Goal: Information Seeking & Learning: Learn about a topic

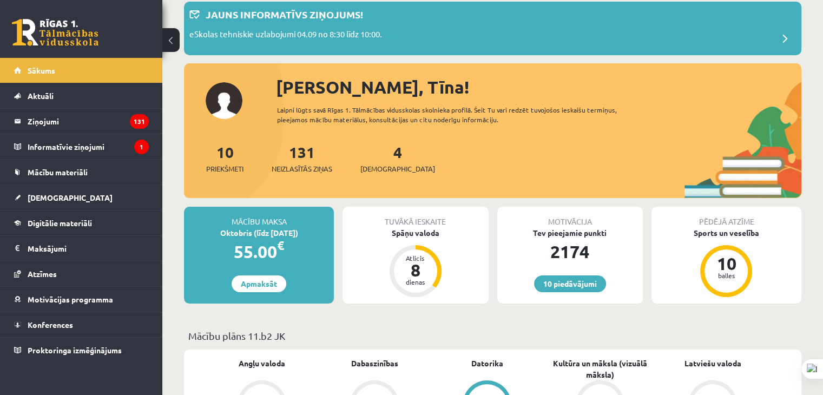
scroll to position [108, 0]
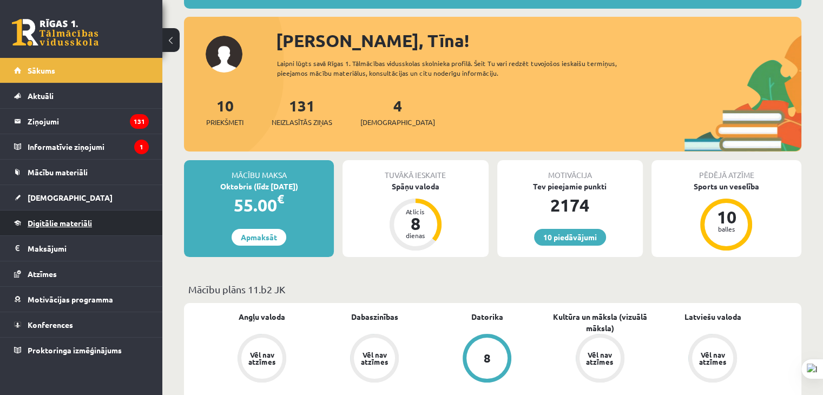
click at [82, 224] on span "Digitālie materiāli" at bounding box center [60, 223] width 64 height 10
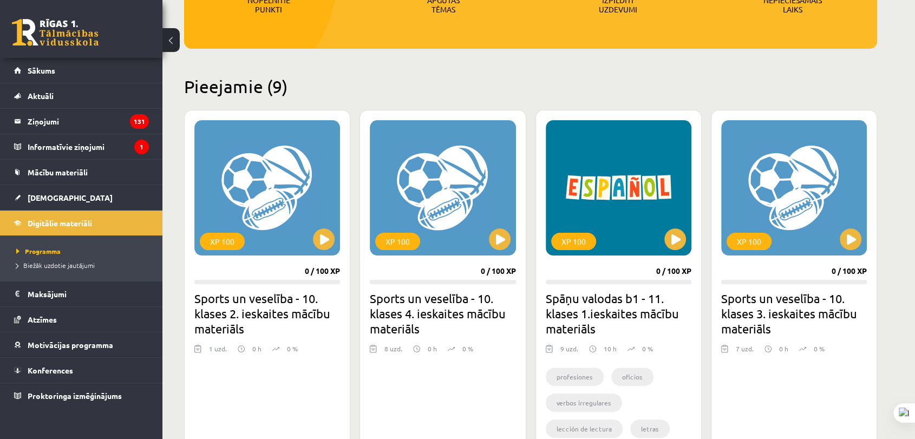
scroll to position [379, 0]
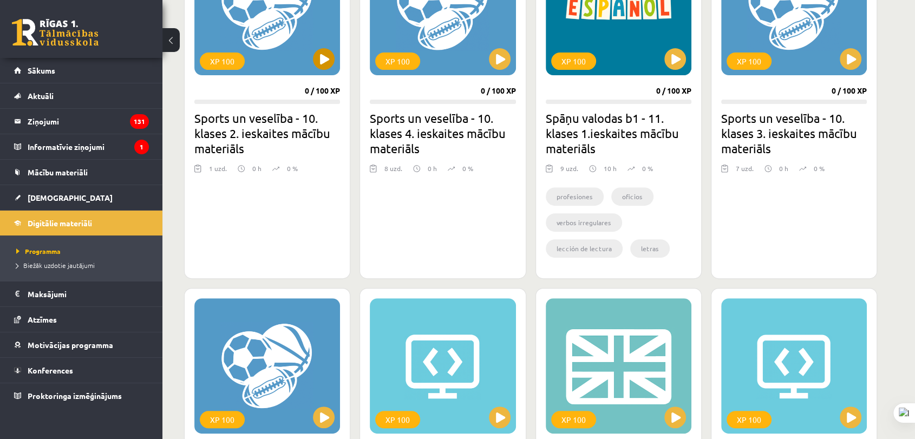
click at [173, 49] on button at bounding box center [170, 40] width 17 height 24
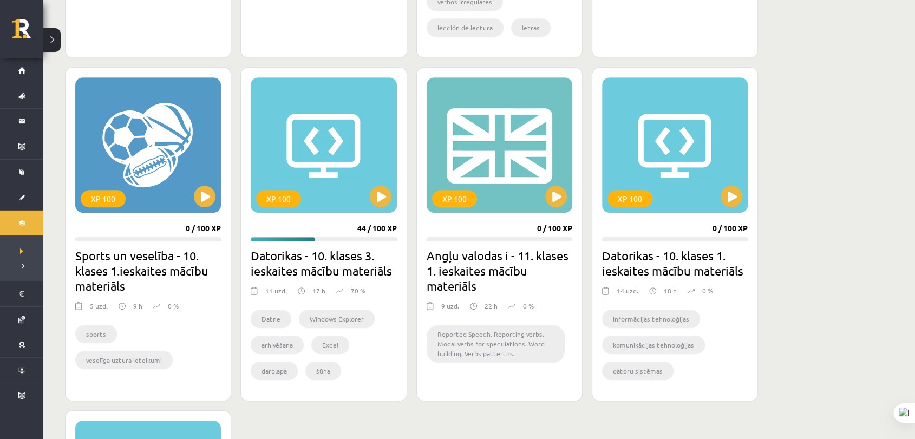
scroll to position [480, 0]
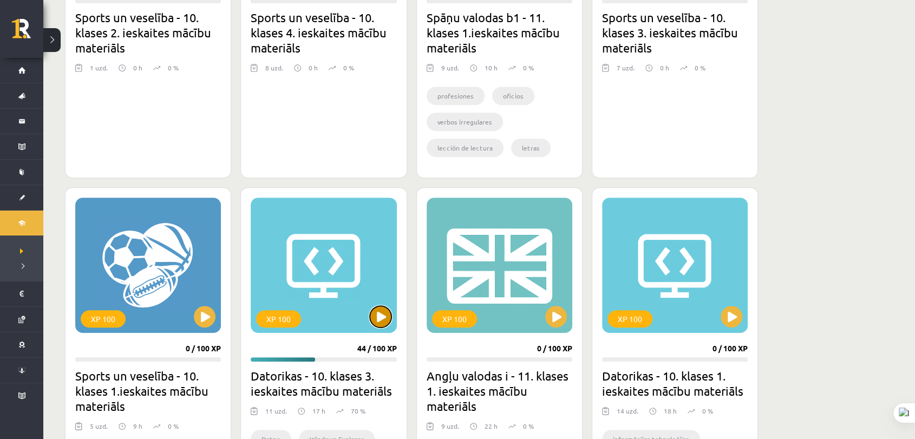
click at [378, 306] on button at bounding box center [381, 317] width 22 height 22
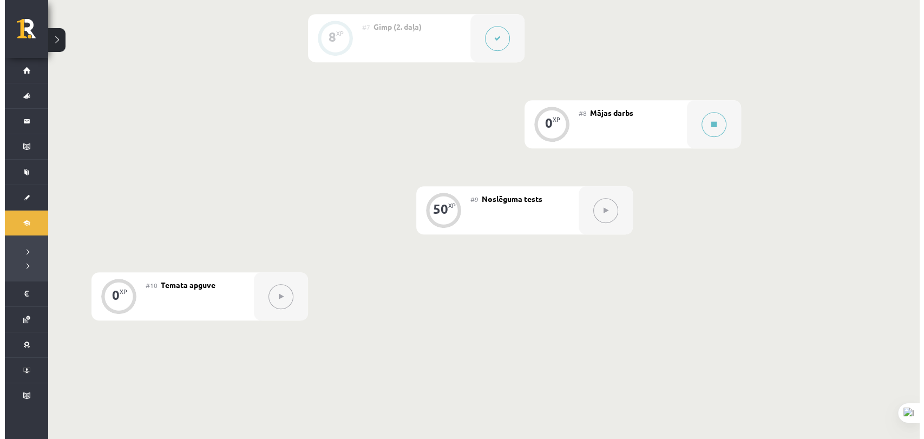
scroll to position [842, 0]
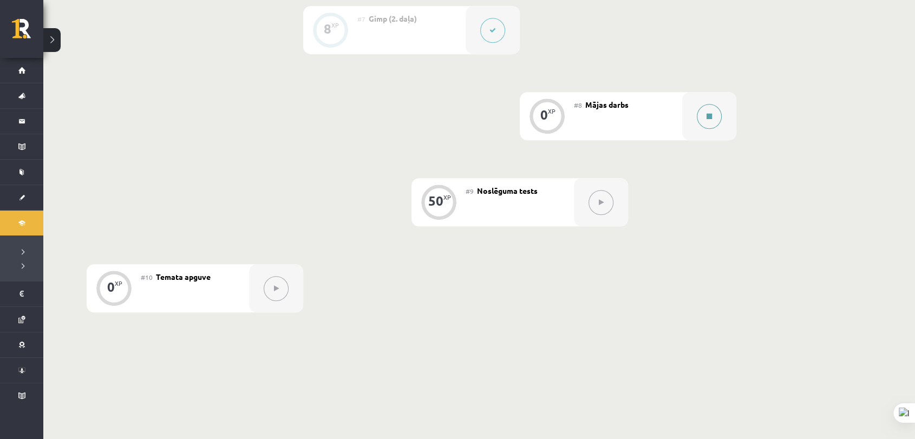
click at [700, 113] on button at bounding box center [709, 116] width 25 height 25
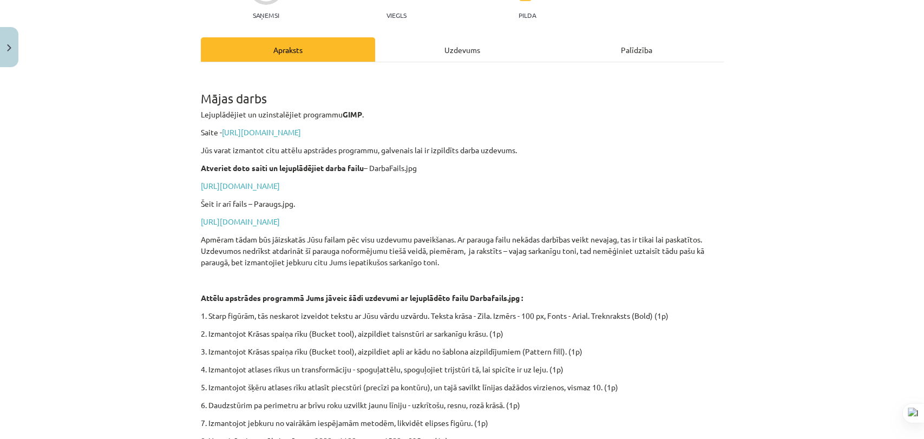
scroll to position [121, 0]
click at [443, 36] on div "0 XP Saņemsi Viegls 1619 pilda Apraksts Uzdevums Palīdzība Mājas darbs Lejuplād…" at bounding box center [462, 272] width 536 height 642
click div
click button
click at [508, 53] on div "Uzdevums" at bounding box center [462, 50] width 174 height 24
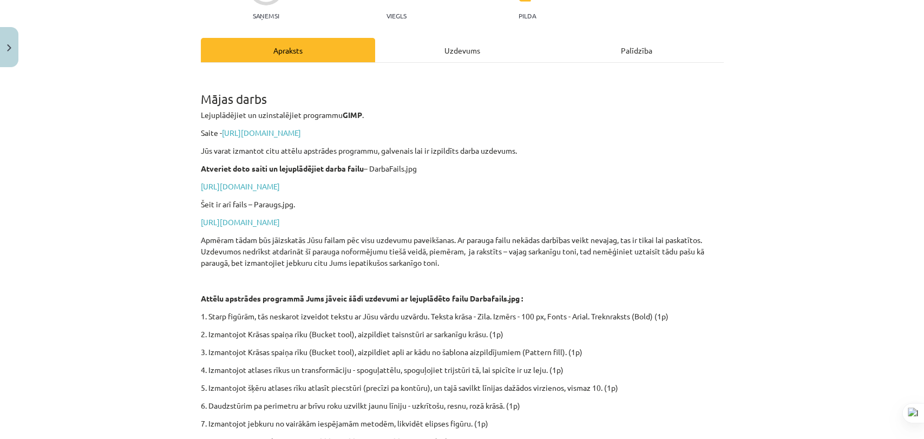
scroll to position [27, 0]
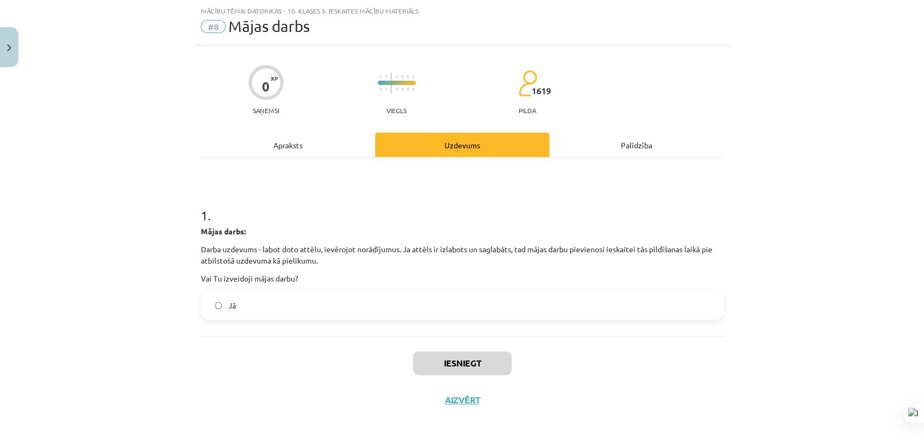
click at [292, 296] on label "Jā" at bounding box center [462, 305] width 521 height 27
click at [433, 361] on button "Iesniegt" at bounding box center [462, 363] width 99 height 24
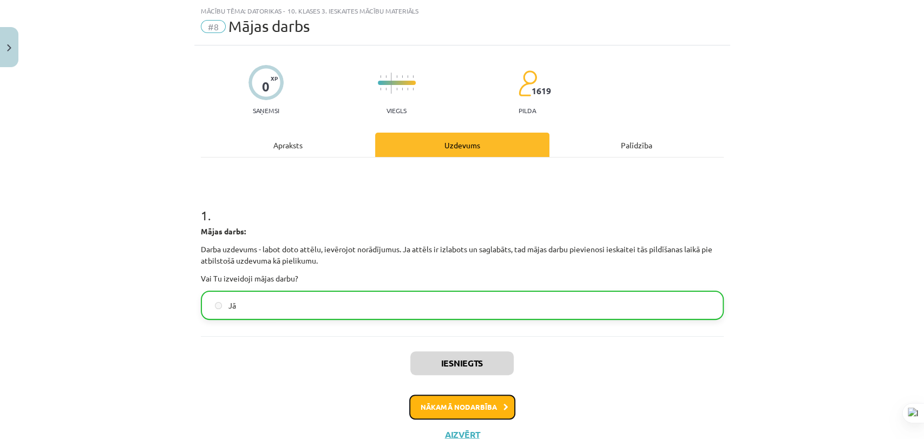
click at [461, 404] on button "Nākamā nodarbība" at bounding box center [462, 407] width 106 height 25
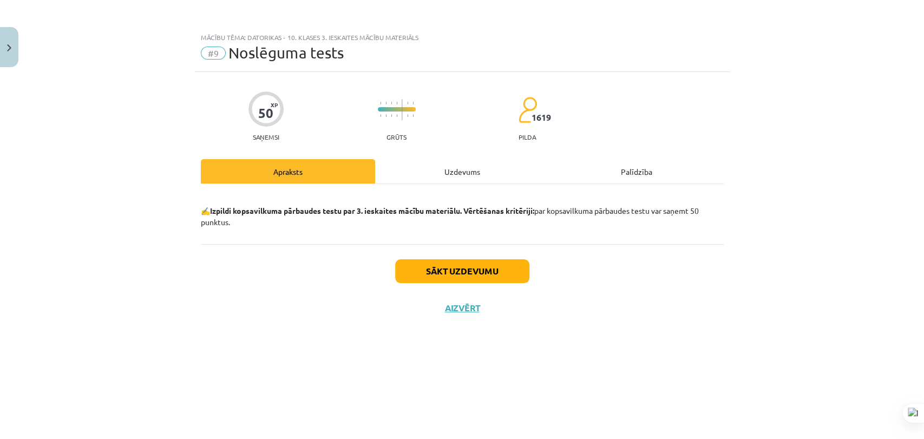
click at [430, 173] on div "Uzdevums" at bounding box center [462, 171] width 174 height 24
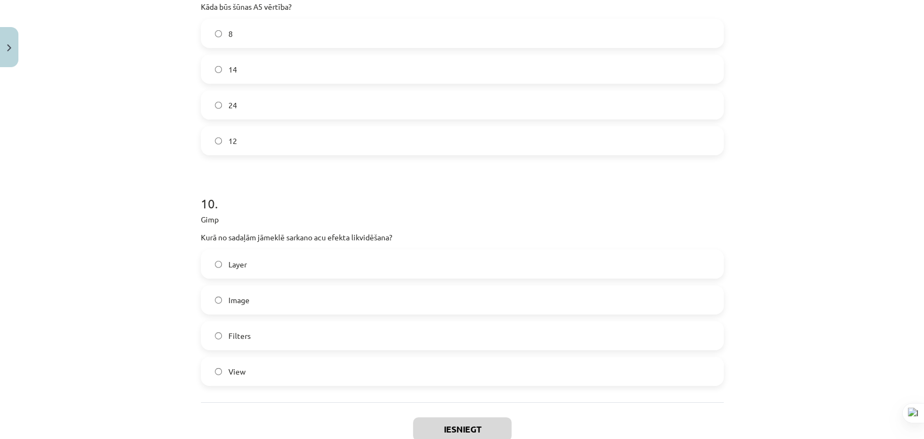
scroll to position [2217, 0]
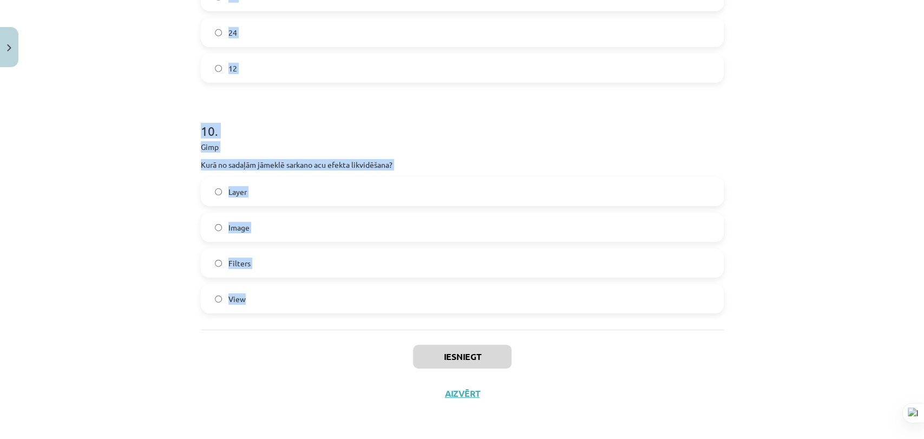
drag, startPoint x: 194, startPoint y: 238, endPoint x: 302, endPoint y: 302, distance: 124.5
copy form "1 . Kurš no šiem nav krāsu modelis? CRL RGB HBS CMKY 2 . Kurš no šiem nevar būt…"
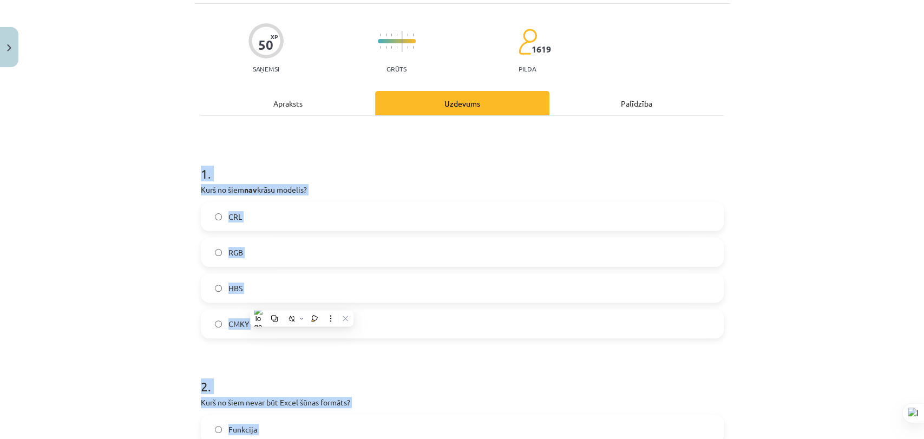
scroll to position [0, 0]
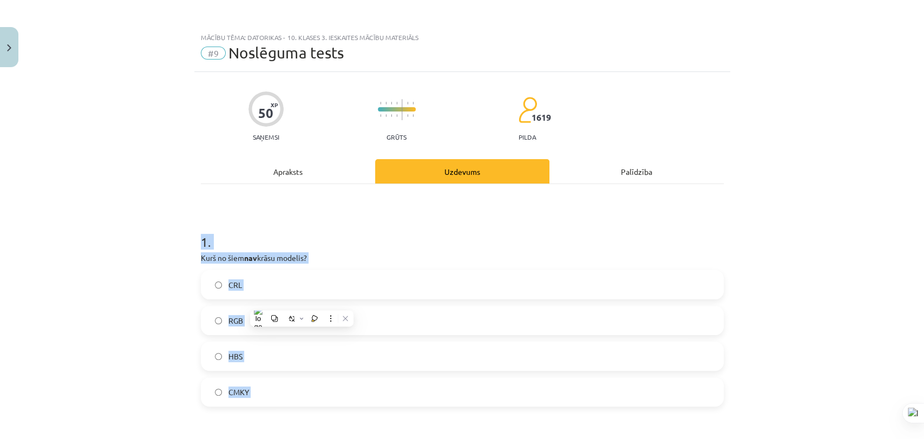
click at [435, 247] on h1 "1 ." at bounding box center [462, 232] width 523 height 34
click at [381, 278] on label "CRL" at bounding box center [462, 284] width 521 height 27
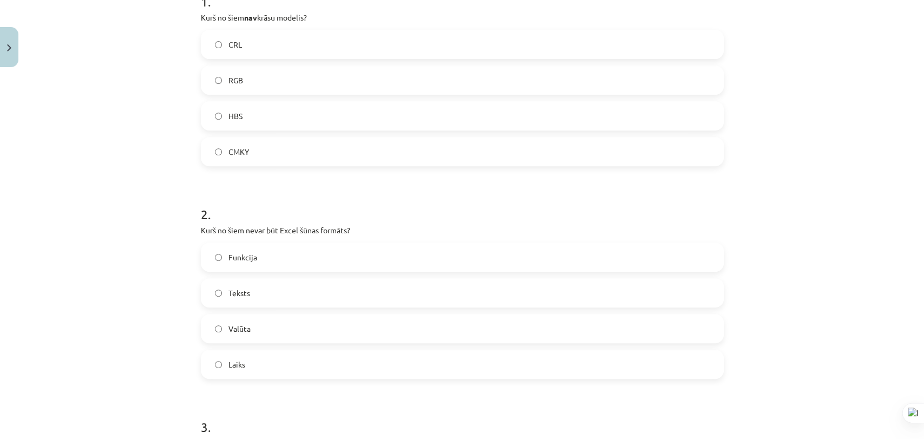
scroll to position [361, 0]
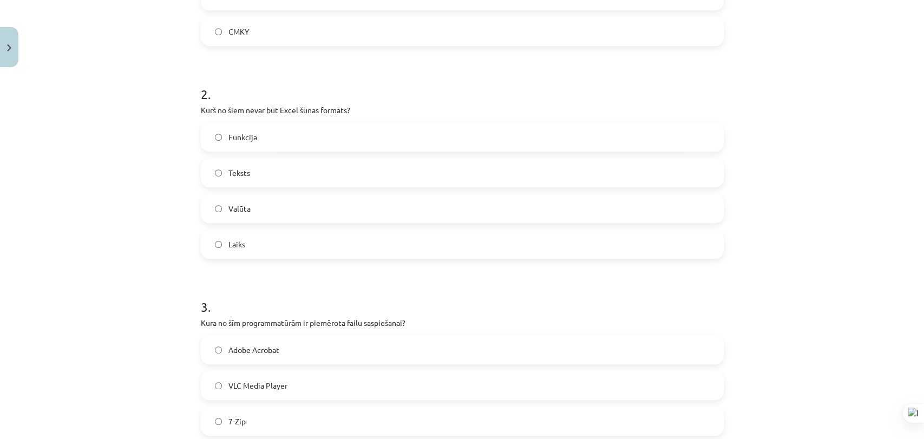
click at [316, 139] on label "Funkcija" at bounding box center [462, 136] width 521 height 27
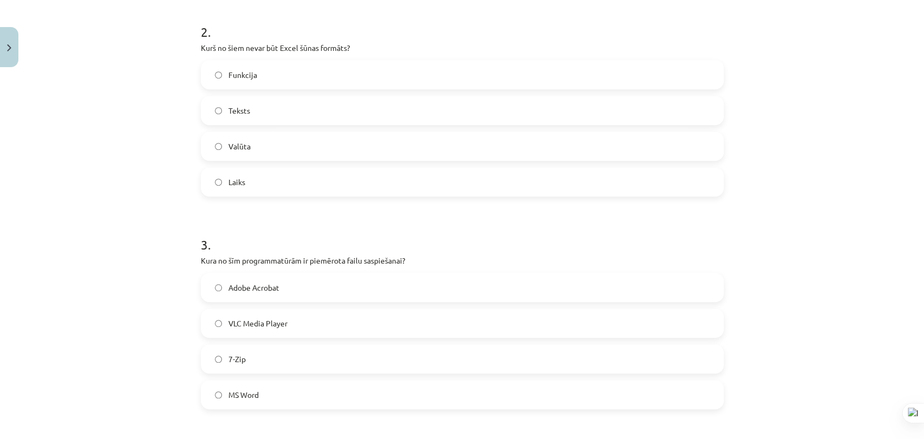
scroll to position [541, 0]
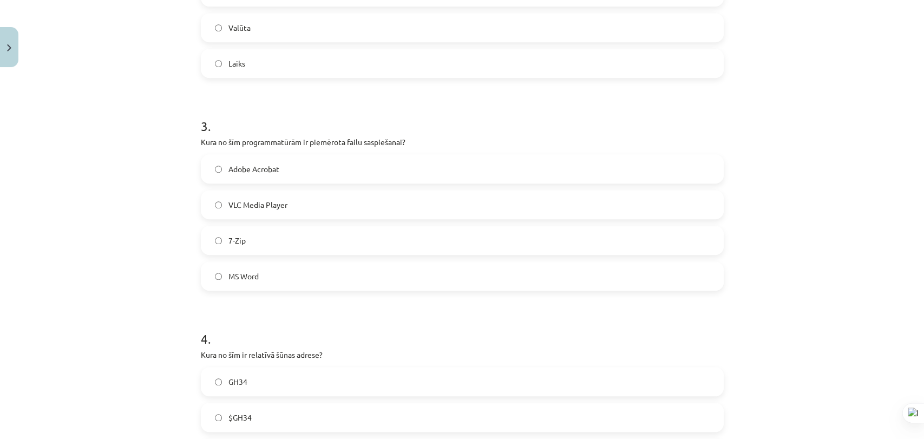
click at [303, 228] on label "7-Zip" at bounding box center [462, 240] width 521 height 27
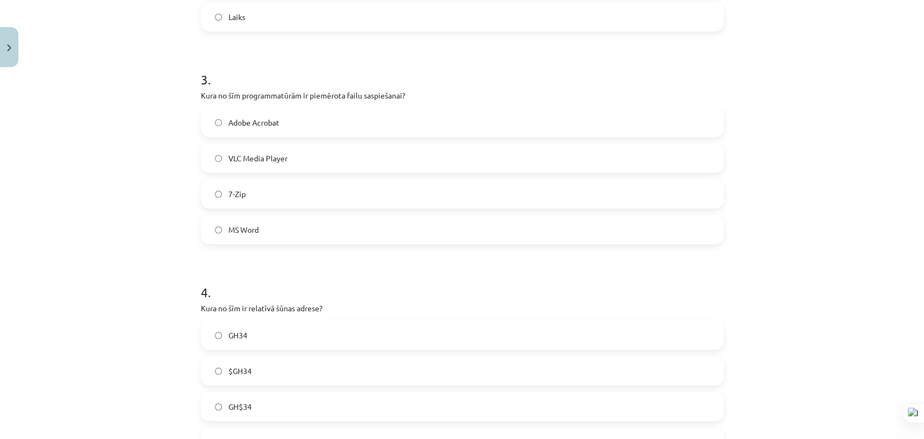
scroll to position [661, 0]
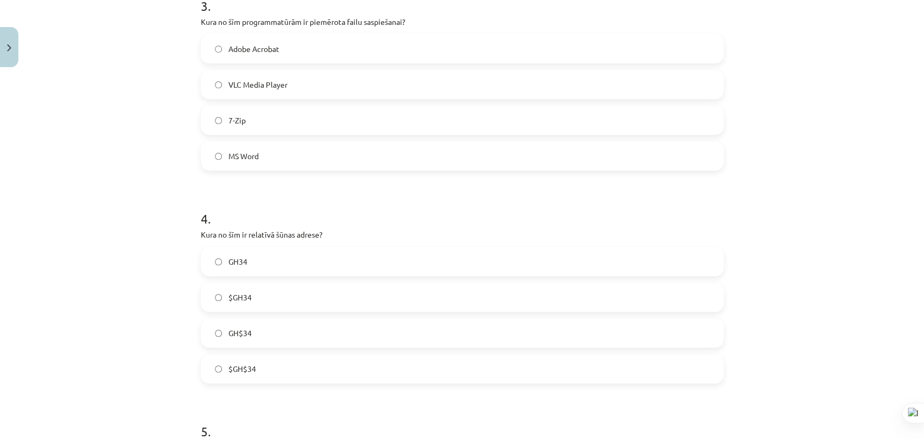
click at [318, 252] on label "GH34" at bounding box center [462, 261] width 521 height 27
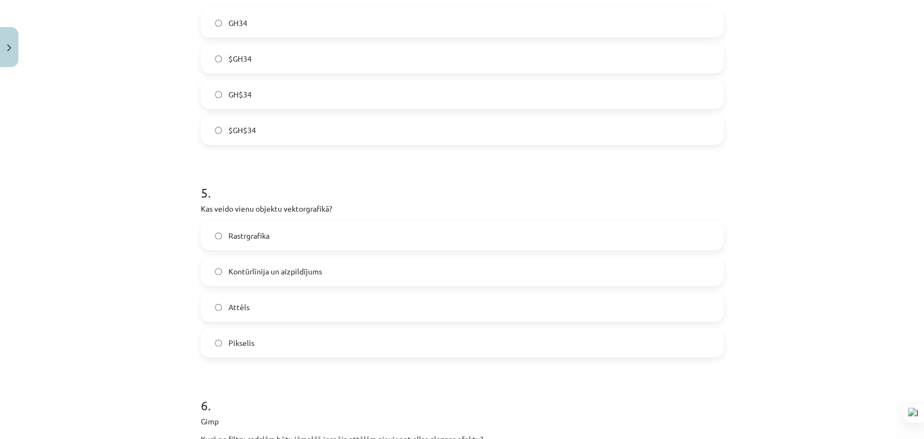
scroll to position [902, 0]
click at [315, 281] on label "Kontūrlīnija un aizpildījums" at bounding box center [462, 269] width 521 height 27
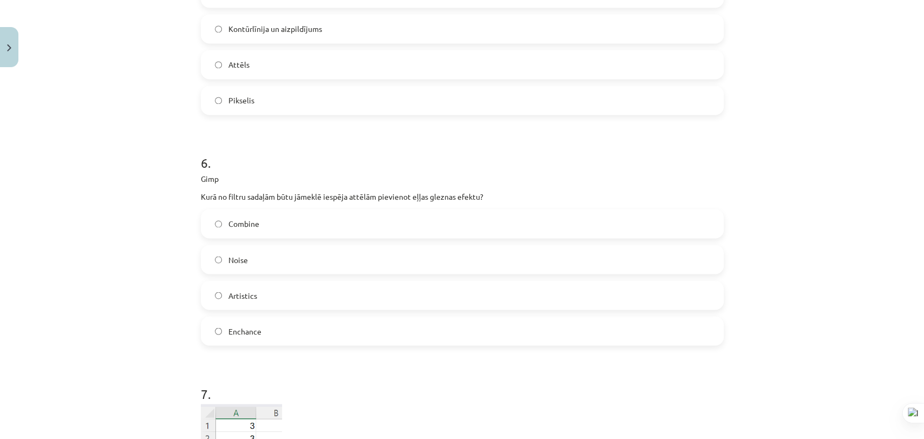
scroll to position [1203, 0]
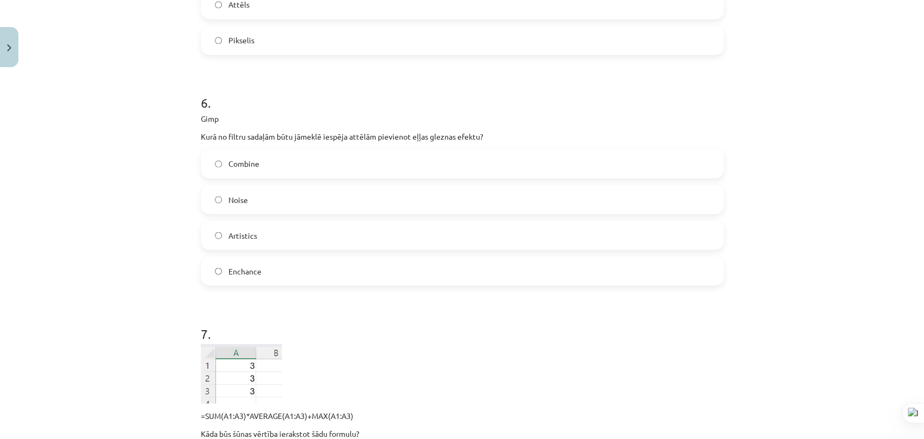
click at [320, 223] on label "Artistics" at bounding box center [462, 234] width 521 height 27
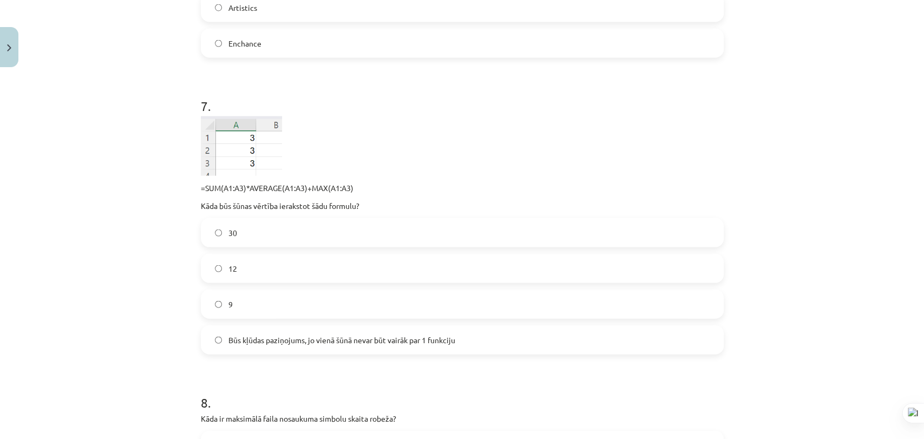
scroll to position [1443, 0]
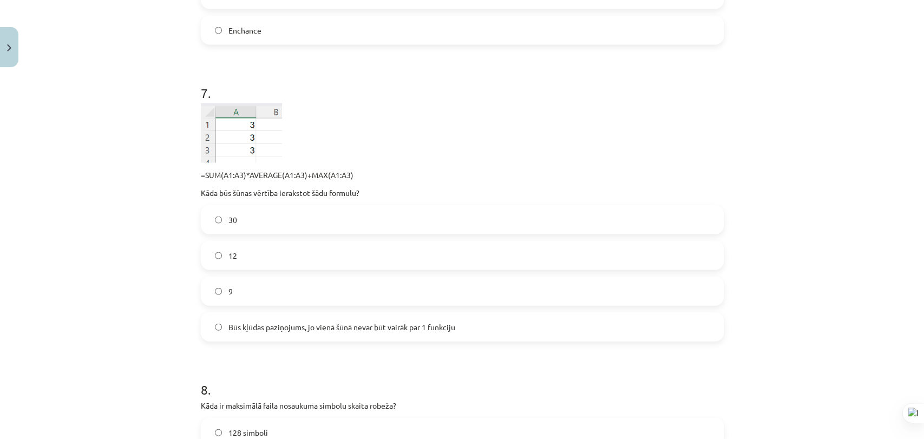
click at [263, 226] on label "30" at bounding box center [462, 219] width 521 height 27
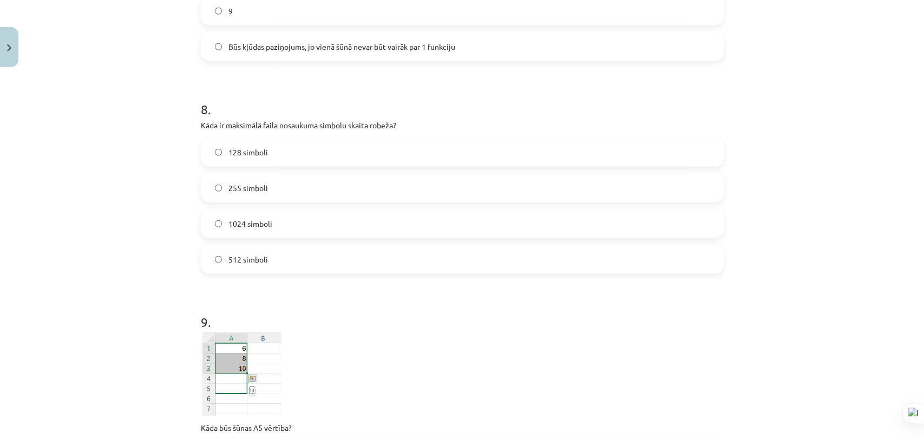
scroll to position [1744, 0]
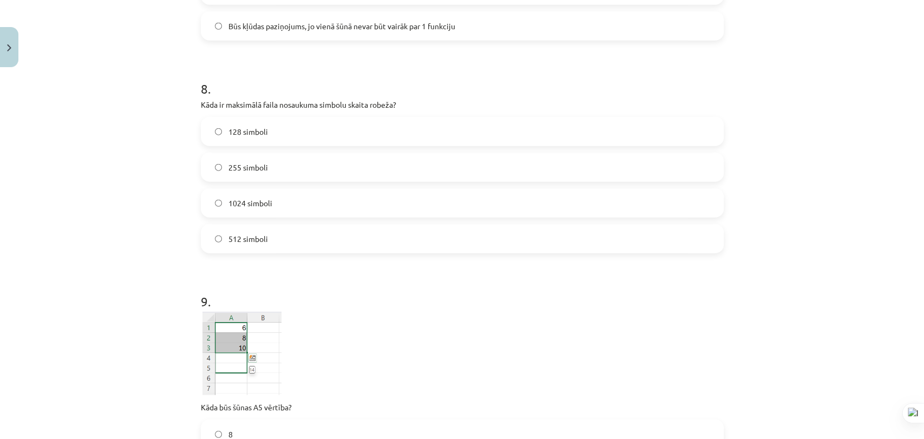
click at [268, 161] on label "255 simboli" at bounding box center [462, 167] width 521 height 27
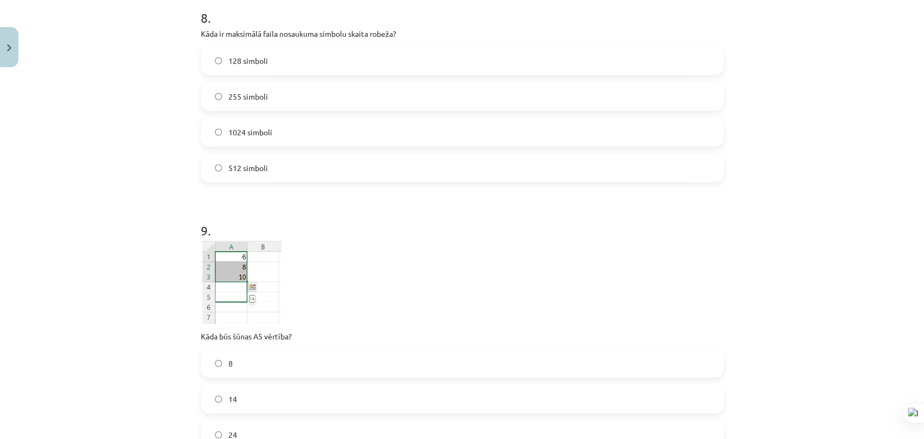
scroll to position [1924, 0]
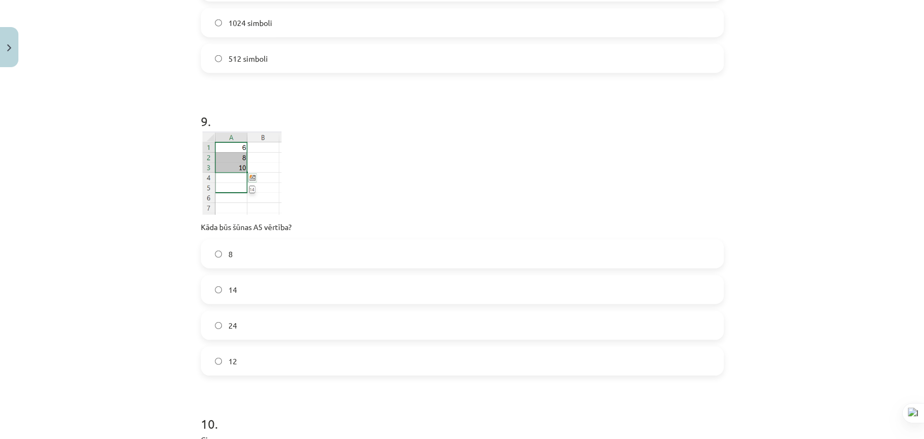
click at [236, 296] on label "14" at bounding box center [462, 289] width 521 height 27
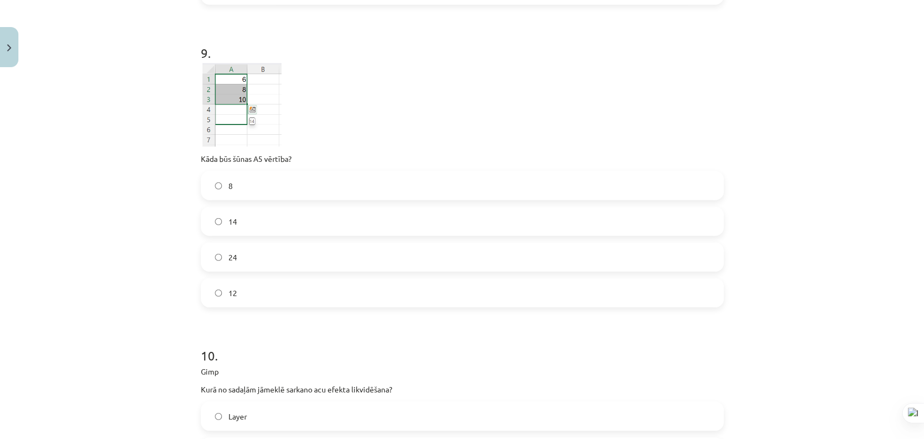
scroll to position [2105, 0]
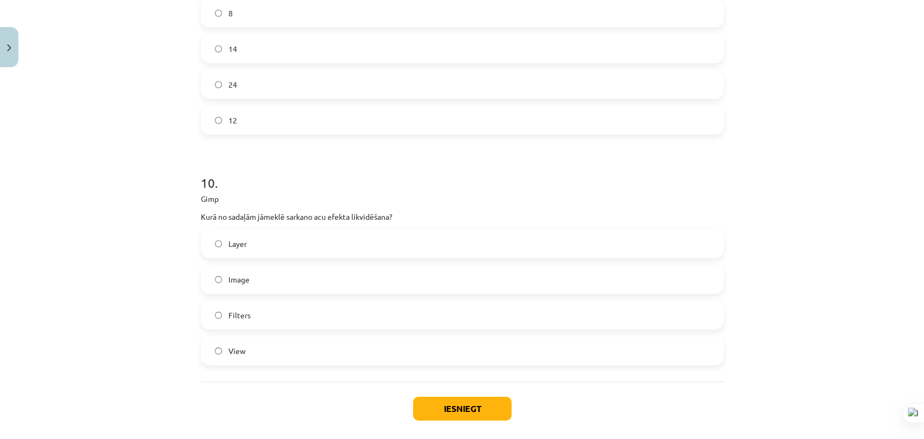
click at [303, 322] on label "Filters" at bounding box center [462, 315] width 521 height 27
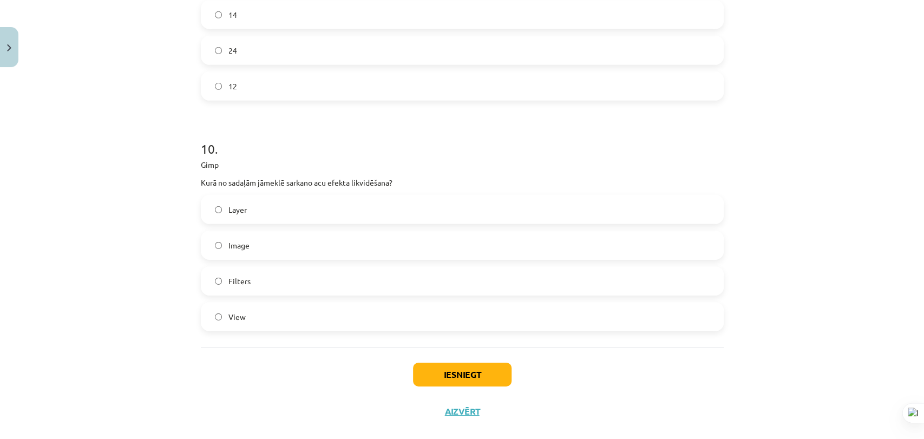
scroll to position [2217, 0]
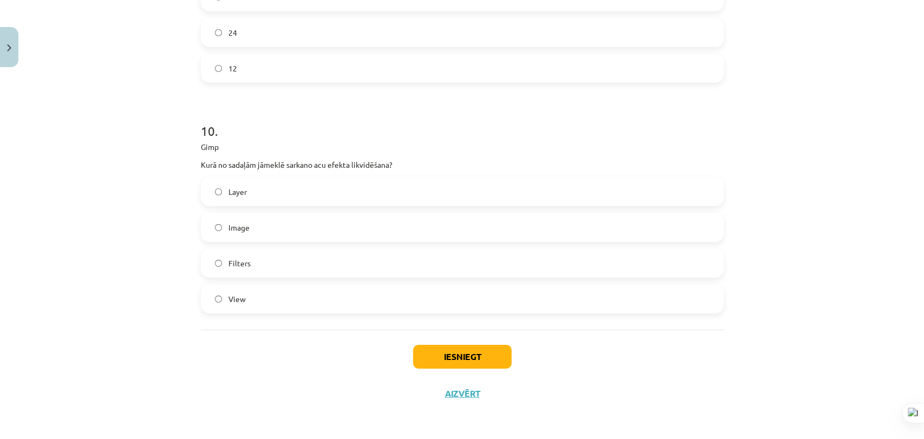
click at [449, 368] on div "Iesniegt Aizvērt" at bounding box center [462, 368] width 523 height 76
click at [449, 365] on button "Iesniegt" at bounding box center [462, 357] width 99 height 24
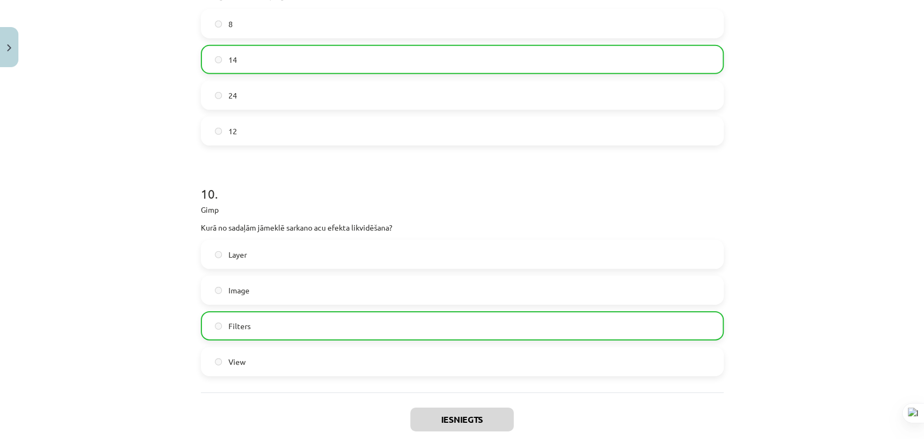
scroll to position [2252, 0]
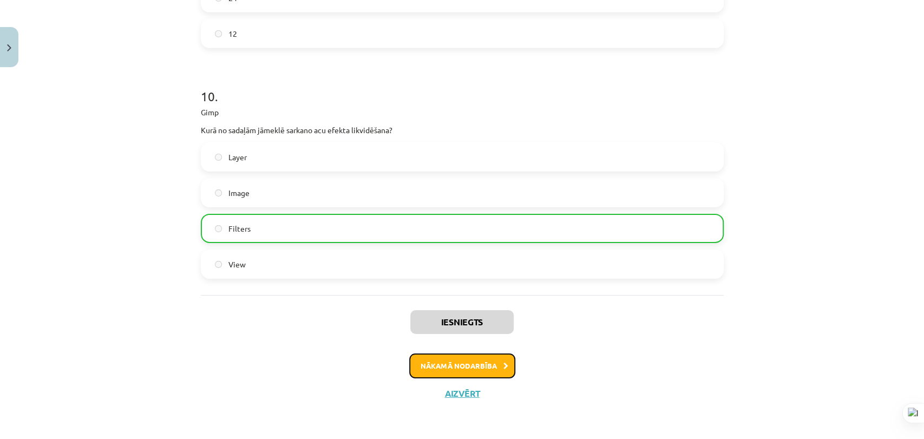
click at [455, 363] on button "Nākamā nodarbība" at bounding box center [462, 365] width 106 height 25
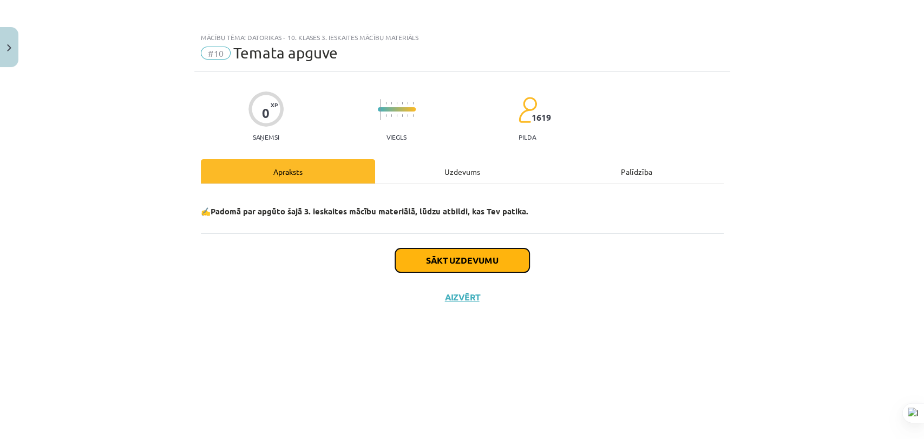
click at [447, 259] on button "Sākt uzdevumu" at bounding box center [462, 260] width 134 height 24
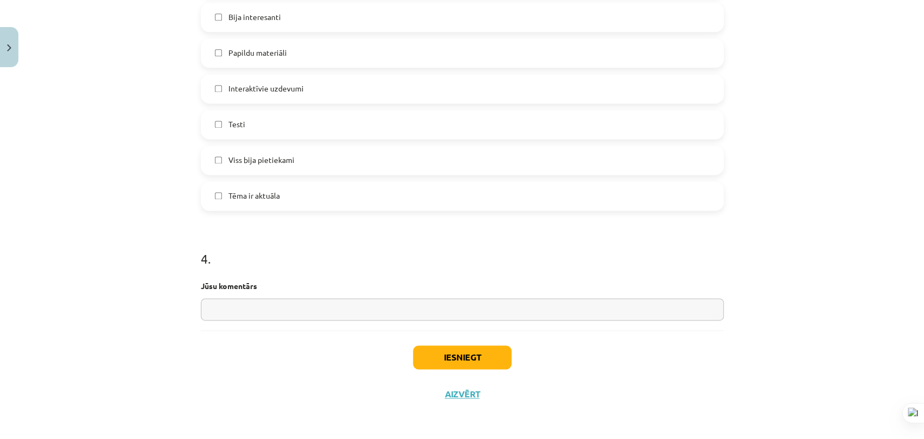
scroll to position [966, 0]
click at [451, 369] on div "Iesniegt Aizvērt" at bounding box center [462, 368] width 523 height 76
click at [450, 356] on button "Iesniegt" at bounding box center [462, 357] width 99 height 24
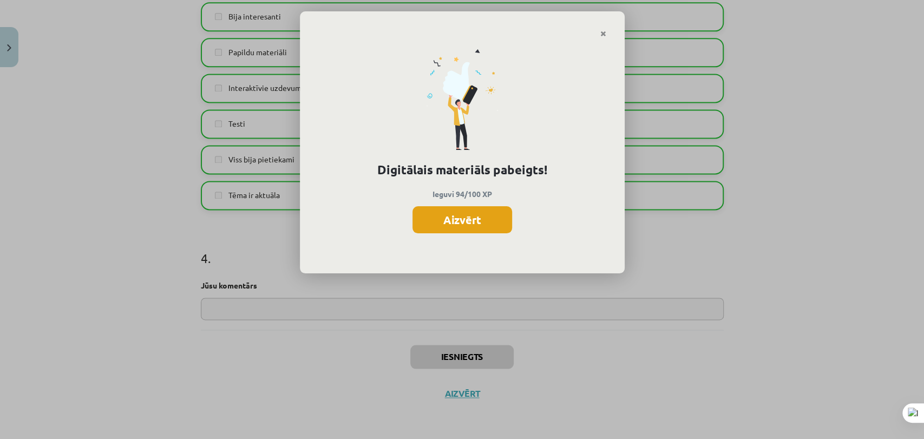
click at [494, 209] on button "Aizvērt" at bounding box center [462, 219] width 100 height 27
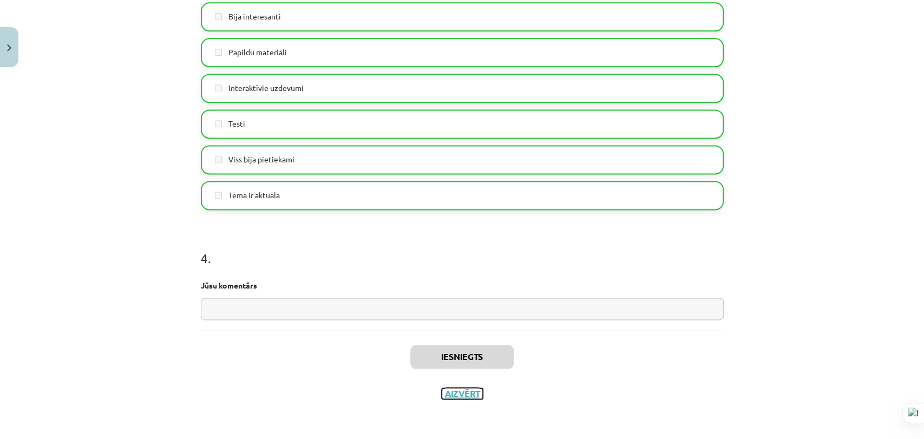
click at [455, 396] on button "Aizvērt" at bounding box center [462, 393] width 41 height 11
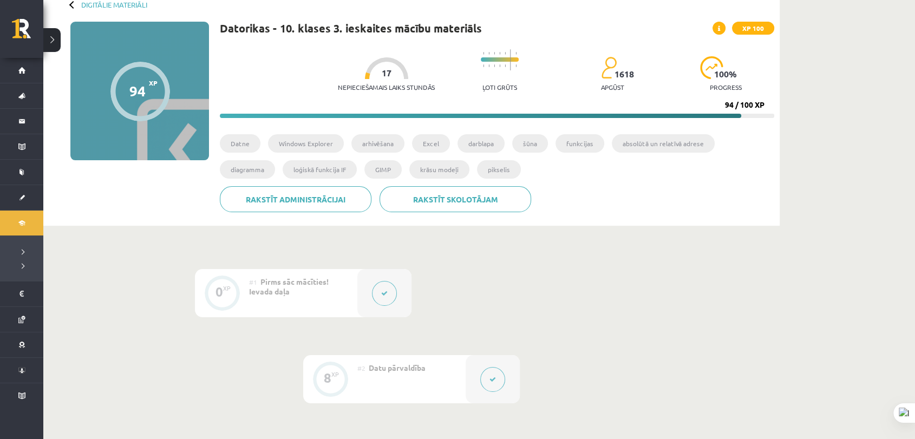
scroll to position [0, 0]
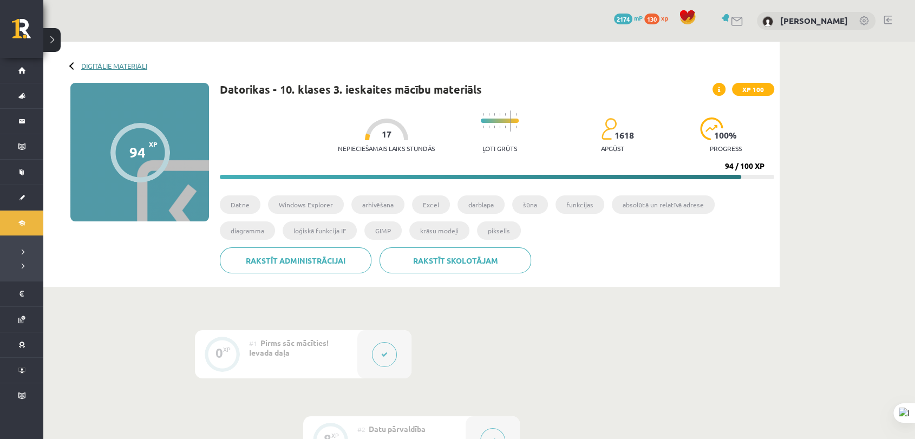
click at [130, 62] on link "Digitālie materiāli" at bounding box center [114, 66] width 66 height 8
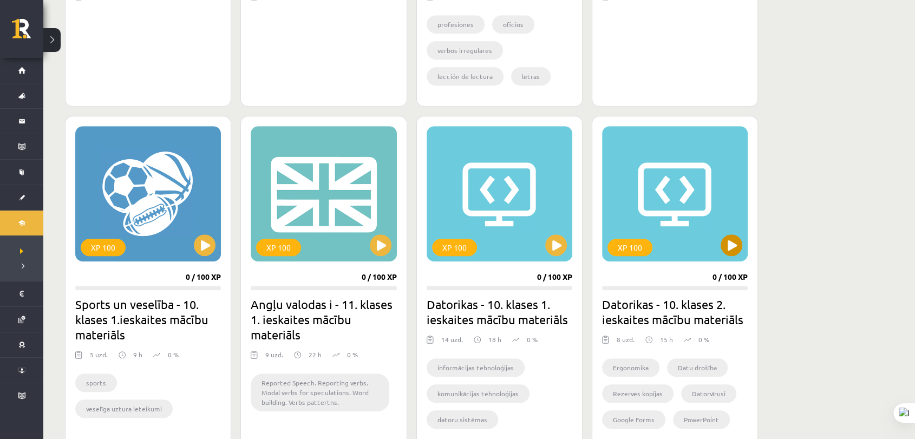
scroll to position [558, 0]
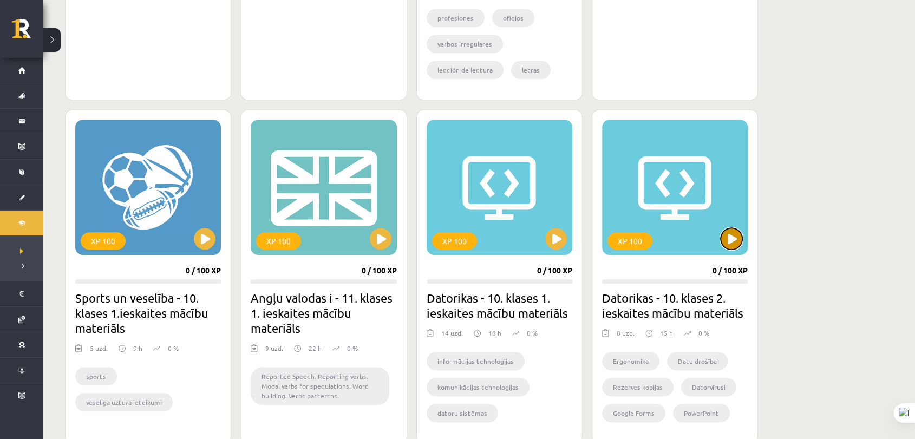
click at [728, 237] on button at bounding box center [731, 239] width 22 height 22
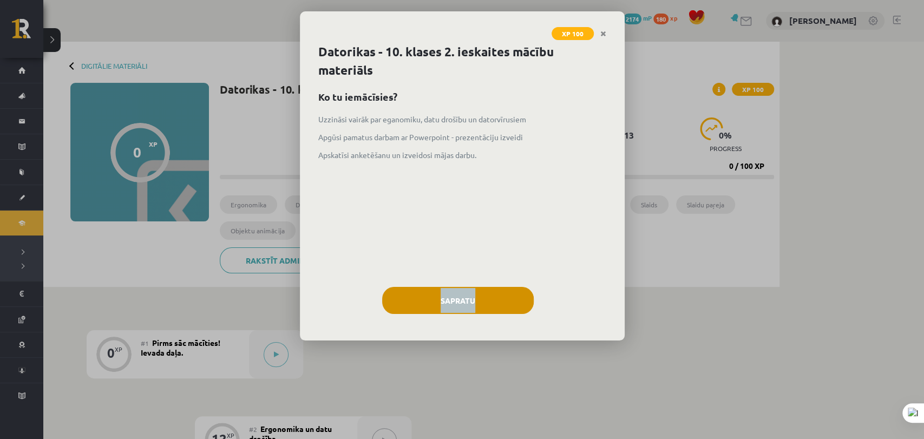
click at [498, 287] on div "Datorikas - 10. klases 2. ieskaites mācību materiāls Ko tu iemācīsies? Uzzināsi…" at bounding box center [462, 192] width 325 height 298
click at [593, 225] on div "Uzzināsi vairāk par eganomiku, datu drošību un datorvīrusiem Apgūsi pamatus dar…" at bounding box center [462, 195] width 288 height 162
click at [522, 297] on button "Sapratu" at bounding box center [458, 300] width 152 height 27
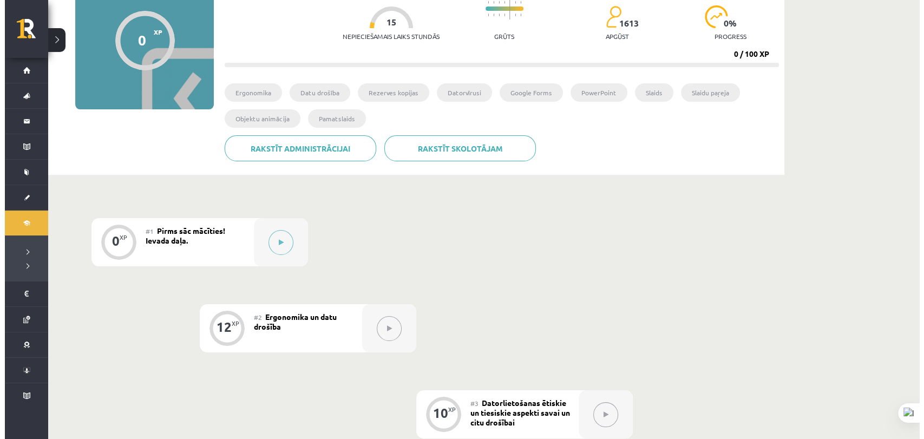
scroll to position [240, 0]
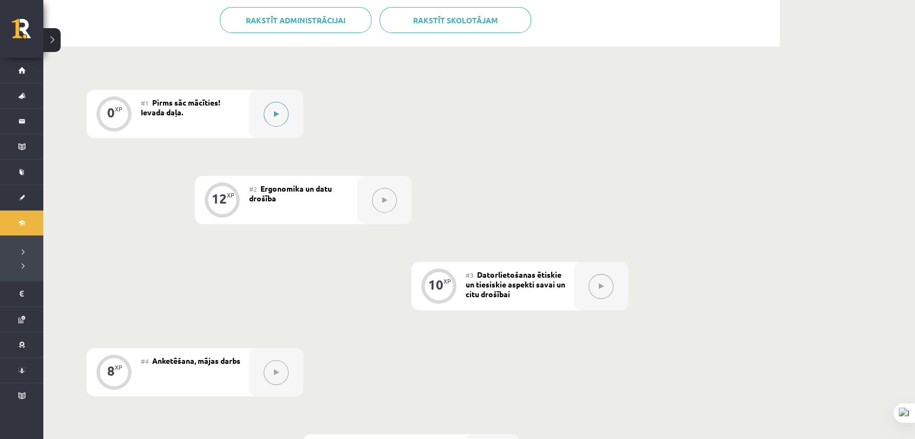
click at [273, 118] on button at bounding box center [276, 114] width 25 height 25
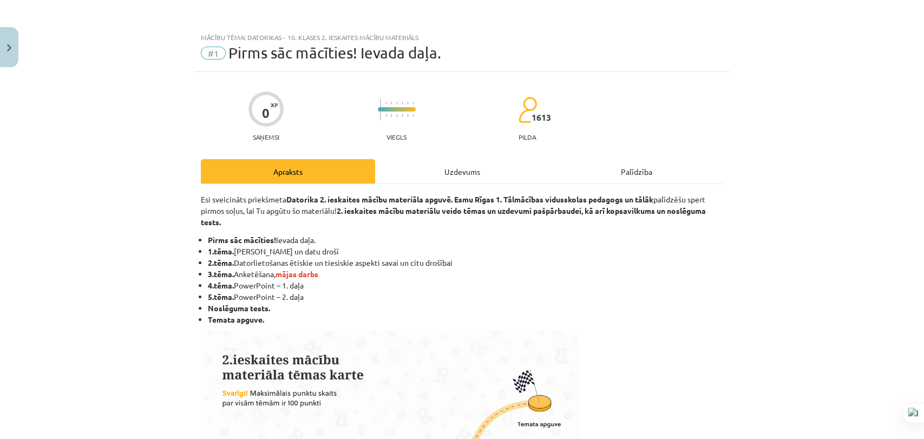
click at [431, 168] on div "Uzdevums" at bounding box center [462, 171] width 174 height 24
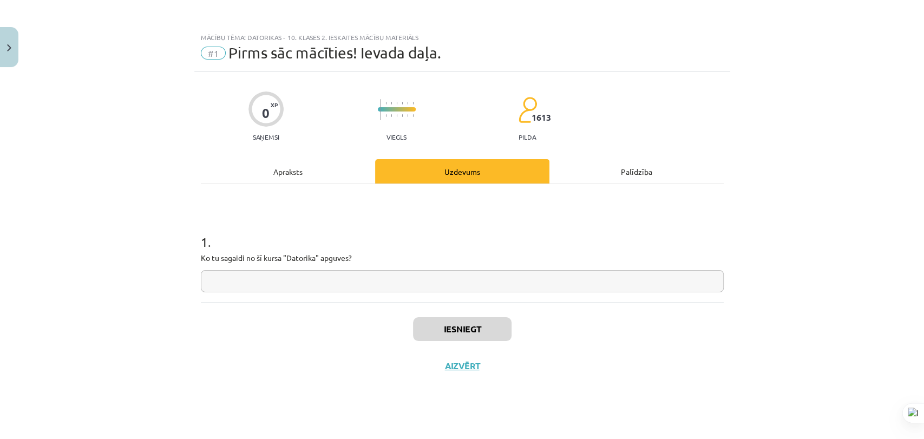
click at [319, 279] on input "text" at bounding box center [462, 281] width 523 height 22
type input "***"
click at [440, 329] on button "Iesniegt" at bounding box center [462, 329] width 99 height 24
click at [455, 369] on button "Nākamā nodarbība" at bounding box center [462, 373] width 106 height 25
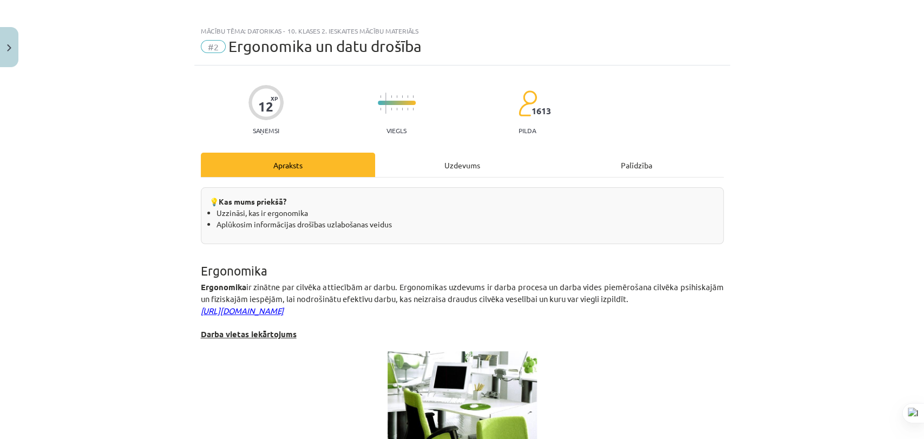
click at [415, 168] on div "Uzdevums" at bounding box center [462, 165] width 174 height 24
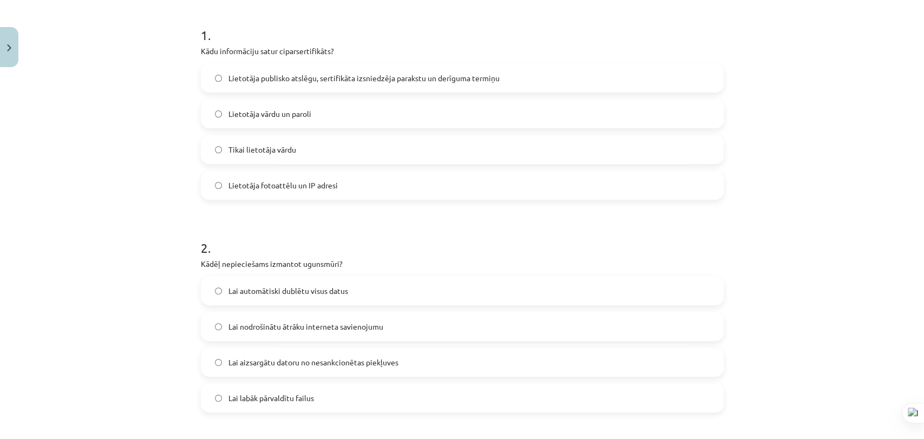
scroll to position [207, 0]
click at [235, 77] on span "Lietotāja publisko atslēgu, sertifikāta izsniedzēja parakstu un derīguma termiņu" at bounding box center [363, 77] width 271 height 11
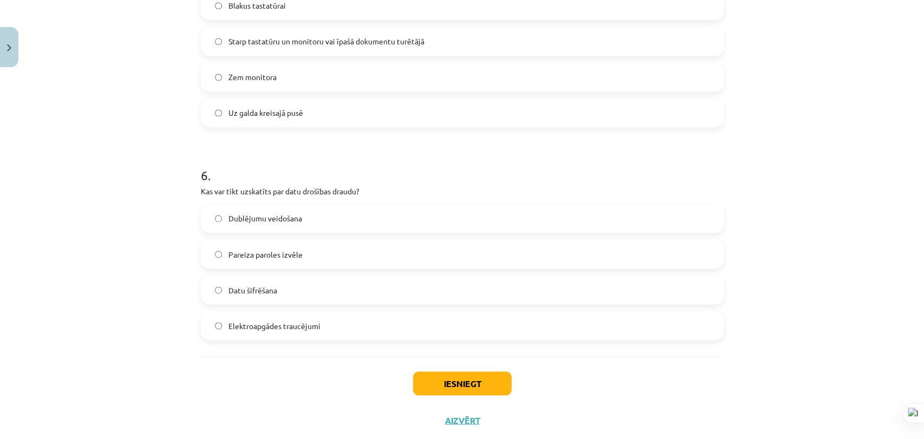
scroll to position [1156, 0]
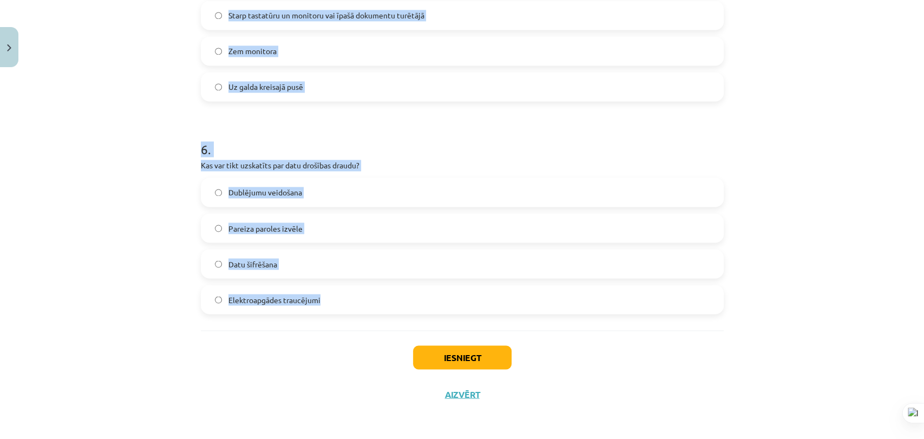
drag, startPoint x: 196, startPoint y: 31, endPoint x: 374, endPoint y: 306, distance: 327.8
copy form "1 . Kādu informāciju satur ciparsertifikāts? Lietotāja publisko atslēgu, sertif…"
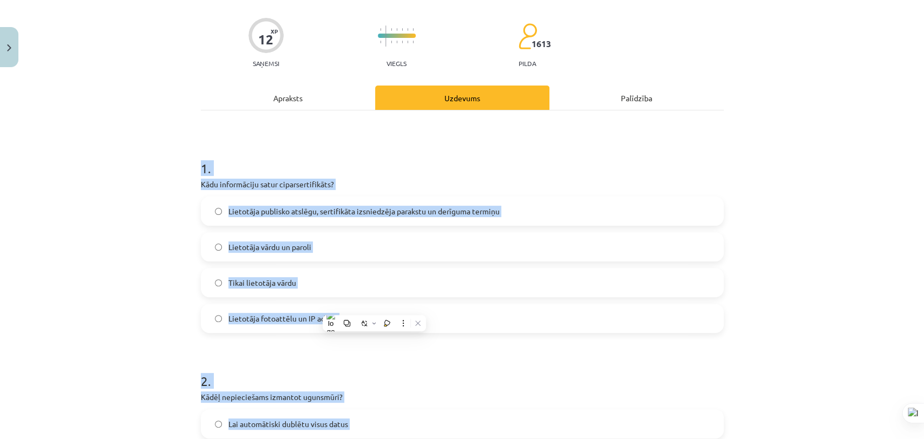
click at [408, 147] on h1 "1 ." at bounding box center [462, 159] width 523 height 34
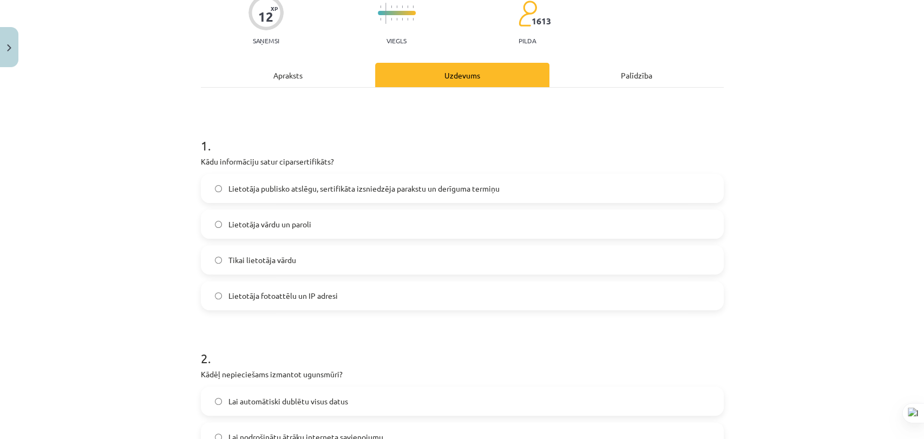
scroll to position [314, 0]
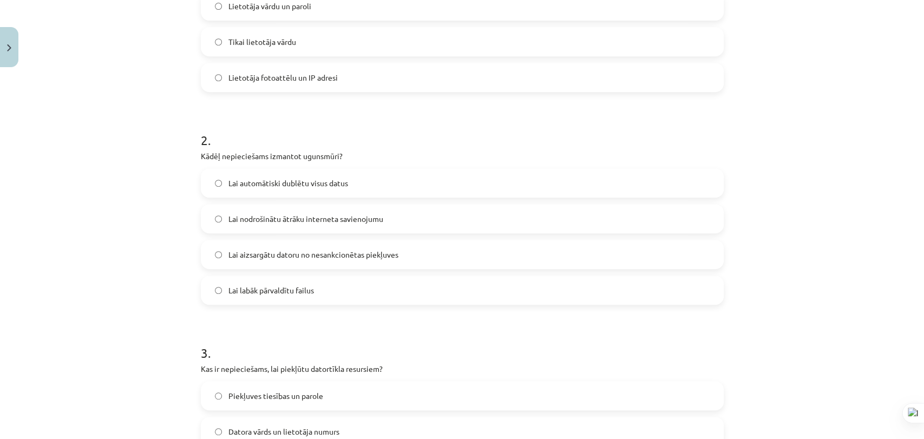
click at [375, 257] on span "Lai aizsargātu datoru no nesankcionētas piekļuves" at bounding box center [313, 254] width 170 height 11
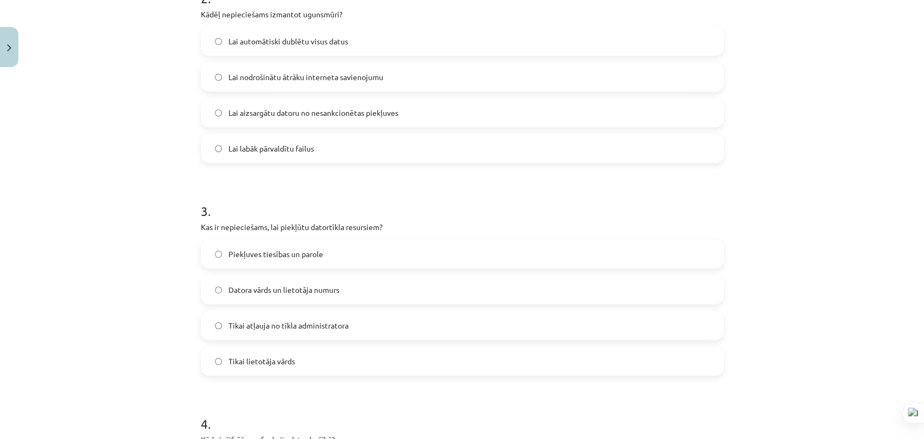
scroll to position [555, 0]
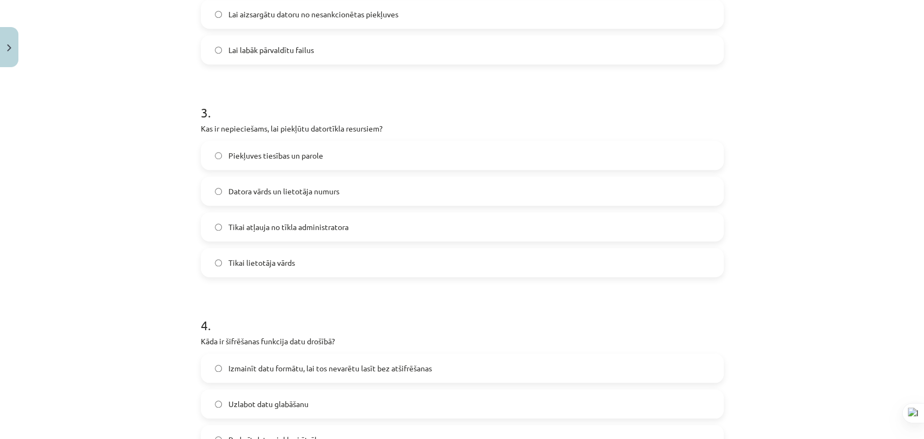
click at [241, 166] on label "Piekļuves tiesības un parole" at bounding box center [462, 155] width 521 height 27
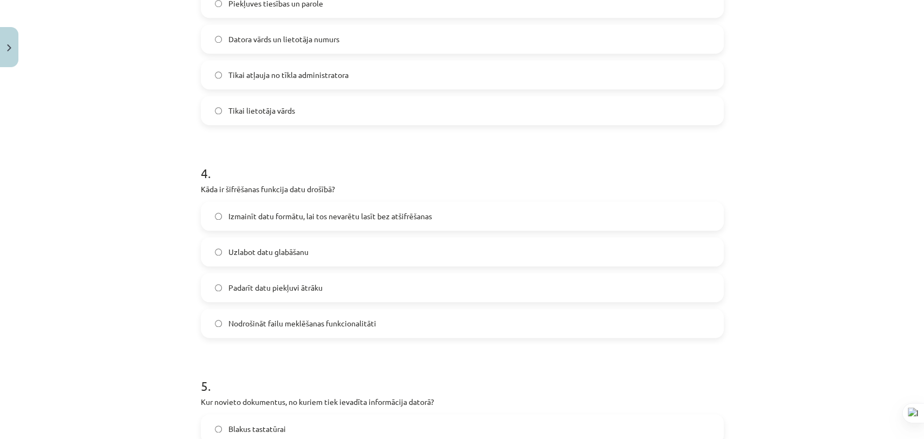
scroll to position [736, 0]
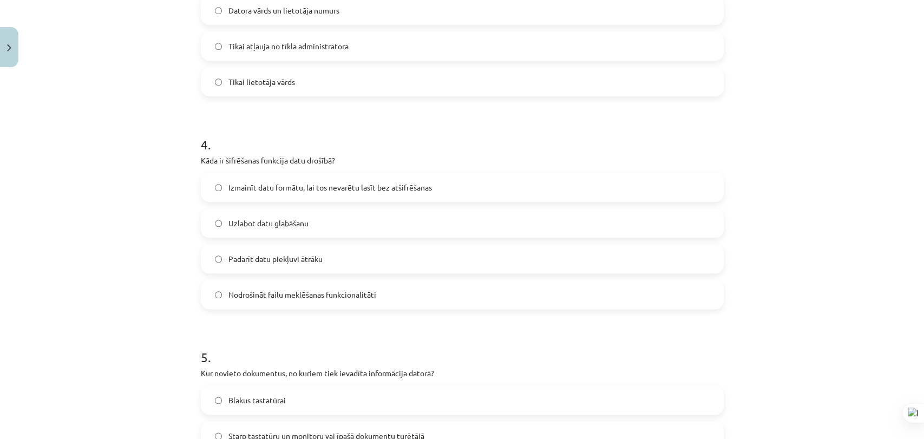
click at [257, 188] on span "Izmainīt datu formātu, lai tos nevarētu lasīt bez atšifrēšanas" at bounding box center [330, 187] width 204 height 11
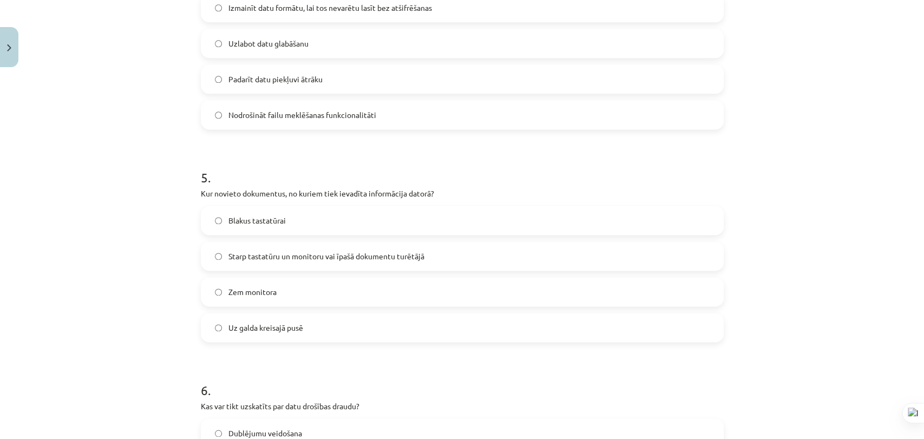
scroll to position [916, 0]
click at [246, 257] on span "Starp tastatūru un monitoru vai īpašā dokumentu turētājā" at bounding box center [326, 255] width 196 height 11
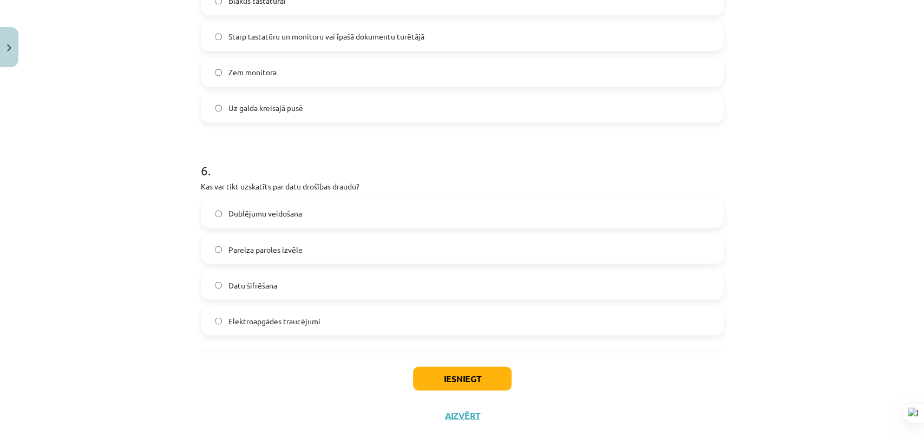
scroll to position [1156, 0]
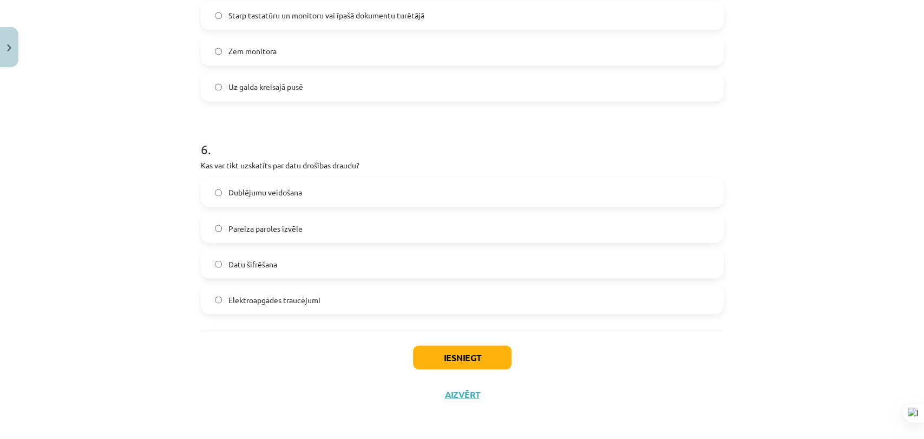
click at [267, 299] on span "Elektroapgādes traucējumi" at bounding box center [274, 299] width 92 height 11
click at [447, 362] on button "Iesniegt" at bounding box center [462, 357] width 99 height 24
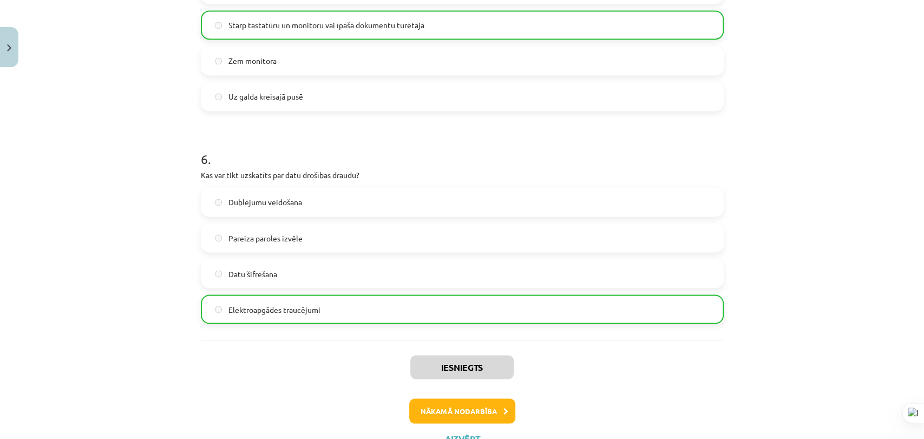
scroll to position [1191, 0]
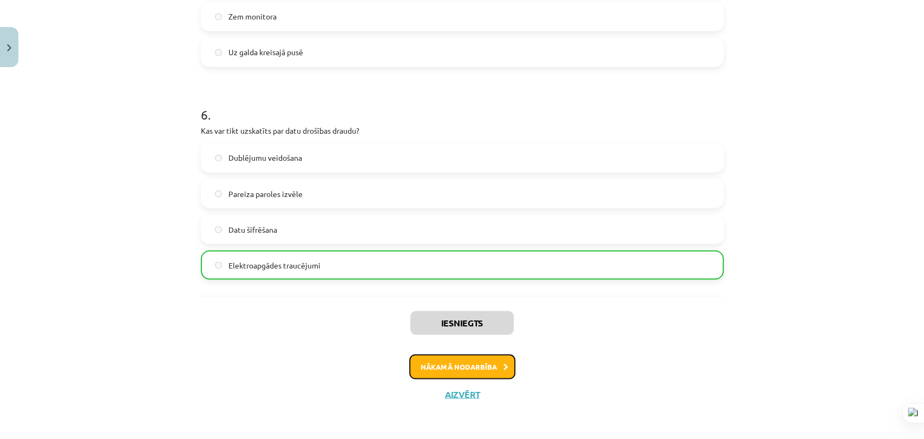
click at [477, 367] on button "Nākamā nodarbība" at bounding box center [462, 366] width 106 height 25
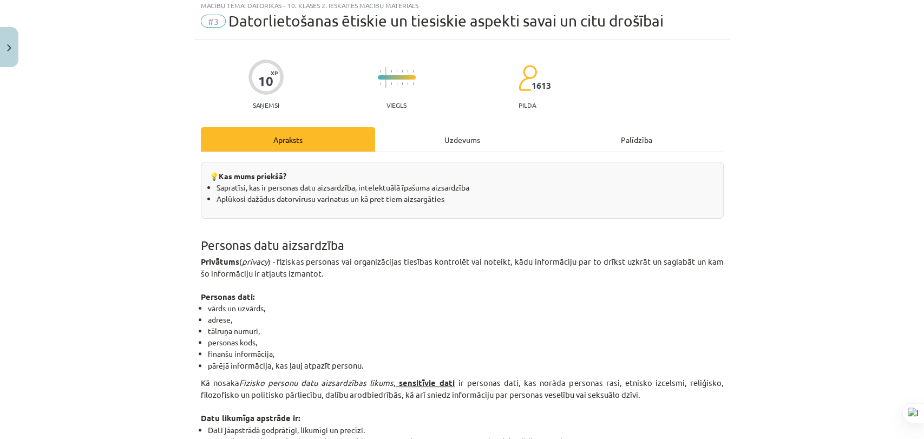
scroll to position [27, 0]
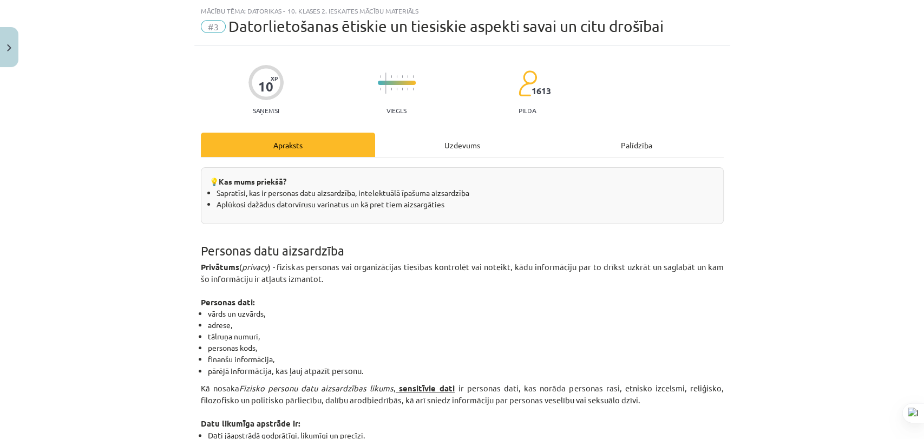
click at [408, 146] on div "Uzdevums" at bounding box center [462, 145] width 174 height 24
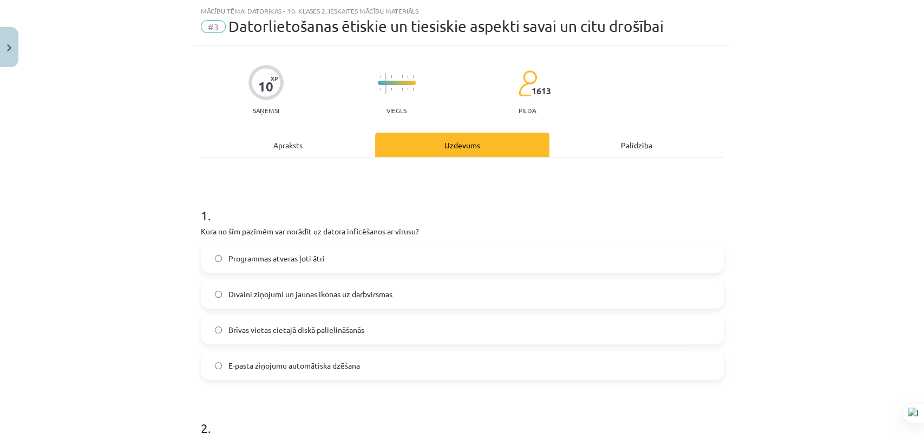
click at [394, 298] on label "Dīvaini ziņojumi un jaunas ikonas uz darbvirsmas" at bounding box center [462, 293] width 521 height 27
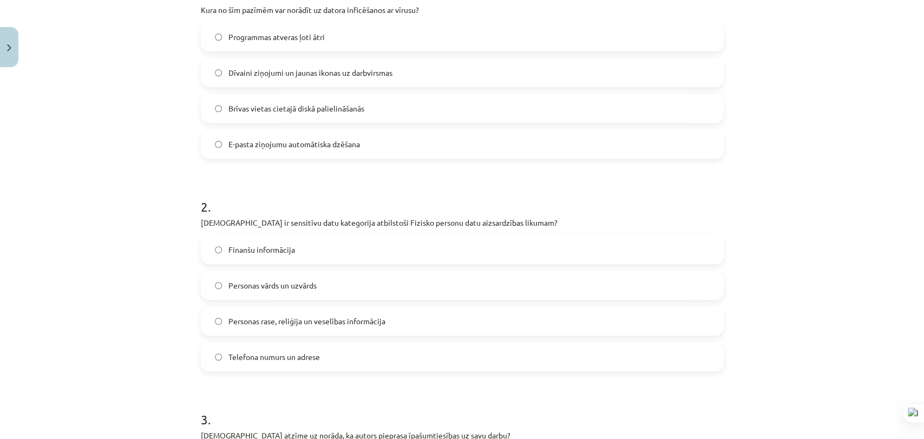
scroll to position [267, 0]
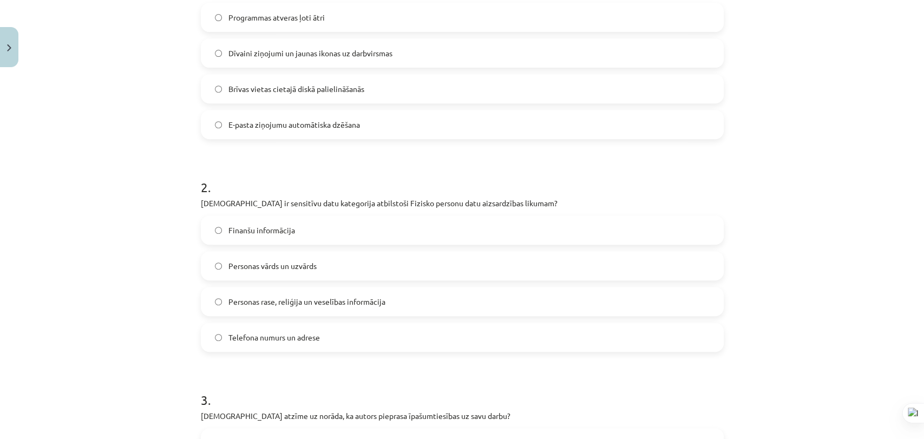
click at [390, 298] on label "Personas rase, reliģija un veselības informācija" at bounding box center [462, 301] width 521 height 27
click at [363, 223] on label "Finanšu informācija" at bounding box center [462, 230] width 521 height 27
click at [357, 337] on label "Telefona numurs un adrese" at bounding box center [462, 337] width 521 height 27
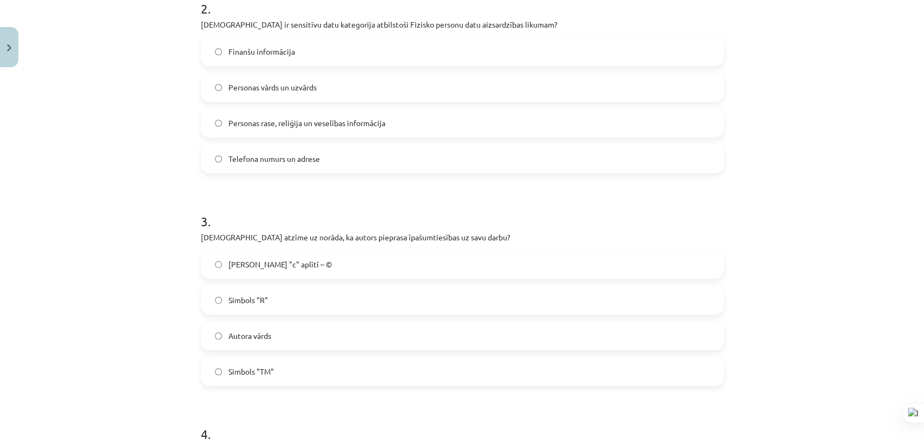
scroll to position [448, 0]
click at [319, 266] on label "Burts "c" aplītī – ©" at bounding box center [462, 262] width 521 height 27
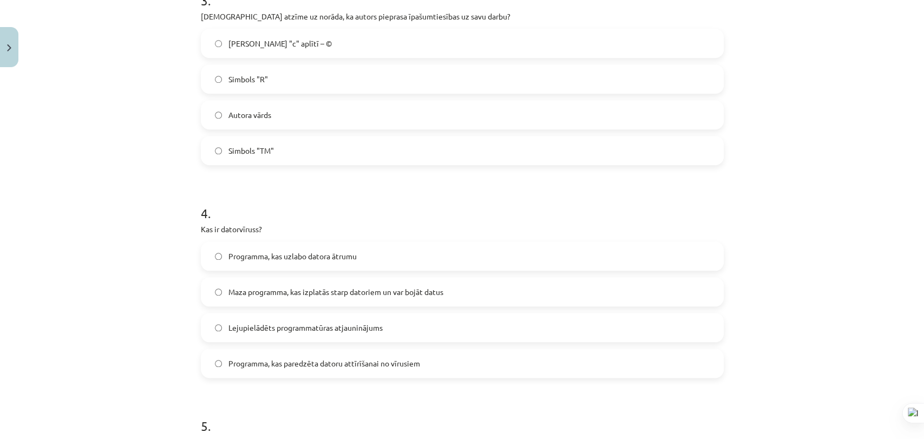
scroll to position [689, 0]
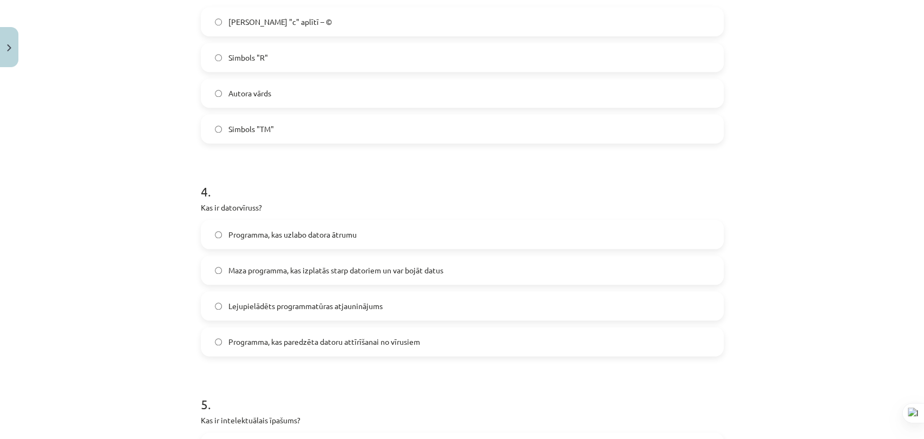
click at [294, 275] on span "Maza programma, kas izplatās starp datoriem un var bojāt datus" at bounding box center [335, 270] width 215 height 11
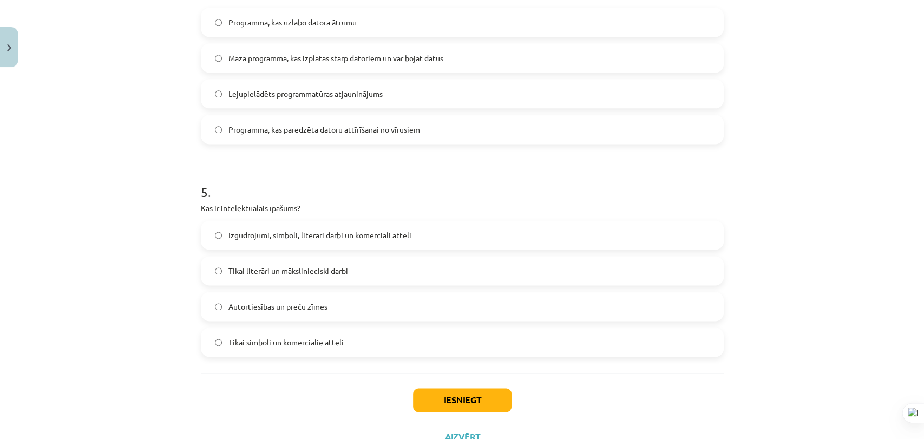
scroll to position [929, 0]
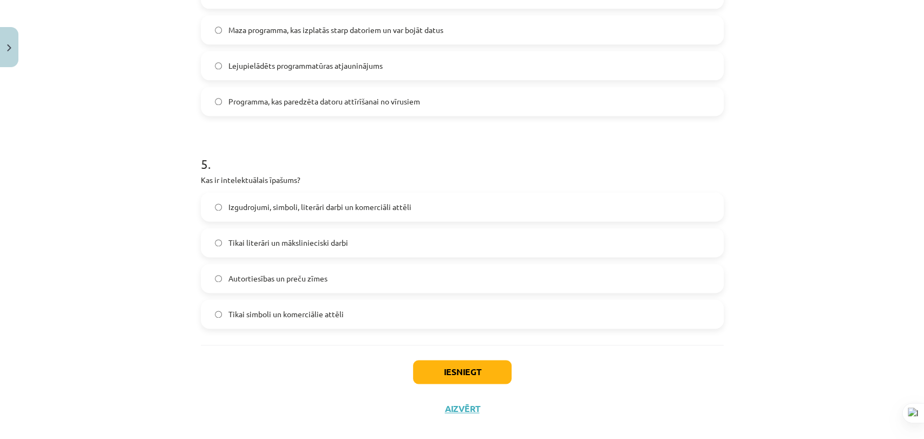
click at [309, 210] on span "Izgudrojumi, simboli, literāri darbi un komerciāli attēli" at bounding box center [319, 206] width 183 height 11
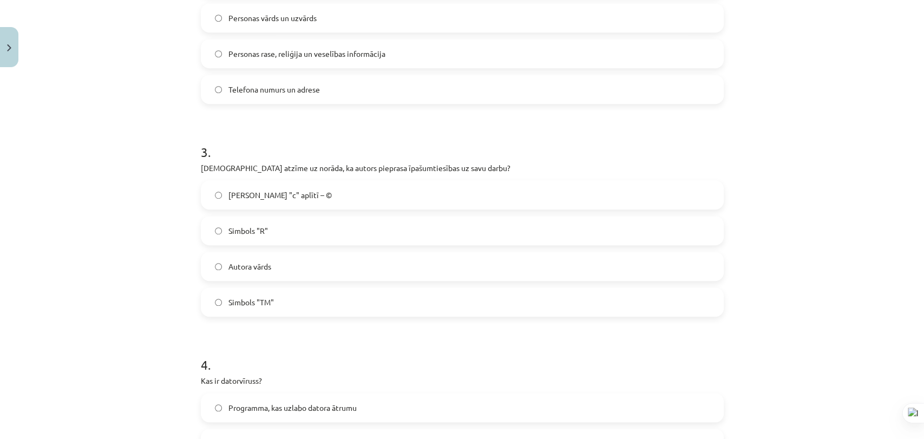
scroll to position [869, 0]
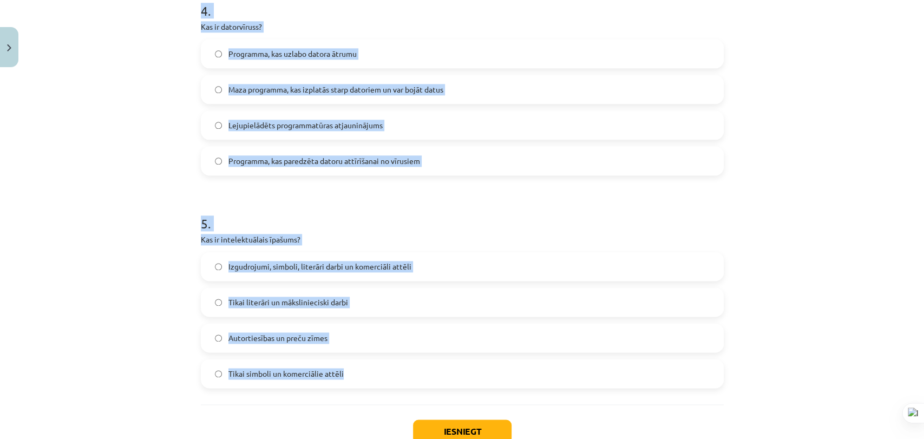
drag, startPoint x: 197, startPoint y: 243, endPoint x: 382, endPoint y: 394, distance: 238.8
copy form "1 . Kura no šīm pazīmēm var norādīt uz datora inficēšanos ar vīrusu? Programmas…"
click at [396, 204] on h1 "5 ." at bounding box center [462, 214] width 523 height 34
drag, startPoint x: 372, startPoint y: 204, endPoint x: 389, endPoint y: 170, distance: 37.3
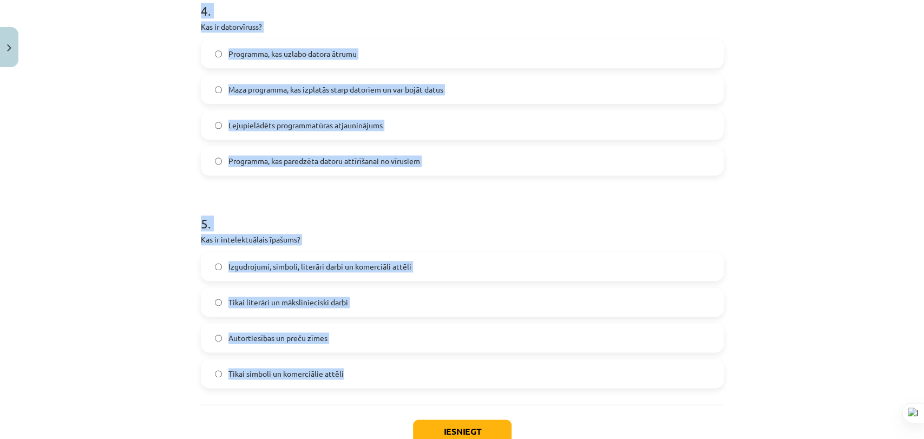
click at [371, 202] on h1 "5 ." at bounding box center [462, 214] width 523 height 34
click at [402, 96] on label "Maza programma, kas izplatās starp datoriem un var bojāt datus" at bounding box center [462, 89] width 521 height 27
click at [405, 86] on span "Maza programma, kas izplatās starp datoriem un var bojāt datus" at bounding box center [335, 89] width 215 height 11
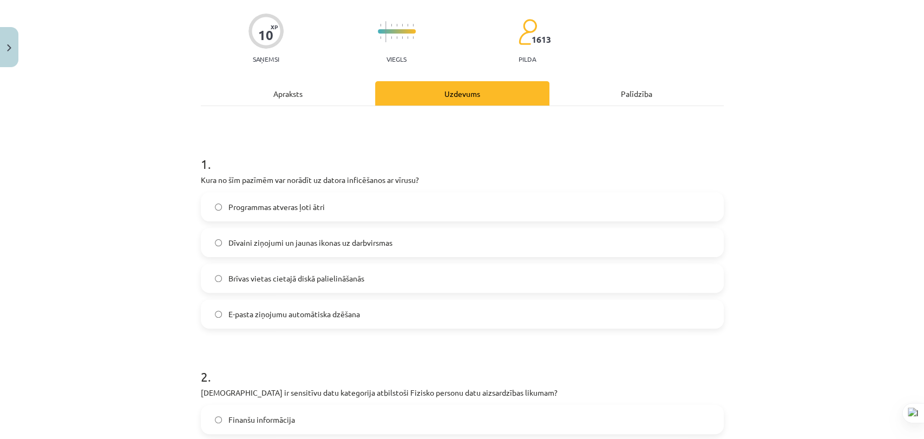
scroll to position [208, 0]
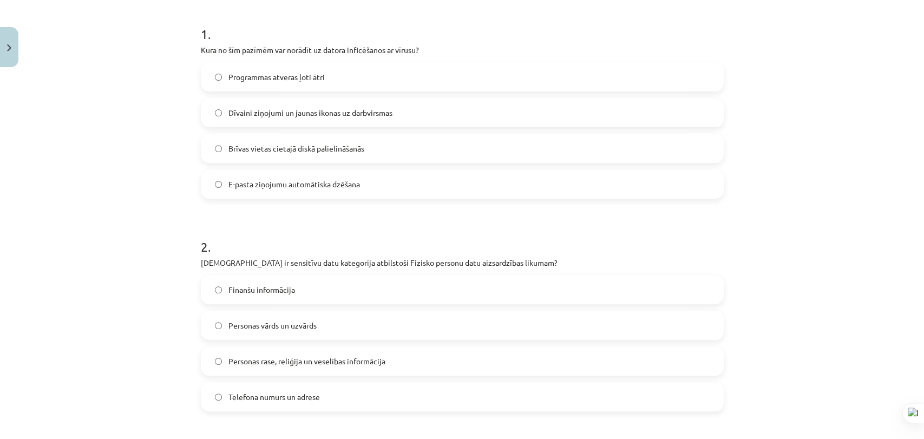
click at [310, 361] on span "Personas rase, reliģija un veselības informācija" at bounding box center [306, 361] width 157 height 11
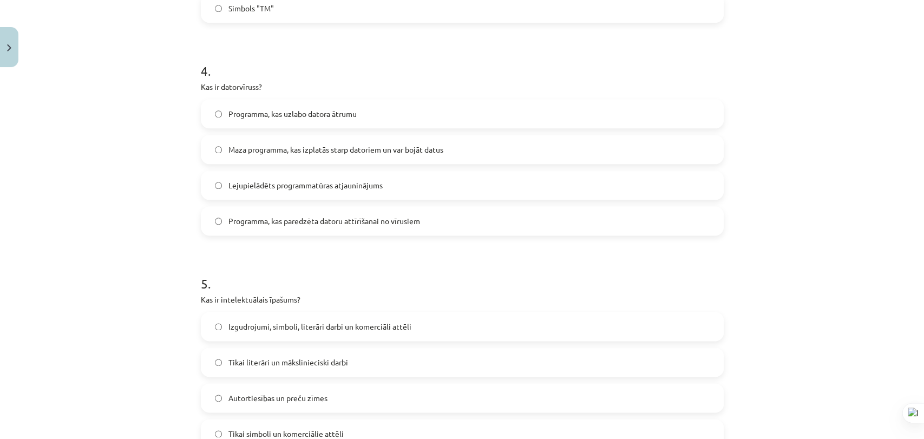
scroll to position [944, 0]
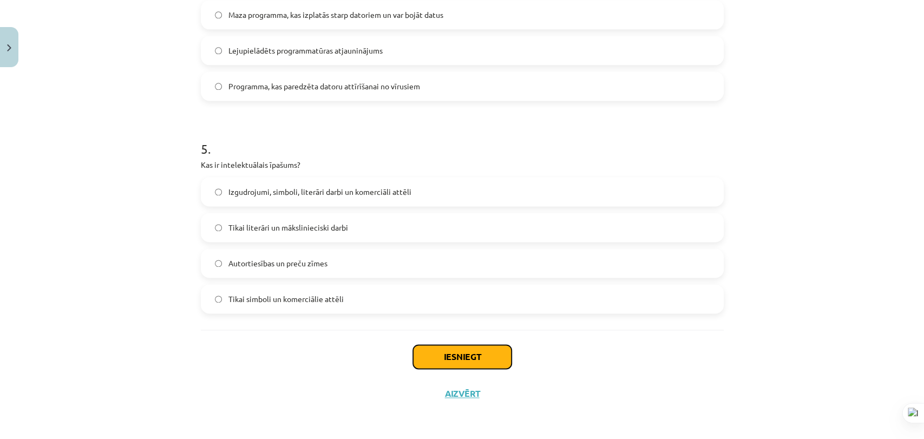
click at [441, 349] on button "Iesniegt" at bounding box center [462, 357] width 99 height 24
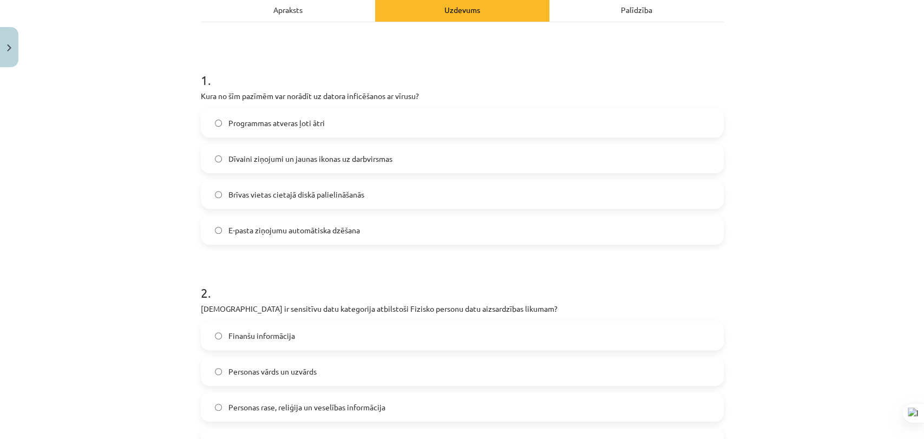
scroll to position [42, 0]
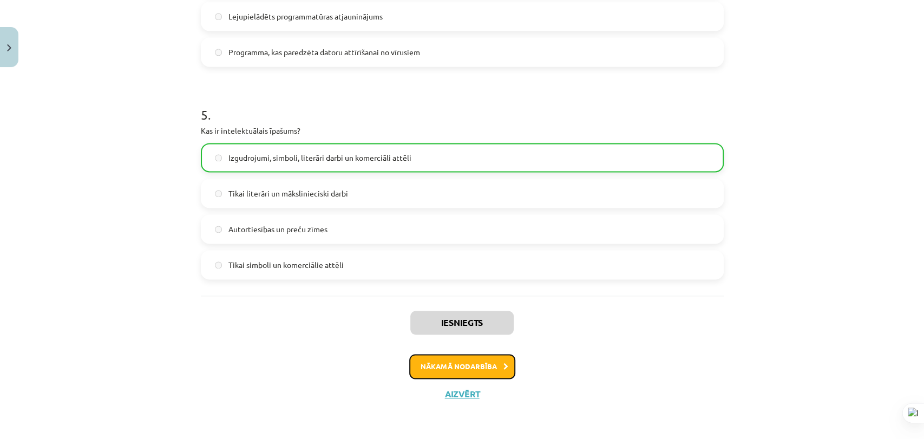
click at [483, 368] on button "Nākamā nodarbība" at bounding box center [462, 366] width 106 height 25
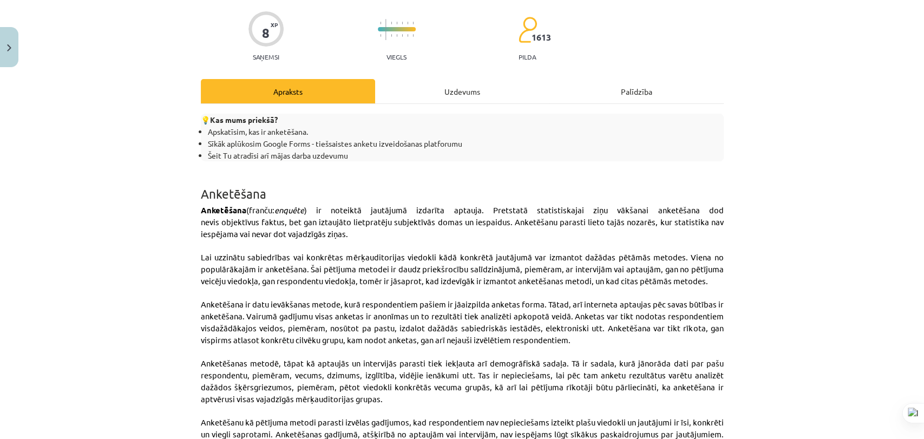
scroll to position [27, 0]
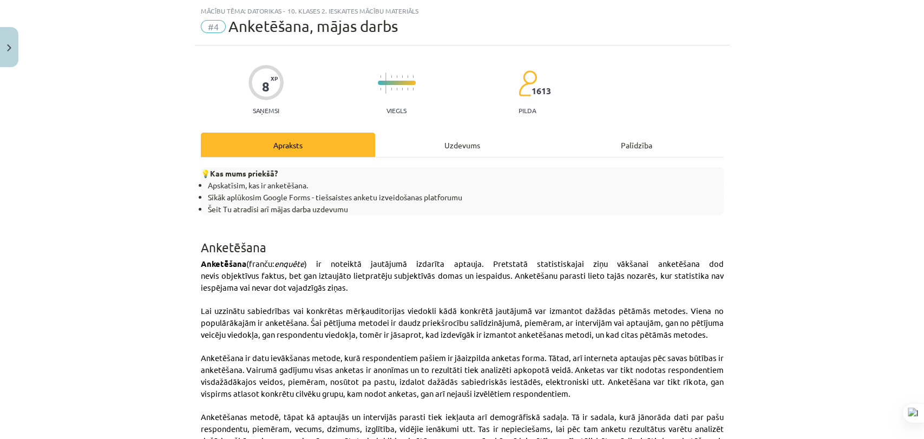
click at [426, 143] on div "Uzdevums" at bounding box center [462, 145] width 174 height 24
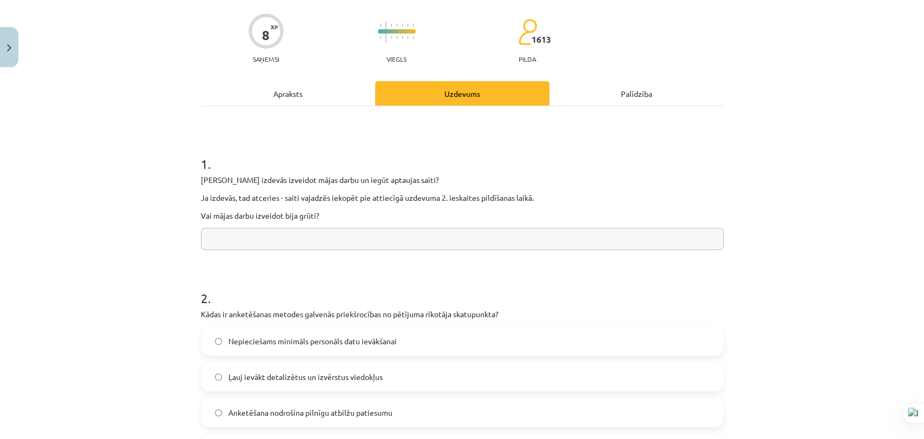
scroll to position [147, 0]
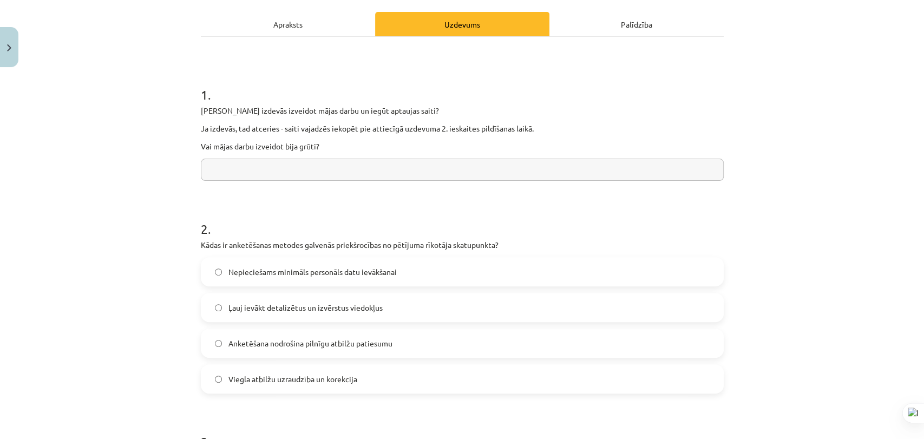
click at [233, 168] on input "text" at bounding box center [462, 170] width 523 height 22
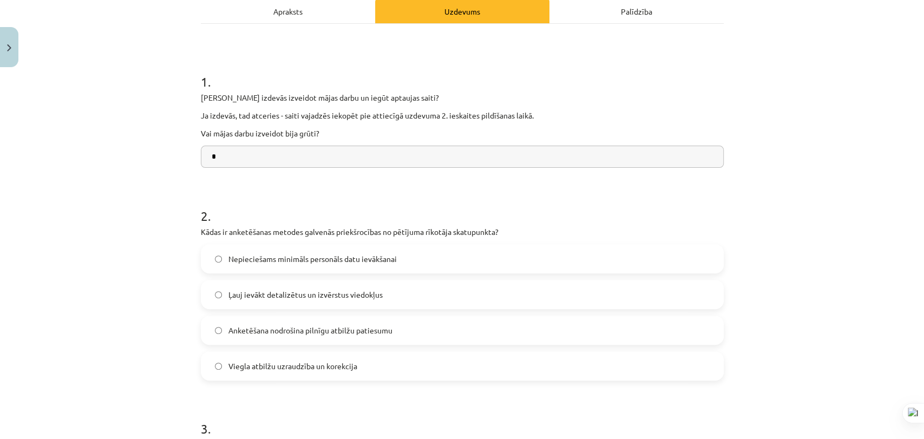
scroll to position [267, 0]
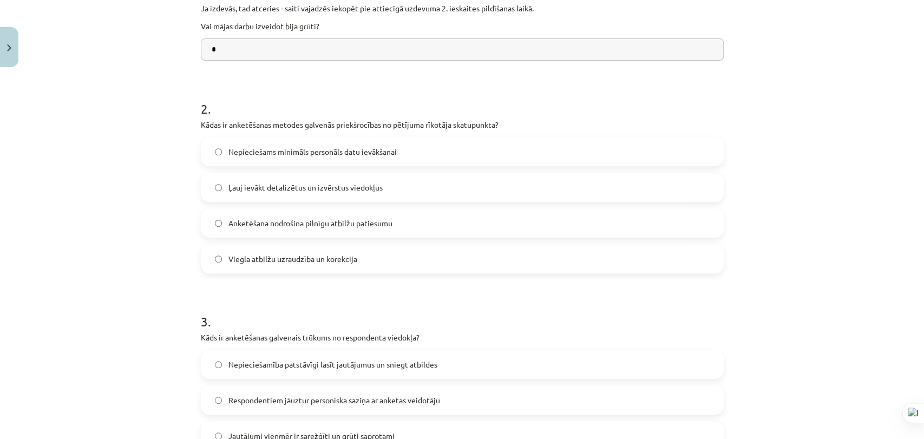
type input "*"
click at [307, 189] on span "Ļauj ievākt detalizētus un izvērstus viedokļus" at bounding box center [305, 187] width 154 height 11
click at [328, 261] on span "Viegla atbilžu uzraudzība un korekcija" at bounding box center [292, 258] width 129 height 11
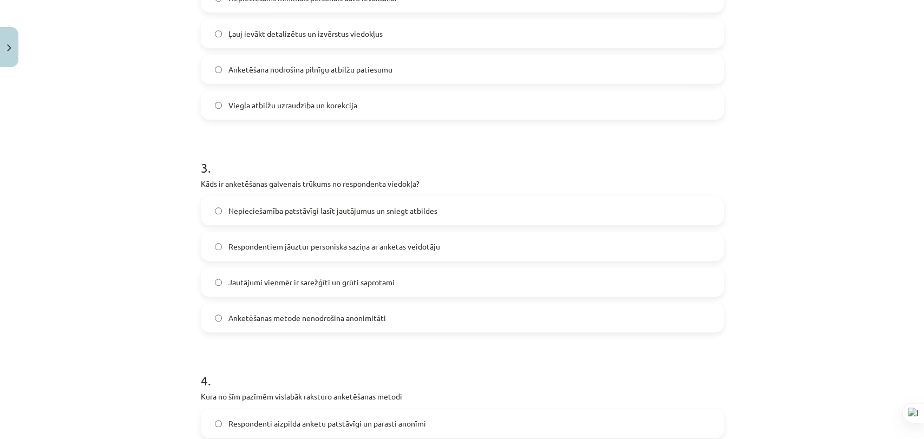
scroll to position [448, 0]
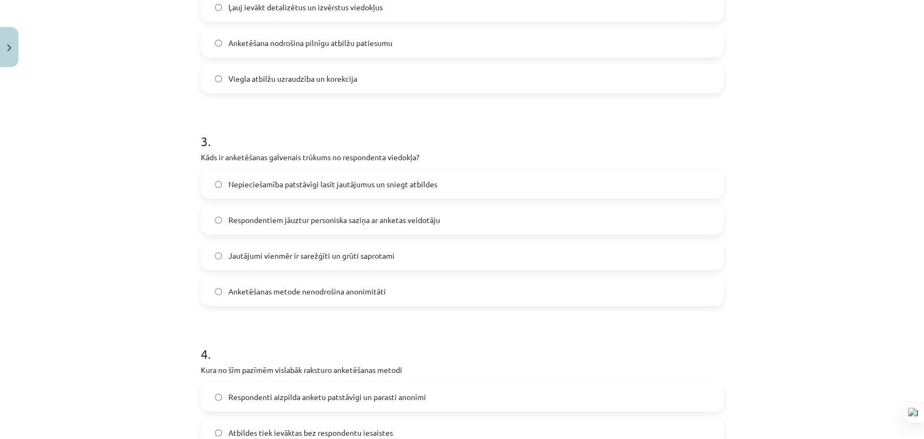
click at [299, 176] on label "Nepieciešamība patstāvīgi lasīt jautājumus un sniegt atbildes" at bounding box center [462, 184] width 521 height 27
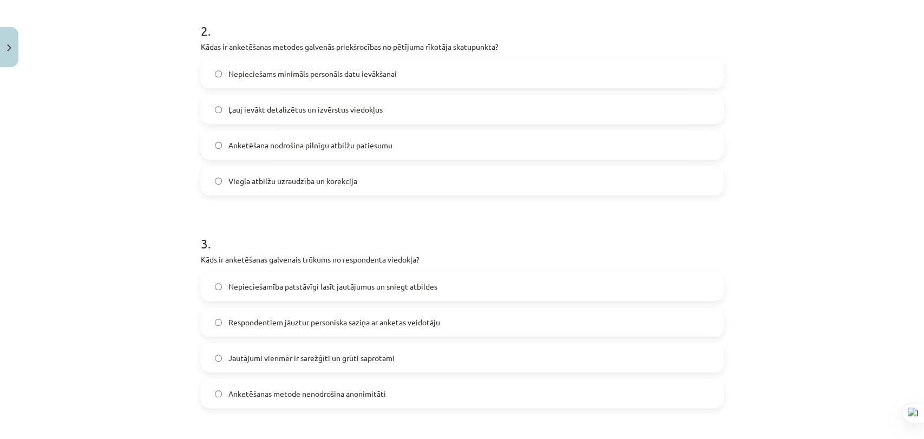
scroll to position [327, 0]
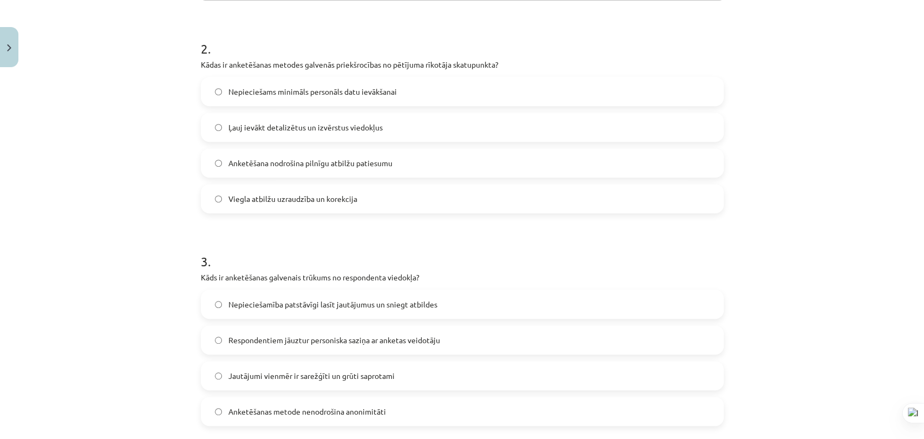
click at [299, 88] on span "Nepieciešams minimāls personāls datu ievākšanai" at bounding box center [312, 91] width 168 height 11
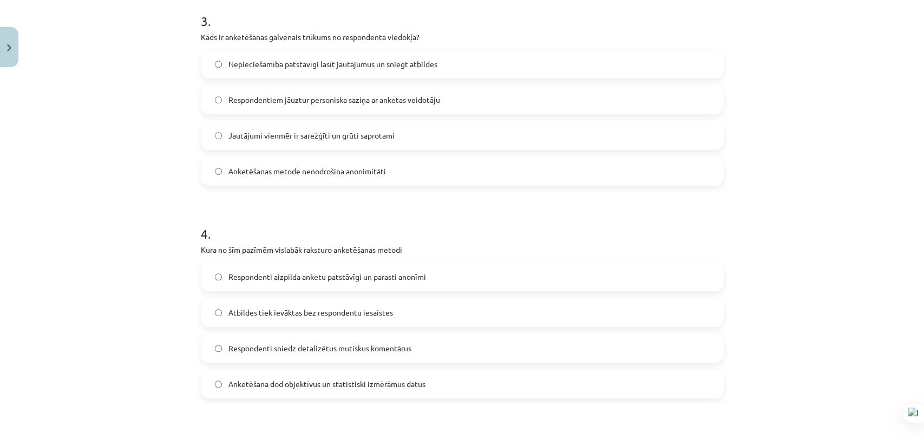
scroll to position [628, 0]
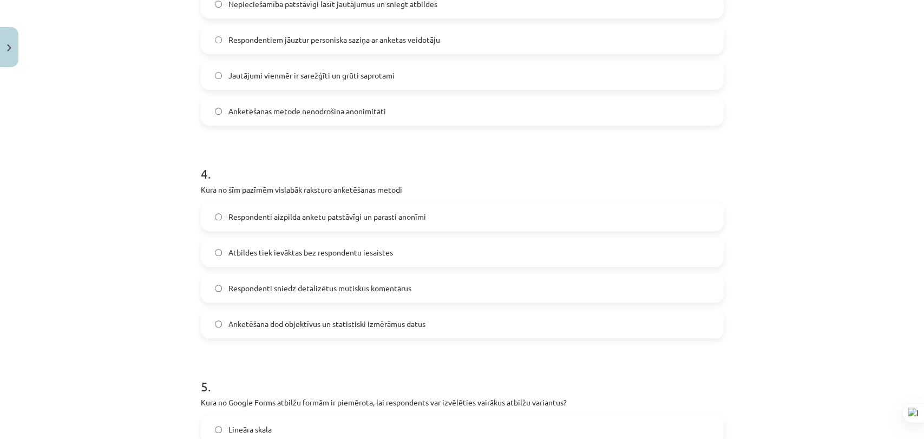
click at [303, 203] on label "Respondenti aizpilda anketu patstāvīgi un parasti anonīmi" at bounding box center [462, 216] width 521 height 27
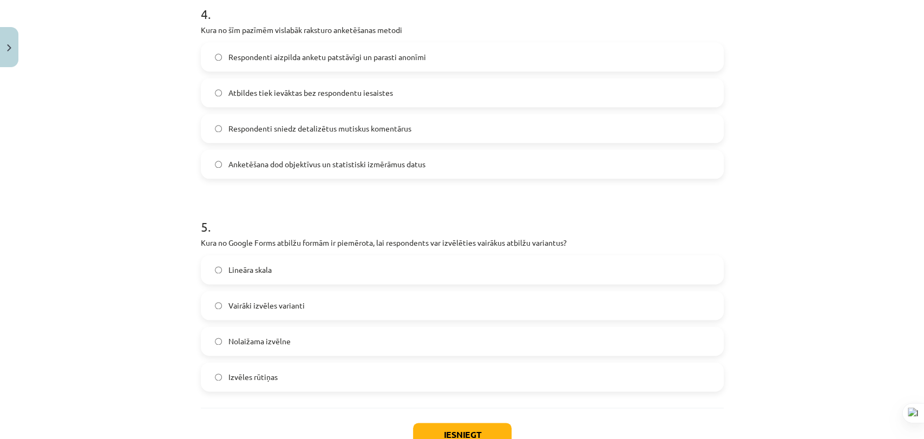
scroll to position [809, 0]
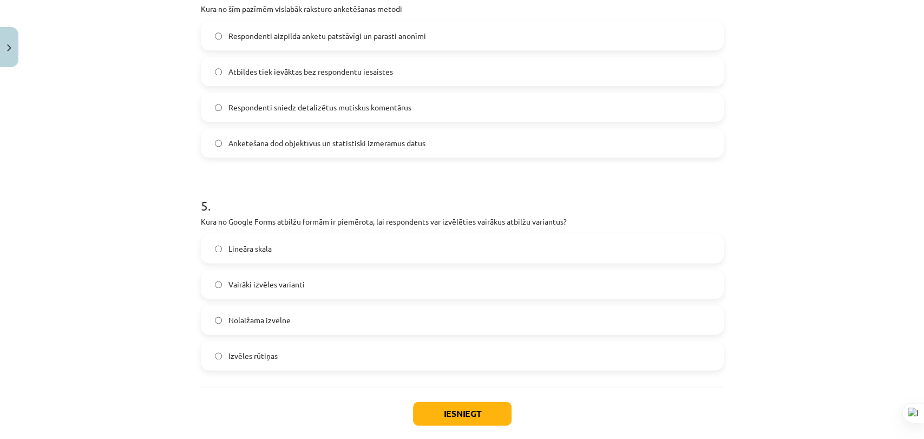
click at [324, 284] on label "Vairāki izvēles varianti" at bounding box center [462, 284] width 521 height 27
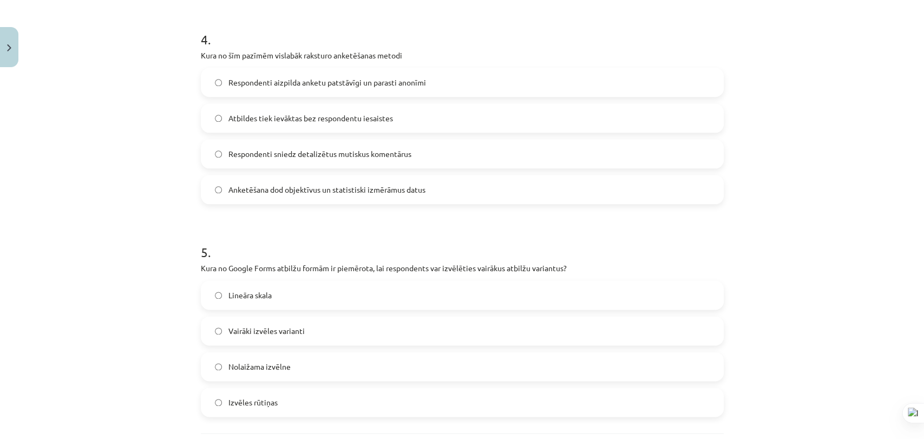
scroll to position [866, 0]
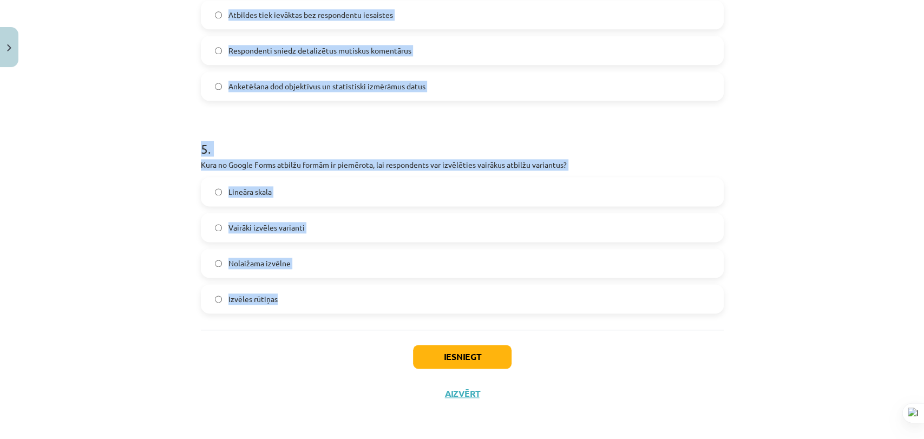
drag, startPoint x: 199, startPoint y: 252, endPoint x: 333, endPoint y: 307, distance: 145.2
copy form "2 . Kādas ir anketēšanas metodes galvenās priekšrocības no pētījuma rīkotāja sk…"
click at [152, 260] on div "Mācību tēma: Datorikas - 10. klases 2. ieskaites mācību materiāls #4 Anketēšana…" at bounding box center [462, 219] width 924 height 439
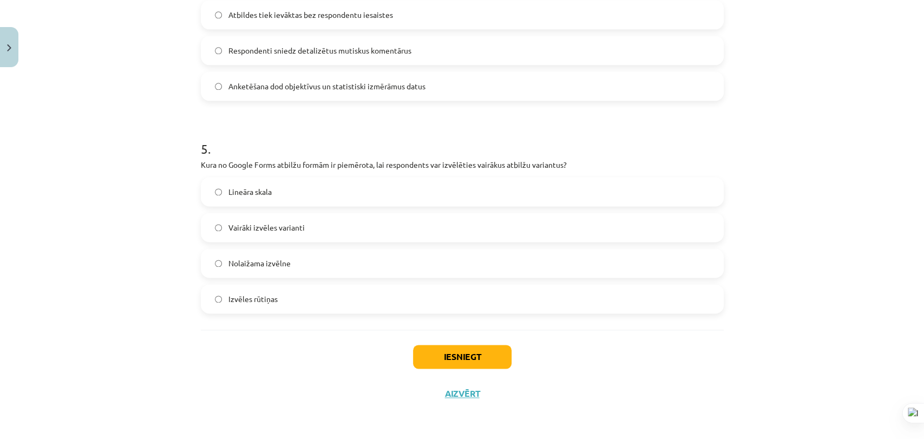
click at [258, 300] on span "Izvēles rūtiņas" at bounding box center [252, 298] width 49 height 11
click at [438, 354] on button "Iesniegt" at bounding box center [462, 357] width 99 height 24
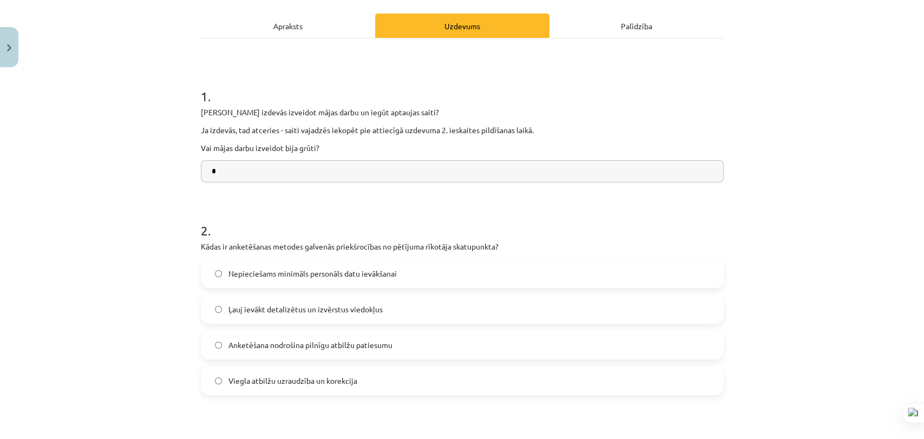
scroll to position [143, 0]
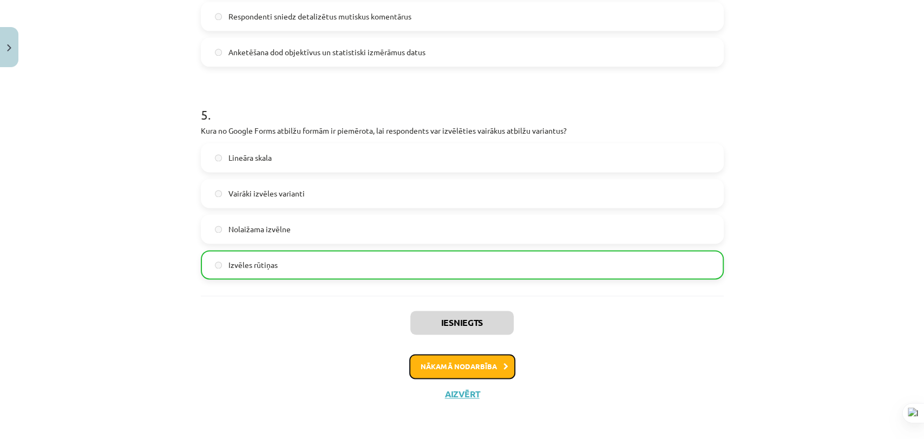
click at [446, 356] on button "Nākamā nodarbība" at bounding box center [462, 366] width 106 height 25
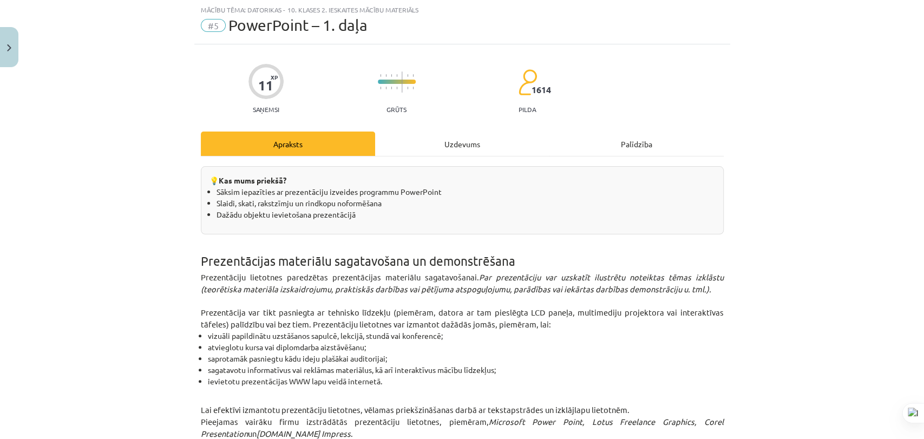
scroll to position [27, 0]
click at [393, 143] on div "Uzdevums" at bounding box center [462, 145] width 174 height 24
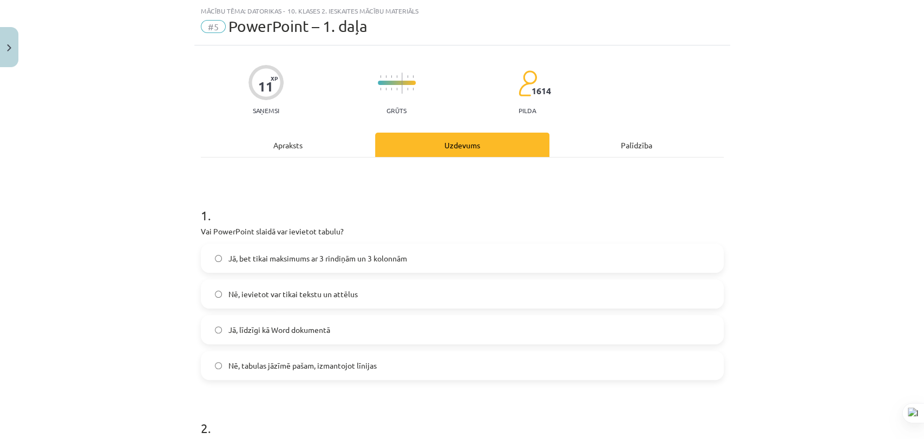
click at [386, 325] on label "Jā, līdzīgi kā Word dokumentā" at bounding box center [462, 329] width 521 height 27
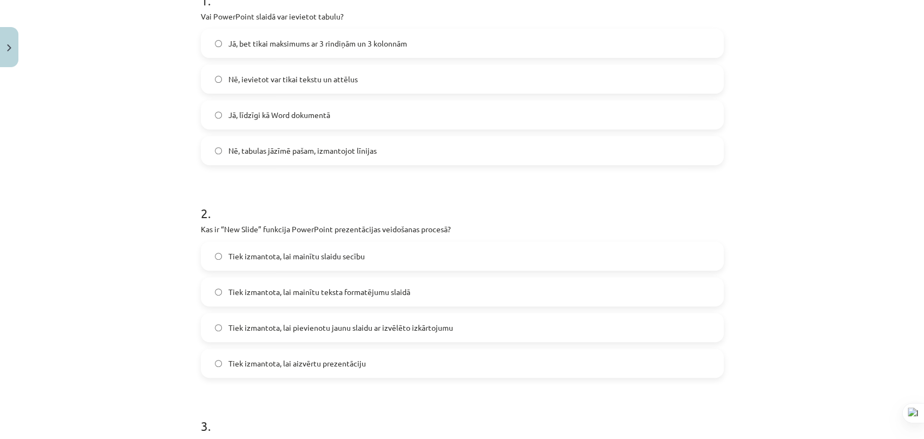
scroll to position [267, 0]
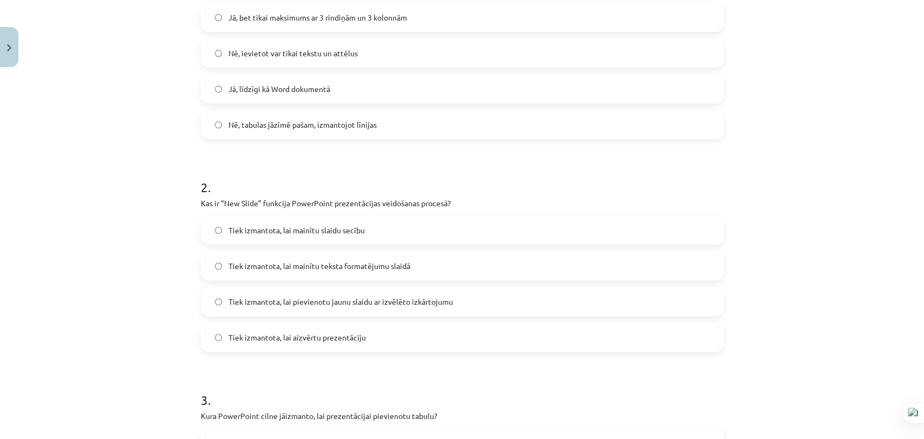
click at [390, 304] on span "Tiek izmantota, lai pievienotu jaunu slaidu ar izvēlēto izkārtojumu" at bounding box center [340, 301] width 225 height 11
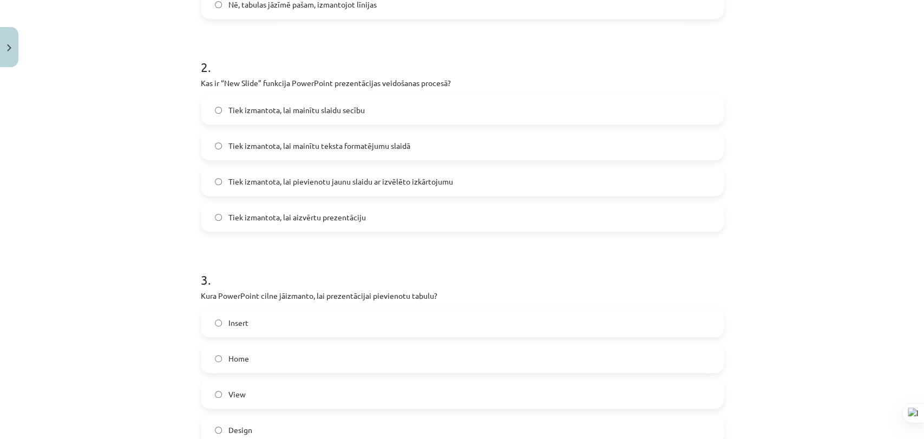
scroll to position [448, 0]
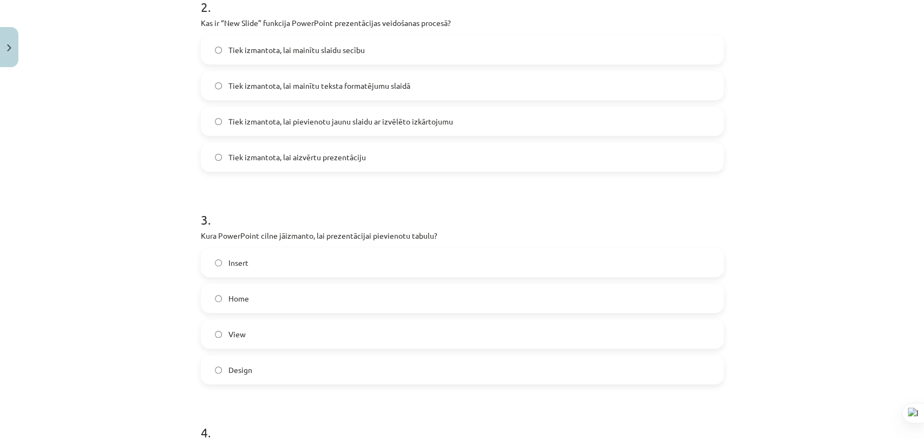
click at [379, 260] on label "Insert" at bounding box center [462, 262] width 521 height 27
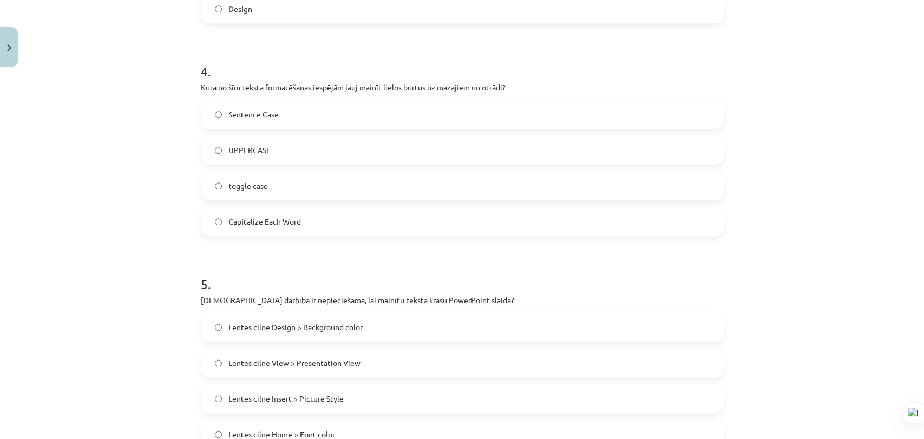
scroll to position [869, 0]
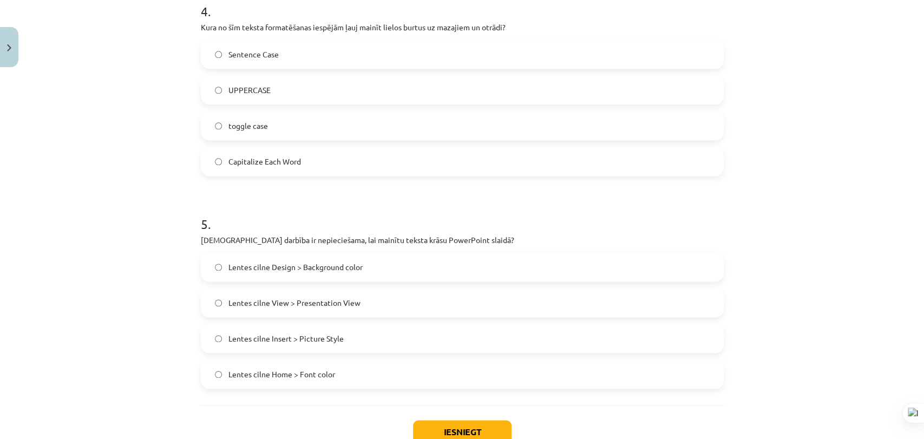
click at [368, 370] on label "Lentes cilne Home > Font color" at bounding box center [462, 374] width 521 height 27
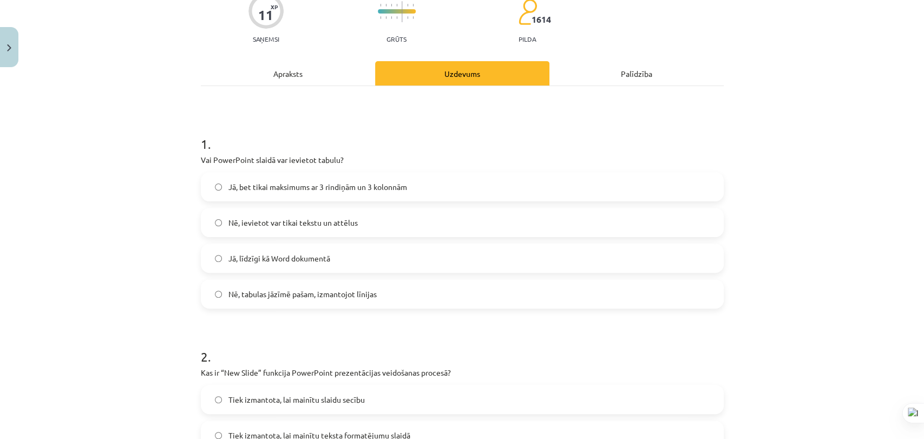
scroll to position [87, 0]
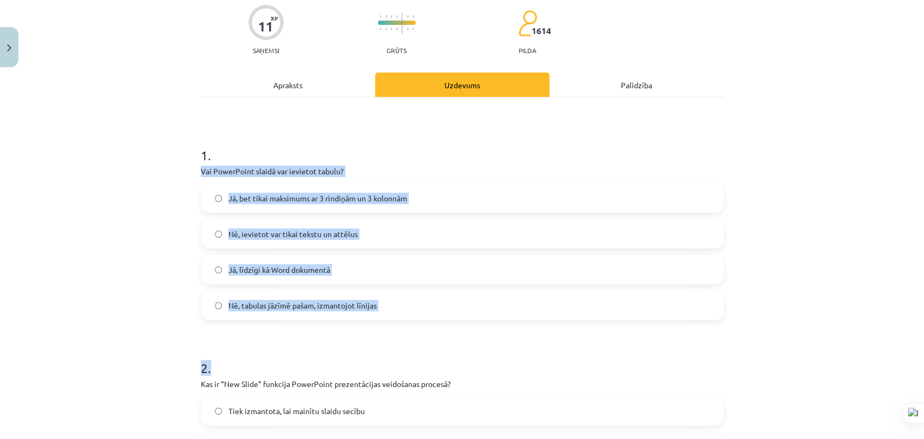
drag, startPoint x: 196, startPoint y: 171, endPoint x: 281, endPoint y: 317, distance: 168.8
click at [281, 317] on div "1 . Vai PowerPoint slaidā var ievietot tabulu? Jā, bet tikai maksimums ar 3 rin…" at bounding box center [462, 224] width 523 height 191
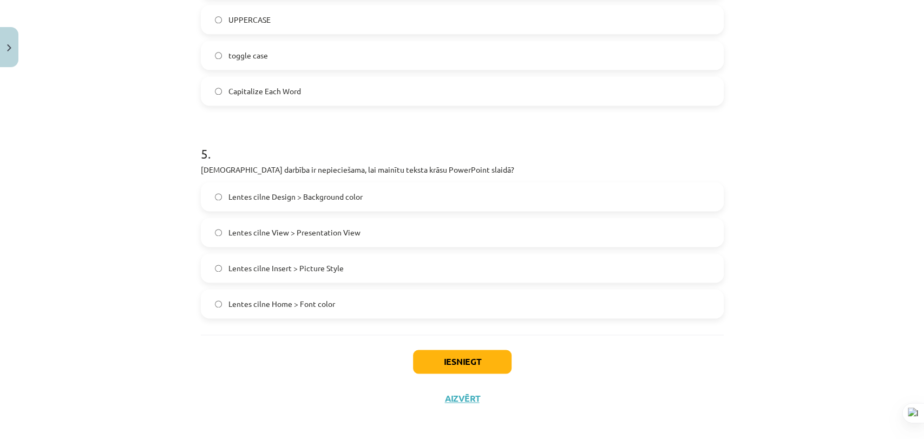
scroll to position [944, 0]
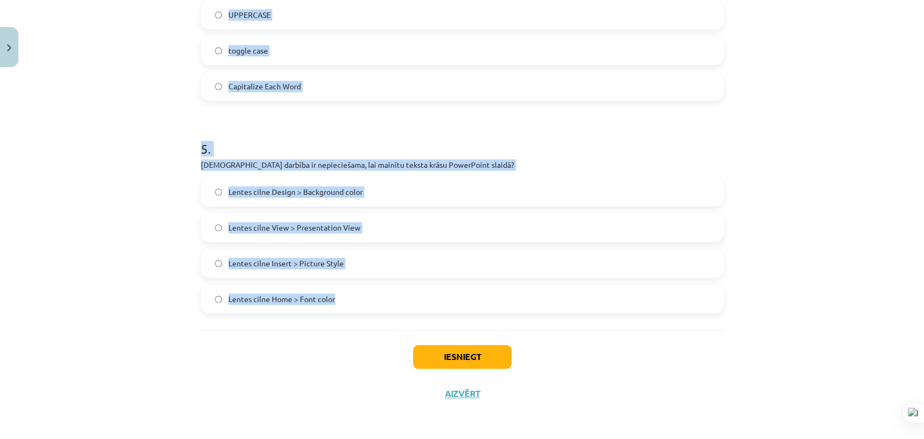
drag, startPoint x: 195, startPoint y: 153, endPoint x: 349, endPoint y: 293, distance: 208.1
copy form "1 . Vai PowerPoint slaidā var ievietot tabulu? Jā, bet tikai maksimums ar 3 rin…"
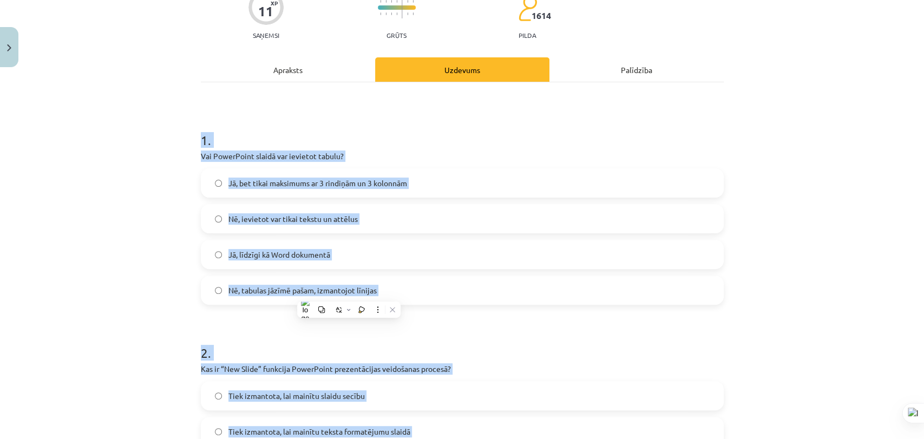
scroll to position [0, 0]
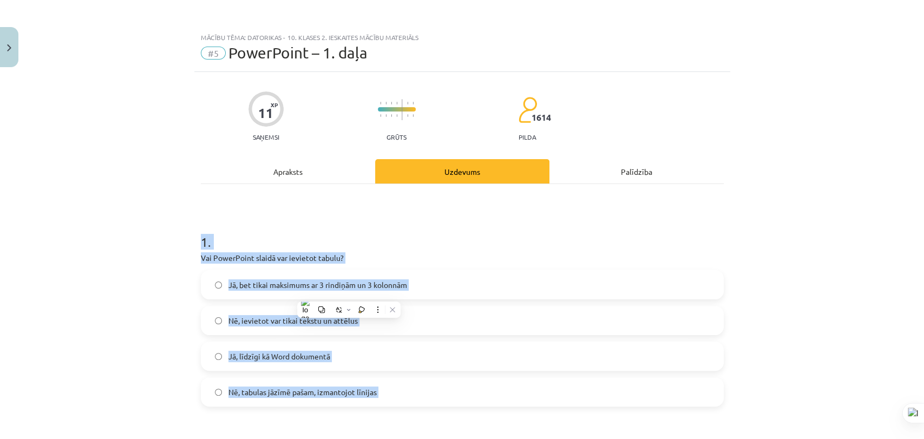
click at [415, 239] on h1 "1 ." at bounding box center [462, 232] width 523 height 34
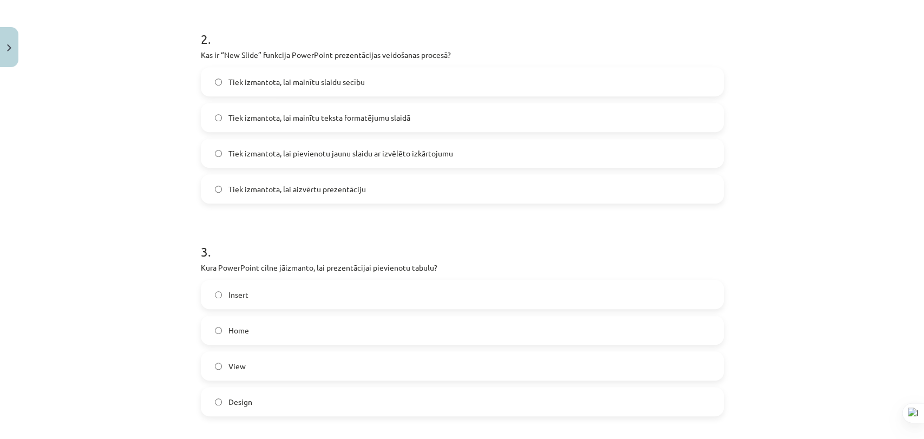
scroll to position [481, 0]
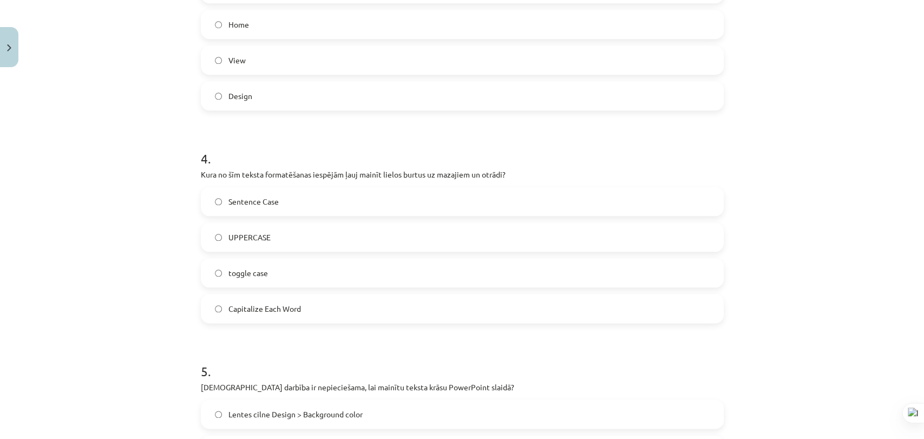
click at [322, 275] on label "toggle case" at bounding box center [462, 272] width 521 height 27
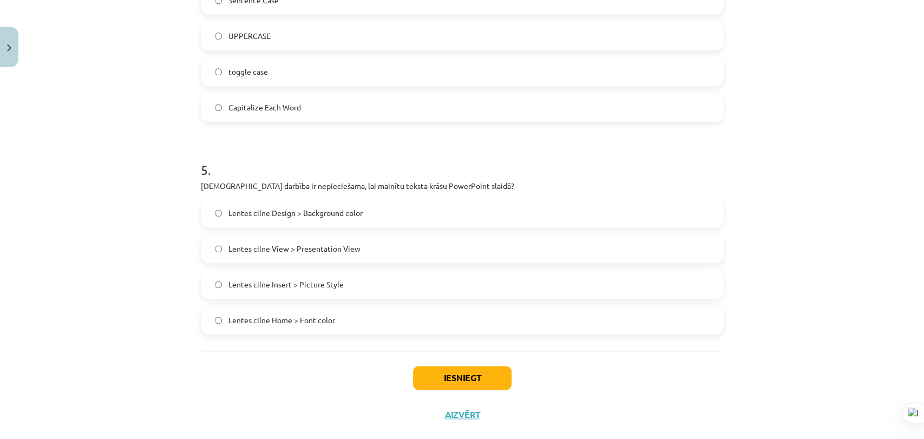
scroll to position [944, 0]
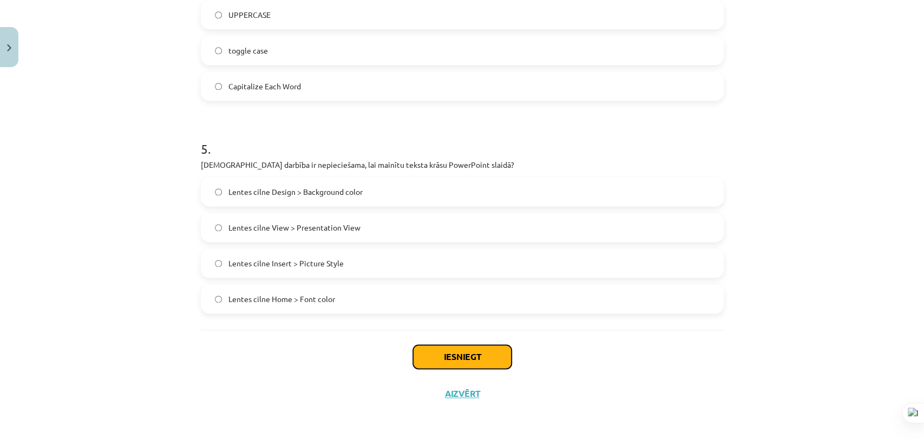
click at [423, 356] on button "Iesniegt" at bounding box center [462, 357] width 99 height 24
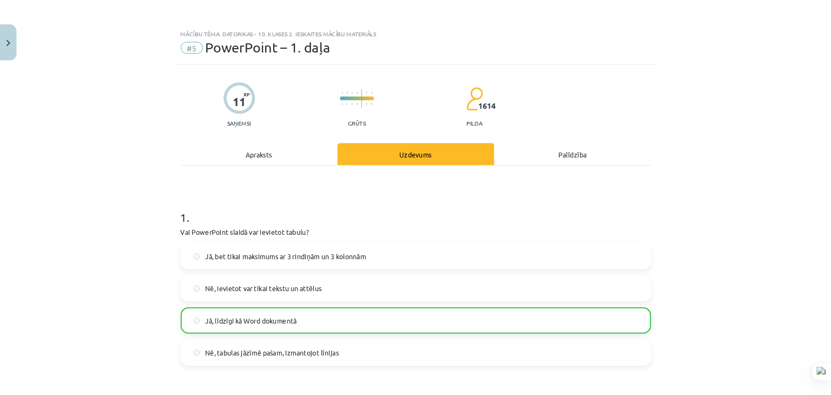
scroll to position [240, 0]
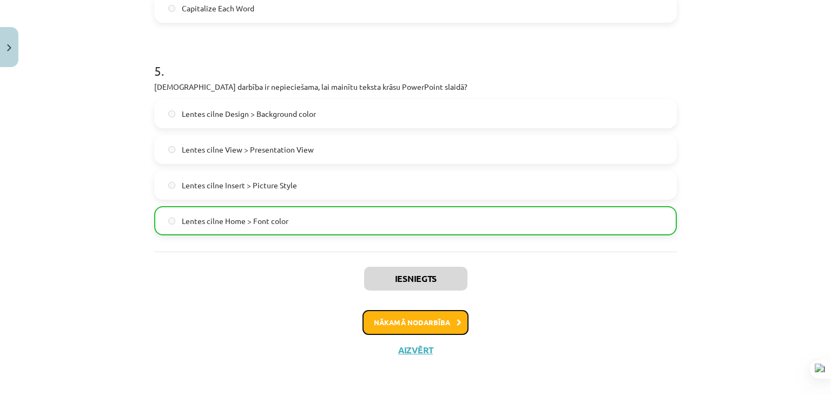
click at [390, 319] on button "Nākamā nodarbība" at bounding box center [416, 322] width 106 height 25
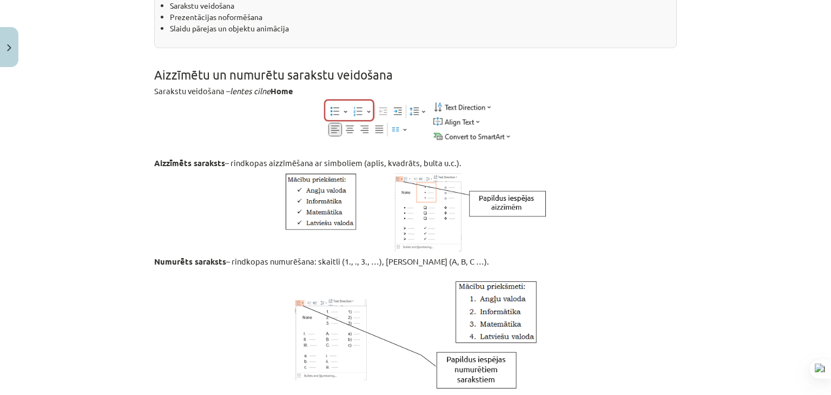
scroll to position [27, 0]
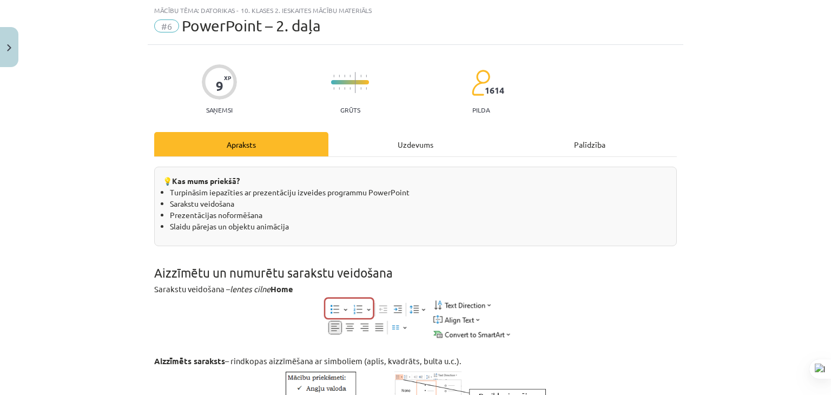
click at [385, 143] on div "Uzdevums" at bounding box center [416, 144] width 174 height 24
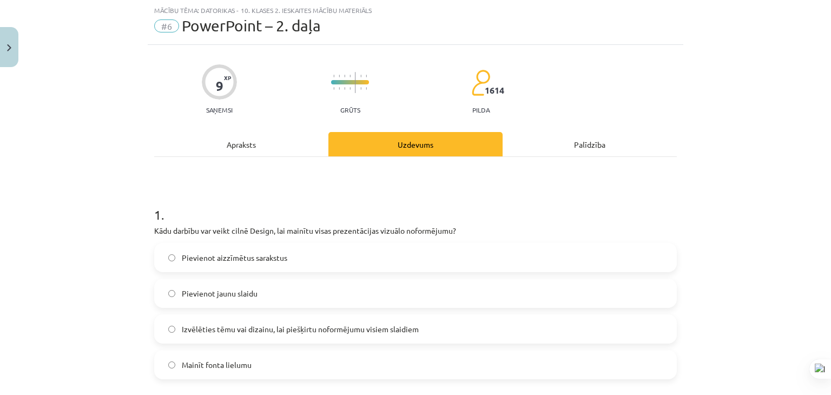
scroll to position [81, 0]
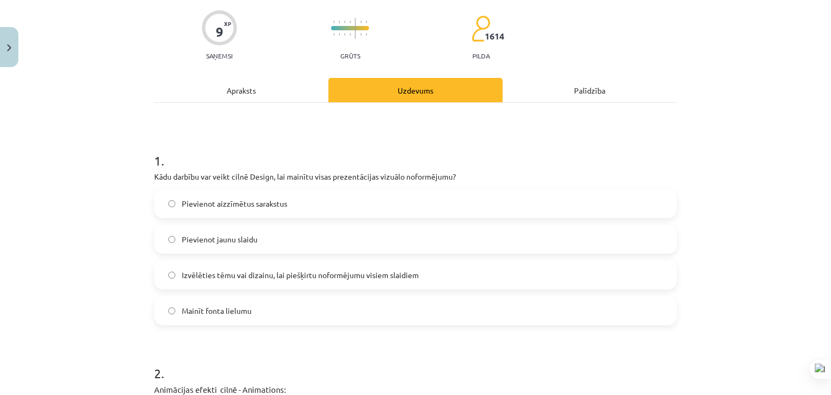
click at [291, 273] on span "Izvēlēties tēmu vai dizainu, lai piešķirtu noformējumu visiem slaidiem" at bounding box center [300, 275] width 237 height 11
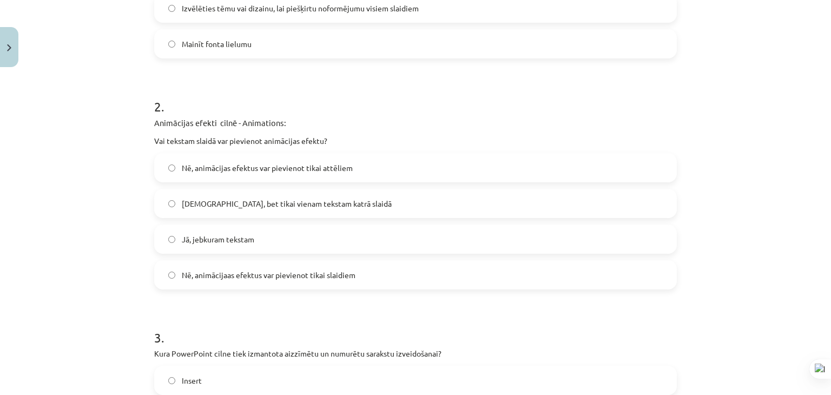
scroll to position [352, 0]
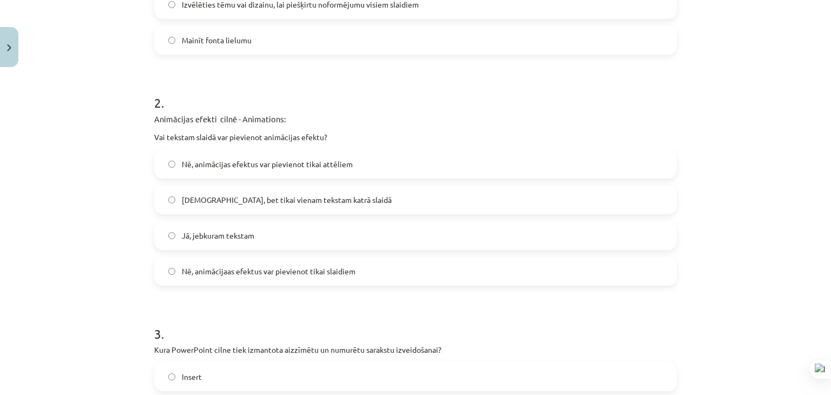
click at [349, 237] on label "Jā, jebkuram tekstam" at bounding box center [415, 235] width 521 height 27
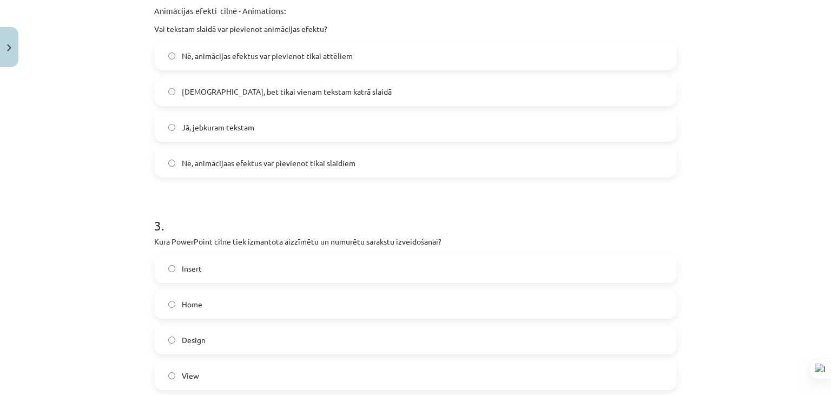
scroll to position [514, 0]
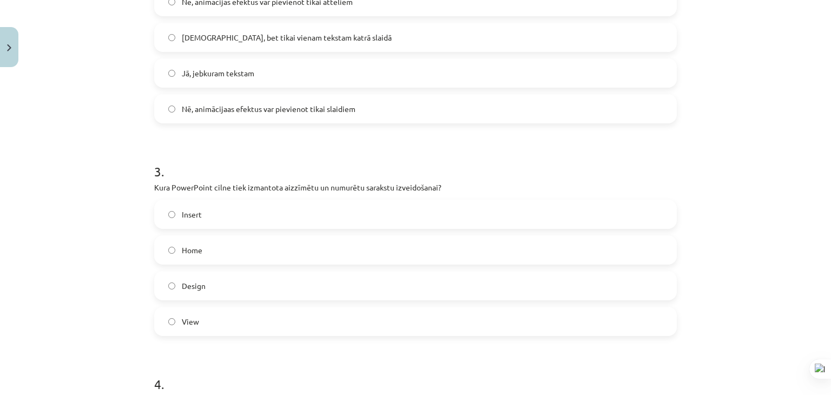
click at [276, 249] on label "Home" at bounding box center [415, 250] width 521 height 27
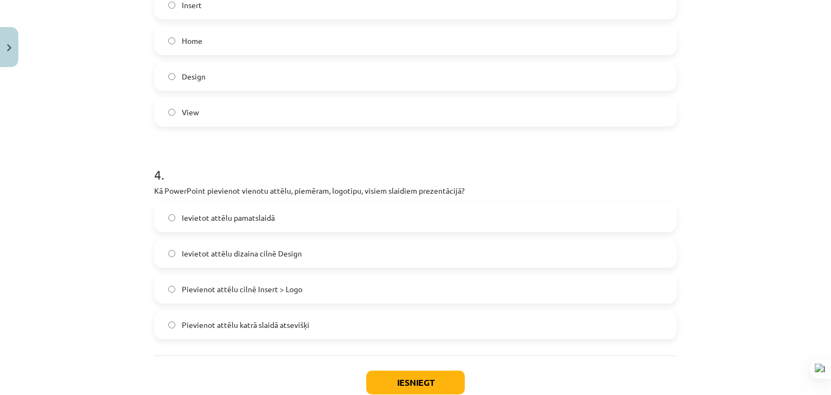
scroll to position [731, 0]
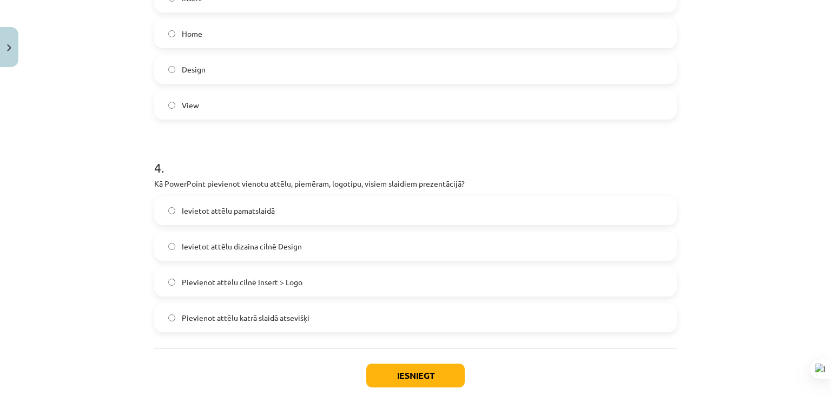
click at [239, 98] on label "View" at bounding box center [415, 104] width 521 height 27
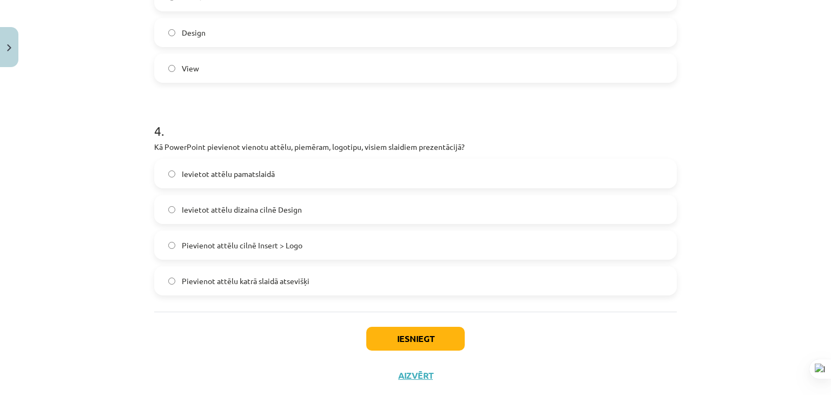
scroll to position [785, 0]
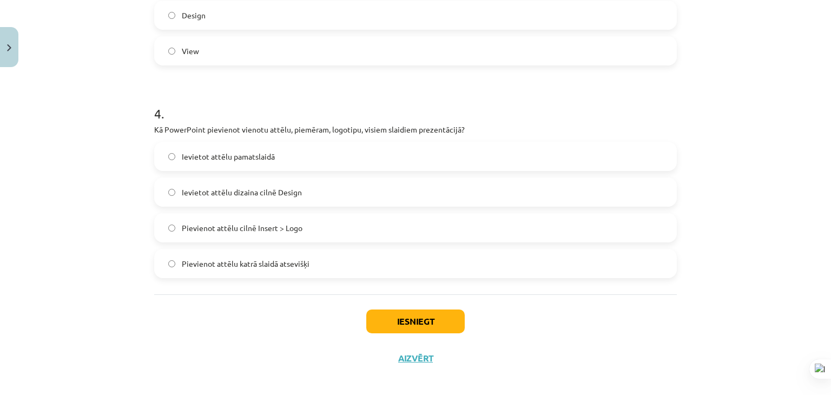
click at [247, 228] on span "Pievienot attēlu cilnē Insert > Logo" at bounding box center [242, 227] width 121 height 11
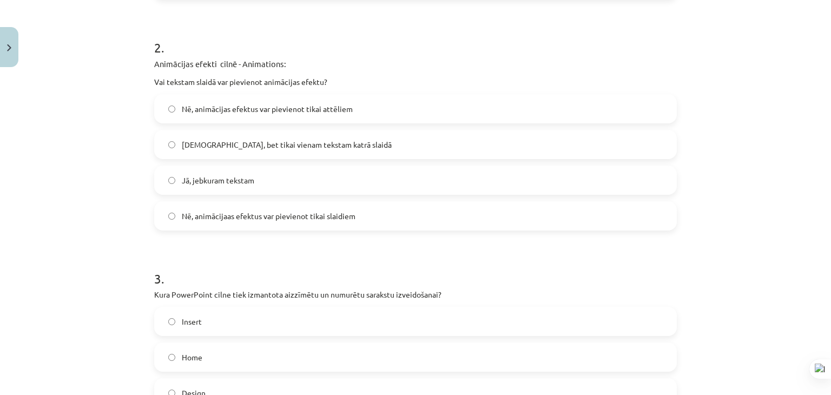
scroll to position [793, 0]
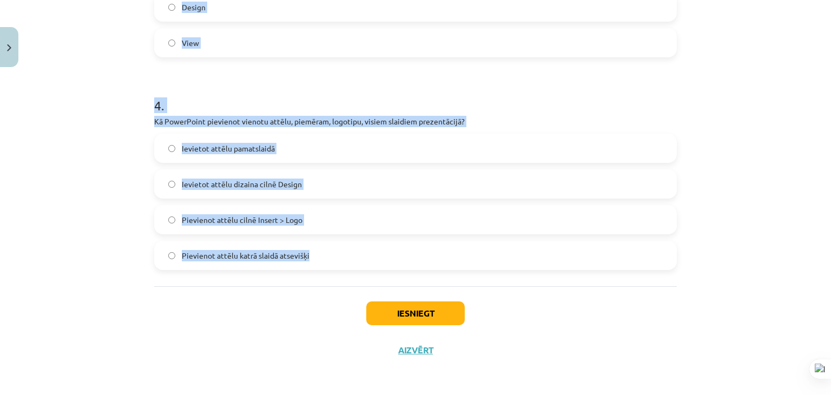
drag, startPoint x: 150, startPoint y: 241, endPoint x: 319, endPoint y: 267, distance: 170.9
copy form "1 . Kādu darbību var veikt cilnē Design, lai mainītu visas prezentācijas vizuāl…"
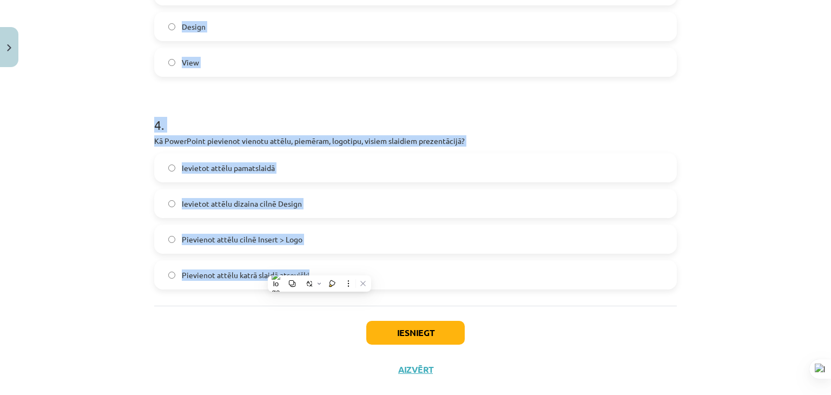
scroll to position [631, 0]
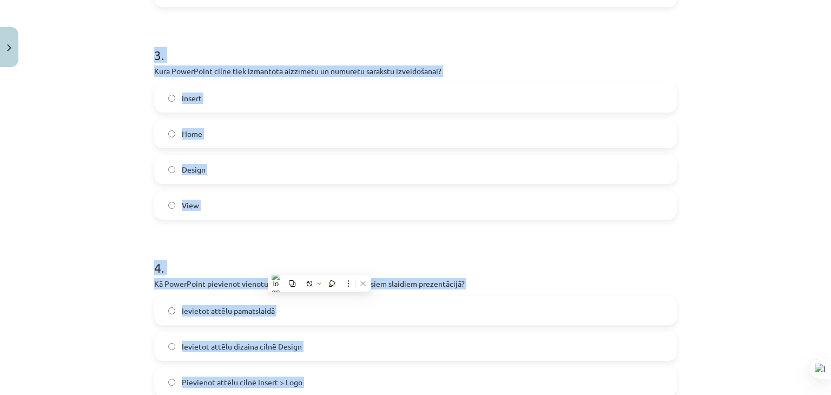
click at [192, 132] on span "Home" at bounding box center [192, 133] width 21 height 11
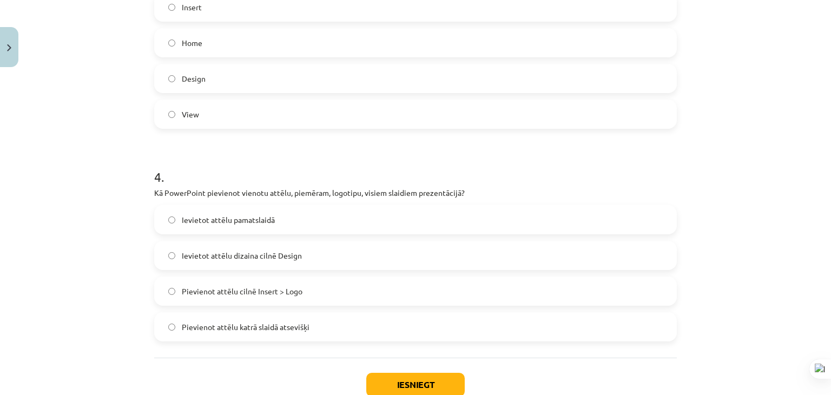
scroll to position [793, 0]
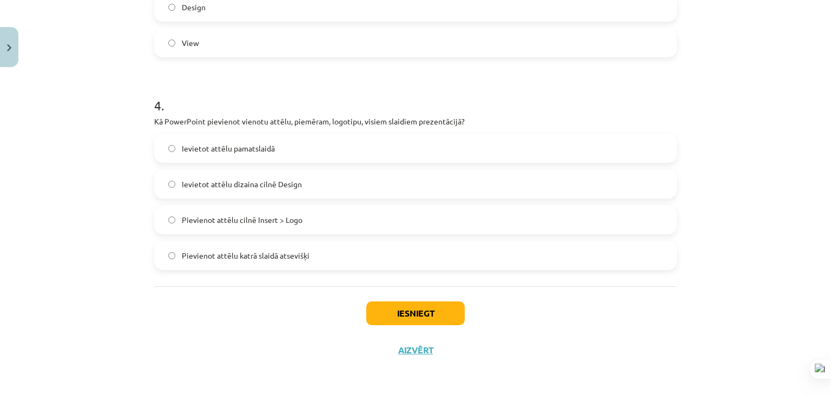
click at [402, 329] on div "Iesniegt Aizvērt" at bounding box center [415, 324] width 523 height 76
click at [394, 314] on button "Iesniegt" at bounding box center [415, 314] width 99 height 24
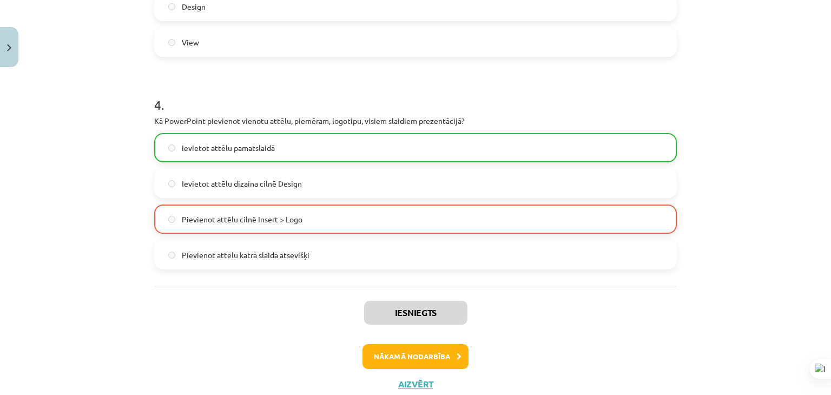
scroll to position [827, 0]
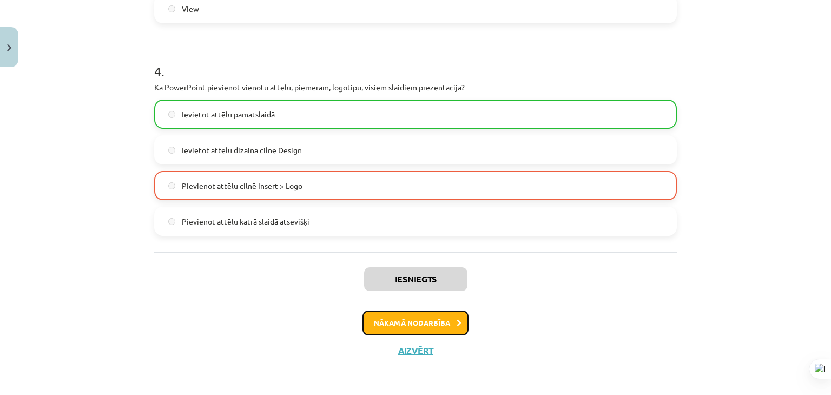
click at [396, 330] on button "Nākamā nodarbība" at bounding box center [416, 323] width 106 height 25
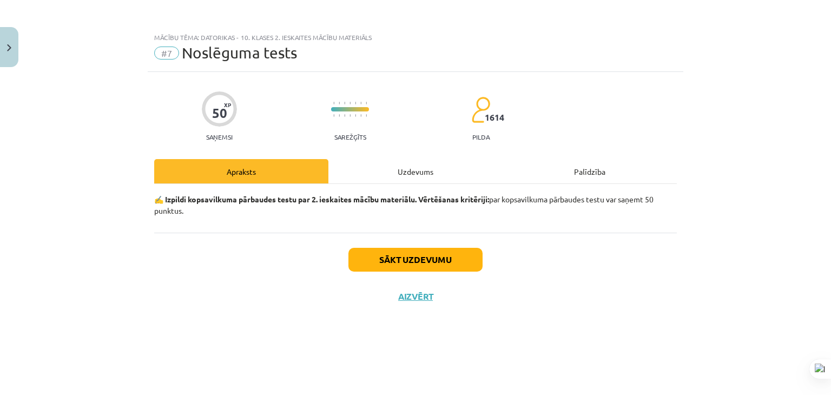
click at [405, 173] on div "Uzdevums" at bounding box center [416, 171] width 174 height 24
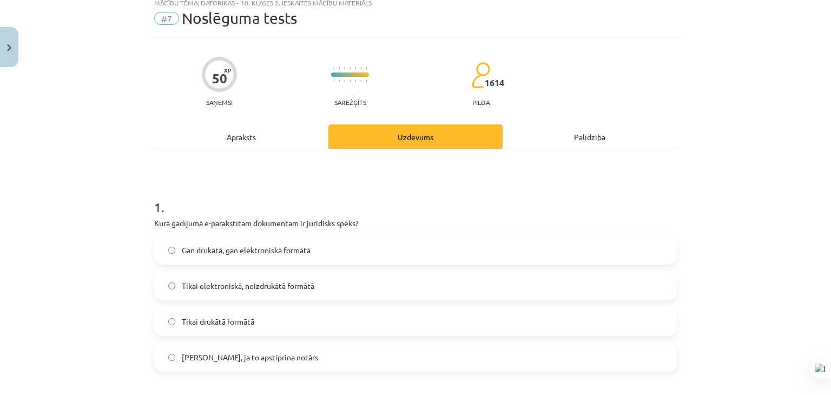
scroll to position [54, 0]
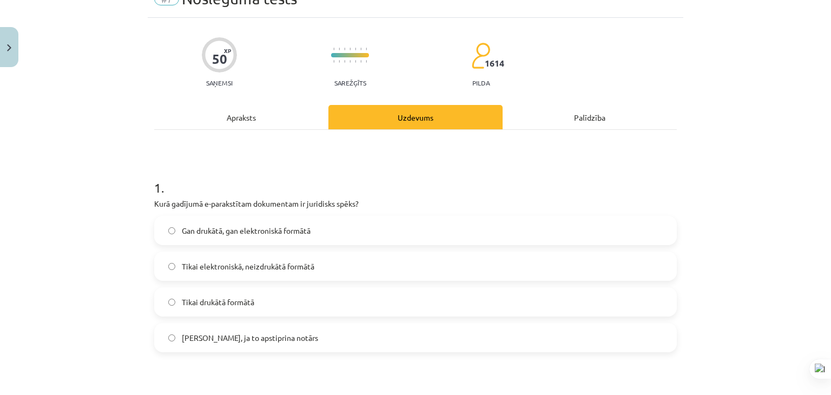
click at [230, 226] on span "Gan drukātā, gan elektroniskā formātā" at bounding box center [246, 230] width 129 height 11
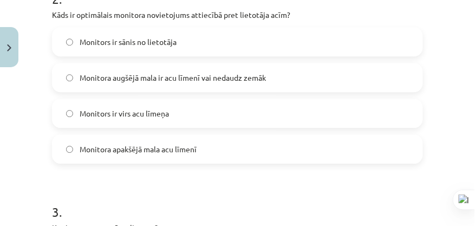
scroll to position [456, 0]
click at [151, 72] on span "Monitora augšējā mala ir acu līmenī vai nedaudz zemāk" at bounding box center [173, 77] width 186 height 11
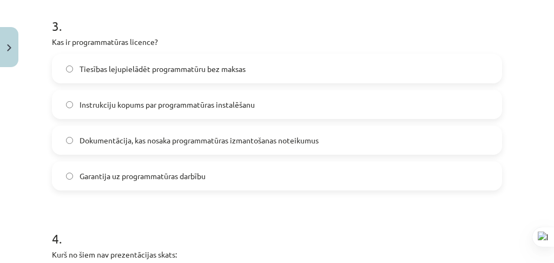
scroll to position [605, 0]
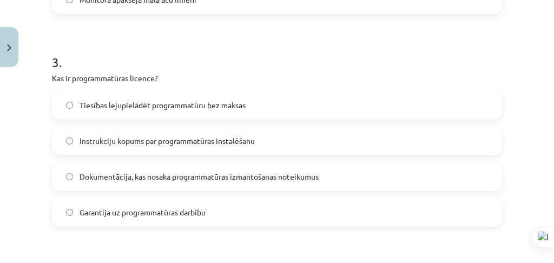
click at [175, 164] on label "Dokumentācija, kas nosaka programmatūras izmantošanas noteikumus" at bounding box center [277, 176] width 448 height 27
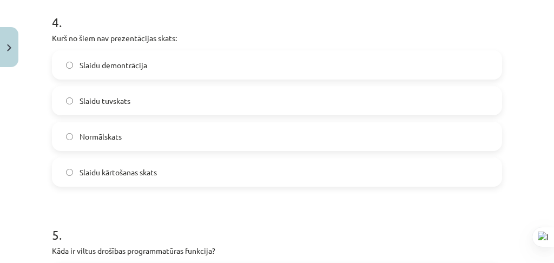
scroll to position [822, 0]
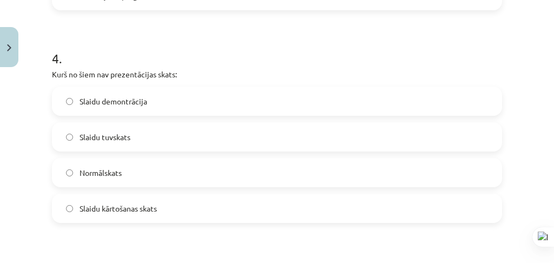
click at [159, 215] on label "Slaidu kārtošanas skats" at bounding box center [277, 208] width 448 height 27
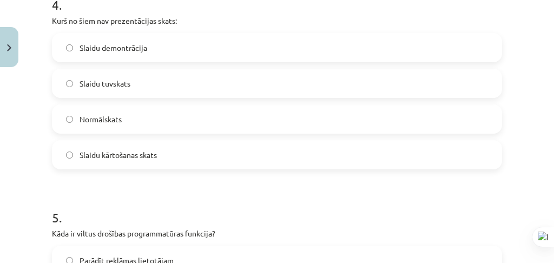
scroll to position [858, 0]
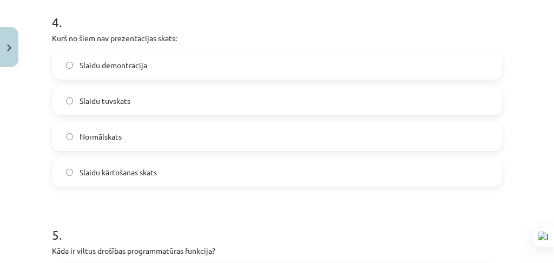
click at [161, 145] on label "Normālskats" at bounding box center [277, 136] width 448 height 27
click at [171, 162] on label "Slaidu kārtošanas skats" at bounding box center [277, 172] width 448 height 27
click at [175, 146] on label "Normālskats" at bounding box center [277, 136] width 448 height 27
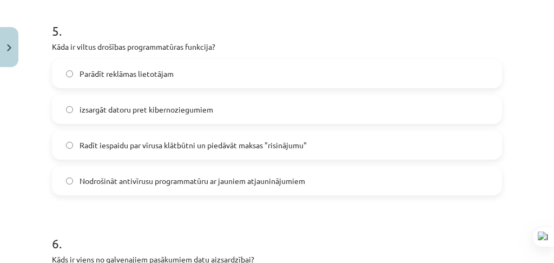
scroll to position [1074, 0]
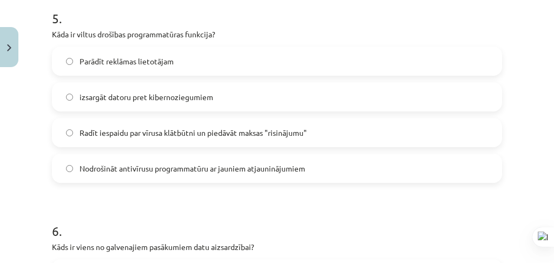
click at [191, 136] on span "Radīt iespaidu par vīrusa klātbūtni un piedāvāt maksas "risinājumu"" at bounding box center [193, 132] width 227 height 11
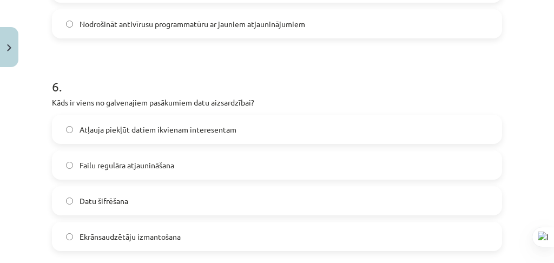
scroll to position [1255, 0]
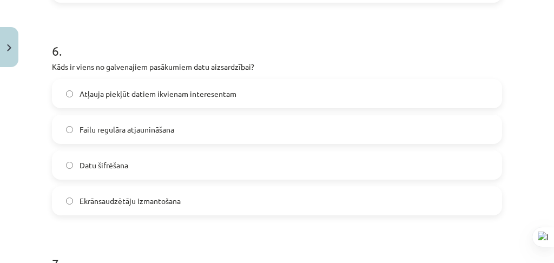
click at [169, 127] on span "Failu regulāra atjaunināšana" at bounding box center [127, 129] width 95 height 11
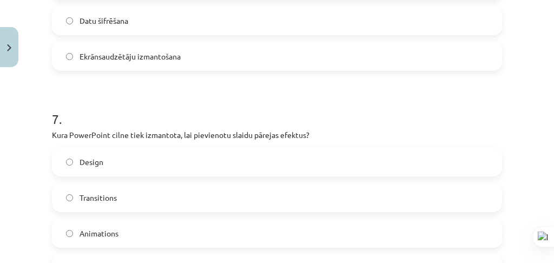
scroll to position [1436, 0]
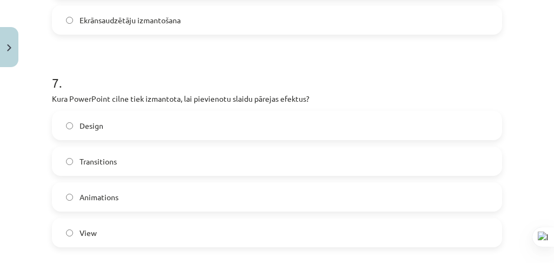
click at [175, 160] on label "Transitions" at bounding box center [277, 161] width 448 height 27
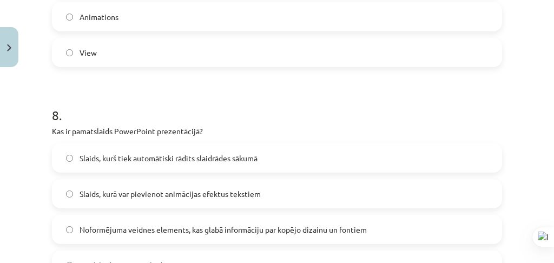
scroll to position [1688, 0]
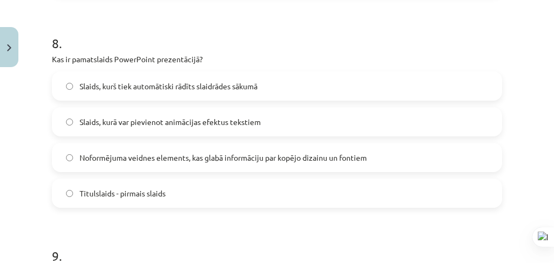
click at [175, 163] on label "Noformējuma veidnes elements, kas glabā informāciju par kopējo dizainu un fonti…" at bounding box center [277, 157] width 448 height 27
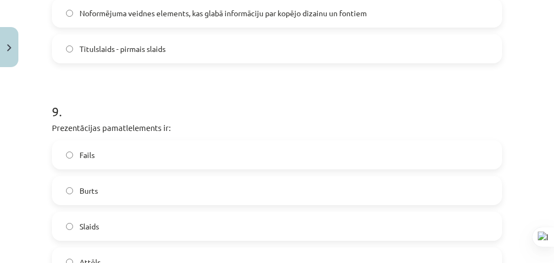
scroll to position [1869, 0]
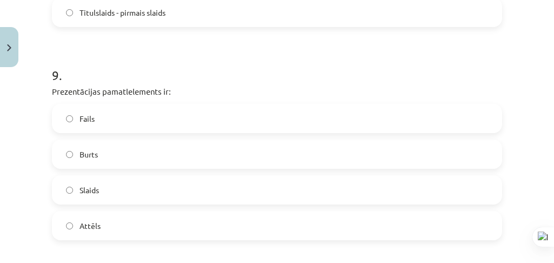
click at [171, 189] on label "Slaids" at bounding box center [277, 189] width 448 height 27
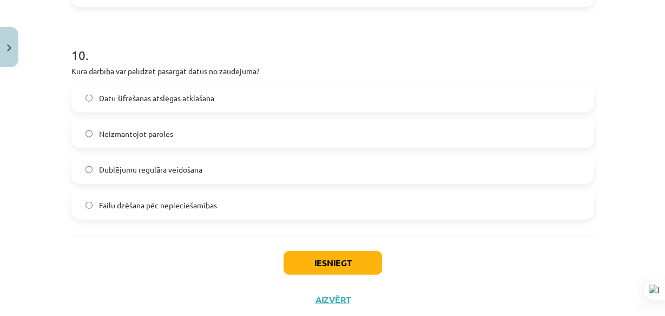
scroll to position [2087, 0]
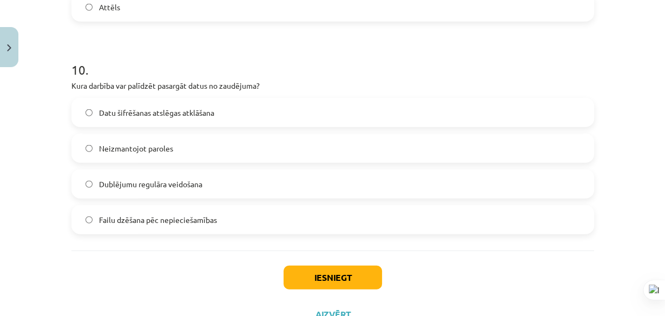
click at [221, 215] on label "Failu dzēšana pēc nepieciešamības" at bounding box center [333, 219] width 521 height 27
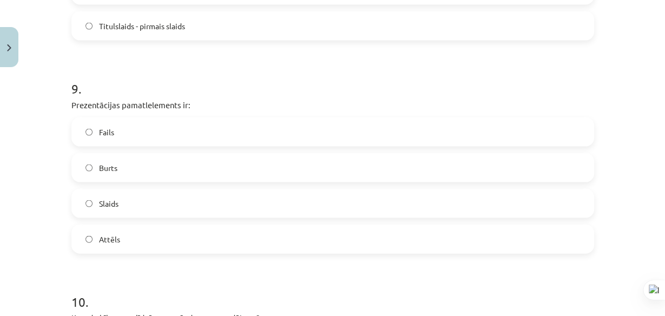
scroll to position [2131, 0]
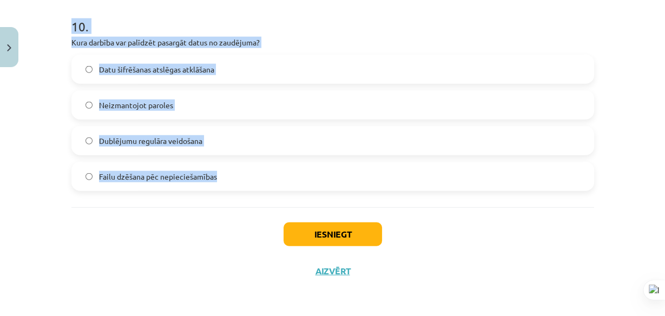
drag, startPoint x: 68, startPoint y: 197, endPoint x: 228, endPoint y: 179, distance: 161.2
copy form "1 . Kurā gadījumā e-parakstītam dokumentam ir juridisks spēks? Gan drukātā, gan…"
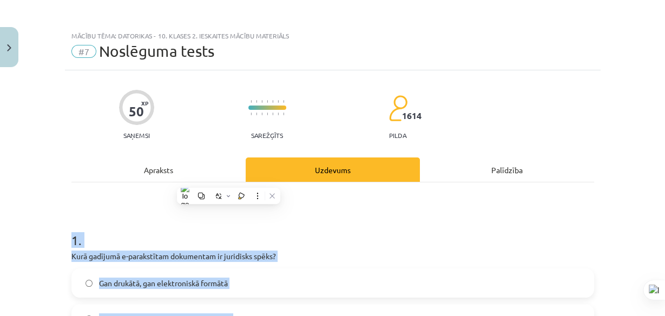
scroll to position [0, 0]
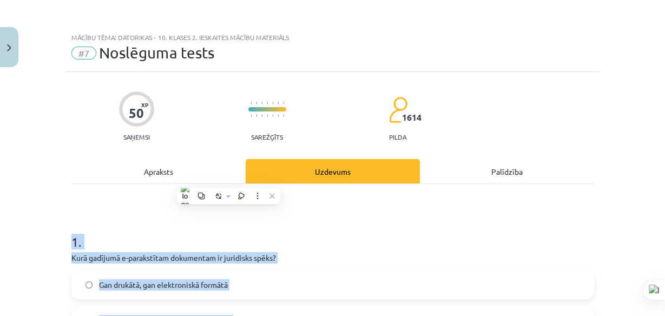
click at [342, 217] on h1 "1 ." at bounding box center [332, 232] width 523 height 34
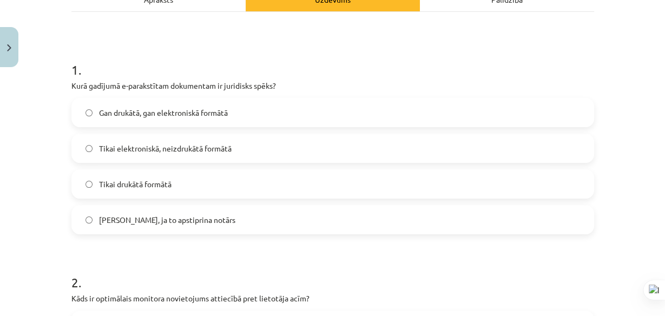
scroll to position [173, 0]
click at [182, 146] on span "Tikai elektroniskā, neizdrukātā formātā" at bounding box center [165, 147] width 133 height 11
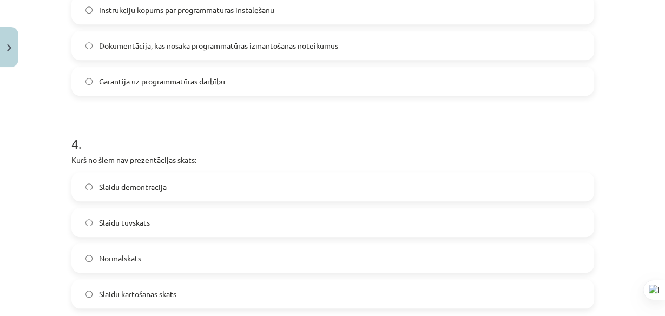
scroll to position [866, 0]
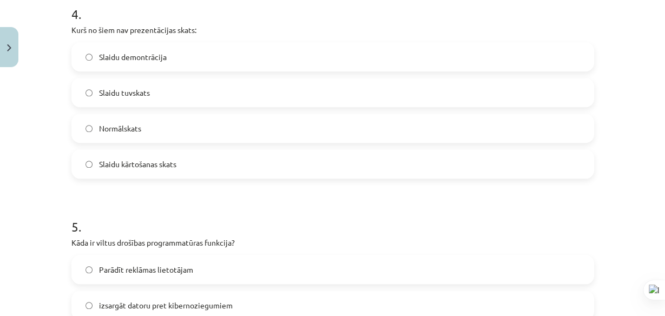
click at [179, 97] on label "Slaidu tuvskats" at bounding box center [333, 92] width 521 height 27
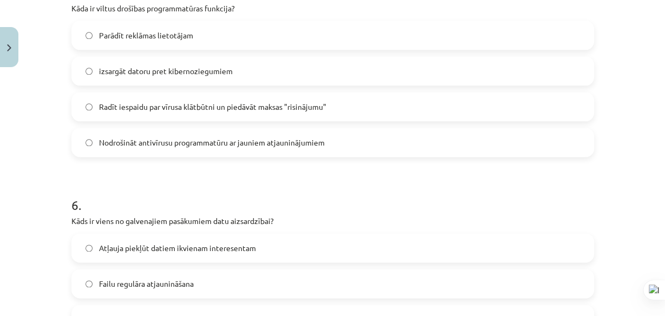
scroll to position [1169, 0]
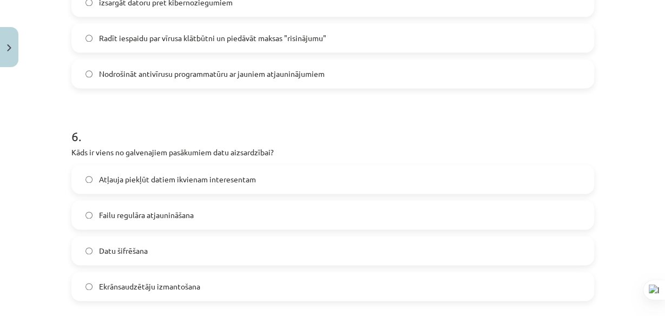
click at [184, 249] on label "Datu šifrēšana" at bounding box center [333, 250] width 521 height 27
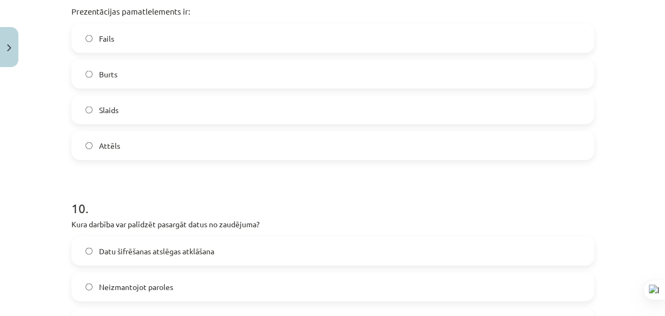
scroll to position [2035, 0]
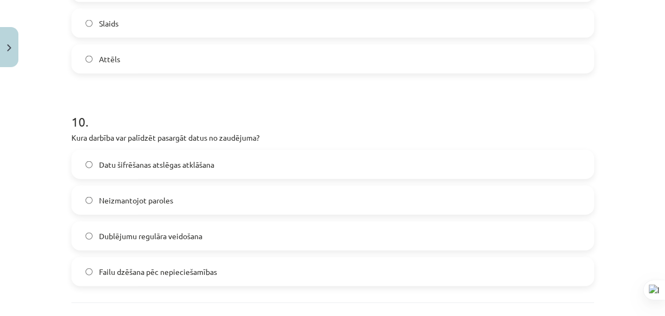
click at [185, 238] on span "Dublējumu regulāra veidošana" at bounding box center [150, 236] width 103 height 11
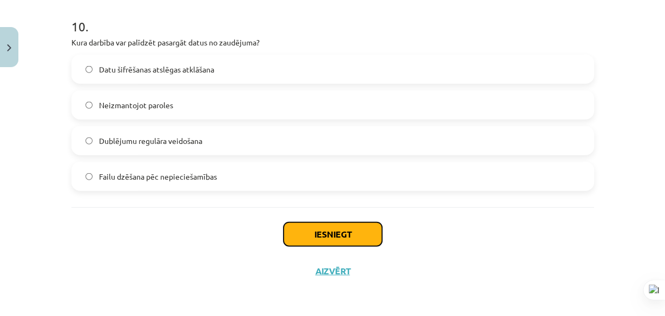
click at [294, 230] on button "Iesniegt" at bounding box center [333, 234] width 99 height 24
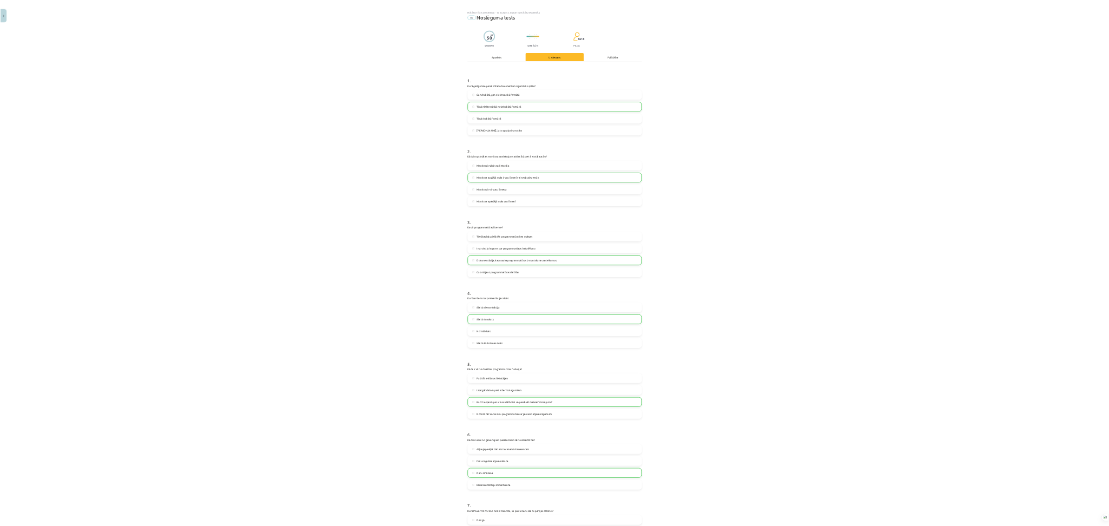
scroll to position [907, 0]
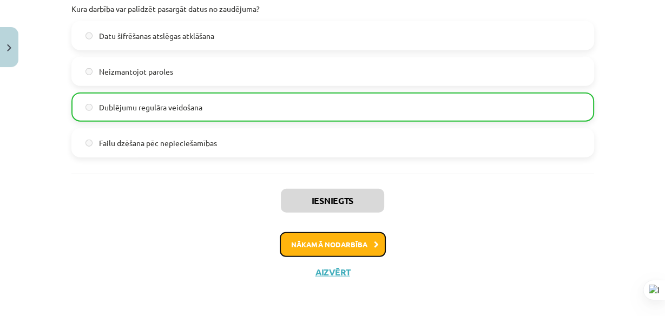
click at [327, 247] on button "Nākamā nodarbība" at bounding box center [333, 244] width 106 height 25
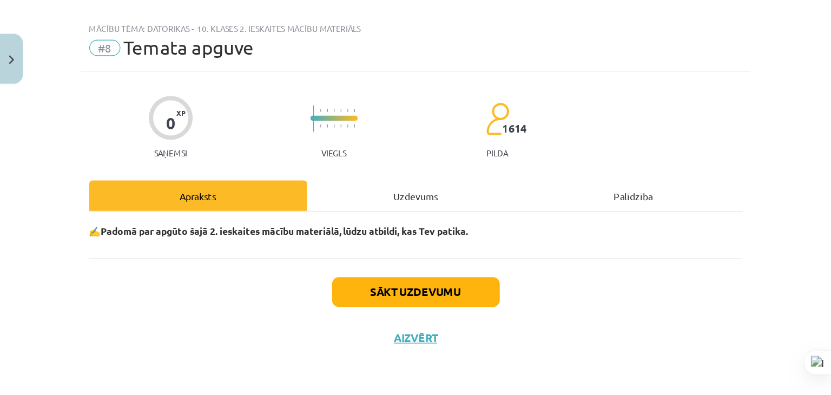
scroll to position [14, 0]
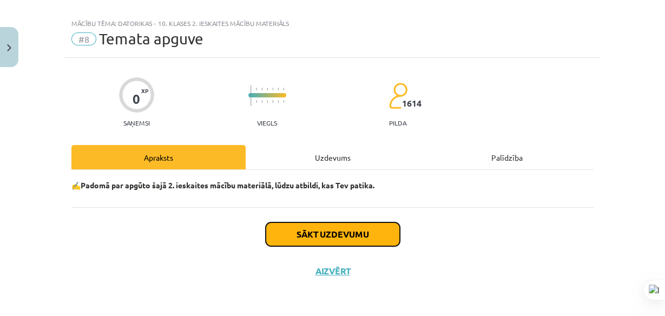
click at [319, 228] on button "Sākt uzdevumu" at bounding box center [333, 234] width 134 height 24
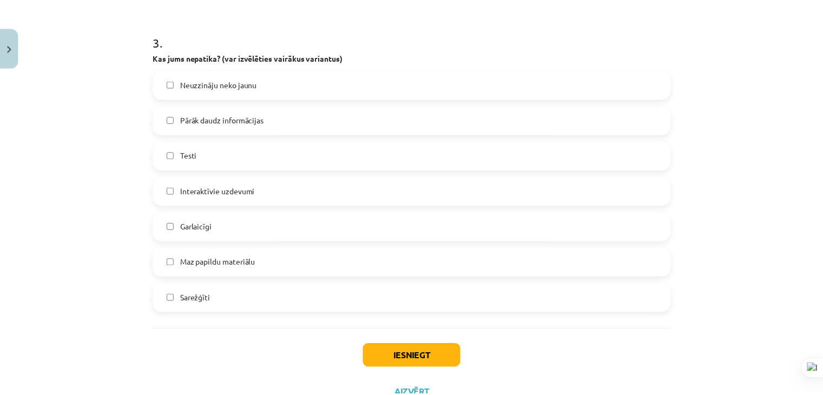
scroll to position [868, 0]
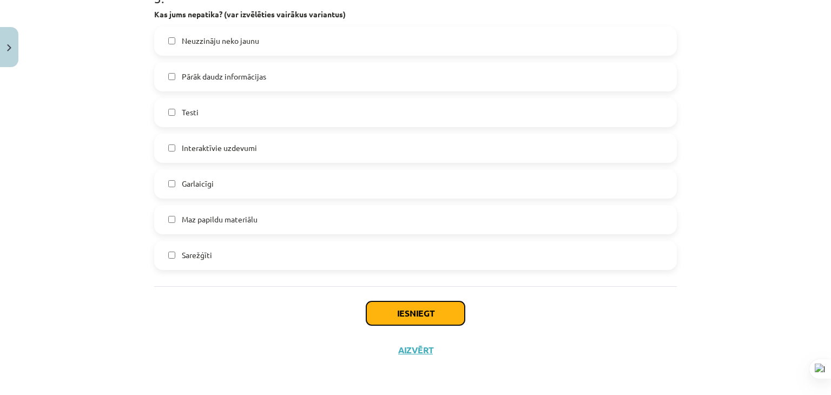
click at [397, 319] on button "Iesniegt" at bounding box center [415, 314] width 99 height 24
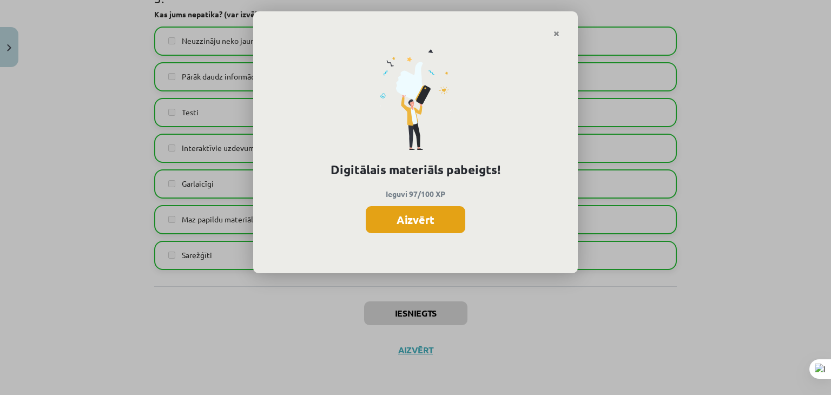
click at [406, 221] on button "Aizvērt" at bounding box center [416, 219] width 100 height 27
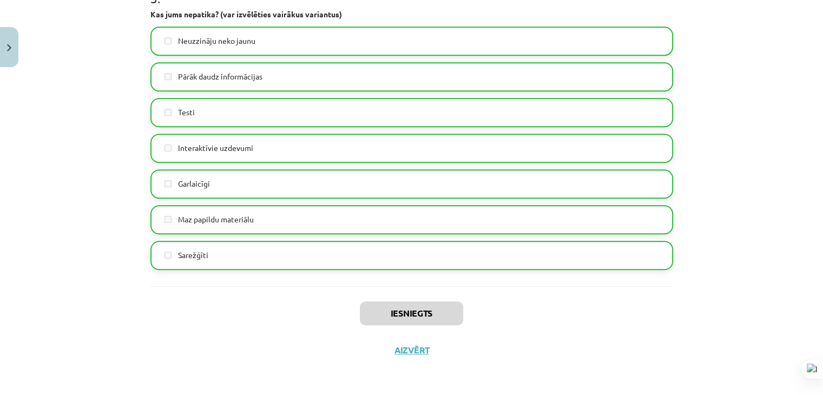
click at [431, 349] on div "Iesniegts Aizvērt" at bounding box center [411, 324] width 523 height 76
click at [417, 348] on button "Aizvērt" at bounding box center [411, 350] width 41 height 11
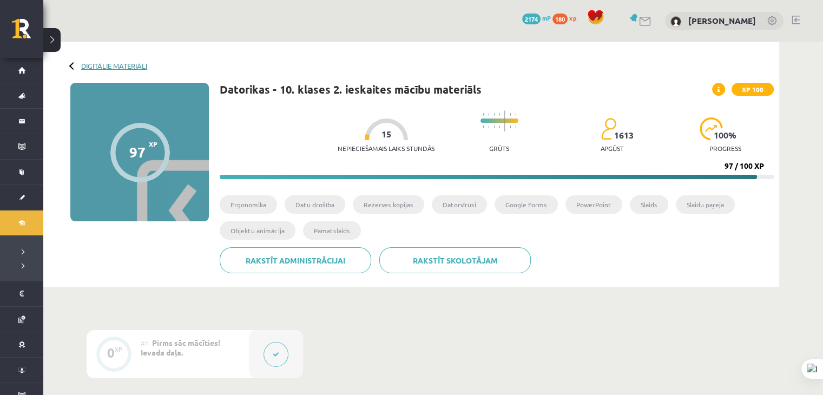
click at [127, 66] on link "Digitālie materiāli" at bounding box center [114, 66] width 66 height 8
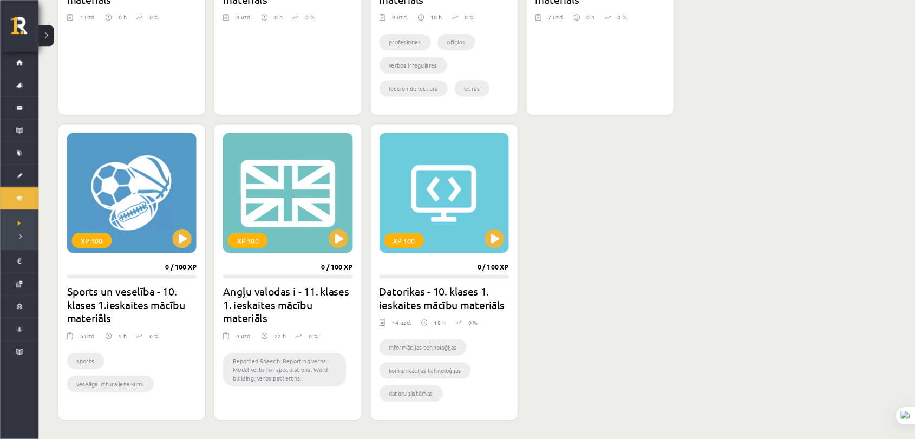
scroll to position [528, 0]
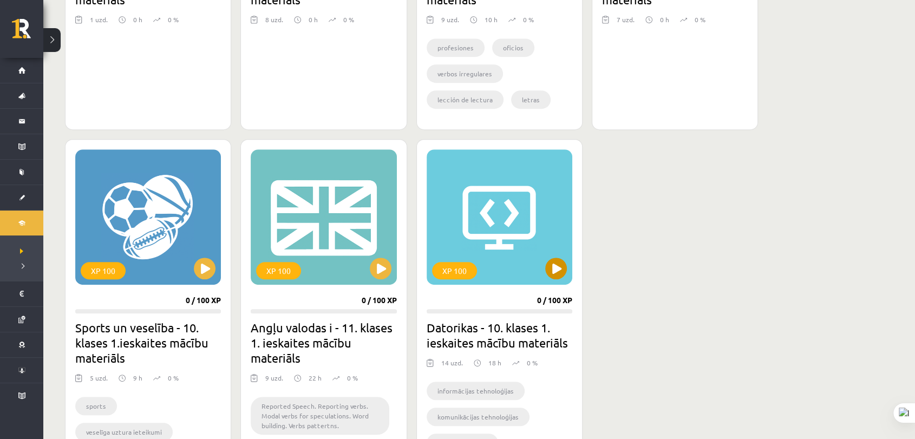
click at [542, 259] on div "XP 100" at bounding box center [500, 216] width 146 height 135
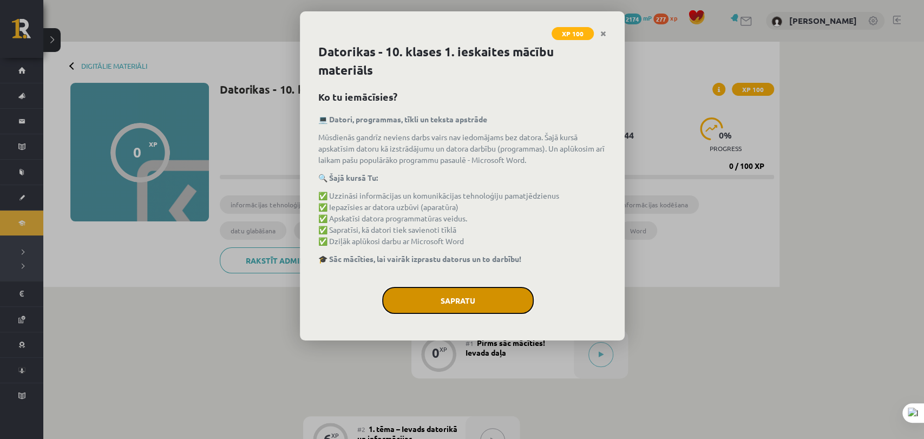
click at [506, 297] on button "Sapratu" at bounding box center [458, 300] width 152 height 27
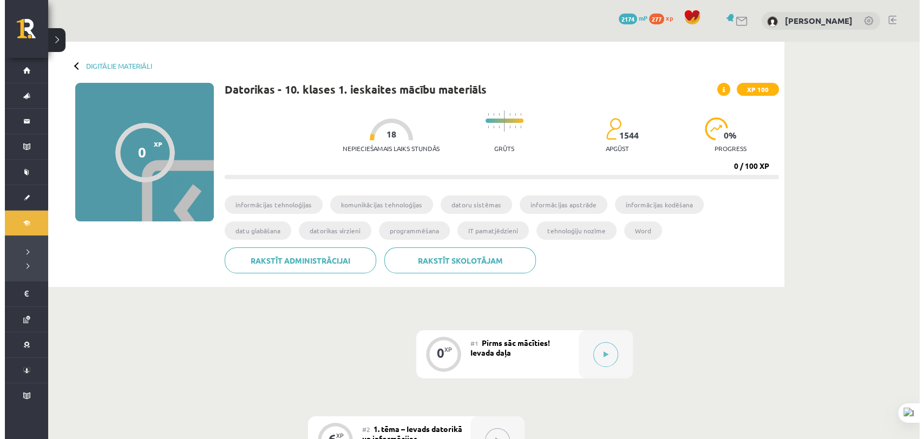
scroll to position [60, 0]
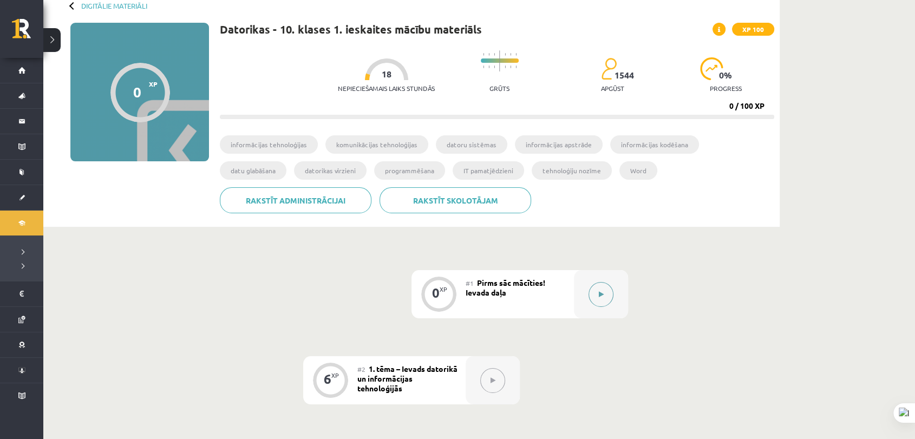
click at [599, 291] on icon at bounding box center [601, 294] width 5 height 6
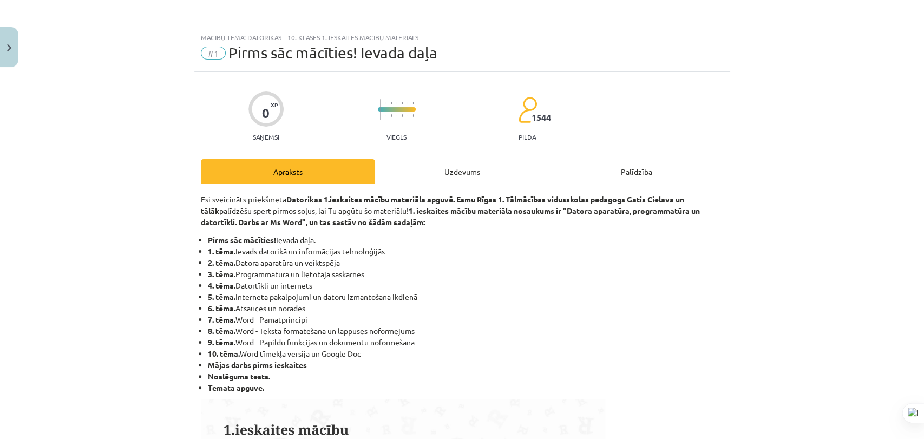
click at [412, 181] on div "Uzdevums" at bounding box center [462, 171] width 174 height 24
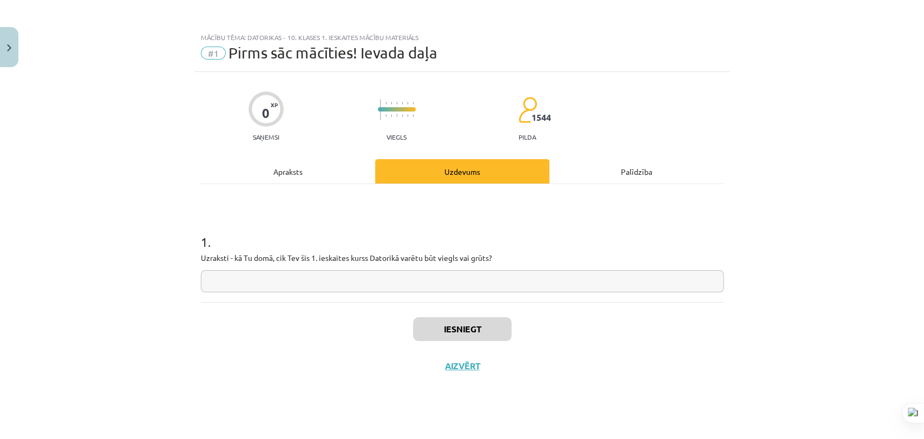
click at [394, 279] on input "text" at bounding box center [462, 281] width 523 height 22
type input "***"
click at [447, 329] on button "Iesniegt" at bounding box center [462, 329] width 99 height 24
click at [447, 367] on button "Nākamā nodarbība" at bounding box center [462, 373] width 106 height 25
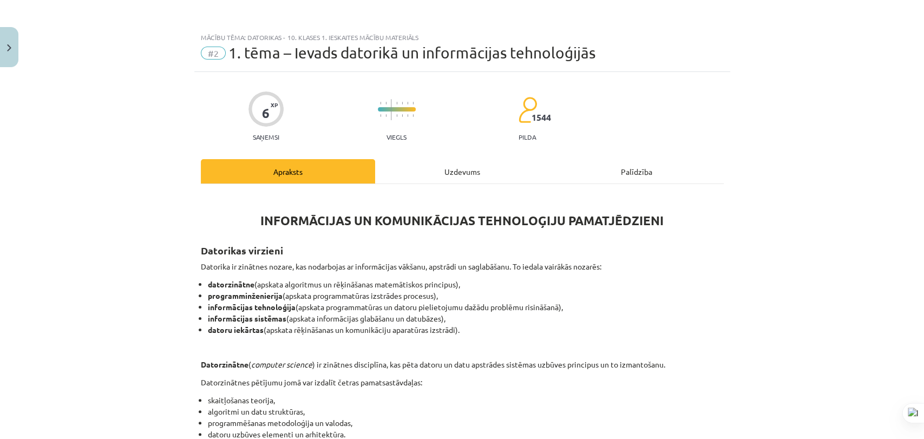
scroll to position [6, 0]
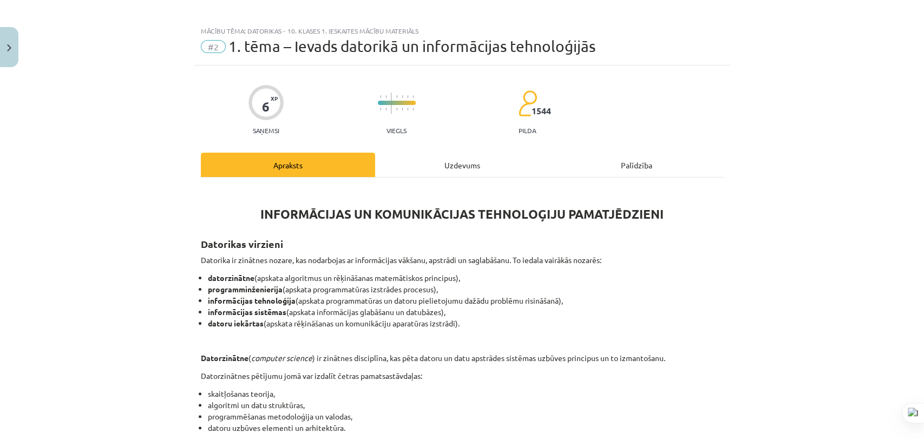
click at [418, 174] on div "Uzdevums" at bounding box center [462, 165] width 174 height 24
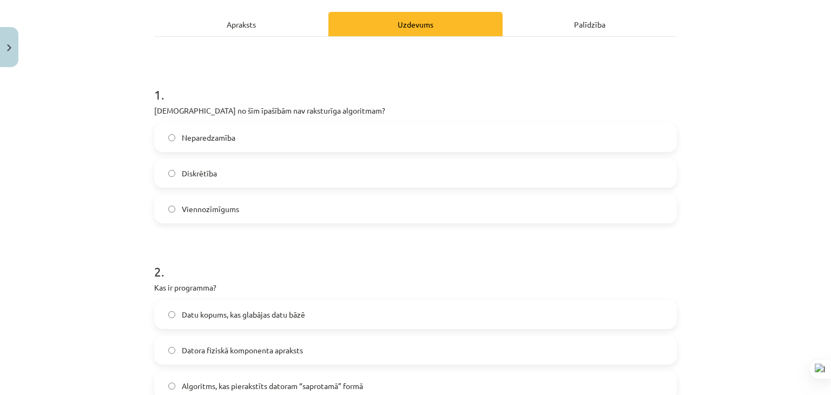
scroll to position [147, 0]
click at [261, 139] on label "Neparedzamība" at bounding box center [415, 137] width 521 height 27
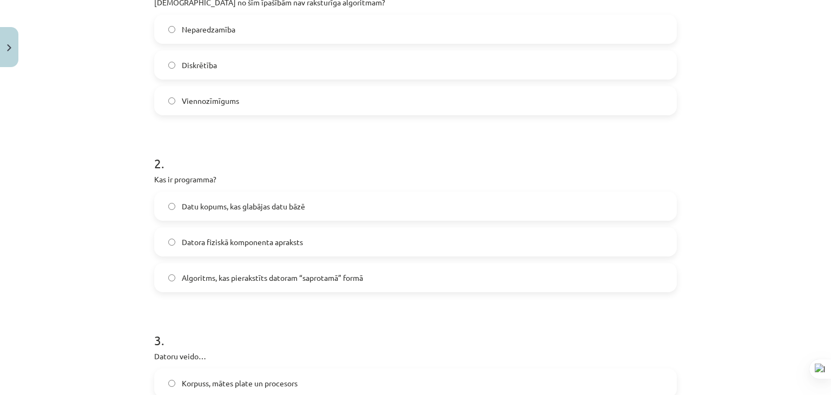
scroll to position [310, 0]
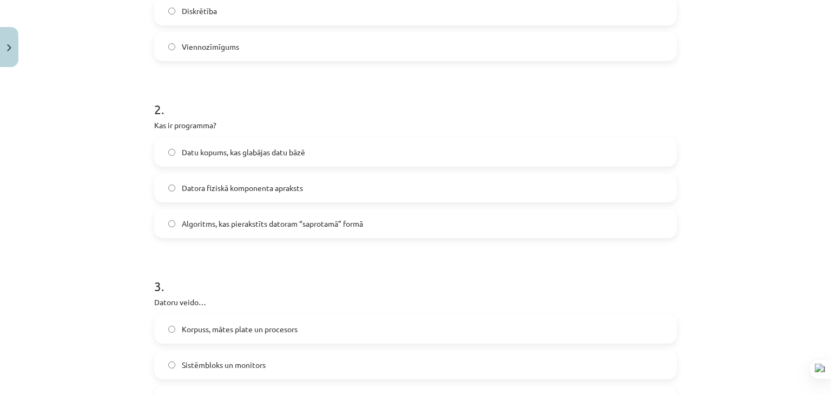
click at [278, 192] on span "Datora fiziskā komponenta apraksts" at bounding box center [242, 187] width 121 height 11
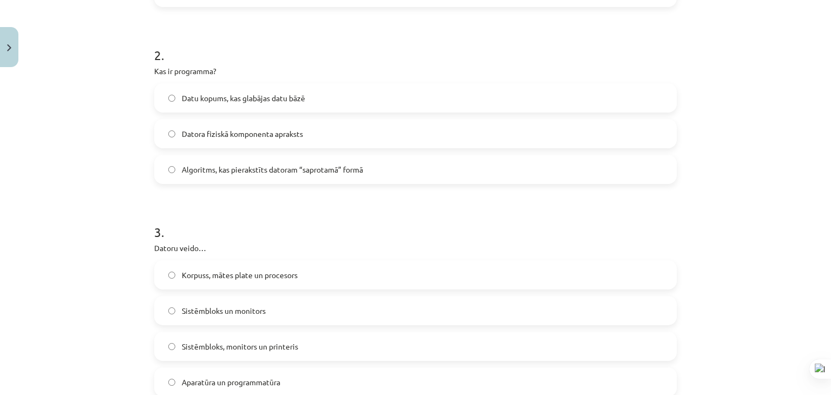
click at [234, 98] on span "Datu kopums, kas glabājas datu bāzē" at bounding box center [243, 98] width 123 height 11
click at [253, 176] on label "Algoritms, kas pierakstīts datoram “saprotamā” formā" at bounding box center [415, 169] width 521 height 27
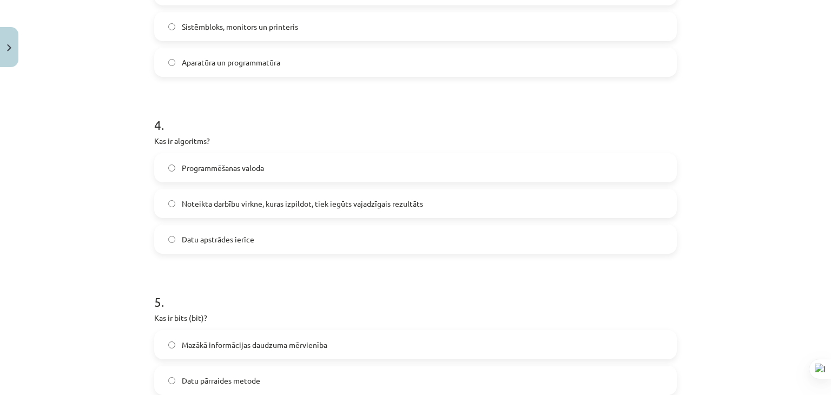
scroll to position [689, 0]
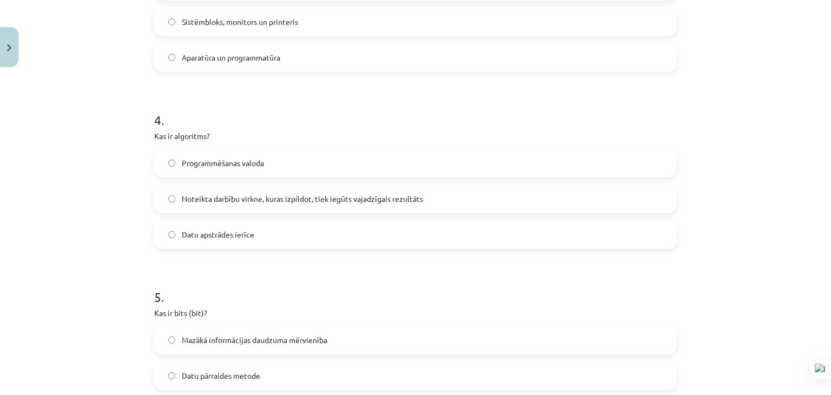
click at [254, 199] on span "Noteikta darbību virkne, kuras izpildot, tiek iegūts vajadzīgais rezultāts" at bounding box center [302, 198] width 241 height 11
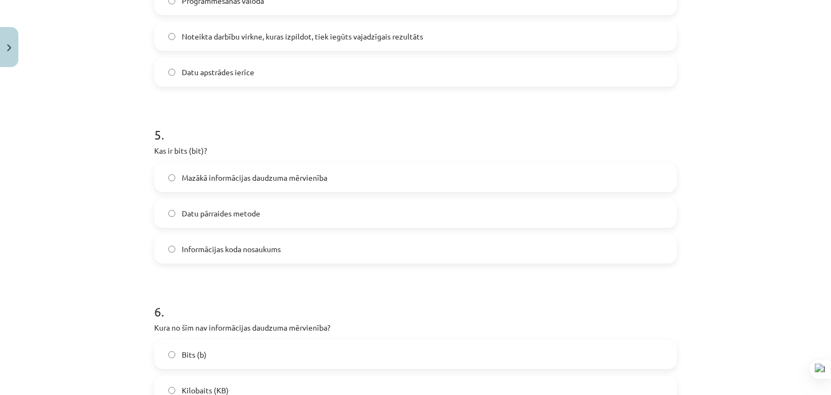
scroll to position [1013, 0]
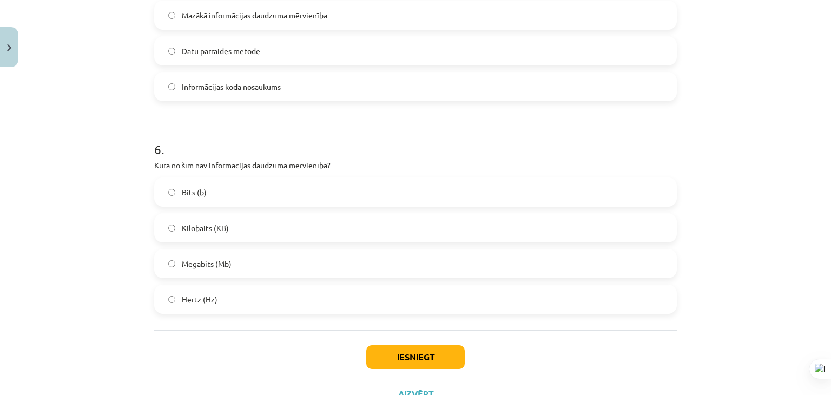
click at [240, 300] on label "Hertz (Hz)" at bounding box center [415, 299] width 521 height 27
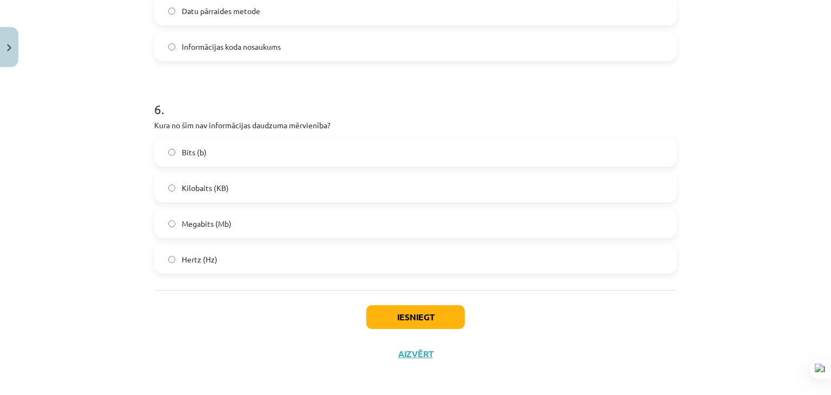
scroll to position [1057, 0]
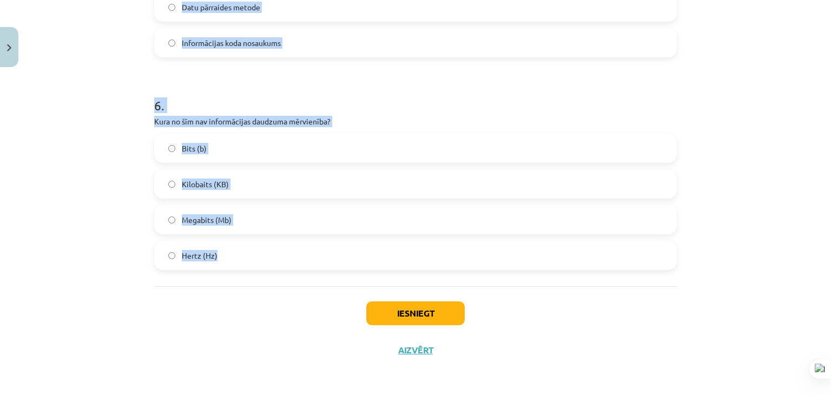
drag, startPoint x: 149, startPoint y: 241, endPoint x: 243, endPoint y: 238, distance: 93.2
copy form "1 . Kura no šīm īpašībām nav raksturīga algoritmam? Neparedzamība Diskrētība Vi…"
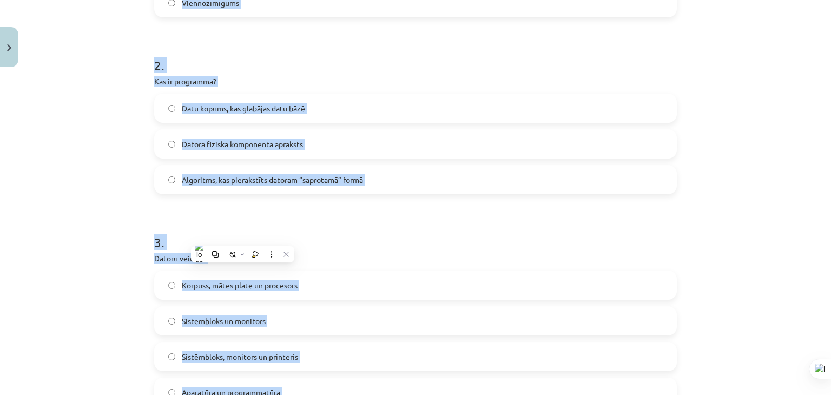
scroll to position [245, 0]
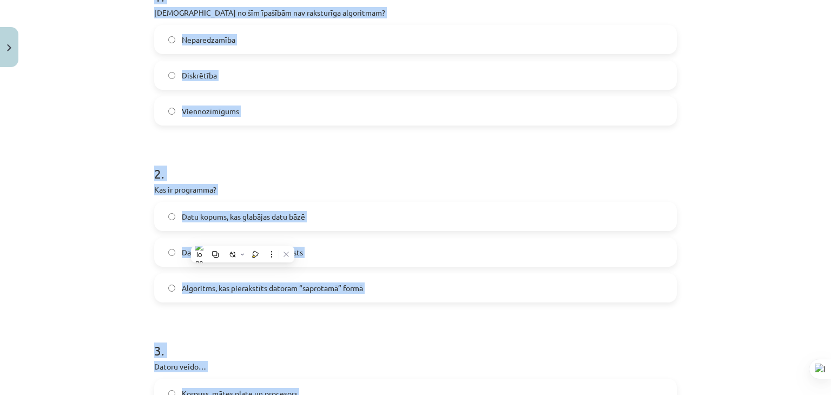
click at [296, 149] on h1 "2 ." at bounding box center [415, 164] width 523 height 34
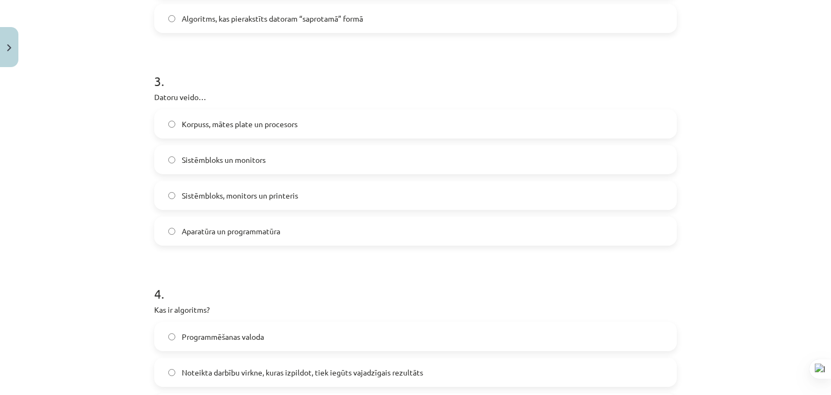
scroll to position [570, 0]
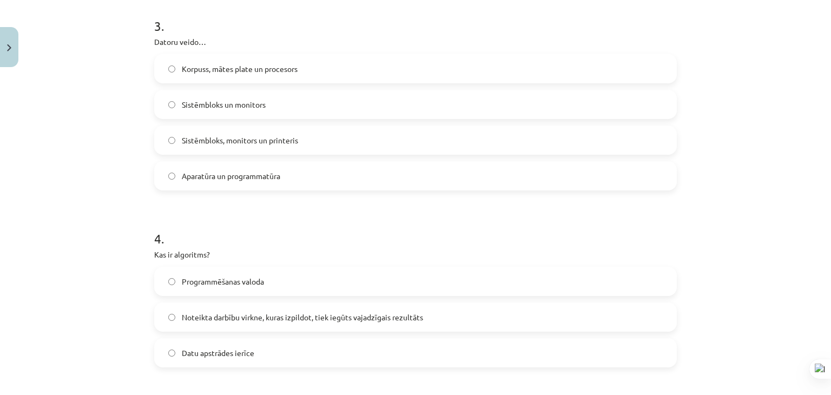
click at [222, 179] on span "Aparatūra un programmatūra" at bounding box center [231, 176] width 99 height 11
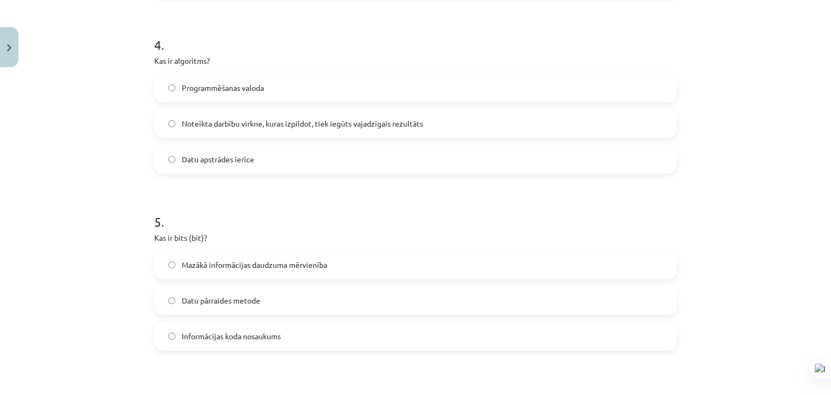
scroll to position [841, 0]
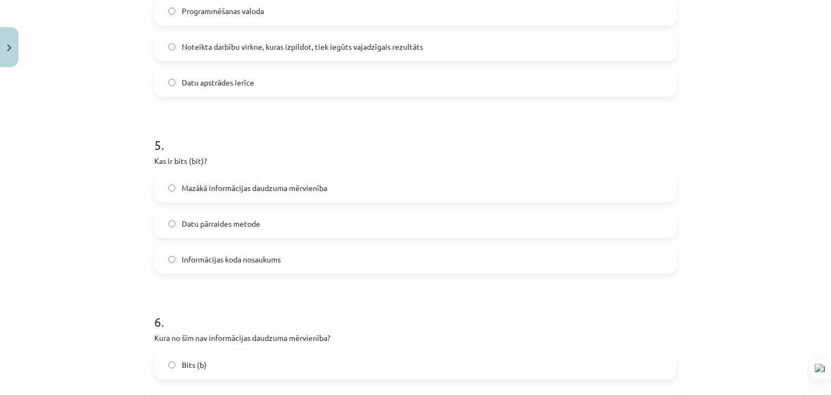
click at [259, 188] on span "Mazākā informācijas daudzuma mērvienība" at bounding box center [255, 187] width 146 height 11
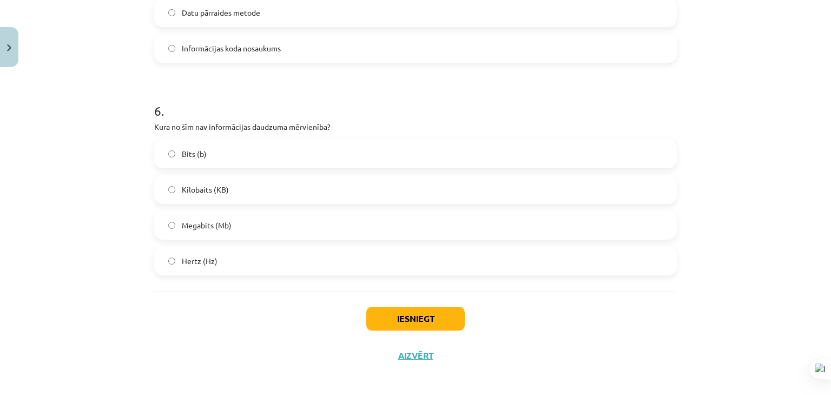
scroll to position [1057, 0]
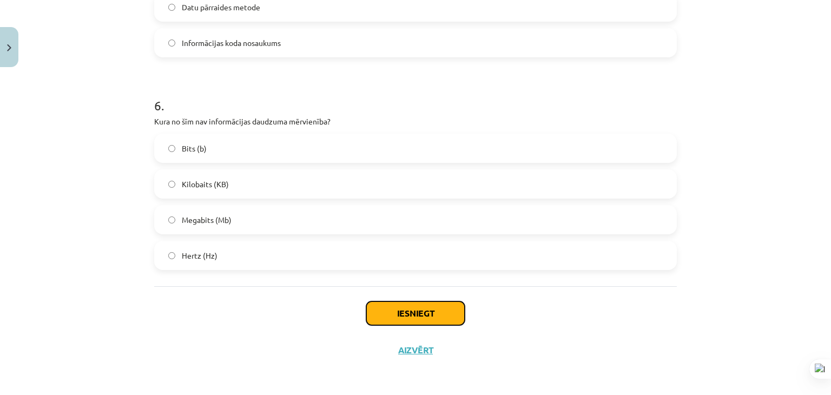
click at [391, 307] on button "Iesniegt" at bounding box center [415, 314] width 99 height 24
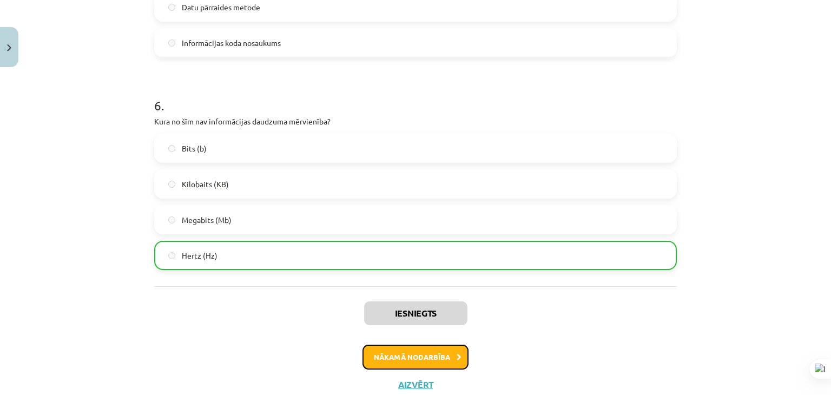
click at [397, 349] on button "Nākamā nodarbība" at bounding box center [416, 357] width 106 height 25
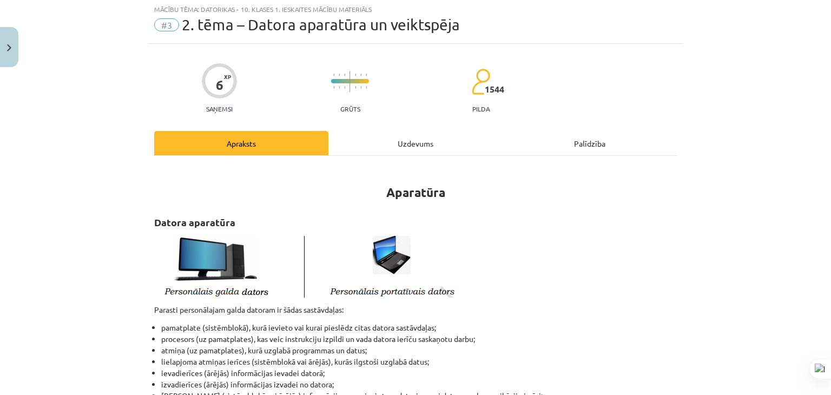
scroll to position [27, 0]
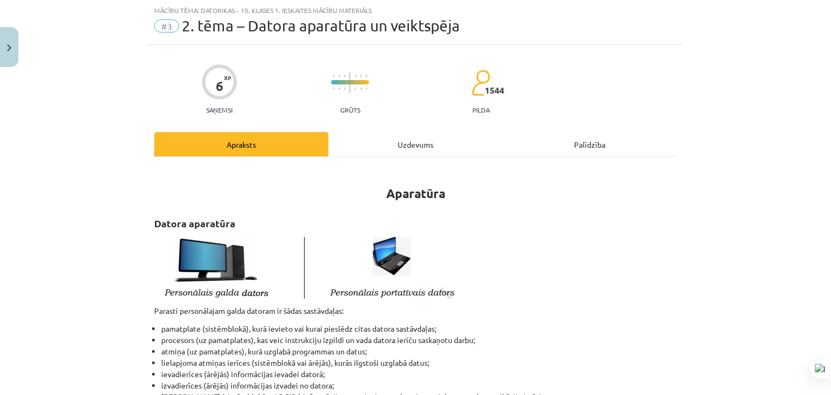
click at [380, 143] on div "Uzdevums" at bounding box center [416, 144] width 174 height 24
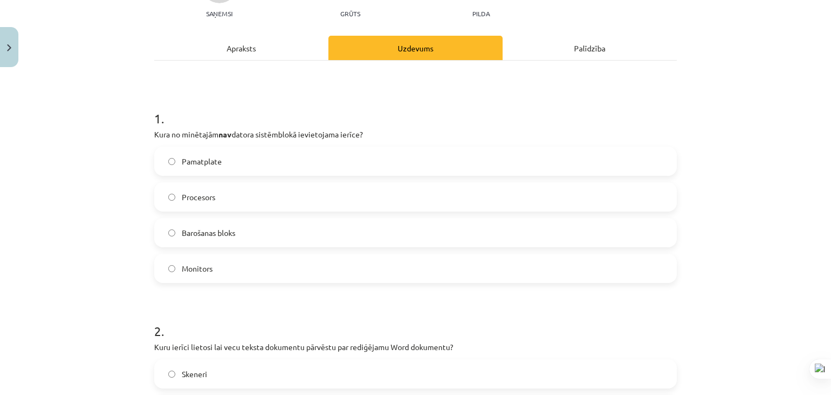
scroll to position [135, 0]
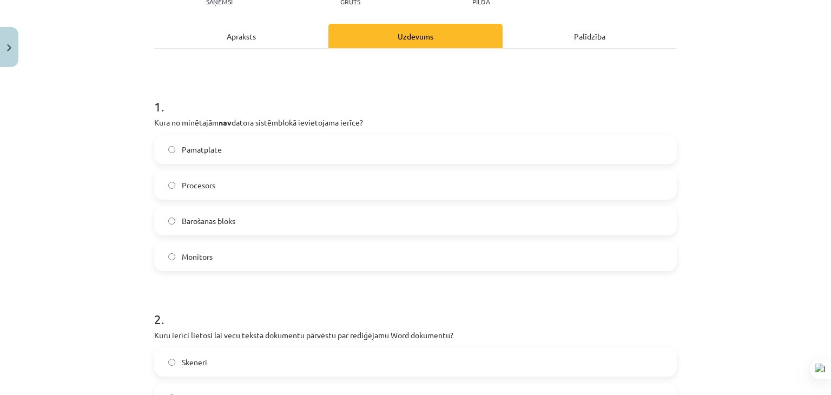
click at [198, 253] on span "Monitors" at bounding box center [197, 256] width 31 height 11
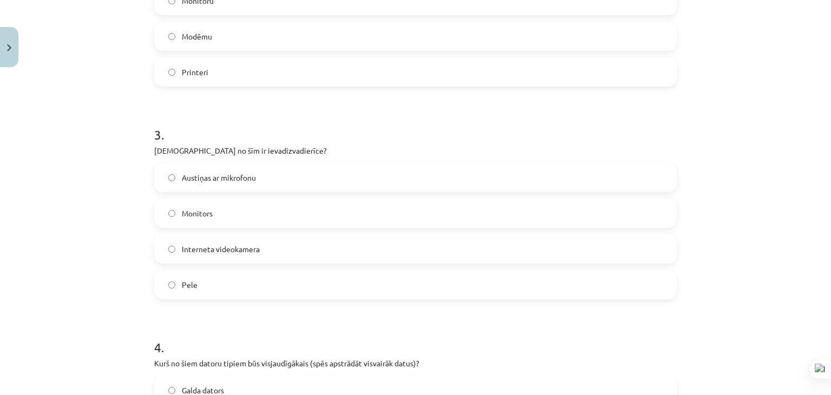
scroll to position [514, 0]
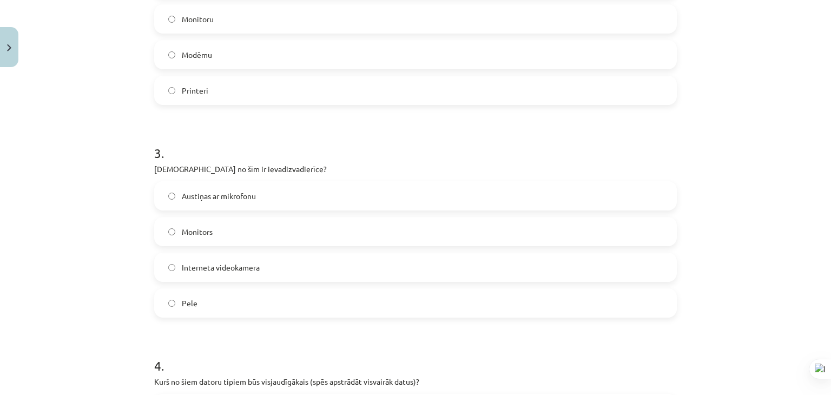
click at [202, 197] on span "Austiņas ar mikrofonu" at bounding box center [219, 196] width 74 height 11
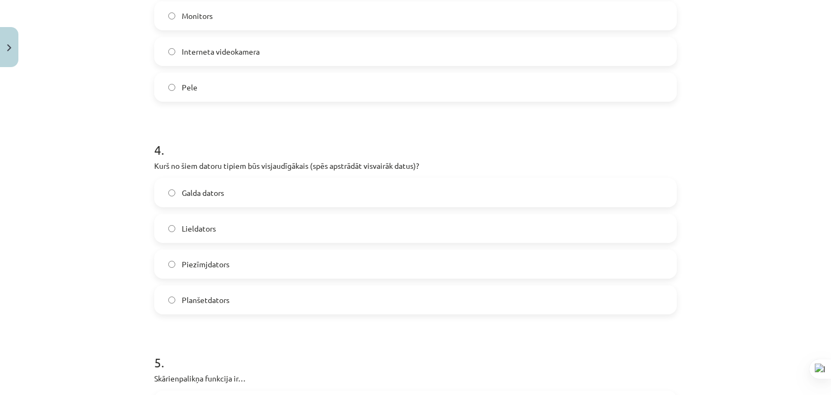
scroll to position [731, 0]
click at [230, 179] on label "Galda dators" at bounding box center [415, 192] width 521 height 27
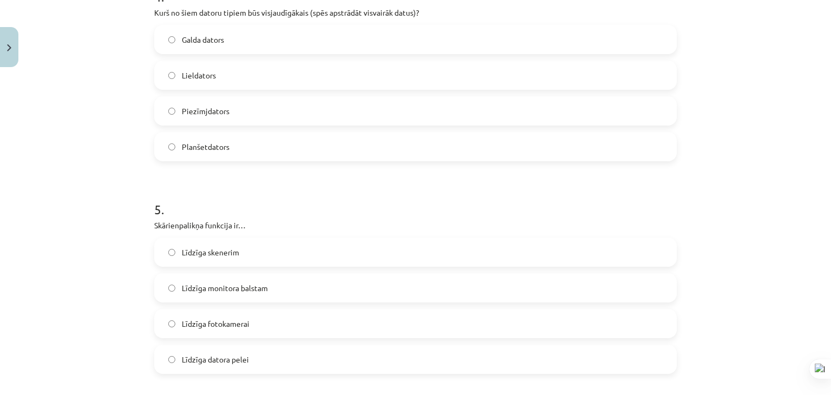
scroll to position [947, 0]
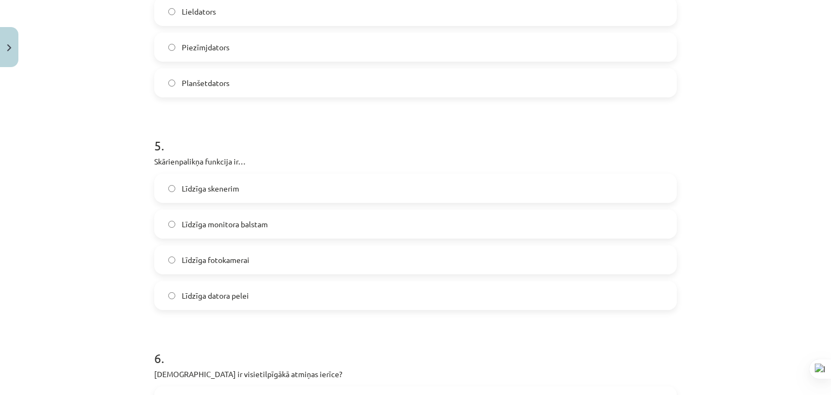
click at [230, 187] on span "Līdzīga skenerim" at bounding box center [210, 188] width 57 height 11
click at [229, 291] on span "Līdzīga datora pelei" at bounding box center [215, 295] width 67 height 11
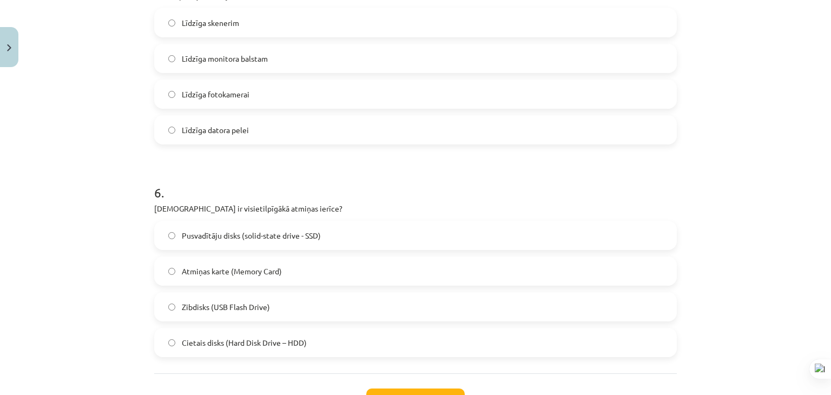
scroll to position [1092, 0]
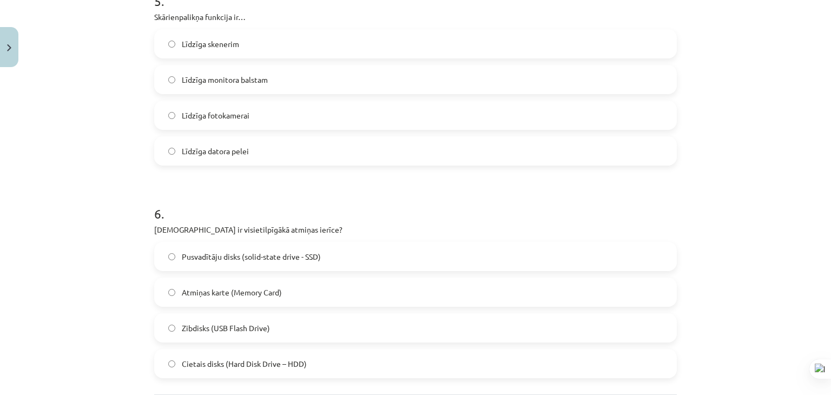
click at [234, 359] on span "Cietais disks (Hard Disk Drive – HDD)" at bounding box center [244, 363] width 125 height 11
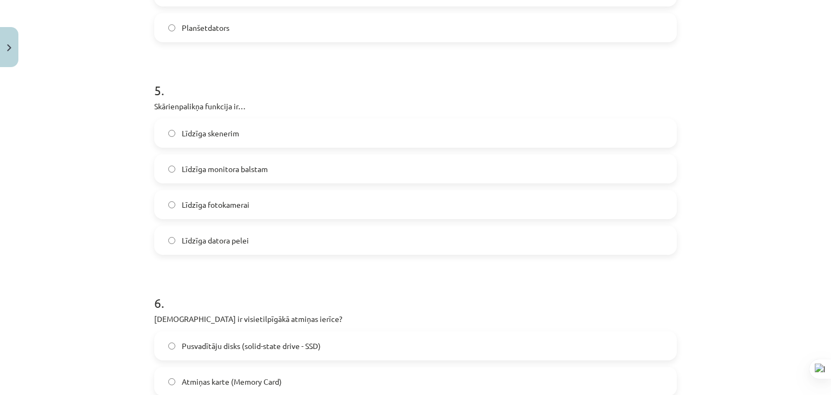
scroll to position [1200, 0]
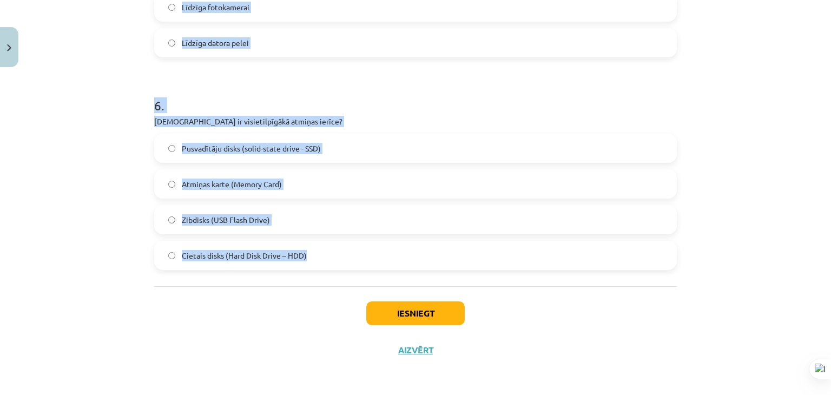
drag, startPoint x: 151, startPoint y: 240, endPoint x: 326, endPoint y: 261, distance: 176.0
copy form "1 . Kura no minētajām nav datora sistēmblokā ievietojama ierīce? Pamatplate Pro…"
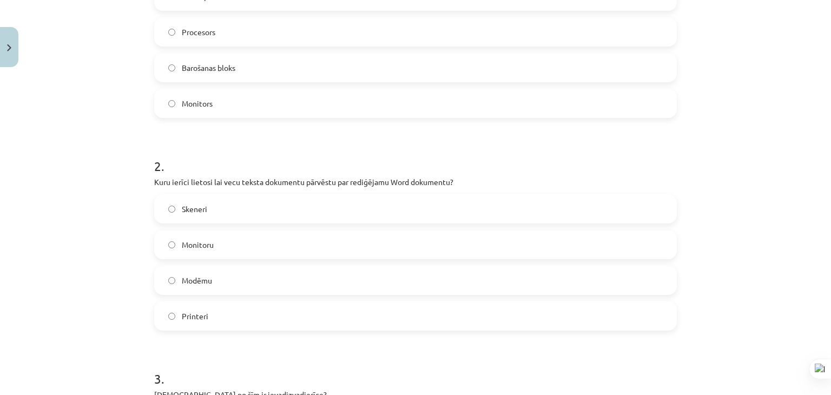
scroll to position [334, 0]
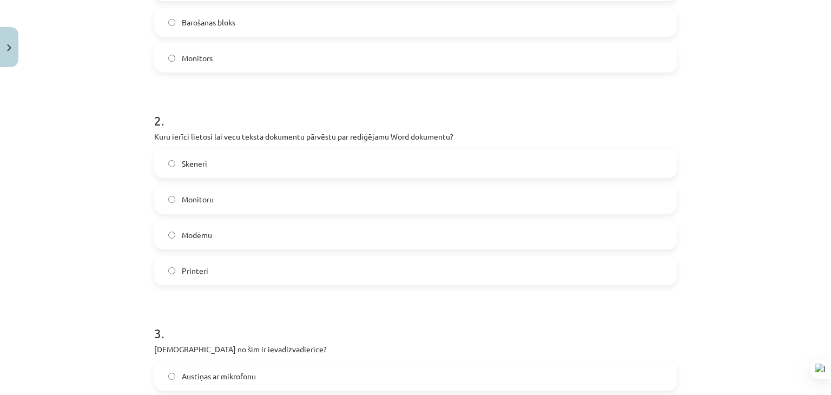
click at [238, 159] on label "Skeneri" at bounding box center [415, 163] width 521 height 27
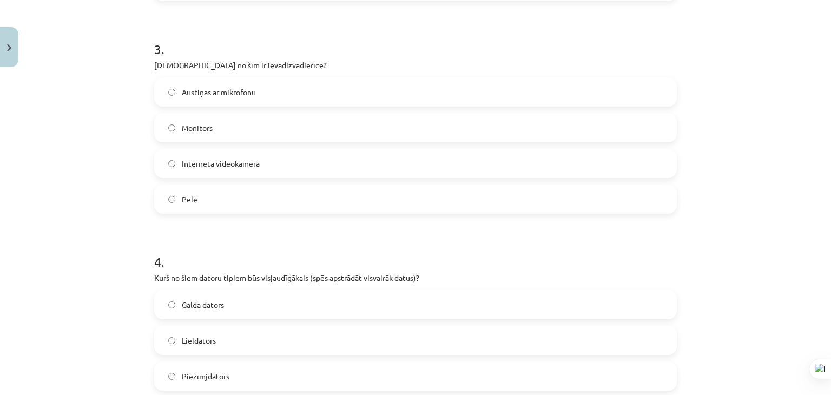
scroll to position [767, 0]
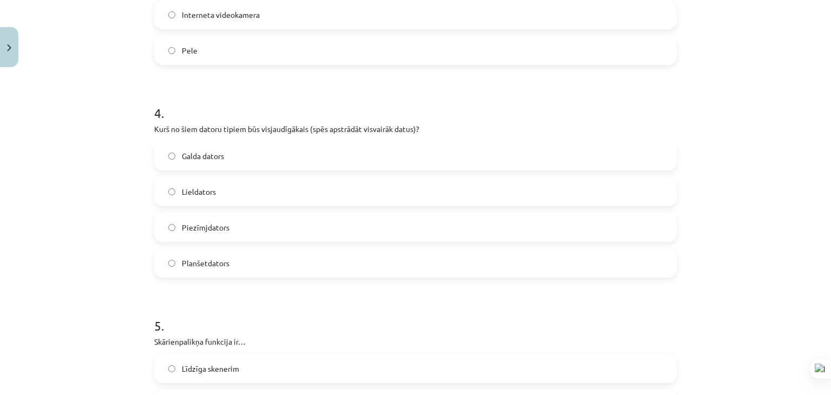
click at [228, 190] on label "Lieldators" at bounding box center [415, 191] width 521 height 27
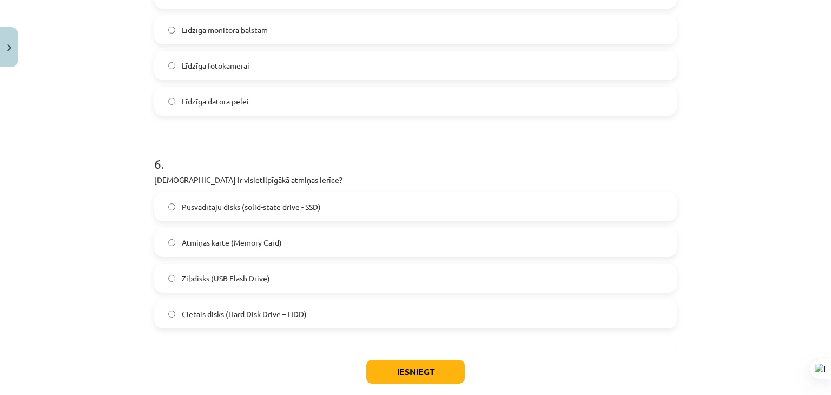
scroll to position [1200, 0]
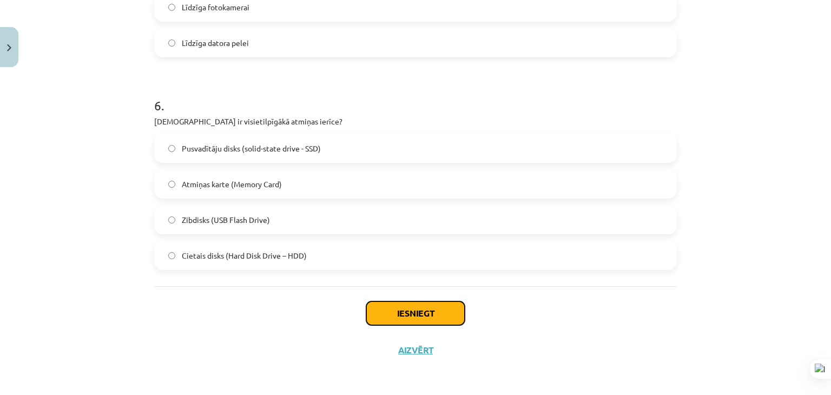
click at [402, 312] on button "Iesniegt" at bounding box center [415, 314] width 99 height 24
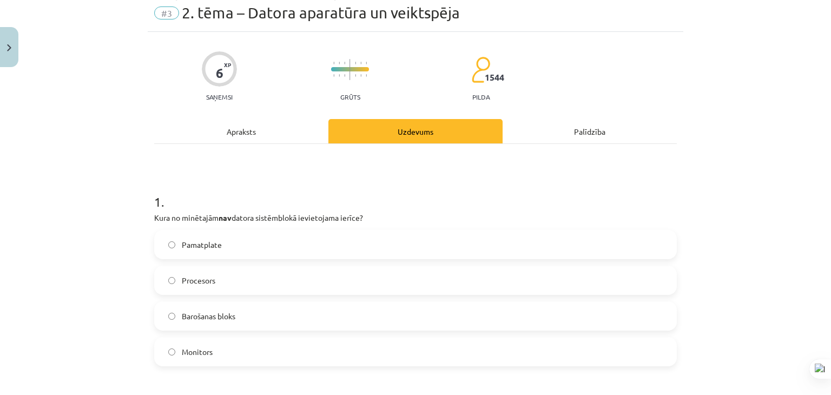
scroll to position [0, 0]
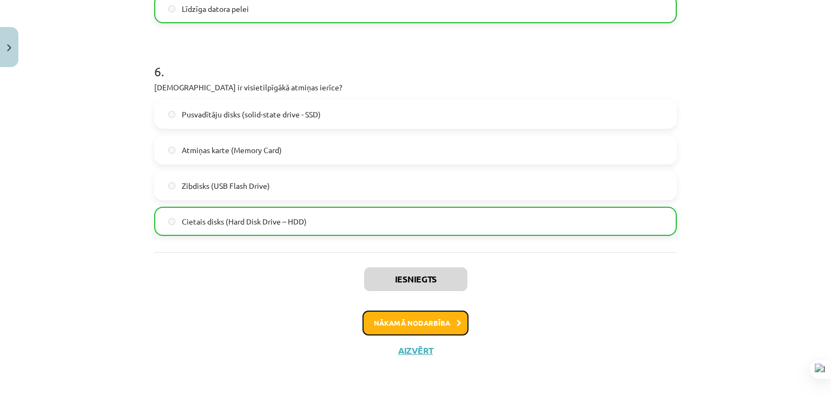
click at [394, 317] on button "Nākamā nodarbība" at bounding box center [416, 323] width 106 height 25
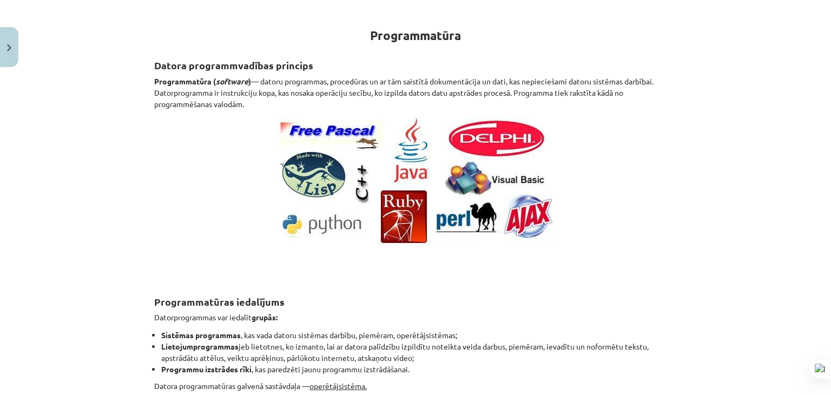
scroll to position [27, 0]
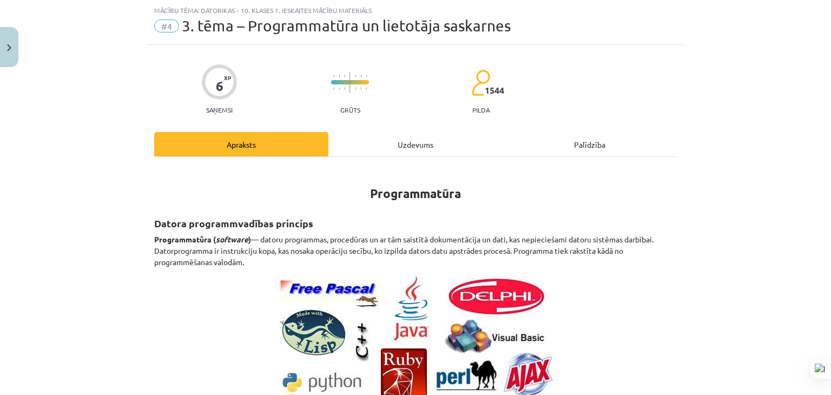
click at [357, 143] on div "Uzdevums" at bounding box center [416, 144] width 174 height 24
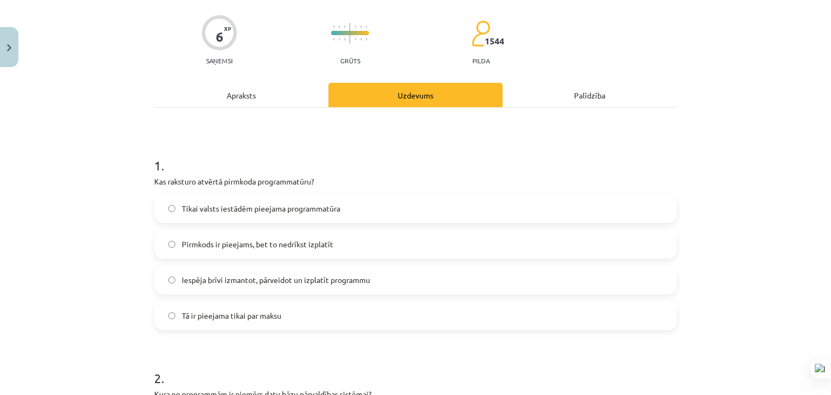
scroll to position [135, 0]
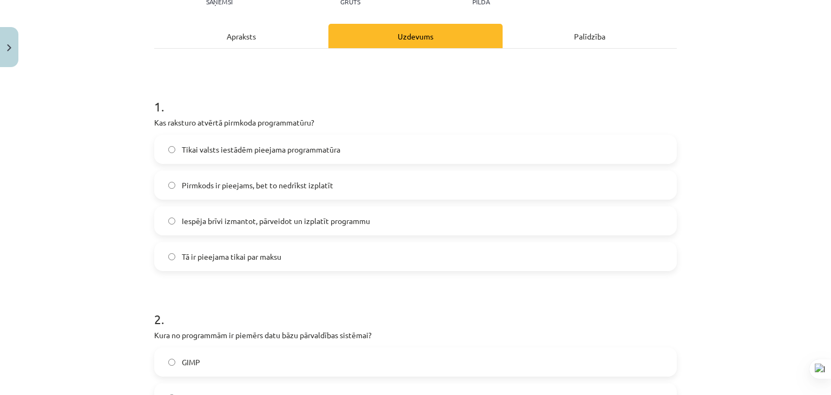
click at [334, 220] on span "Iespēja brīvi izmantot, pārveidot un izplatīt programmu" at bounding box center [276, 220] width 188 height 11
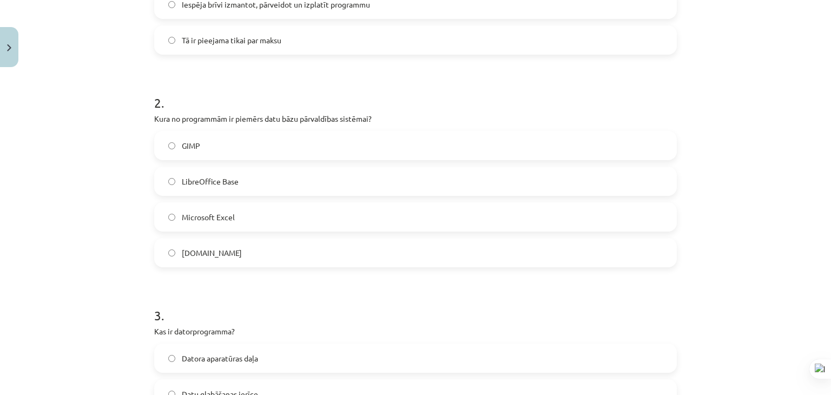
scroll to position [406, 0]
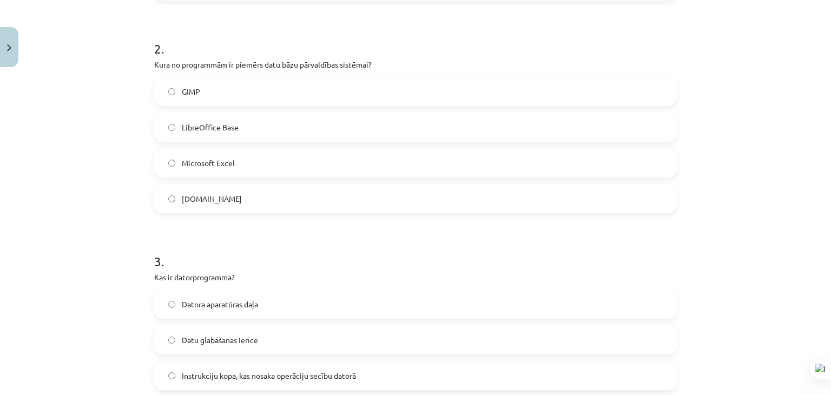
click at [320, 124] on label "LibreOffice Base" at bounding box center [415, 127] width 521 height 27
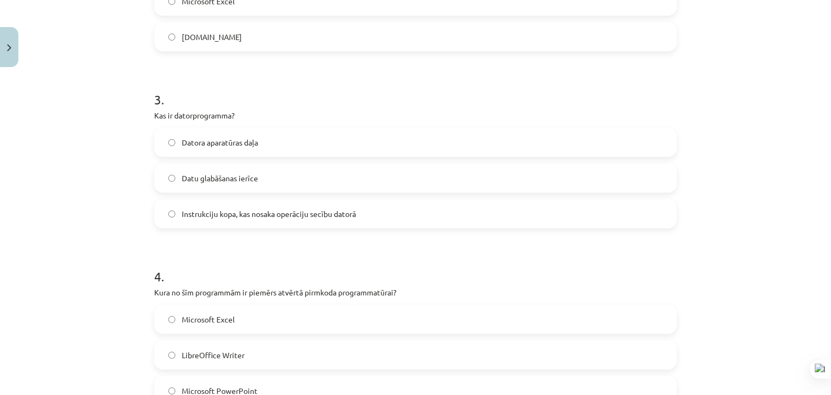
scroll to position [568, 0]
click at [323, 216] on span "Instrukciju kopa, kas nosaka operāciju secību datorā" at bounding box center [269, 213] width 174 height 11
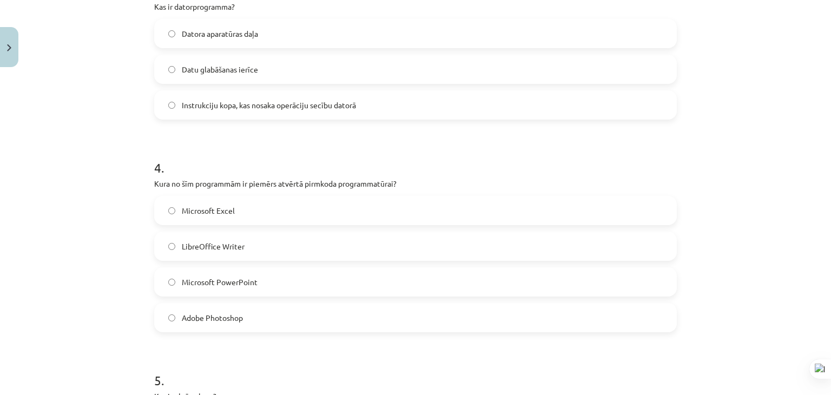
scroll to position [731, 0]
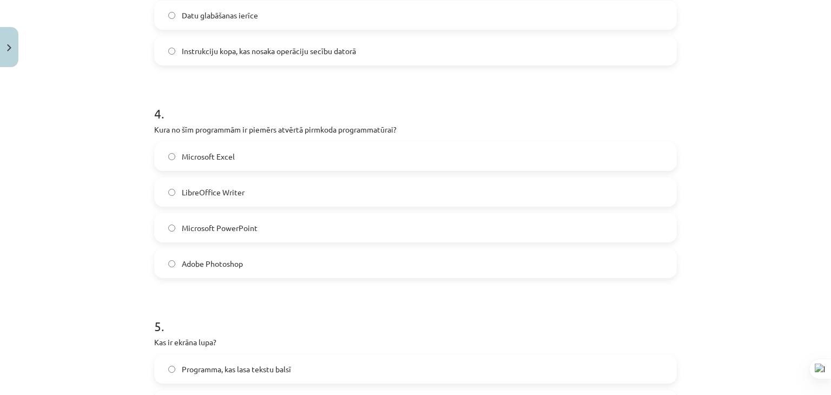
click at [243, 229] on span "Microsoft PowerPoint" at bounding box center [220, 227] width 76 height 11
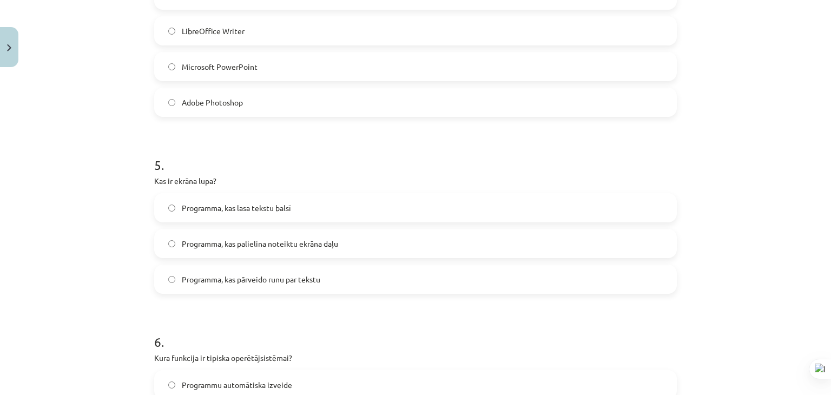
scroll to position [893, 0]
click at [245, 234] on label "Programma, kas palielina noteiktu ekrāna daļu" at bounding box center [415, 242] width 521 height 27
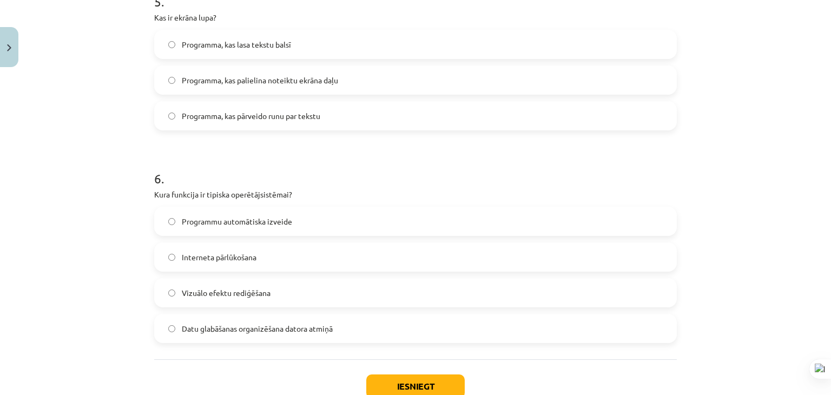
scroll to position [1110, 0]
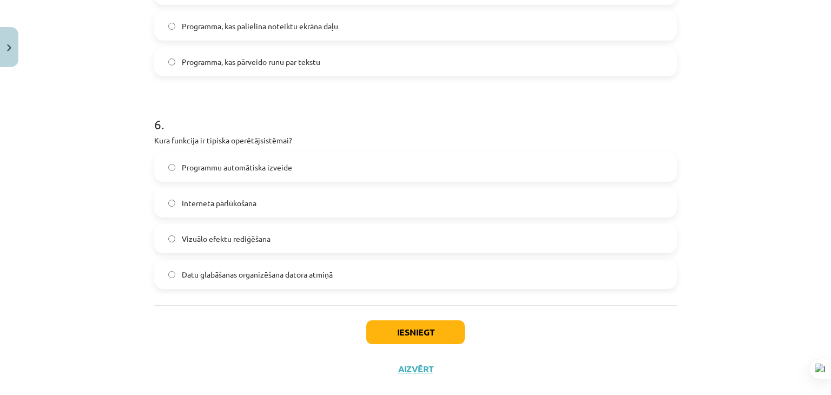
click at [228, 274] on span "Datu glabāšanas organizēšana datora atmiņā" at bounding box center [257, 274] width 151 height 11
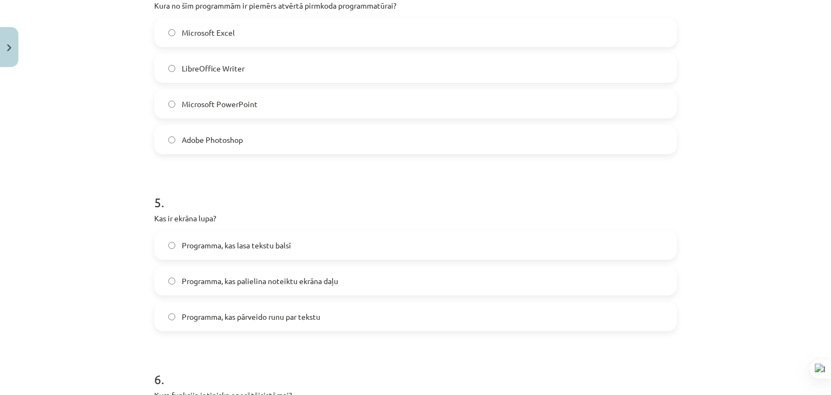
scroll to position [1129, 0]
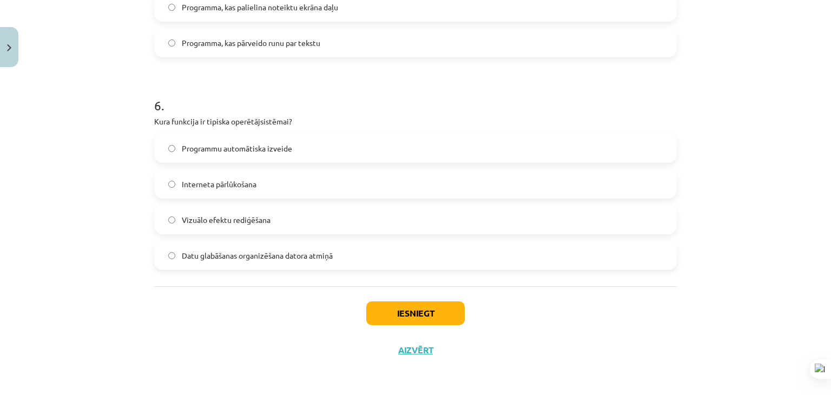
drag, startPoint x: 150, startPoint y: 239, endPoint x: 362, endPoint y: 258, distance: 213.0
copy form "1 . Kas raksturo atvērtā pirmkoda programmatūru? Tikai valsts iestādēm pieejama…"
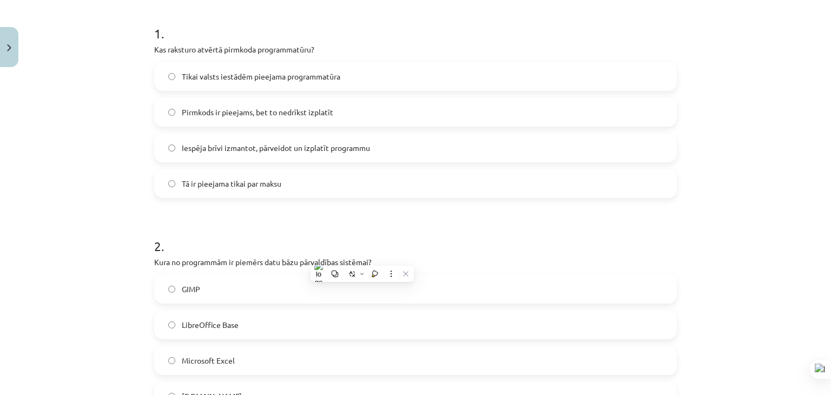
scroll to position [0, 0]
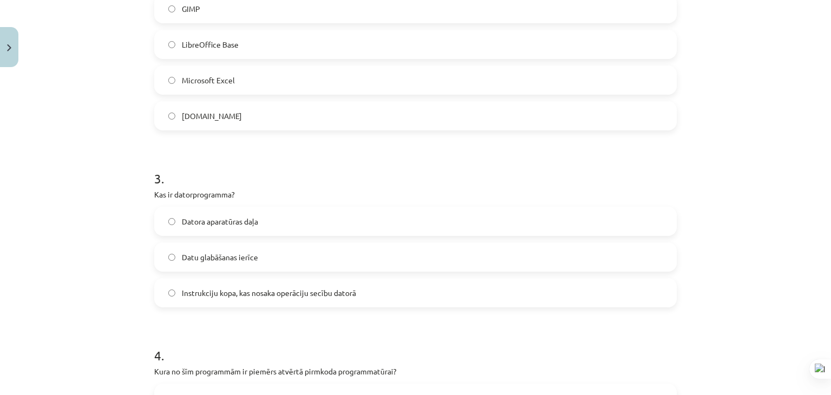
scroll to position [433, 0]
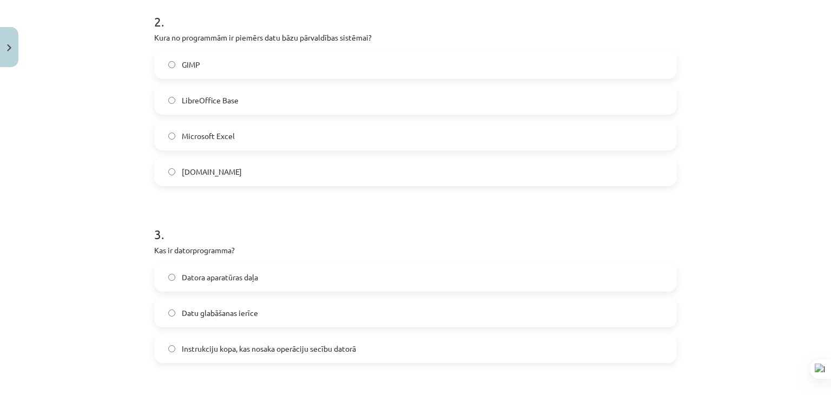
click at [240, 142] on label "Microsoft Excel" at bounding box center [415, 135] width 521 height 27
click at [240, 102] on label "LibreOffice Base" at bounding box center [415, 100] width 521 height 27
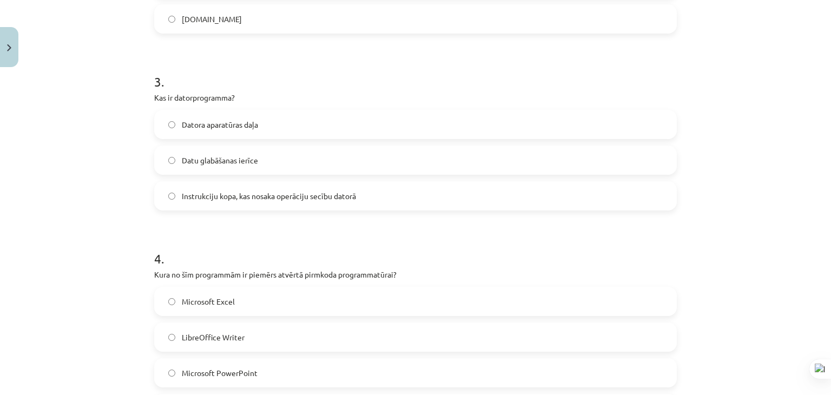
scroll to position [650, 0]
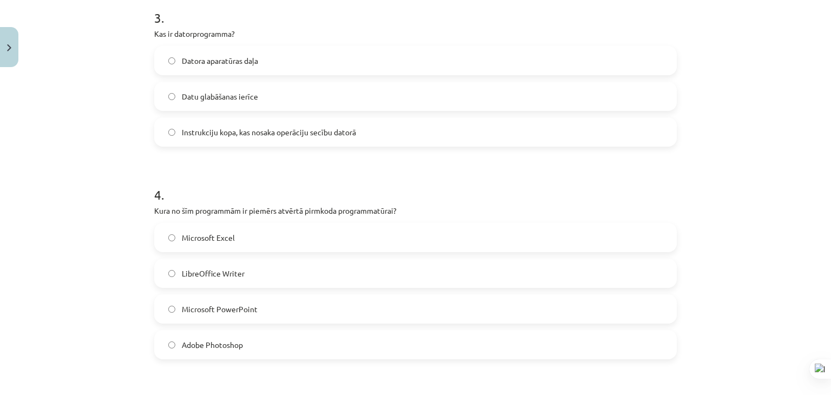
click at [286, 278] on label "LibreOffice Writer" at bounding box center [415, 273] width 521 height 27
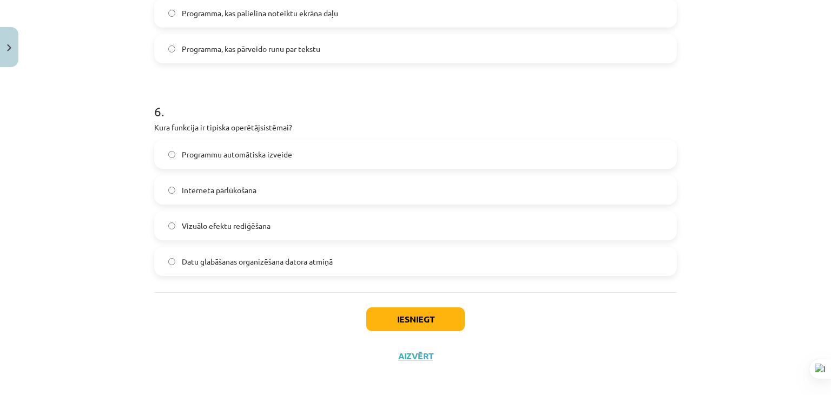
scroll to position [1129, 0]
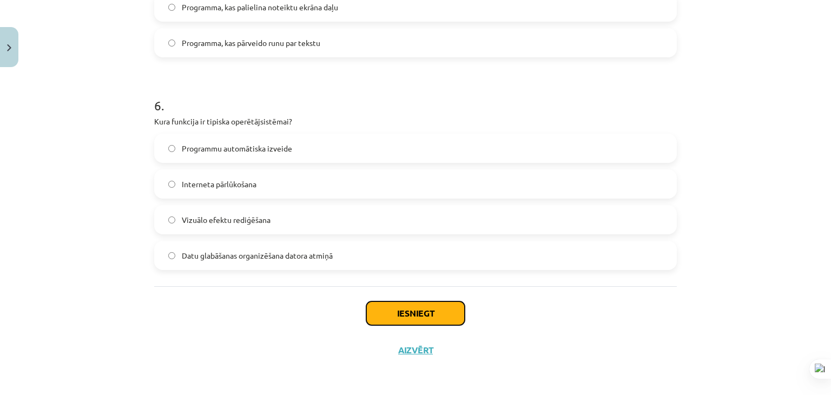
click at [437, 309] on button "Iesniegt" at bounding box center [415, 314] width 99 height 24
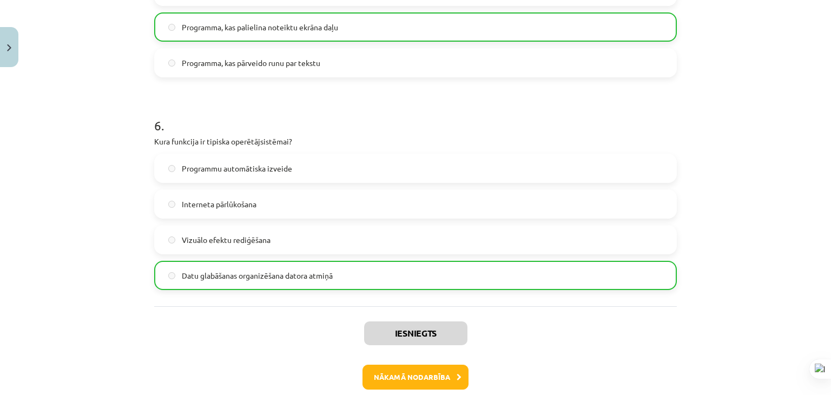
scroll to position [1163, 0]
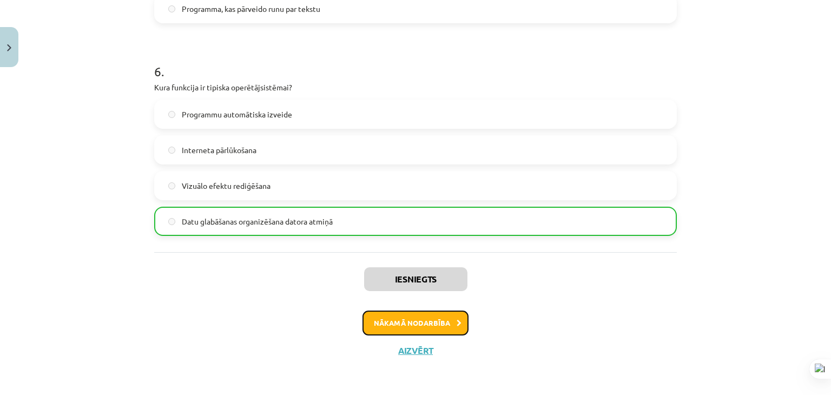
click at [416, 323] on button "Nākamā nodarbība" at bounding box center [416, 323] width 106 height 25
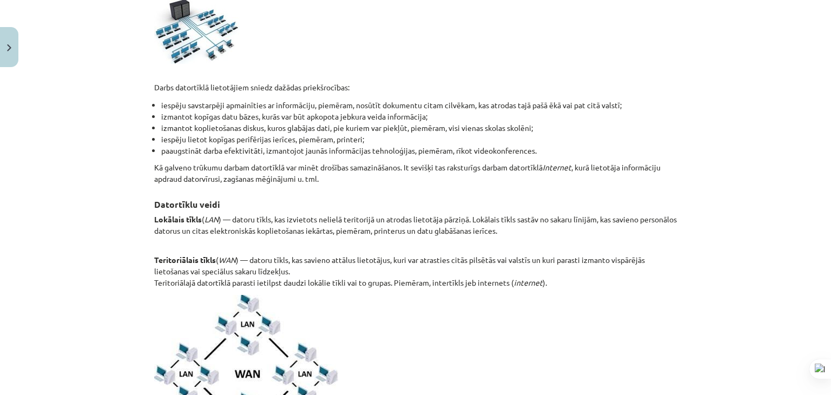
scroll to position [27, 0]
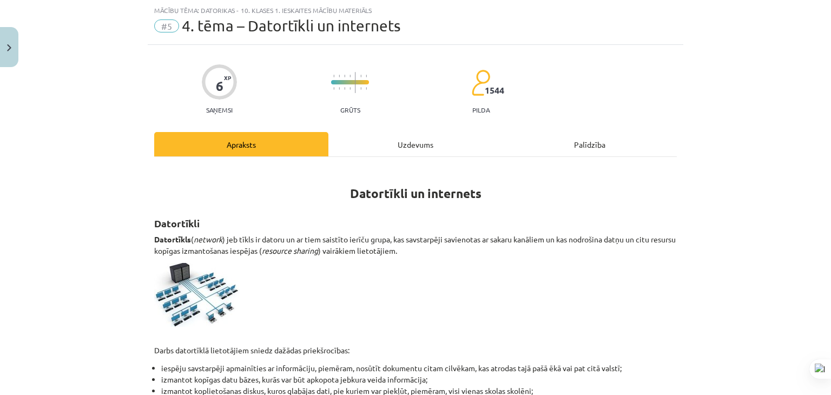
click at [365, 145] on div "Uzdevums" at bounding box center [416, 144] width 174 height 24
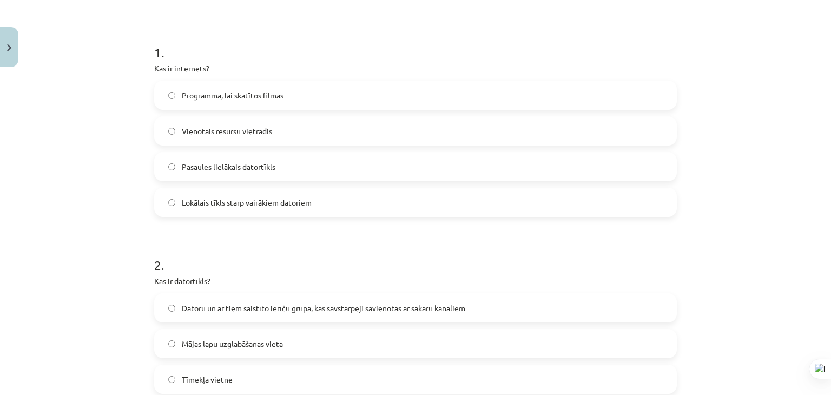
scroll to position [244, 0]
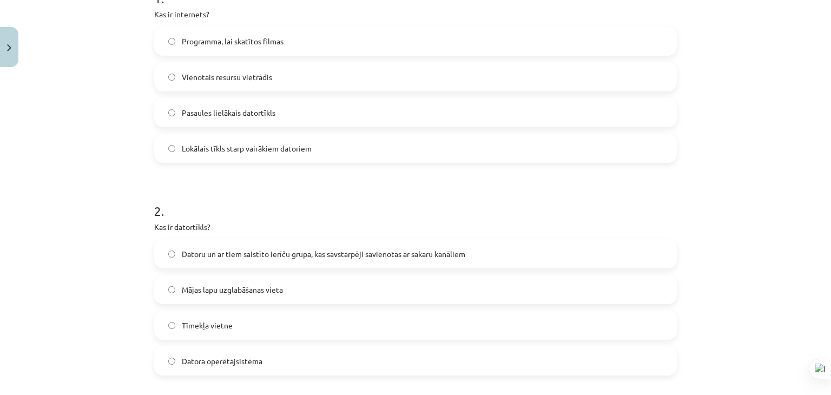
click at [217, 258] on span "Datoru un ar tiem saistīto ierīču grupa, kas savstarpēji savienotas ar sakaru k…" at bounding box center [324, 253] width 284 height 11
click at [223, 152] on span "Lokālais tīkls starp vairākiem datoriem" at bounding box center [247, 148] width 130 height 11
click at [224, 106] on label "Pasaules lielākais datortīkls" at bounding box center [415, 112] width 521 height 27
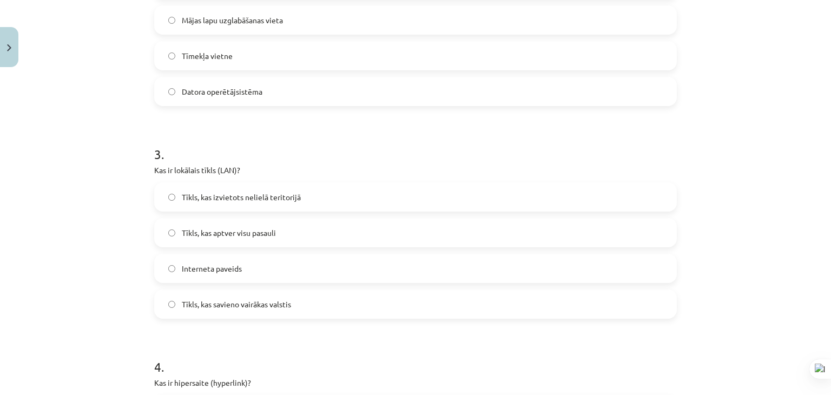
scroll to position [514, 0]
click at [238, 202] on label "Tīkls, kas izvietots nelielā teritorijā" at bounding box center [415, 195] width 521 height 27
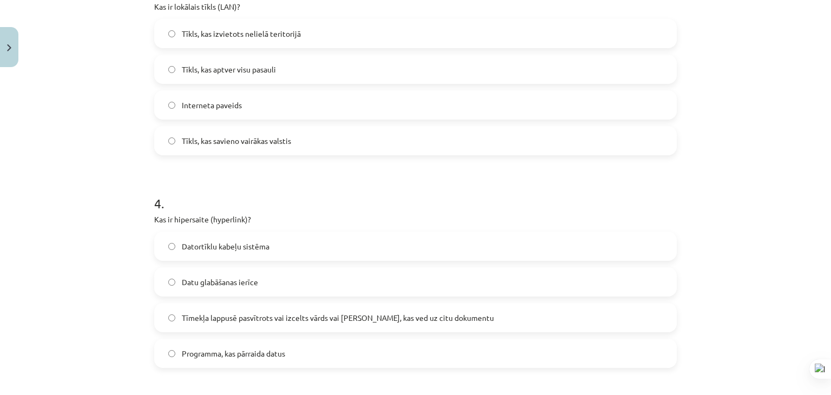
scroll to position [731, 0]
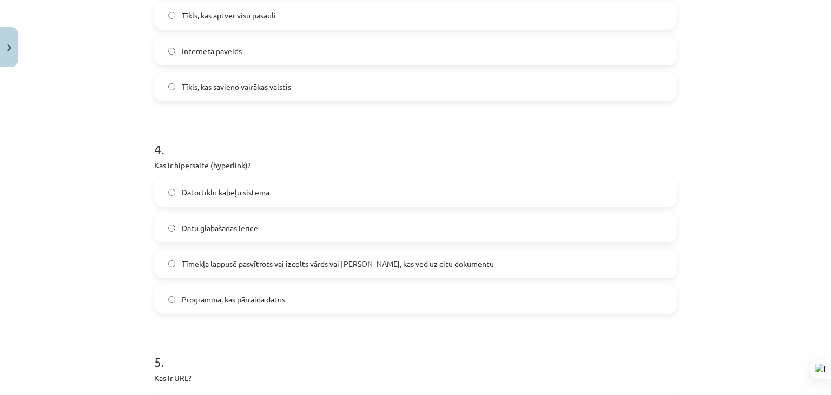
click at [245, 264] on span "Tīmekļa lappusē pasvītrots vai izcelts vārds vai frāze, kas ved uz citu dokumen…" at bounding box center [338, 263] width 312 height 11
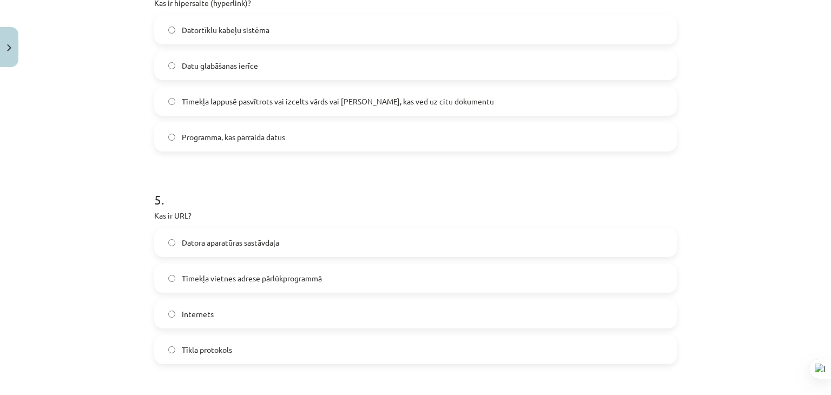
scroll to position [947, 0]
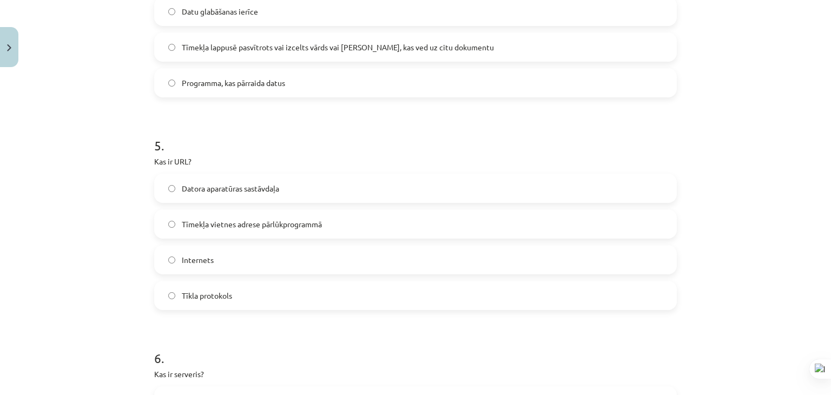
click at [221, 226] on span "Tīmekļa vietnes adrese pārlūkprogrammā" at bounding box center [252, 224] width 140 height 11
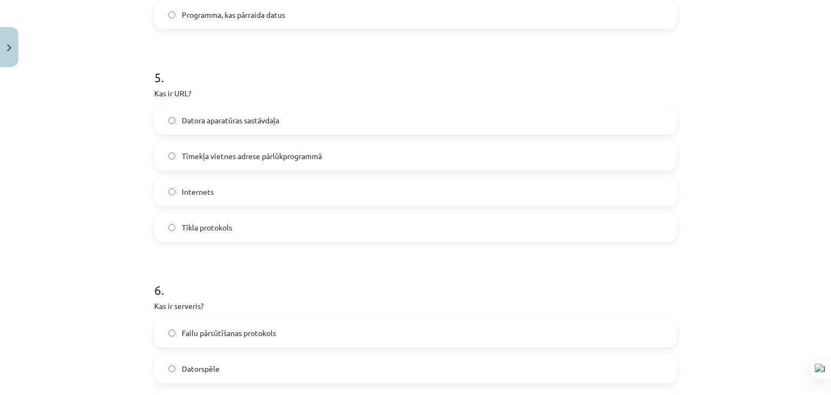
scroll to position [1200, 0]
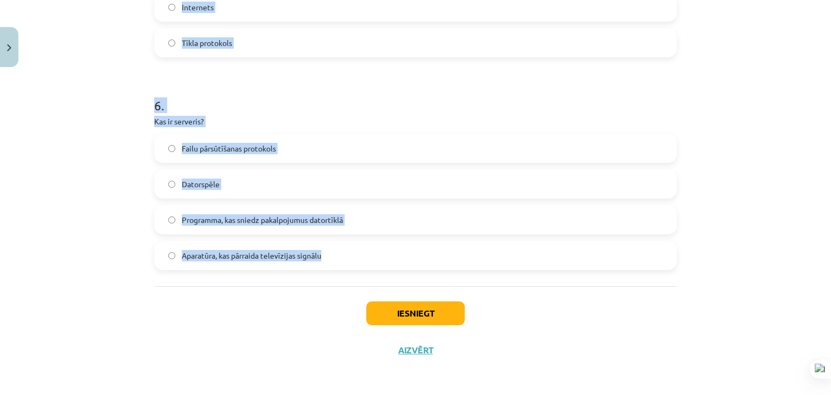
drag, startPoint x: 148, startPoint y: 238, endPoint x: 332, endPoint y: 244, distance: 183.6
copy form "1 . Kas ir internets? Programma, lai skatītos filmas Vienotais resursu vietrādi…"
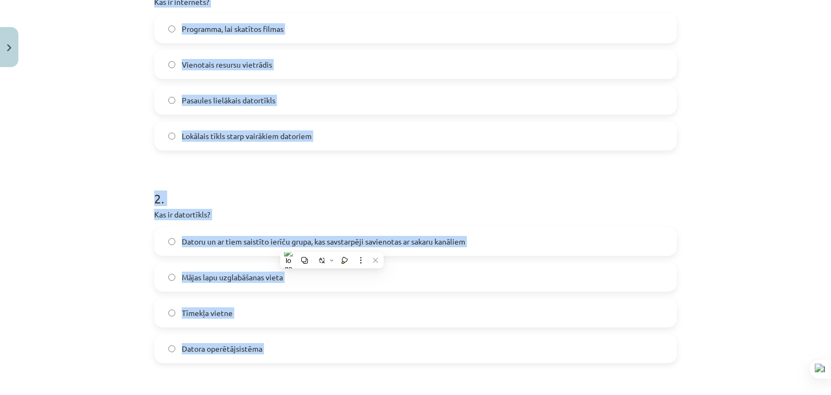
scroll to position [172, 0]
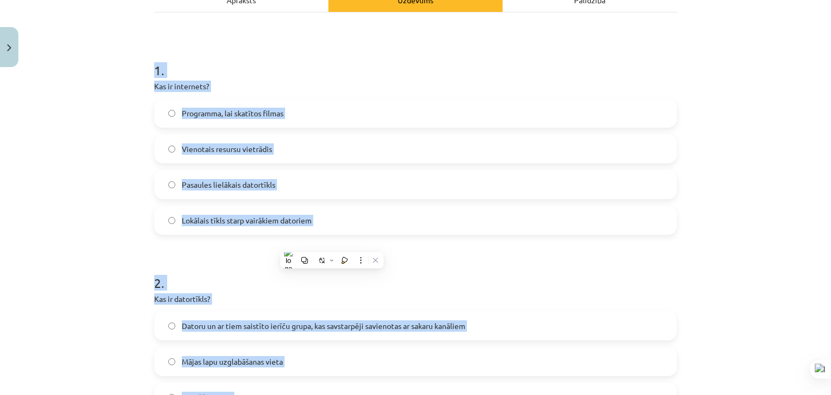
click at [386, 81] on p "Kas ir internets?" at bounding box center [415, 86] width 523 height 11
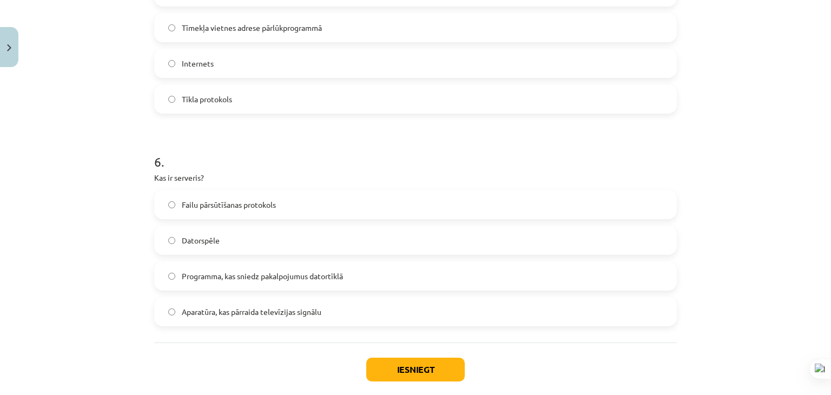
scroll to position [1146, 0]
click at [271, 269] on span "Programma, kas sniedz pakalpojumus datortīklā" at bounding box center [262, 273] width 161 height 11
click at [401, 369] on button "Iesniegt" at bounding box center [415, 368] width 99 height 24
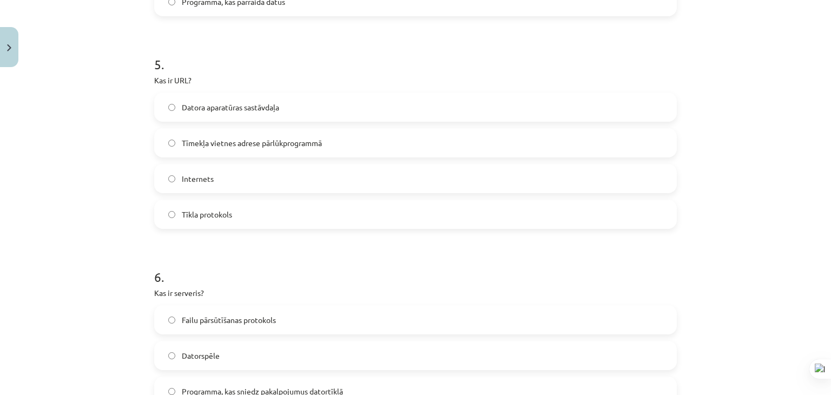
scroll to position [1200, 0]
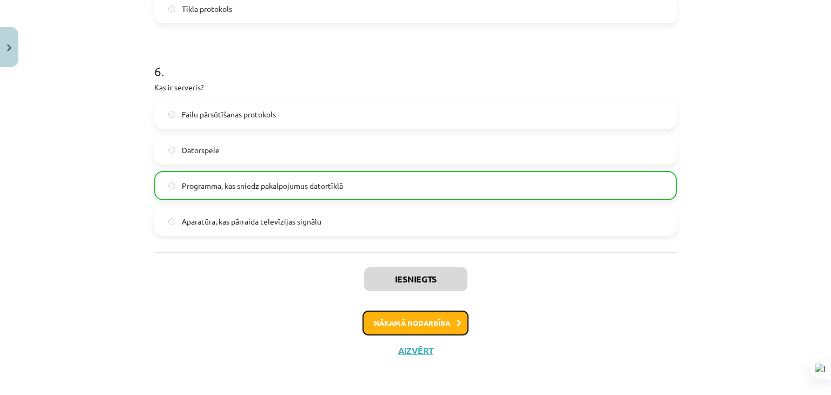
click at [409, 322] on button "Nākamā nodarbība" at bounding box center [416, 323] width 106 height 25
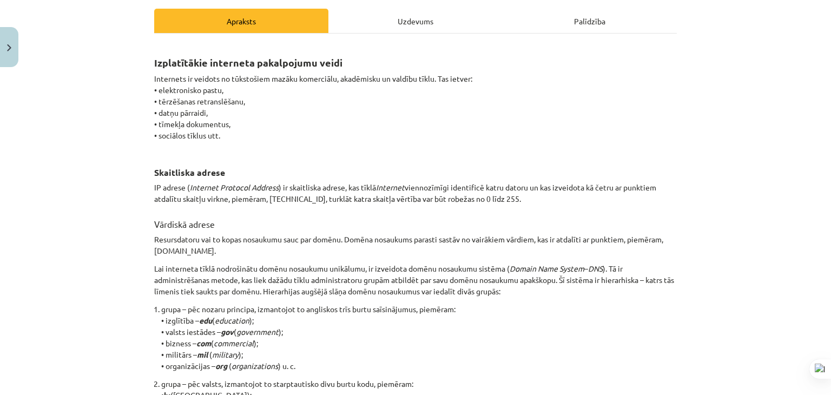
scroll to position [27, 0]
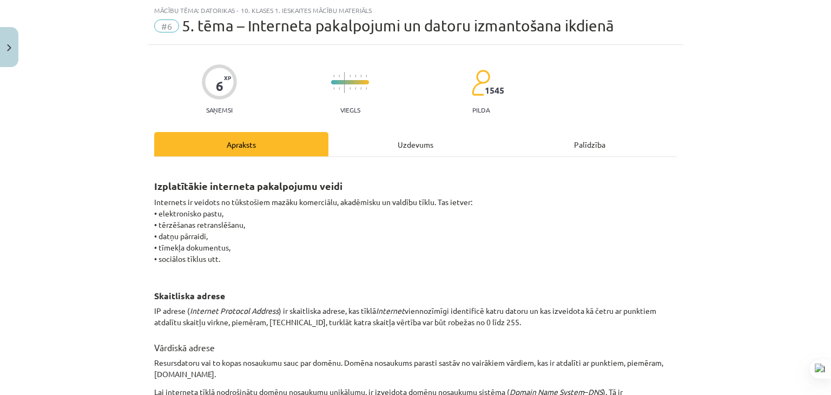
click at [385, 143] on div "Uzdevums" at bounding box center [416, 144] width 174 height 24
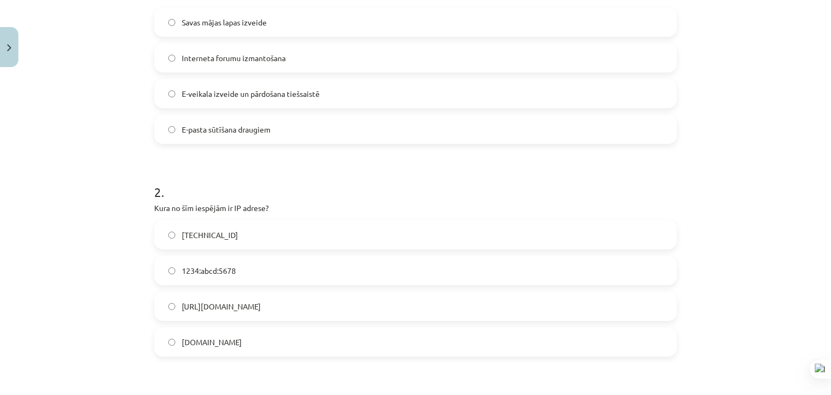
scroll to position [0, 0]
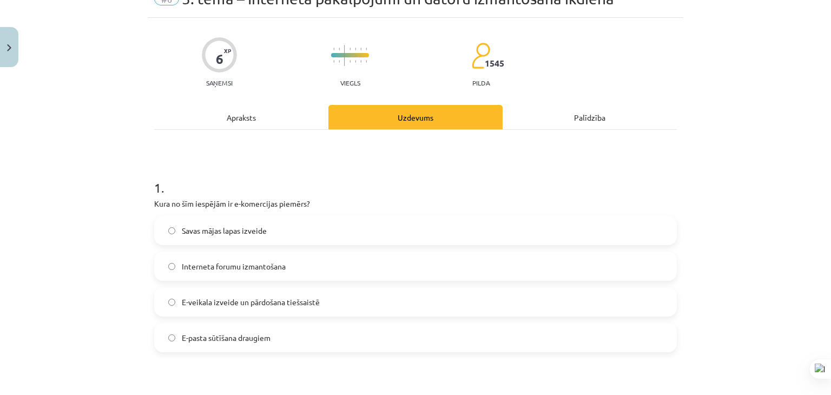
click at [278, 300] on span "E-veikala izveide un pārdošana tiešsaistē" at bounding box center [251, 302] width 138 height 11
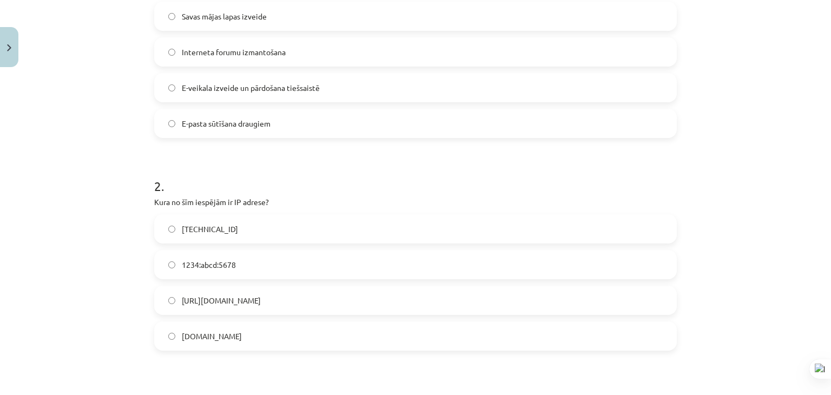
scroll to position [271, 0]
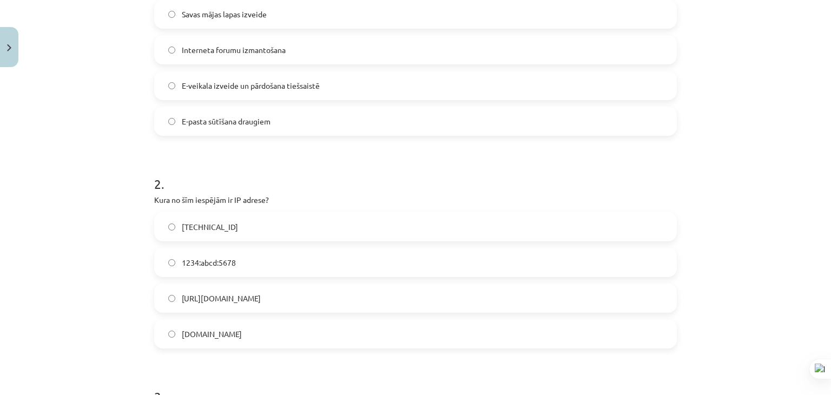
click at [226, 229] on span "192.100.81.101" at bounding box center [210, 226] width 56 height 11
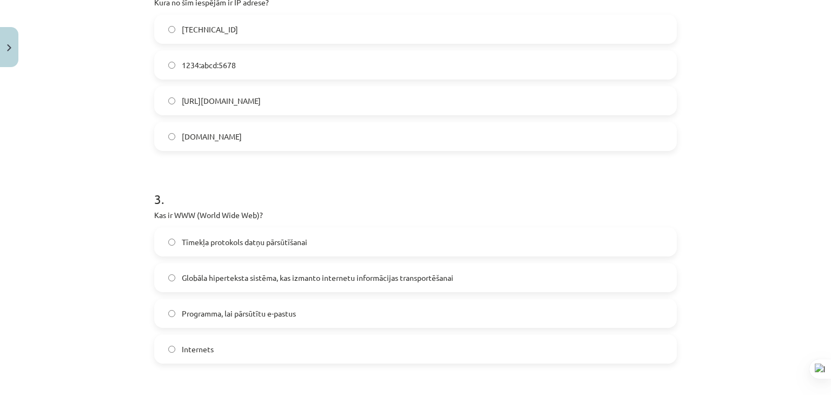
scroll to position [487, 0]
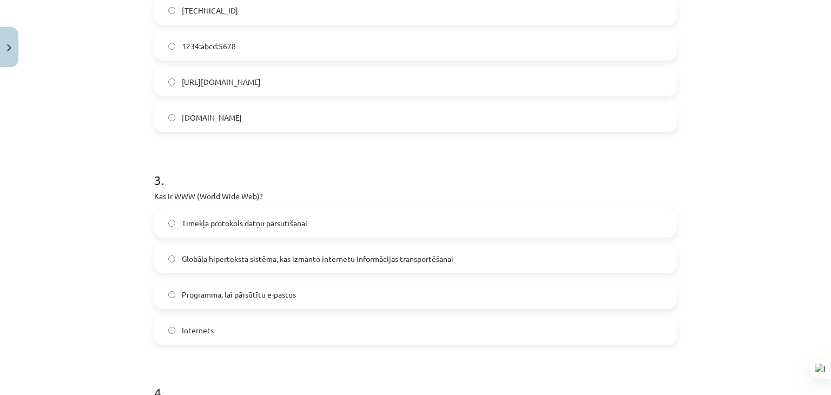
click at [236, 261] on span "Globāla hiperteksta sistēma, kas izmanto internetu informācijas transportēšanai" at bounding box center [318, 258] width 272 height 11
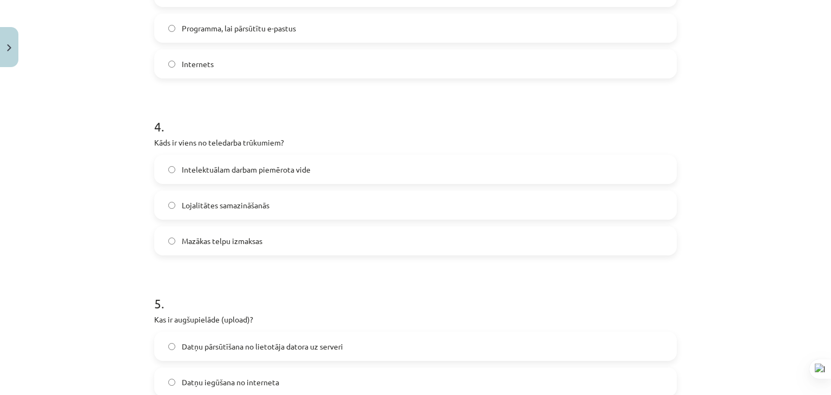
scroll to position [812, 0]
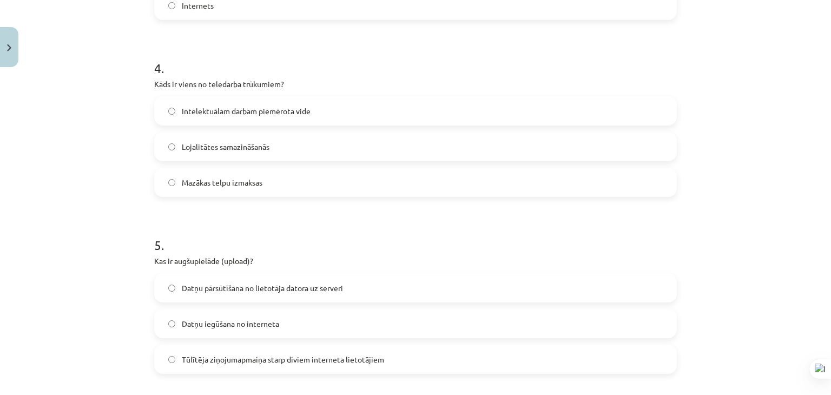
click at [258, 143] on span "Lojalitātes samazināšanās" at bounding box center [226, 146] width 88 height 11
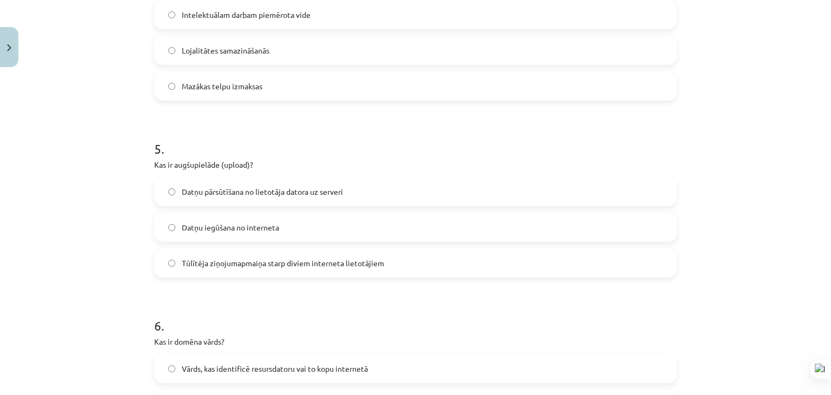
scroll to position [920, 0]
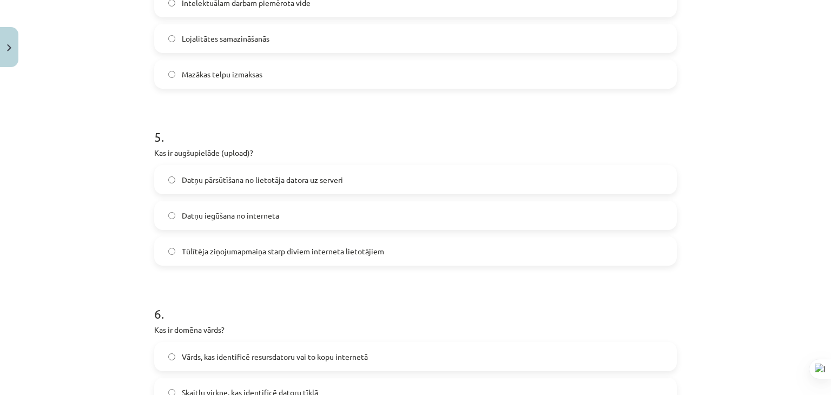
click at [286, 255] on span "Tūlītēja ziņojumapmaiņa starp diviem interneta lietotājiem" at bounding box center [283, 251] width 202 height 11
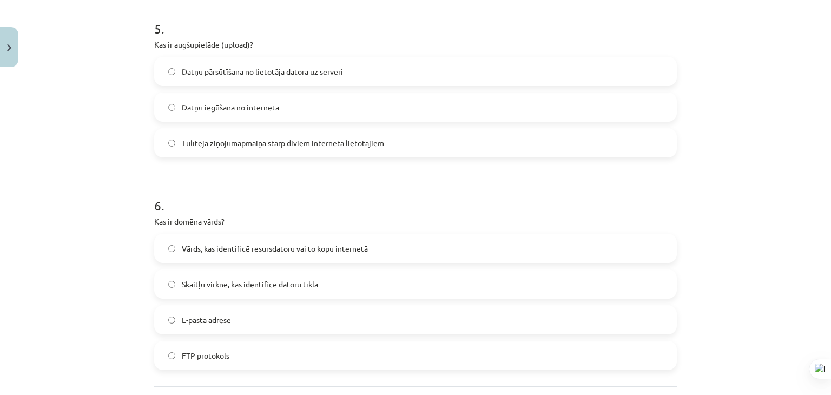
scroll to position [1083, 0]
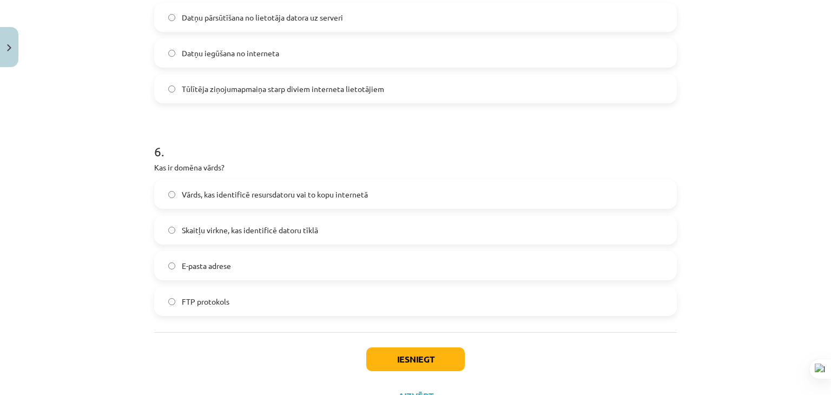
click at [261, 200] on label "Vārds, kas identificē resursdatoru vai to kopu internetā" at bounding box center [415, 194] width 521 height 27
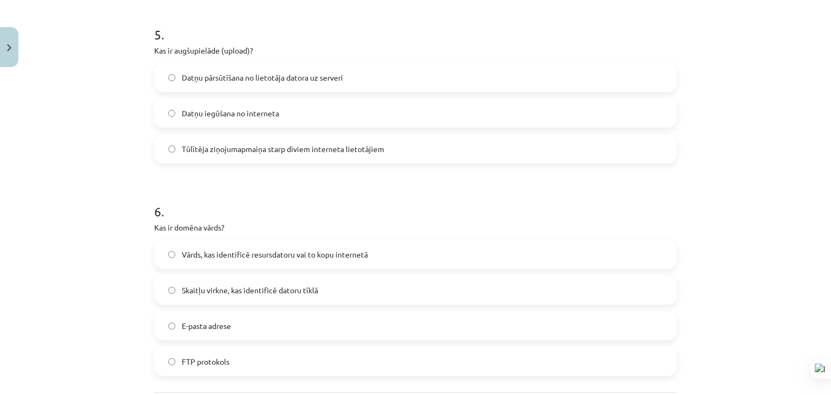
scroll to position [1089, 0]
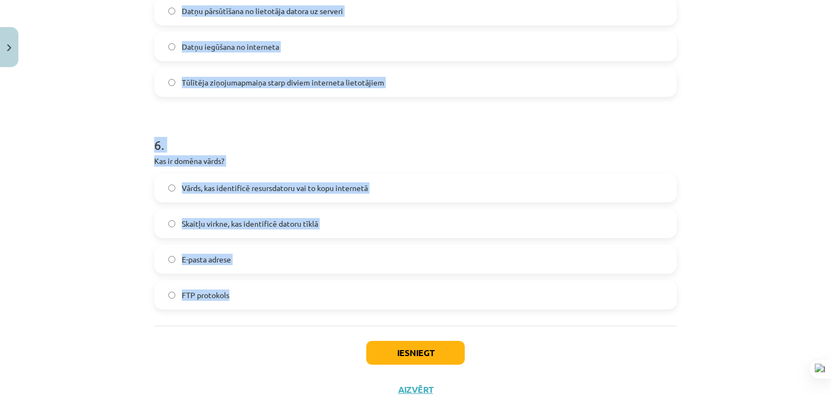
drag, startPoint x: 149, startPoint y: 239, endPoint x: 265, endPoint y: 306, distance: 133.4
copy form "1 . Kura no šīm iespējām ir e-komercijas piemērs? Savas mājas lapas izveide Int…"
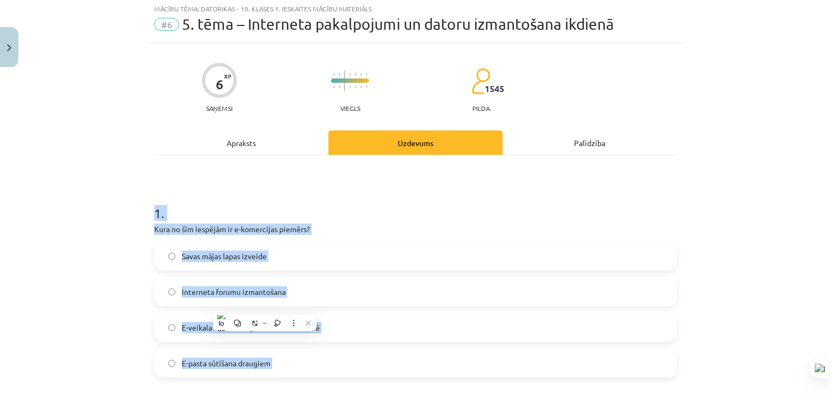
scroll to position [0, 0]
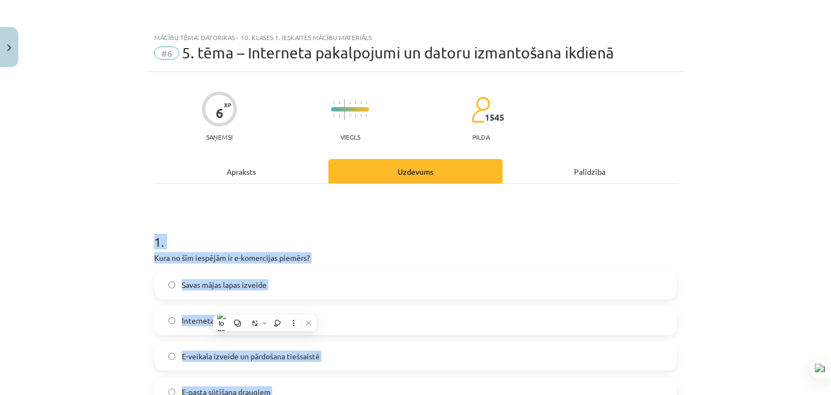
click at [314, 219] on h1 "1 ." at bounding box center [415, 232] width 523 height 34
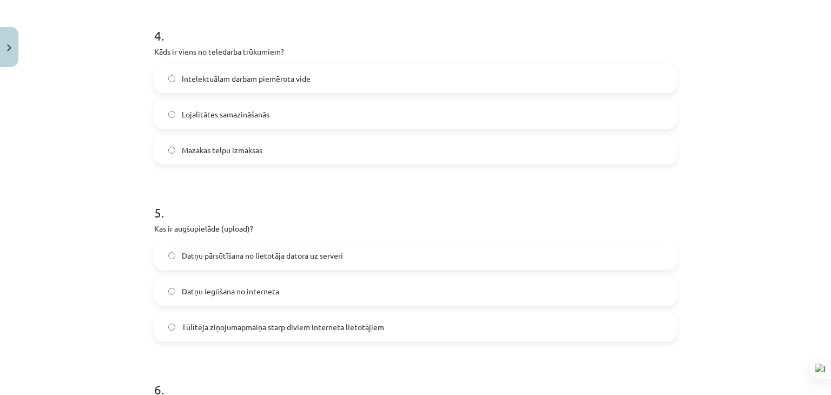
scroll to position [866, 0]
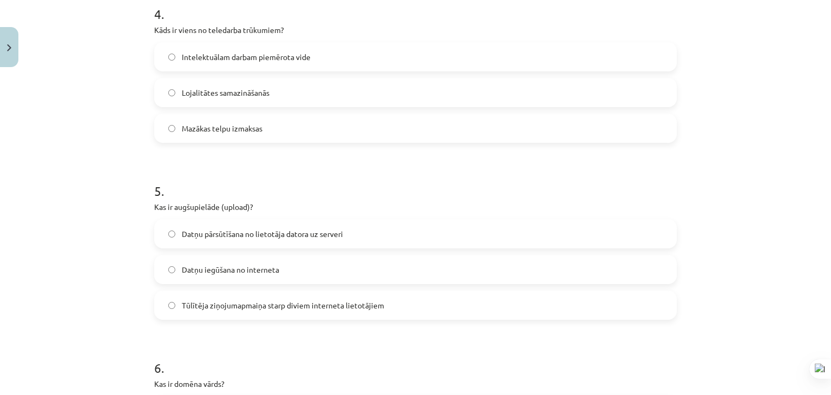
click at [258, 235] on span "Datņu pārsūtīšana no lietotāja datora uz serveri" at bounding box center [262, 233] width 161 height 11
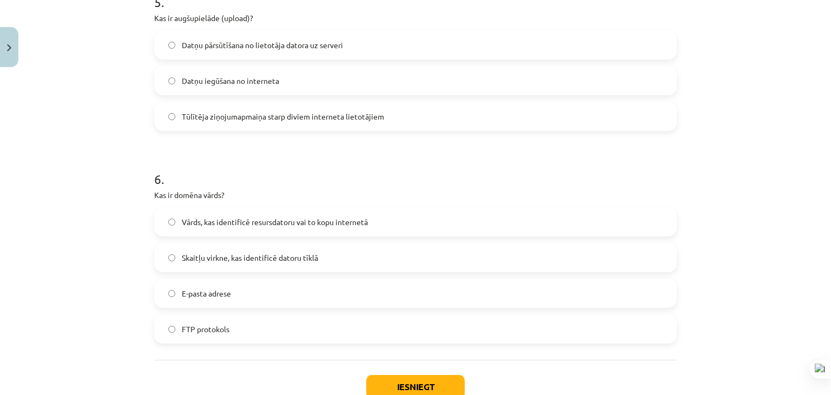
scroll to position [1129, 0]
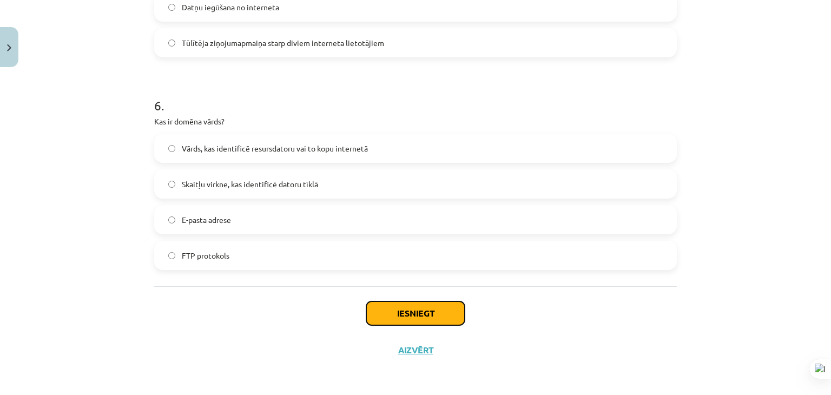
click at [391, 310] on button "Iesniegt" at bounding box center [415, 314] width 99 height 24
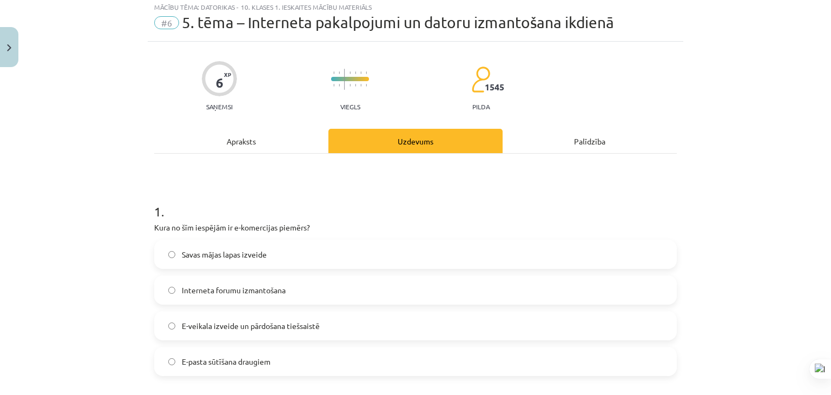
scroll to position [0, 0]
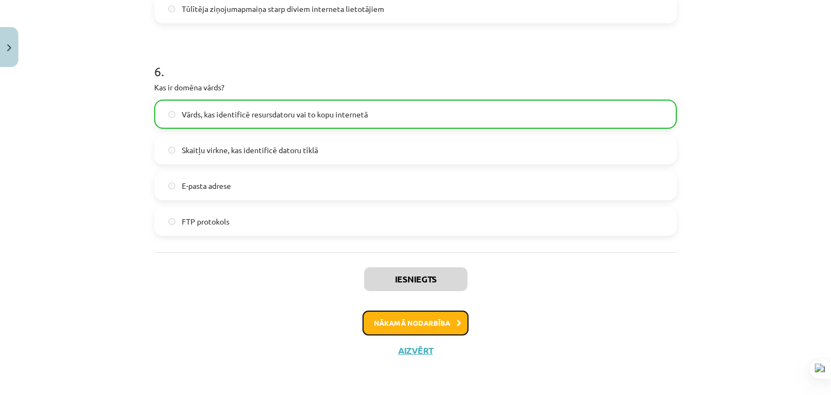
click at [388, 322] on button "Nākamā nodarbība" at bounding box center [416, 323] width 106 height 25
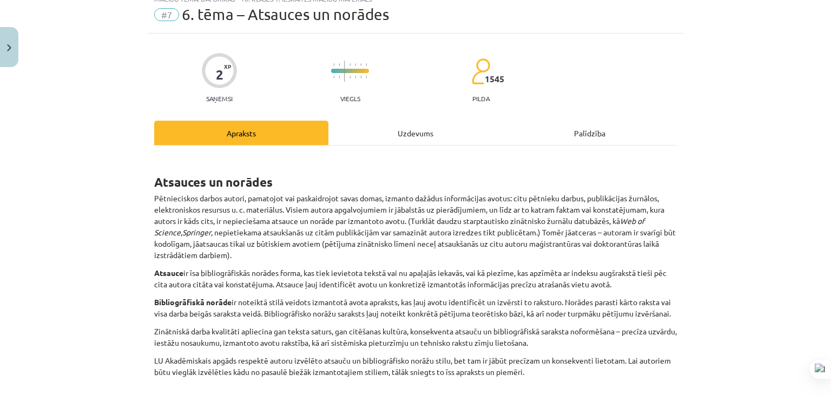
scroll to position [27, 0]
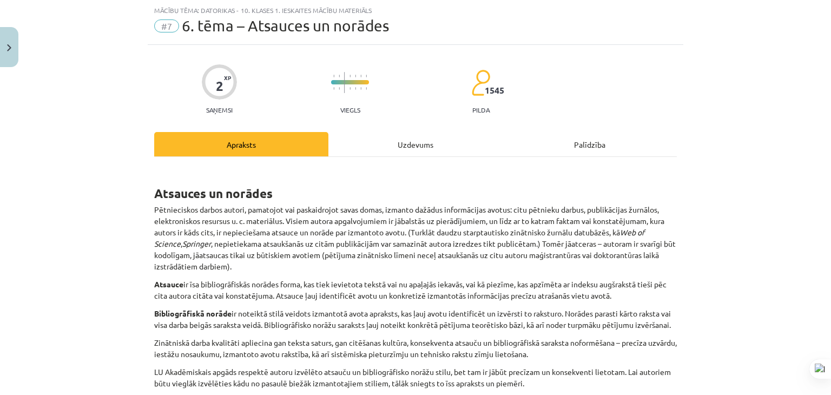
click at [389, 147] on div "Uzdevums" at bounding box center [416, 144] width 174 height 24
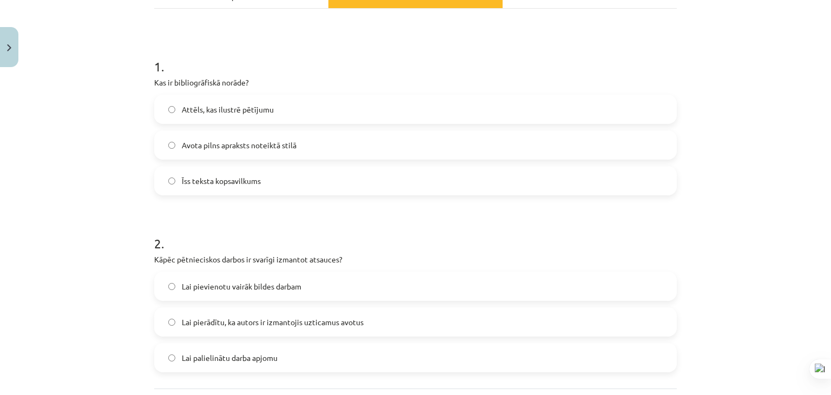
scroll to position [169, 0]
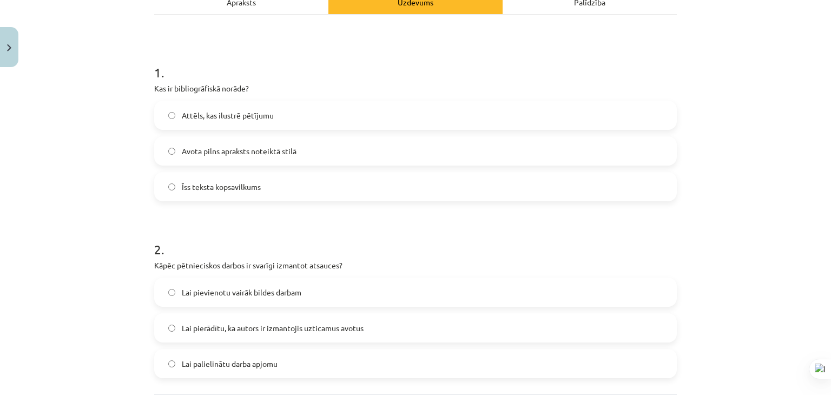
click at [284, 188] on label "Īss teksta kopsavilkums" at bounding box center [415, 186] width 521 height 27
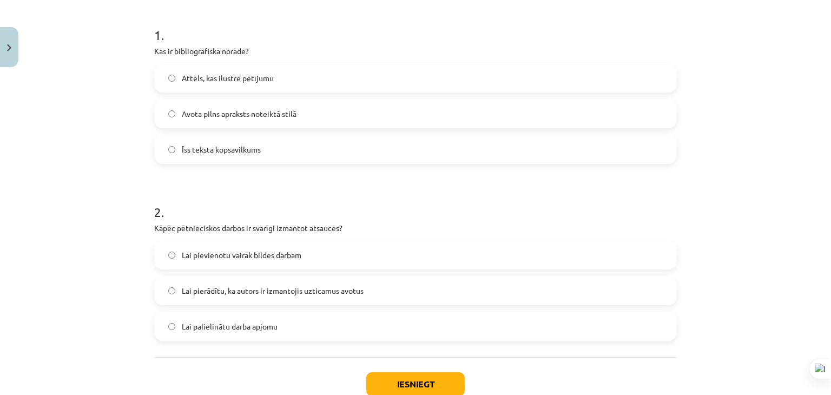
scroll to position [224, 0]
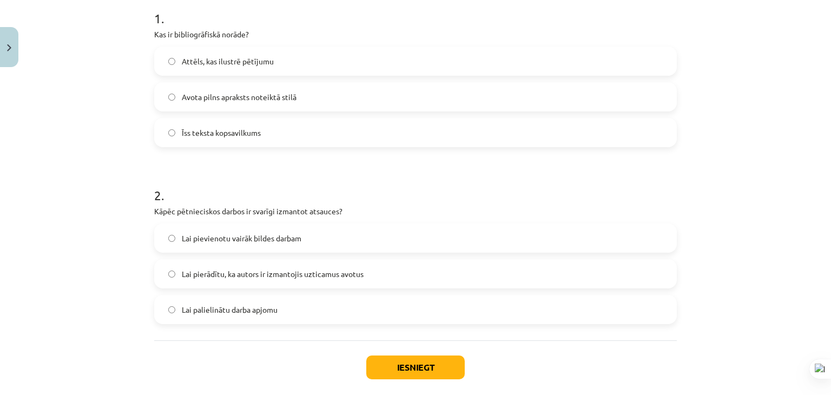
click at [279, 272] on span "Lai pierādītu, ka autors ir izmantojis uzticamus avotus" at bounding box center [273, 273] width 182 height 11
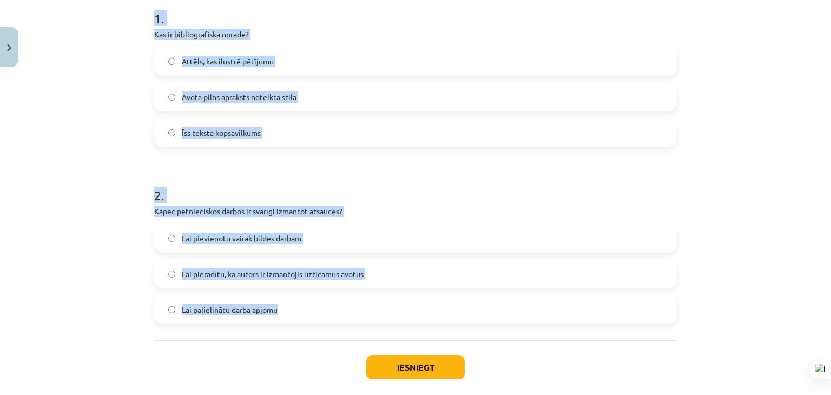
drag, startPoint x: 150, startPoint y: 15, endPoint x: 294, endPoint y: 323, distance: 340.7
click at [294, 323] on form "1 . Kas ir bibliogrāfiskā norāde? Attēls, kas ilustrē pētījumu Avota pilns apra…" at bounding box center [415, 158] width 523 height 332
copy form "1 . Kas ir bibliogrāfiskā norāde? Attēls, kas ilustrē pētījumu Avota pilns apra…"
click at [293, 94] on label "Avota pilns apraksts noteiktā stilā" at bounding box center [415, 96] width 521 height 27
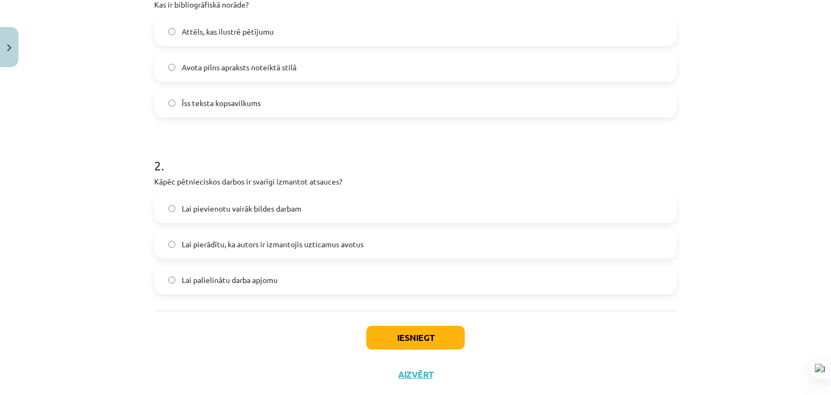
scroll to position [278, 0]
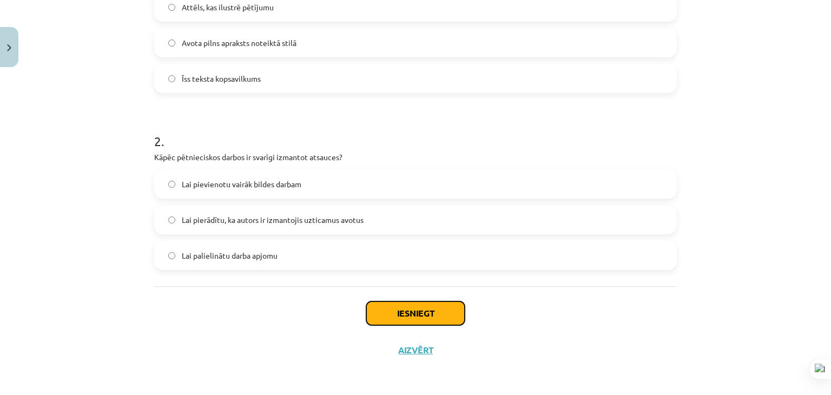
click at [394, 314] on button "Iesniegt" at bounding box center [415, 314] width 99 height 24
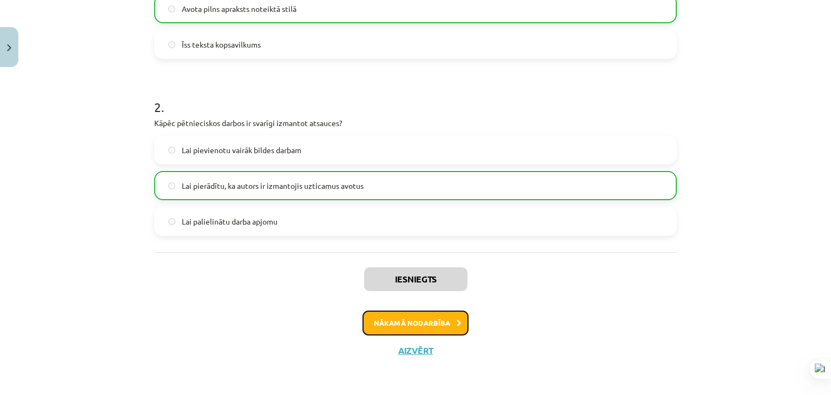
click at [403, 320] on button "Nākamā nodarbība" at bounding box center [416, 323] width 106 height 25
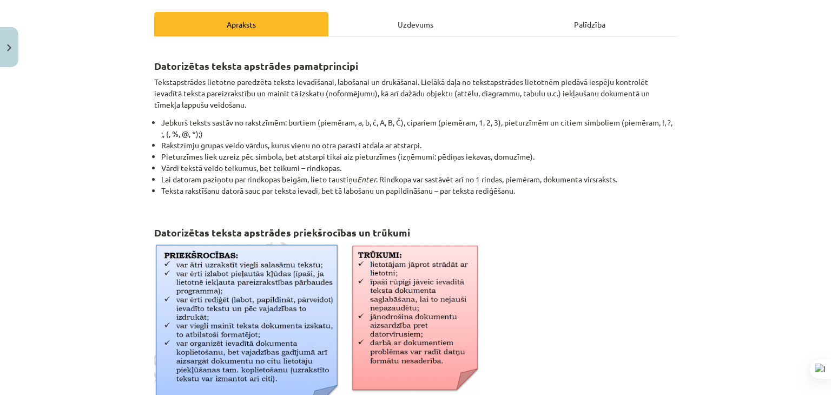
scroll to position [27, 0]
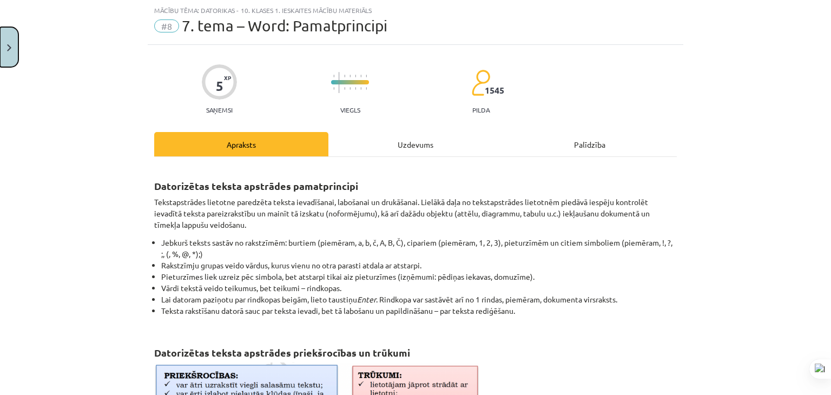
click at [5, 50] on button "Close" at bounding box center [9, 47] width 18 height 40
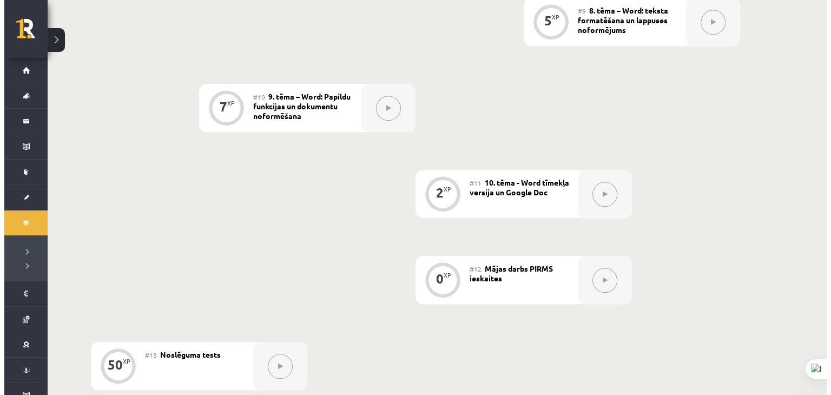
scroll to position [860, 0]
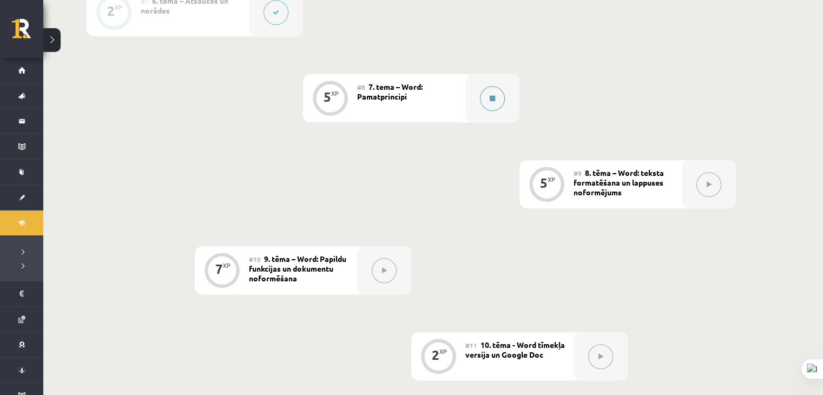
click at [490, 96] on icon at bounding box center [492, 98] width 5 height 6
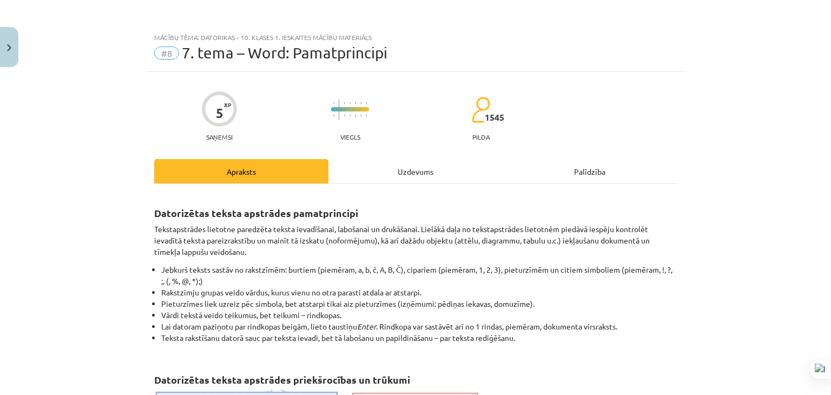
click at [403, 163] on div "Uzdevums" at bounding box center [416, 171] width 174 height 24
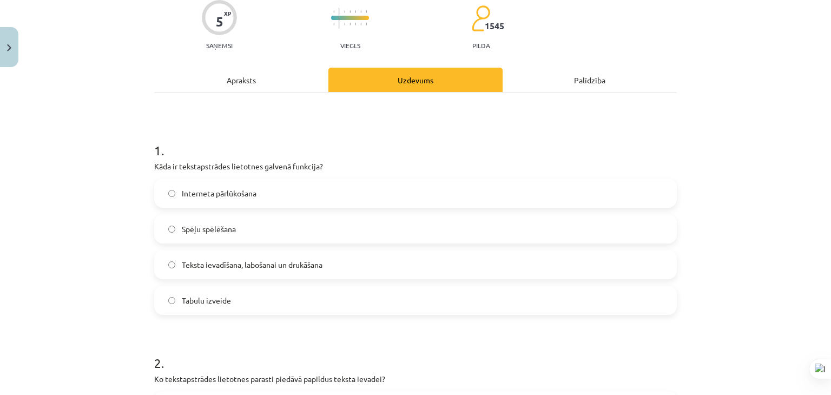
scroll to position [86, 0]
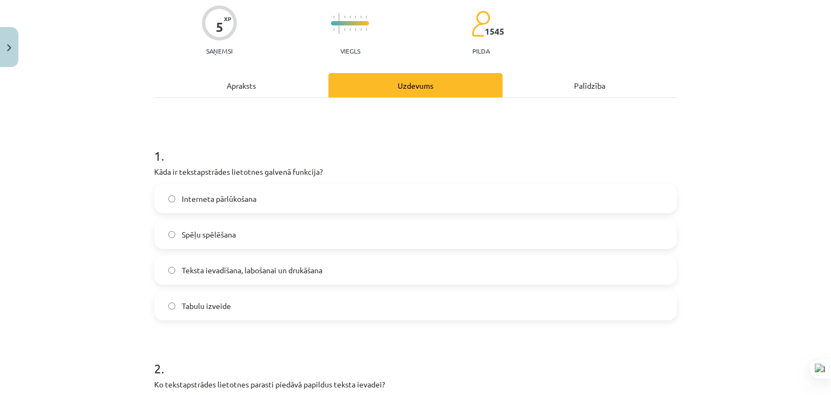
click at [318, 266] on span "Teksta ievadīšana, labošanai un drukāšana" at bounding box center [252, 270] width 141 height 11
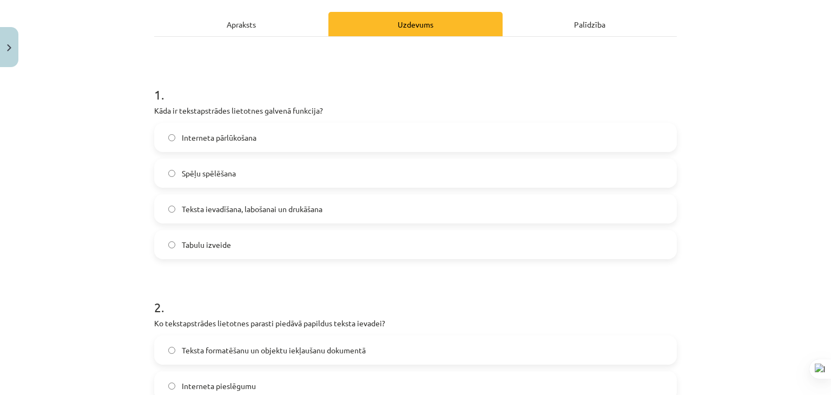
scroll to position [194, 0]
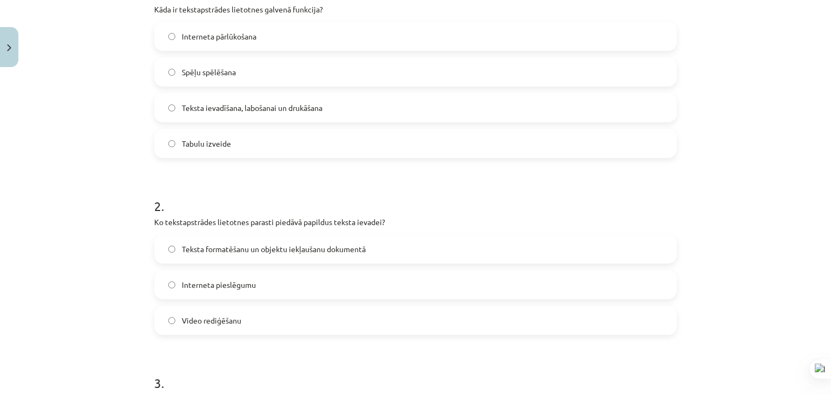
click at [324, 247] on span "Teksta formatēšanu un objektu iekļaušanu dokumentā" at bounding box center [274, 249] width 184 height 11
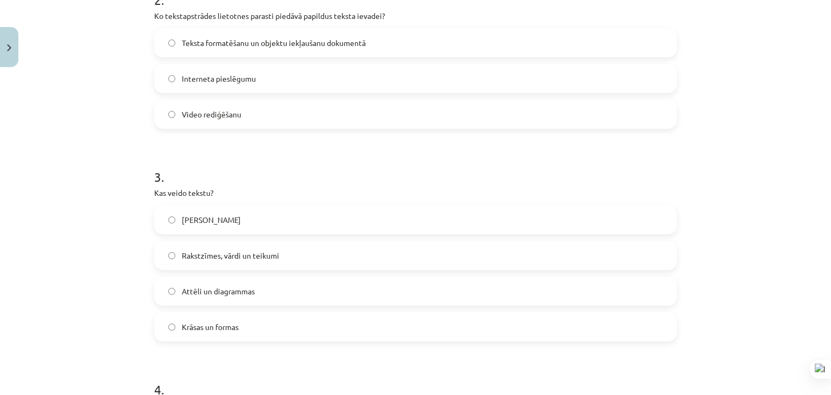
scroll to position [465, 0]
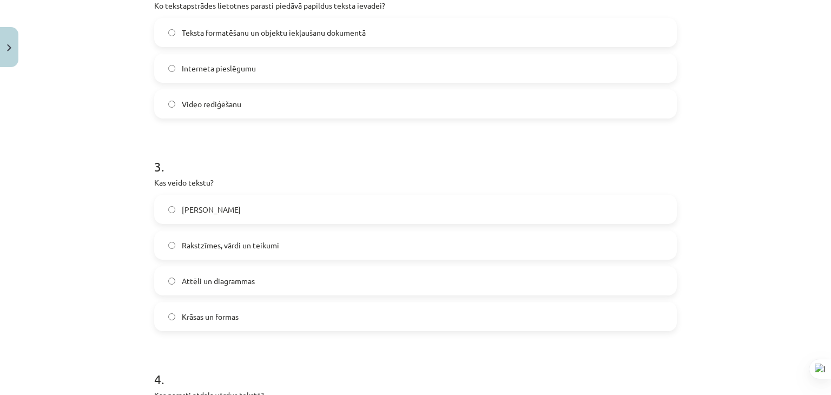
click at [314, 250] on label "Rakstzīmes, vārdi un teikumi" at bounding box center [415, 245] width 521 height 27
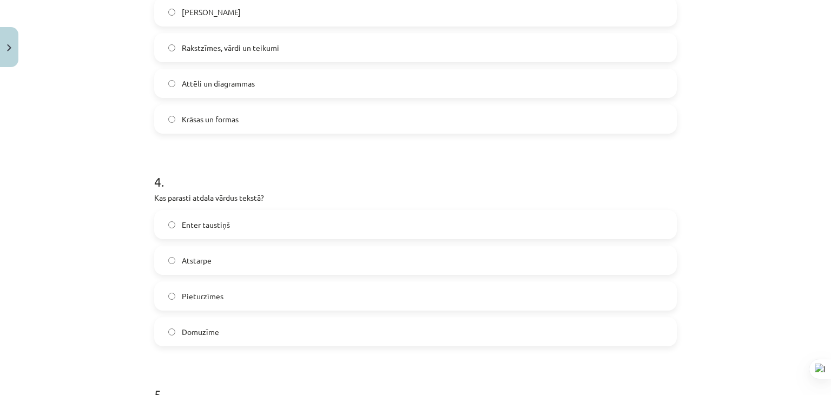
scroll to position [681, 0]
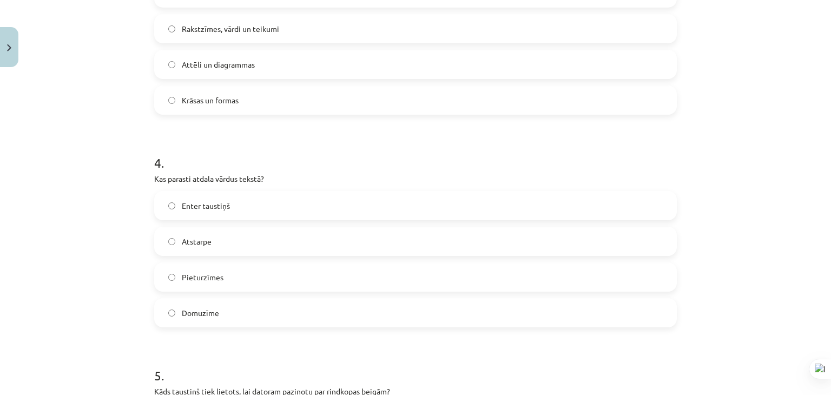
click at [291, 241] on label "Atstarpe" at bounding box center [415, 241] width 521 height 27
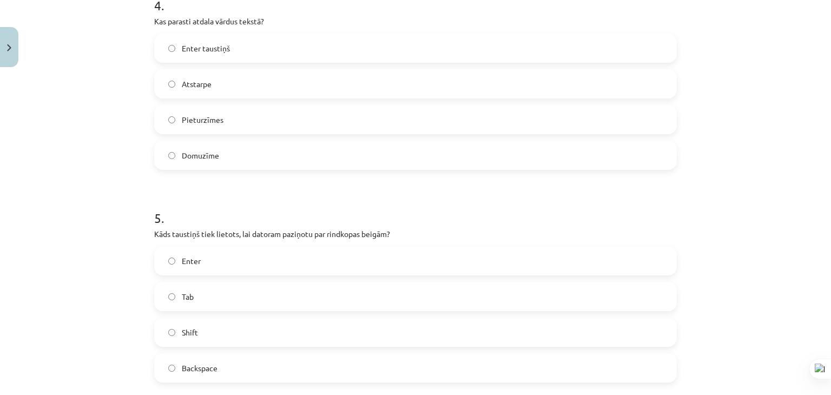
scroll to position [844, 0]
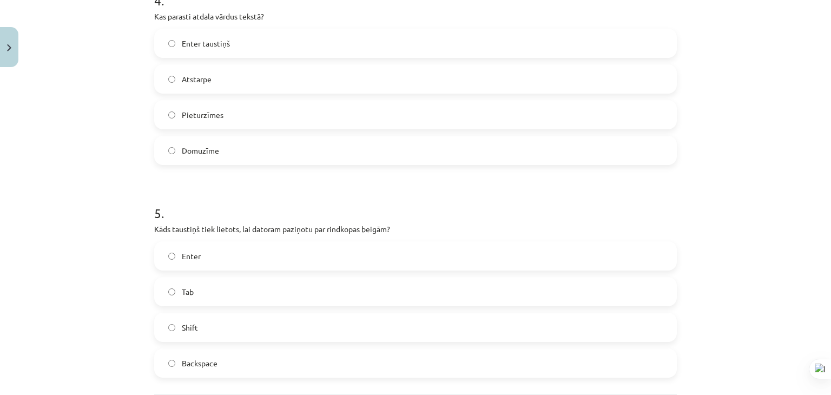
click at [289, 38] on label "Enter taustiņš" at bounding box center [415, 43] width 521 height 27
click at [255, 85] on label "Atstarpe" at bounding box center [415, 78] width 521 height 27
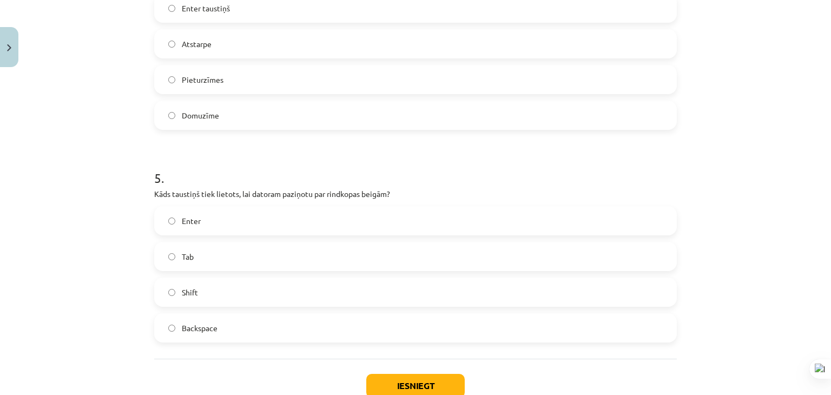
scroll to position [898, 0]
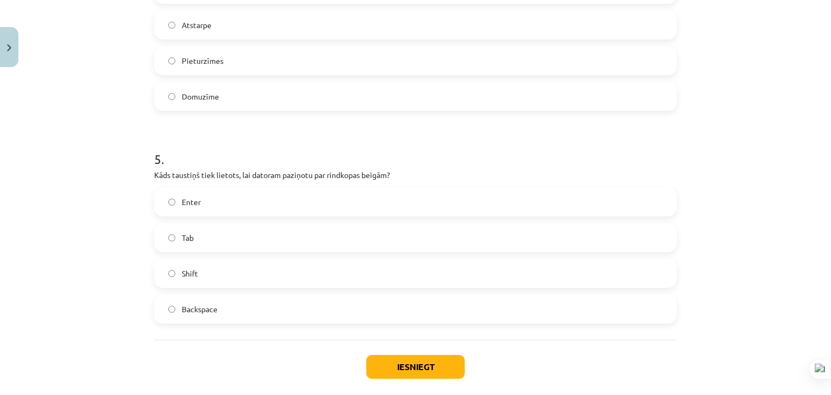
click at [241, 202] on label "Enter" at bounding box center [415, 201] width 521 height 27
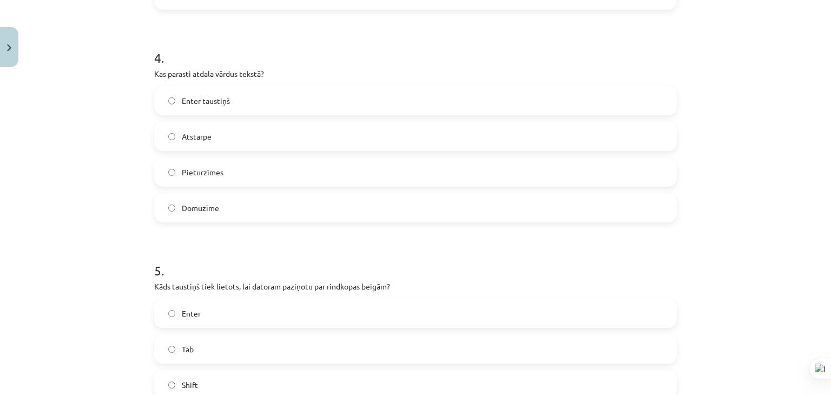
scroll to position [952, 0]
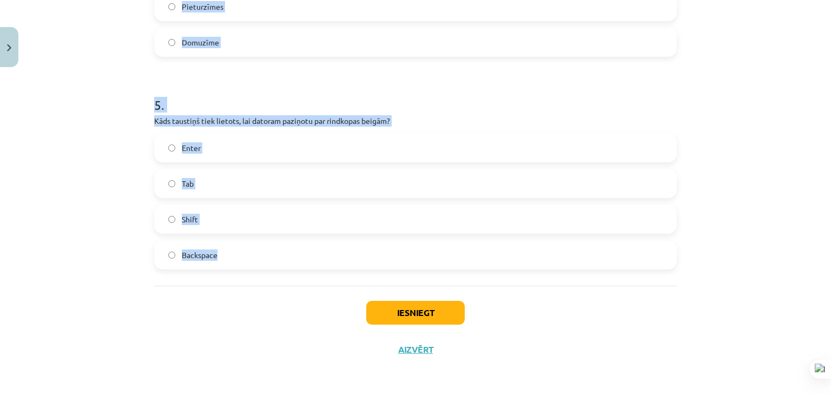
drag, startPoint x: 152, startPoint y: 99, endPoint x: 233, endPoint y: 260, distance: 180.8
copy form "1 . Kāda ir tekstapstrādes lietotnes galvenā funkcija? Interneta pārlūkošana Sp…"
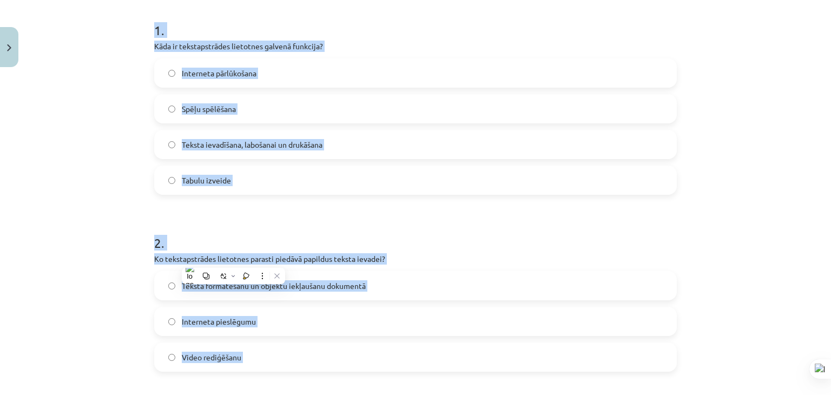
scroll to position [194, 0]
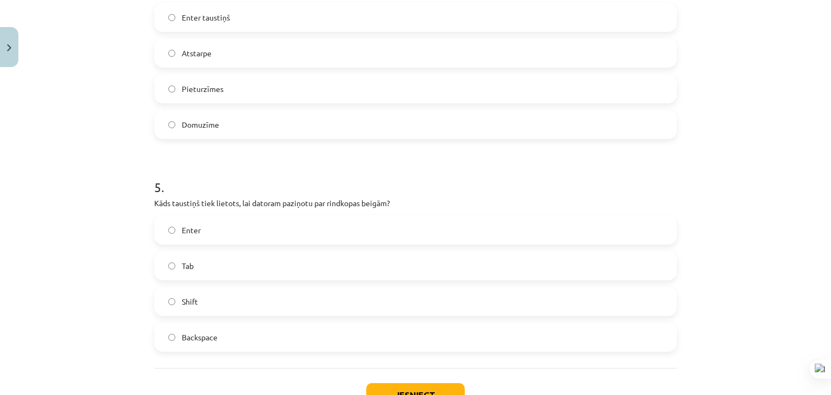
scroll to position [952, 0]
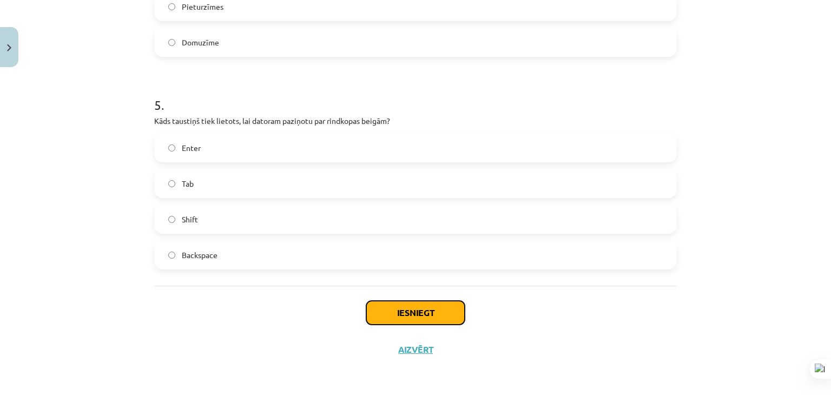
click at [378, 306] on button "Iesniegt" at bounding box center [415, 313] width 99 height 24
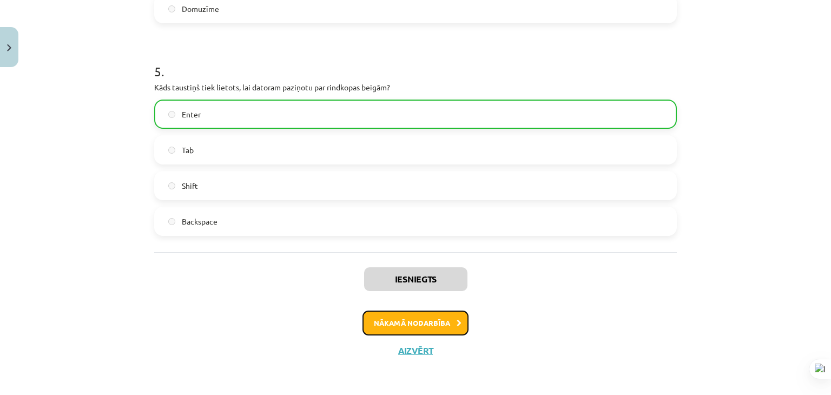
click at [403, 327] on button "Nākamā nodarbība" at bounding box center [416, 323] width 106 height 25
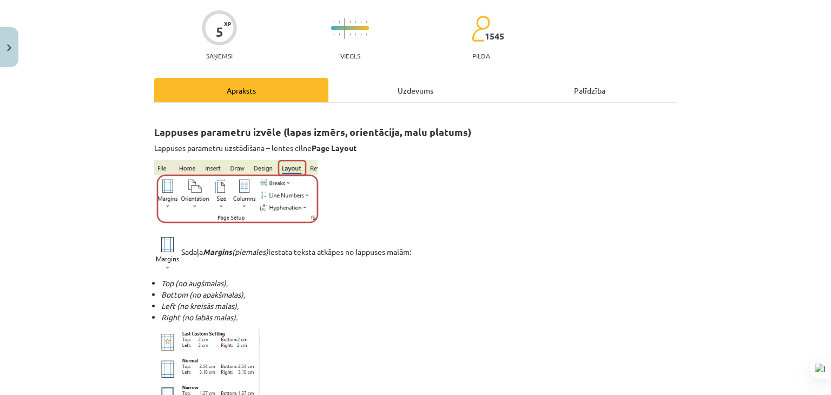
scroll to position [27, 0]
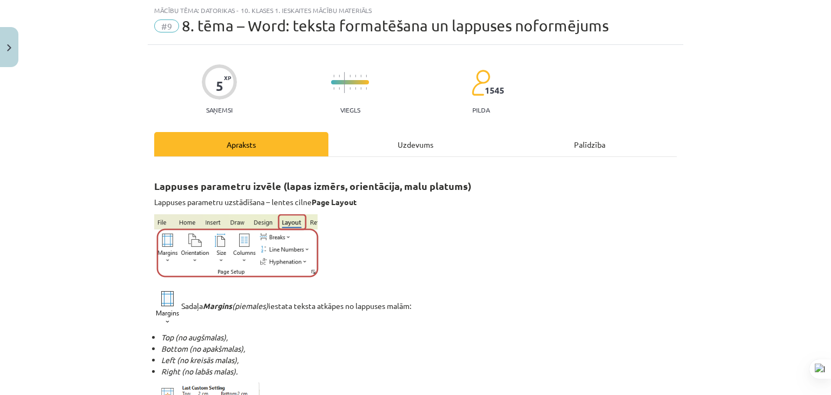
click at [401, 153] on div "Uzdevums" at bounding box center [416, 144] width 174 height 24
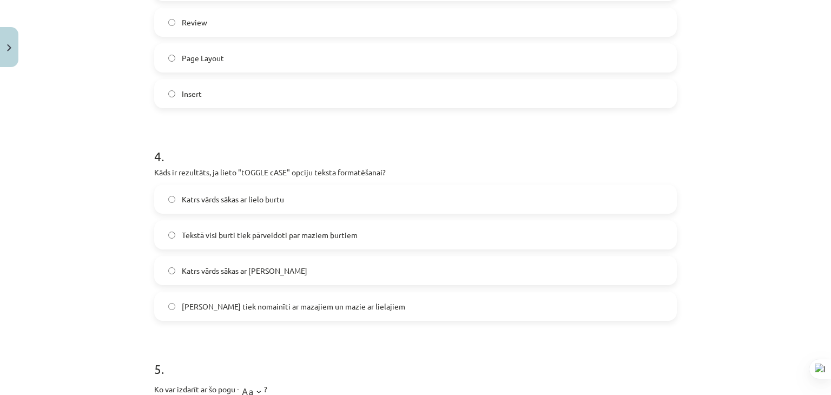
scroll to position [998, 0]
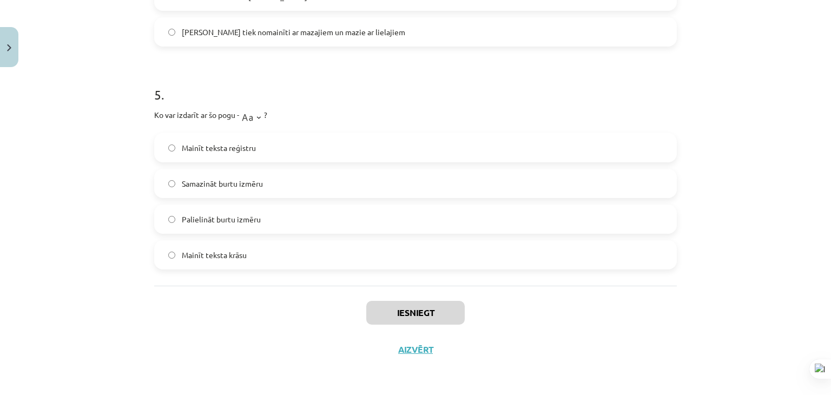
drag, startPoint x: 148, startPoint y: 104, endPoint x: 303, endPoint y: 256, distance: 216.7
copy form "1 . Kas ir apakšraksts (Subscript) rakstzīmju formatēšanā? Rakstzīmes ir izcelt…"
click at [280, 120] on p "Ko var izdarīt ar šo pogu - ?" at bounding box center [415, 116] width 523 height 22
click at [284, 140] on label "Mainīt teksta reģistru" at bounding box center [415, 147] width 521 height 27
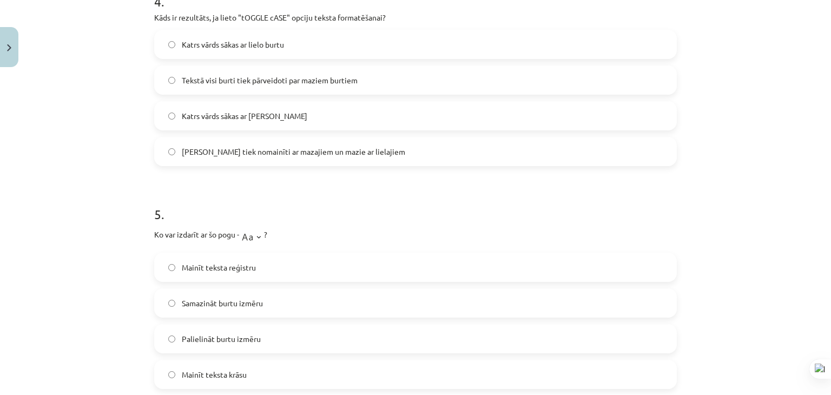
scroll to position [980, 0]
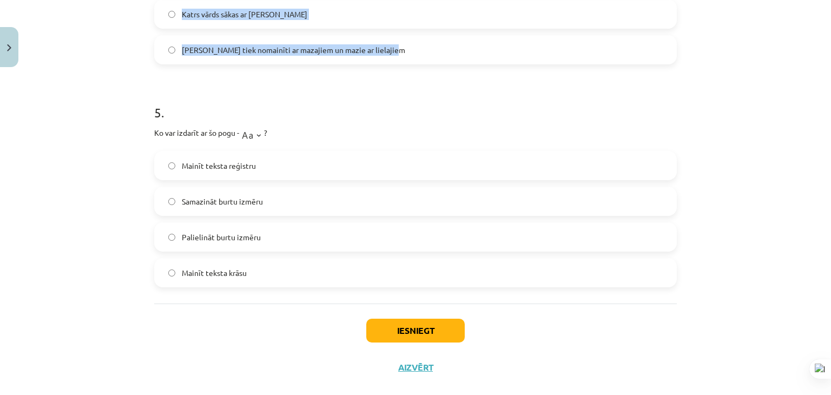
drag, startPoint x: 150, startPoint y: 240, endPoint x: 383, endPoint y: 50, distance: 299.7
copy form "1 . Kas ir apakšraksts (Subscript) rakstzīmju formatēšanā? Rakstzīmes ir izcelt…"
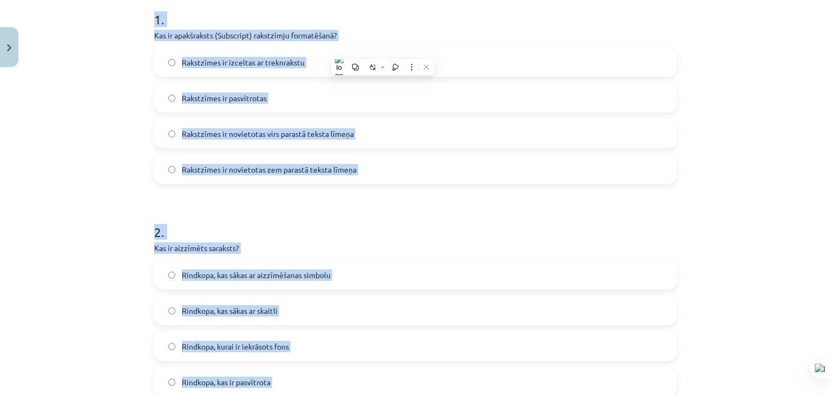
scroll to position [0, 0]
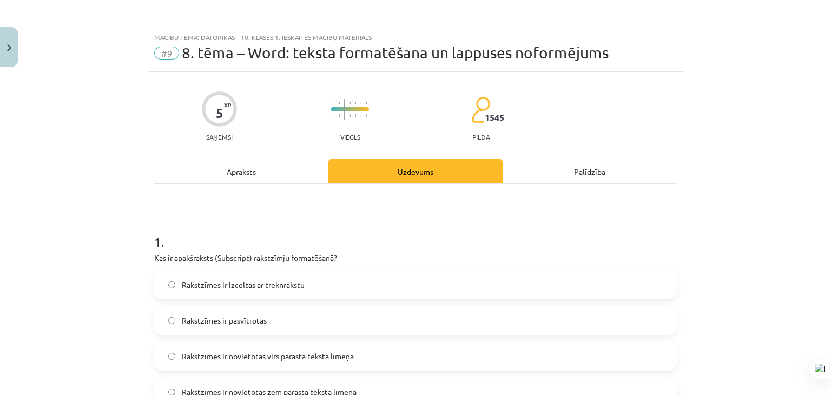
scroll to position [217, 0]
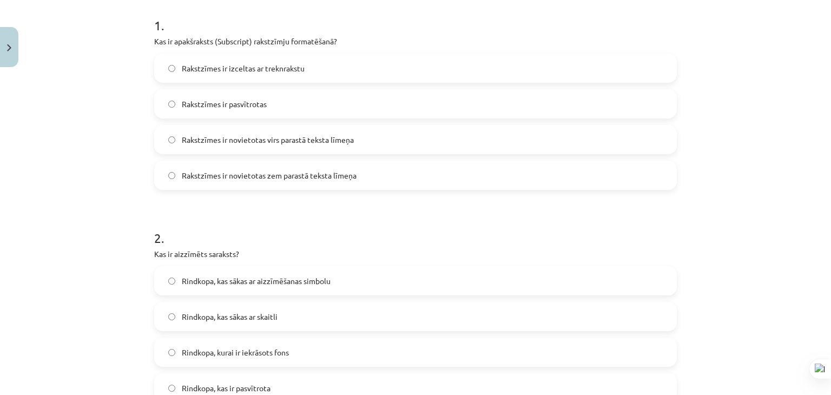
click at [273, 171] on span "Rakstzīmes ir novietotas zem parastā teksta līmeņa" at bounding box center [269, 175] width 175 height 11
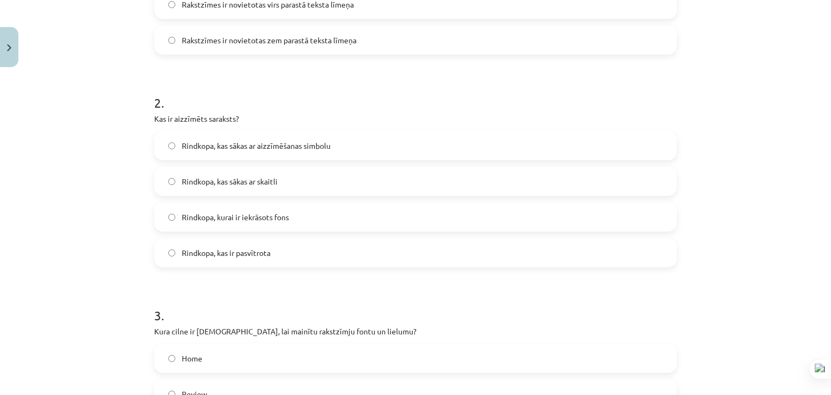
scroll to position [379, 0]
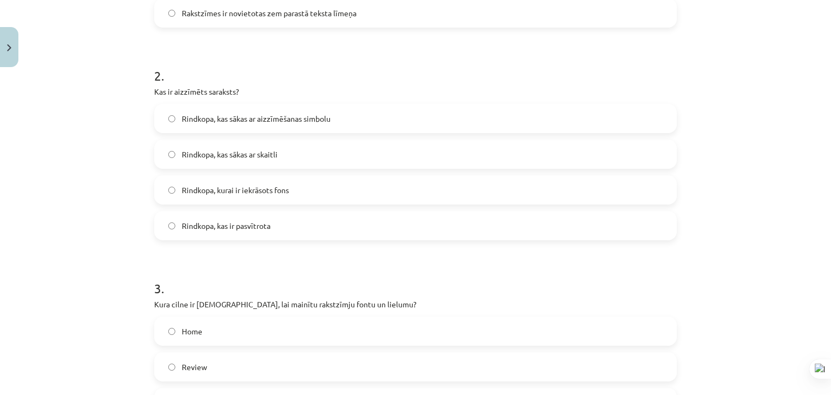
click at [322, 109] on label "Rindkopa, kas sākas ar aizzīmēšanas simbolu" at bounding box center [415, 118] width 521 height 27
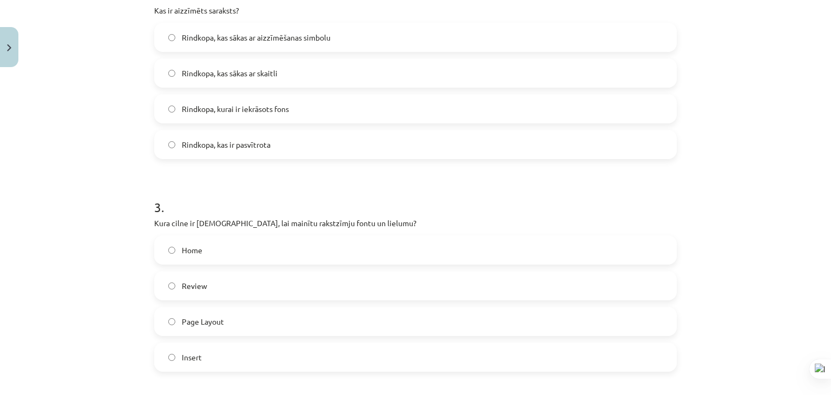
scroll to position [541, 0]
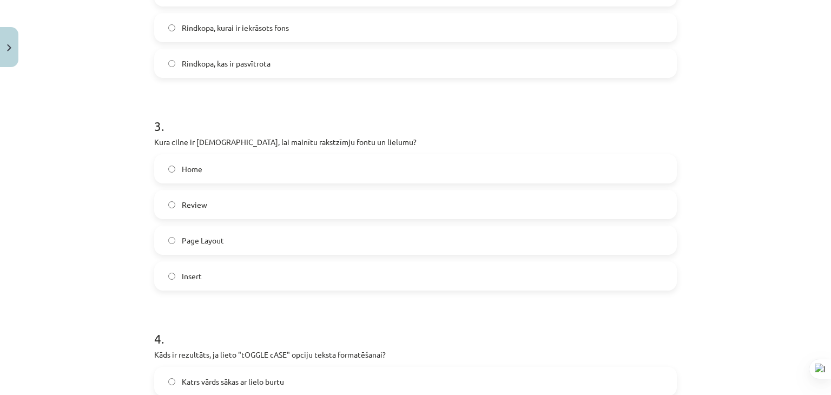
click at [309, 172] on label "Home" at bounding box center [415, 168] width 521 height 27
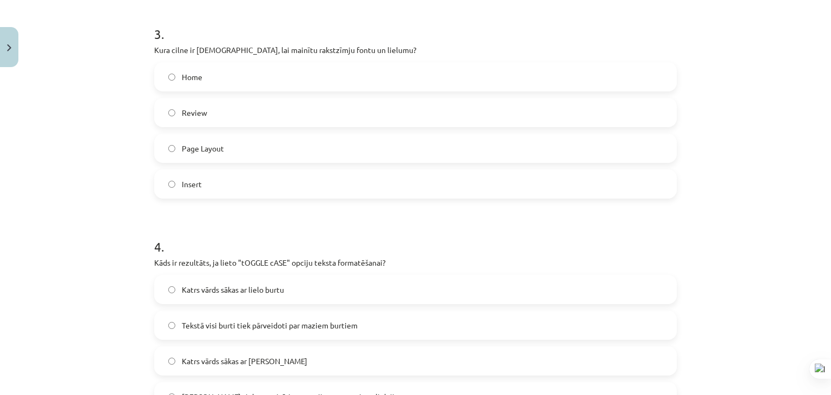
scroll to position [812, 0]
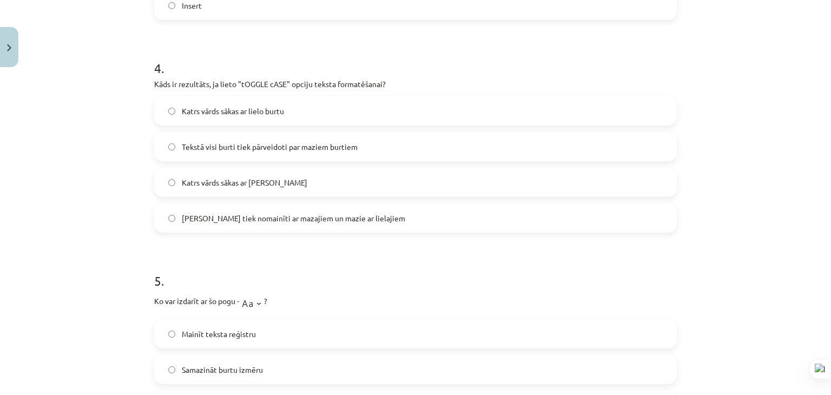
click at [338, 221] on span "Lielie burti tiek nomainīti ar mazajiem un mazie ar lielajiem" at bounding box center [294, 218] width 224 height 11
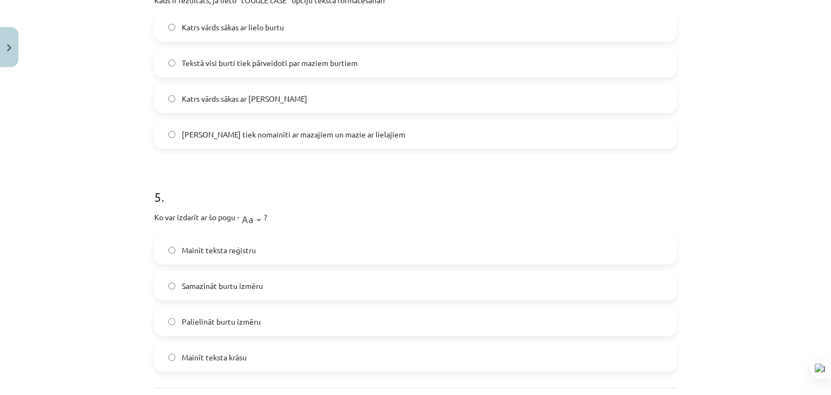
scroll to position [998, 0]
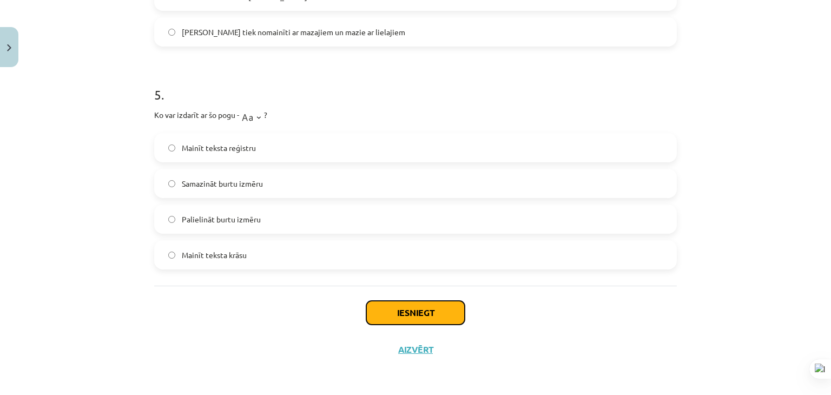
click at [410, 313] on button "Iesniegt" at bounding box center [415, 313] width 99 height 24
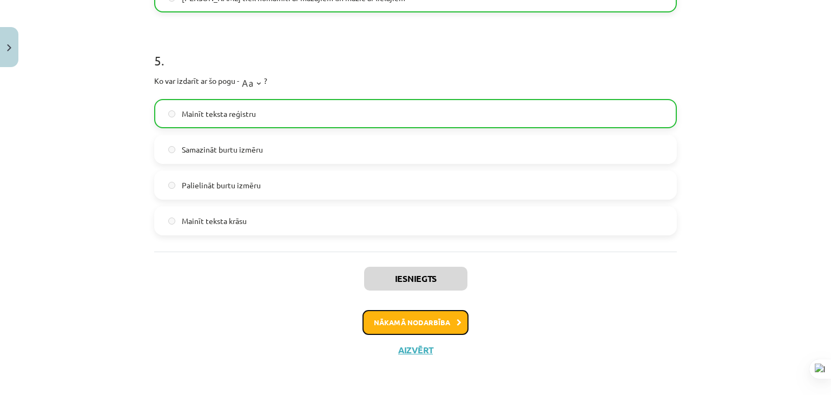
click at [415, 327] on button "Nākamā nodarbība" at bounding box center [416, 322] width 106 height 25
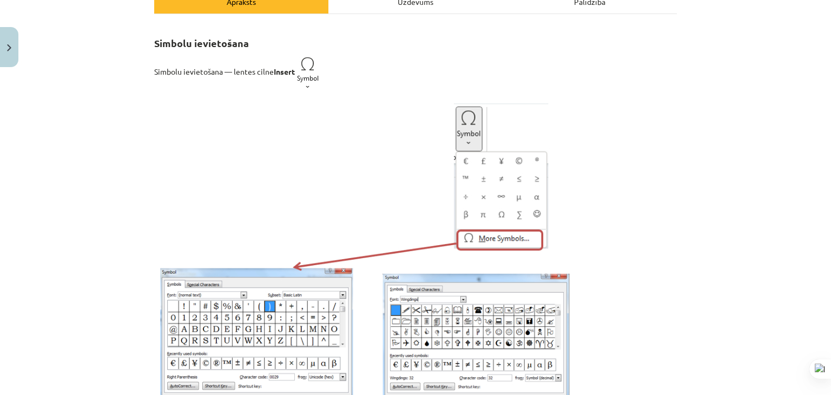
scroll to position [27, 0]
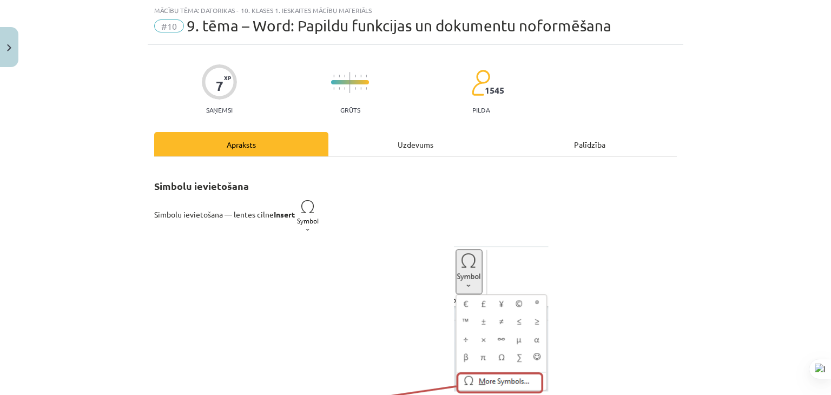
click at [366, 133] on div "Uzdevums" at bounding box center [416, 144] width 174 height 24
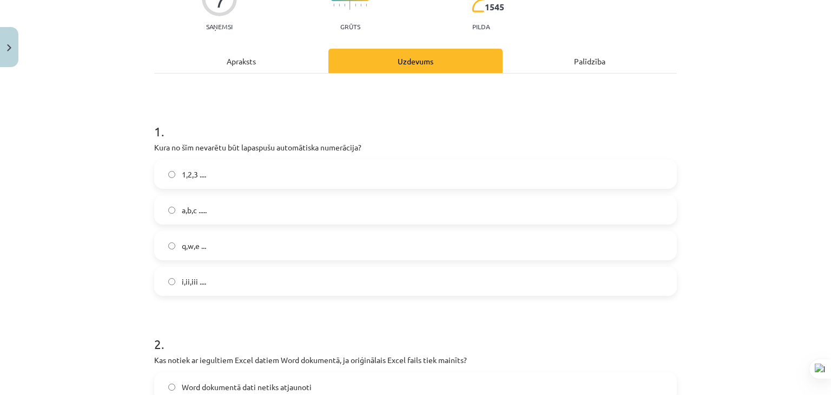
scroll to position [135, 0]
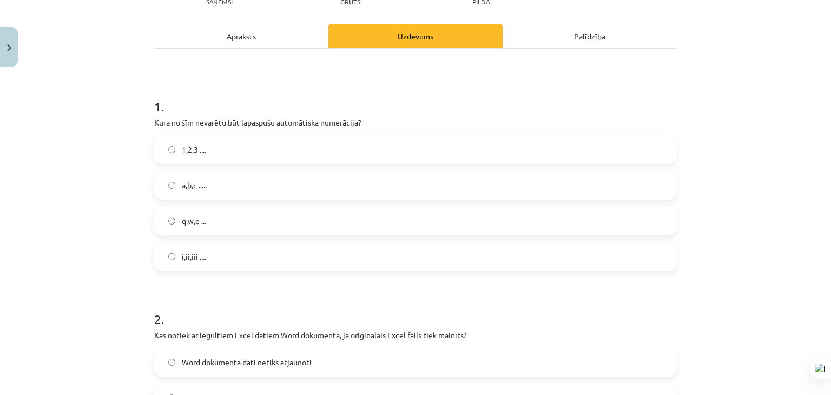
click at [254, 223] on label "q,w,e ..." at bounding box center [415, 220] width 521 height 27
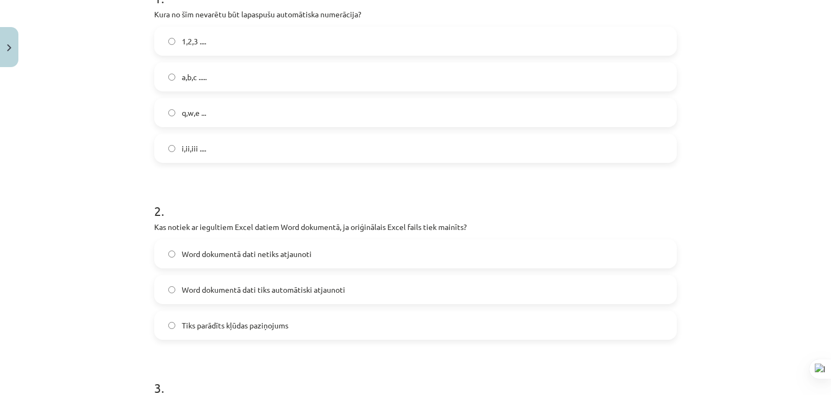
scroll to position [298, 0]
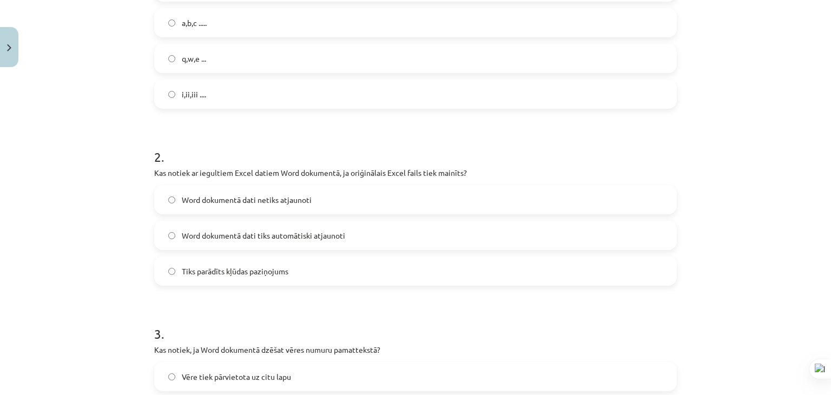
click at [323, 238] on span "Word dokumentā dati tiks automātiski atjaunoti" at bounding box center [263, 235] width 163 height 11
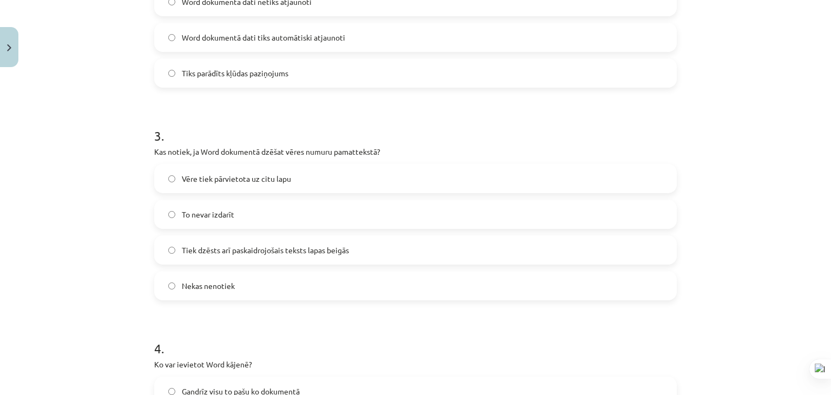
scroll to position [514, 0]
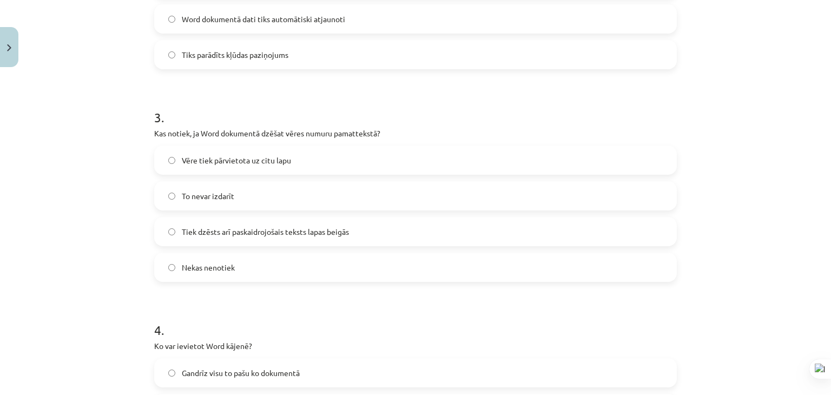
click at [297, 192] on label "To nevar izdarīt" at bounding box center [415, 195] width 521 height 27
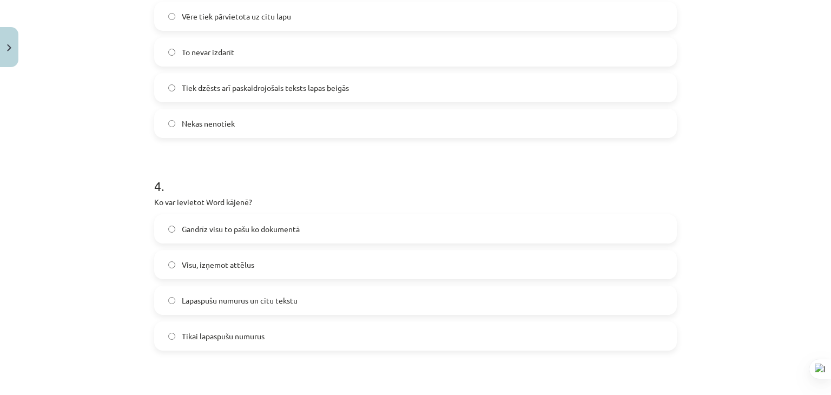
scroll to position [677, 0]
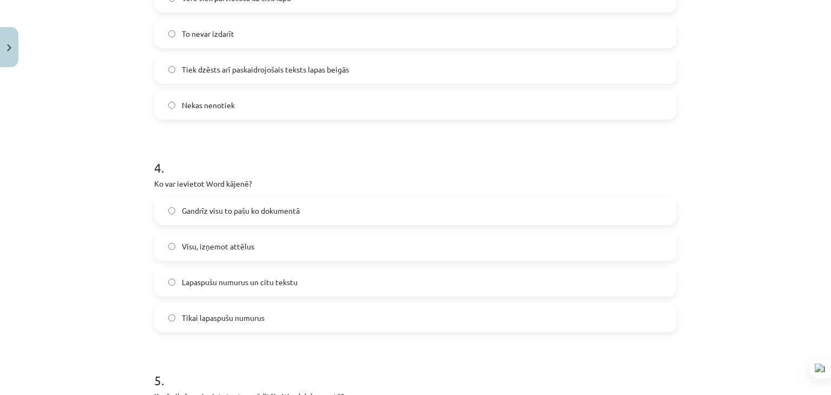
click at [315, 280] on label "Lapaspušu numurus un citu tekstu" at bounding box center [415, 281] width 521 height 27
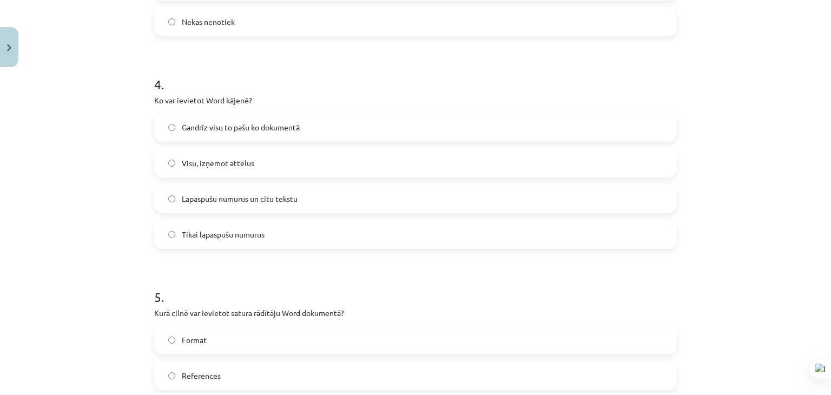
scroll to position [839, 0]
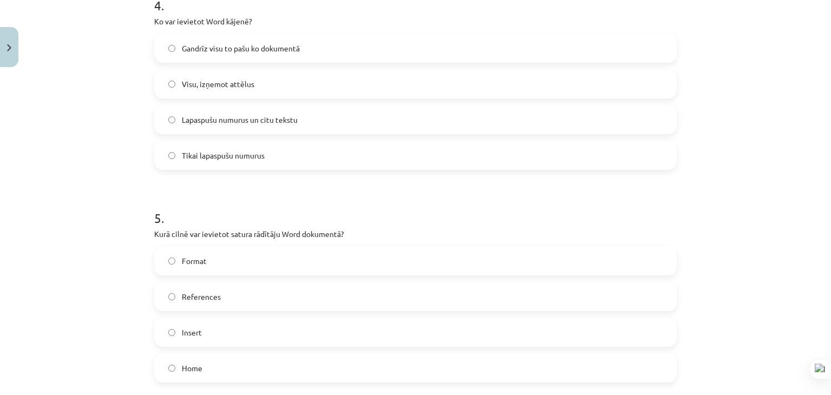
click at [298, 154] on label "Tikai lapaspušu numurus" at bounding box center [415, 155] width 521 height 27
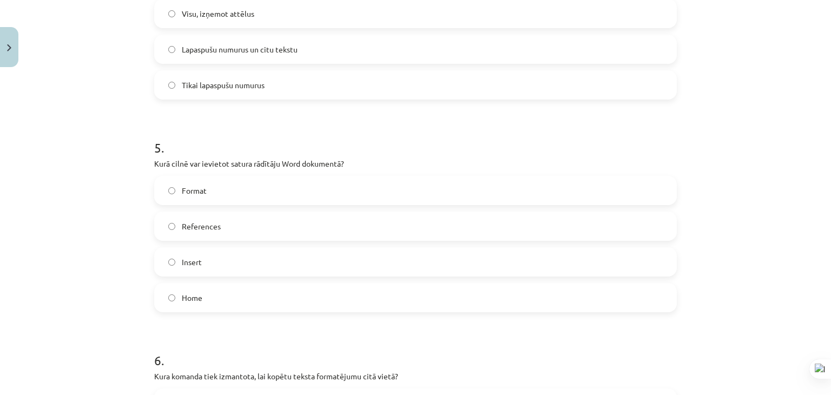
scroll to position [893, 0]
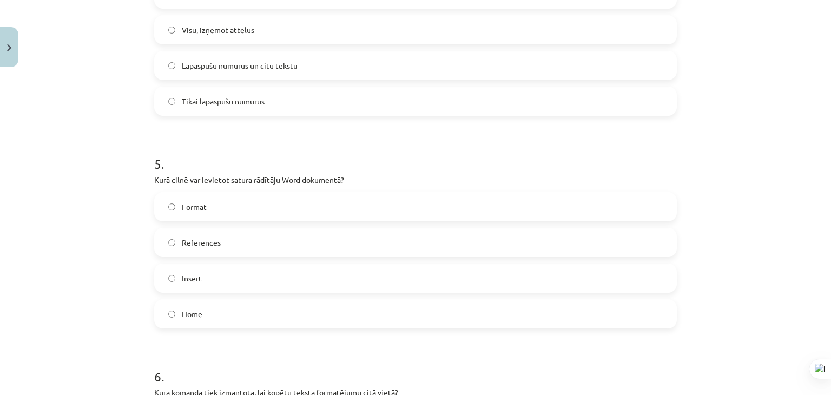
click at [305, 62] on label "Lapaspušu numurus un citu tekstu" at bounding box center [415, 65] width 521 height 27
click at [294, 95] on label "Tikai lapaspušu numurus" at bounding box center [415, 101] width 521 height 27
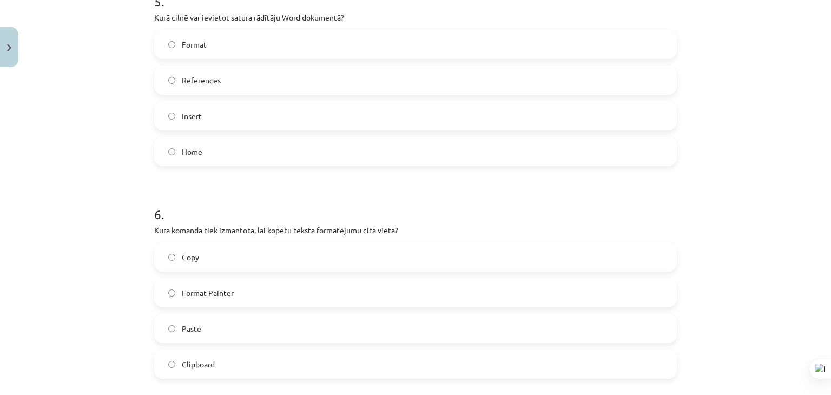
scroll to position [1164, 0]
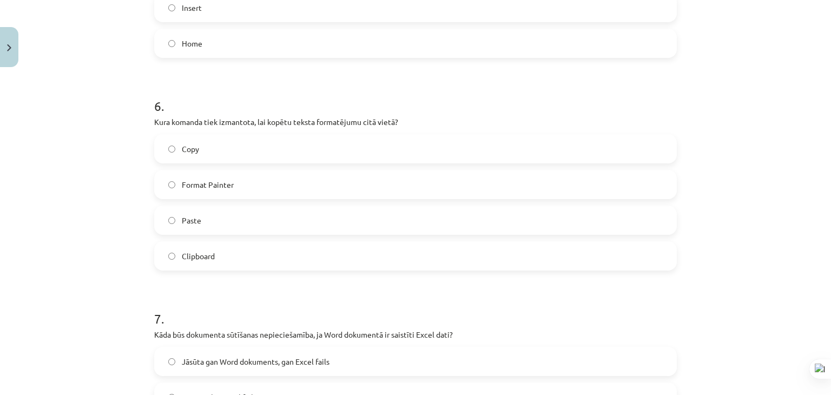
click at [292, 147] on label "Copy" at bounding box center [415, 148] width 521 height 27
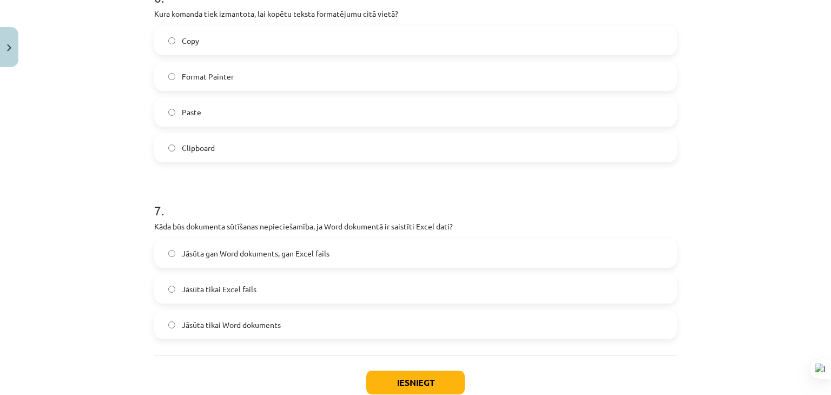
scroll to position [1326, 0]
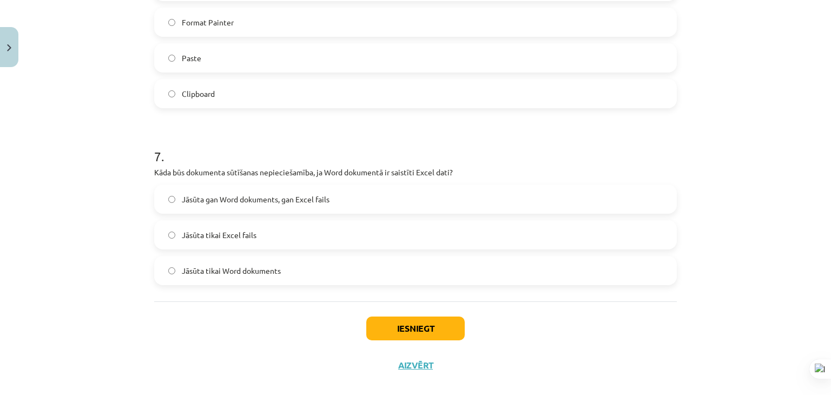
click at [275, 269] on span "Jāsūta tikai Word dokuments" at bounding box center [231, 270] width 99 height 11
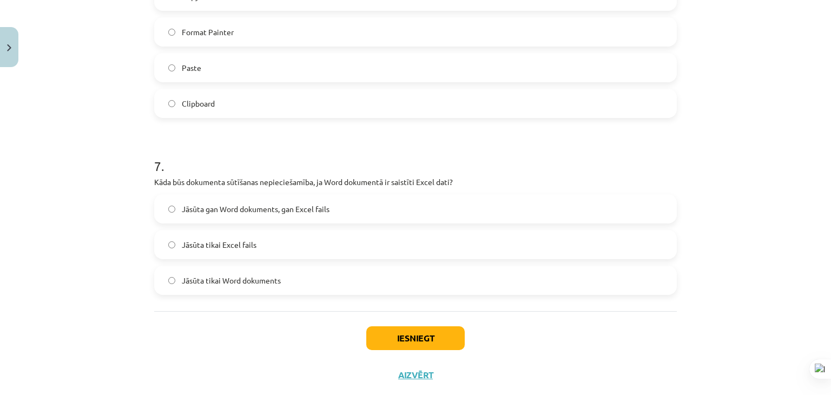
scroll to position [1342, 0]
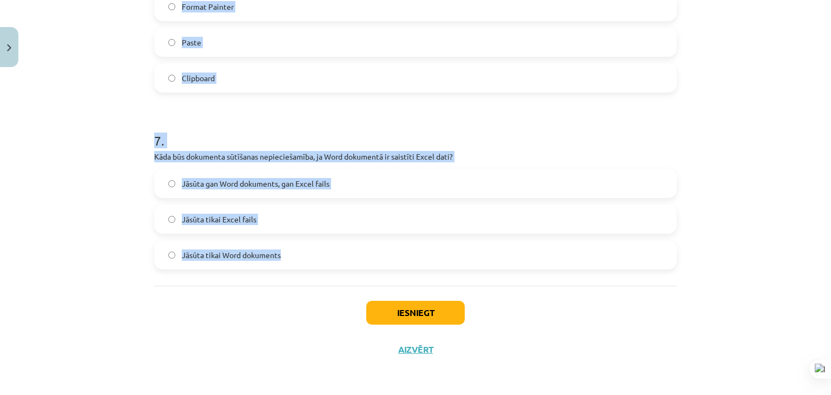
drag, startPoint x: 152, startPoint y: 240, endPoint x: 316, endPoint y: 255, distance: 164.7
copy form "1 . Kura no šīm nevarētu būt lapaspušu automātiska numerācija? 1,2,3 .... a,b,c…"
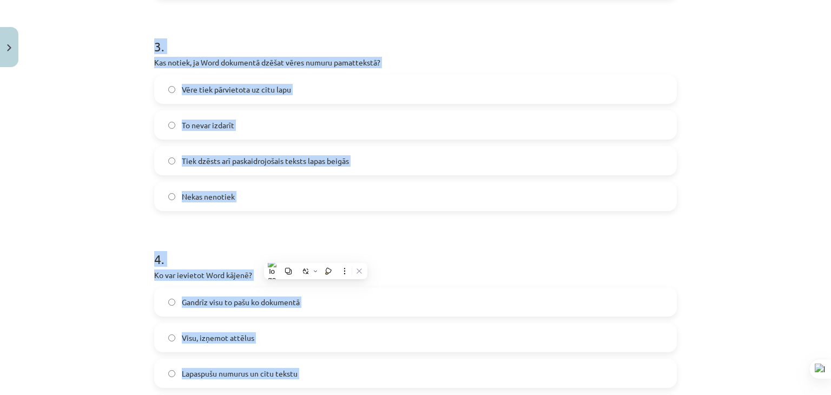
scroll to position [584, 0]
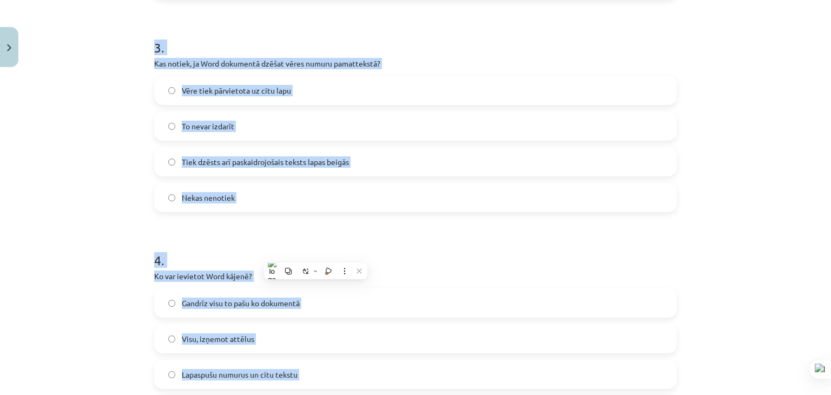
click at [331, 213] on form "1 . Kura no šīm nevarētu būt lapaspušu automātiska numerācija? 1,2,3 .... a,b,c…" at bounding box center [415, 329] width 523 height 1396
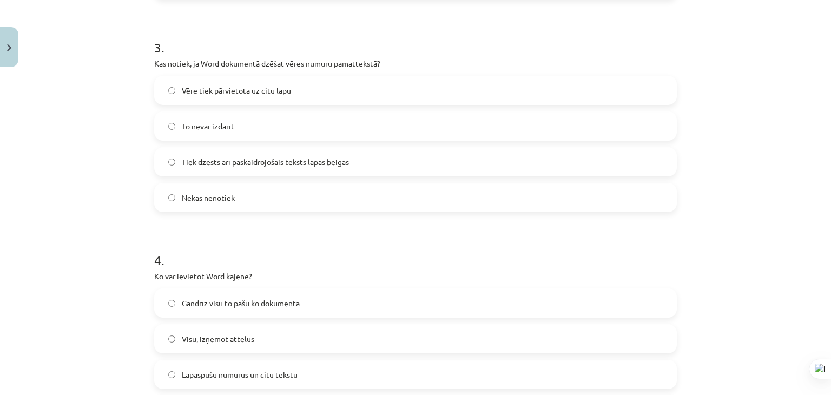
click at [328, 156] on span "Tiek dzēsts arī paskaidrojošais teksts lapas beigās" at bounding box center [265, 161] width 167 height 11
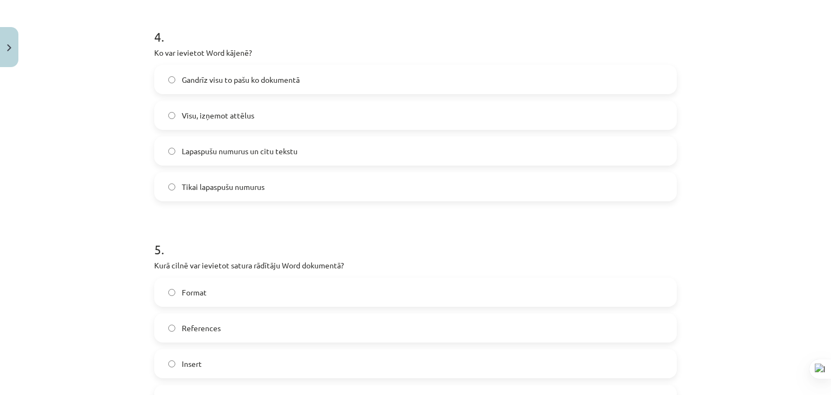
scroll to position [801, 0]
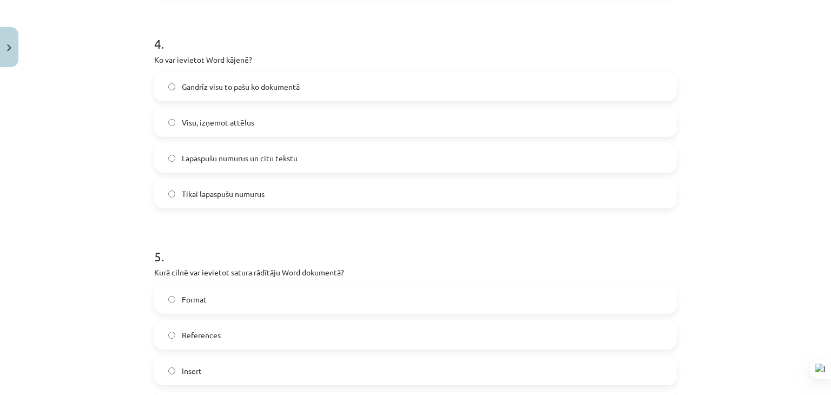
click at [239, 96] on label "Gandrīz visu to pašu ko dokumentā" at bounding box center [415, 86] width 521 height 27
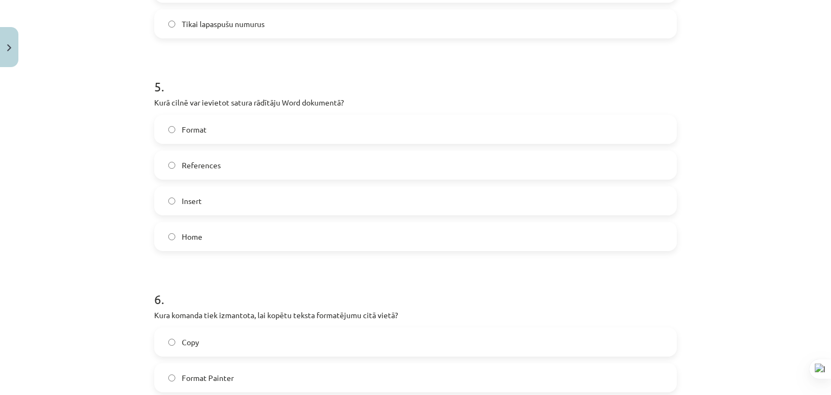
scroll to position [1017, 0]
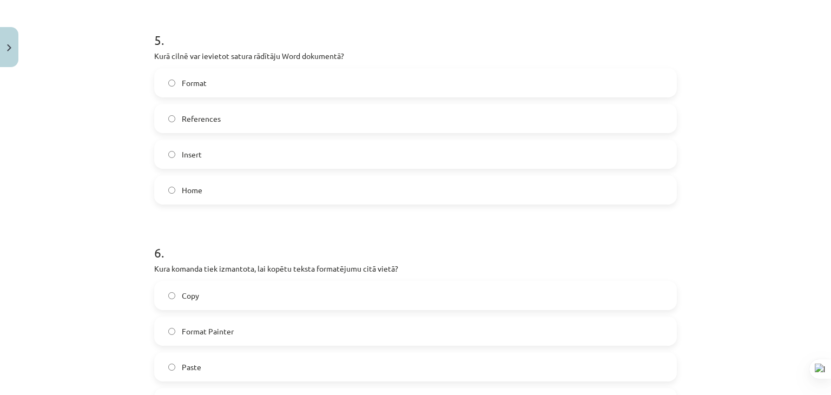
click at [204, 113] on span "References" at bounding box center [201, 118] width 39 height 11
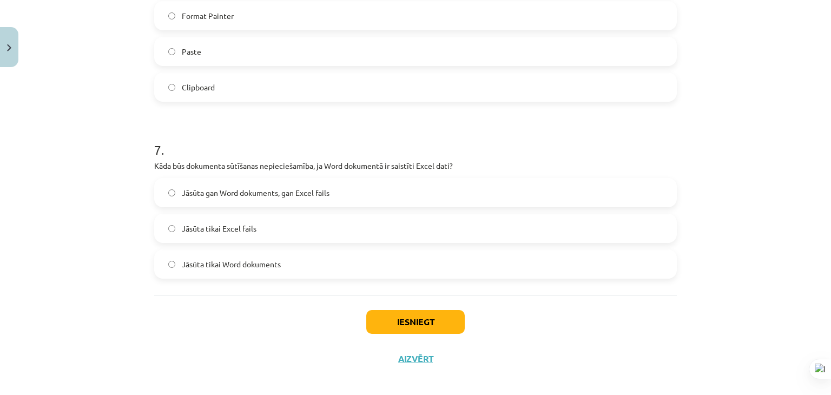
scroll to position [1342, 0]
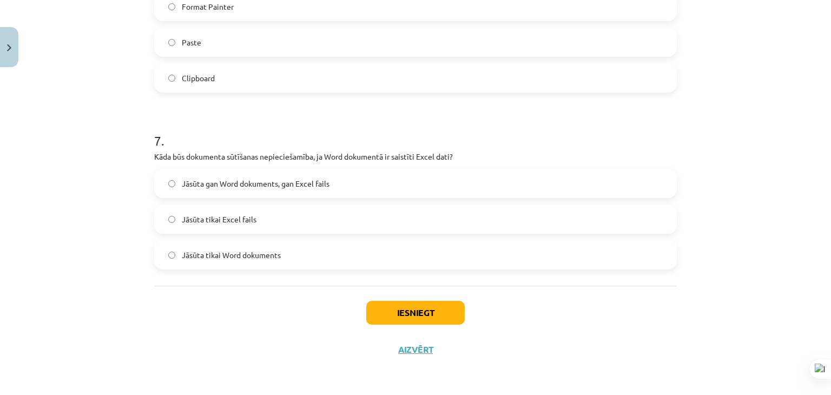
click at [266, 176] on label "Jāsūta gan Word dokuments, gan Excel fails" at bounding box center [415, 183] width 521 height 27
click at [402, 315] on button "Iesniegt" at bounding box center [415, 313] width 99 height 24
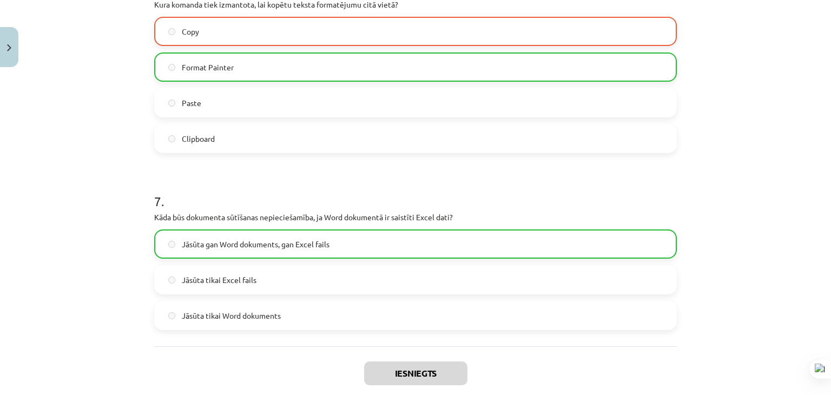
scroll to position [1375, 0]
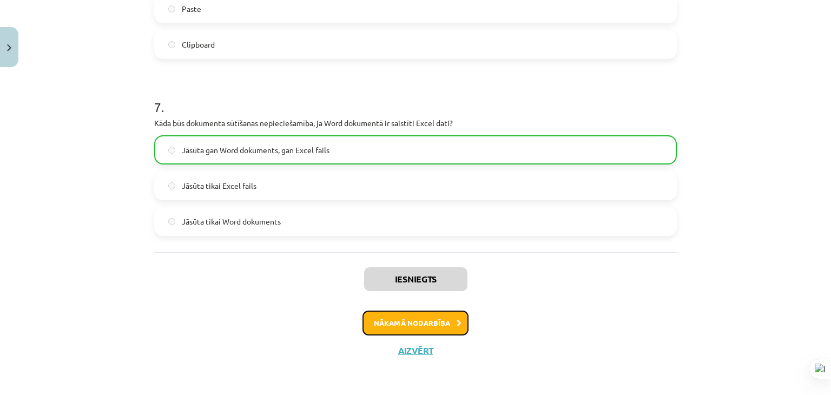
click at [418, 320] on button "Nākamā nodarbība" at bounding box center [416, 323] width 106 height 25
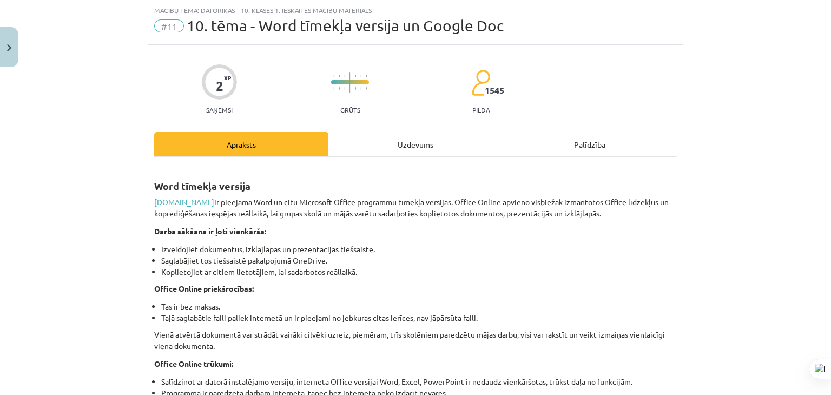
click at [358, 147] on div "Uzdevums" at bounding box center [416, 144] width 174 height 24
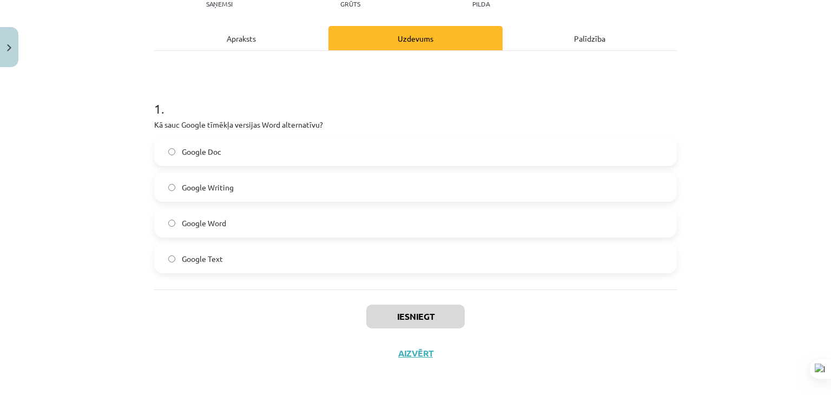
scroll to position [135, 0]
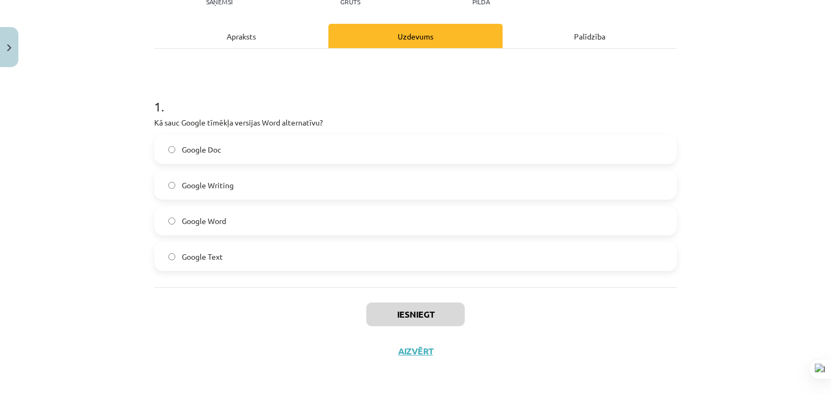
click at [168, 143] on label "Google Doc" at bounding box center [415, 149] width 521 height 27
click at [414, 319] on button "Iesniegt" at bounding box center [415, 315] width 99 height 24
click at [95, 184] on div "Mācību tēma: Datorikas - 10. klases 1. ieskaites mācību materiāls #11 10. tēma …" at bounding box center [415, 197] width 831 height 395
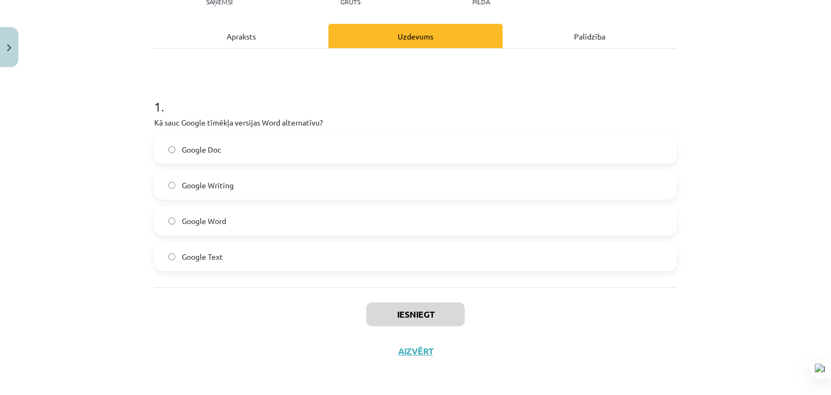
click at [95, 184] on div "Mācību tēma: Datorikas - 10. klases 1. ieskaites mācību materiāls #11 10. tēma …" at bounding box center [415, 197] width 831 height 395
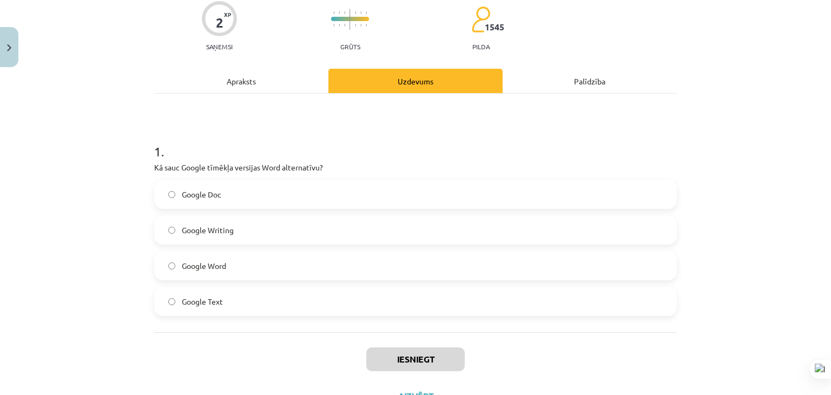
scroll to position [136, 0]
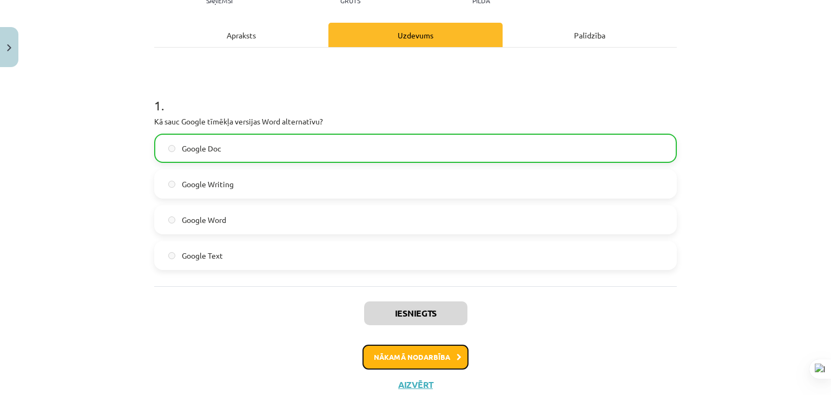
click at [416, 352] on button "Nākamā nodarbība" at bounding box center [416, 357] width 106 height 25
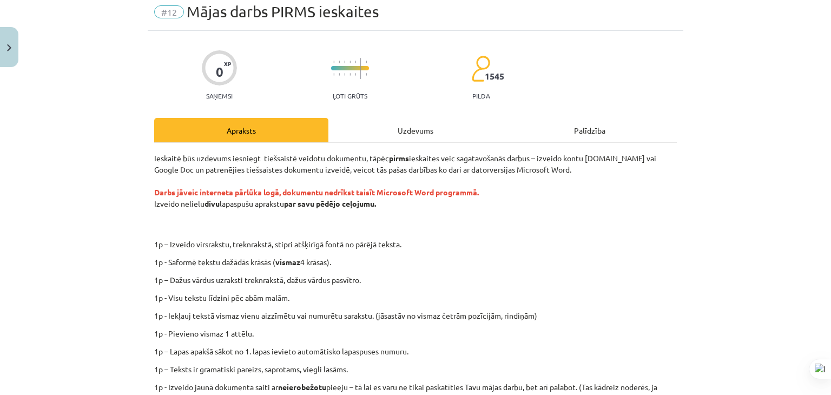
scroll to position [27, 0]
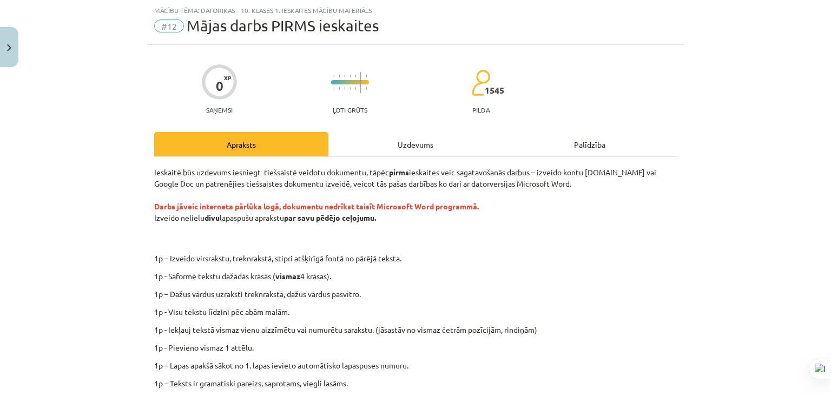
click at [396, 148] on div "Uzdevums" at bounding box center [416, 144] width 174 height 24
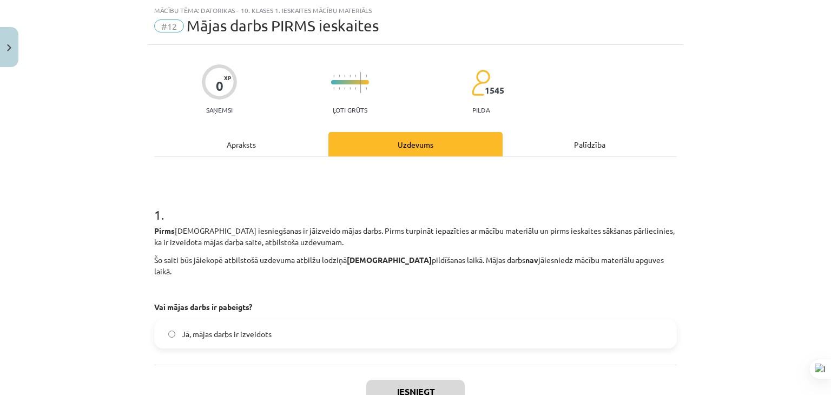
scroll to position [81, 0]
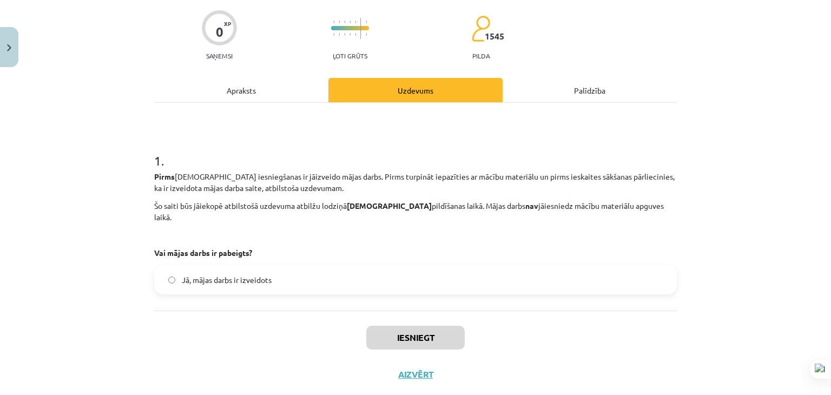
click at [271, 266] on label "Jā, mājas darbs ir izveidots" at bounding box center [415, 279] width 521 height 27
click at [410, 328] on button "Iesniegt" at bounding box center [415, 338] width 99 height 24
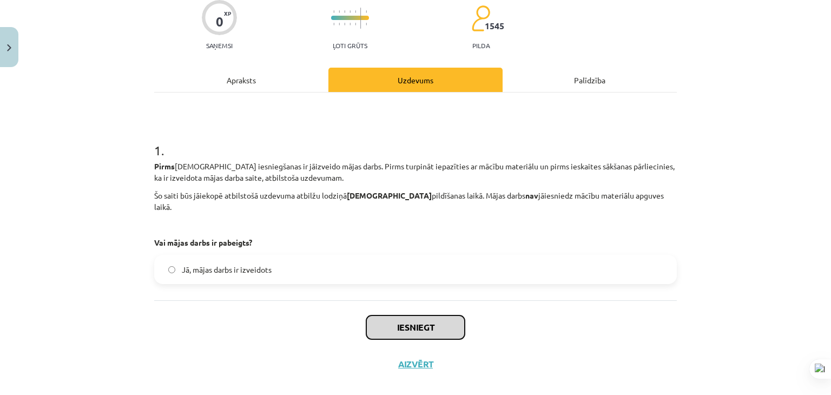
scroll to position [0, 0]
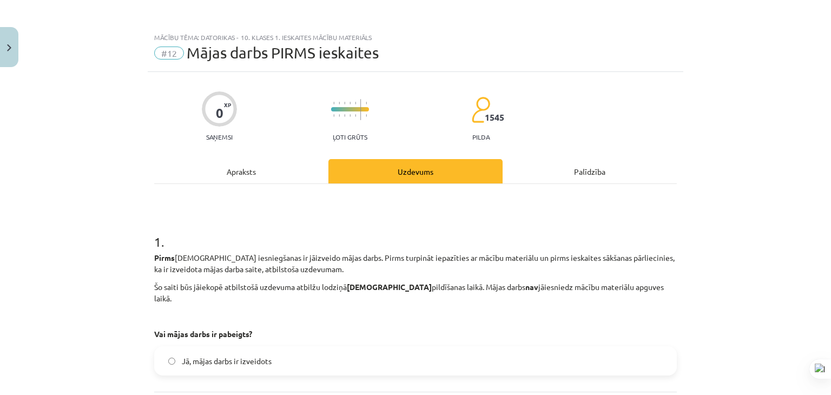
click at [314, 252] on p "Pirms ieskaites iesniegšanas ir jāizveido mājas darbs. Pirms turpināt iepazītie…" at bounding box center [415, 263] width 523 height 23
click at [342, 223] on h1 "1 ." at bounding box center [415, 232] width 523 height 34
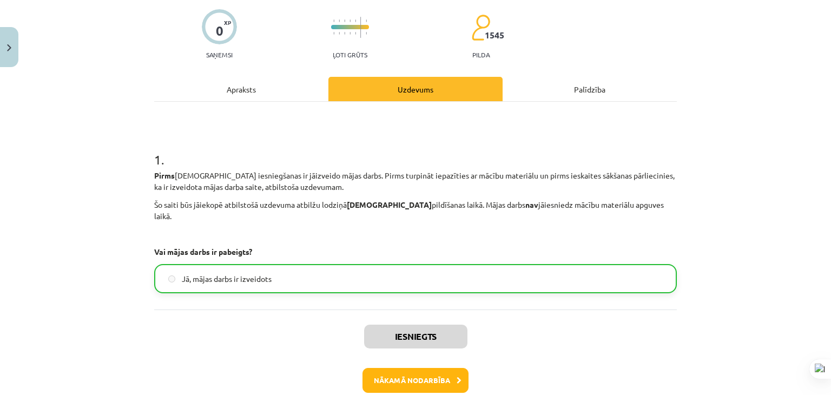
scroll to position [128, 0]
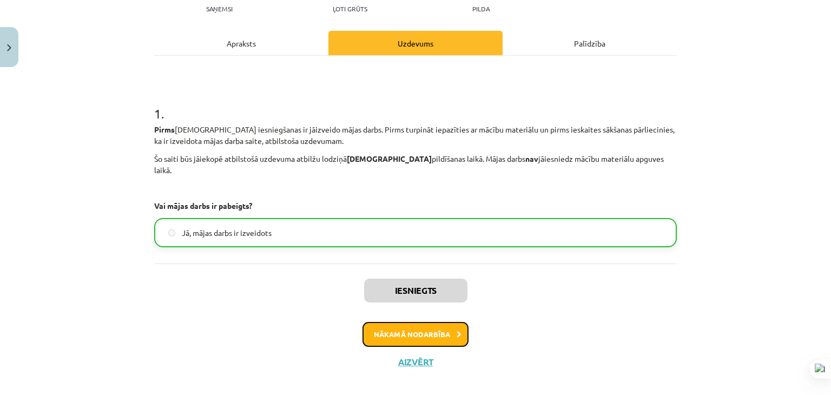
drag, startPoint x: 372, startPoint y: 334, endPoint x: 373, endPoint y: 328, distance: 6.1
click at [372, 333] on button "Nākamā nodarbība" at bounding box center [416, 334] width 106 height 25
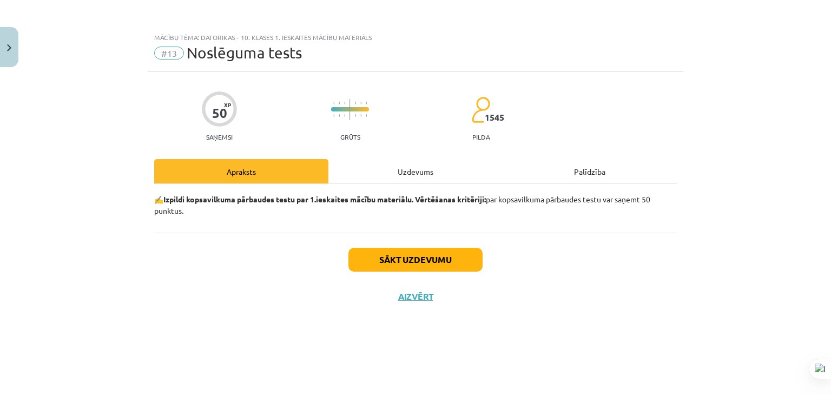
click at [392, 169] on div "Uzdevums" at bounding box center [416, 171] width 174 height 24
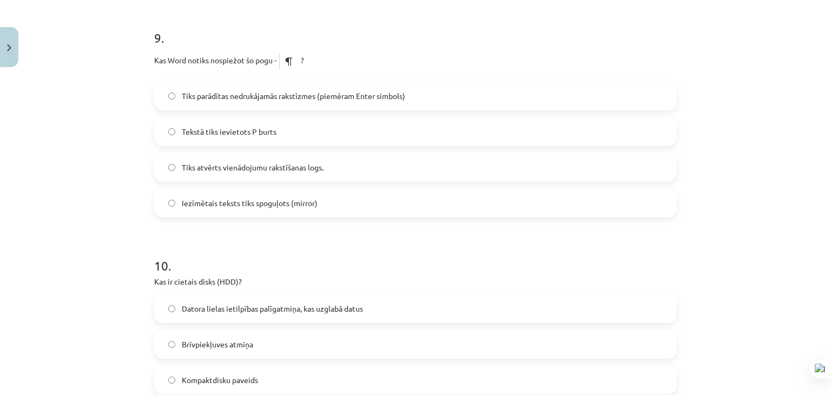
scroll to position [2031, 0]
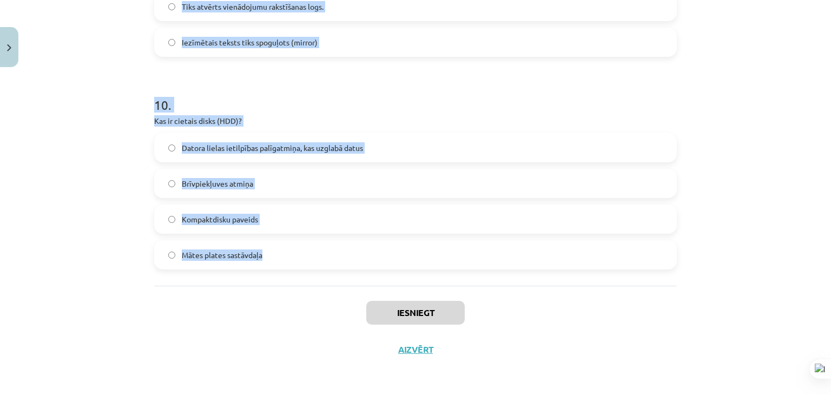
drag, startPoint x: 152, startPoint y: 132, endPoint x: 278, endPoint y: 247, distance: 170.9
click at [285, 143] on span "Datora lielas ietilpības palīgatmiņa, kas uzglabā datus" at bounding box center [272, 147] width 181 height 11
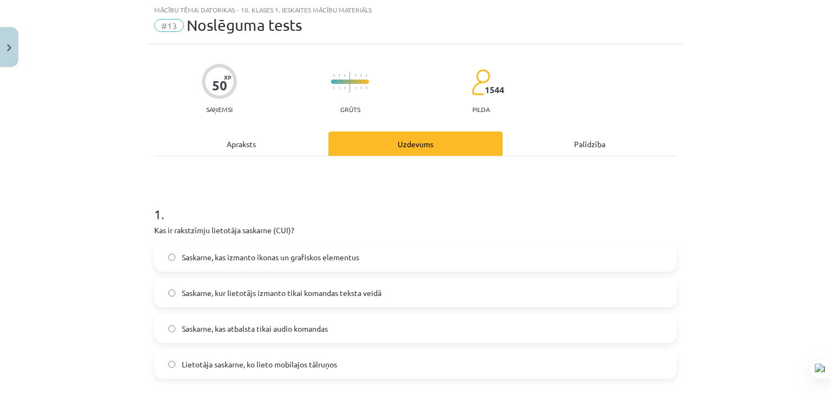
scroll to position [54, 0]
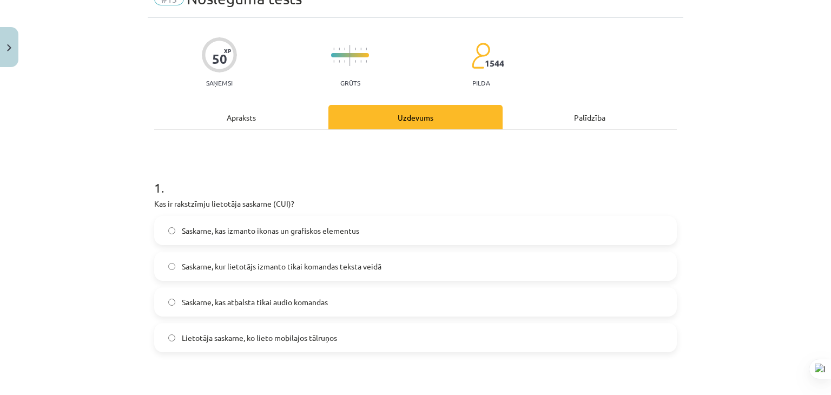
click at [350, 268] on span "Saskarne, kur lietotājs izmanto tikai komandas teksta veidā" at bounding box center [282, 266] width 200 height 11
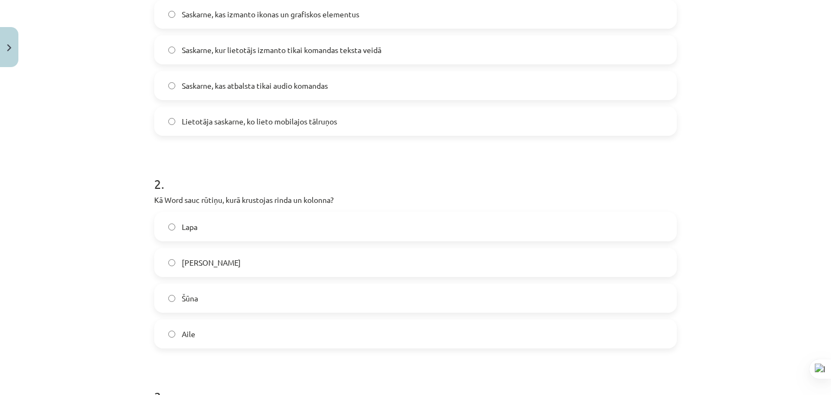
click at [247, 304] on label "Šūna" at bounding box center [415, 298] width 521 height 27
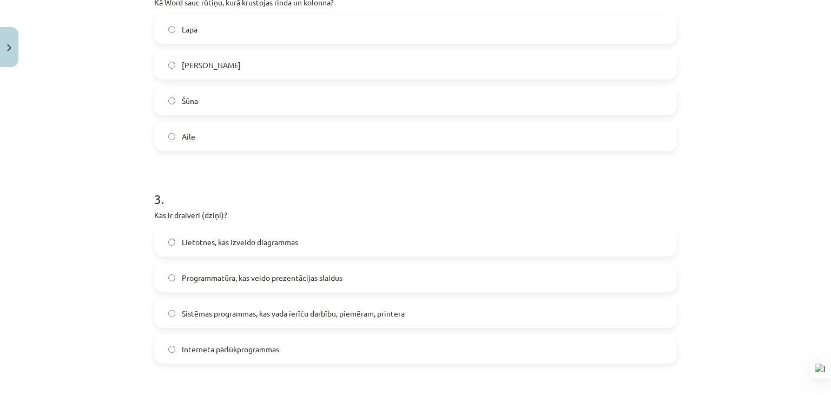
scroll to position [487, 0]
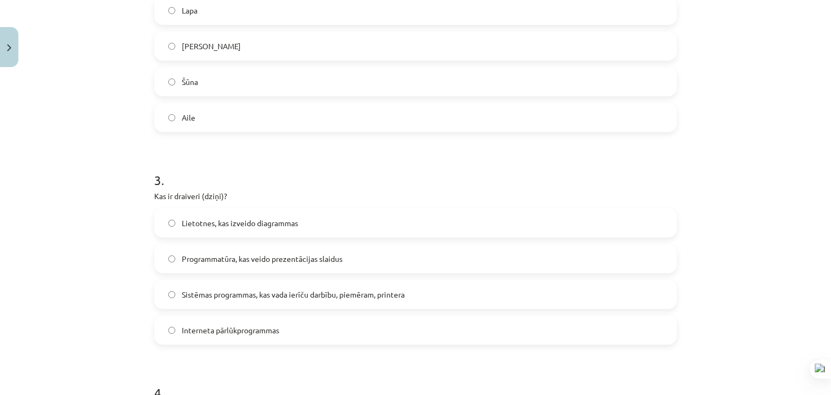
click at [240, 291] on span "Sistēmas programmas, kas vada ierīču darbību, piemēram, printera" at bounding box center [293, 294] width 223 height 11
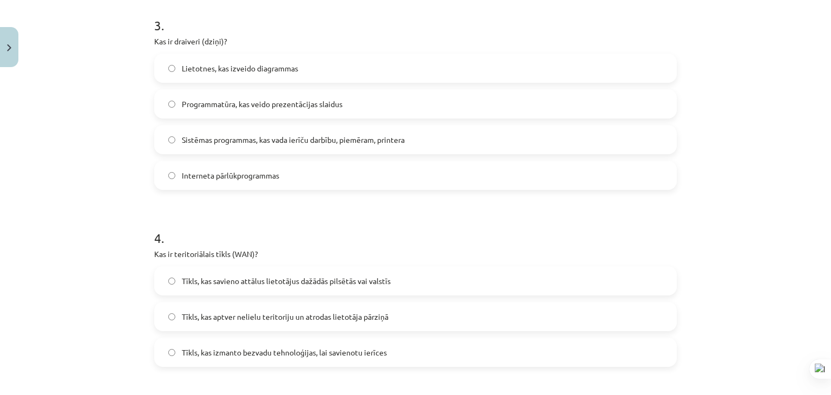
scroll to position [650, 0]
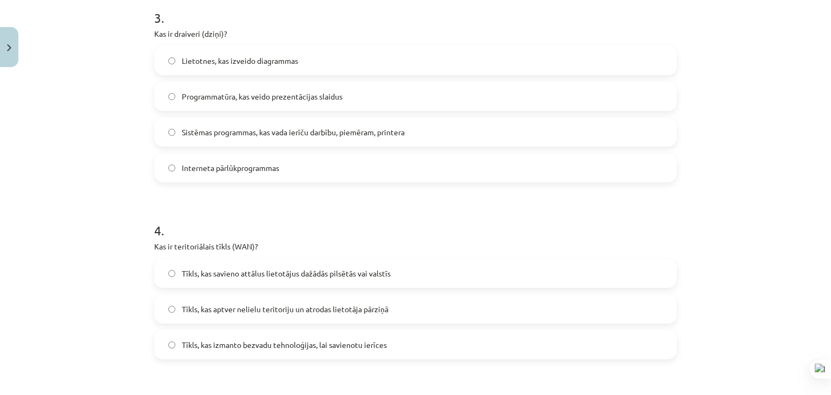
click at [310, 268] on span "Tīkls, kas savieno attālus lietotājus dažādās pilsētās vai valstīs" at bounding box center [286, 273] width 209 height 11
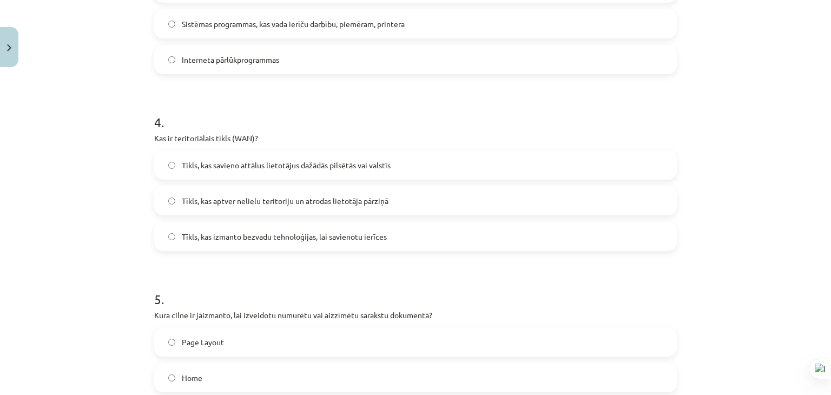
scroll to position [866, 0]
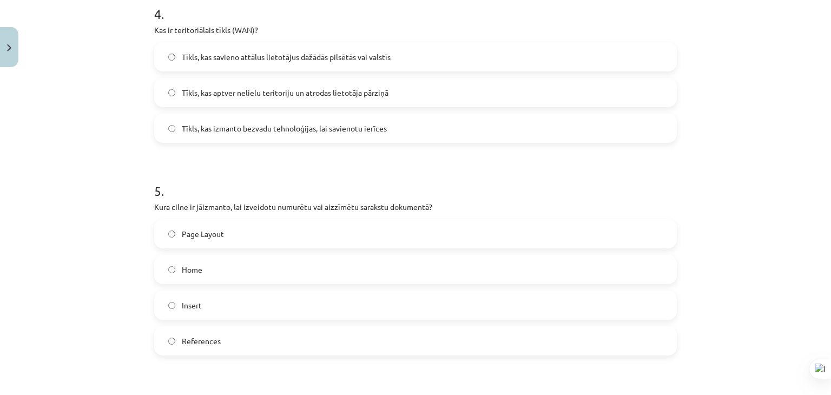
click at [243, 264] on label "Home" at bounding box center [415, 269] width 521 height 27
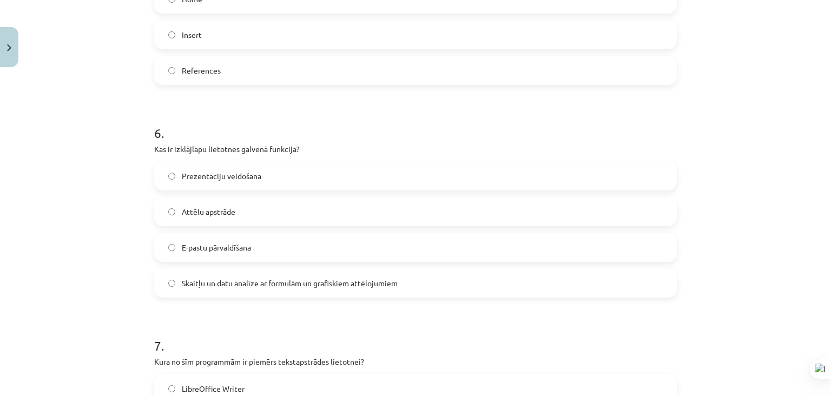
click at [312, 280] on span "Skaitļu un datu analīze ar formulām un grafiskiem attēlojumiem" at bounding box center [290, 283] width 216 height 11
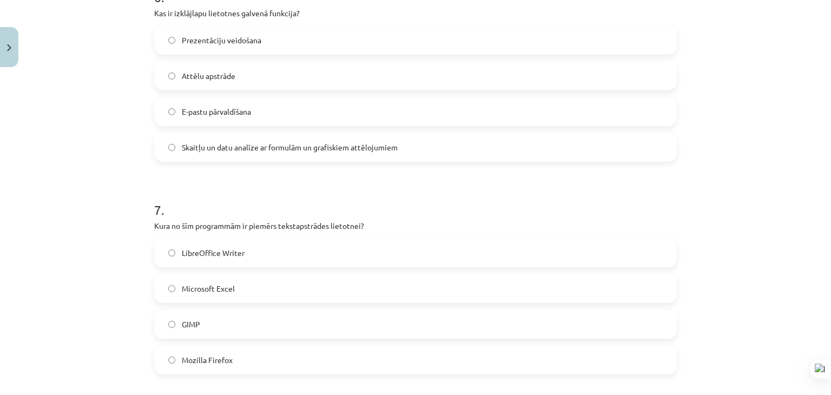
scroll to position [1353, 0]
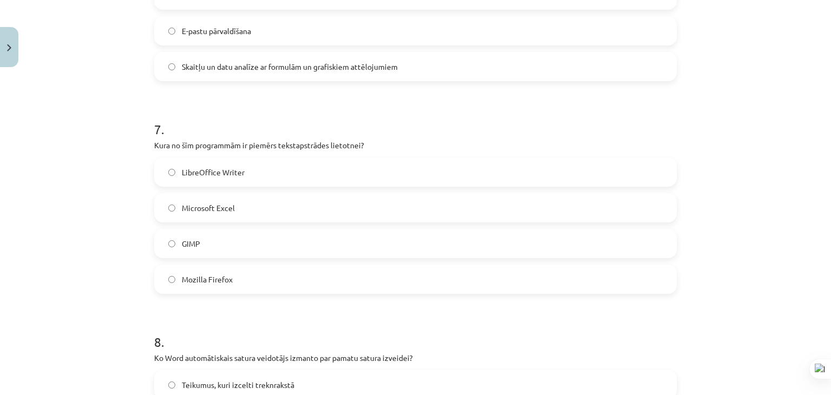
click at [265, 171] on label "LibreOffice Writer" at bounding box center [415, 172] width 521 height 27
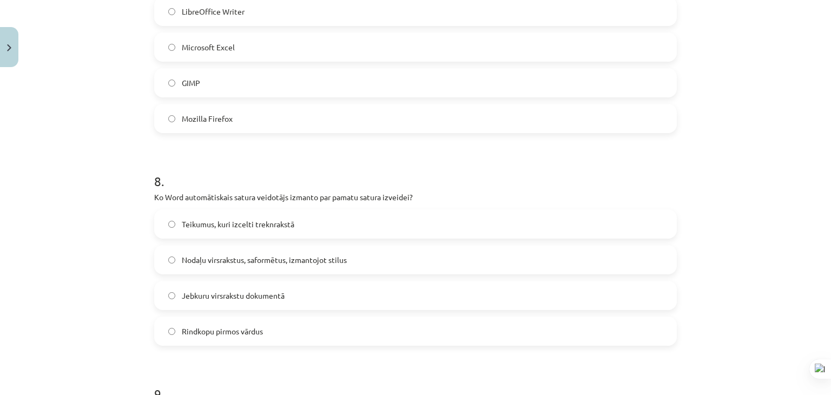
scroll to position [1516, 0]
click at [312, 253] on span "Nodaļu virsrakstus, saformētus, izmantojot stilus" at bounding box center [264, 258] width 165 height 11
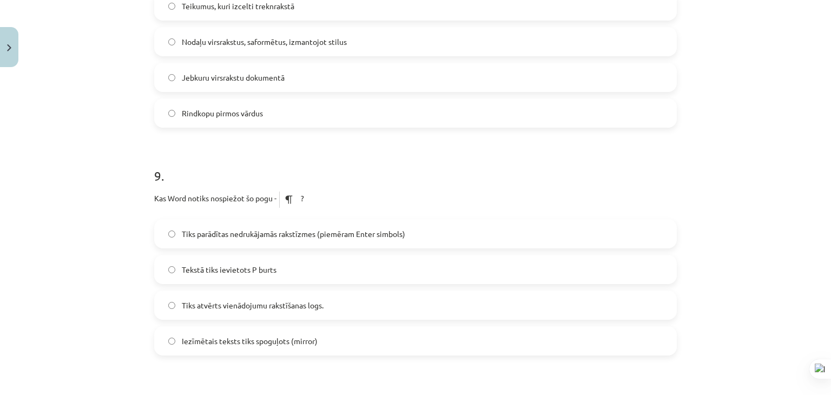
scroll to position [1786, 0]
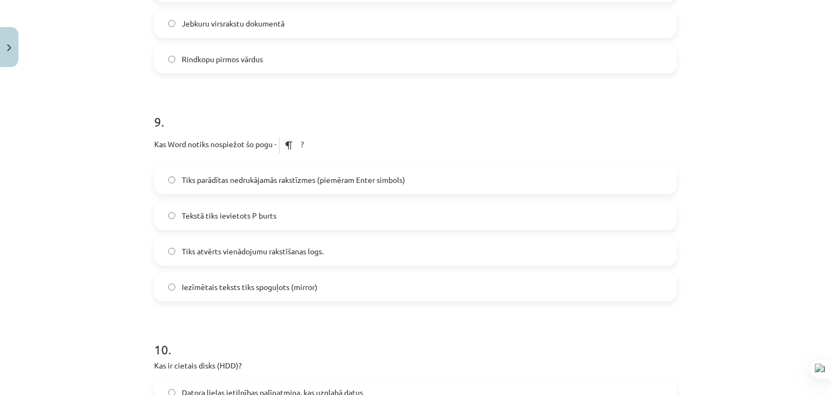
click at [365, 172] on label "Tiks parādītas nedrukājamās rakstīzmes (piemēram Enter simbols)" at bounding box center [415, 179] width 521 height 27
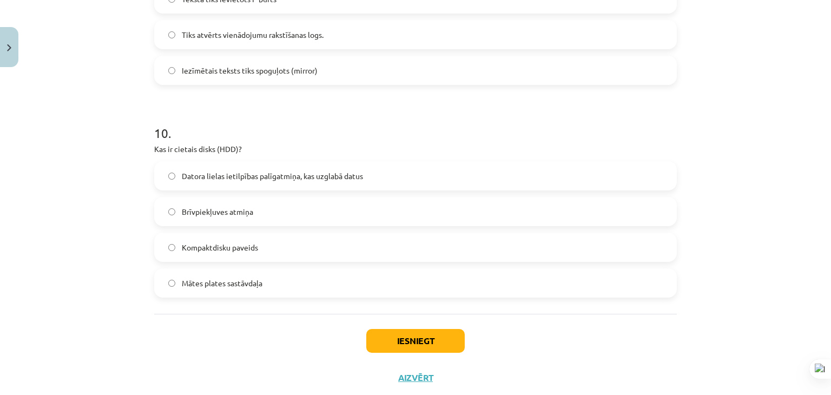
scroll to position [2031, 0]
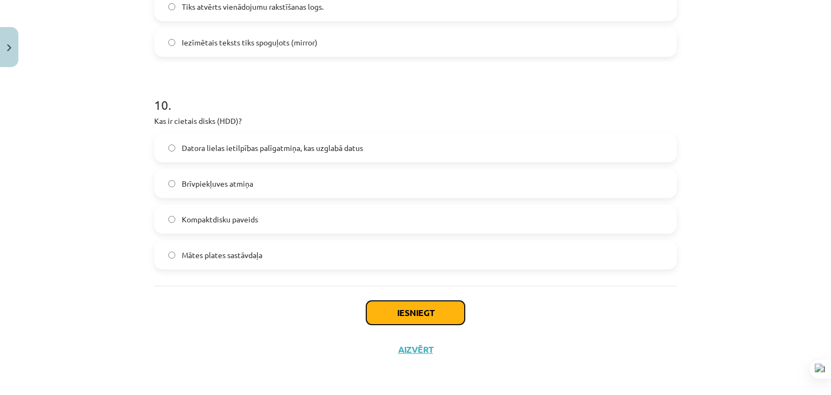
click at [408, 310] on button "Iesniegt" at bounding box center [415, 313] width 99 height 24
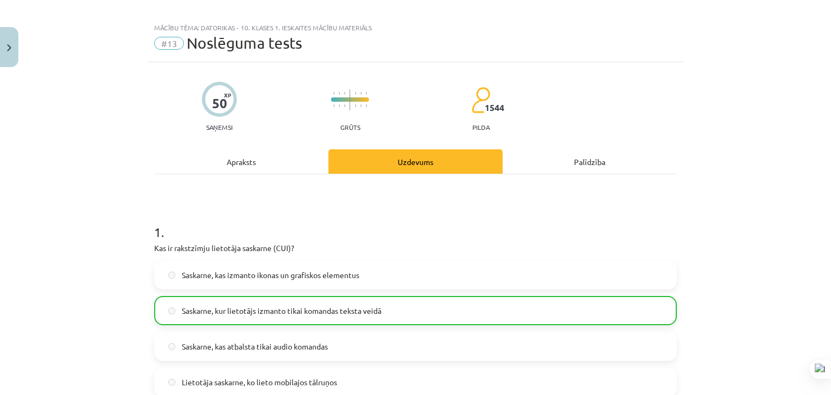
scroll to position [0, 0]
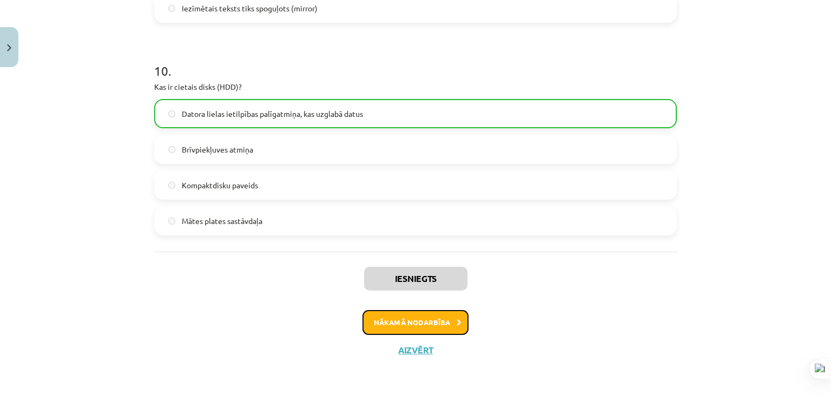
click at [436, 312] on button "Nākamā nodarbība" at bounding box center [416, 322] width 106 height 25
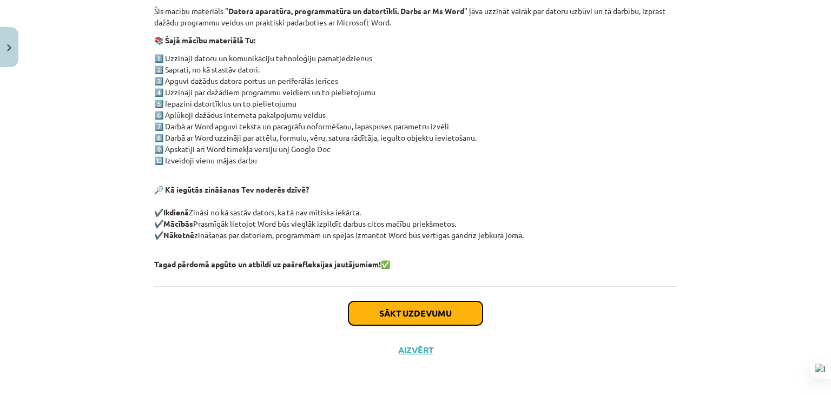
click at [403, 320] on button "Sākt uzdevumu" at bounding box center [416, 314] width 134 height 24
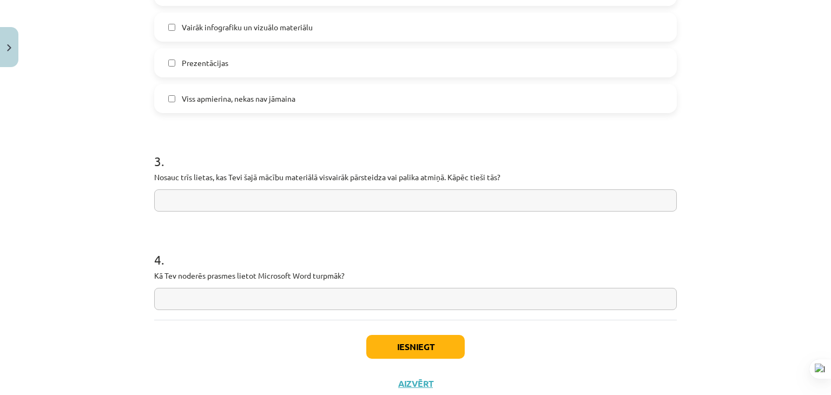
scroll to position [873, 0]
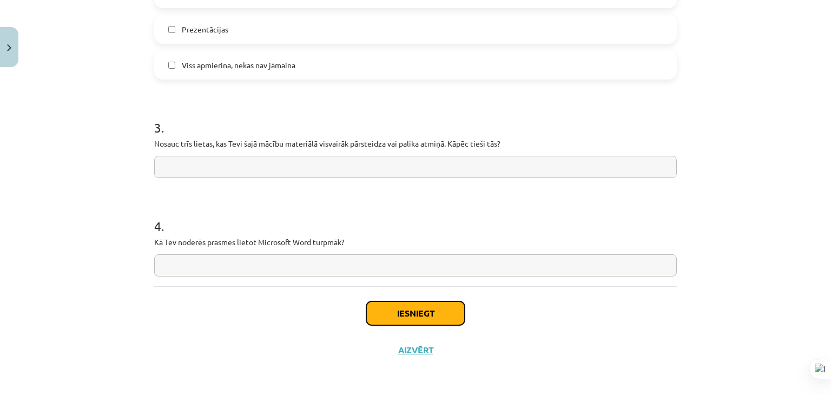
click at [401, 314] on button "Iesniegt" at bounding box center [415, 314] width 99 height 24
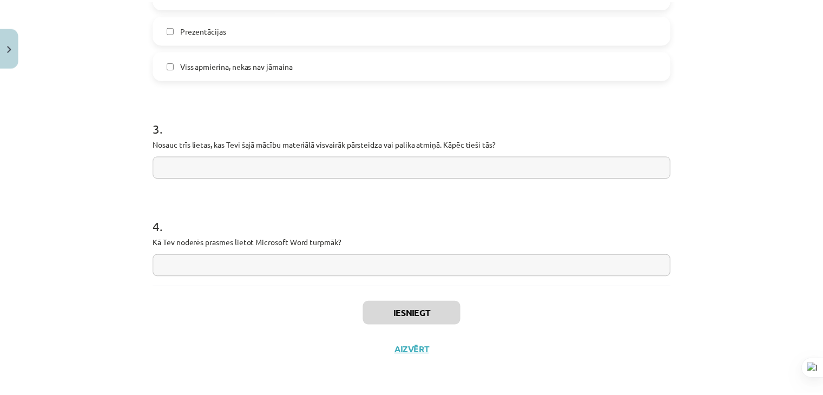
scroll to position [859, 0]
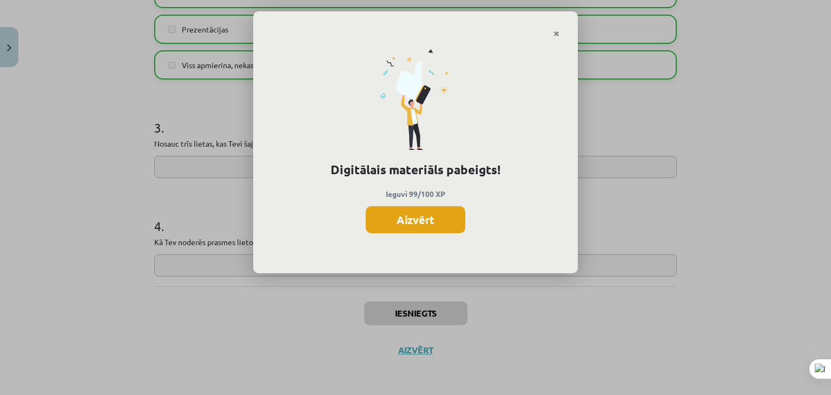
click at [407, 210] on button "Aizvērt" at bounding box center [416, 219] width 100 height 27
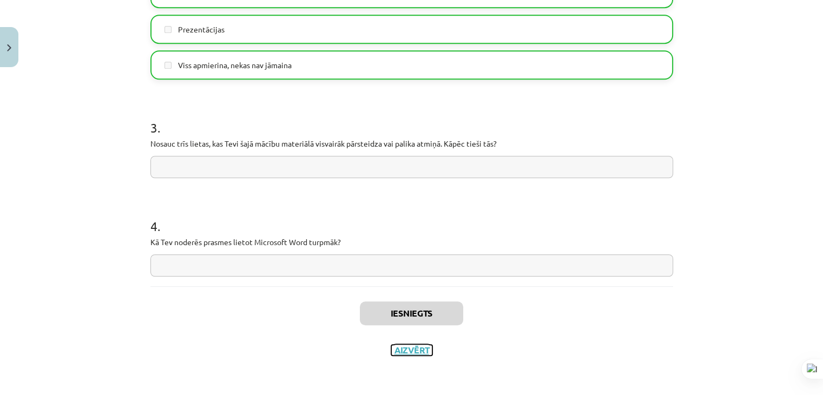
click at [422, 345] on button "Aizvērt" at bounding box center [411, 350] width 41 height 11
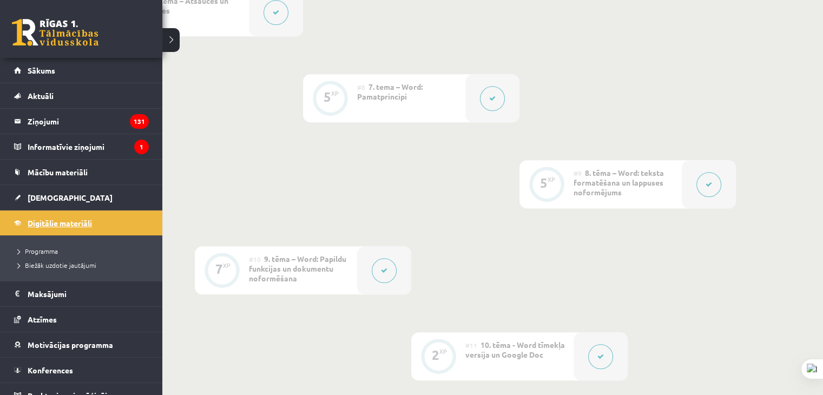
click at [52, 222] on span "Digitālie materiāli" at bounding box center [60, 223] width 64 height 10
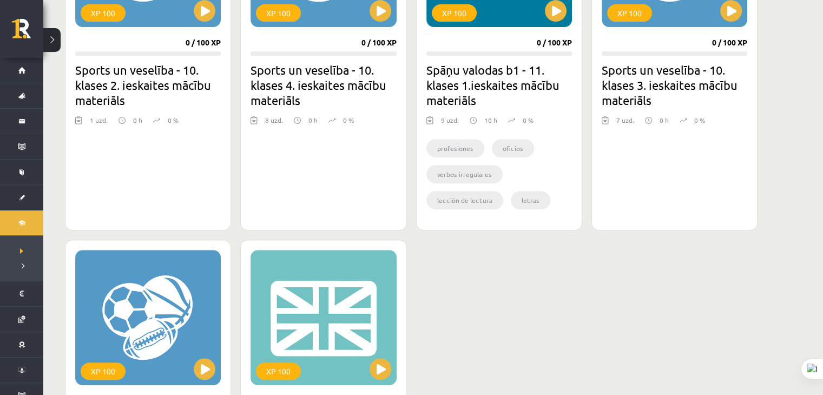
scroll to position [541, 0]
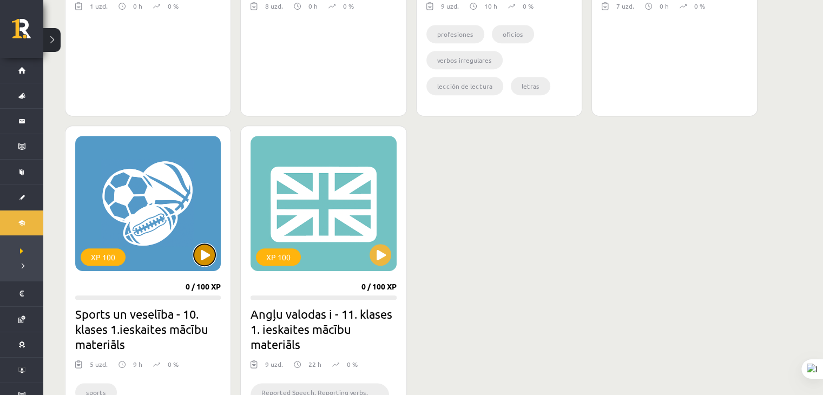
click at [199, 254] on button at bounding box center [205, 255] width 22 height 22
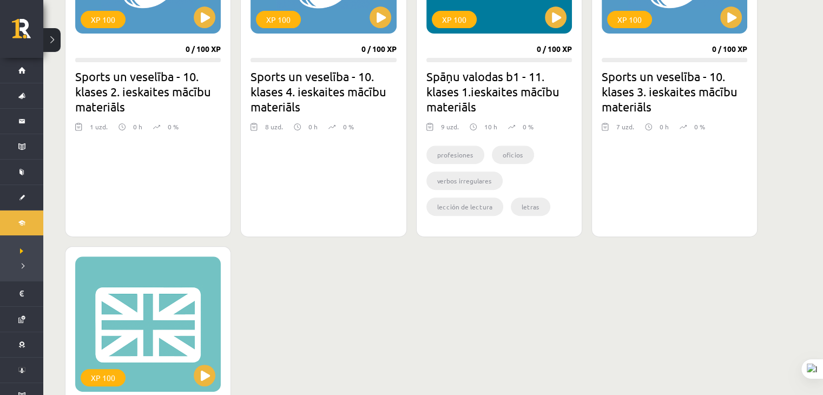
scroll to position [325, 0]
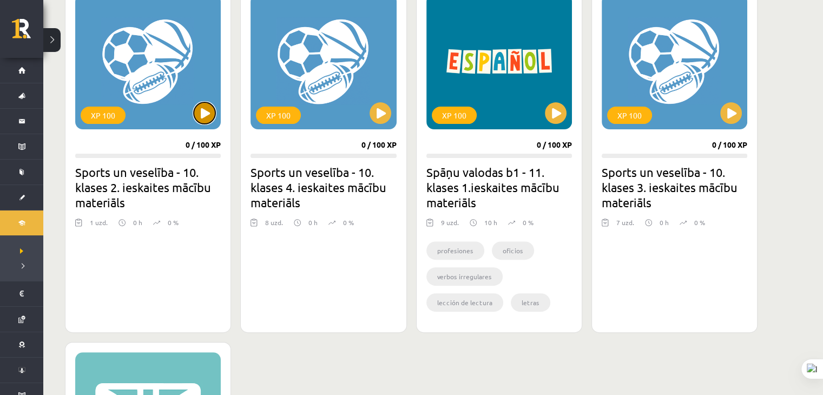
click at [204, 105] on button at bounding box center [205, 113] width 22 height 22
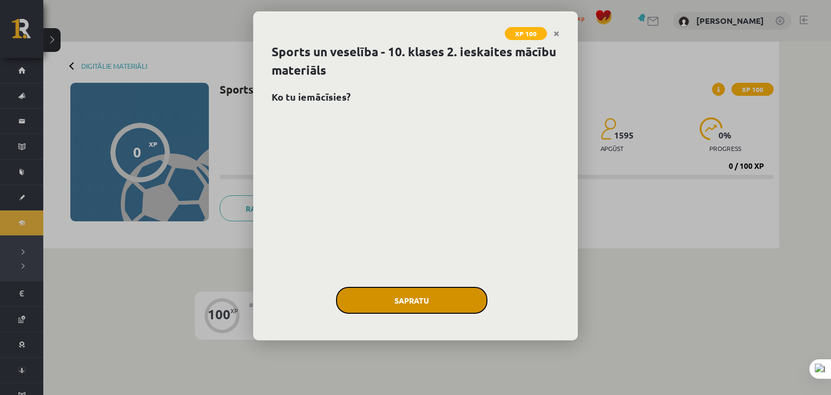
click at [396, 294] on button "Sapratu" at bounding box center [412, 300] width 152 height 27
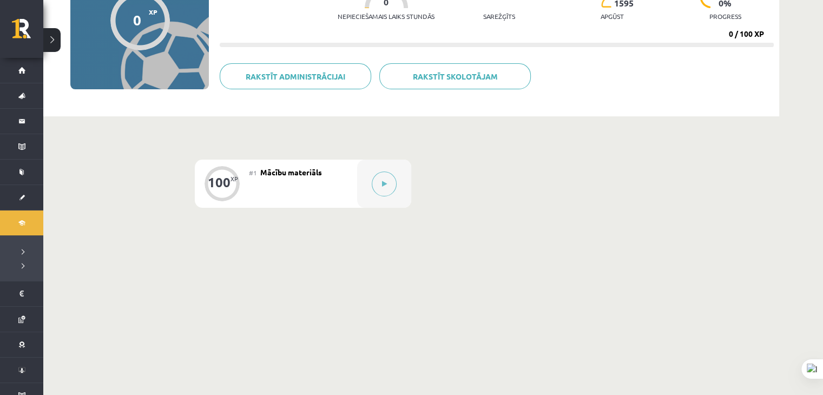
scroll to position [134, 0]
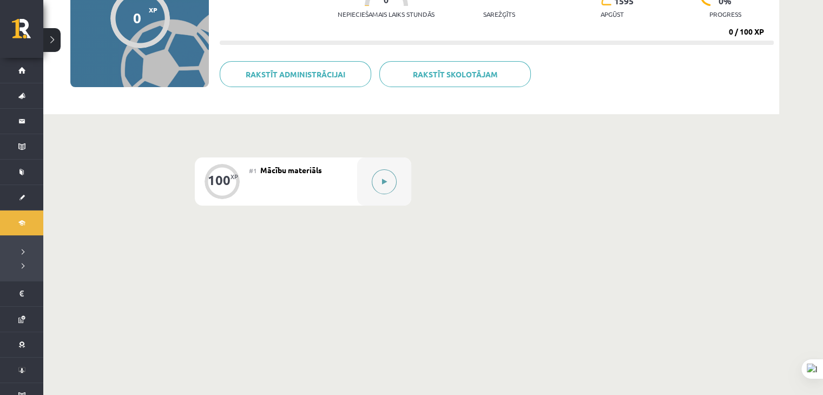
click at [377, 189] on button at bounding box center [384, 181] width 25 height 25
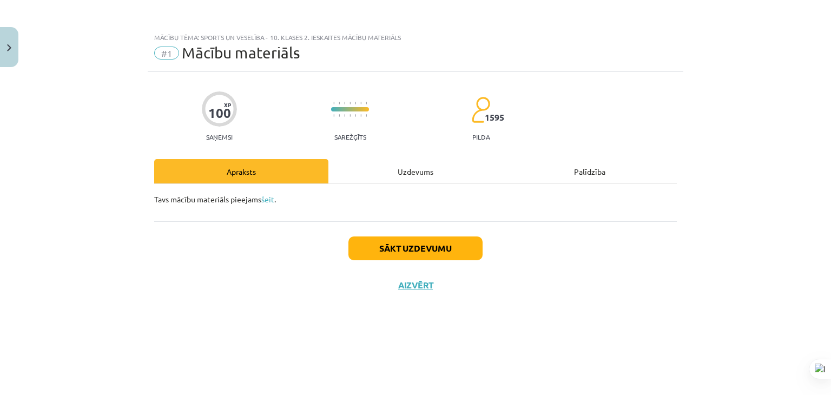
click at [418, 160] on div "Uzdevums" at bounding box center [416, 171] width 174 height 24
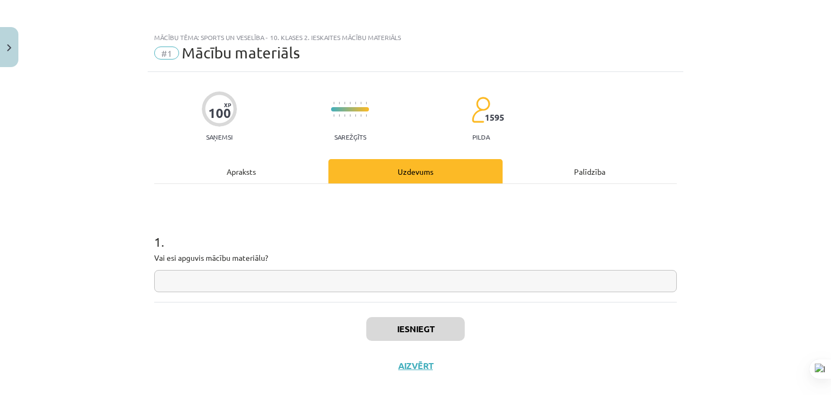
click at [246, 174] on div "Apraksts" at bounding box center [241, 171] width 174 height 24
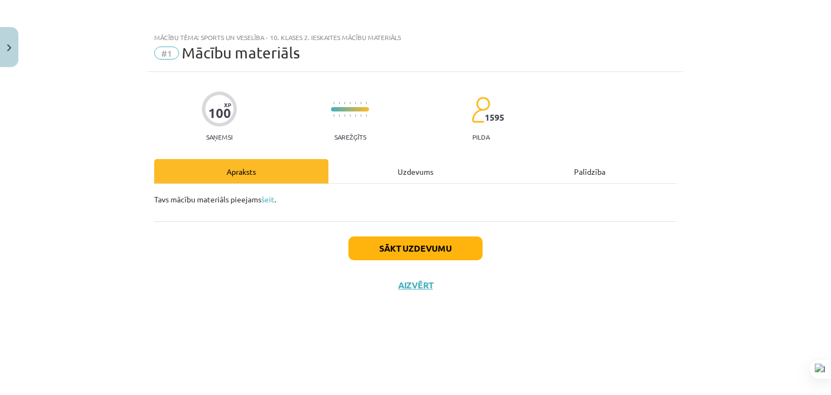
click at [337, 178] on div "Uzdevums" at bounding box center [416, 171] width 174 height 24
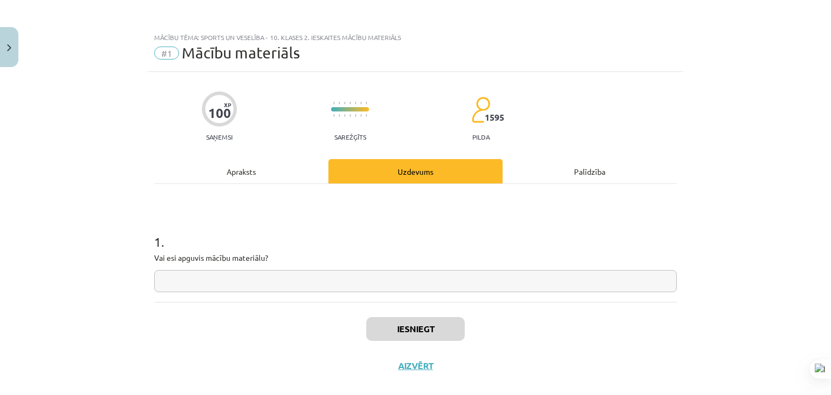
click at [324, 276] on input "text" at bounding box center [415, 281] width 523 height 22
type input "***"
click at [394, 334] on button "Iesniegt" at bounding box center [415, 329] width 99 height 24
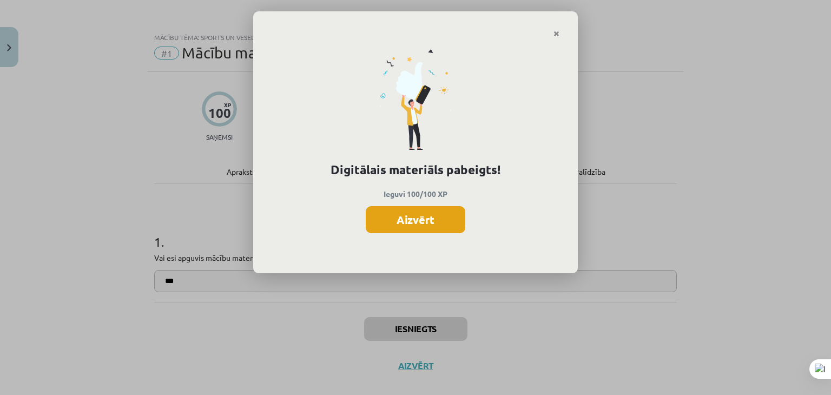
click at [411, 209] on button "Aizvērt" at bounding box center [416, 219] width 100 height 27
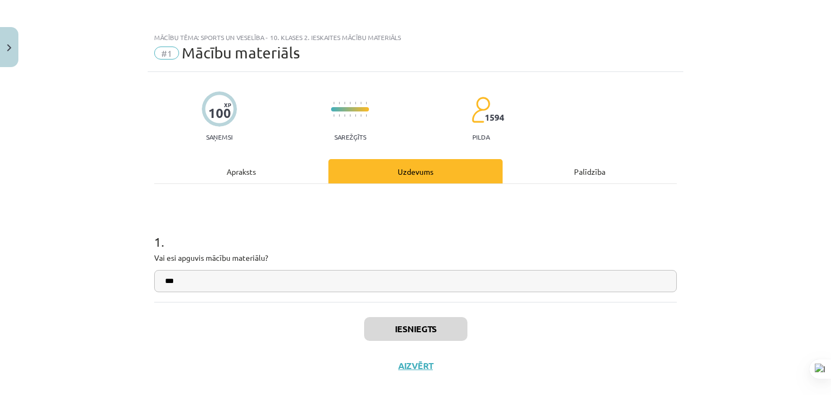
click at [405, 358] on div "Iesniegts Aizvērt" at bounding box center [415, 340] width 523 height 76
click at [404, 364] on button "Aizvērt" at bounding box center [411, 366] width 41 height 11
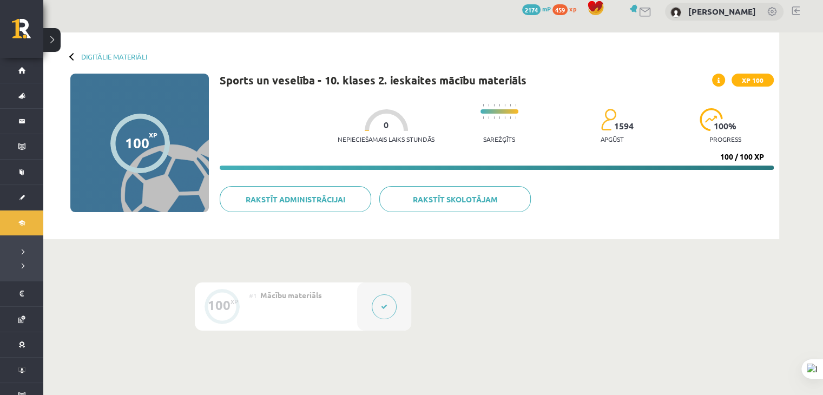
scroll to position [0, 0]
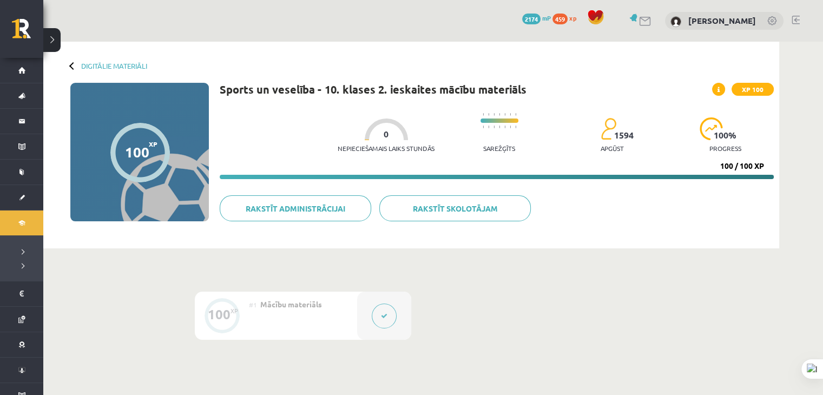
click at [92, 59] on div "Digitālie materiāli 100 XP XP 100 100 / 100 XP Sports un veselība - 10. klases …" at bounding box center [411, 145] width 736 height 207
click at [97, 70] on div "Digitālie materiāli 100 XP XP 100 100 / 100 XP Sports un veselība - 10. klases …" at bounding box center [411, 145] width 736 height 207
click at [99, 63] on link "Digitālie materiāli" at bounding box center [114, 66] width 66 height 8
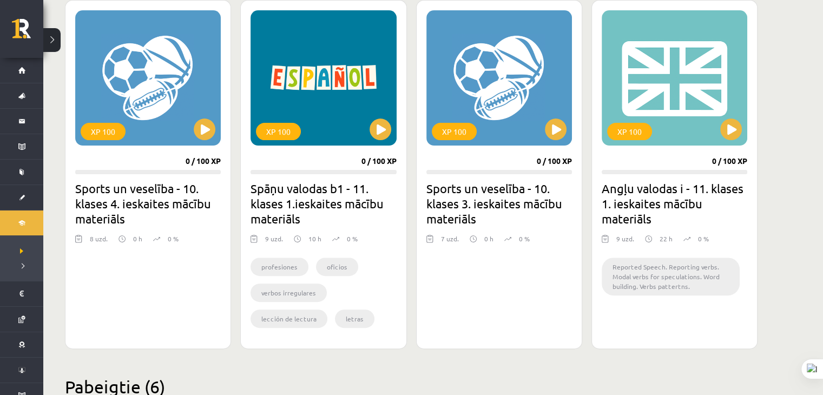
scroll to position [325, 0]
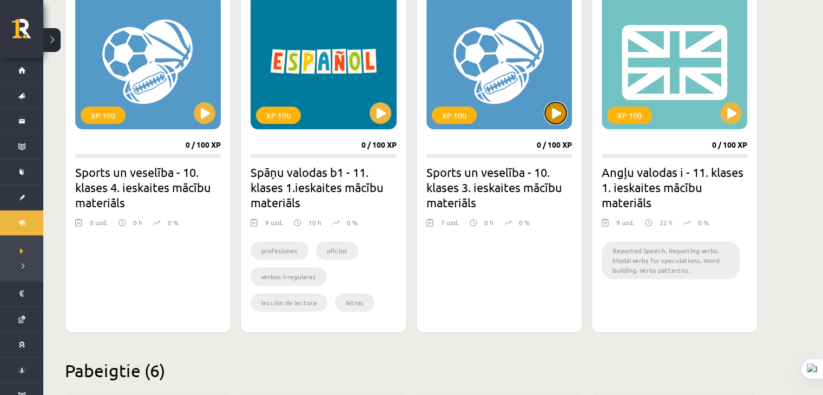
click at [548, 117] on button at bounding box center [556, 113] width 22 height 22
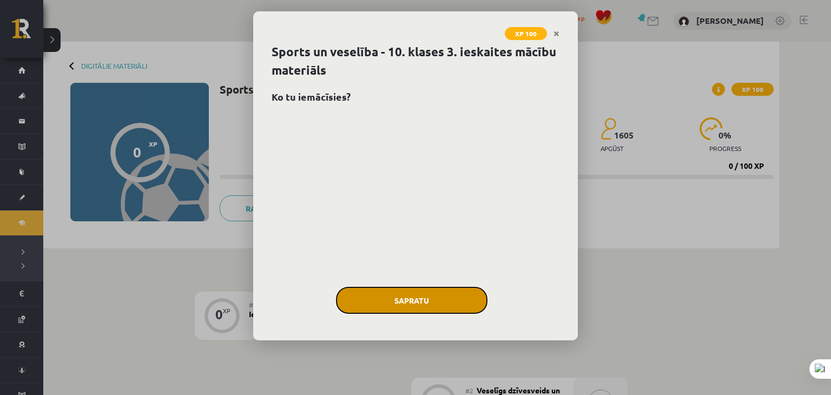
click at [422, 296] on button "Sapratu" at bounding box center [412, 300] width 152 height 27
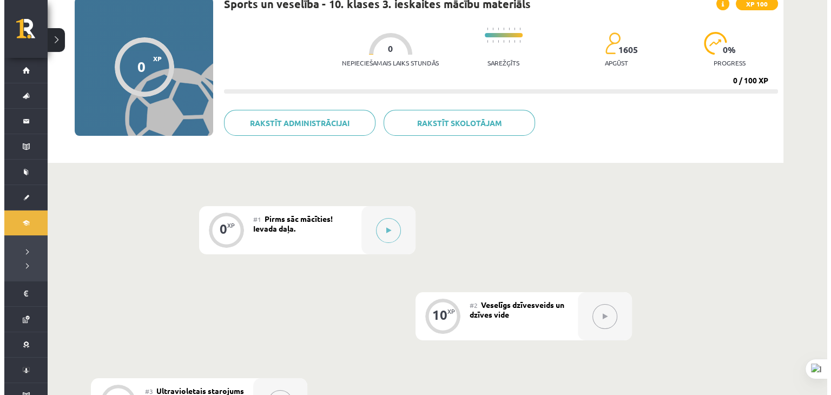
scroll to position [217, 0]
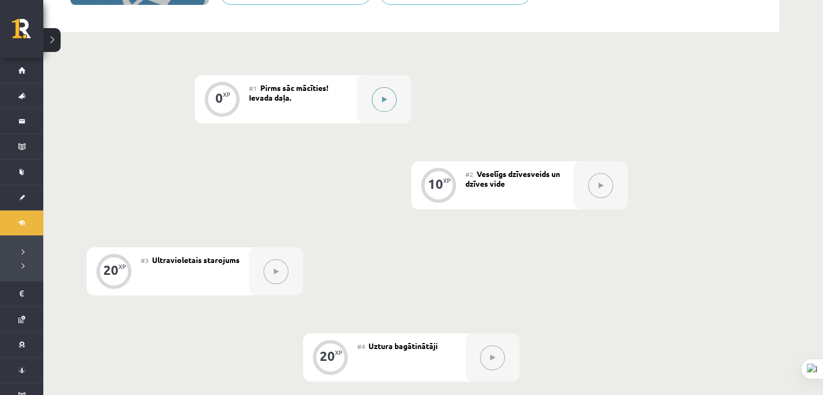
click at [380, 102] on button at bounding box center [384, 99] width 25 height 25
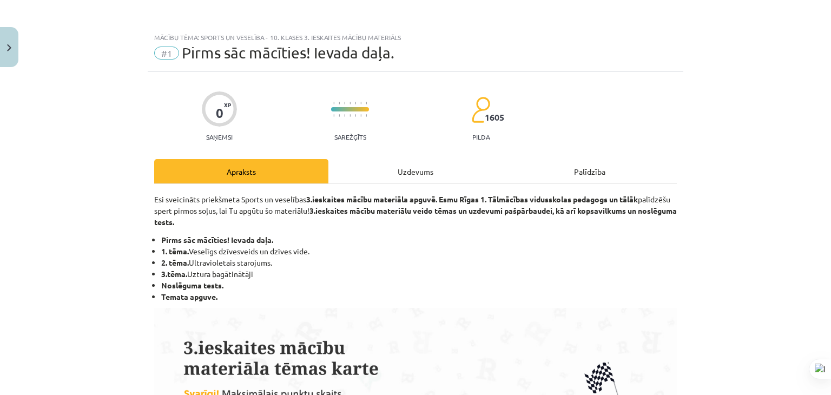
click at [436, 169] on div "Uzdevums" at bounding box center [416, 171] width 174 height 24
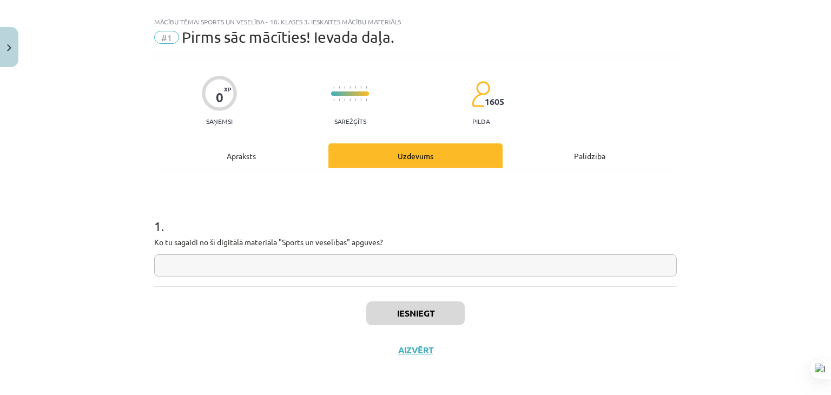
click at [362, 268] on input "text" at bounding box center [415, 265] width 523 height 22
type input "***"
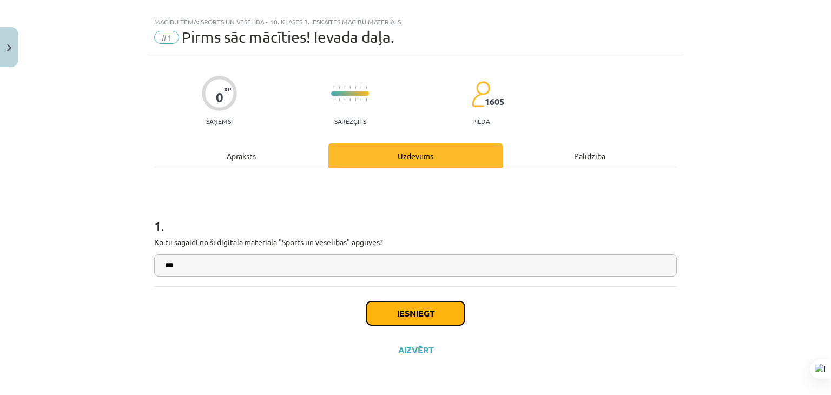
click at [388, 302] on button "Iesniegt" at bounding box center [415, 314] width 99 height 24
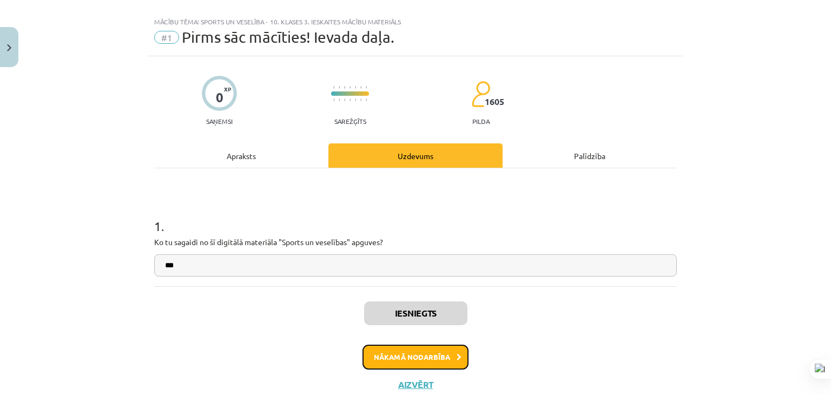
click at [404, 353] on button "Nākamā nodarbība" at bounding box center [416, 357] width 106 height 25
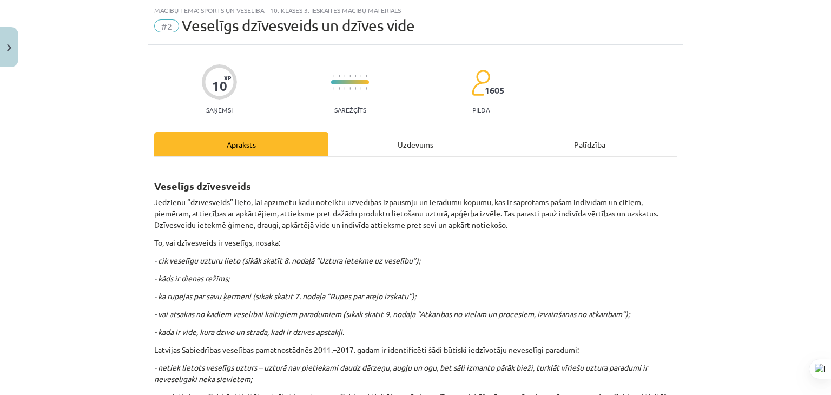
click at [422, 133] on div "Uzdevums" at bounding box center [416, 144] width 174 height 24
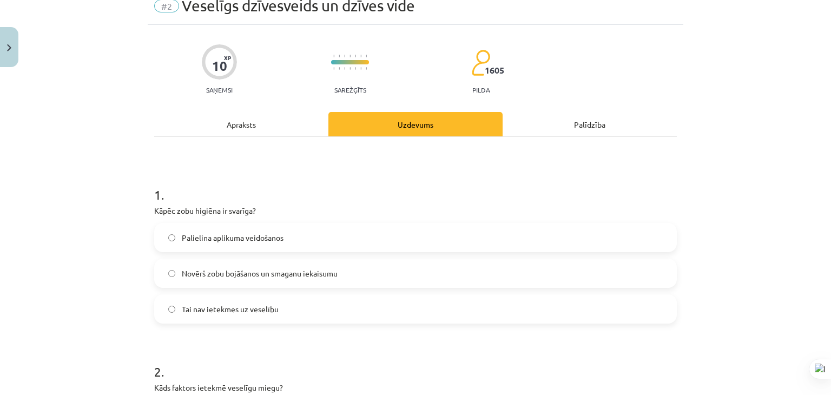
scroll to position [81, 0]
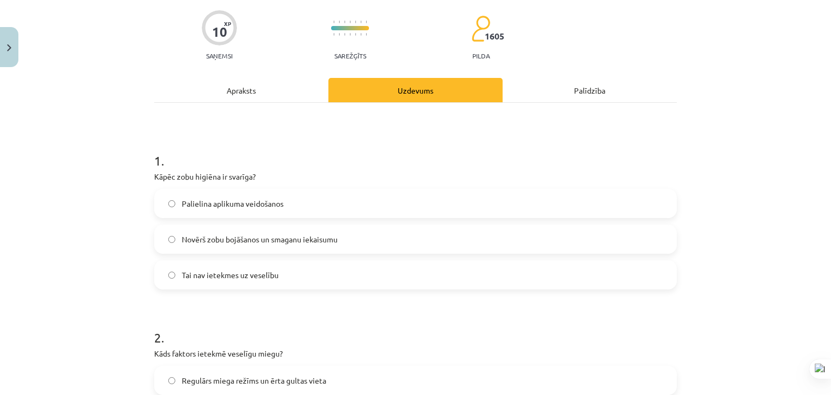
click at [259, 246] on label "Novērš zobu bojāšanos un smaganu iekaisumu" at bounding box center [415, 239] width 521 height 27
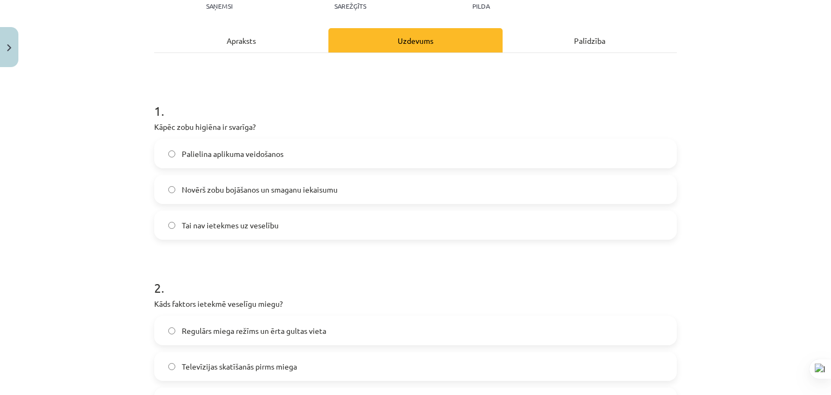
scroll to position [189, 0]
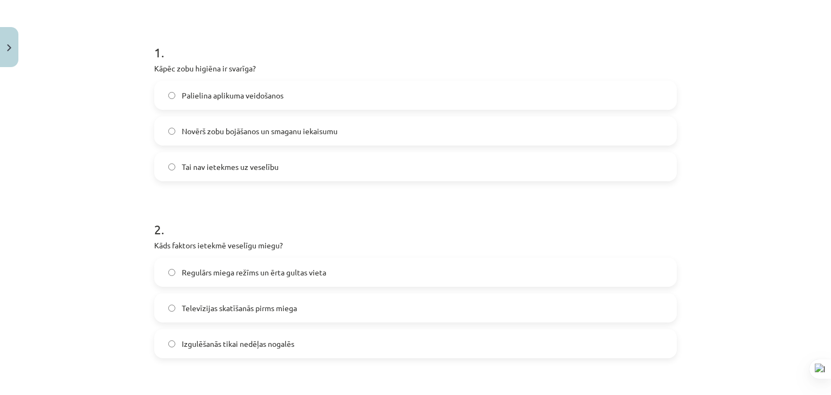
click at [318, 303] on label "Televīzijas skatīšanās pirms miega" at bounding box center [415, 307] width 521 height 27
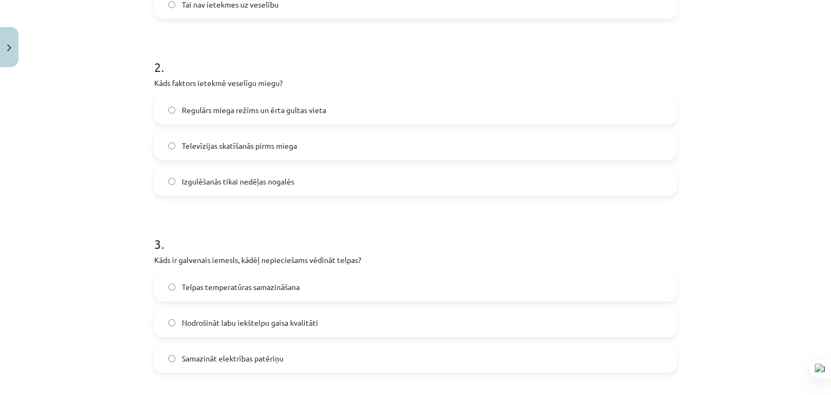
scroll to position [406, 0]
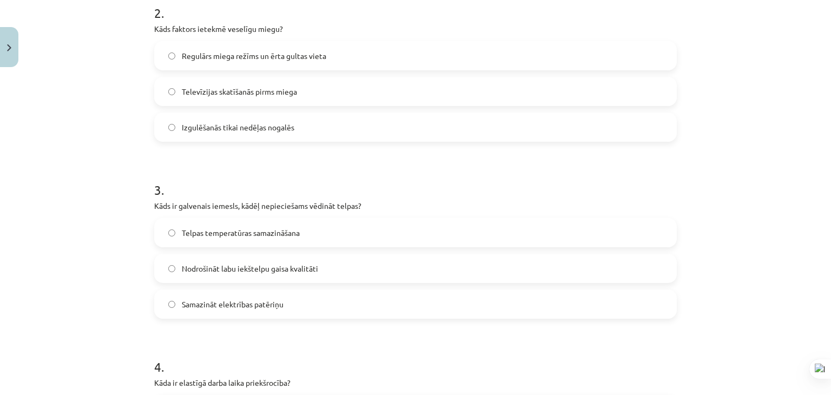
click at [324, 268] on label "Nodrošināt labu iekštelpu gaisa kvalitāti" at bounding box center [415, 268] width 521 height 27
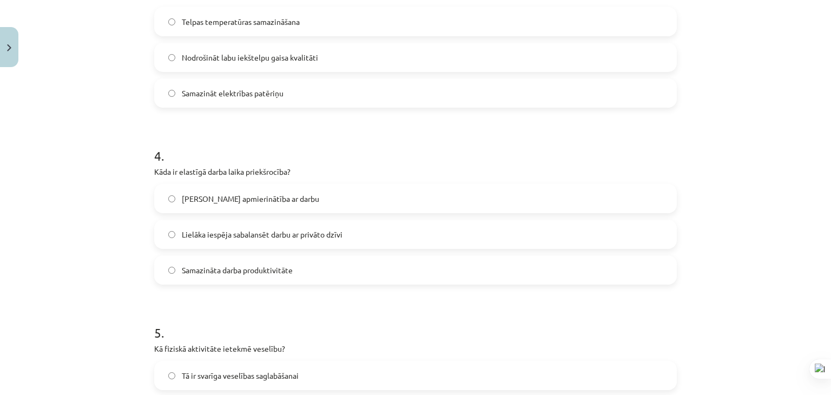
scroll to position [622, 0]
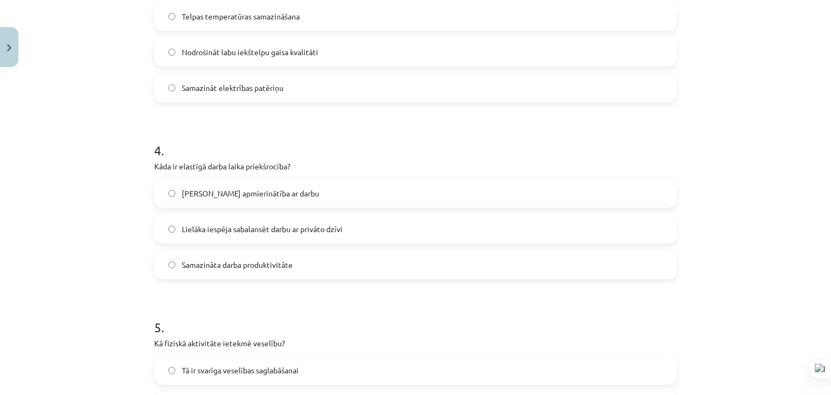
click at [370, 227] on label "Lielāka iespēja sabalansēt darbu ar privāto dzīvi" at bounding box center [415, 228] width 521 height 27
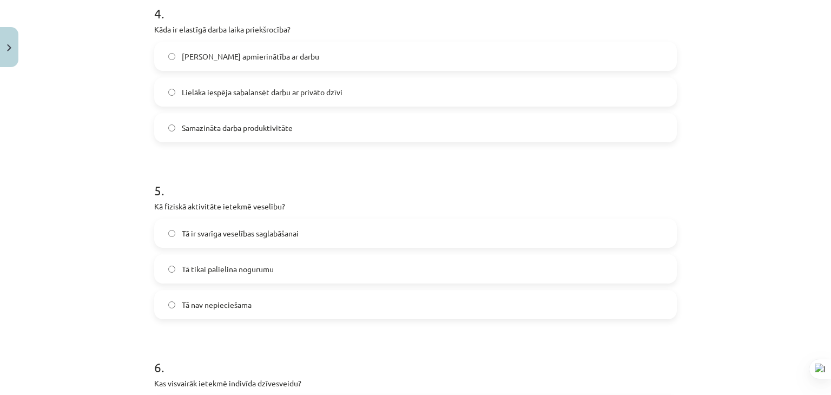
scroll to position [785, 0]
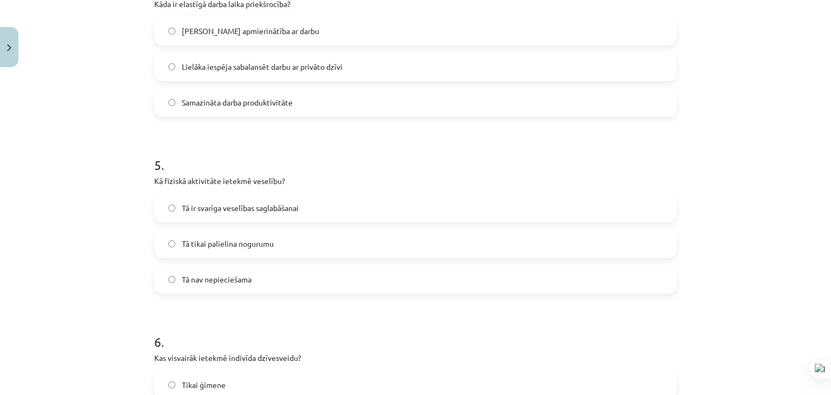
click at [322, 206] on label "Tā ir svarīga veselības saglabāšanai" at bounding box center [415, 207] width 521 height 27
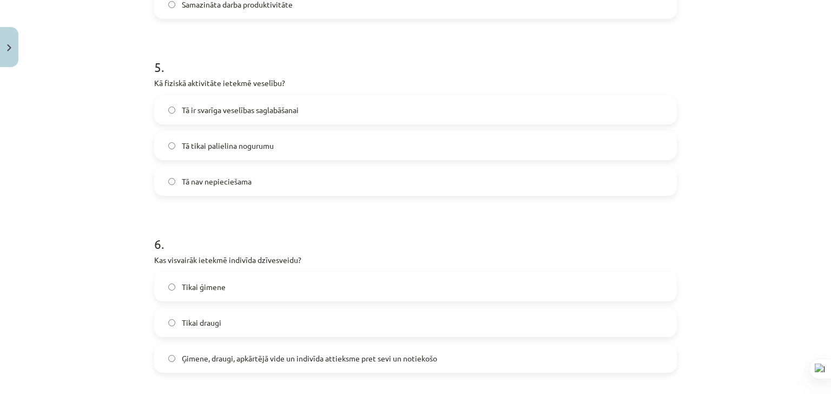
scroll to position [947, 0]
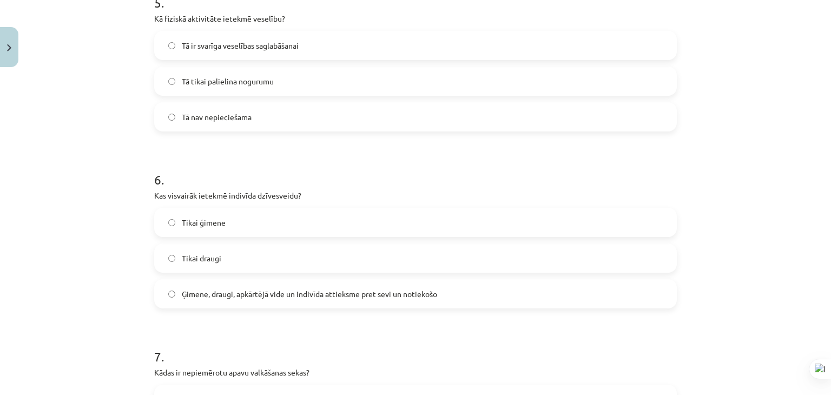
click at [332, 300] on label "Ģimene, draugi, apkārtējā vide un indivīda attieksme pret sevi un notiekošo" at bounding box center [415, 293] width 521 height 27
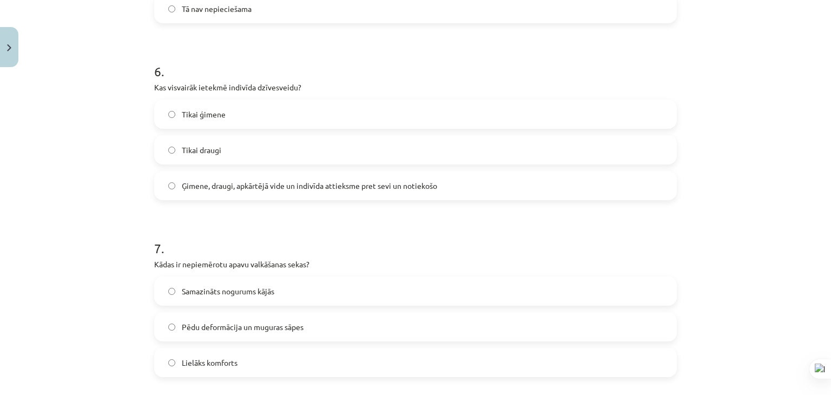
scroll to position [1110, 0]
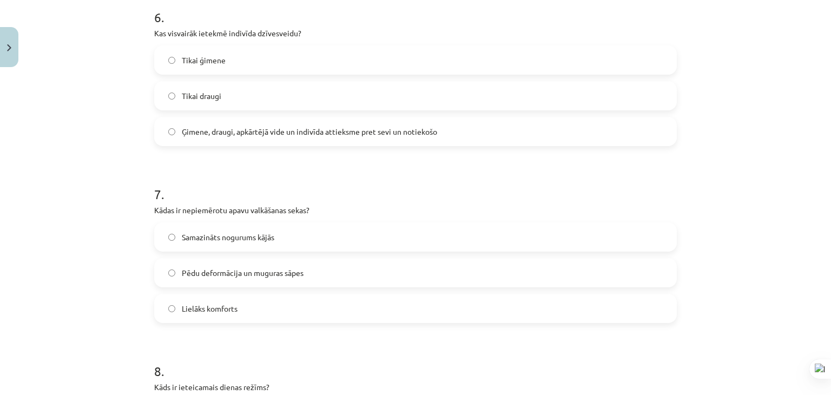
click at [294, 268] on span "Pēdu deformācija un muguras sāpes" at bounding box center [243, 272] width 122 height 11
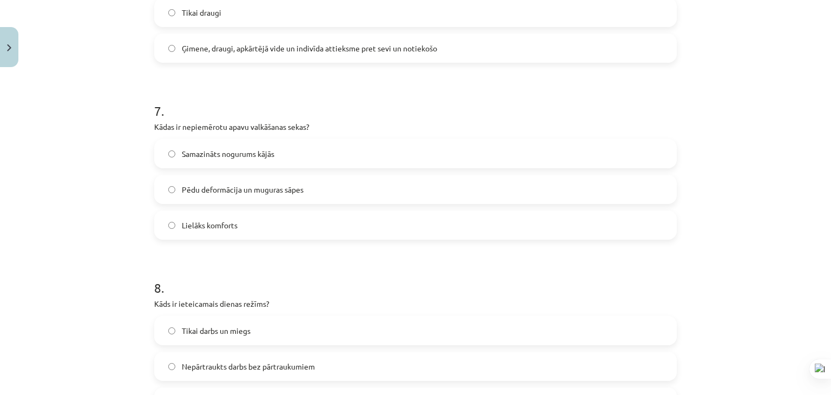
scroll to position [1326, 0]
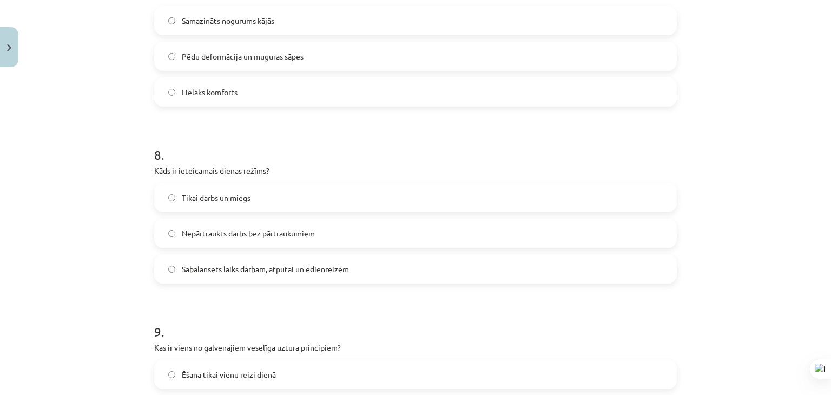
click at [294, 268] on span "Sabalansēts laiks darbam, atpūtai un ēdienreizēm" at bounding box center [265, 269] width 167 height 11
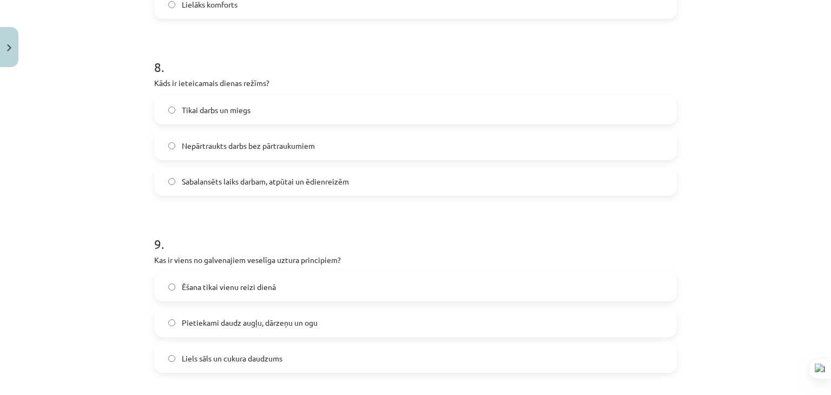
scroll to position [1543, 0]
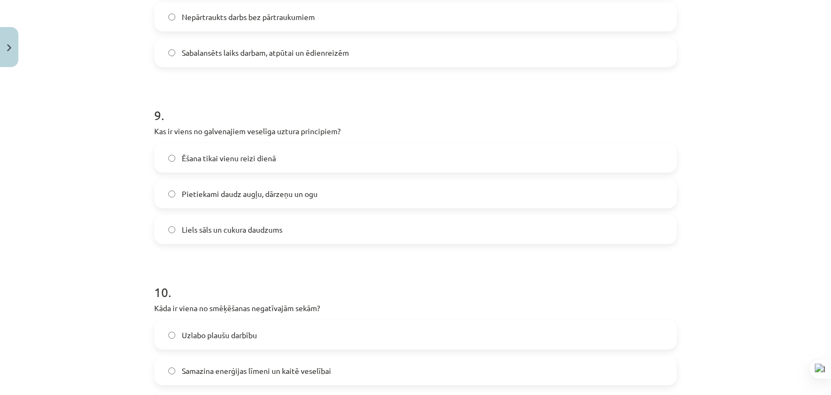
click at [362, 190] on label "Pietiekami daudz augļu, dārzeņu un ogu" at bounding box center [415, 193] width 521 height 27
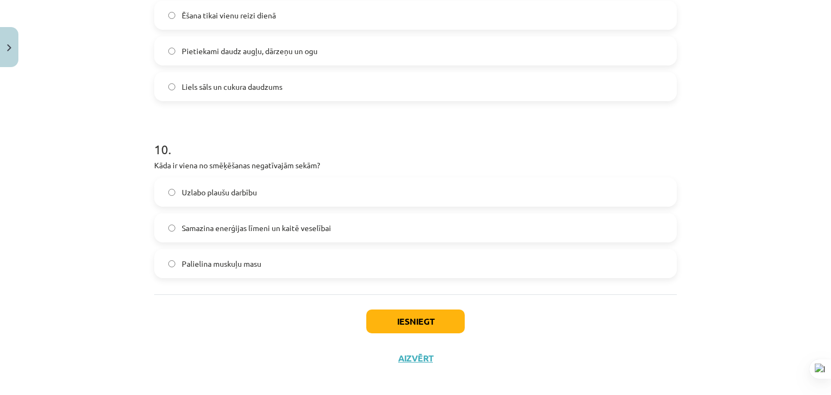
scroll to position [1694, 0]
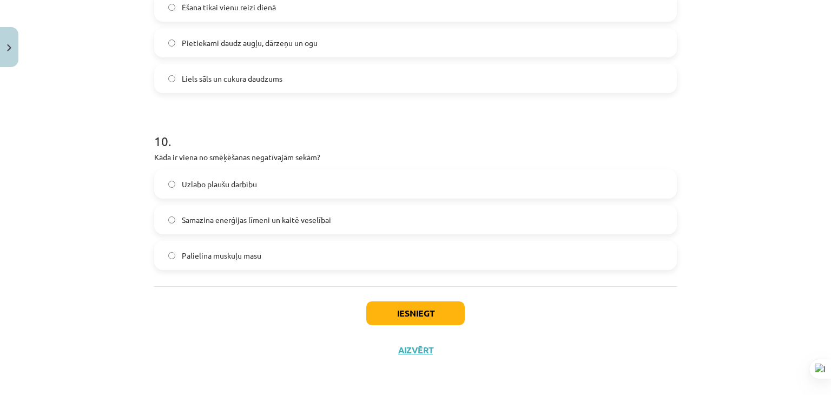
click at [358, 222] on label "Samazina enerģijas līmeni un kaitē veselībai" at bounding box center [415, 219] width 521 height 27
click at [392, 306] on button "Iesniegt" at bounding box center [415, 314] width 99 height 24
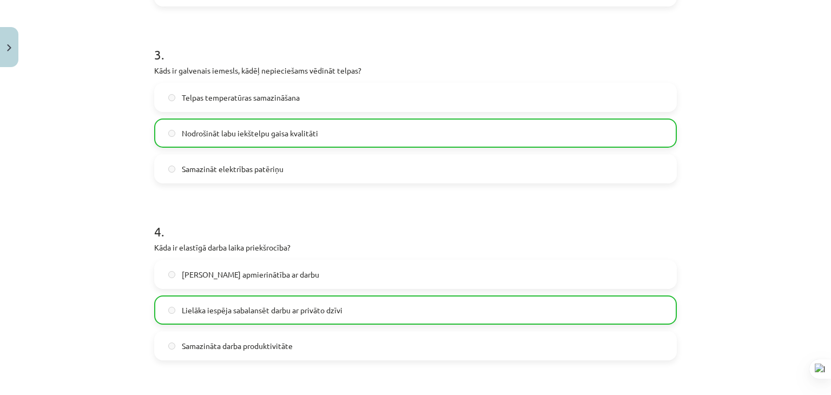
scroll to position [433, 0]
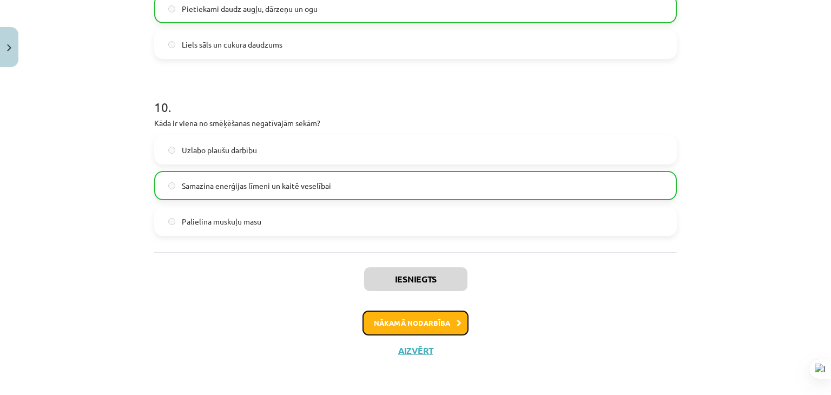
click at [397, 319] on button "Nākamā nodarbība" at bounding box center [416, 323] width 106 height 25
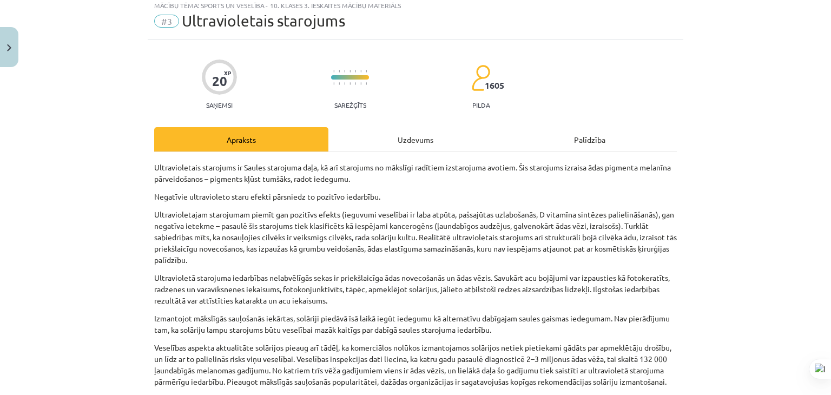
scroll to position [27, 0]
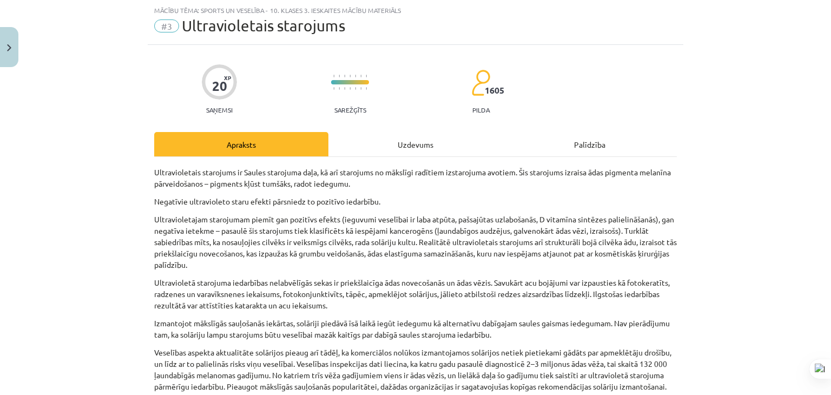
click at [383, 152] on div "Uzdevums" at bounding box center [416, 144] width 174 height 24
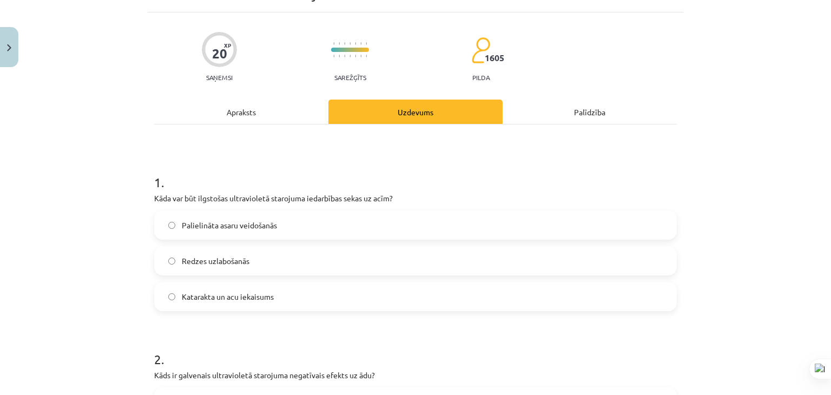
scroll to position [135, 0]
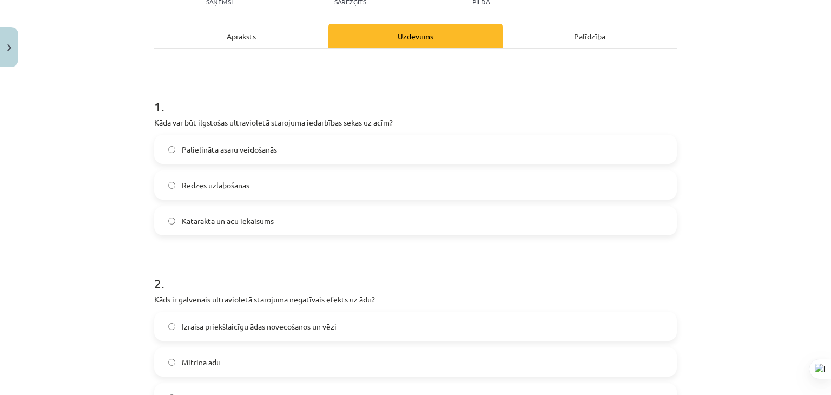
click at [303, 218] on label "Katarakta un acu iekaisums" at bounding box center [415, 220] width 521 height 27
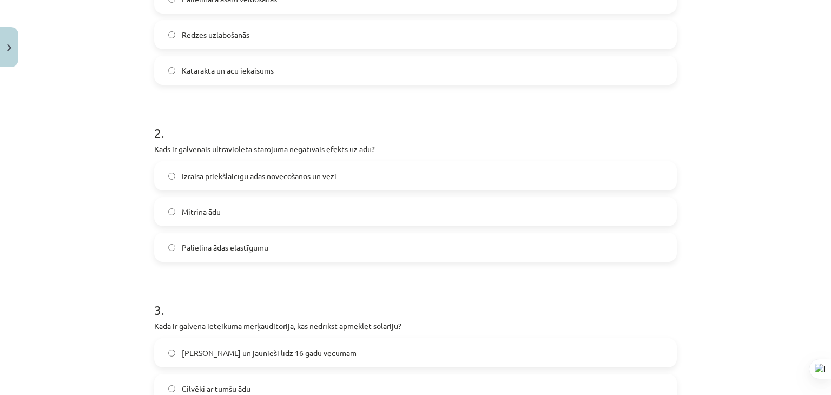
scroll to position [298, 0]
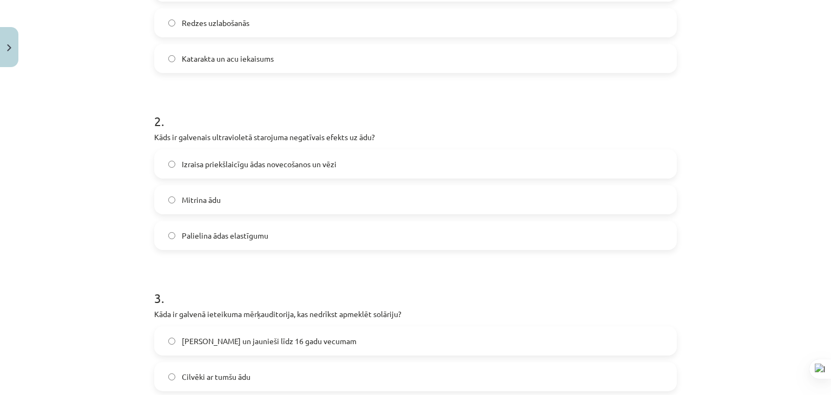
click at [318, 169] on label "Izraisa priekšlaicīgu ādas novecošanos un vēzi" at bounding box center [415, 163] width 521 height 27
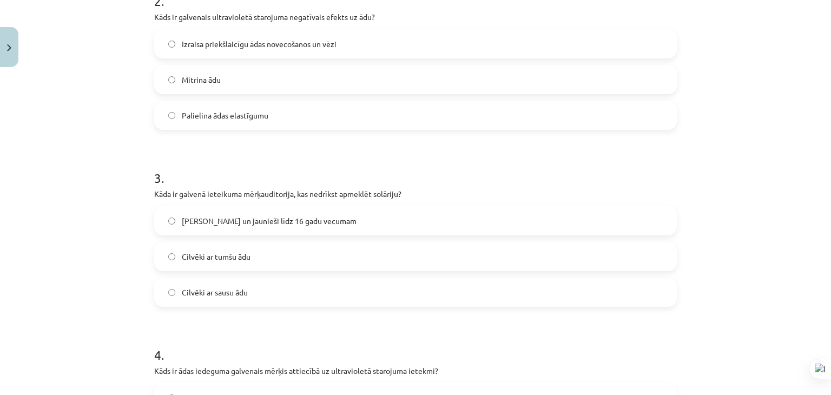
scroll to position [460, 0]
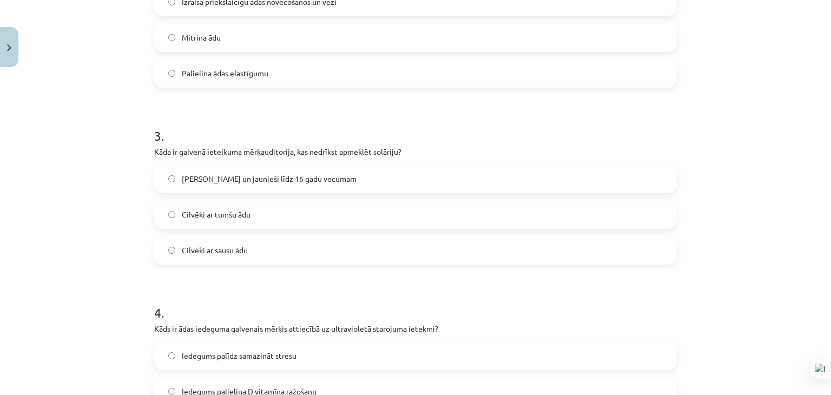
click at [318, 182] on label "[PERSON_NAME] un jaunieši līdz 16 gadu vecumam" at bounding box center [415, 178] width 521 height 27
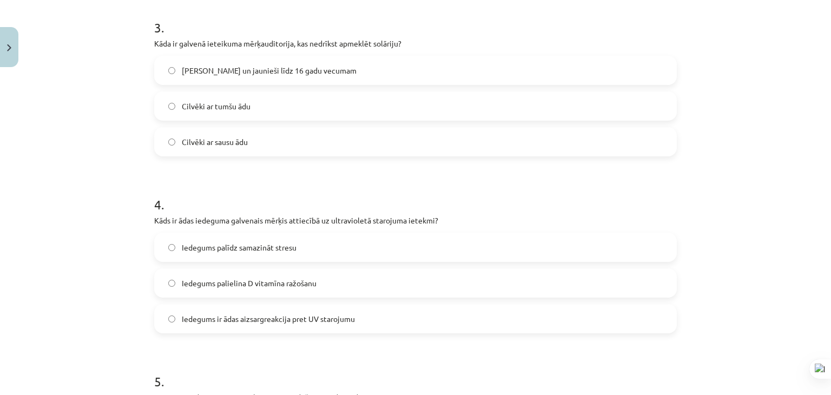
scroll to position [622, 0]
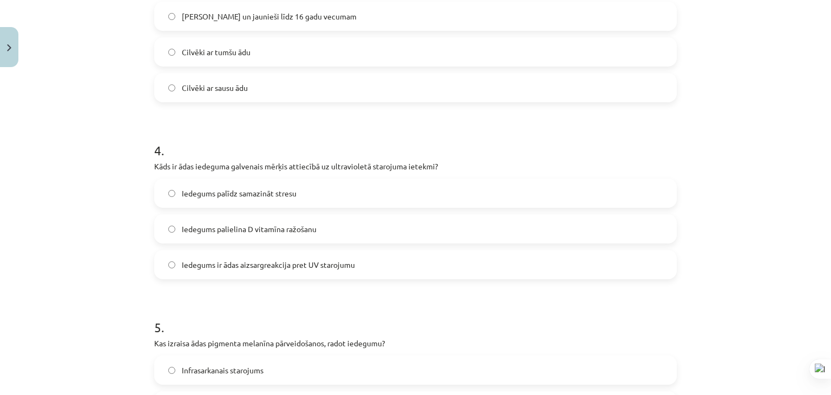
click at [314, 269] on span "Iedegums ir ādas aizsargreakcija pret UV starojumu" at bounding box center [268, 264] width 173 height 11
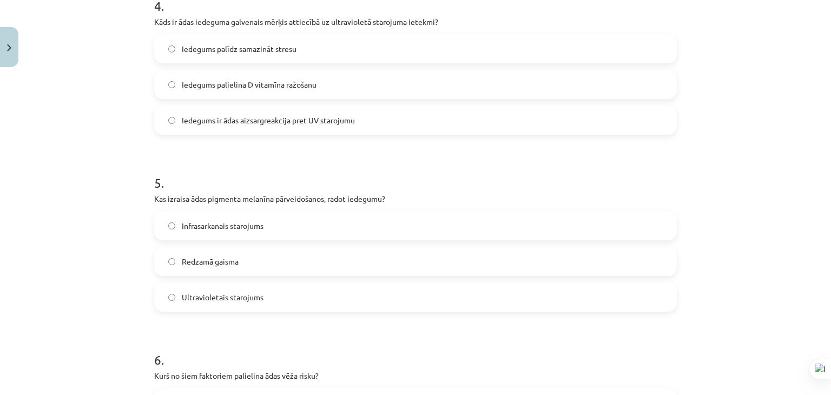
scroll to position [785, 0]
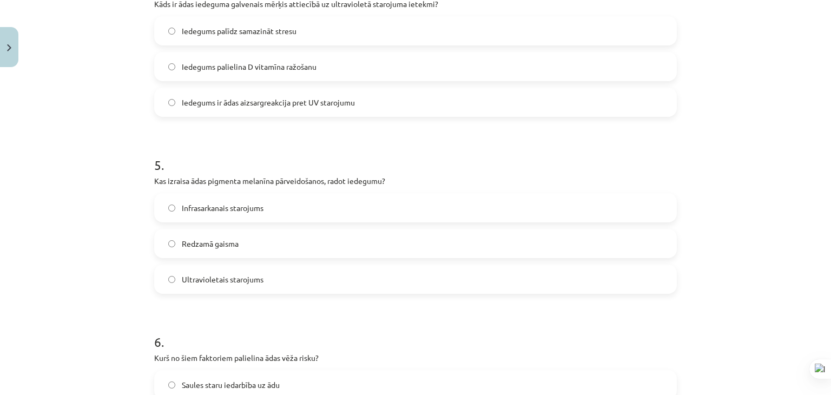
click at [318, 268] on label "Ultravioletais starojums" at bounding box center [415, 279] width 521 height 27
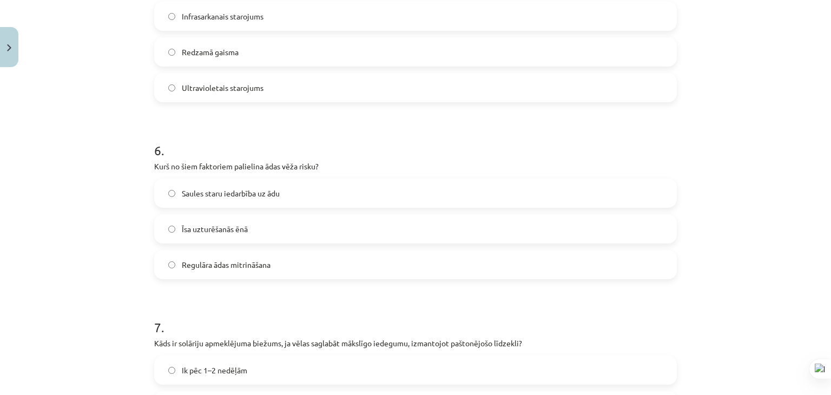
scroll to position [1001, 0]
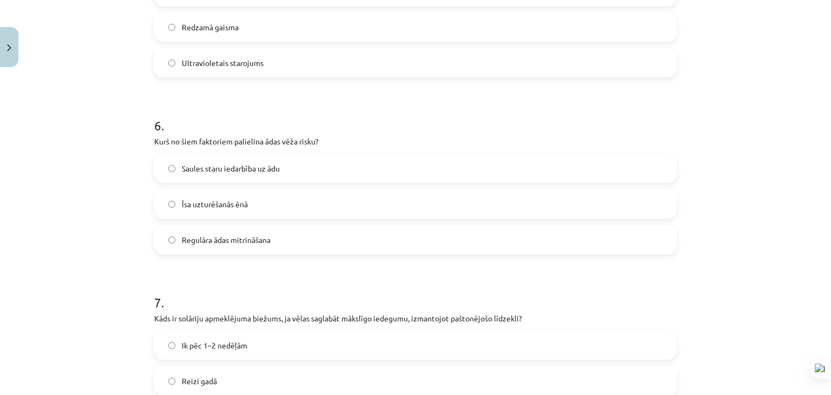
click at [340, 167] on label "Saules staru iedarbība uz ādu" at bounding box center [415, 168] width 521 height 27
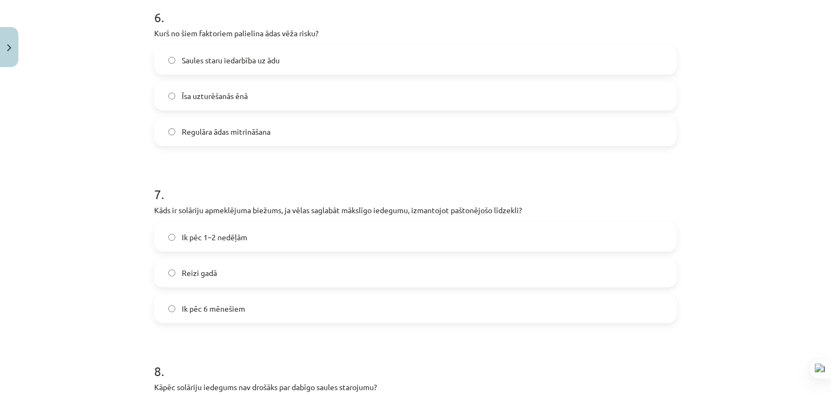
scroll to position [1164, 0]
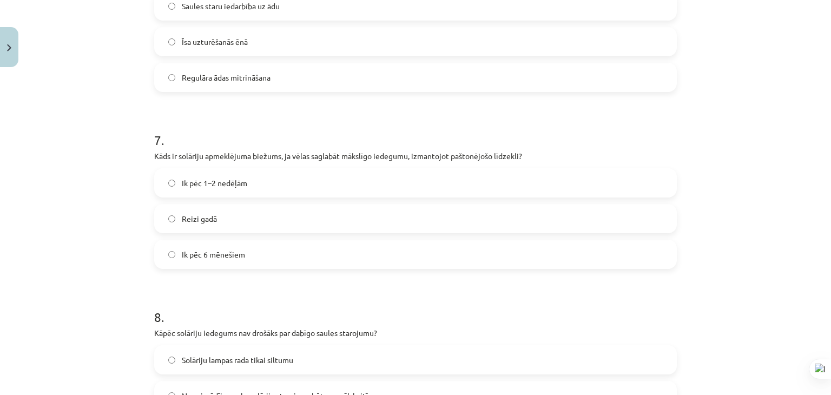
click at [340, 169] on label "Ik pēc 1–2 nedēļām" at bounding box center [415, 182] width 521 height 27
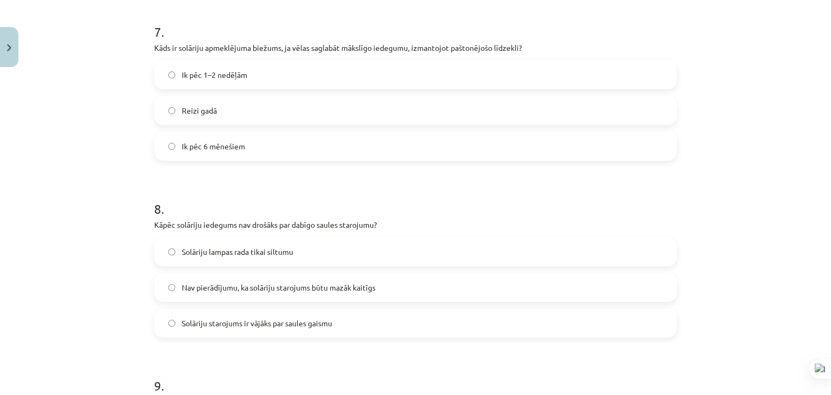
scroll to position [1326, 0]
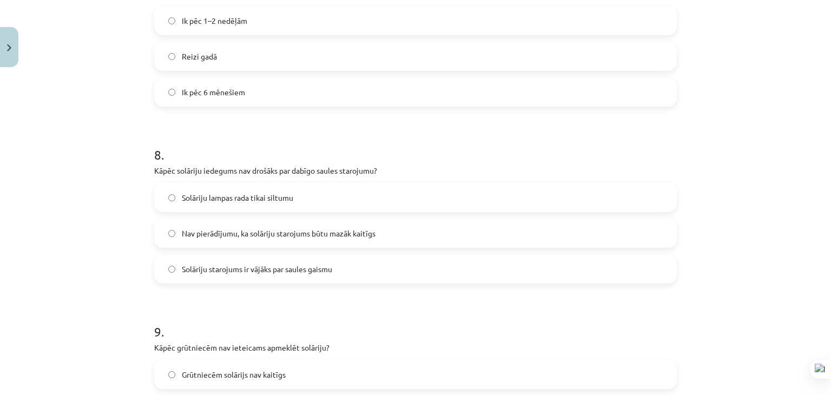
click at [379, 235] on label "Nav pierādījumu, ka solāriju starojums būtu mazāk kaitīgs" at bounding box center [415, 233] width 521 height 27
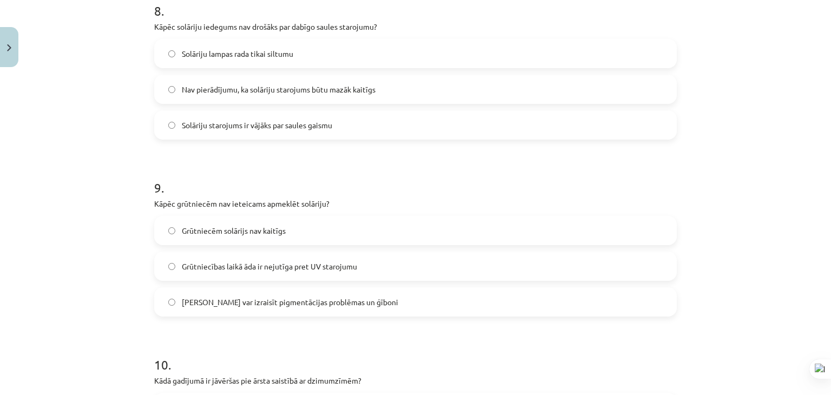
scroll to position [1489, 0]
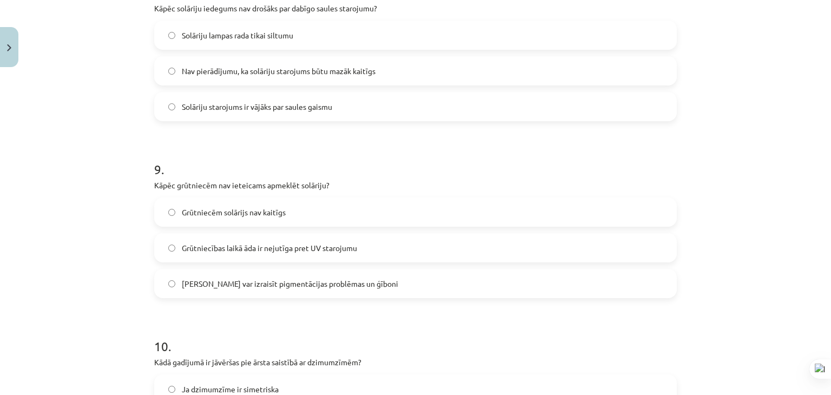
click at [353, 274] on label "[PERSON_NAME] var izraisīt pigmentācijas problēmas un ģīboni" at bounding box center [415, 283] width 521 height 27
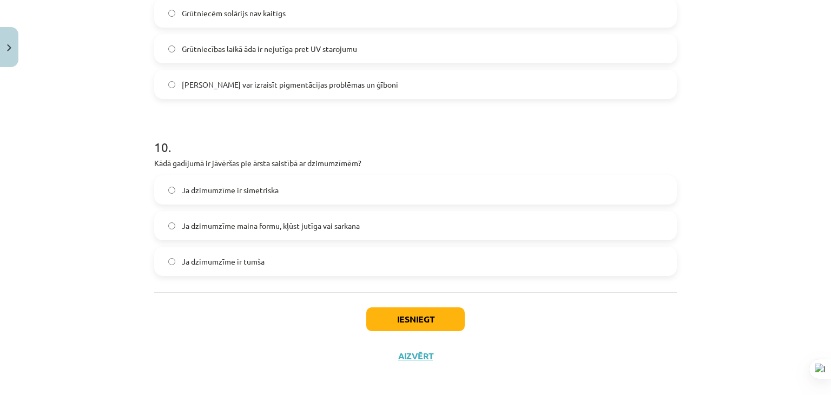
scroll to position [1694, 0]
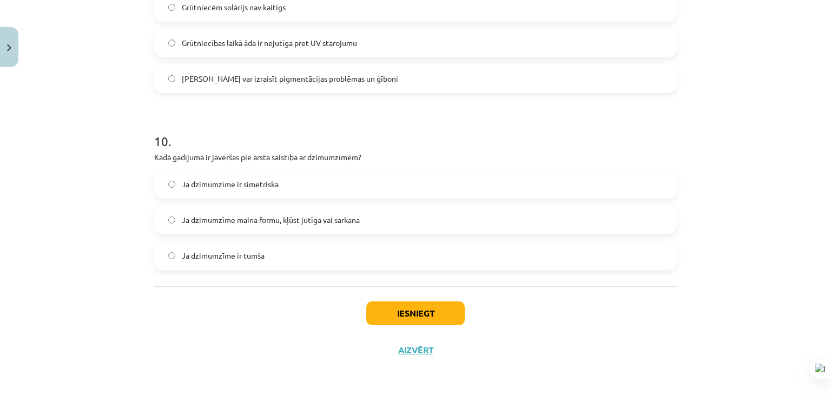
click at [358, 220] on label "Ja dzimumzīme maina formu, kļūst jutīga vai sarkana" at bounding box center [415, 219] width 521 height 27
click at [369, 308] on button "Iesniegt" at bounding box center [415, 314] width 99 height 24
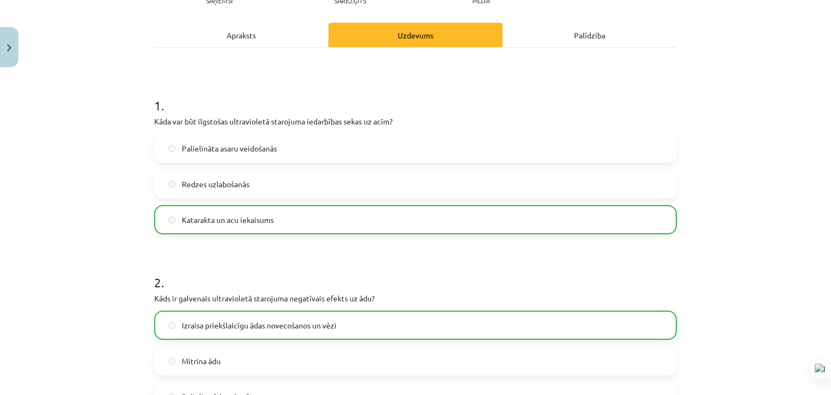
scroll to position [0, 0]
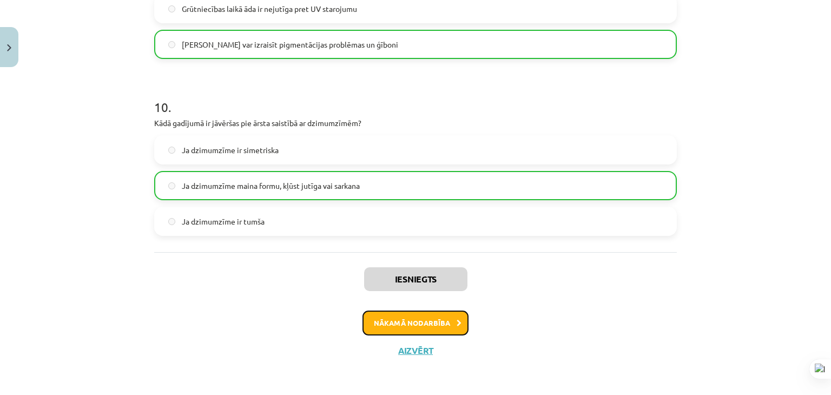
click at [388, 319] on button "Nākamā nodarbība" at bounding box center [416, 323] width 106 height 25
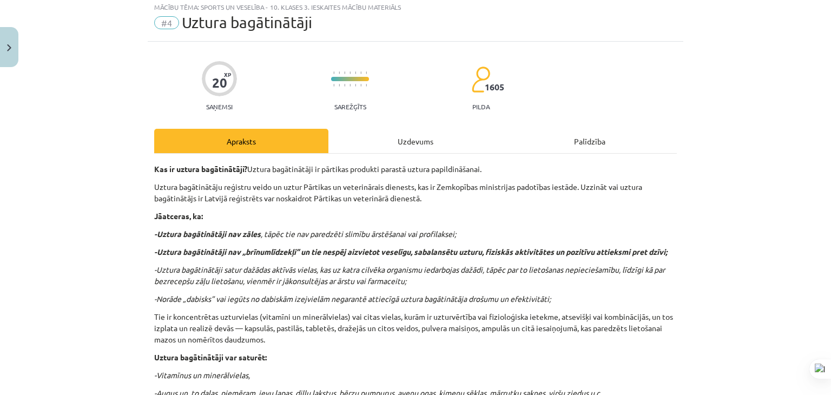
scroll to position [27, 0]
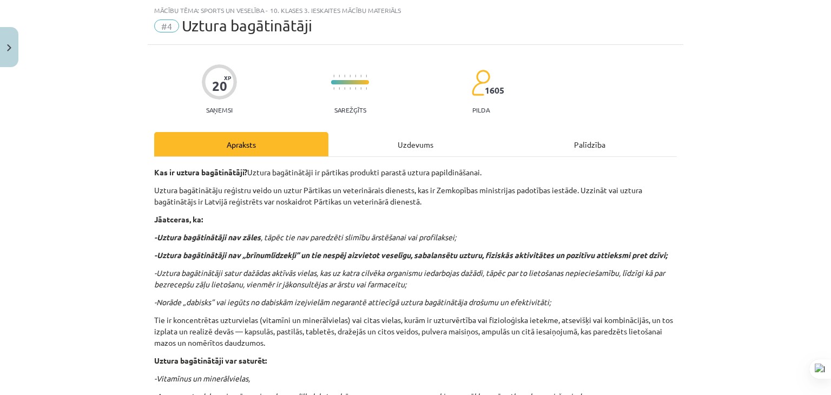
click at [398, 146] on div "Uzdevums" at bounding box center [416, 144] width 174 height 24
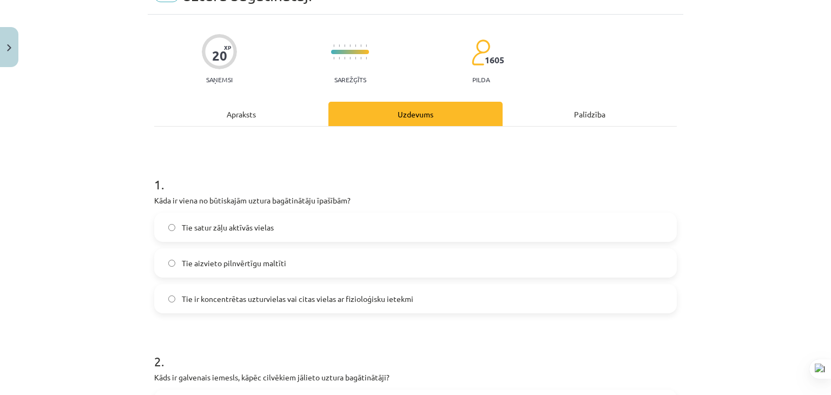
scroll to position [135, 0]
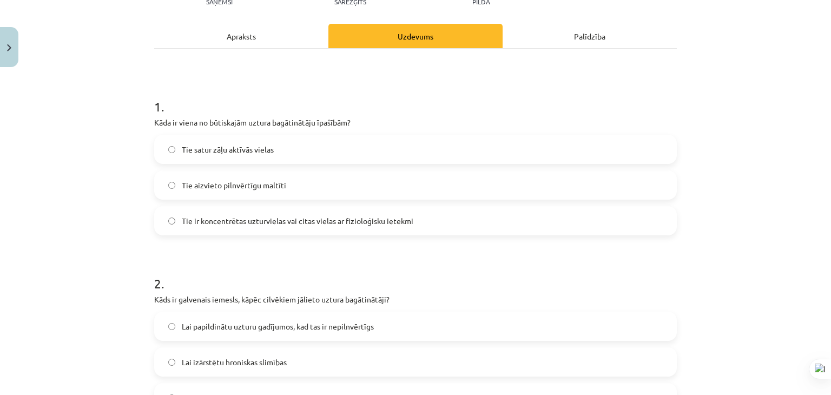
click at [383, 224] on span "Tie ir koncentrētas uzturvielas vai citas vielas ar fizioloģisku ietekmi" at bounding box center [298, 220] width 232 height 11
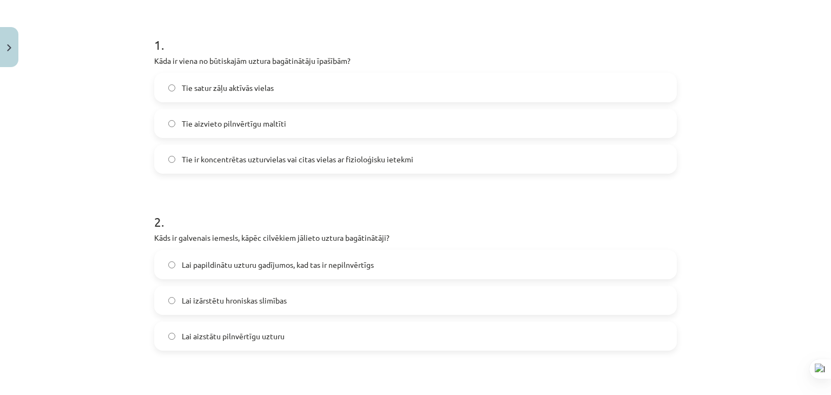
scroll to position [244, 0]
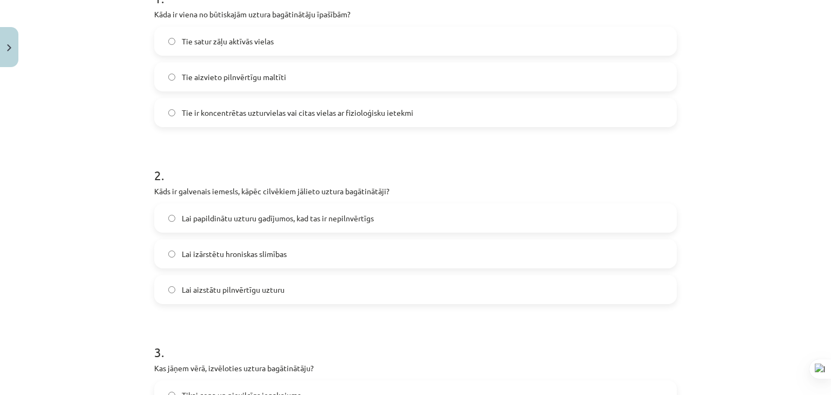
click at [366, 219] on span "Lai papildinātu uzturu gadījumos, kad tas ir nepilnvērtīgs" at bounding box center [278, 218] width 192 height 11
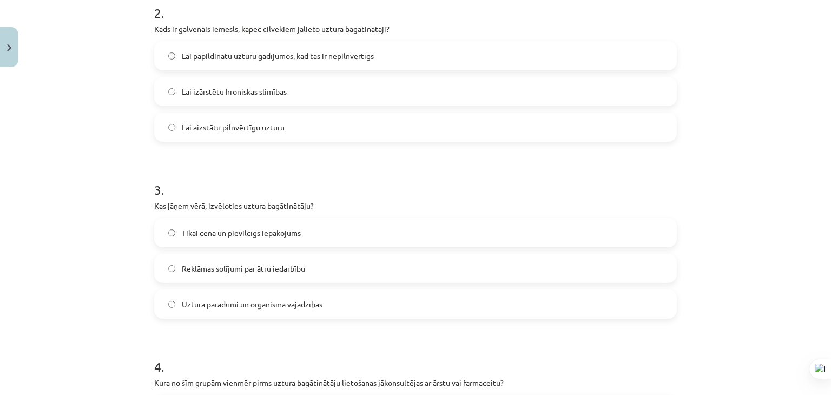
click at [339, 299] on label "Uztura paradumi un organisma vajadzības" at bounding box center [415, 304] width 521 height 27
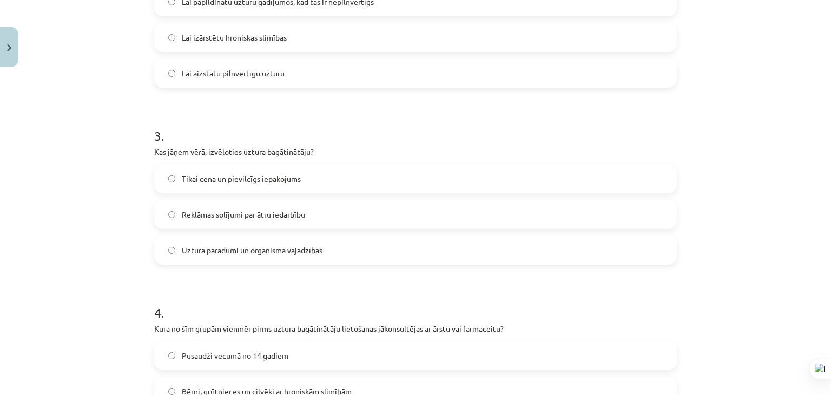
scroll to position [568, 0]
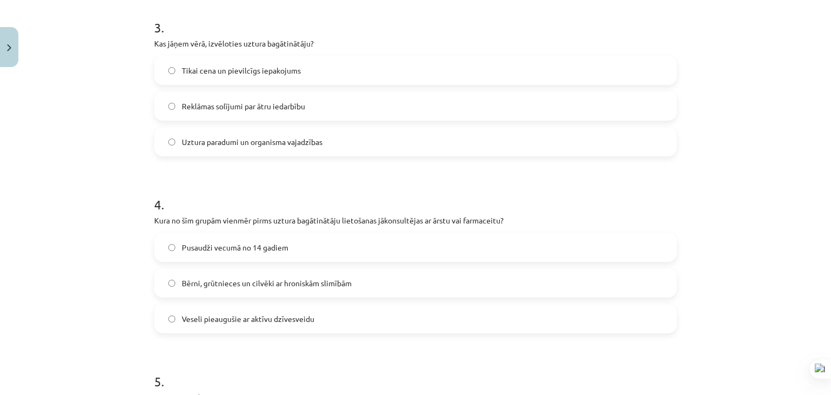
click at [337, 287] on span "Bērni, grūtnieces un cilvēki ar hroniskām slimībām" at bounding box center [267, 283] width 170 height 11
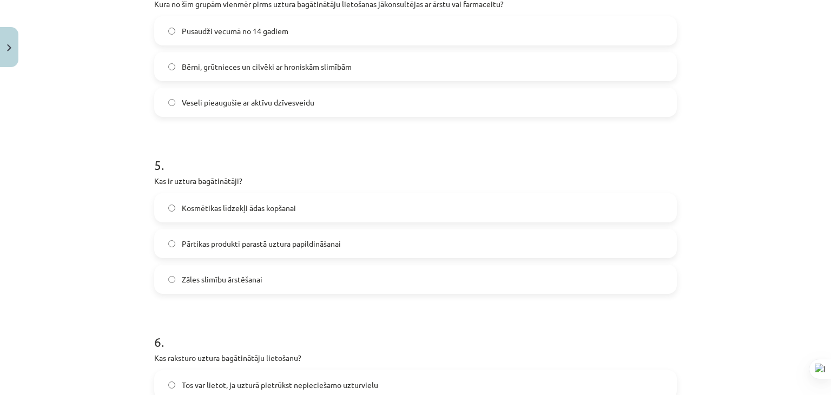
click at [368, 239] on label "Pārtikas produkti parastā uztura papildināšanai" at bounding box center [415, 243] width 521 height 27
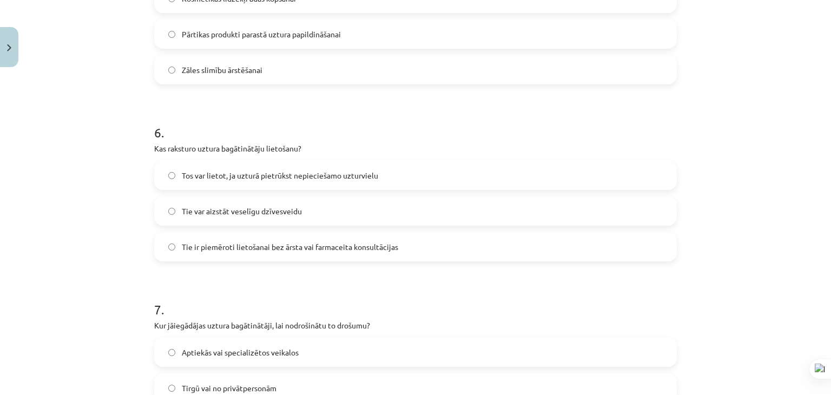
scroll to position [1001, 0]
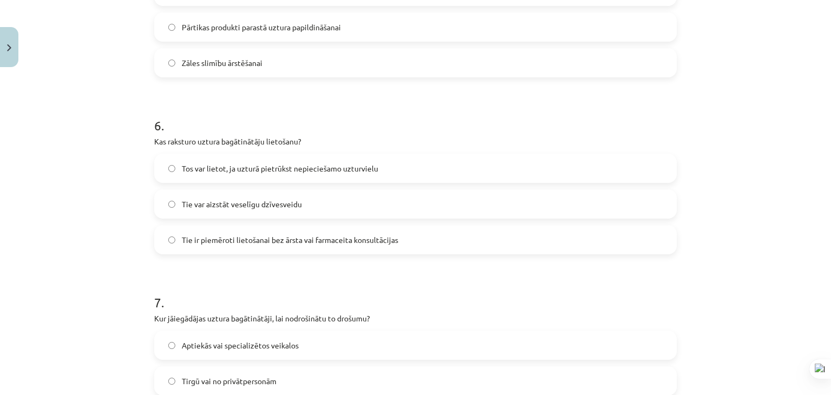
click at [417, 173] on label "Tos var lietot, ja uzturā pietrūkst nepieciešamo uzturvielu" at bounding box center [415, 168] width 521 height 27
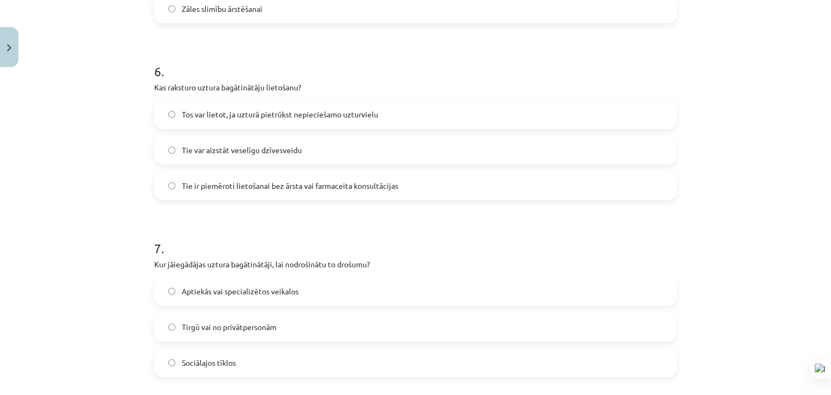
scroll to position [1164, 0]
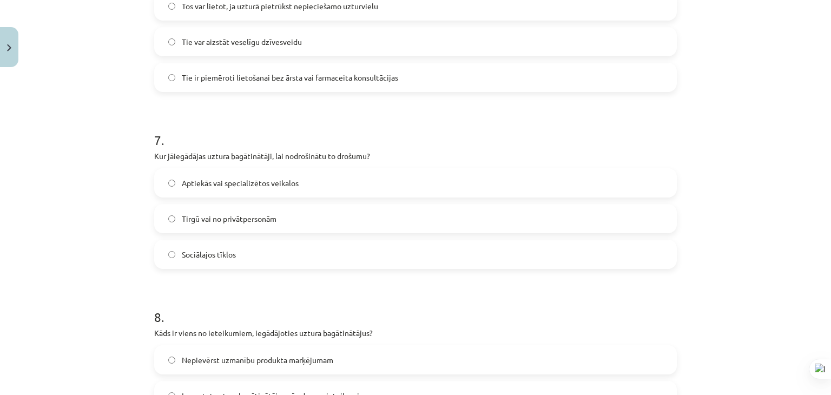
click at [330, 182] on label "Aptiekās vai specializētos veikalos" at bounding box center [415, 182] width 521 height 27
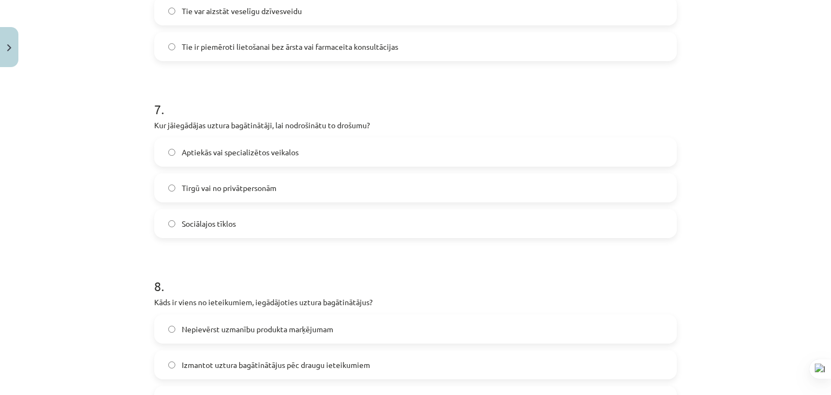
scroll to position [1326, 0]
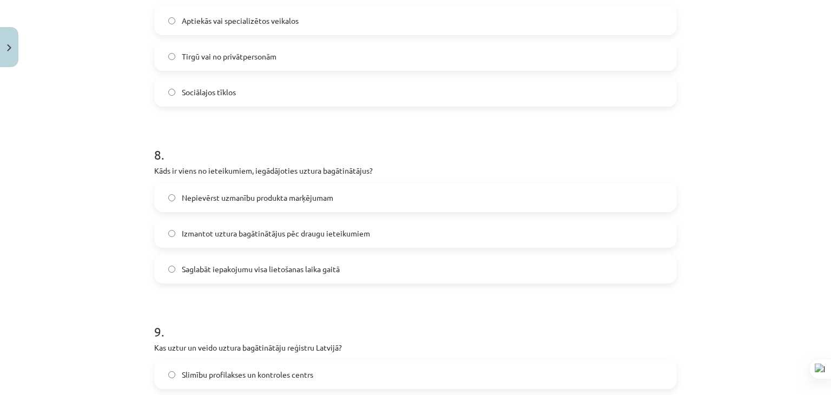
click at [339, 259] on label "Saglabāt iepakojumu visa lietošanas laika gaitā" at bounding box center [415, 268] width 521 height 27
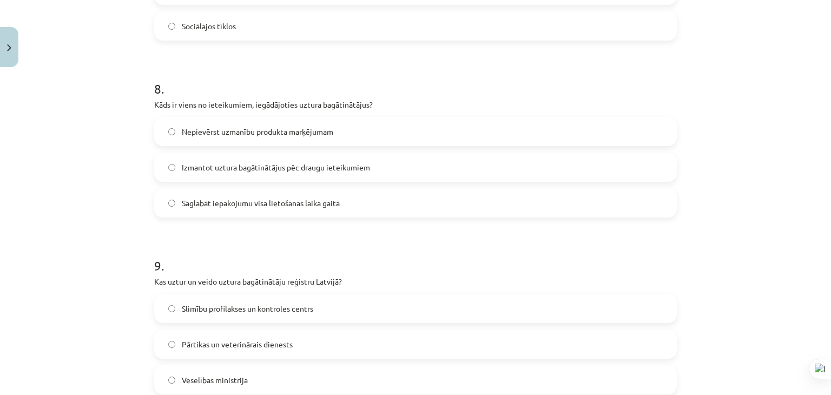
scroll to position [1489, 0]
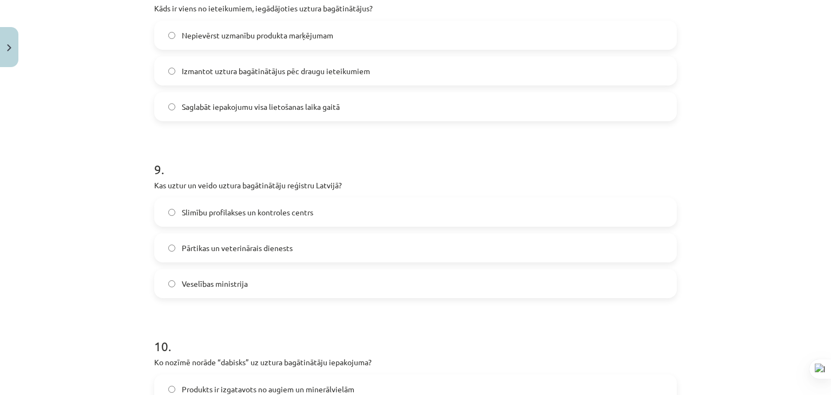
click at [324, 281] on label "Veselības ministrija" at bounding box center [415, 283] width 521 height 27
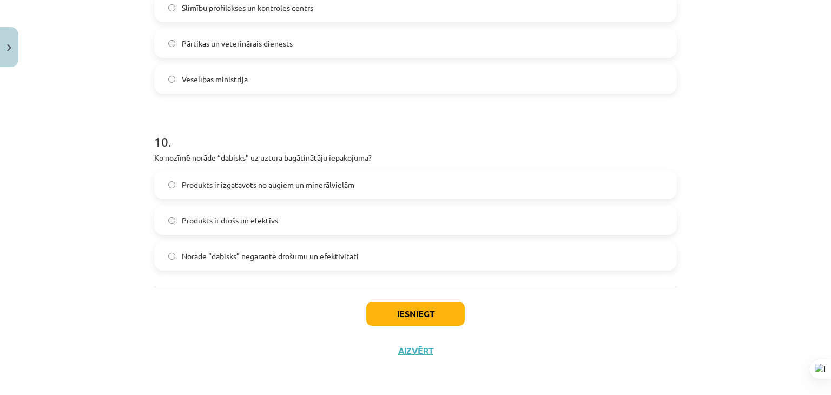
scroll to position [1694, 0]
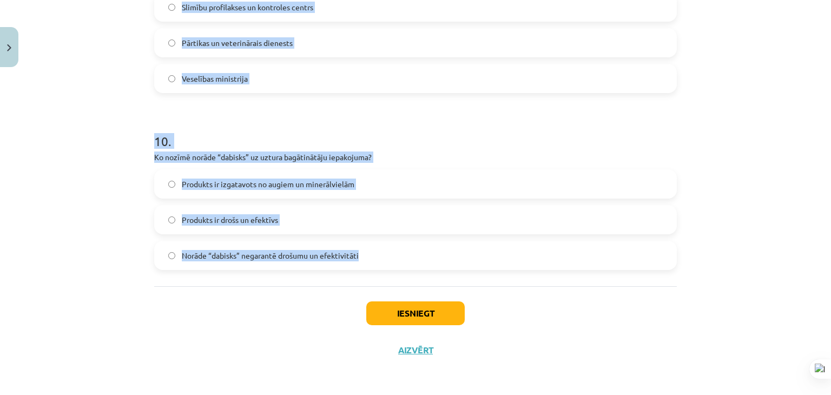
drag, startPoint x: 153, startPoint y: 219, endPoint x: 379, endPoint y: 270, distance: 231.9
copy form "9 . Kas uztur un veido uztura bagātinātāju reģistru [GEOGRAPHIC_DATA]? Slimību …"
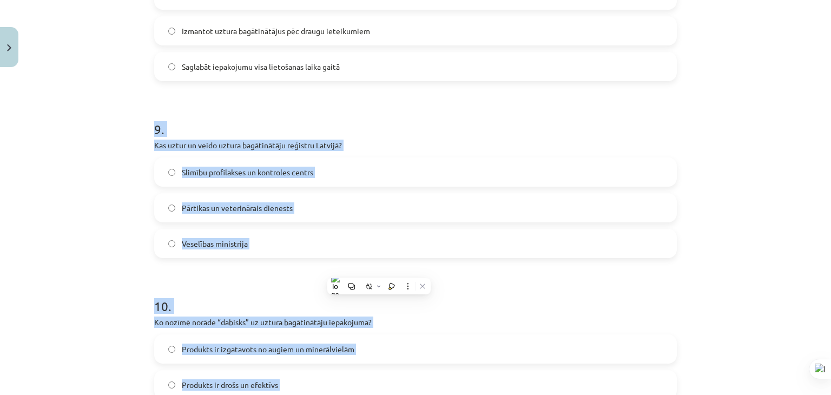
scroll to position [1477, 0]
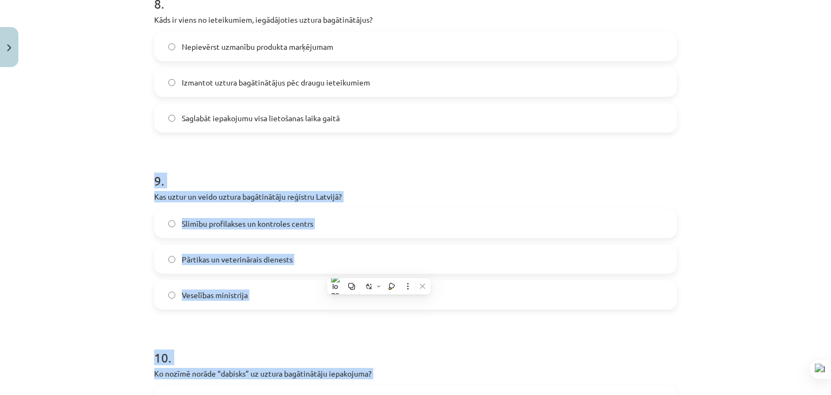
click at [244, 256] on span "Pārtikas un veterinārais dienests" at bounding box center [237, 259] width 111 height 11
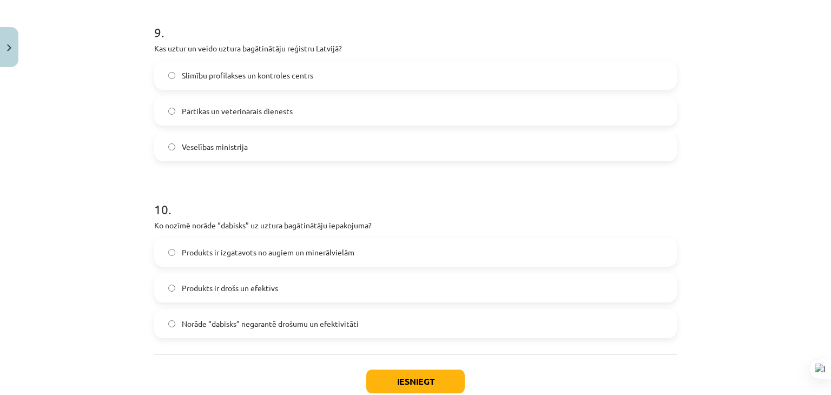
scroll to position [1640, 0]
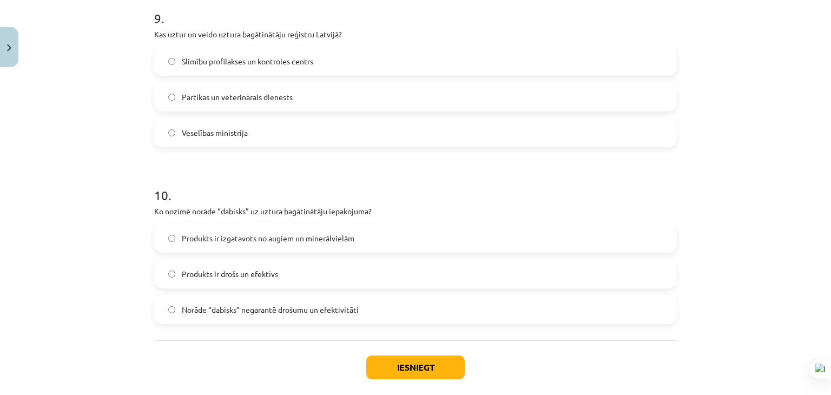
click at [295, 302] on label "Norāde “dabisks” negarantē drošumu un efektivitāti" at bounding box center [415, 309] width 521 height 27
click at [402, 359] on button "Iesniegt" at bounding box center [415, 368] width 99 height 24
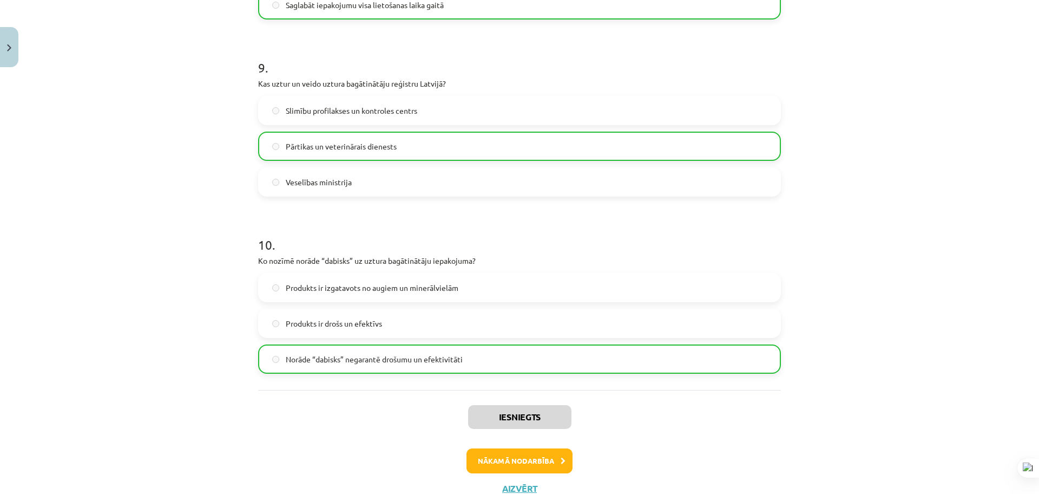
scroll to position [1630, 0]
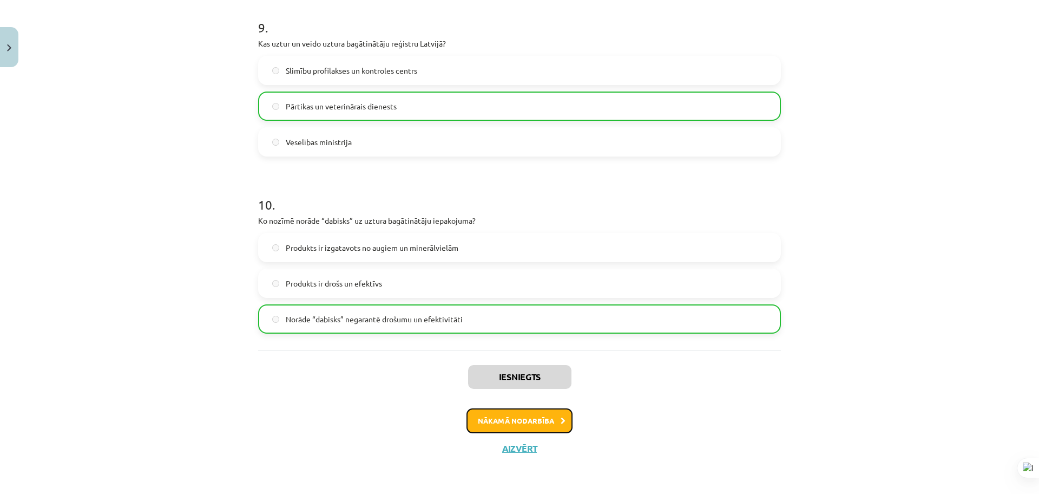
click at [497, 395] on button "Nākamā nodarbība" at bounding box center [520, 420] width 106 height 25
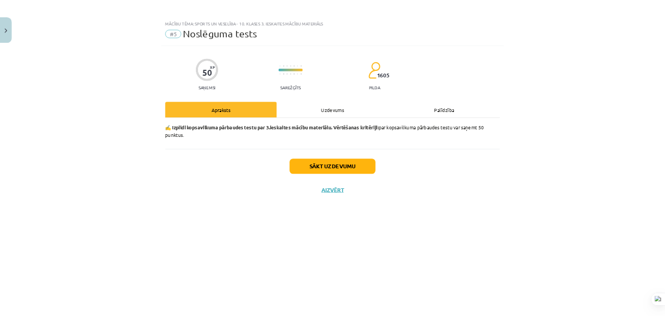
scroll to position [0, 0]
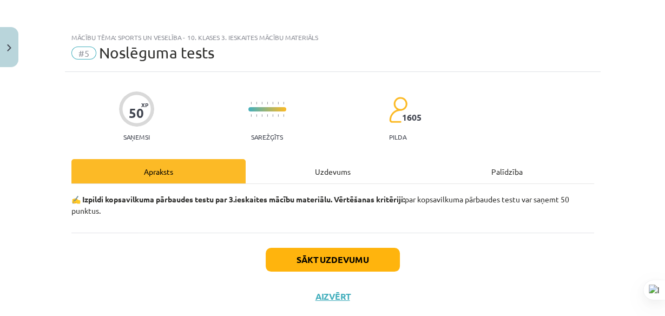
click at [306, 170] on div "Uzdevums" at bounding box center [333, 171] width 174 height 24
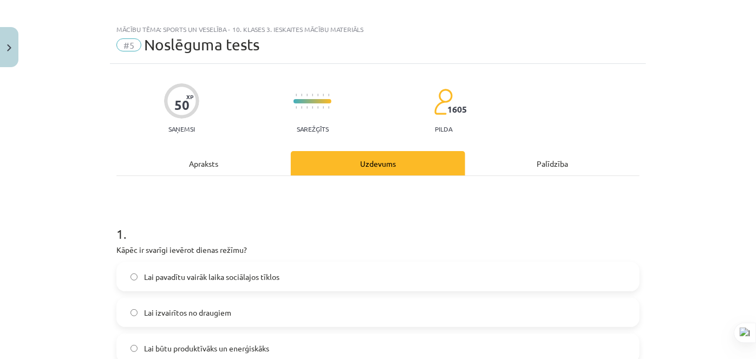
scroll to position [147, 0]
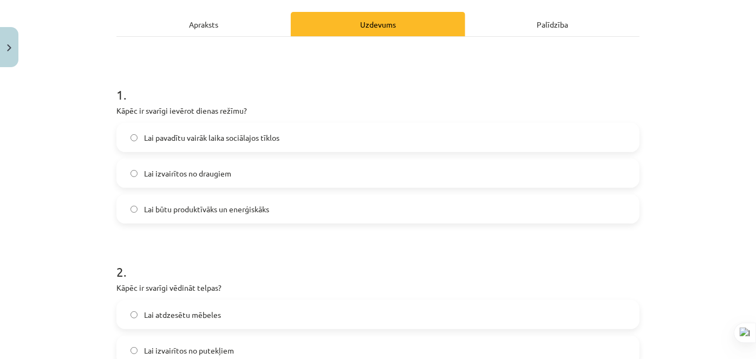
click at [268, 206] on label "Lai būtu produktīvāks un enerģiskāks" at bounding box center [377, 208] width 521 height 27
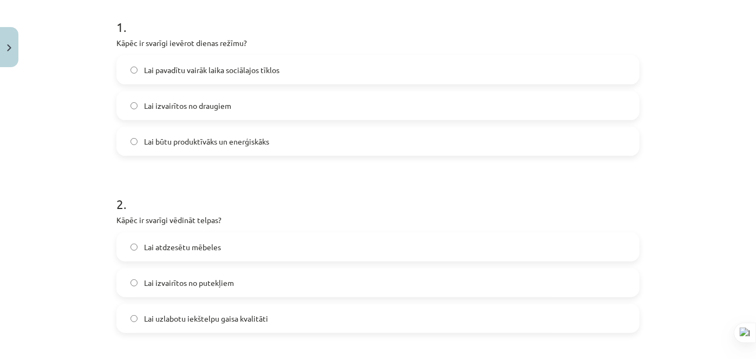
scroll to position [295, 0]
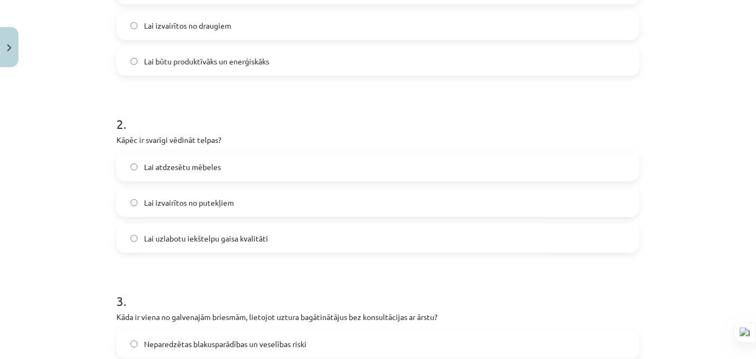
click at [281, 240] on label "Lai uzlabotu iekštelpu gaisa kvalitāti" at bounding box center [377, 238] width 521 height 27
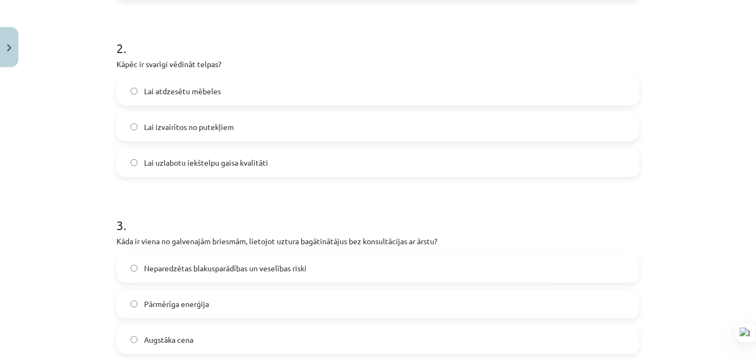
scroll to position [394, 0]
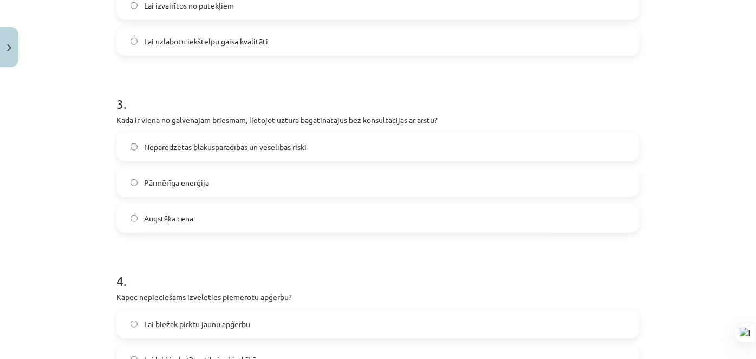
click at [294, 151] on span "Neparedzētas blakusparādības un veselības riski" at bounding box center [225, 146] width 162 height 11
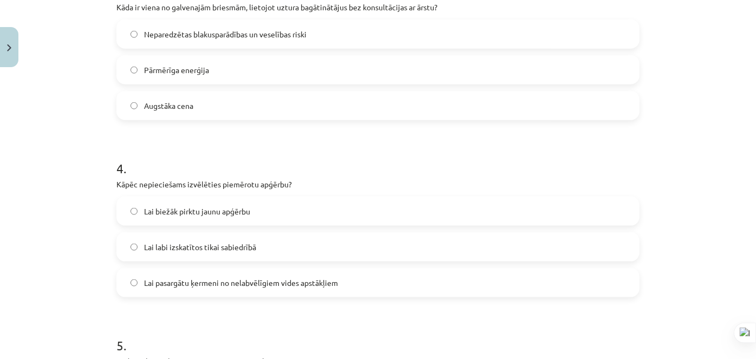
scroll to position [639, 0]
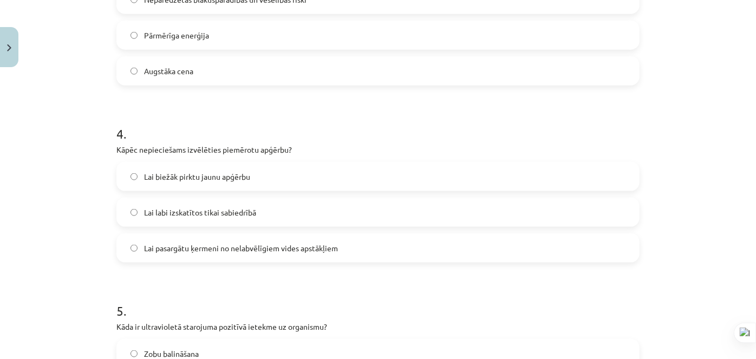
click at [295, 250] on span "Lai pasargātu ķermeni no nelabvēlīgiem vides apstākļiem" at bounding box center [241, 248] width 194 height 11
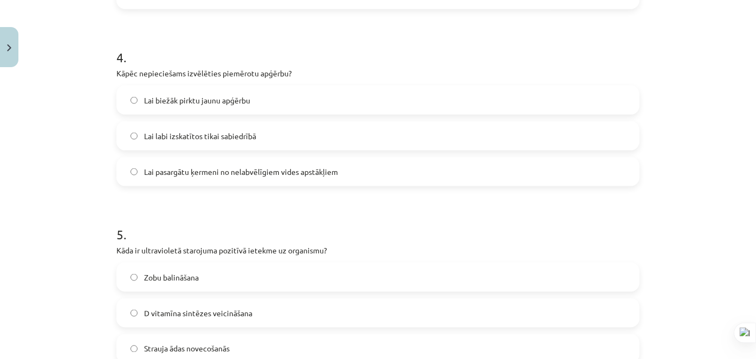
scroll to position [787, 0]
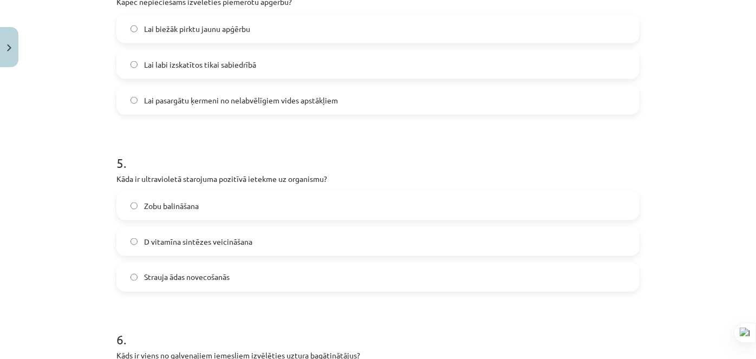
click at [283, 241] on label "D vitamīna sintēzes veicināšana" at bounding box center [377, 241] width 521 height 27
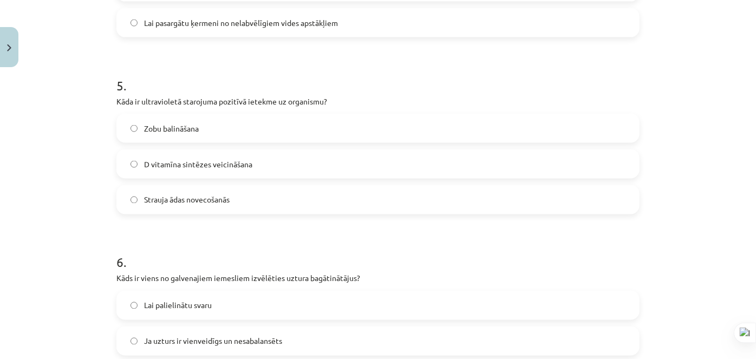
scroll to position [935, 0]
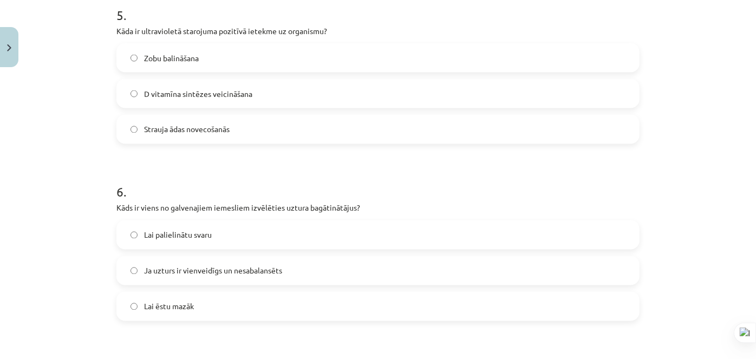
click at [271, 270] on span "Ja uzturs ir vienveidīgs un nesabalansēts" at bounding box center [213, 270] width 138 height 11
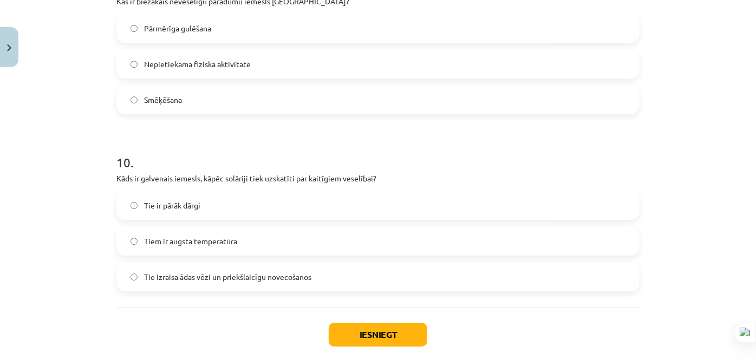
scroll to position [1729, 0]
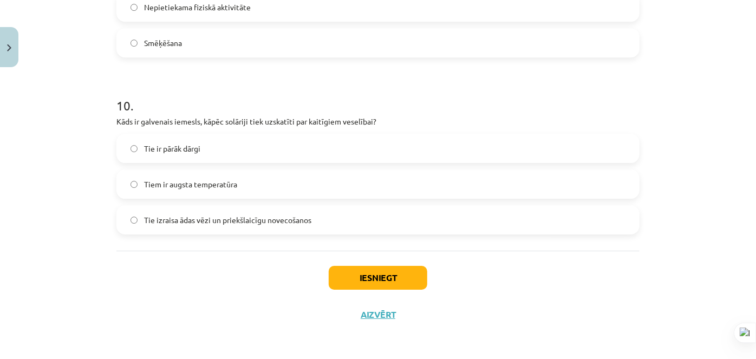
click at [285, 222] on span "Tie izraisa ādas vēzi un priekšlaicīgu novecošanos" at bounding box center [227, 219] width 167 height 11
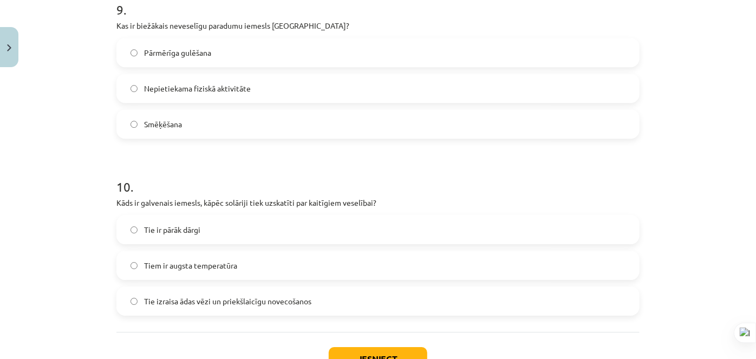
scroll to position [1631, 0]
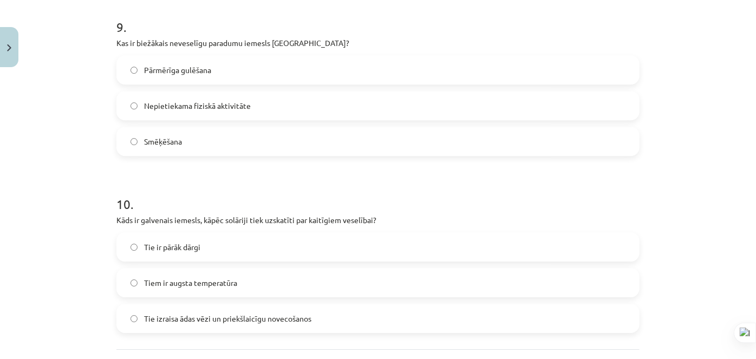
click at [211, 108] on span "Nepietiekama fiziskā aktivitāte" at bounding box center [197, 105] width 107 height 11
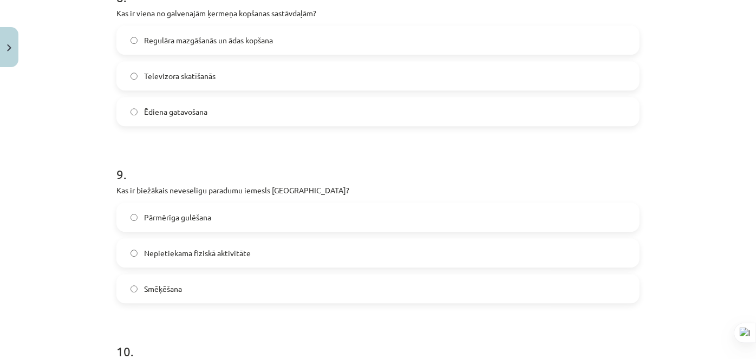
scroll to position [1434, 0]
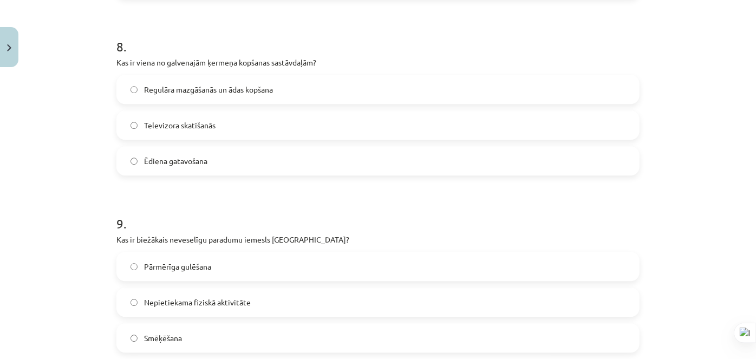
click at [156, 89] on span "Regulāra mazgāšanās un ādas kopšana" at bounding box center [208, 89] width 129 height 11
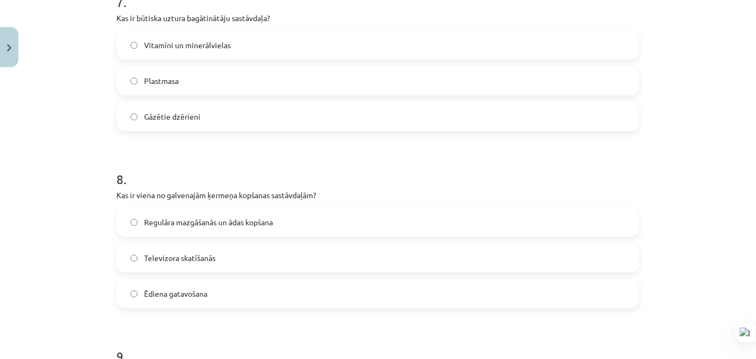
scroll to position [1287, 0]
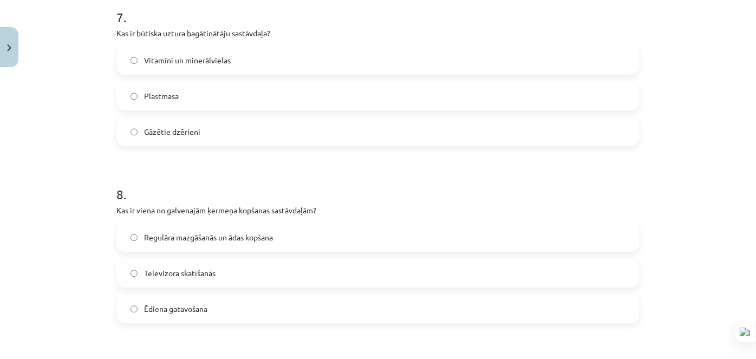
click at [192, 58] on span "Vitamīni un minerālvielas" at bounding box center [187, 60] width 87 height 11
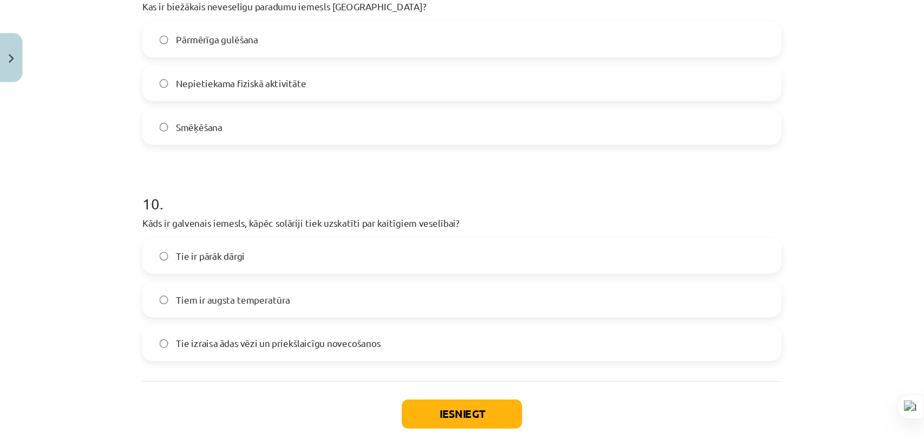
scroll to position [1729, 0]
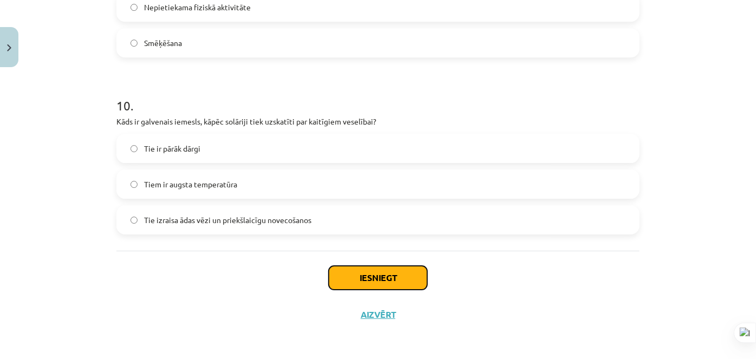
click at [355, 271] on button "Iesniegt" at bounding box center [378, 278] width 99 height 24
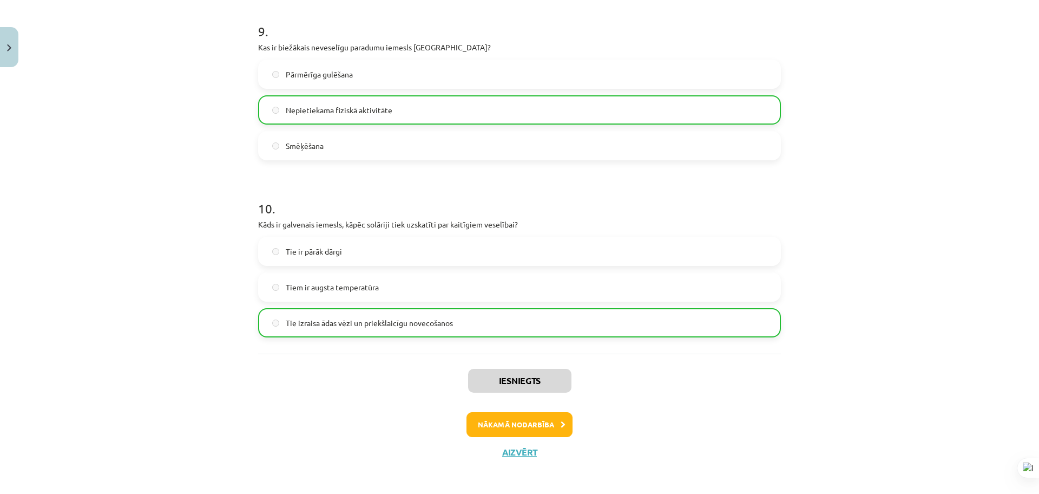
scroll to position [1630, 0]
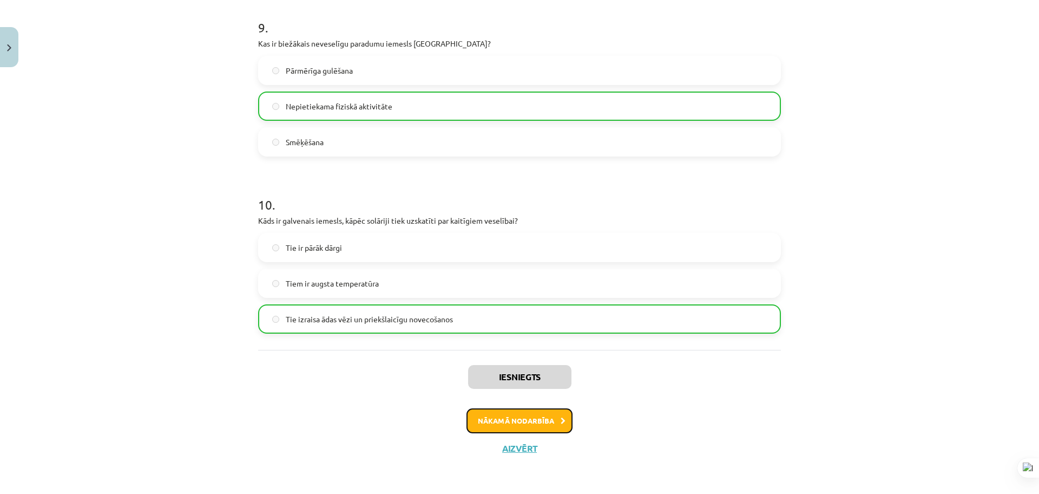
click at [484, 395] on button "Nākamā nodarbība" at bounding box center [520, 420] width 106 height 25
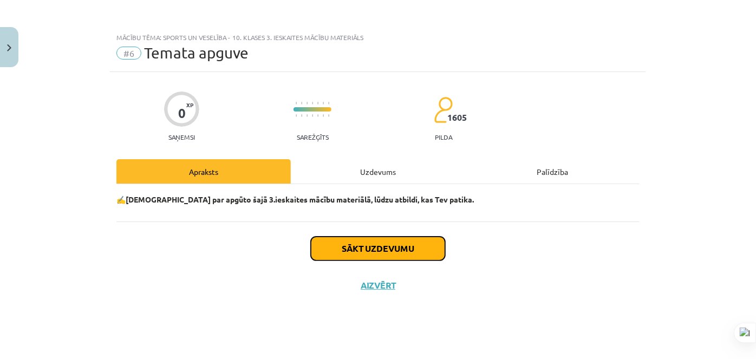
click at [353, 253] on button "Sākt uzdevumu" at bounding box center [378, 249] width 134 height 24
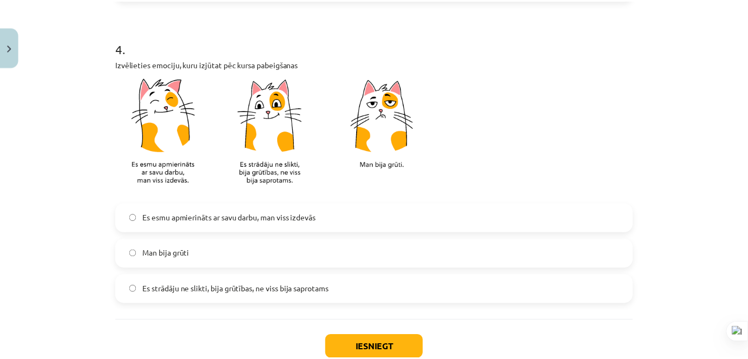
scroll to position [1002, 0]
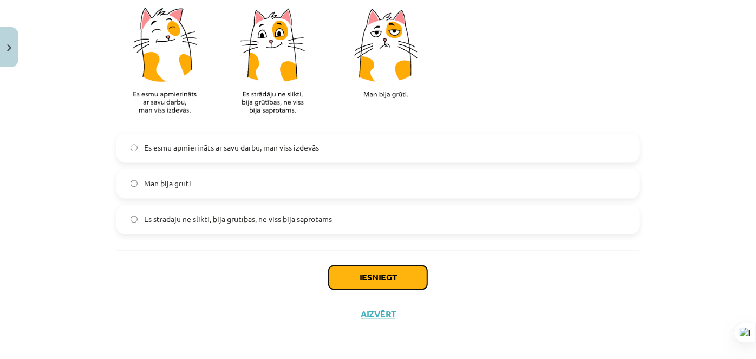
click at [351, 268] on button "Iesniegt" at bounding box center [378, 278] width 99 height 24
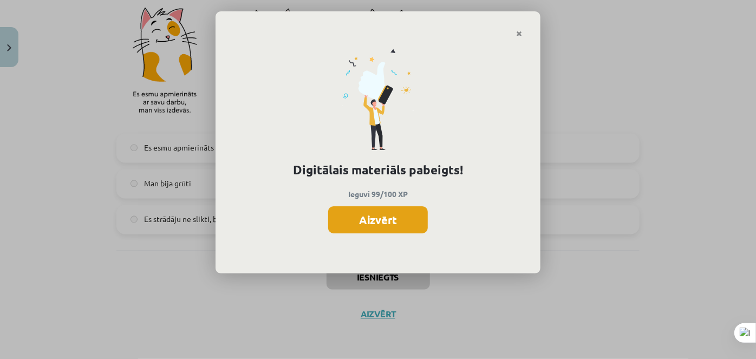
click at [369, 220] on button "Aizvērt" at bounding box center [378, 219] width 100 height 27
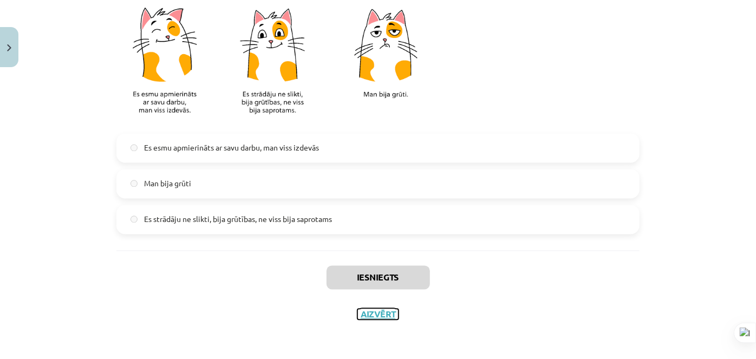
click at [369, 316] on button "Aizvērt" at bounding box center [377, 314] width 41 height 11
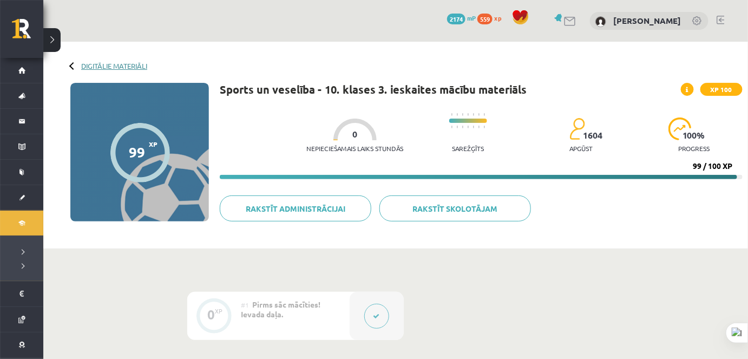
click at [102, 64] on link "Digitālie materiāli" at bounding box center [114, 66] width 66 height 8
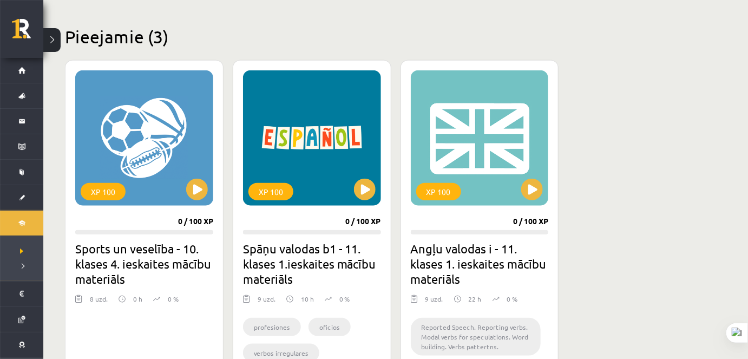
scroll to position [196, 0]
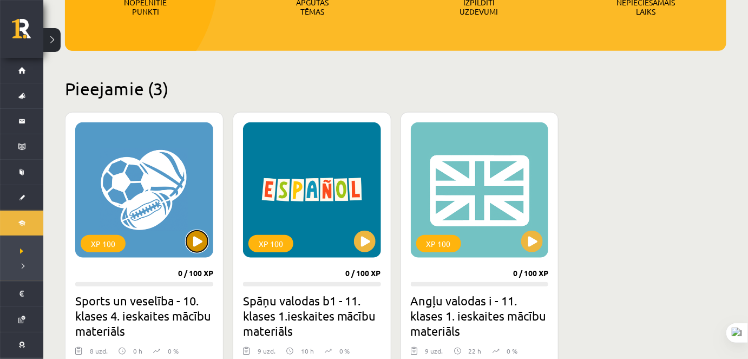
click at [199, 241] on button at bounding box center [197, 242] width 22 height 22
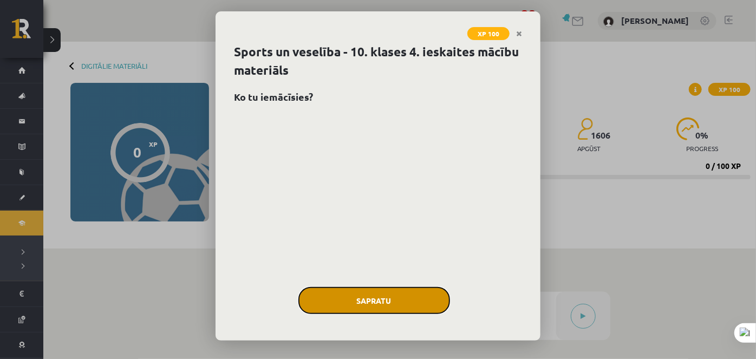
click at [356, 307] on button "Sapratu" at bounding box center [374, 300] width 152 height 27
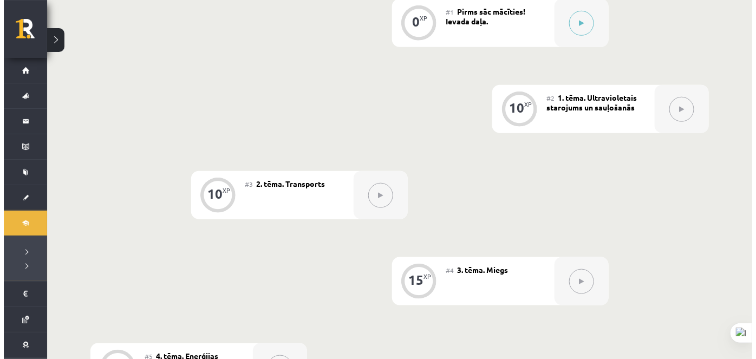
scroll to position [246, 0]
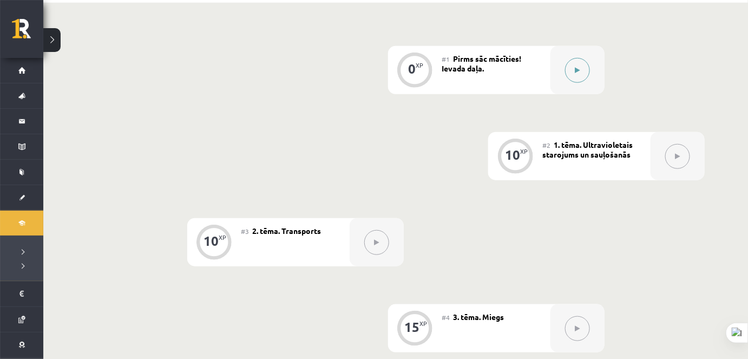
click at [566, 77] on div at bounding box center [578, 70] width 54 height 48
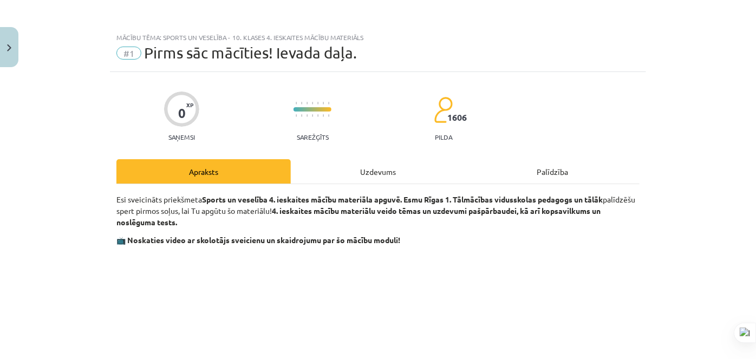
click at [417, 171] on div "Uzdevums" at bounding box center [378, 171] width 174 height 24
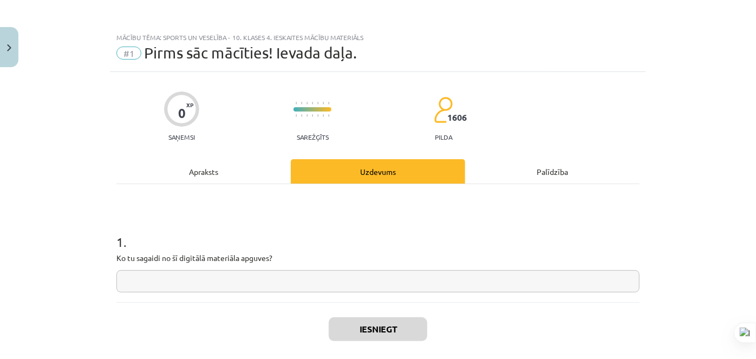
scroll to position [27, 0]
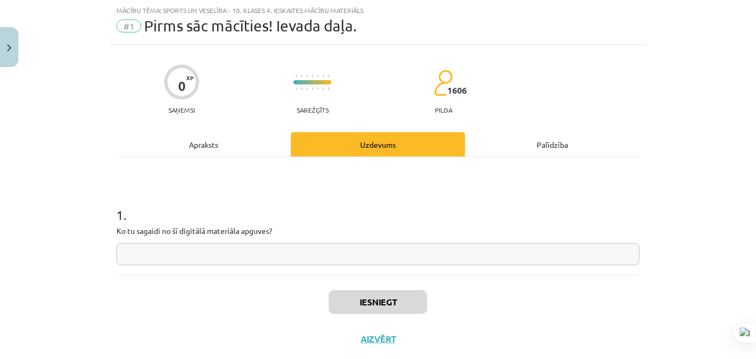
click at [356, 253] on input "text" at bounding box center [377, 254] width 523 height 22
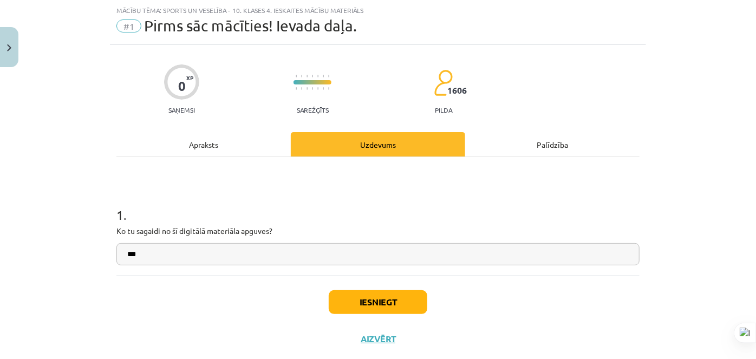
type input "***"
click at [399, 304] on button "Iesniegt" at bounding box center [378, 302] width 99 height 24
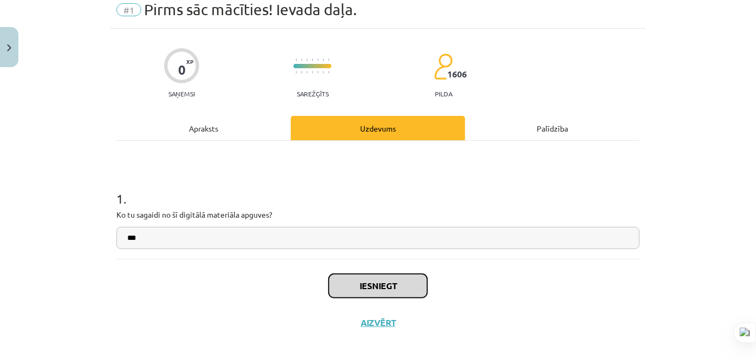
scroll to position [52, 0]
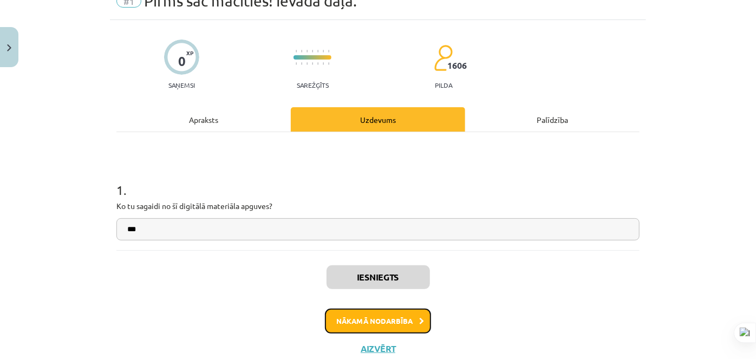
click at [381, 314] on button "Nākamā nodarbība" at bounding box center [378, 321] width 106 height 25
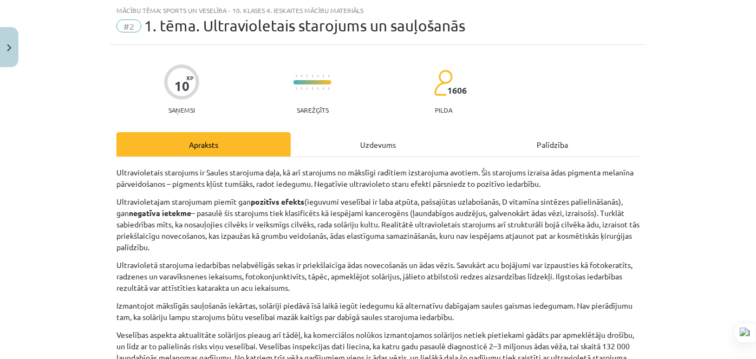
click at [379, 142] on div "Uzdevums" at bounding box center [378, 144] width 174 height 24
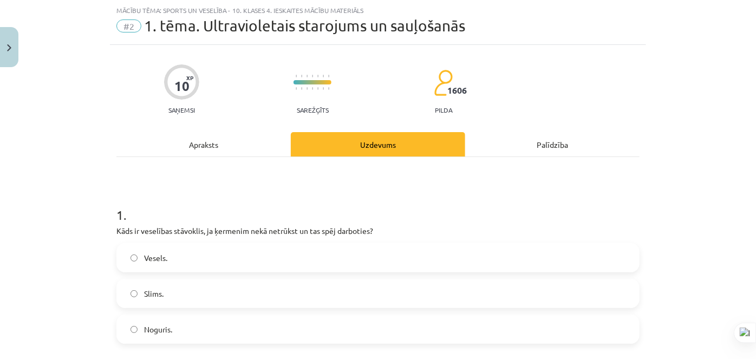
scroll to position [126, 0]
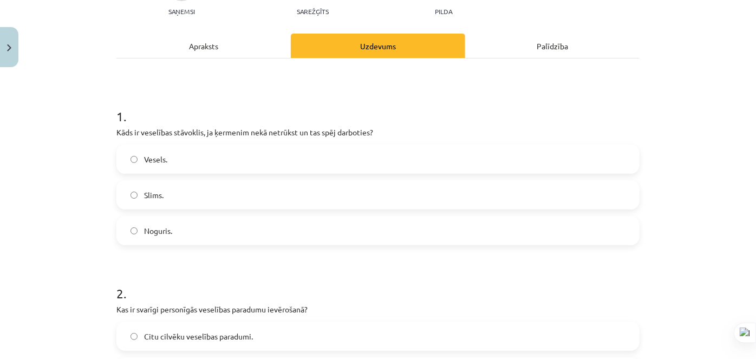
click at [215, 143] on div "1 . Kāds ir veselības stāvoklis, ja ķermenim nekā netrūkst un tas spēj darbotie…" at bounding box center [377, 167] width 523 height 155
click at [232, 162] on label "Vesels." at bounding box center [377, 159] width 521 height 27
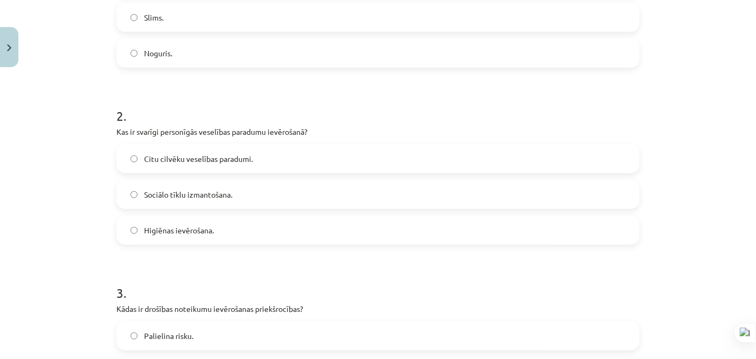
scroll to position [322, 0]
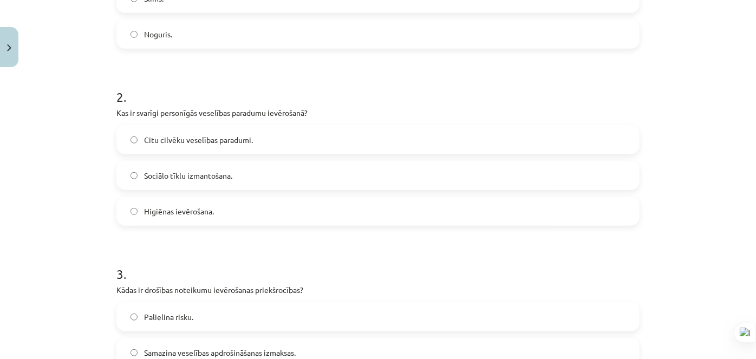
click at [199, 214] on span "Higiēnas ievērošana." at bounding box center [179, 211] width 70 height 11
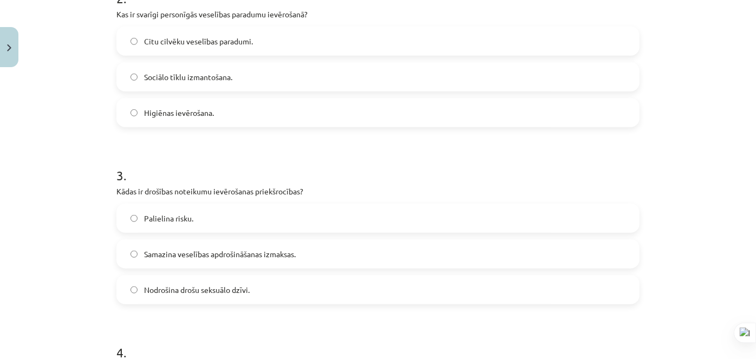
scroll to position [470, 0]
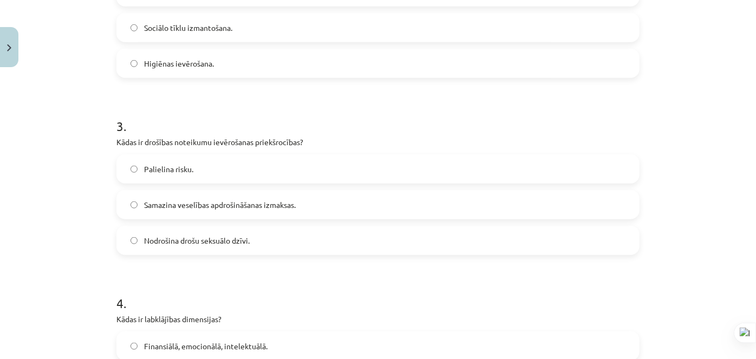
click at [200, 206] on span "Samazina veselības apdrošināšanas izmaksas." at bounding box center [220, 204] width 152 height 11
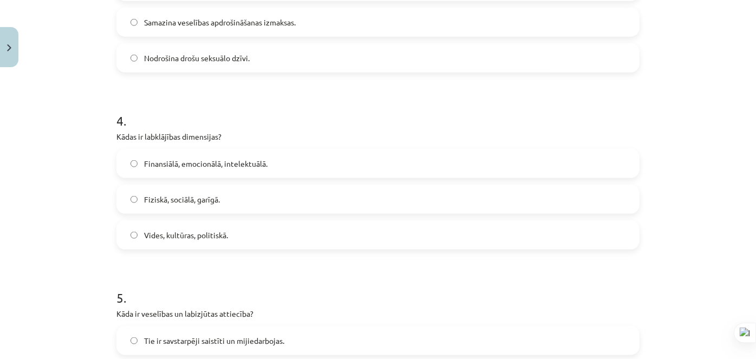
scroll to position [667, 0]
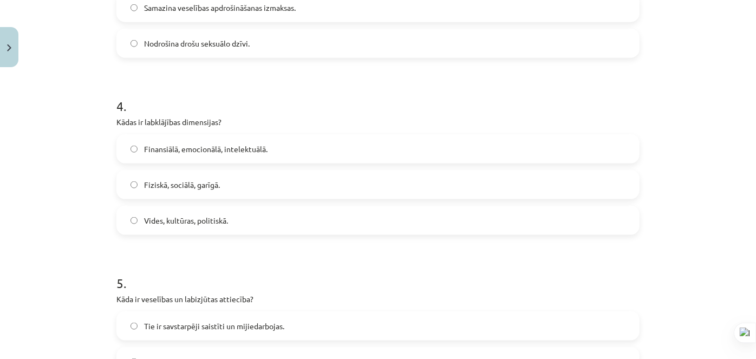
click at [213, 149] on span "Finansiālā, emocionālā, intelektuālā." at bounding box center [205, 148] width 123 height 11
click at [201, 185] on span "Fiziskā, sociālā, garīgā." at bounding box center [182, 184] width 76 height 11
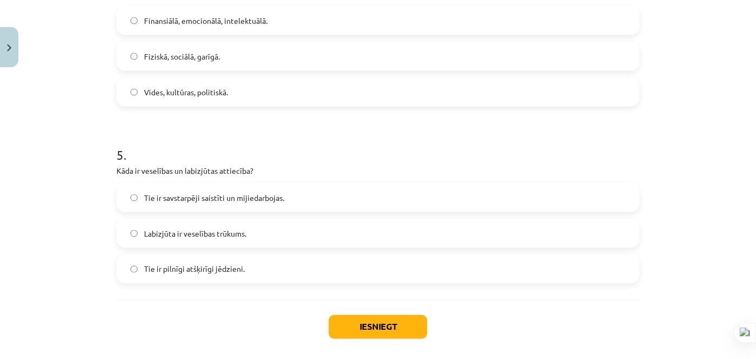
scroll to position [844, 0]
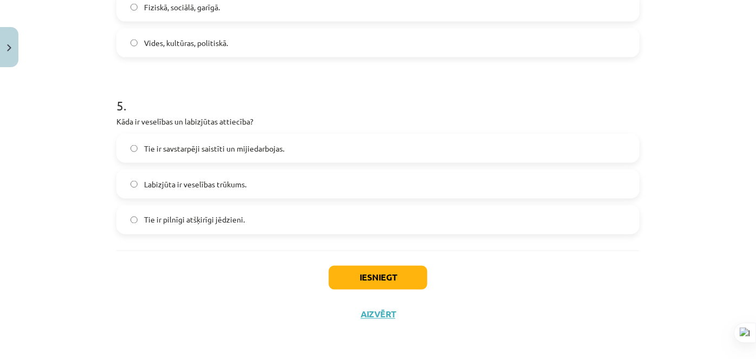
click at [256, 153] on span "Tie ir savstarpēji saistīti un mijiedarbojas." at bounding box center [214, 148] width 140 height 11
click at [344, 283] on button "Iesniegt" at bounding box center [378, 278] width 99 height 24
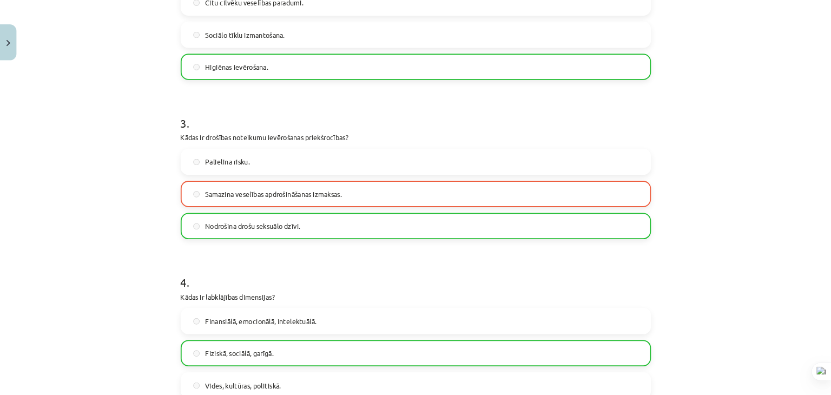
scroll to position [459, 0]
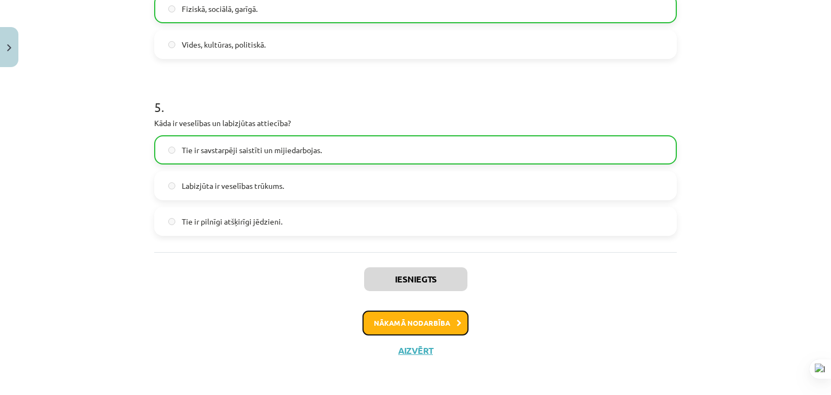
click at [409, 326] on button "Nākamā nodarbība" at bounding box center [416, 323] width 106 height 25
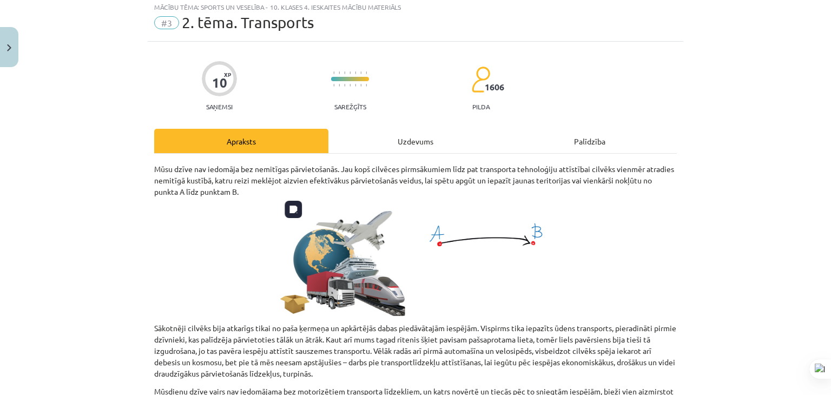
scroll to position [27, 0]
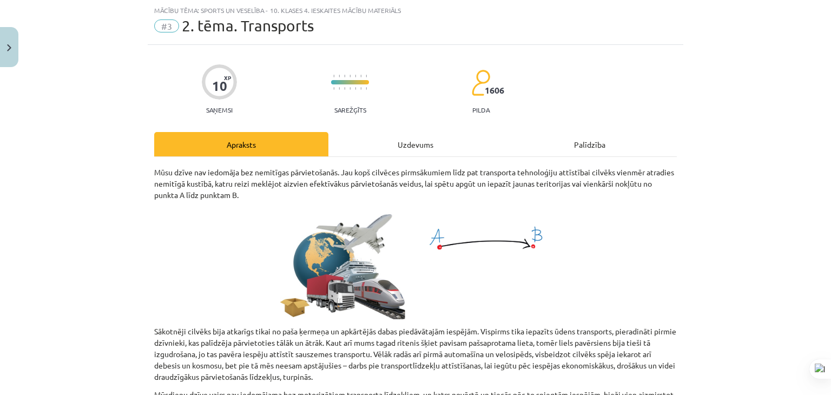
click at [383, 152] on div "Uzdevums" at bounding box center [416, 144] width 174 height 24
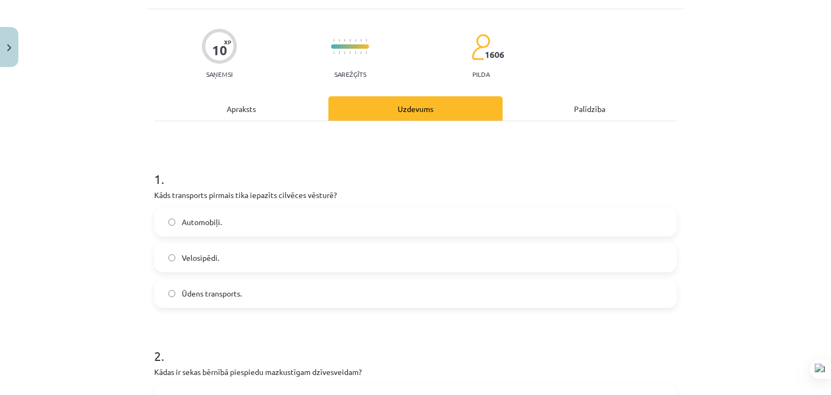
scroll to position [81, 0]
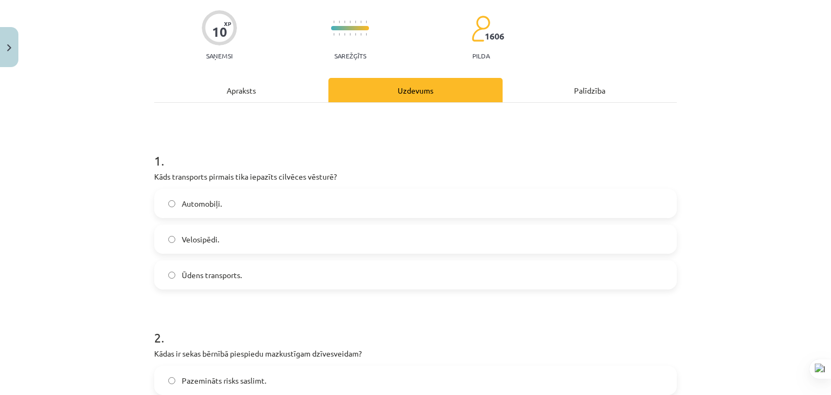
click at [262, 280] on label "Ūdens transports." at bounding box center [415, 274] width 521 height 27
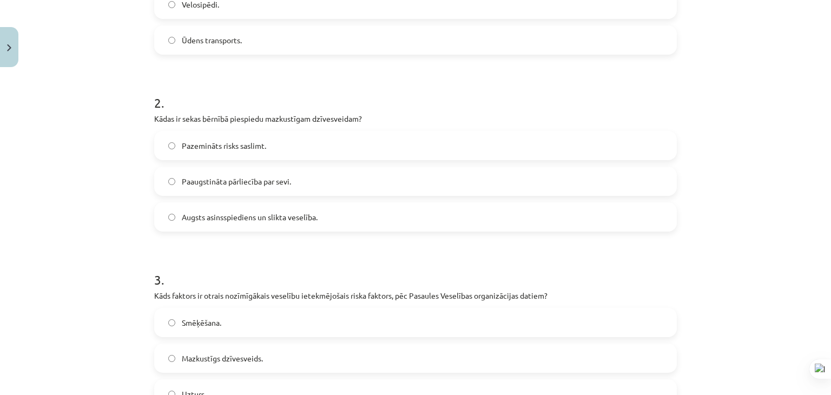
scroll to position [298, 0]
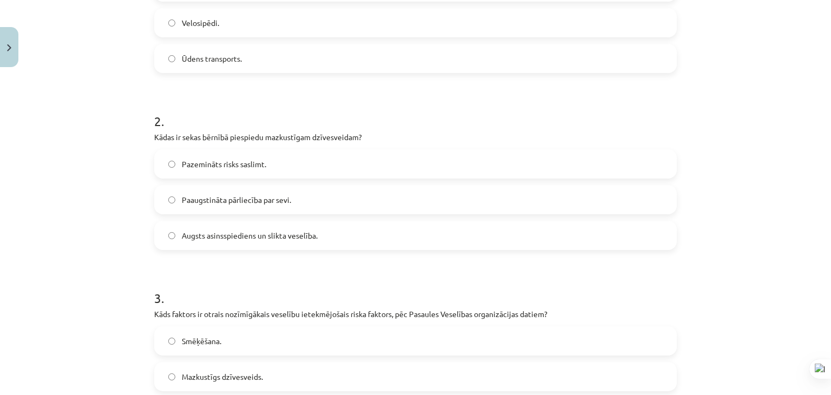
click at [311, 240] on span "Augsts asinsspiediens un slikta veselība." at bounding box center [250, 235] width 136 height 11
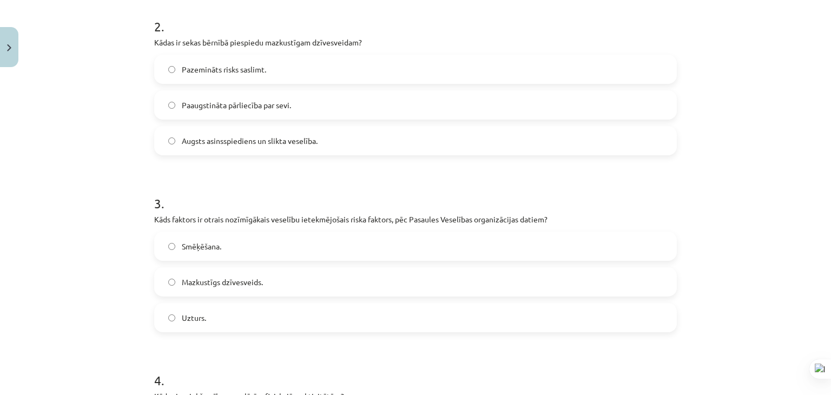
scroll to position [406, 0]
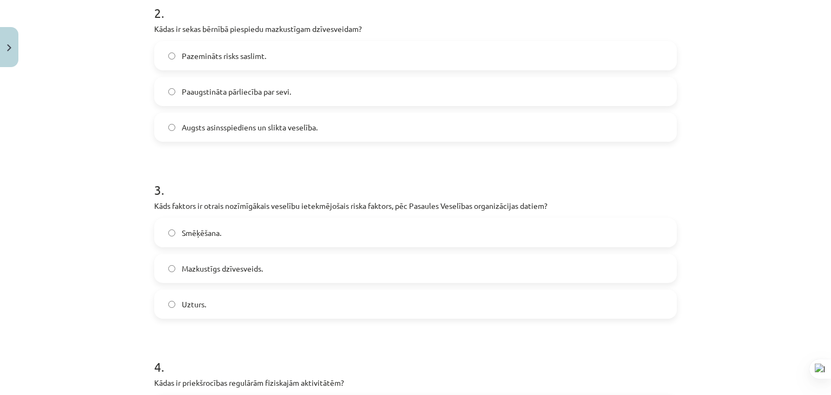
click at [300, 260] on label "Mazkustīgs dzīvesveids." at bounding box center [415, 268] width 521 height 27
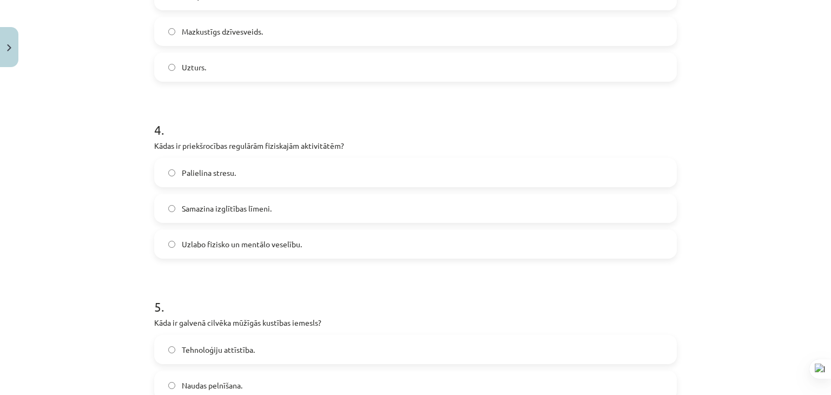
scroll to position [677, 0]
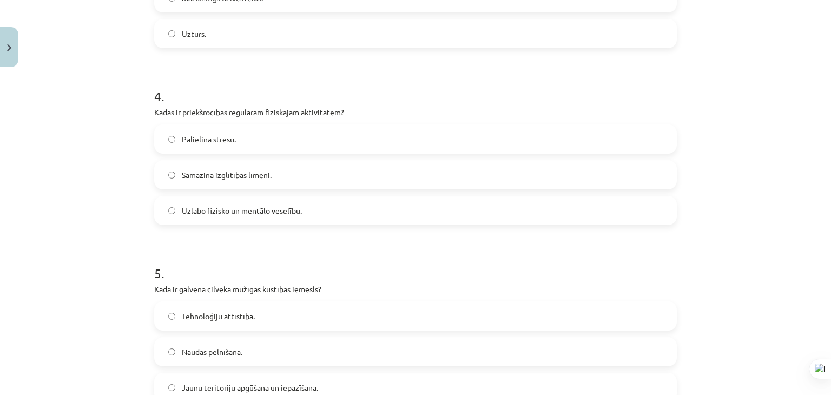
click at [266, 211] on span "Uzlabo fizisko un mentālo veselību." at bounding box center [242, 210] width 120 height 11
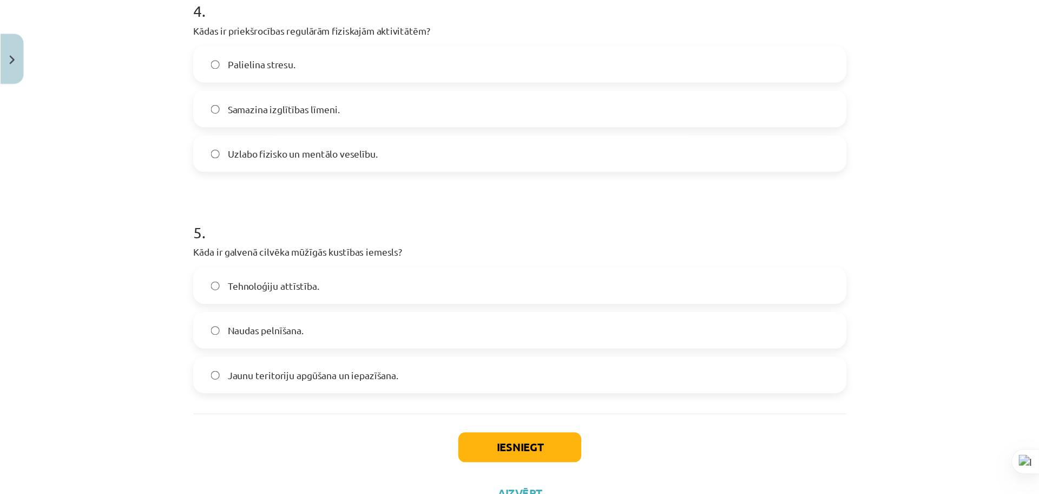
scroll to position [809, 0]
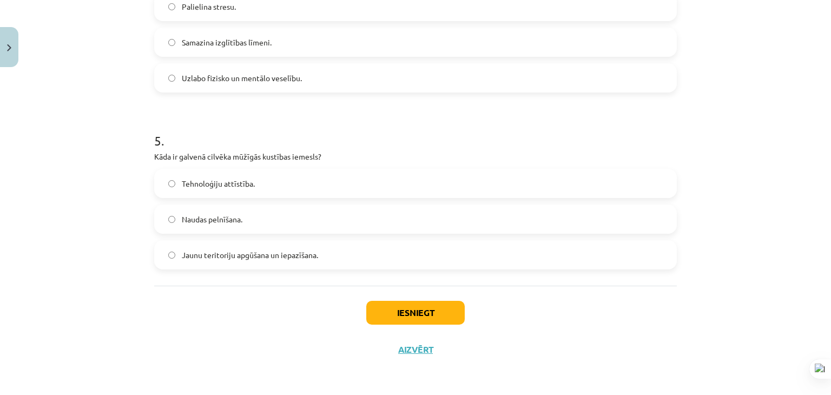
click at [288, 257] on span "Jaunu teritoriju apgūšana un iepazīšana." at bounding box center [250, 255] width 136 height 11
click at [383, 308] on button "Iesniegt" at bounding box center [415, 313] width 99 height 24
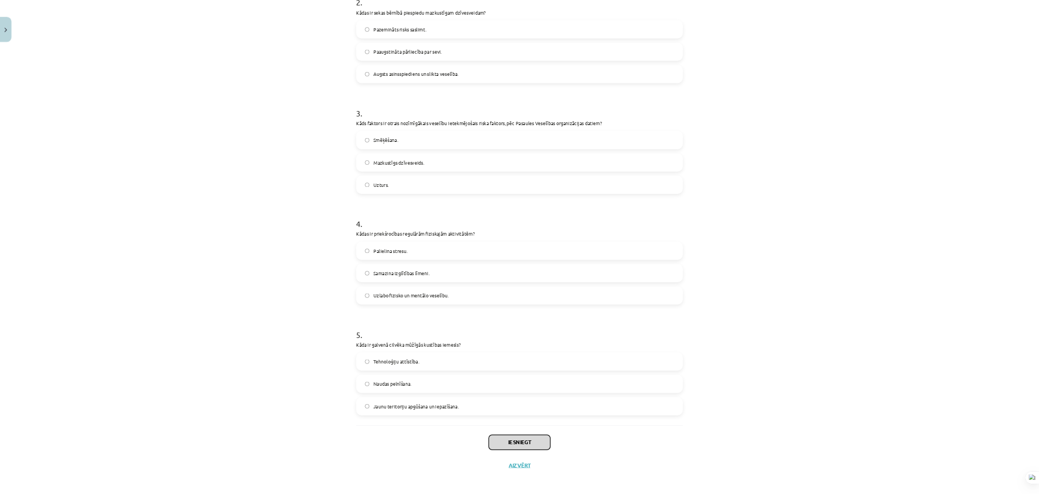
scroll to position [22, 0]
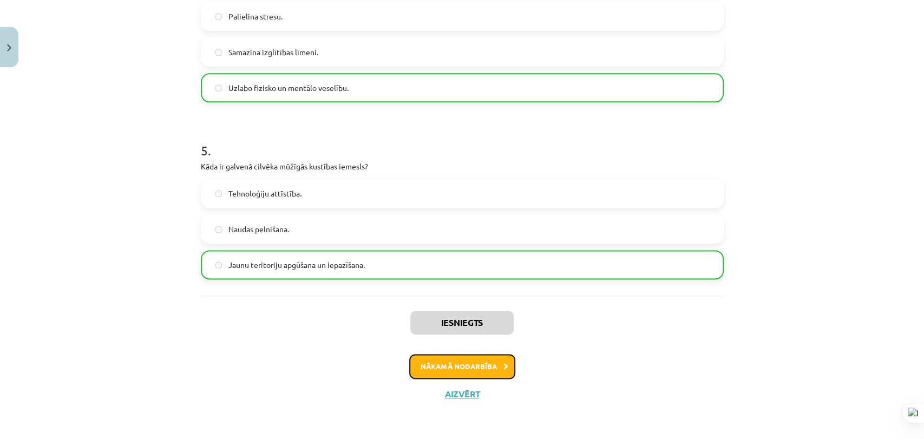
click at [432, 356] on button "Nākamā nodarbība" at bounding box center [462, 366] width 106 height 25
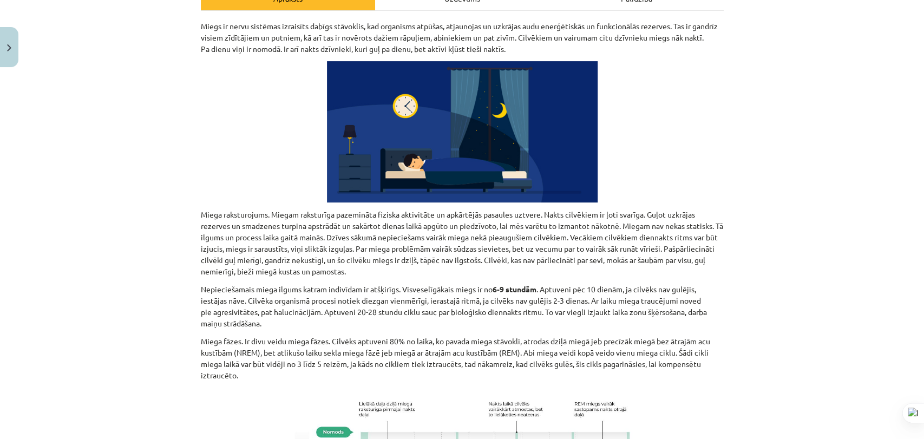
scroll to position [27, 0]
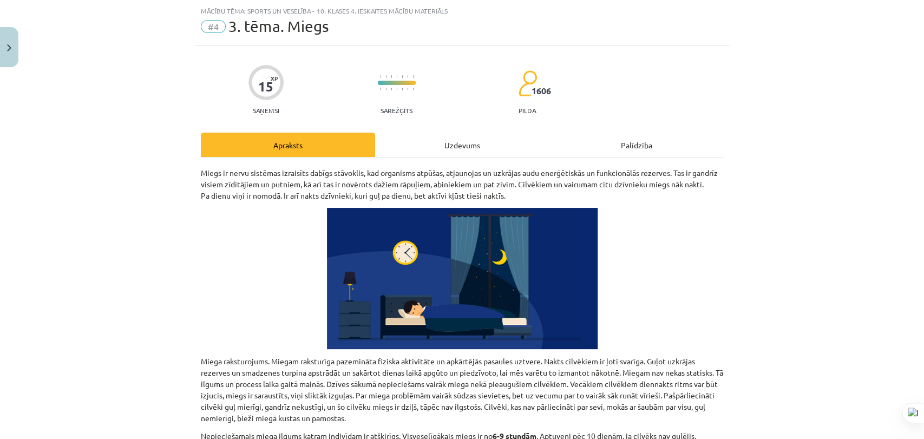
click at [401, 136] on div "Uzdevums" at bounding box center [462, 145] width 174 height 24
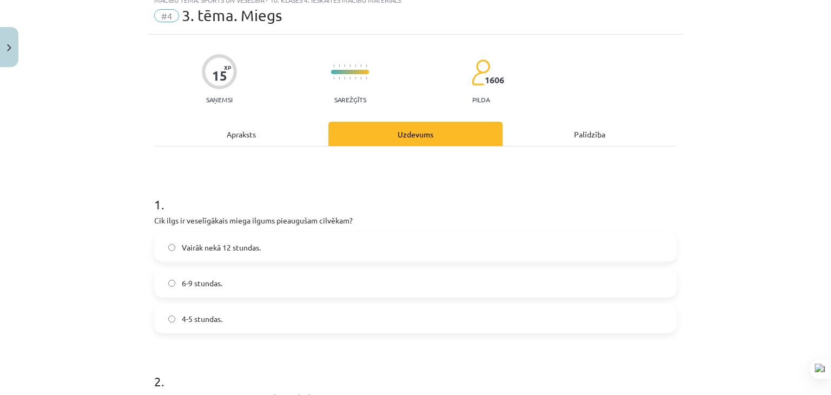
scroll to position [54, 0]
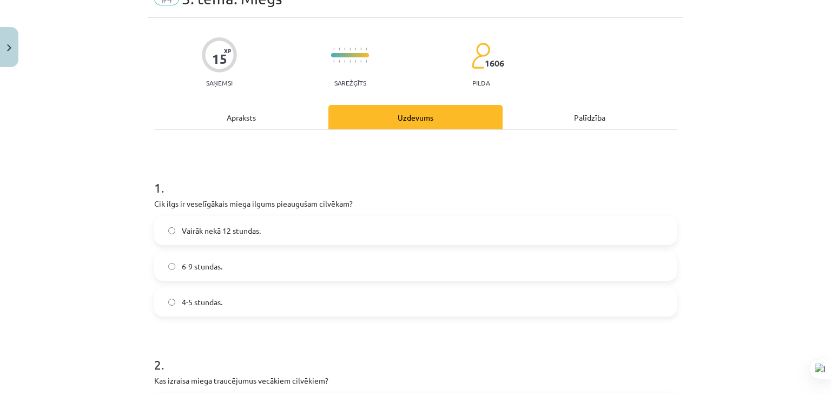
click at [320, 261] on label "6-9 stundas." at bounding box center [415, 266] width 521 height 27
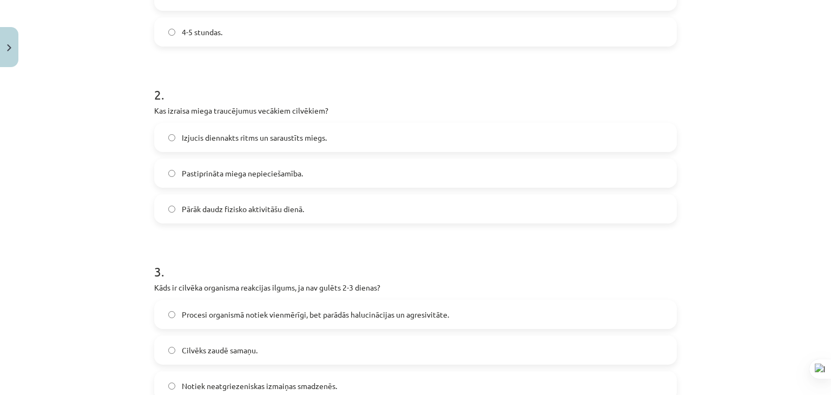
scroll to position [325, 0]
click at [304, 133] on span "Izjucis diennakts ritms un saraustīts miegs." at bounding box center [254, 137] width 145 height 11
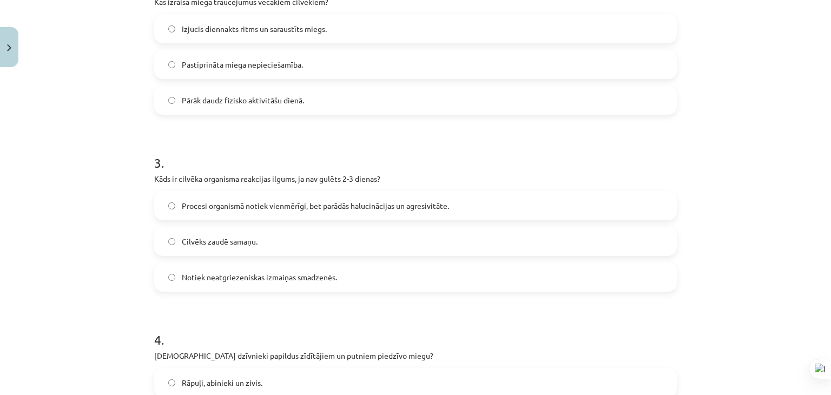
scroll to position [487, 0]
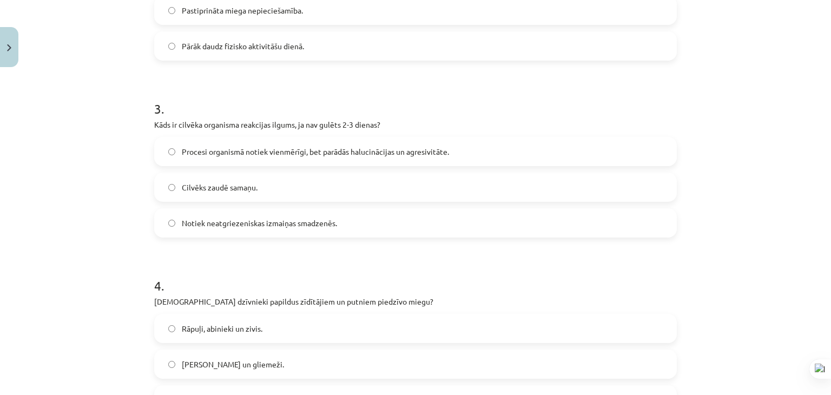
click at [296, 148] on span "Procesi organismā notiek vienmērīgi, bet parādās halucinācijas un agresivitāte." at bounding box center [315, 151] width 267 height 11
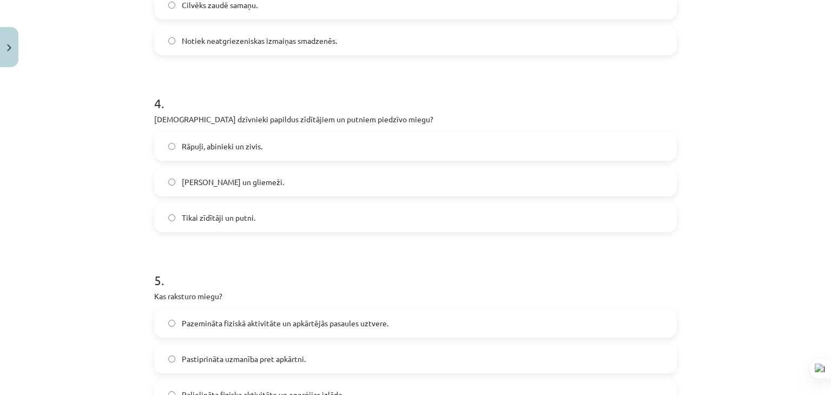
scroll to position [704, 0]
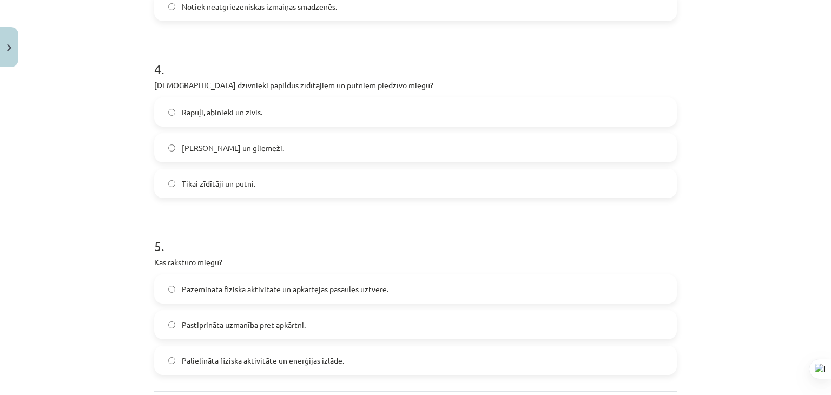
click at [270, 112] on label "Rāpuļi, abinieki un zivis." at bounding box center [415, 112] width 521 height 27
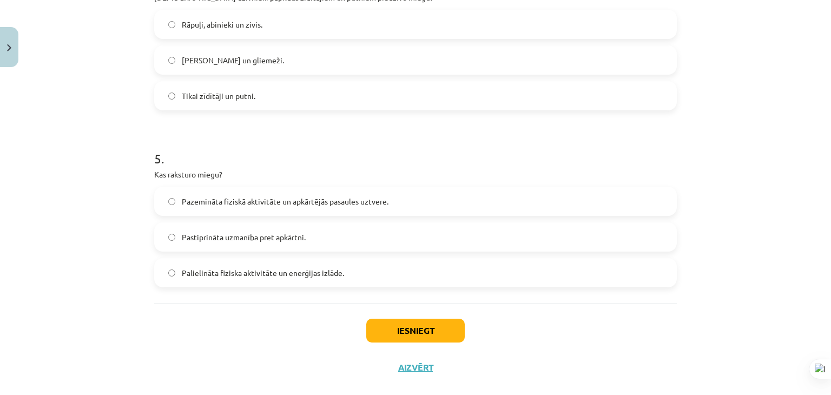
scroll to position [809, 0]
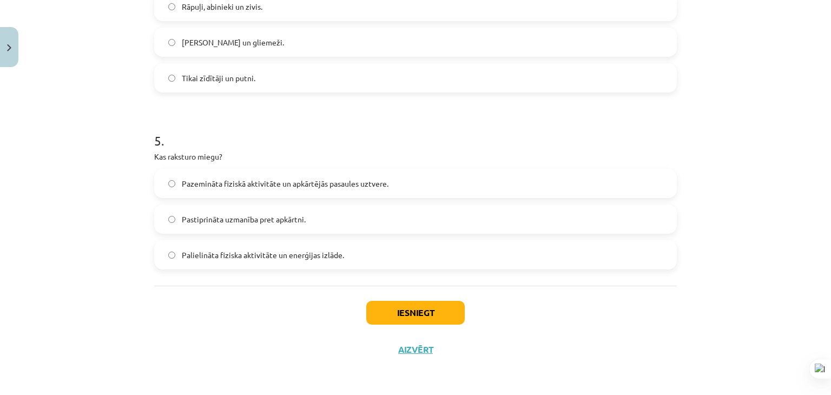
click at [333, 183] on span "Pazemināta fiziskā aktivitāte un apkārtējās pasaules uztvere." at bounding box center [285, 183] width 207 height 11
click at [383, 312] on button "Iesniegt" at bounding box center [415, 313] width 99 height 24
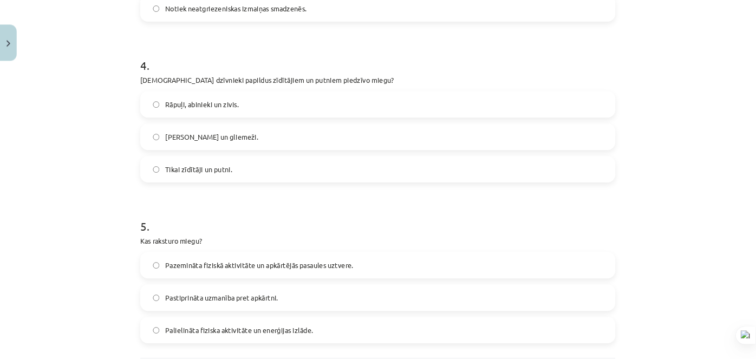
scroll to position [22, 0]
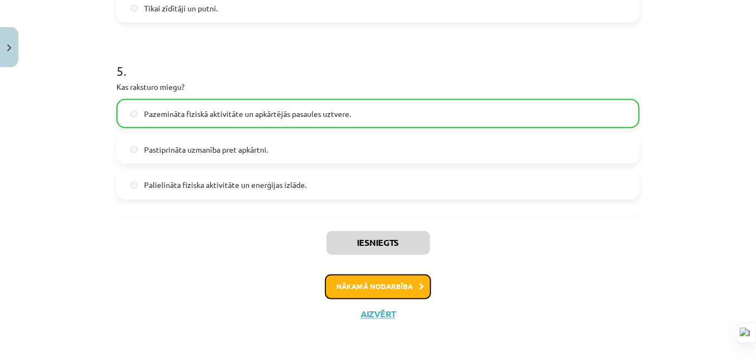
click at [381, 287] on button "Nākamā nodarbība" at bounding box center [378, 286] width 106 height 25
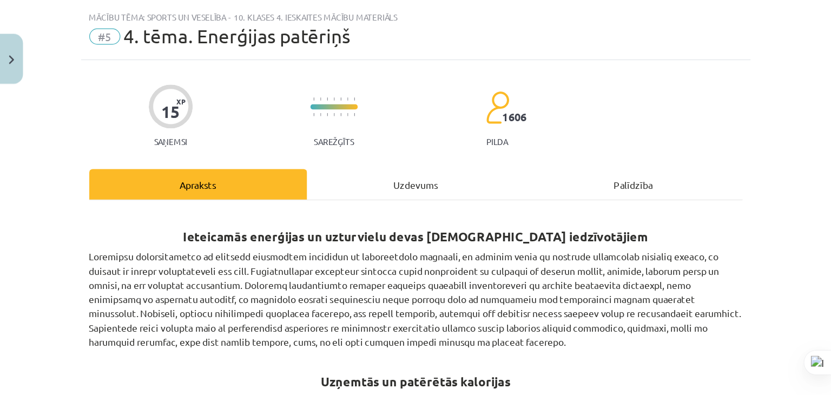
scroll to position [24, 0]
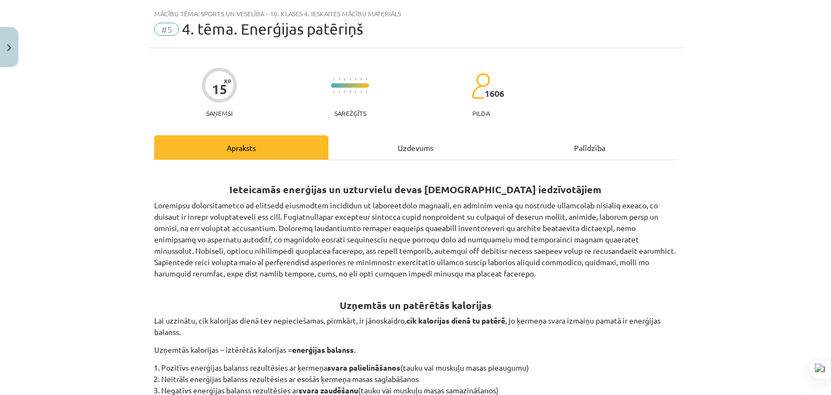
click at [396, 139] on div "Uzdevums" at bounding box center [416, 147] width 174 height 24
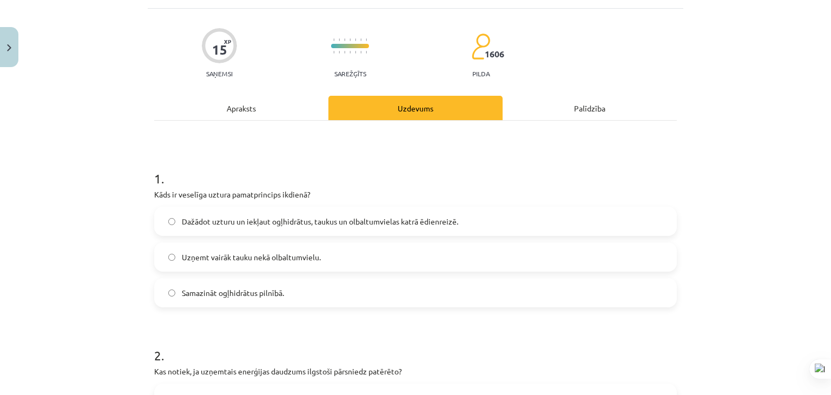
scroll to position [81, 0]
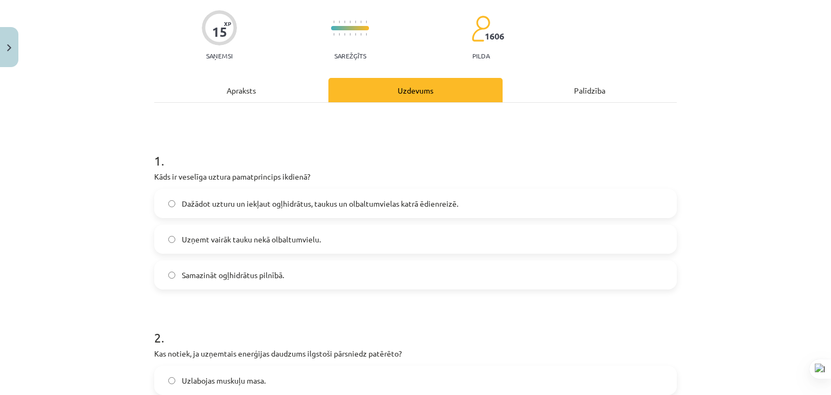
click at [283, 200] on span "Dažādot uzturu un iekļaut ogļhidrātus, taukus un olbaltumvielas katrā ēdienreiz…" at bounding box center [320, 203] width 277 height 11
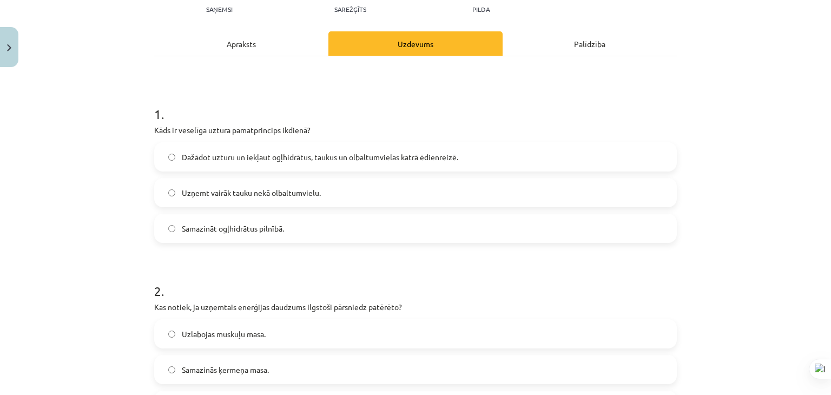
scroll to position [298, 0]
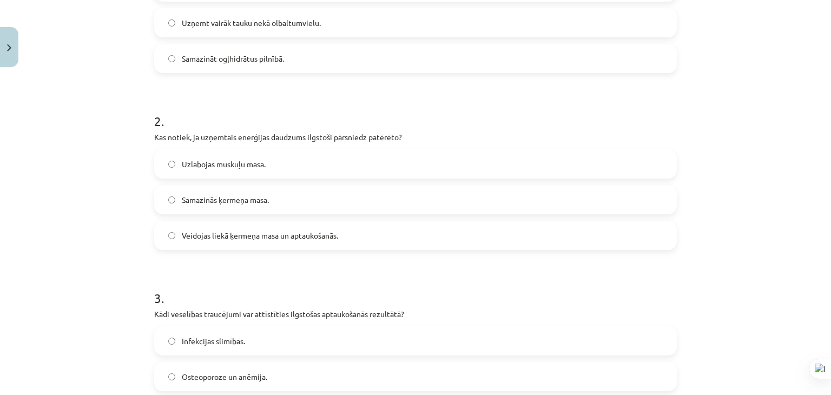
click at [342, 238] on label "Veidojas liekā ķermeņa masa un aptaukošanās." at bounding box center [415, 235] width 521 height 27
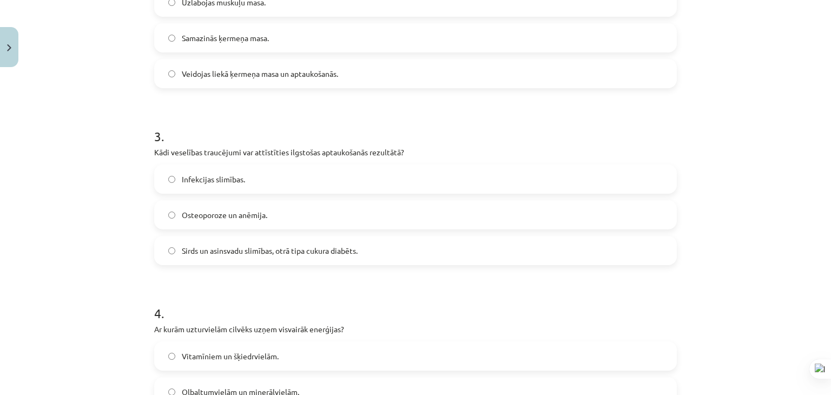
scroll to position [460, 0]
click at [299, 245] on span "Sirds un asinsvadu slimības, otrā tipa cukura diabēts." at bounding box center [270, 250] width 176 height 11
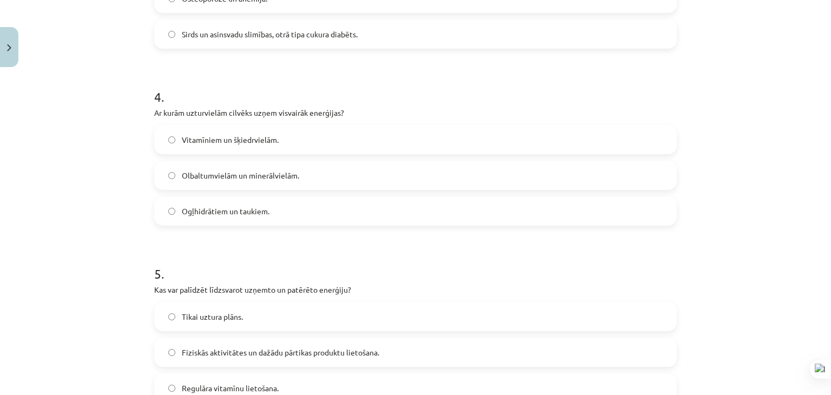
scroll to position [677, 0]
click at [247, 208] on span "Ogļhidrātiem un taukiem." at bounding box center [226, 210] width 88 height 11
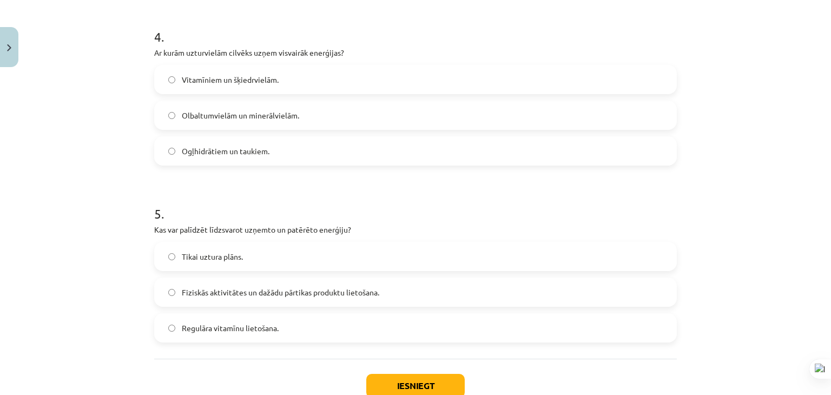
scroll to position [755, 0]
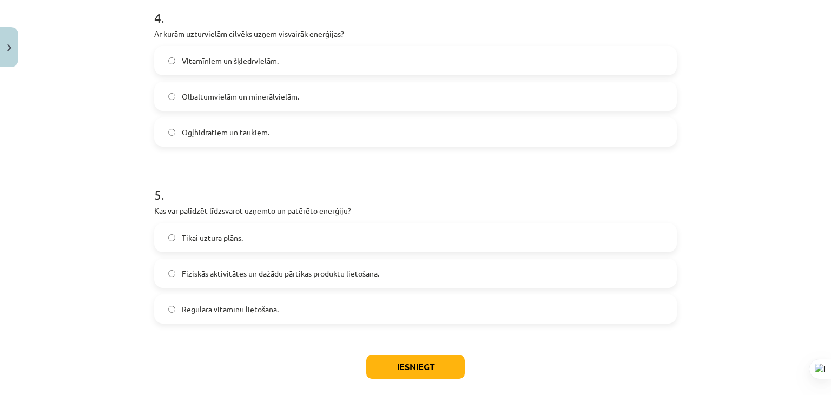
click at [372, 267] on label "Fiziskās aktivitātes un dažādu pārtikas produktu lietošana." at bounding box center [415, 273] width 521 height 27
click at [401, 358] on button "Iesniegt" at bounding box center [415, 367] width 99 height 24
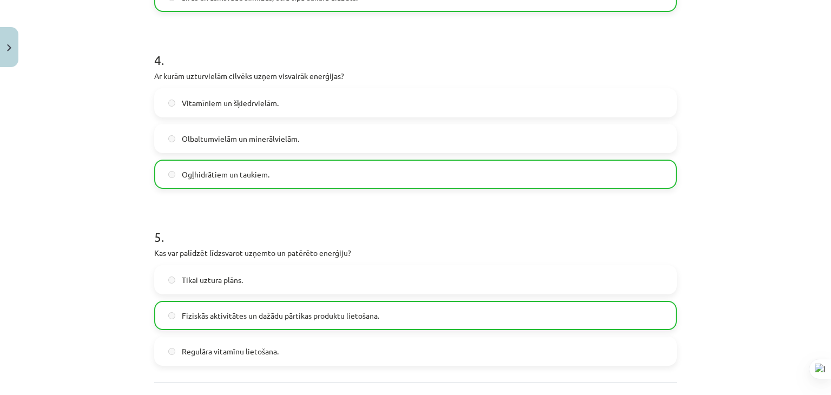
scroll to position [843, 0]
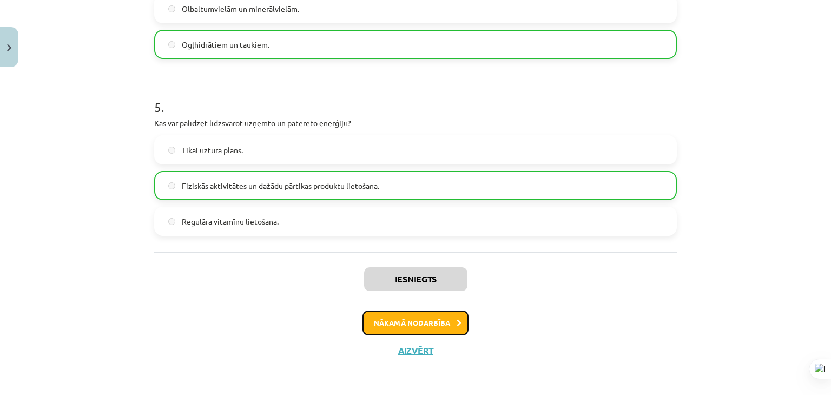
click at [400, 311] on button "Nākamā nodarbība" at bounding box center [416, 323] width 106 height 25
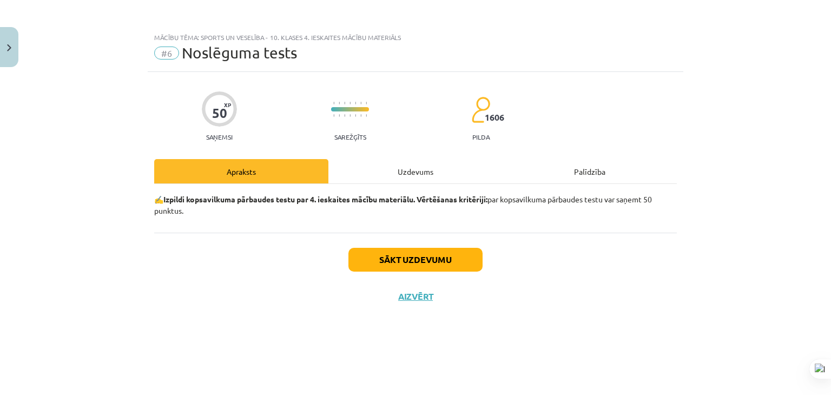
scroll to position [0, 0]
click at [409, 259] on button "Sākt uzdevumu" at bounding box center [416, 260] width 134 height 24
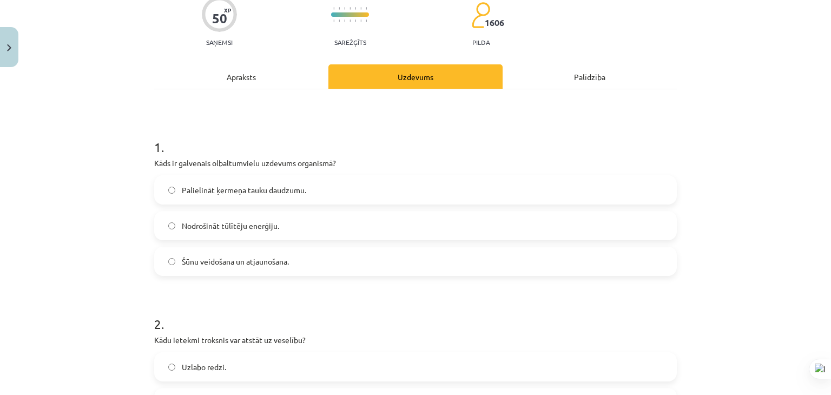
scroll to position [108, 0]
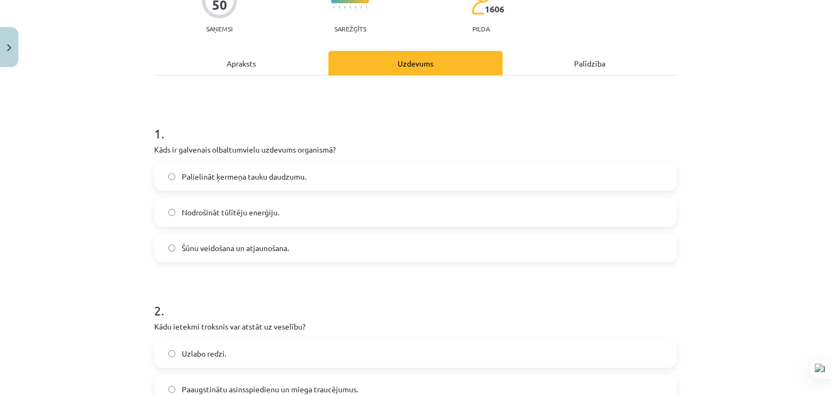
click at [313, 245] on label "Šūnu veidošana un atjaunošana." at bounding box center [415, 247] width 521 height 27
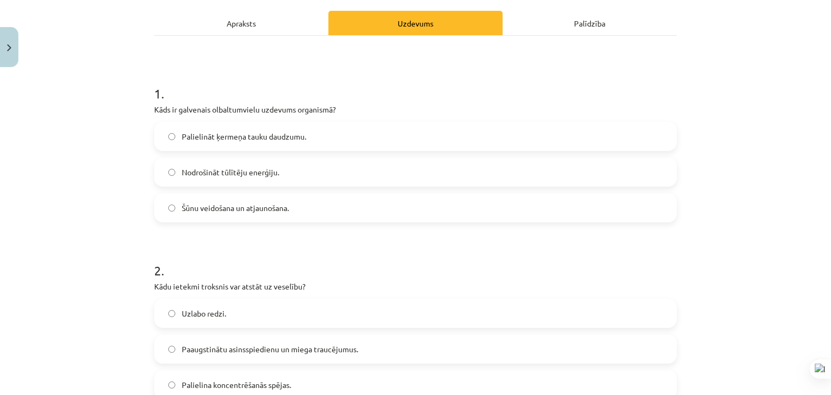
scroll to position [271, 0]
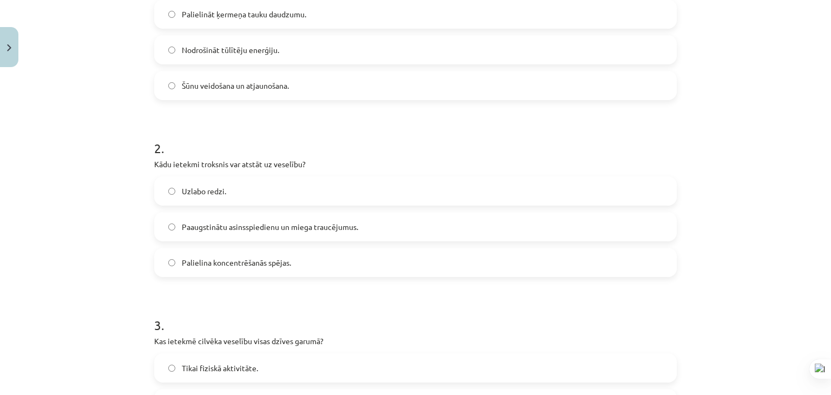
click at [336, 224] on span "Paaugstinātu asinsspiedienu un miega traucējumus." at bounding box center [270, 226] width 176 height 11
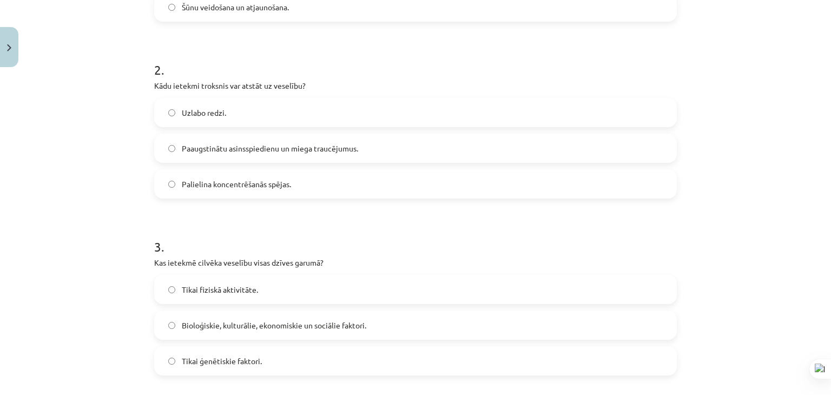
scroll to position [433, 0]
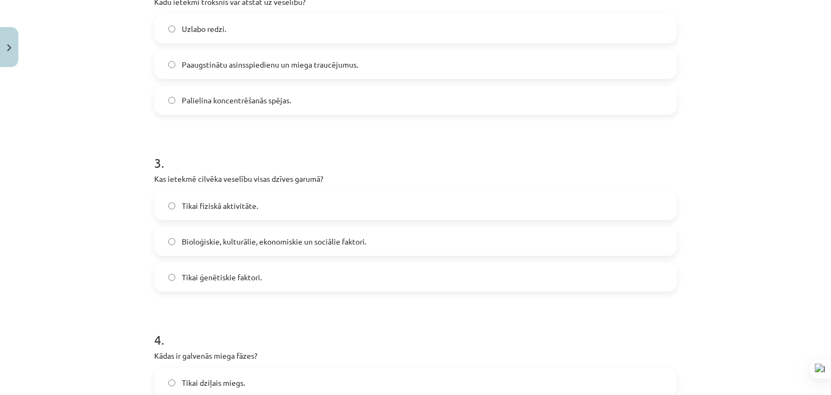
click at [256, 234] on label "Bioloģiskie, kulturālie, ekonomiskie un sociālie faktori." at bounding box center [415, 241] width 521 height 27
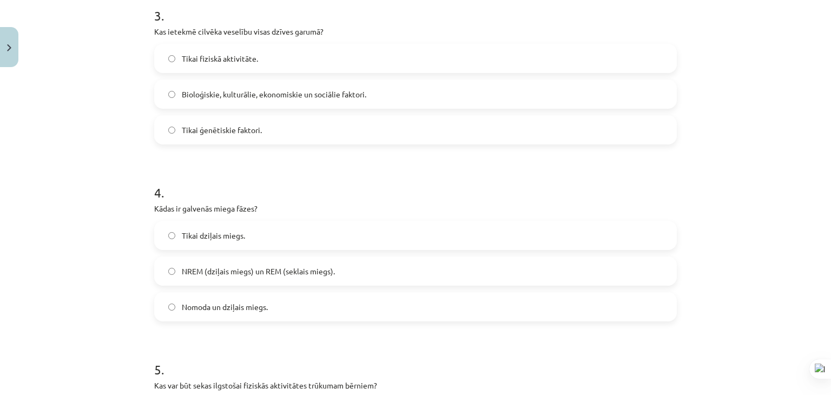
scroll to position [650, 0]
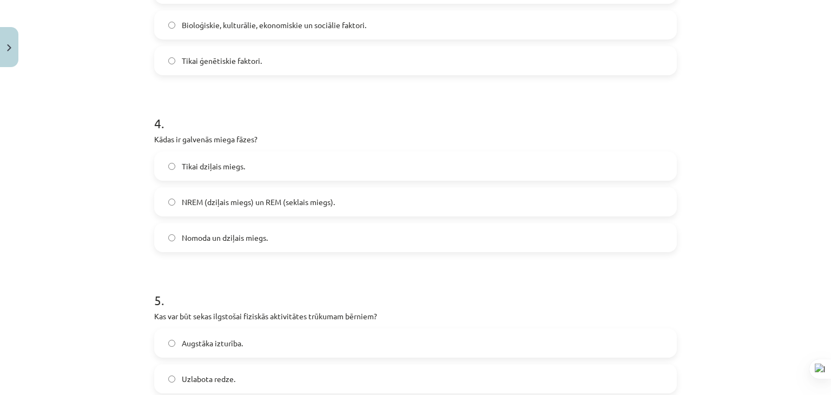
click at [267, 195] on label "NREM (dziļais miegs) un REM (seklais miegs)." at bounding box center [415, 201] width 521 height 27
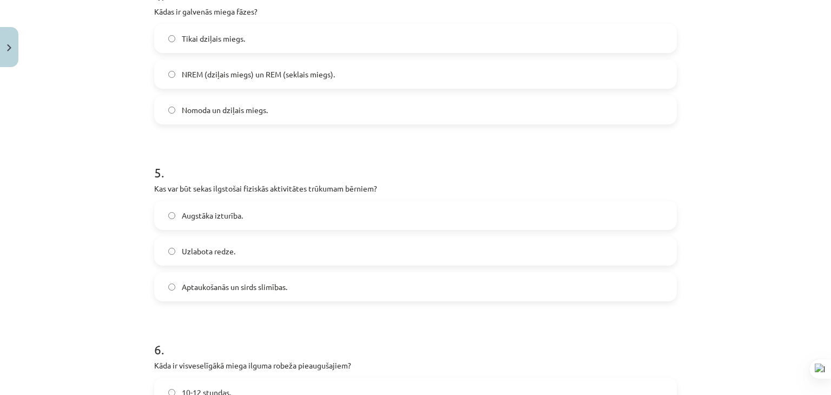
scroll to position [866, 0]
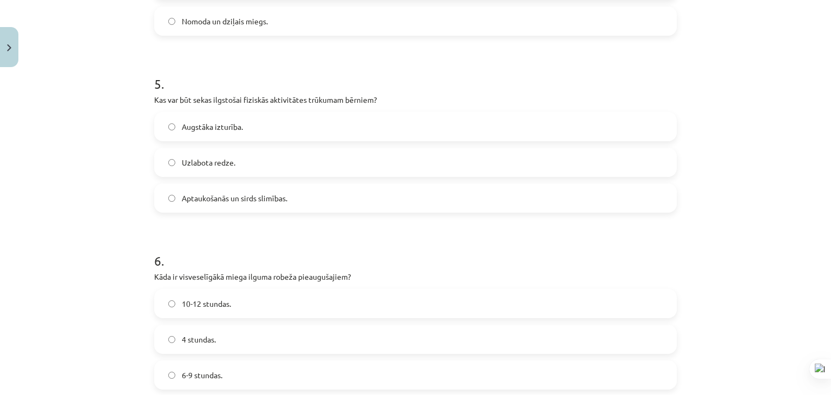
click at [316, 200] on label "Aptaukošanās un sirds slimības." at bounding box center [415, 198] width 521 height 27
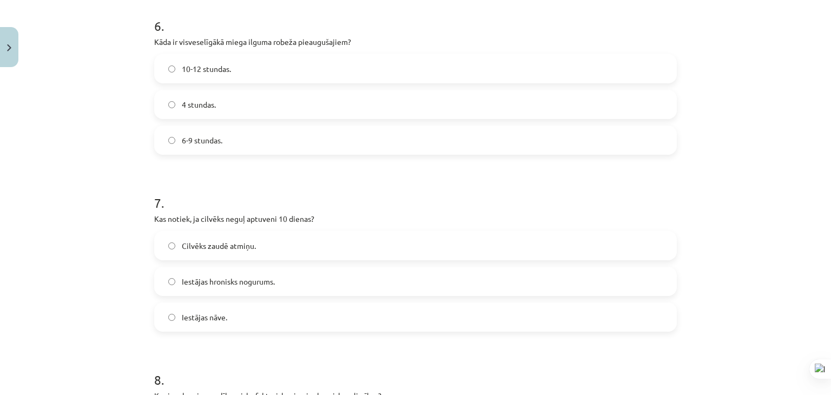
scroll to position [1083, 0]
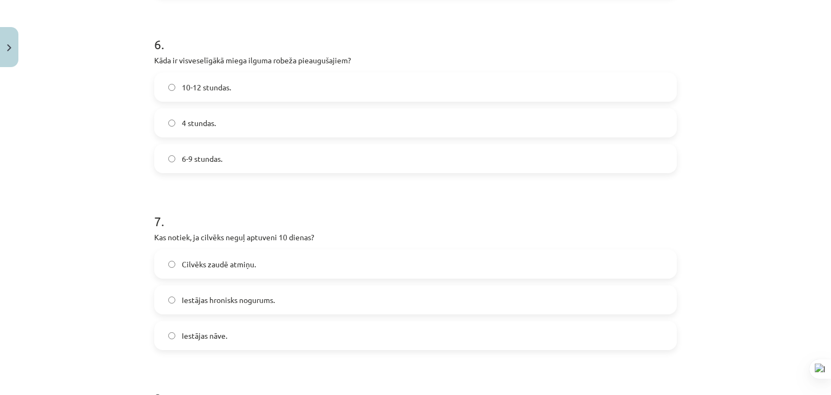
click at [248, 162] on label "6-9 stundas." at bounding box center [415, 158] width 521 height 27
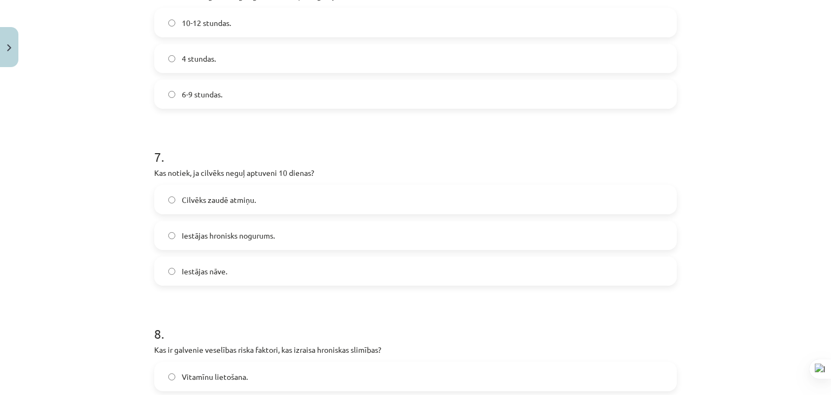
scroll to position [1191, 0]
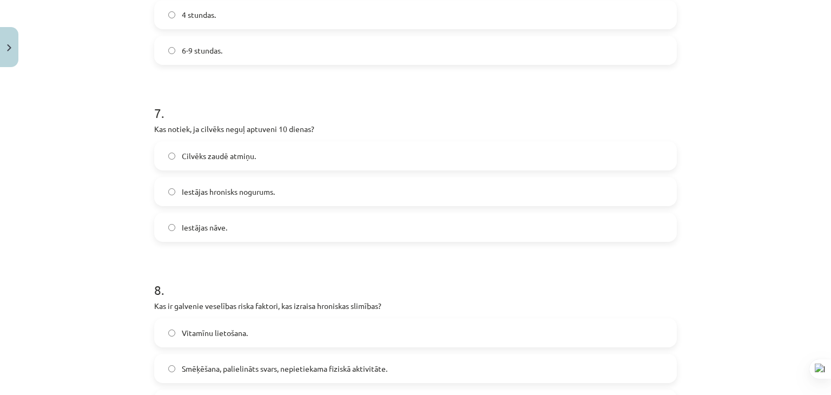
click at [271, 221] on label "Iestājas nāve." at bounding box center [415, 227] width 521 height 27
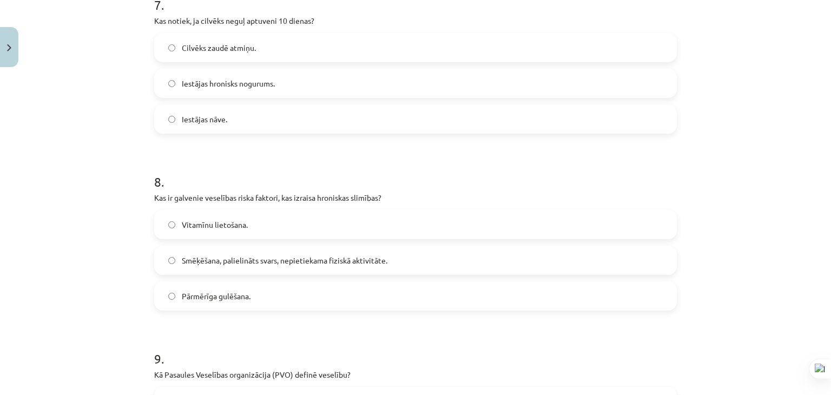
scroll to position [1353, 0]
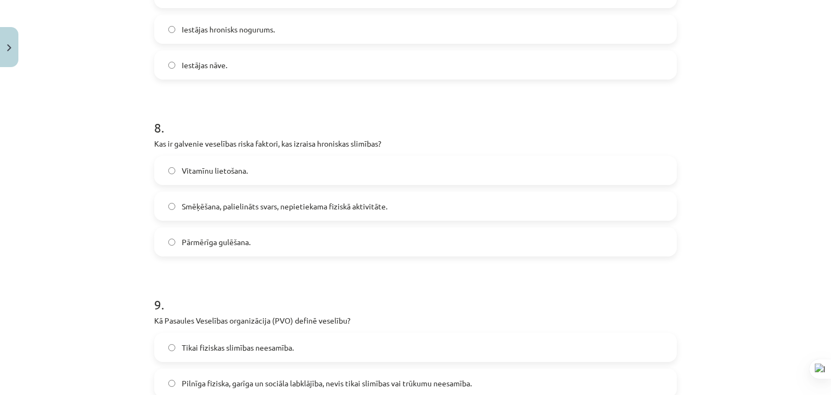
click at [268, 212] on label "Smēķēšana, palielināts svars, nepietiekama fiziskā aktivitāte." at bounding box center [415, 206] width 521 height 27
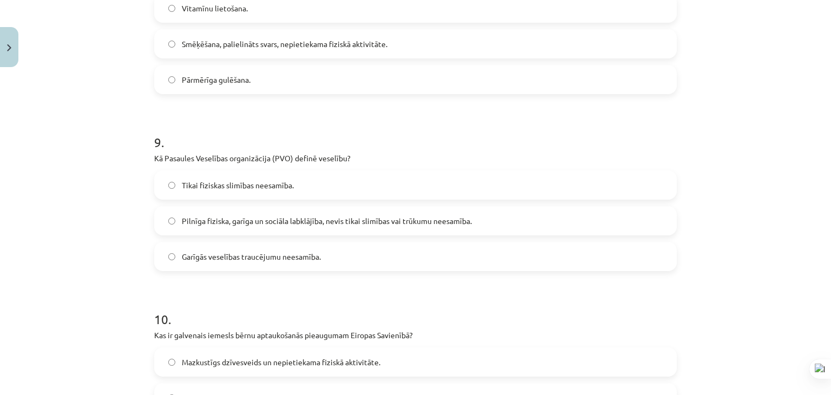
click at [261, 218] on span "Pilnīga fiziska, garīga un sociāla labklājība, nevis tikai slimības vai trūkumu…" at bounding box center [327, 220] width 290 height 11
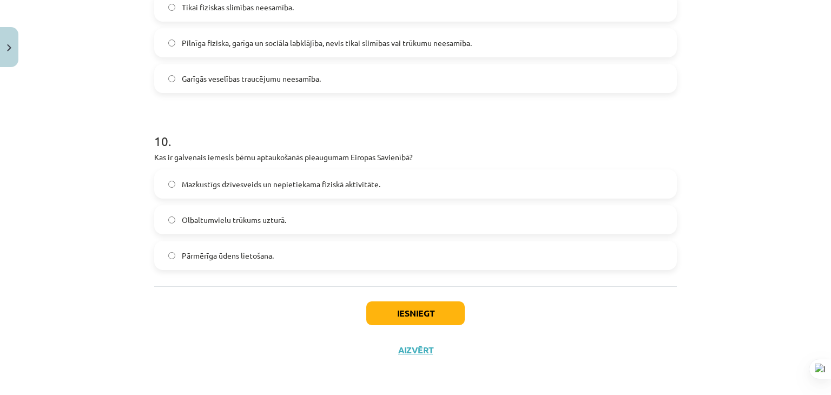
click at [254, 187] on span "Mazkustīgs dzīvesveids un nepietiekama fiziskā aktivitāte." at bounding box center [281, 184] width 199 height 11
click at [383, 318] on button "Iesniegt" at bounding box center [415, 314] width 99 height 24
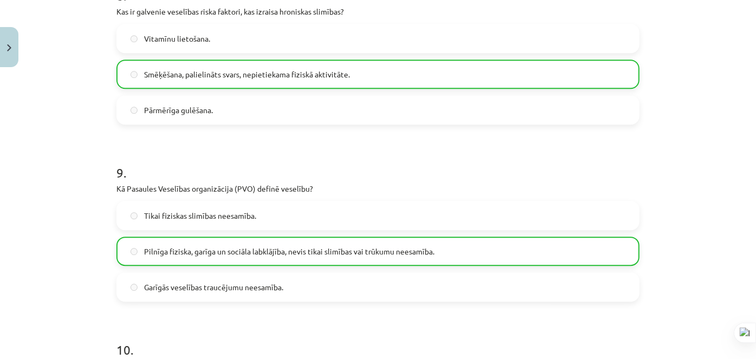
scroll to position [1764, 0]
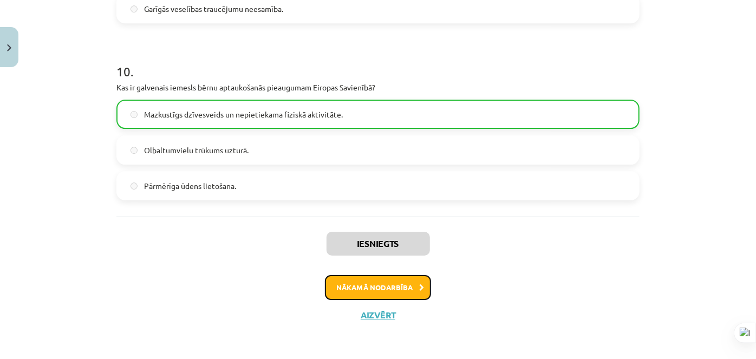
click at [351, 279] on button "Nākamā nodarbība" at bounding box center [378, 287] width 106 height 25
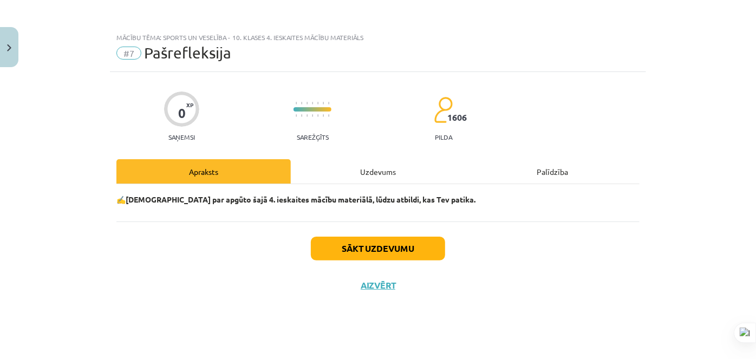
scroll to position [0, 0]
click at [353, 248] on button "Sākt uzdevumu" at bounding box center [378, 249] width 134 height 24
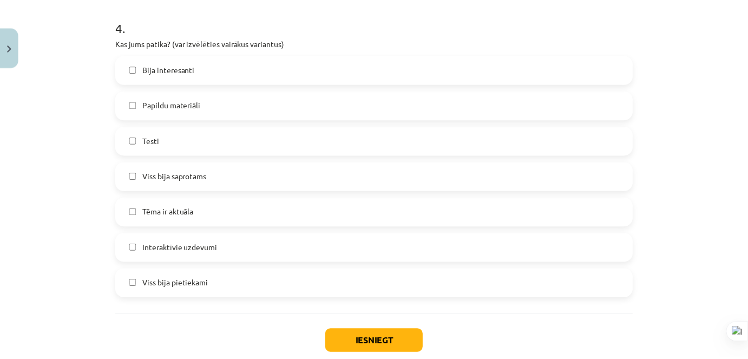
scroll to position [987, 0]
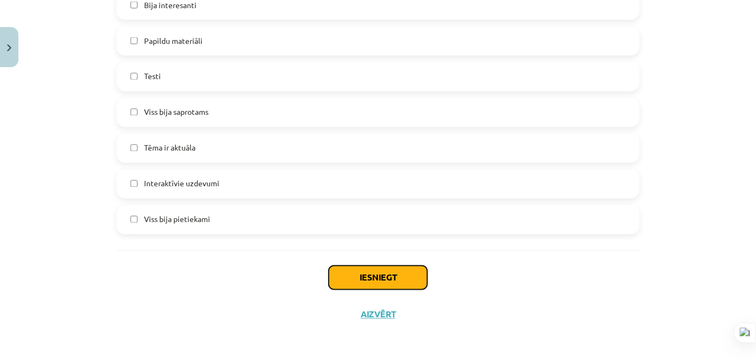
click at [358, 269] on button "Iesniegt" at bounding box center [378, 278] width 99 height 24
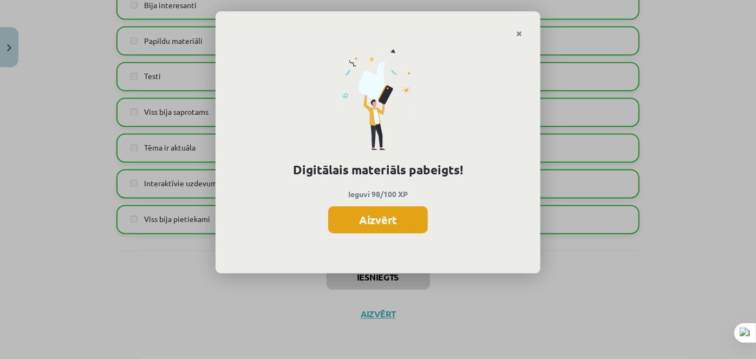
click at [371, 211] on button "Aizvērt" at bounding box center [378, 219] width 100 height 27
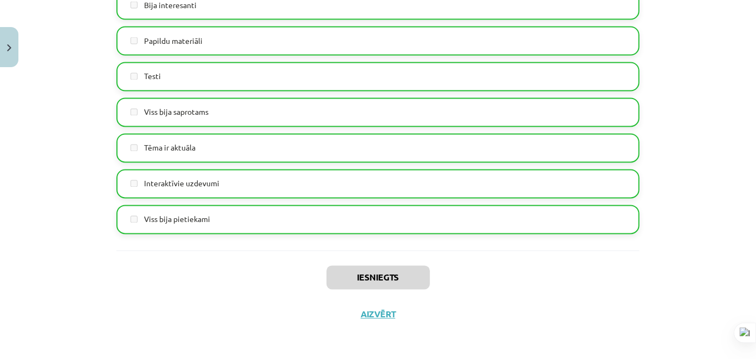
click at [372, 307] on div "Iesniegts Aizvērt" at bounding box center [377, 289] width 523 height 76
click at [372, 316] on button "Aizvērt" at bounding box center [377, 314] width 41 height 11
click at [137, 64] on div "Mācību tēma: Sports un veselība - 10. klases 4. ieskaites mācību materiāls #7 P…" at bounding box center [374, 179] width 748 height 359
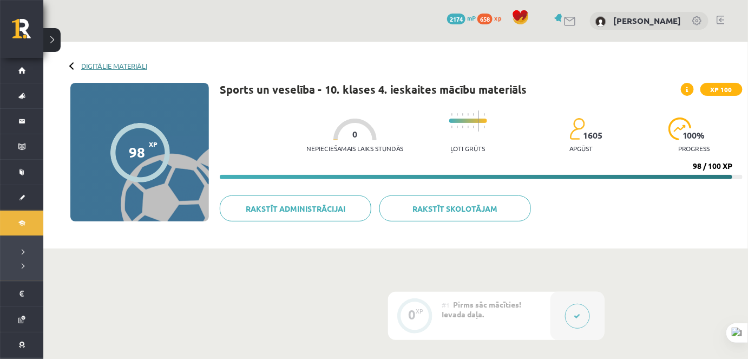
click at [144, 65] on link "Digitālie materiāli" at bounding box center [114, 66] width 66 height 8
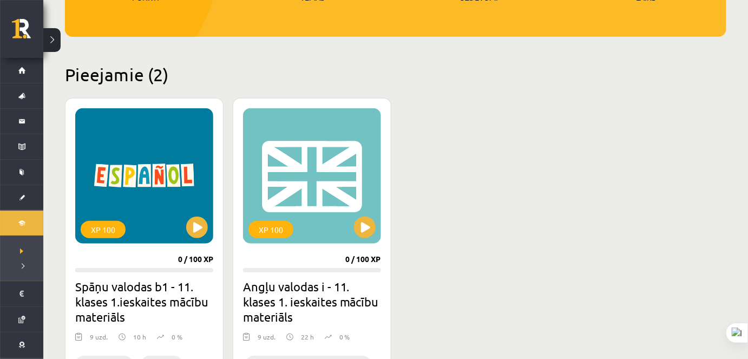
scroll to position [227, 0]
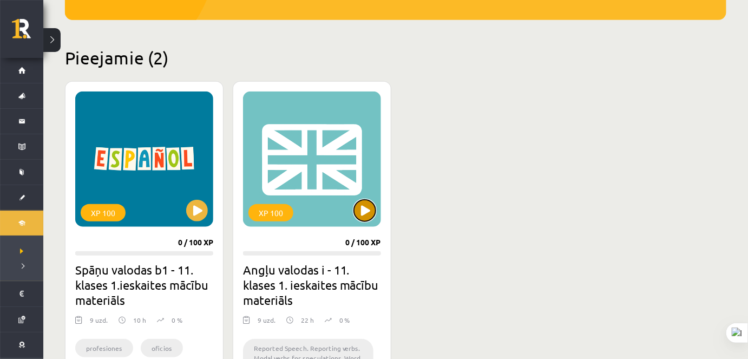
click at [375, 211] on button at bounding box center [365, 211] width 22 height 22
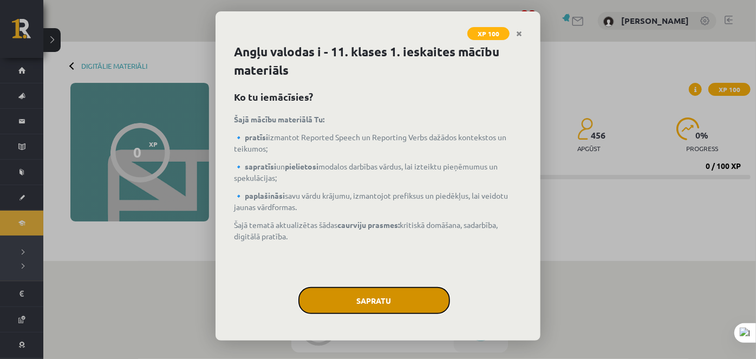
click at [371, 289] on button "Sapratu" at bounding box center [374, 300] width 152 height 27
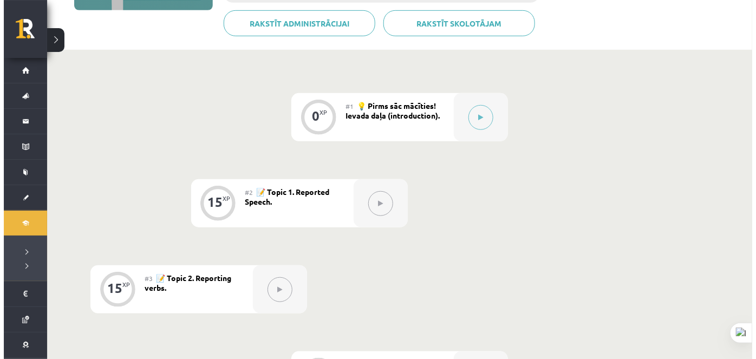
scroll to position [196, 0]
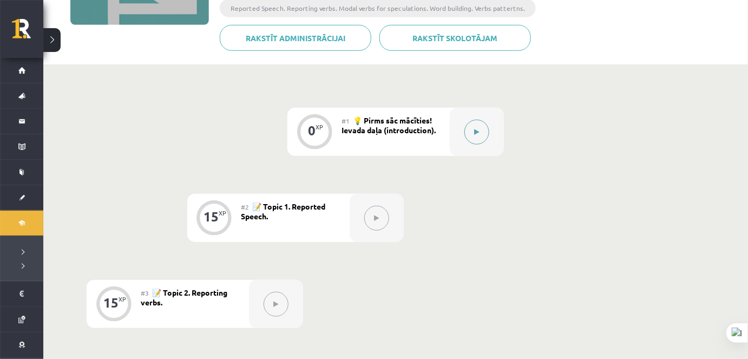
click at [475, 129] on icon at bounding box center [477, 132] width 5 height 6
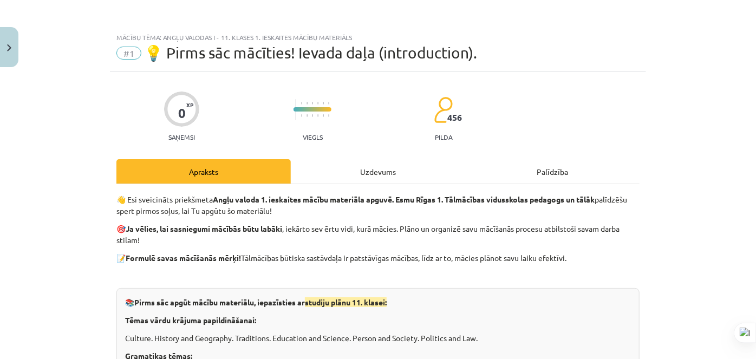
click at [392, 163] on div "Uzdevums" at bounding box center [378, 171] width 174 height 24
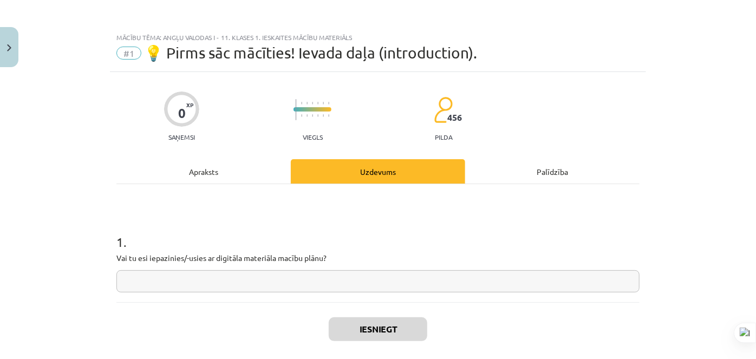
scroll to position [27, 0]
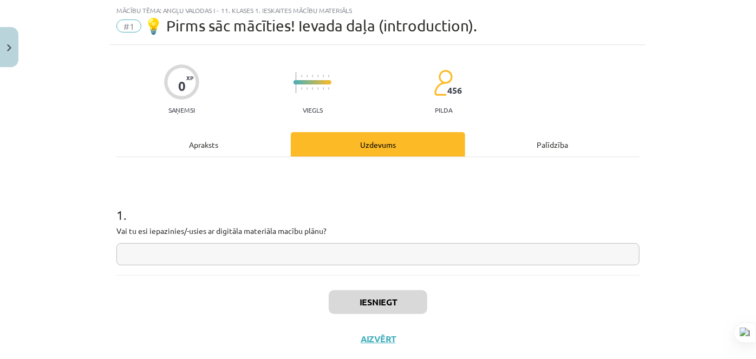
click at [338, 248] on input "text" at bounding box center [377, 254] width 523 height 22
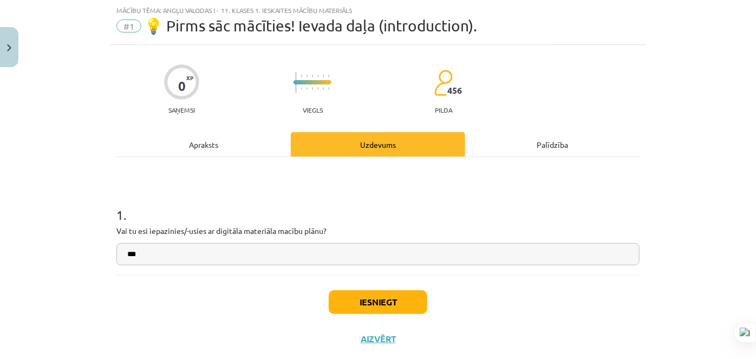
type input "***"
click at [371, 296] on button "Iesniegt" at bounding box center [378, 302] width 99 height 24
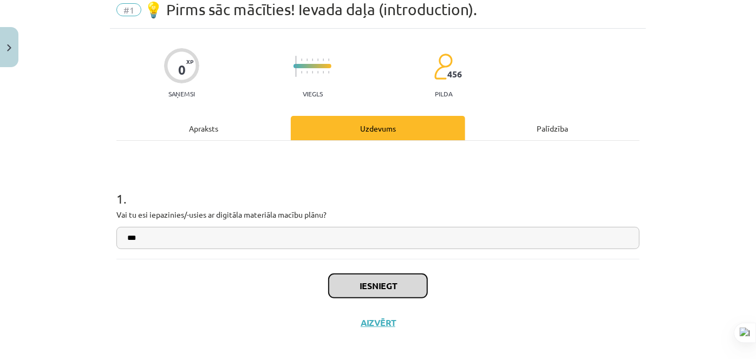
scroll to position [52, 0]
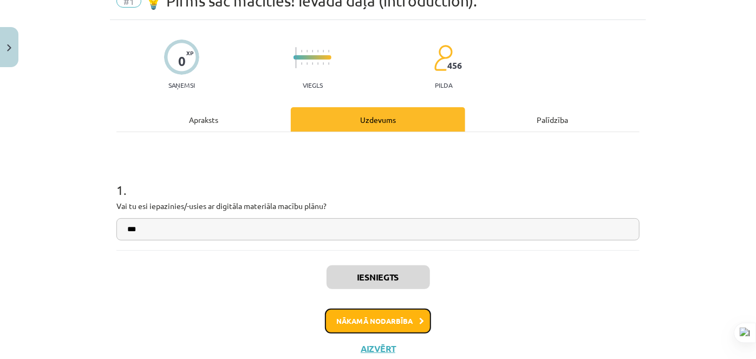
click at [380, 311] on button "Nākamā nodarbība" at bounding box center [378, 321] width 106 height 25
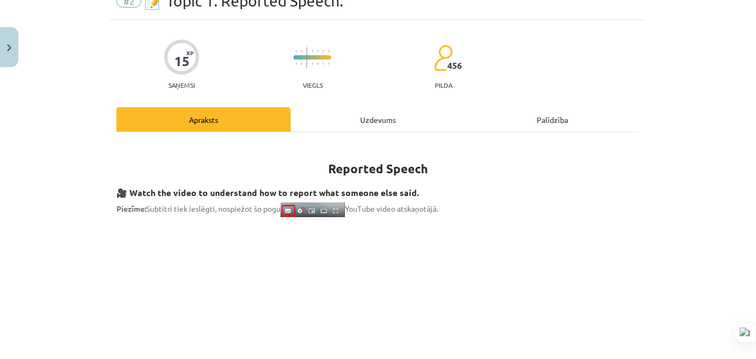
scroll to position [27, 0]
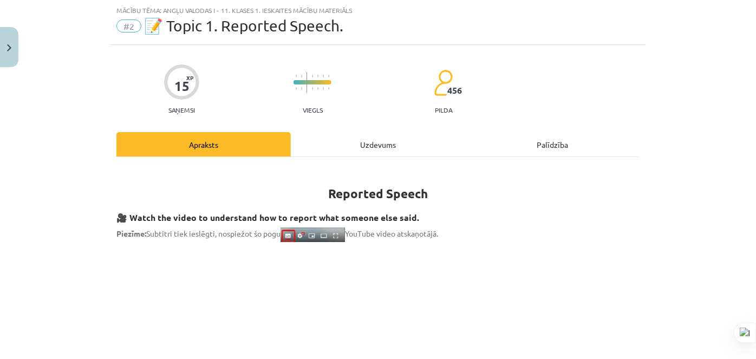
click at [343, 149] on div "Uzdevums" at bounding box center [378, 144] width 174 height 24
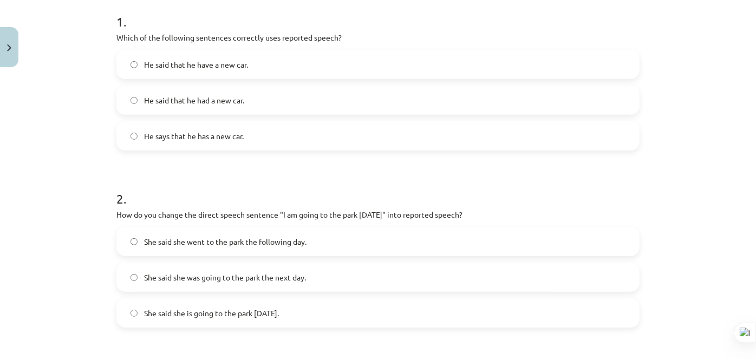
scroll to position [224, 0]
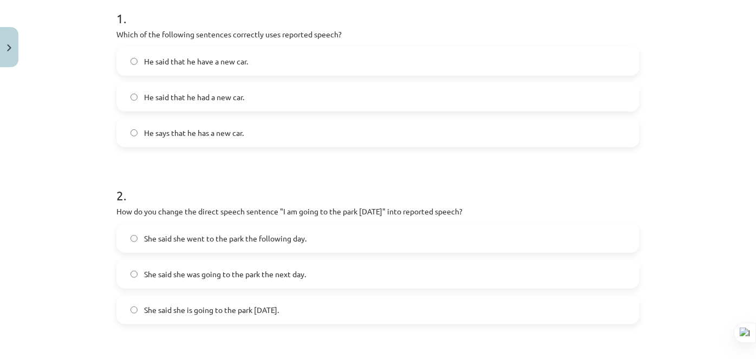
click at [215, 134] on span "He says that he has a new car." at bounding box center [194, 132] width 100 height 11
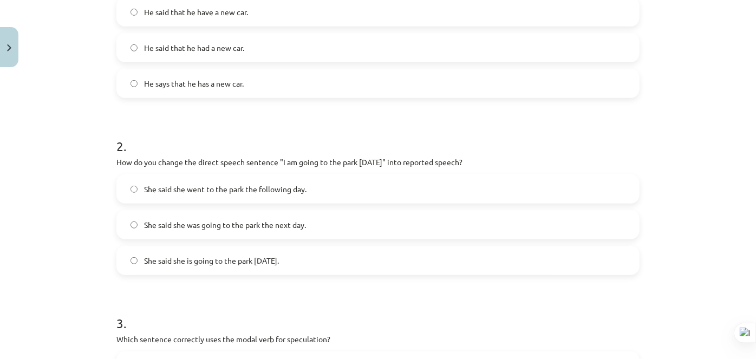
scroll to position [273, 0]
click at [307, 186] on label "She said she went to the park the following day." at bounding box center [377, 188] width 521 height 27
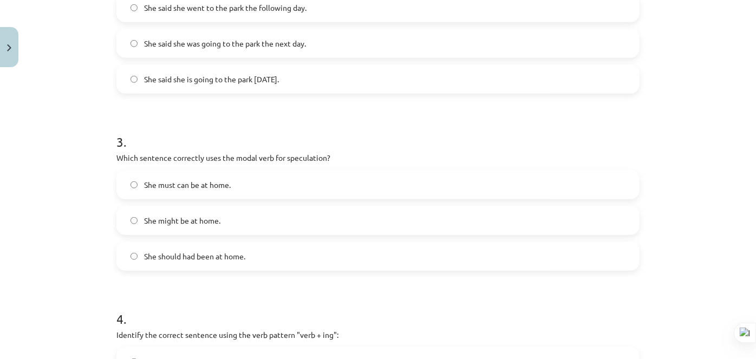
scroll to position [470, 0]
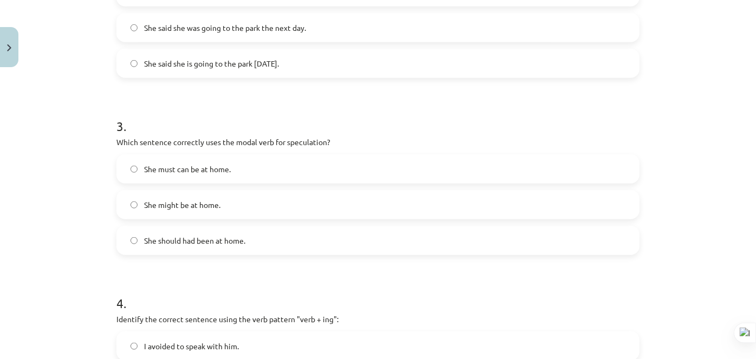
click at [270, 200] on label "She might be at home." at bounding box center [377, 204] width 521 height 27
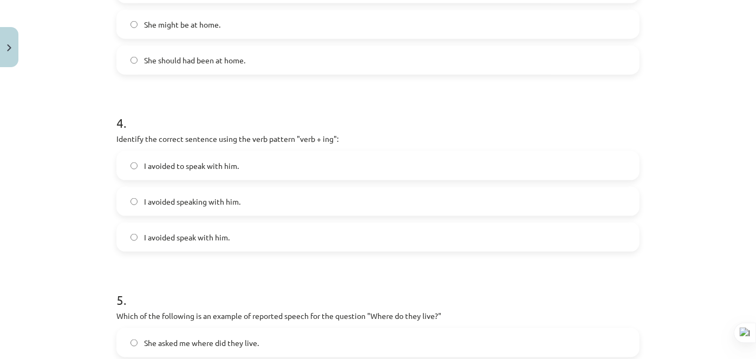
scroll to position [667, 0]
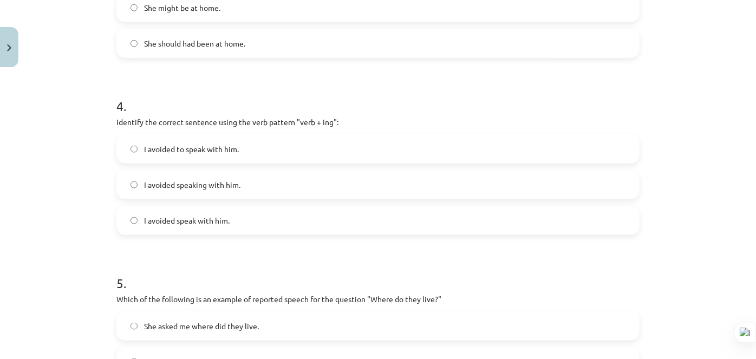
click at [272, 185] on label "I avoided speaking with him." at bounding box center [377, 184] width 521 height 27
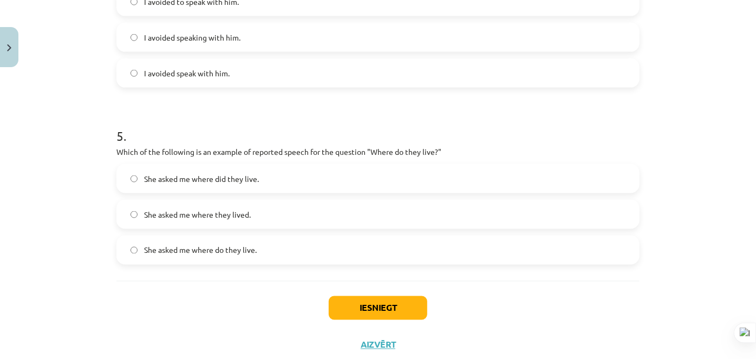
scroll to position [814, 0]
click at [226, 213] on span "She asked me where they lived." at bounding box center [197, 214] width 107 height 11
click at [359, 304] on button "Iesniegt" at bounding box center [378, 308] width 99 height 24
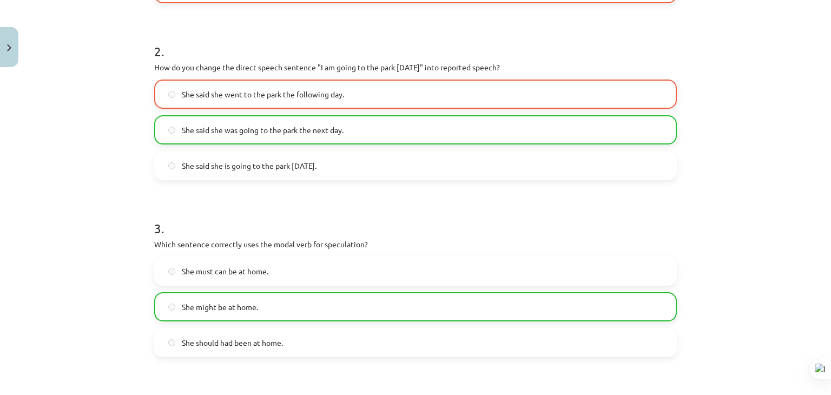
scroll to position [379, 0]
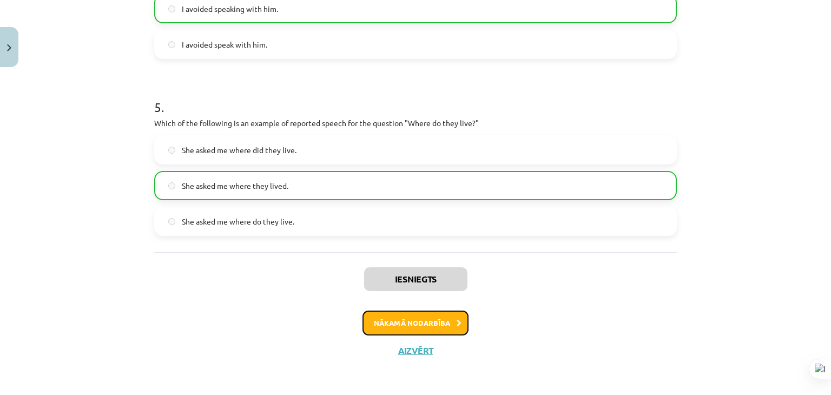
click at [414, 319] on button "Nākamā nodarbība" at bounding box center [416, 323] width 106 height 25
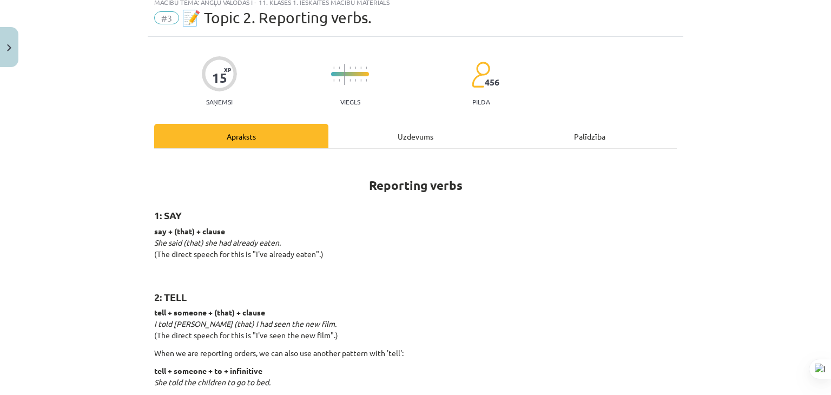
scroll to position [27, 0]
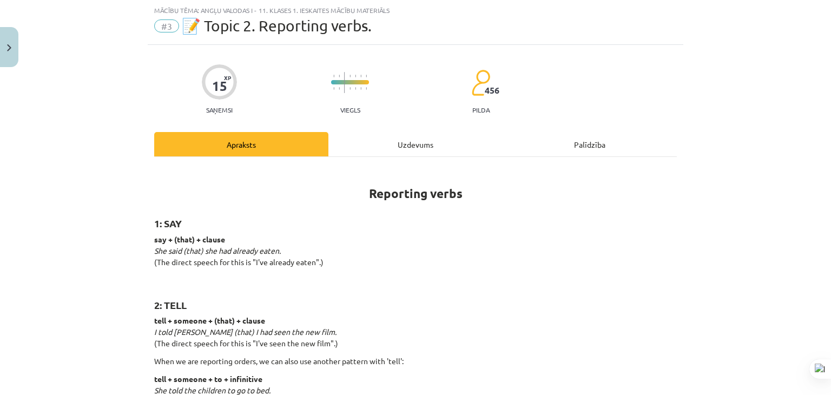
click at [365, 138] on div "Uzdevums" at bounding box center [416, 144] width 174 height 24
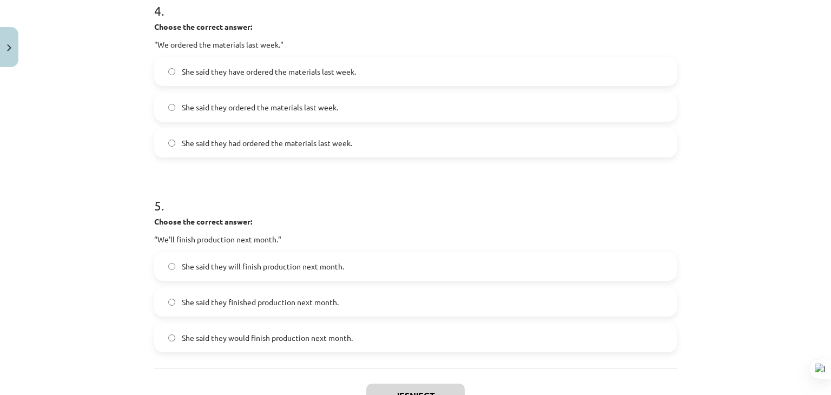
scroll to position [899, 0]
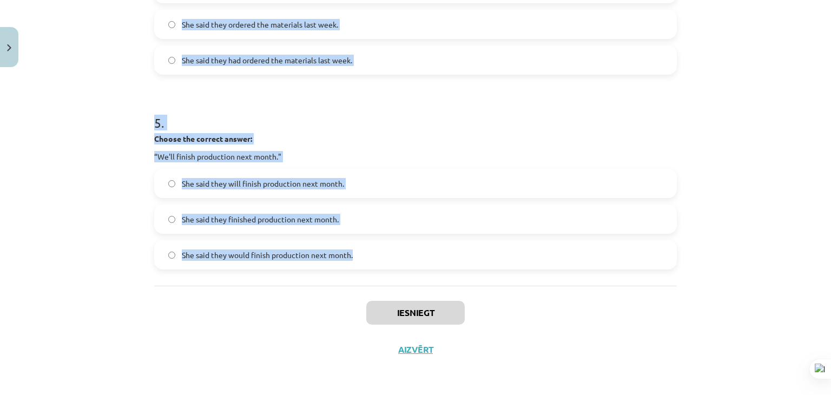
drag, startPoint x: 150, startPoint y: 103, endPoint x: 365, endPoint y: 263, distance: 267.4
copy form "1 . Choose the correct answer: "I'm ready for the meeting." He said he'll be re…"
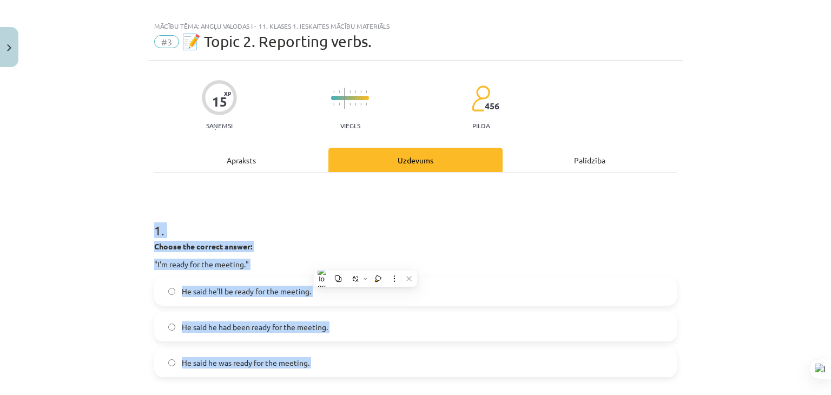
scroll to position [0, 0]
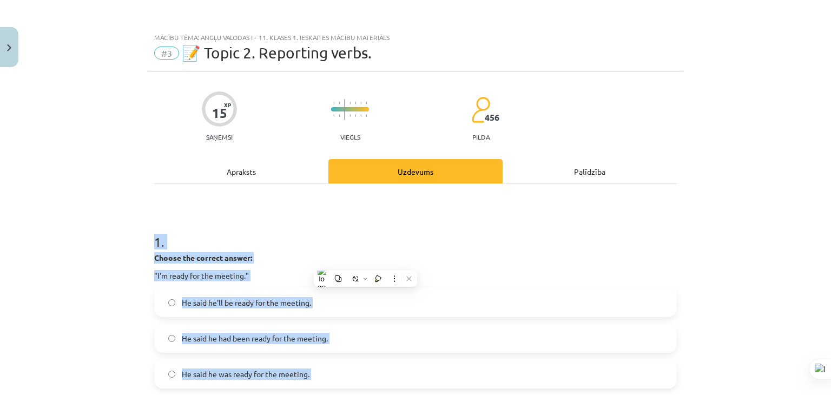
click at [323, 220] on h1 "1 ." at bounding box center [415, 232] width 523 height 34
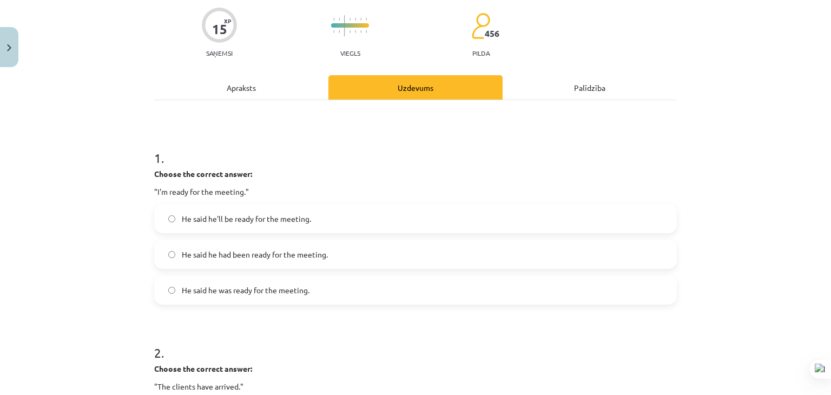
scroll to position [108, 0]
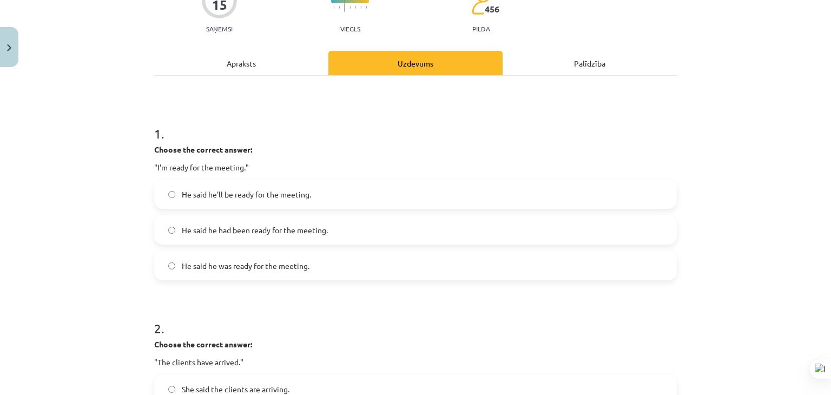
click at [326, 270] on label "He said he was ready for the meeting." at bounding box center [415, 265] width 521 height 27
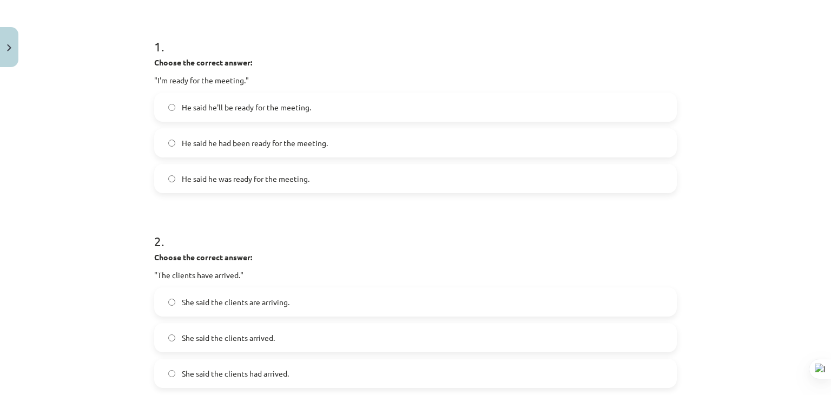
scroll to position [271, 0]
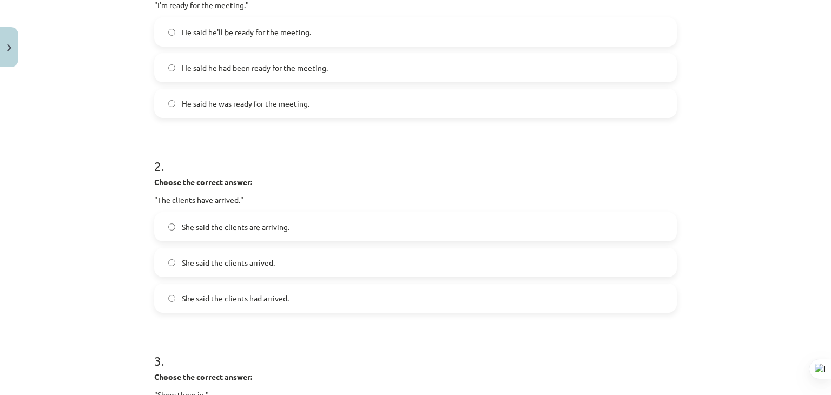
click at [286, 297] on label "She said the clients had arrived." at bounding box center [415, 298] width 521 height 27
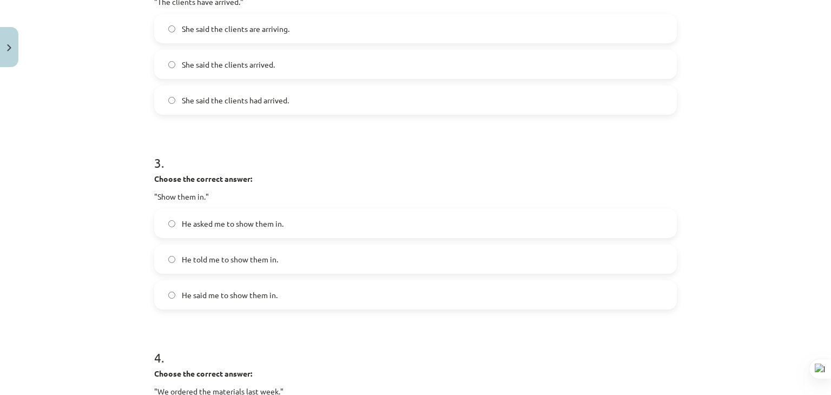
scroll to position [487, 0]
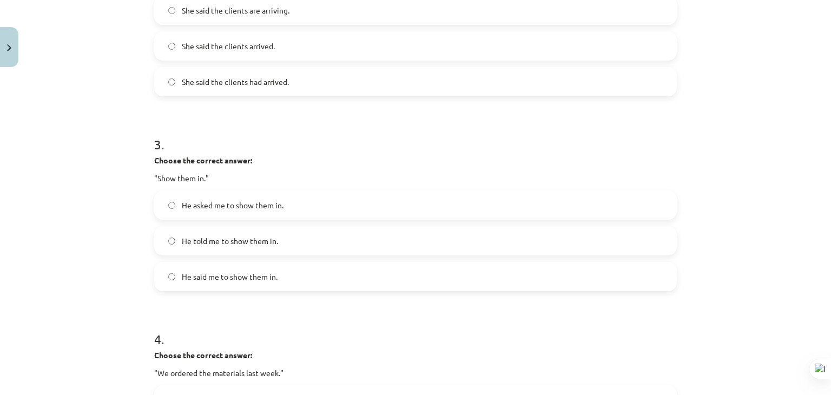
click at [279, 207] on span "He asked me to show them in." at bounding box center [233, 205] width 102 height 11
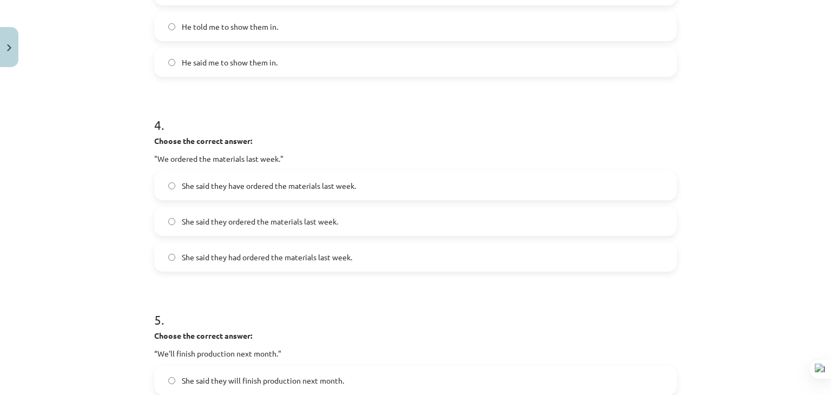
scroll to position [704, 0]
click at [316, 252] on span "She said they had ordered the materials last week." at bounding box center [267, 255] width 171 height 11
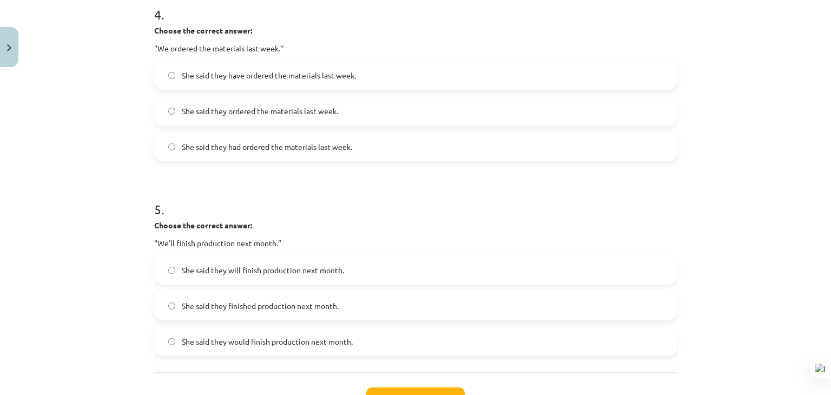
scroll to position [899, 0]
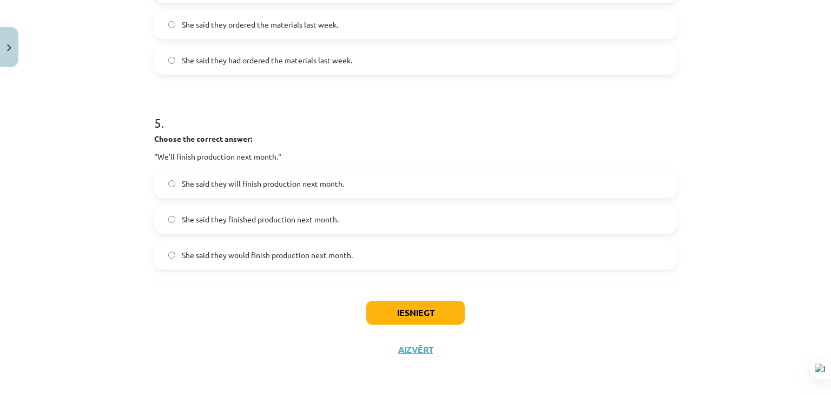
click at [329, 245] on label "She said they would finish production next month." at bounding box center [415, 254] width 521 height 27
click at [389, 318] on button "Iesniegt" at bounding box center [415, 313] width 99 height 24
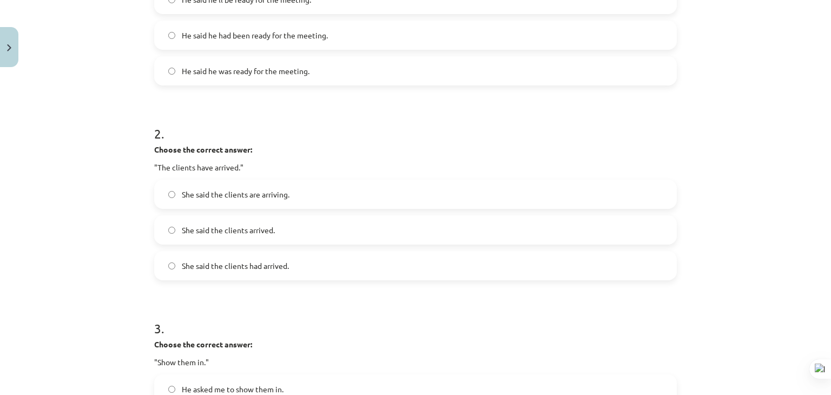
scroll to position [32, 0]
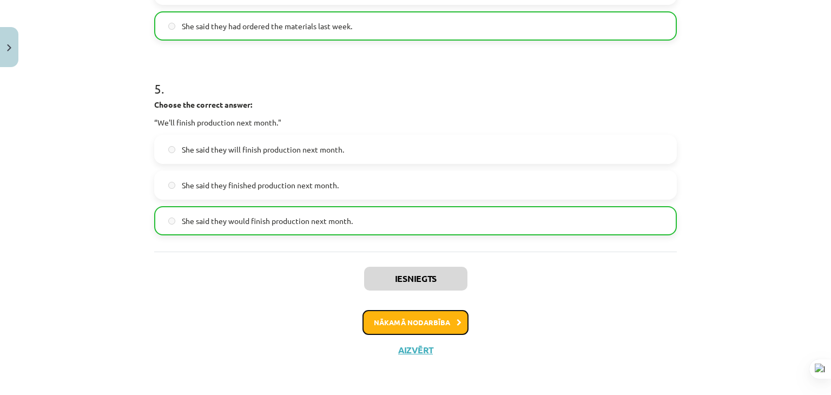
click at [394, 317] on button "Nākamā nodarbība" at bounding box center [416, 322] width 106 height 25
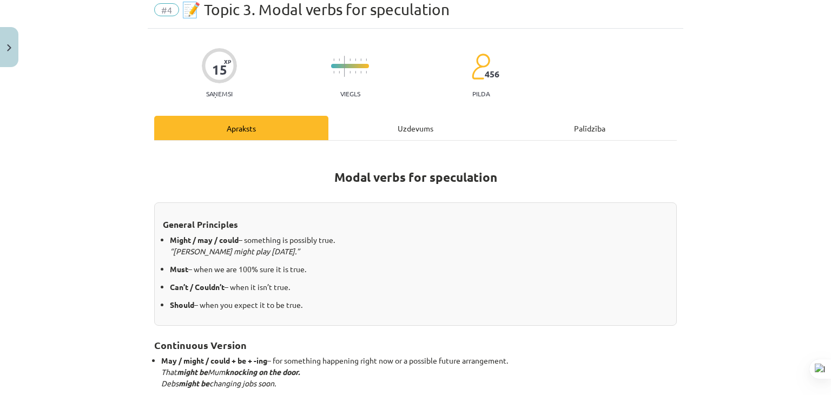
scroll to position [27, 0]
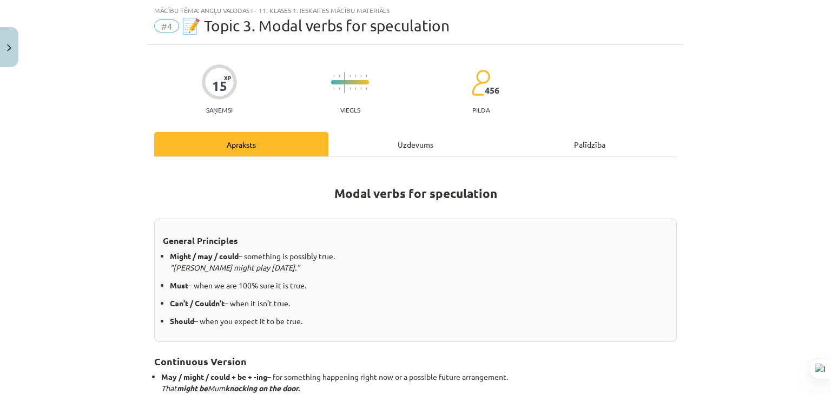
click at [398, 130] on div "15 XP Saņemsi Viegls 456 pilda Apraksts Uzdevums Palīdzība Modal verbs for spec…" at bounding box center [416, 335] width 536 height 580
click at [305, 188] on h1 "Modal verbs for speculation" at bounding box center [415, 191] width 523 height 49
click at [301, 180] on h1 "Modal verbs for speculation" at bounding box center [415, 191] width 523 height 49
click at [396, 139] on div "Uzdevums" at bounding box center [416, 144] width 174 height 24
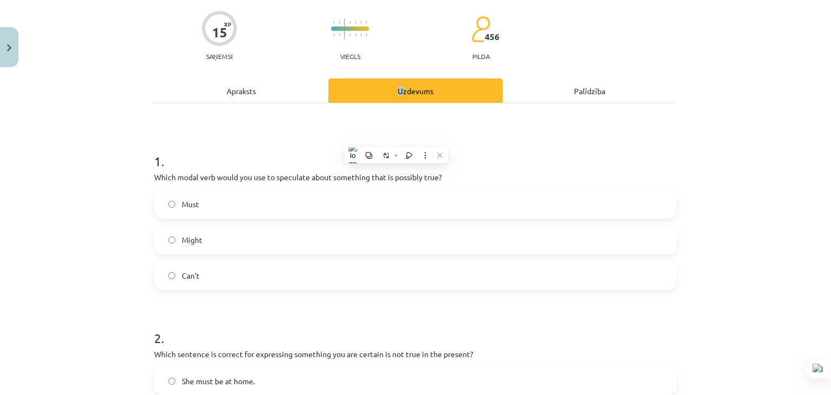
scroll to position [135, 0]
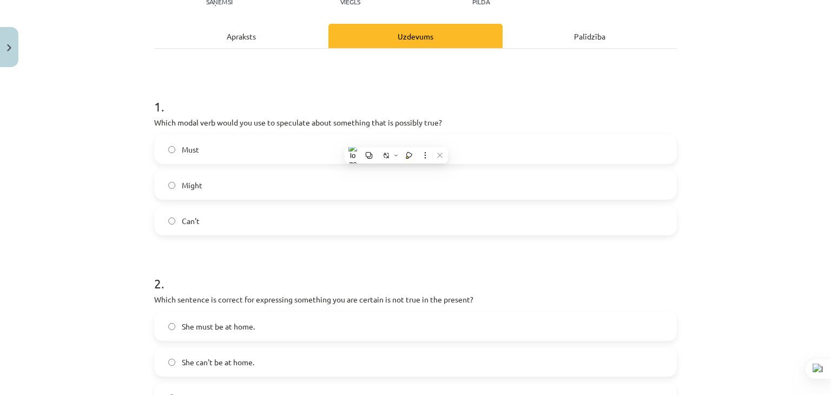
click at [261, 95] on h1 "1 ." at bounding box center [415, 97] width 523 height 34
click at [264, 182] on label "Might" at bounding box center [415, 185] width 521 height 27
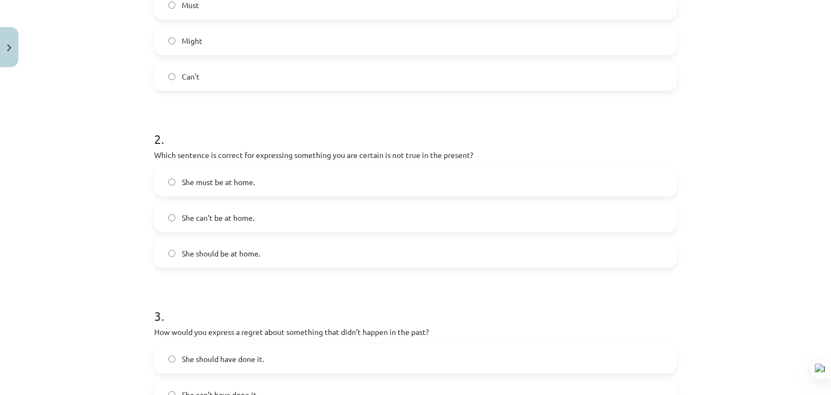
scroll to position [298, 0]
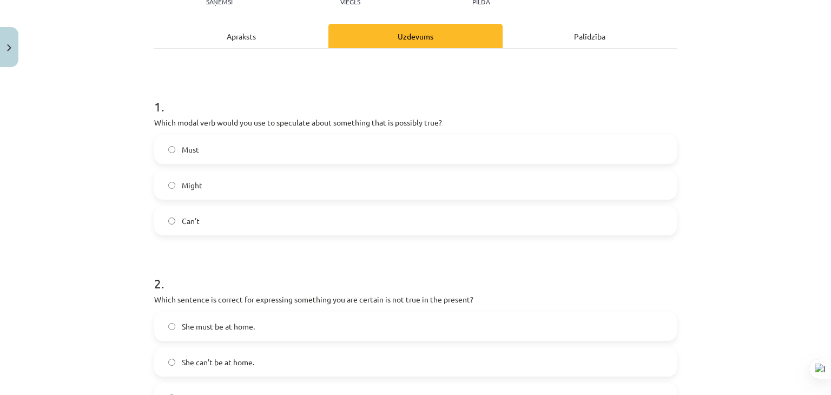
click at [248, 37] on div "Apraksts" at bounding box center [241, 36] width 174 height 24
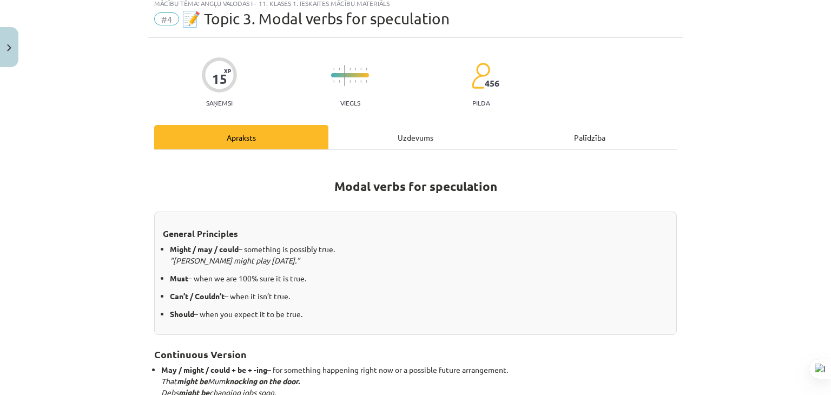
scroll to position [27, 0]
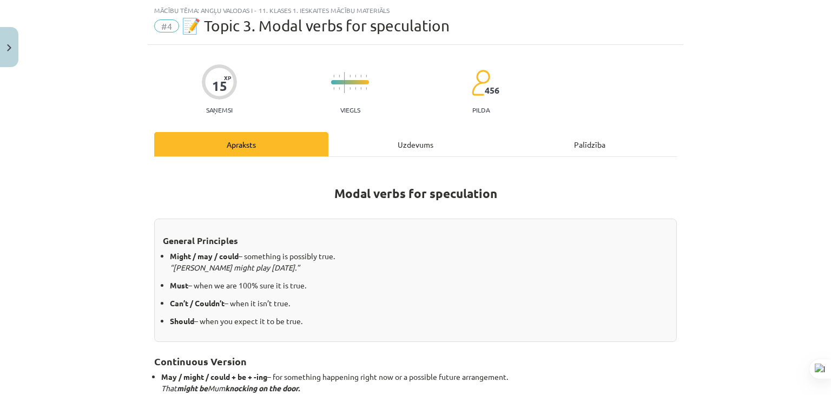
click at [384, 131] on div "15 XP Saņemsi Viegls 456 pilda Apraksts Uzdevums Palīdzība Modal verbs for spec…" at bounding box center [416, 335] width 536 height 580
click at [387, 138] on div "Uzdevums" at bounding box center [416, 144] width 174 height 24
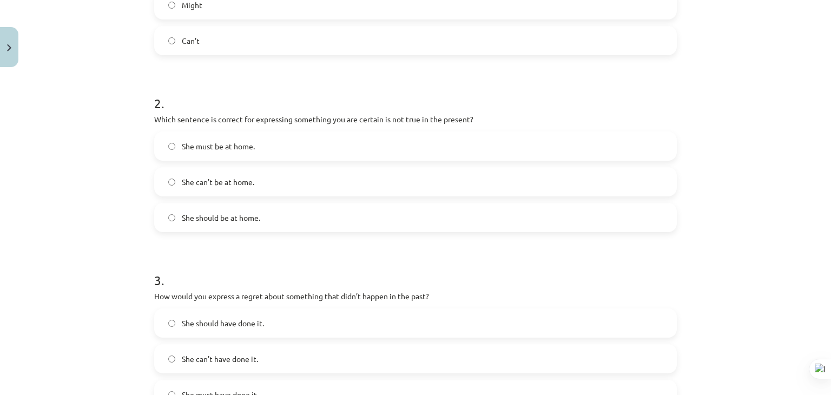
scroll to position [352, 0]
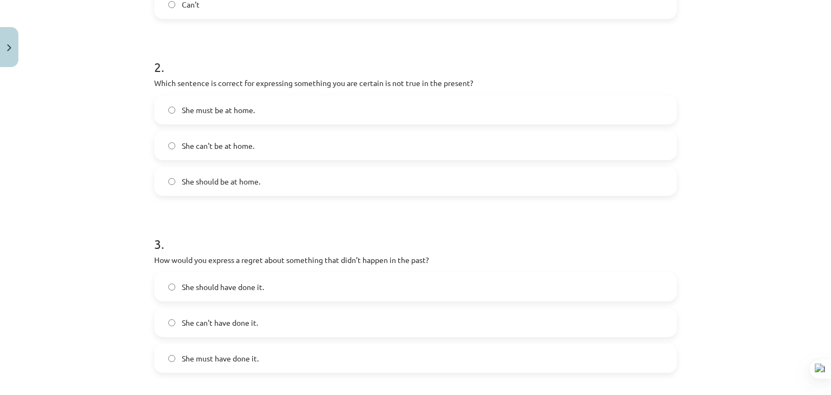
click at [288, 149] on label "She can't be at home." at bounding box center [415, 145] width 521 height 27
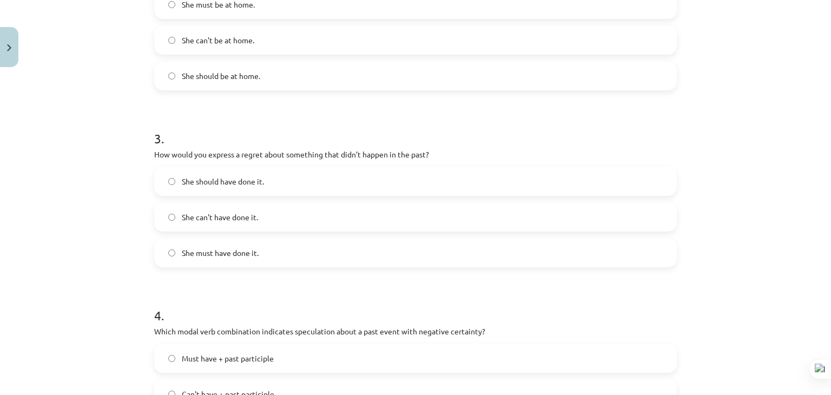
scroll to position [460, 0]
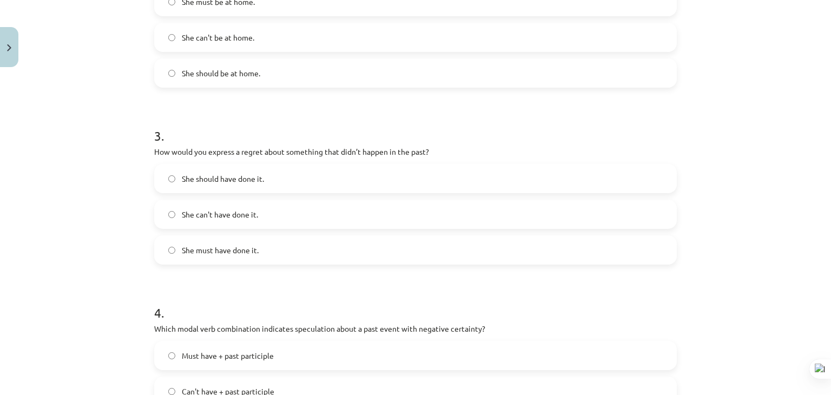
click at [303, 212] on label "She can't have done it." at bounding box center [415, 214] width 521 height 27
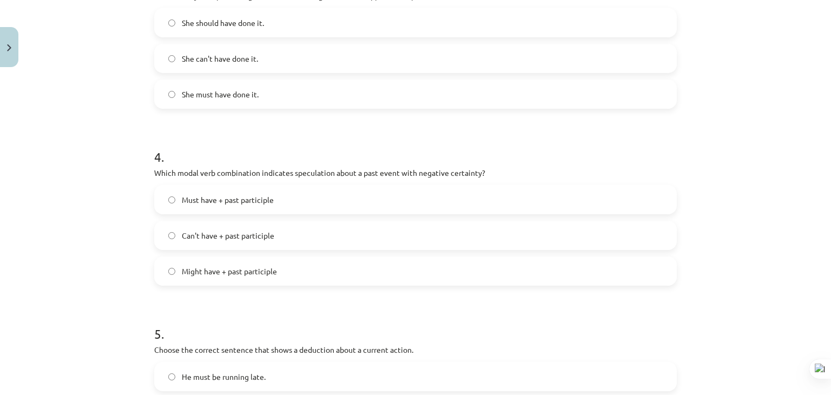
scroll to position [622, 0]
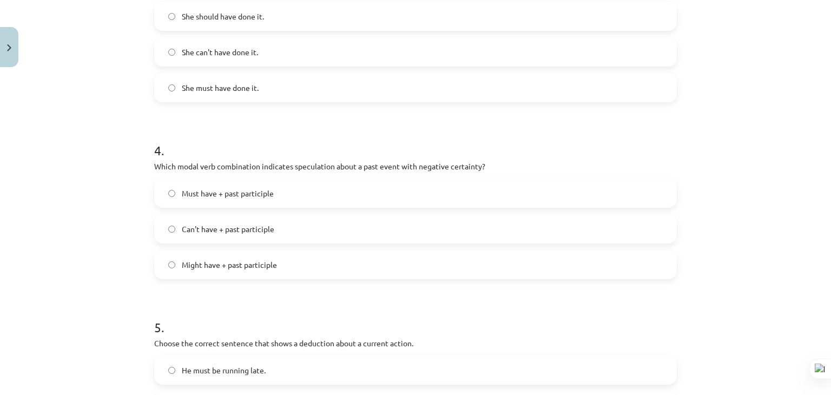
click at [301, 222] on label "Can't have + past participle" at bounding box center [415, 228] width 521 height 27
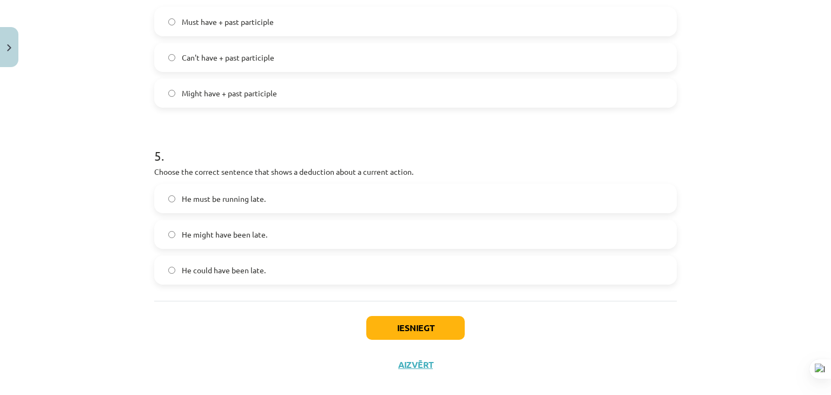
scroll to position [809, 0]
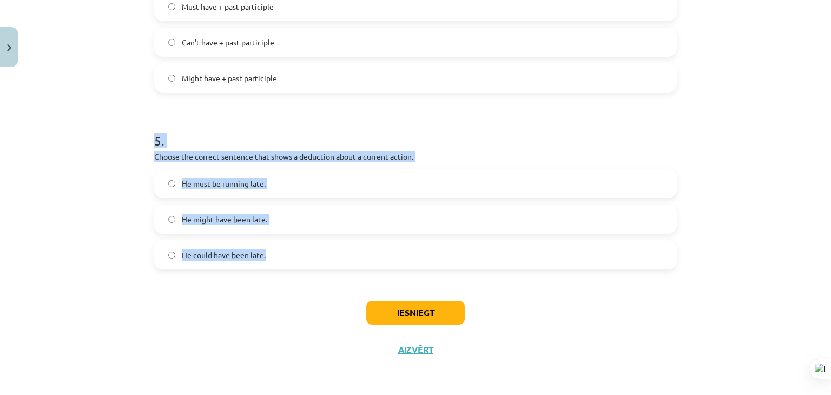
drag, startPoint x: 150, startPoint y: 138, endPoint x: 289, endPoint y: 280, distance: 198.3
copy div "5 . Choose the correct sentence that shows a deduction about a current action. …"
click at [345, 117] on h1 "5 ." at bounding box center [415, 131] width 523 height 34
click at [338, 180] on label "He must be running late." at bounding box center [415, 183] width 521 height 27
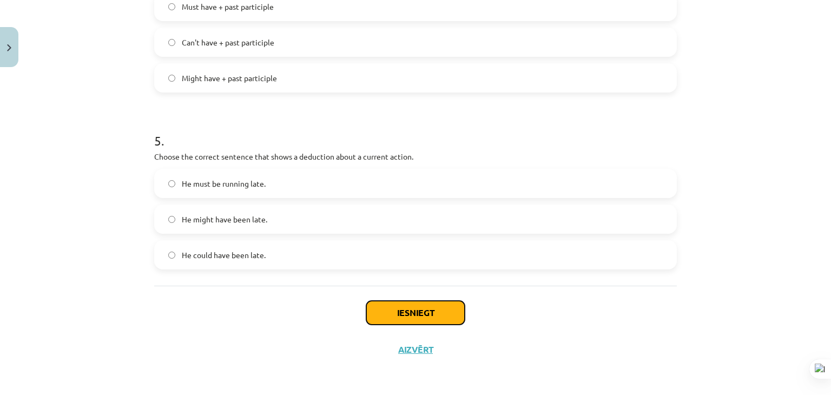
click at [402, 318] on button "Iesniegt" at bounding box center [415, 313] width 99 height 24
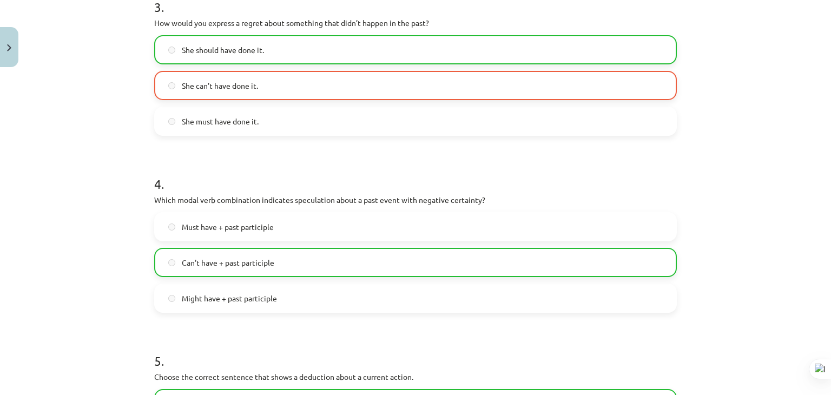
scroll to position [843, 0]
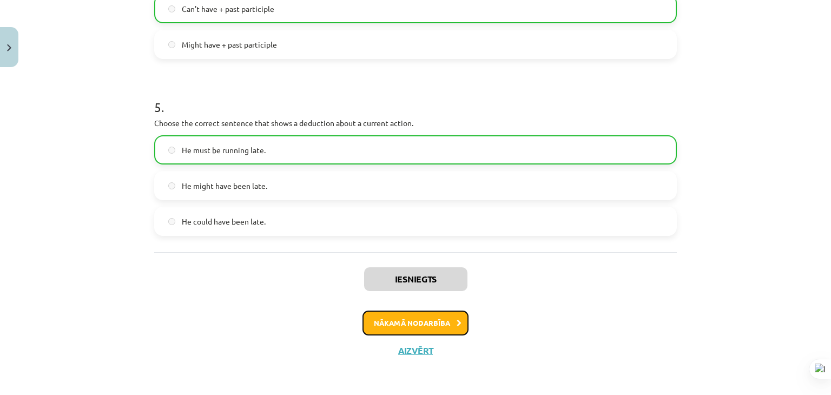
click at [382, 329] on button "Nākamā nodarbība" at bounding box center [416, 323] width 106 height 25
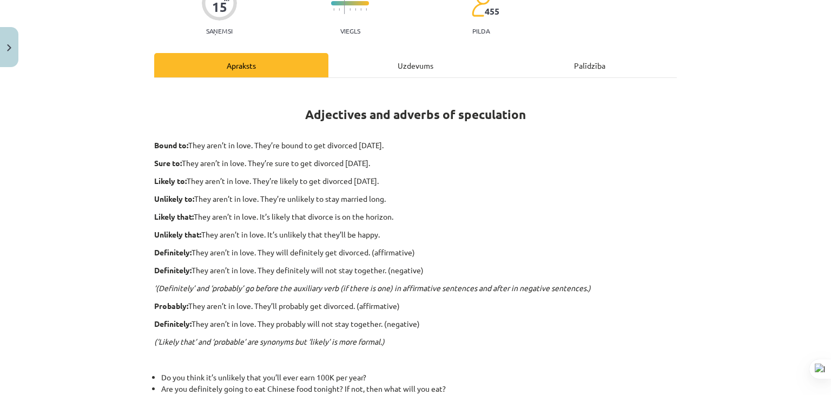
scroll to position [27, 0]
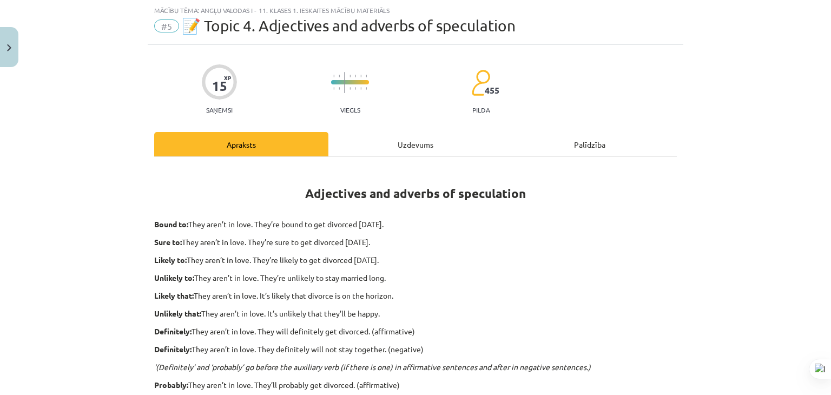
click at [362, 141] on div "Uzdevums" at bounding box center [416, 144] width 174 height 24
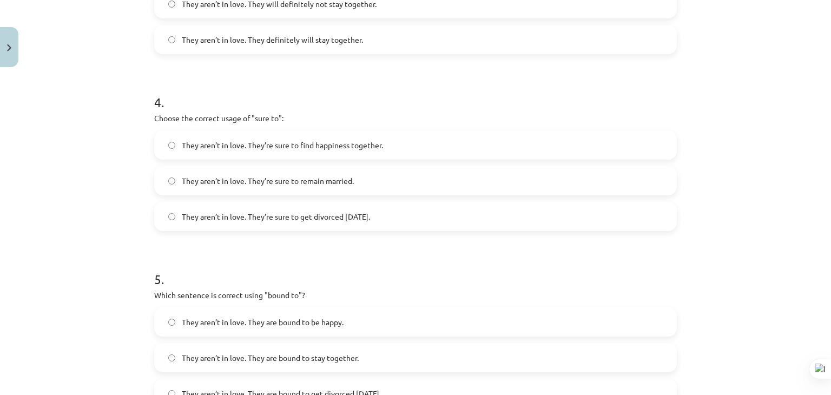
scroll to position [827, 0]
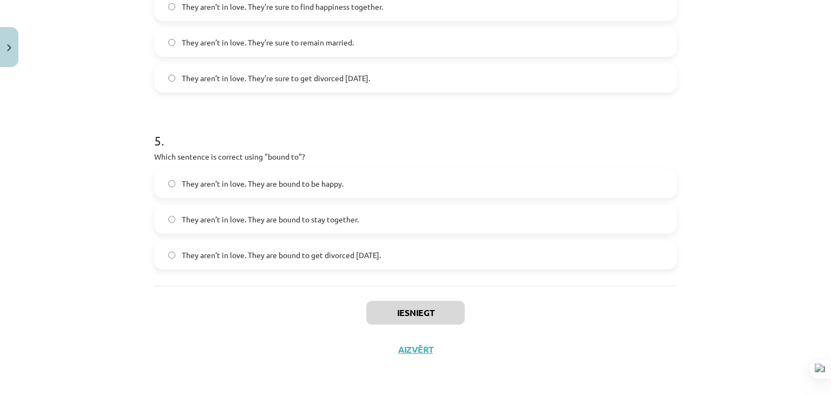
drag, startPoint x: 149, startPoint y: 158, endPoint x: 453, endPoint y: 269, distance: 323.3
copy form "1 . Choose the correct sentence using "probably" in an affirmative context: The…"
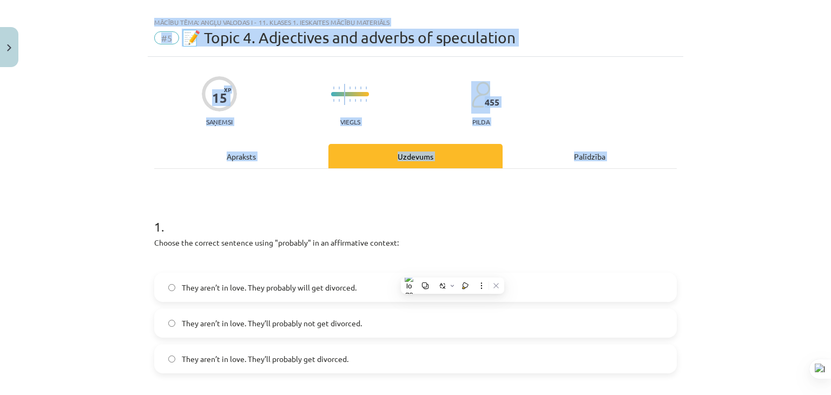
scroll to position [0, 0]
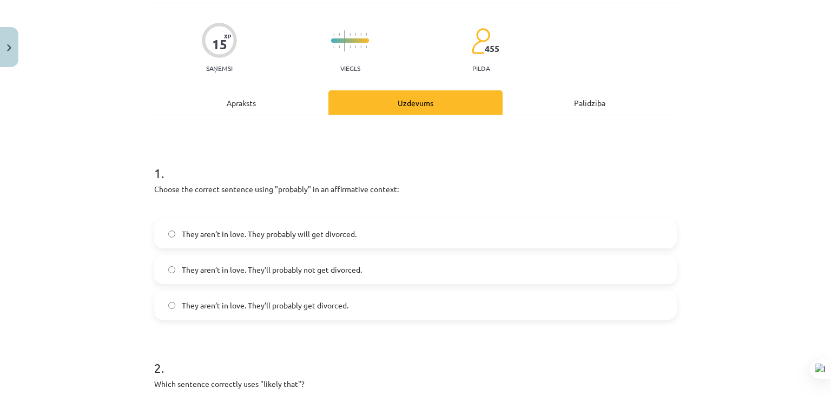
scroll to position [162, 0]
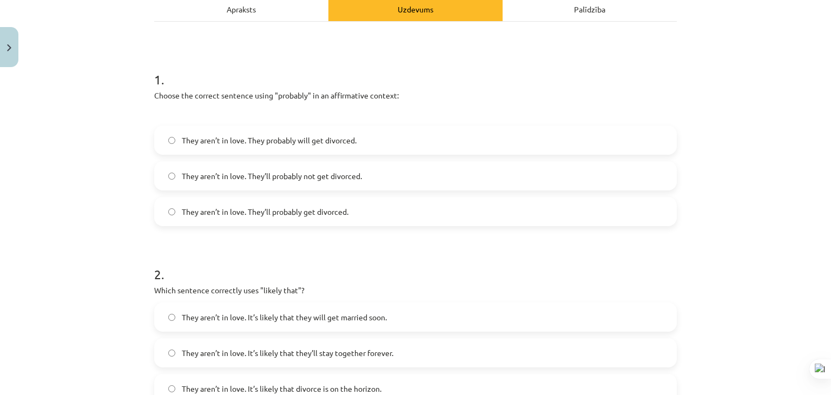
click at [322, 180] on span "They aren’t in love. They’ll probably not get divorced." at bounding box center [272, 176] width 180 height 11
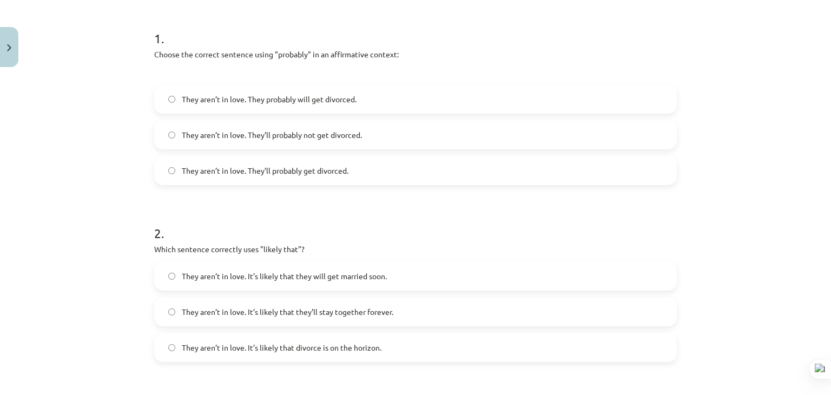
scroll to position [271, 0]
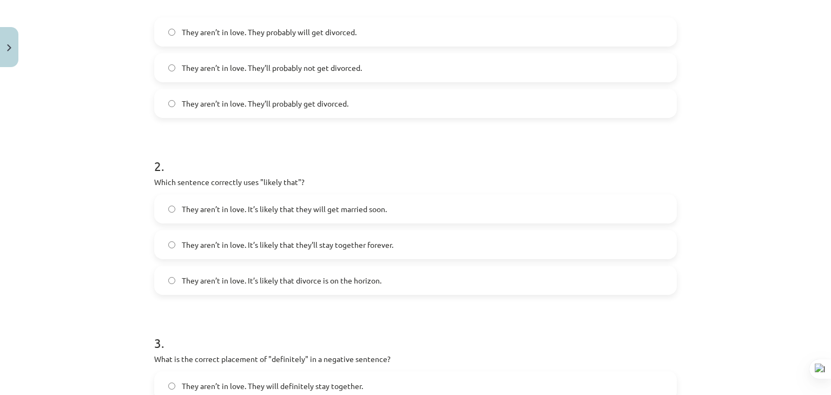
click at [274, 93] on label "They aren’t in love. They’ll probably get divorced." at bounding box center [415, 103] width 521 height 27
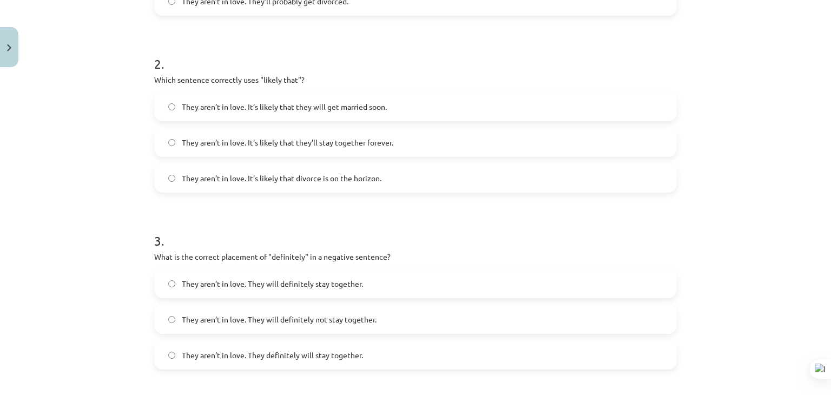
scroll to position [379, 0]
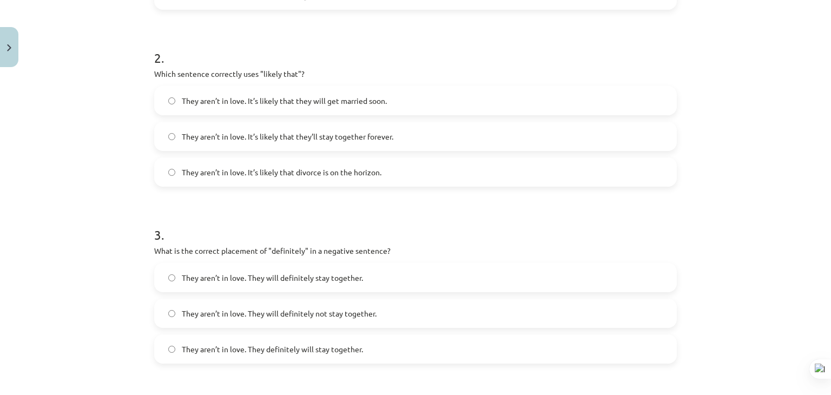
click at [257, 101] on span "They aren’t in love. It’s likely that they will get married soon." at bounding box center [284, 100] width 205 height 11
click at [282, 141] on span "They aren’t in love. It’s likely that they’ll stay together forever." at bounding box center [288, 136] width 212 height 11
click at [294, 171] on span "They aren’t in love. It’s likely that divorce is on the horizon." at bounding box center [282, 172] width 200 height 11
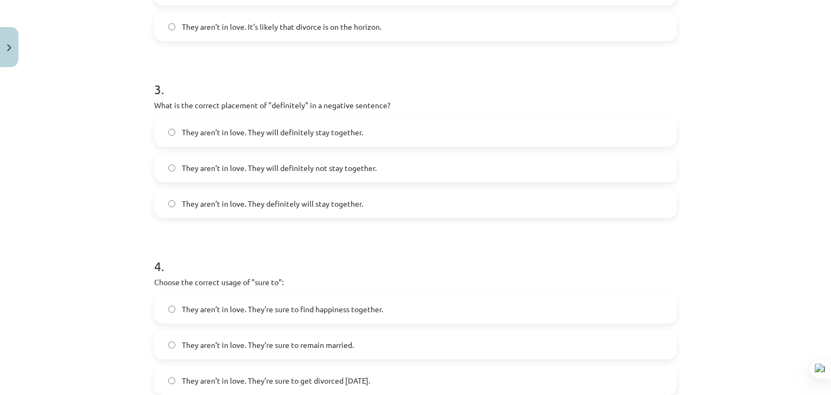
scroll to position [541, 0]
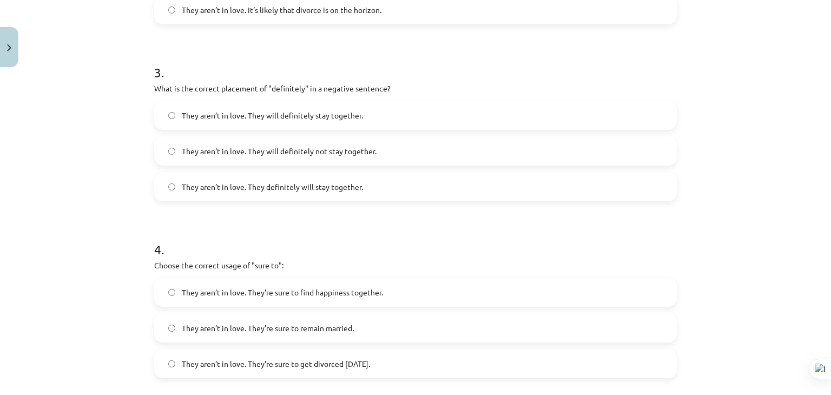
click at [340, 152] on span "They aren’t in love. They will definitely not stay together." at bounding box center [279, 151] width 195 height 11
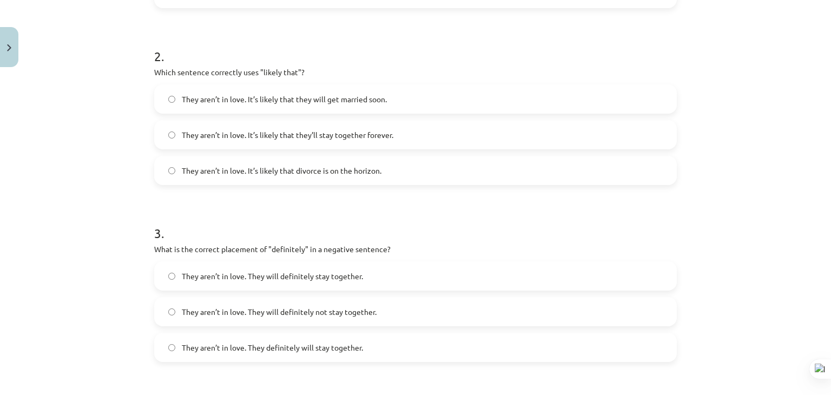
scroll to position [379, 0]
click at [294, 128] on label "They aren’t in love. It’s likely that they’ll stay together forever." at bounding box center [415, 136] width 521 height 27
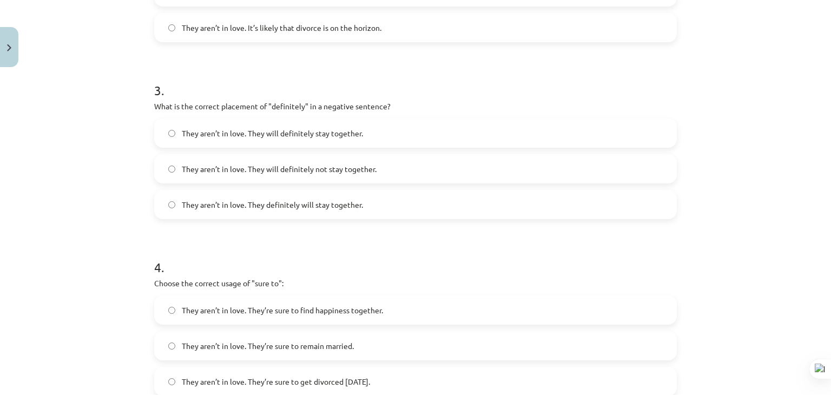
scroll to position [595, 0]
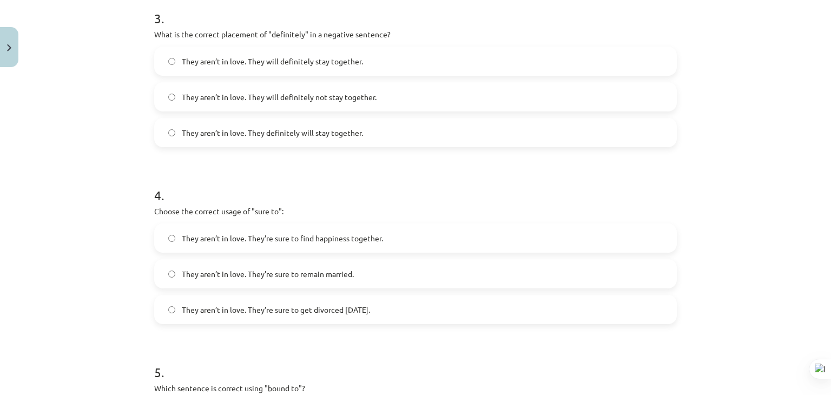
click at [364, 305] on span "They aren’t in love. They’re sure to get divorced within six months." at bounding box center [276, 309] width 188 height 11
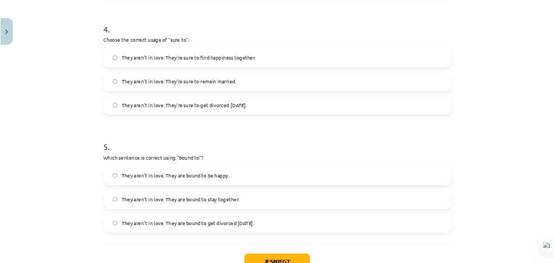
scroll to position [812, 0]
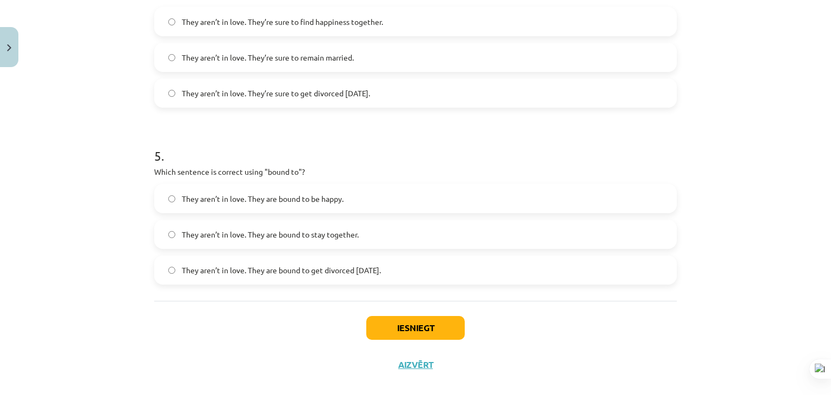
click at [375, 265] on span "They aren’t in love. They are bound to get divorced within six months." at bounding box center [281, 270] width 199 height 11
click at [411, 329] on button "Iesniegt" at bounding box center [415, 328] width 99 height 24
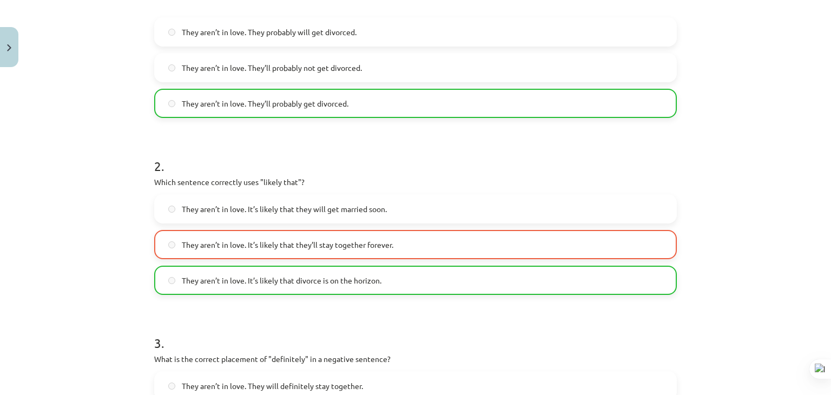
scroll to position [271, 0]
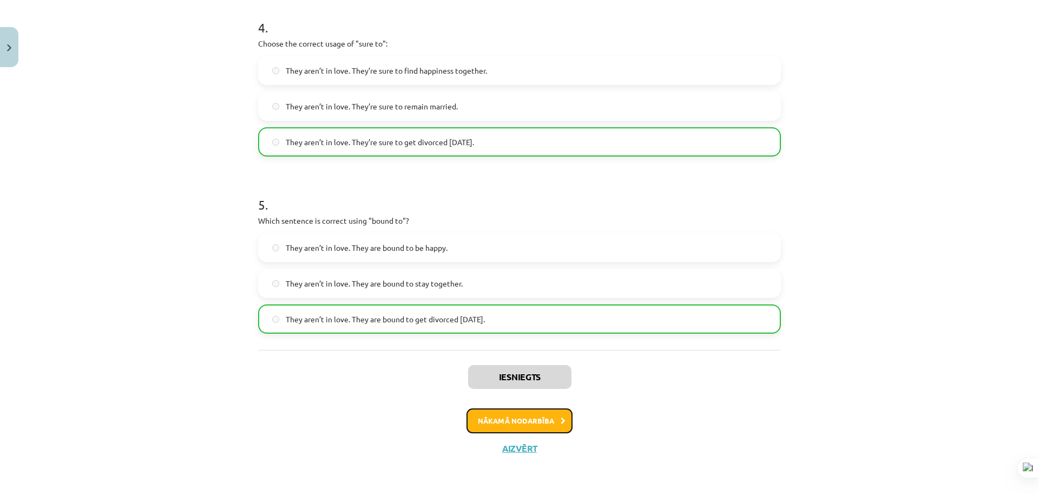
click at [519, 358] on button "Nākamā nodarbība" at bounding box center [520, 420] width 106 height 25
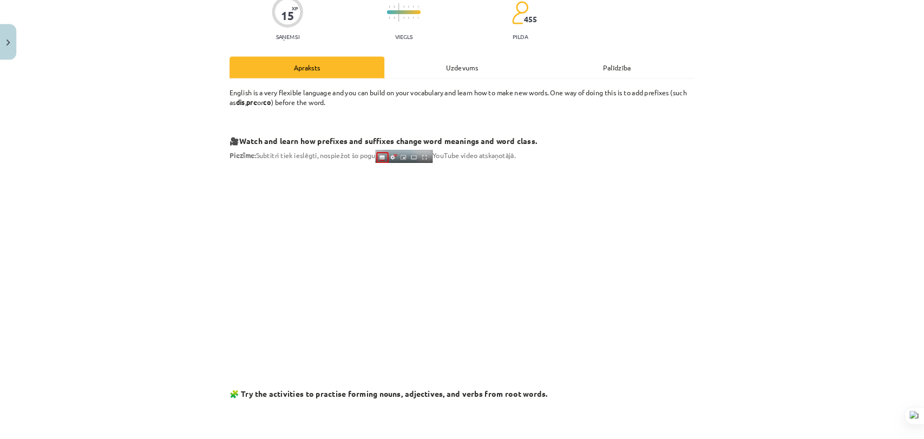
scroll to position [27, 0]
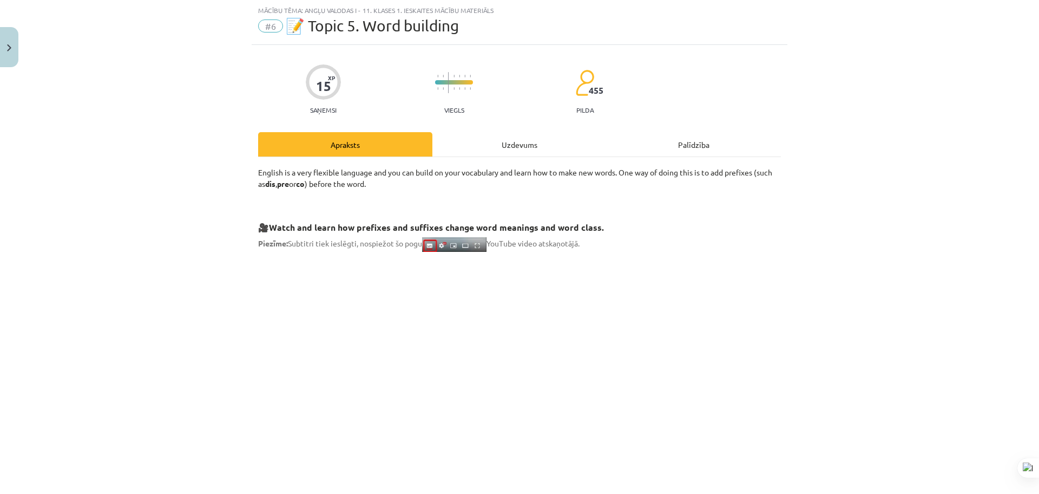
click at [482, 140] on div "Uzdevums" at bounding box center [519, 144] width 174 height 24
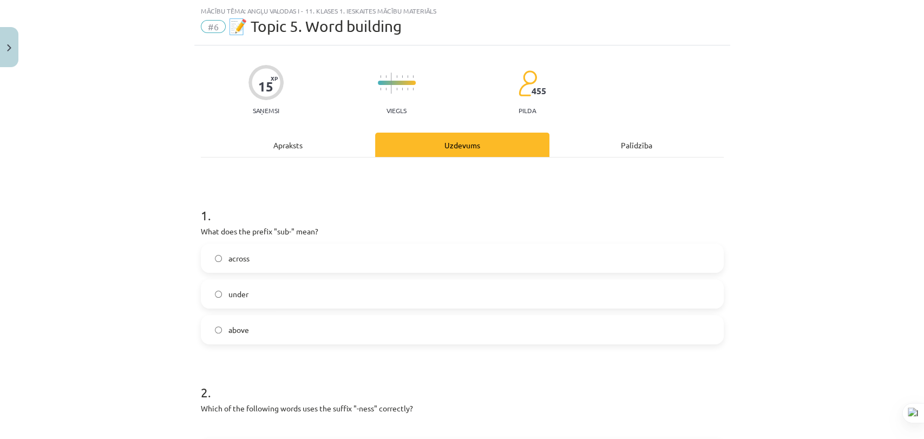
scroll to position [87, 0]
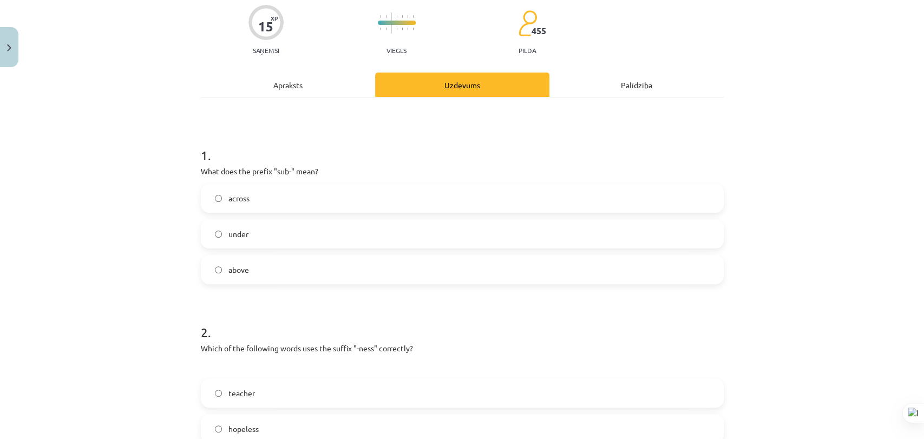
click at [238, 235] on span "under" at bounding box center [238, 233] width 20 height 11
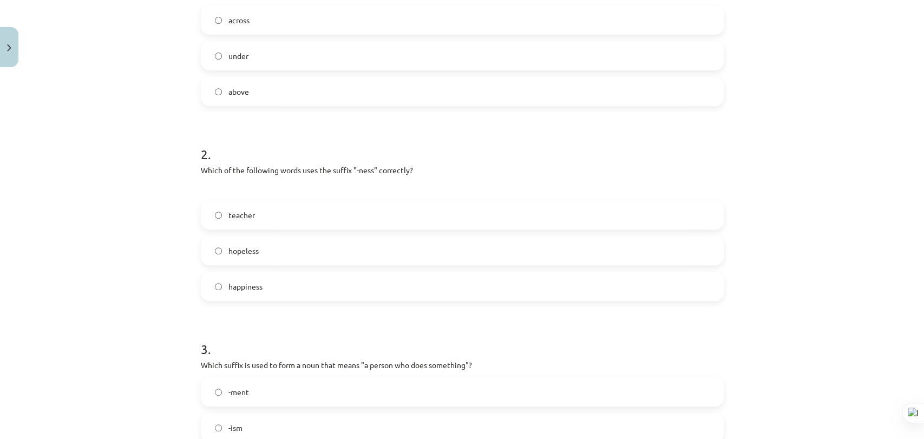
scroll to position [267, 0]
click at [340, 251] on label "hopeless" at bounding box center [462, 247] width 521 height 27
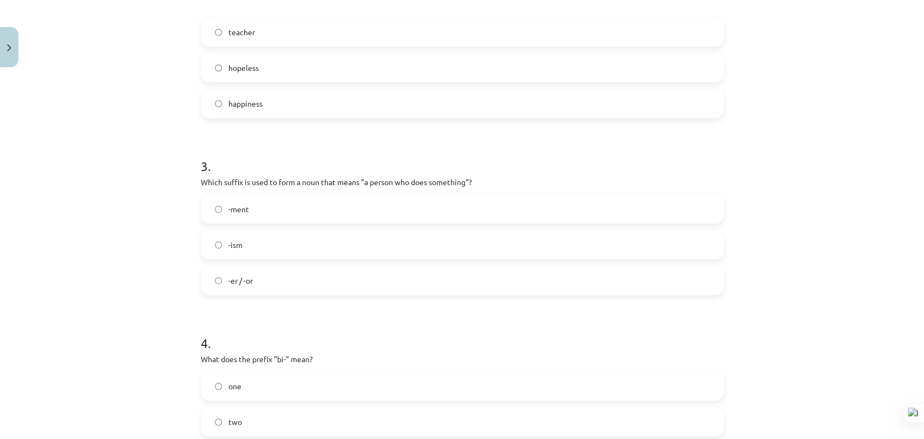
scroll to position [388, 0]
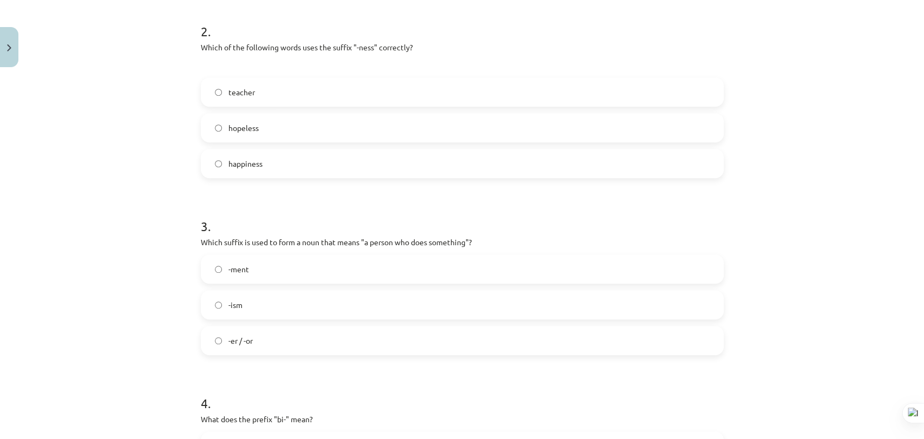
click at [339, 152] on label "happiness" at bounding box center [462, 163] width 521 height 27
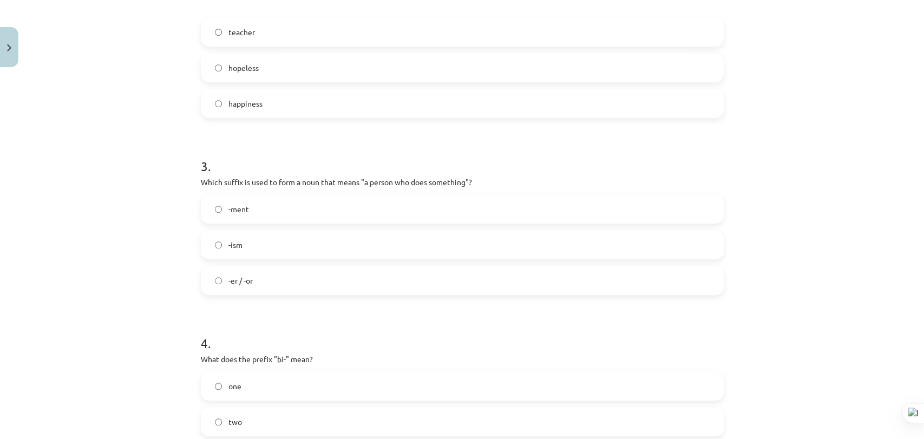
click at [302, 278] on label "-er / -or" at bounding box center [462, 280] width 521 height 27
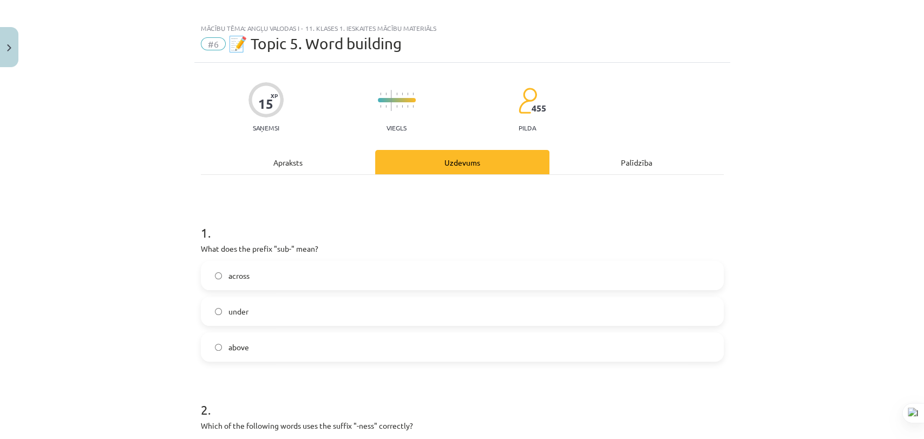
scroll to position [0, 0]
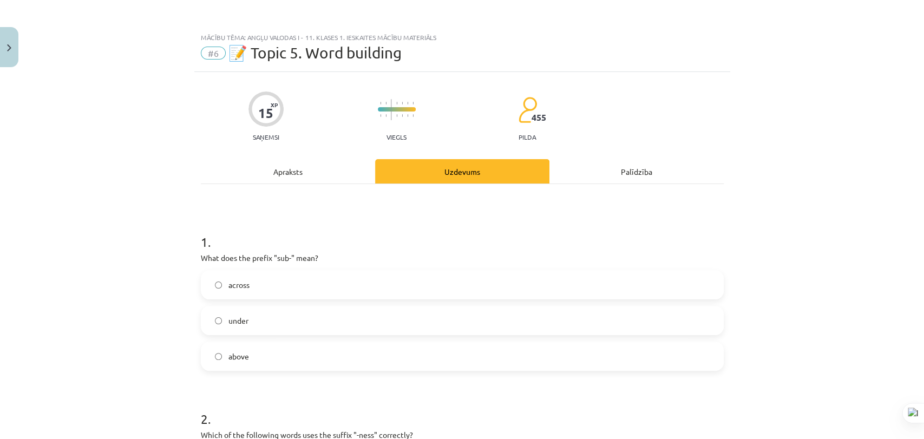
click at [286, 171] on div "Apraksts" at bounding box center [288, 171] width 174 height 24
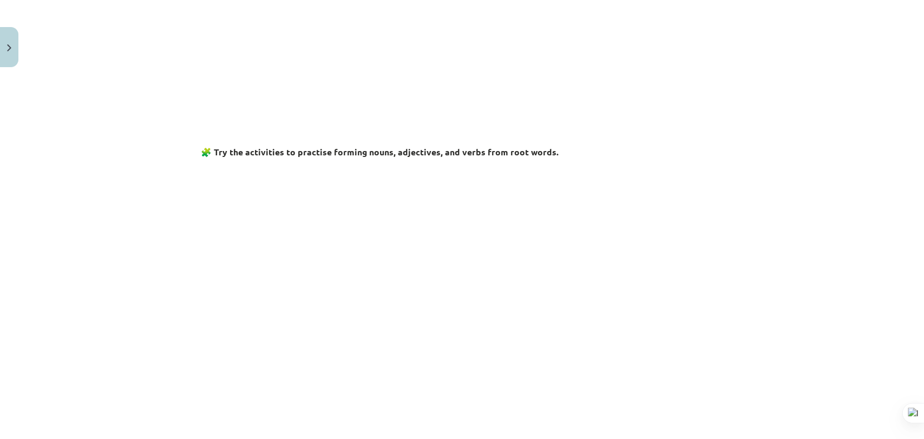
scroll to position [388, 0]
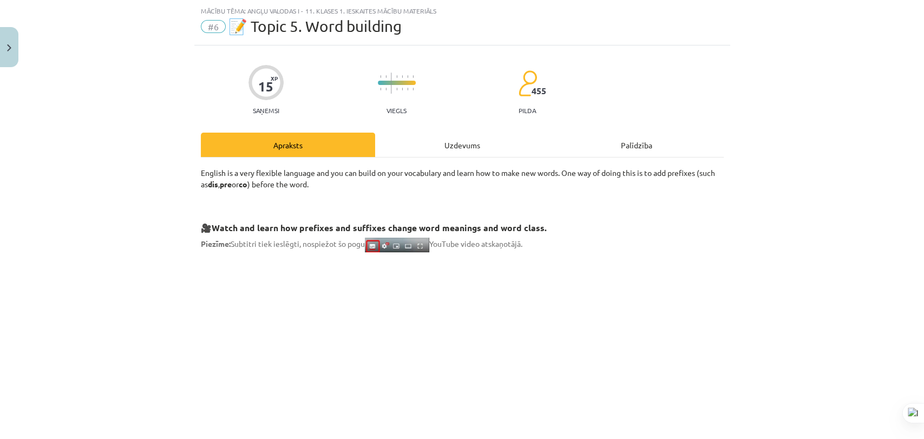
click at [399, 144] on div "Uzdevums" at bounding box center [462, 145] width 174 height 24
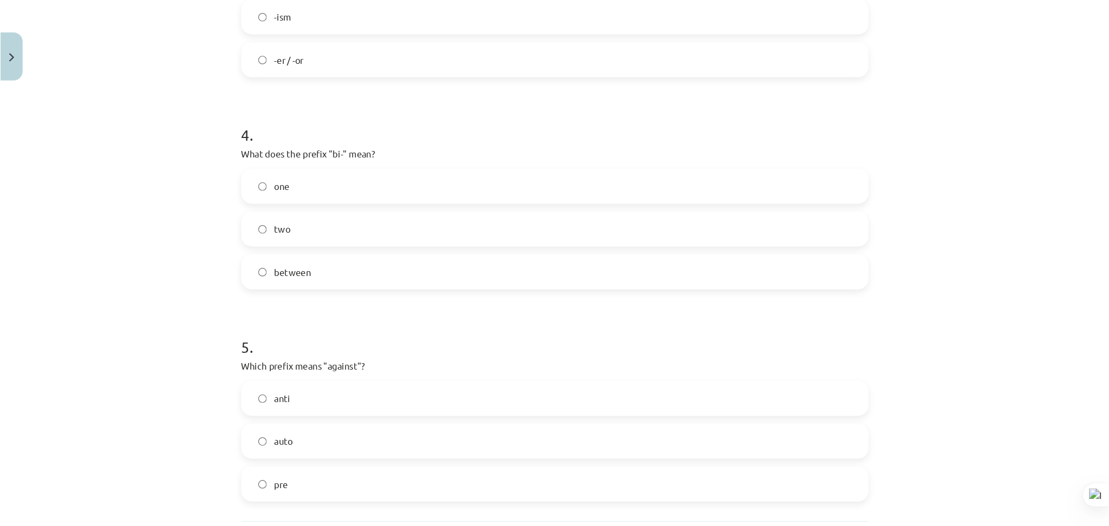
scroll to position [749, 0]
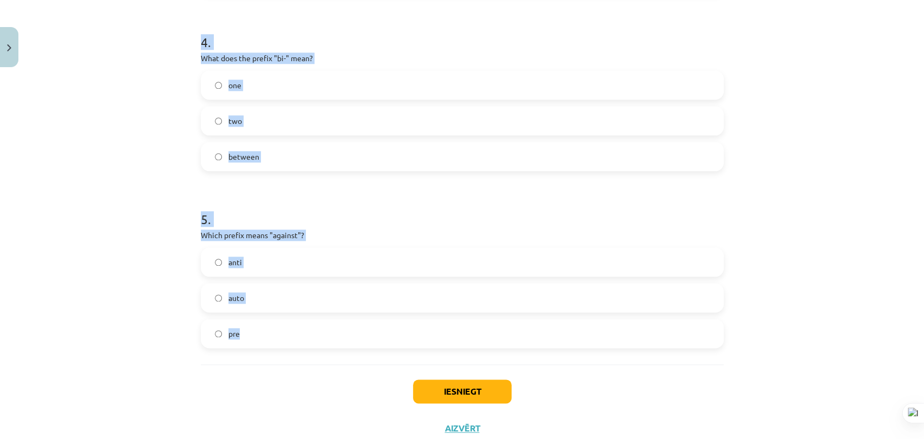
drag, startPoint x: 197, startPoint y: 40, endPoint x: 351, endPoint y: 332, distance: 330.3
copy form "4 . What does the prefix "bi-" mean? one two between 5 . Which prefix means "ag…"
click at [140, 196] on div "Mācību tēma: Angļu valodas i - 11. klases 1. ieskaites mācību materiāls #6 📝 To…" at bounding box center [462, 219] width 924 height 439
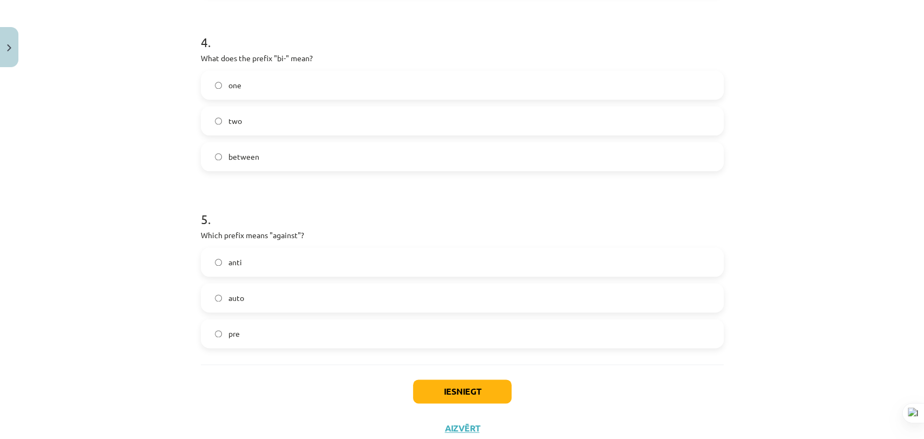
click at [245, 123] on label "two" at bounding box center [462, 120] width 521 height 27
drag, startPoint x: 253, startPoint y: 258, endPoint x: 263, endPoint y: 274, distance: 18.2
click at [252, 258] on label "anti" at bounding box center [462, 261] width 521 height 27
click at [436, 358] on button "Iesniegt" at bounding box center [462, 391] width 99 height 24
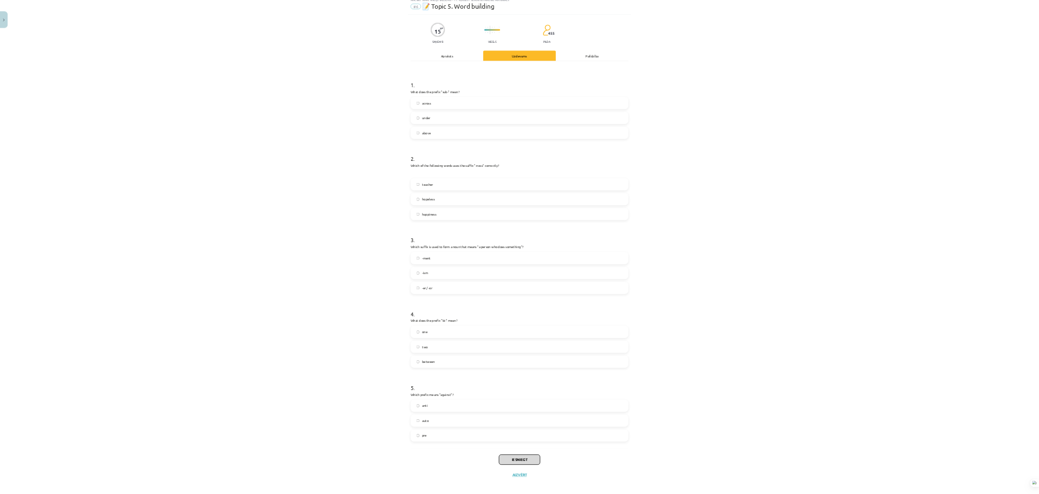
scroll to position [39, 0]
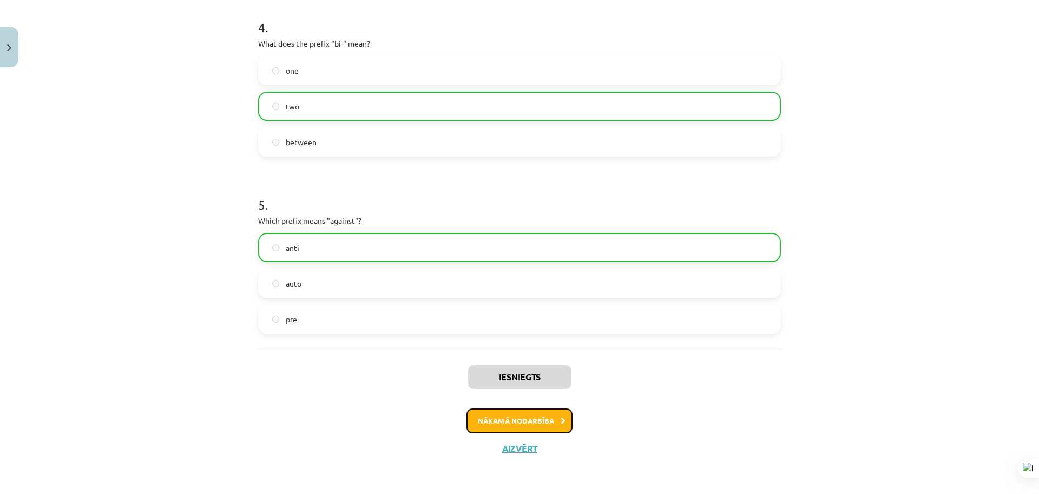
click at [507, 358] on button "Nākamā nodarbība" at bounding box center [520, 420] width 106 height 25
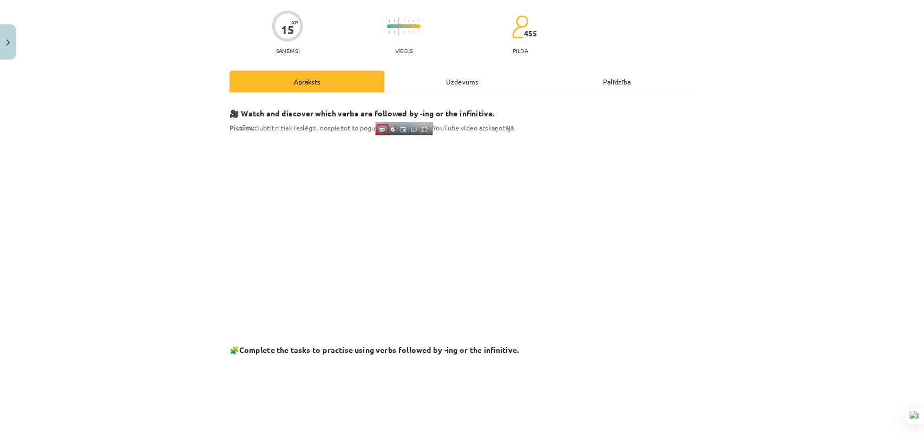
scroll to position [27, 0]
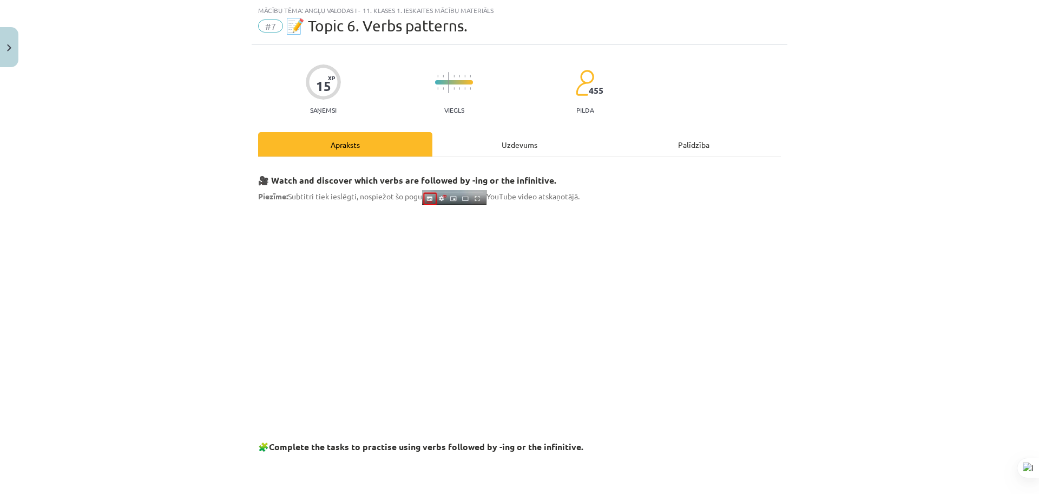
click at [450, 143] on div "Uzdevums" at bounding box center [519, 144] width 174 height 24
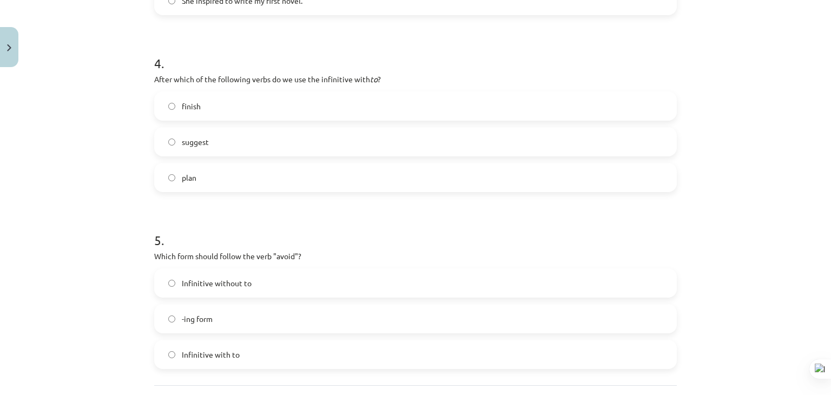
scroll to position [809, 0]
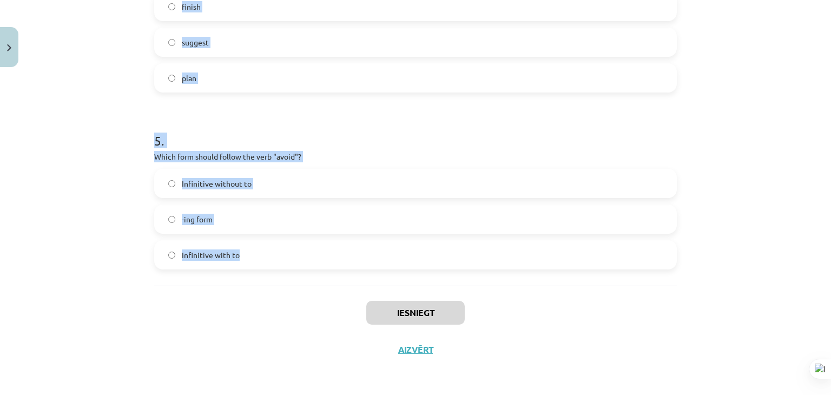
drag, startPoint x: 150, startPoint y: 217, endPoint x: 357, endPoint y: 254, distance: 210.0
copy form "1 . What is the difference in meaning between "stop talking" and "stop to talk"…"
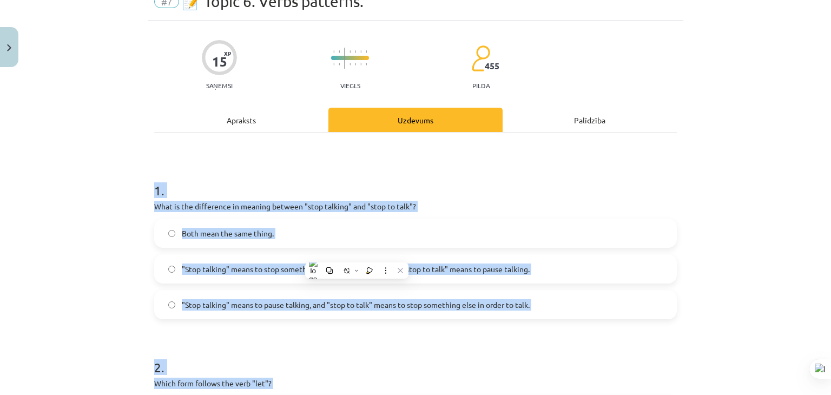
scroll to position [0, 0]
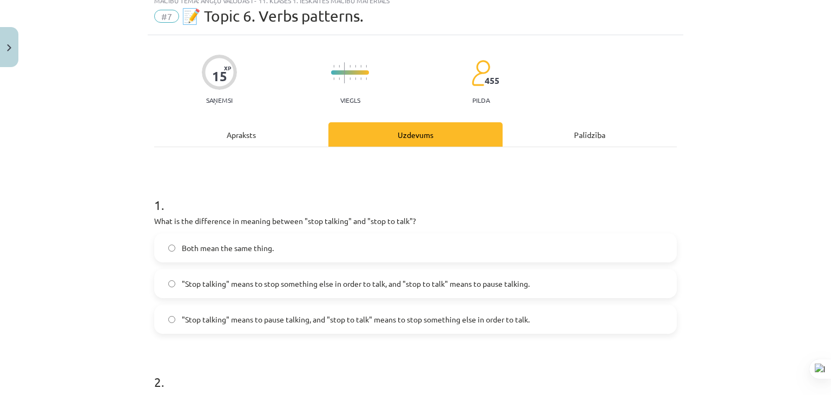
scroll to position [108, 0]
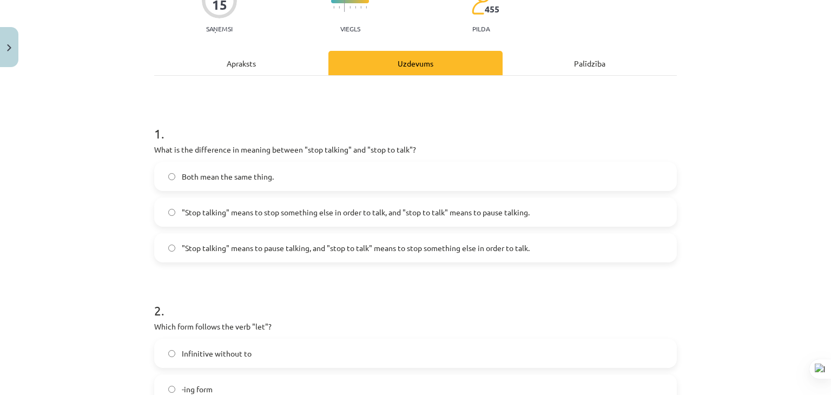
click at [320, 252] on span ""Stop talking" means to pause talking, and "stop to talk" means to stop somethi…" at bounding box center [356, 248] width 348 height 11
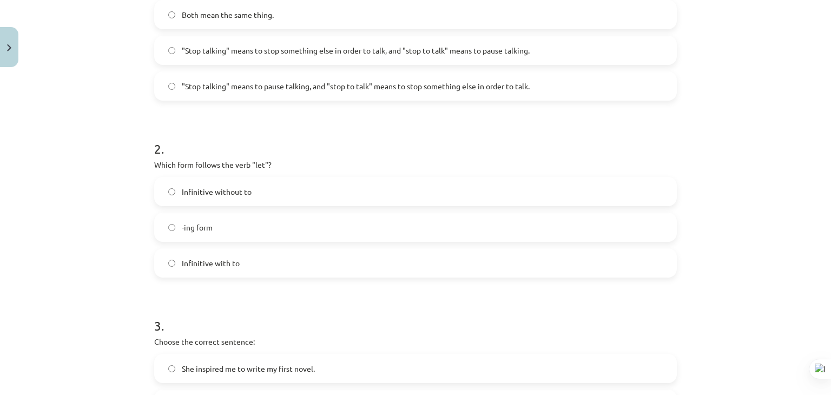
scroll to position [271, 0]
click at [211, 198] on label "Infinitive without to" at bounding box center [415, 191] width 521 height 27
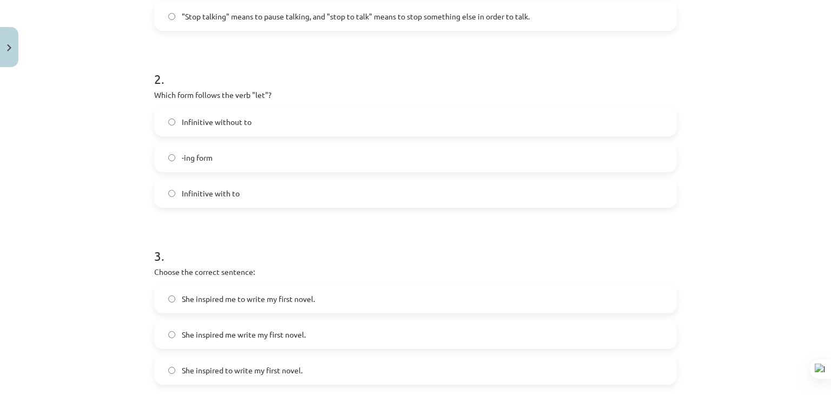
scroll to position [433, 0]
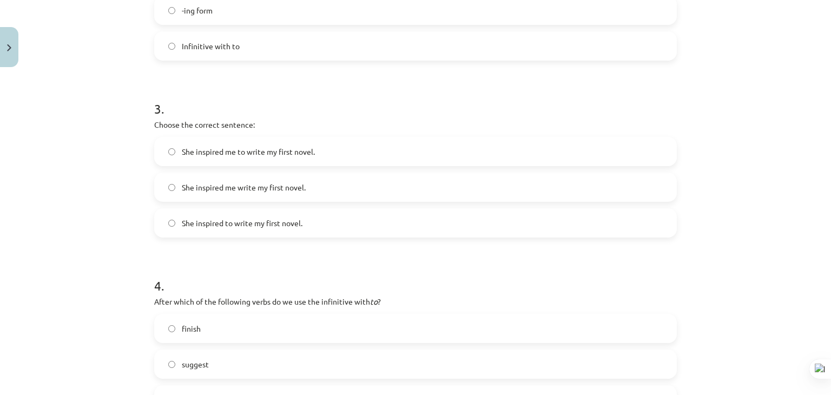
click at [251, 187] on span "She inspired me write my first novel." at bounding box center [244, 187] width 124 height 11
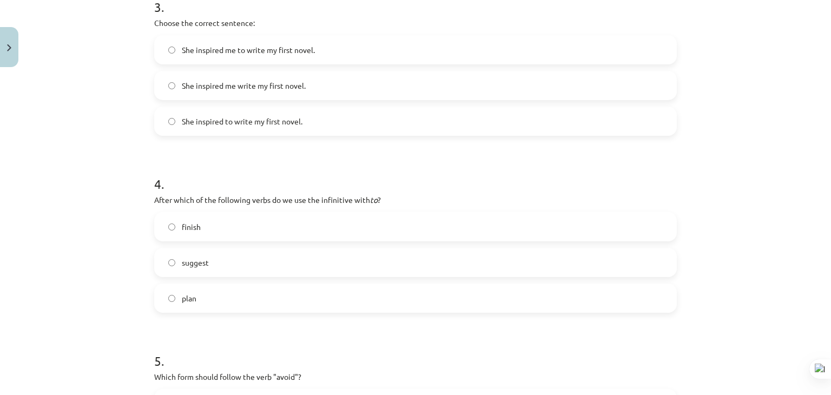
scroll to position [595, 0]
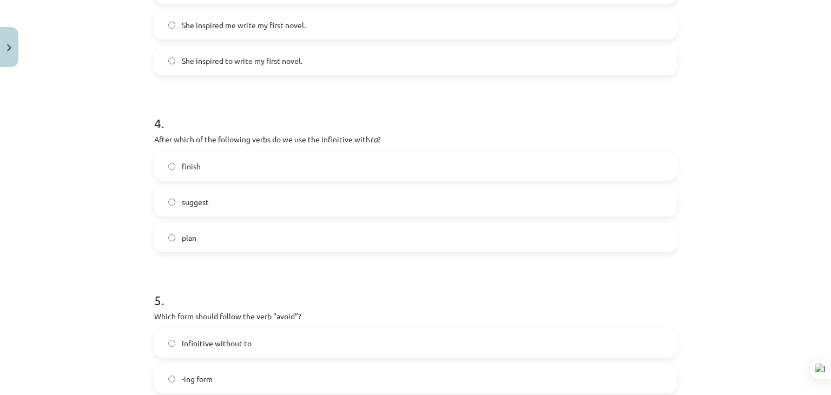
click at [247, 239] on label "plan" at bounding box center [415, 237] width 521 height 27
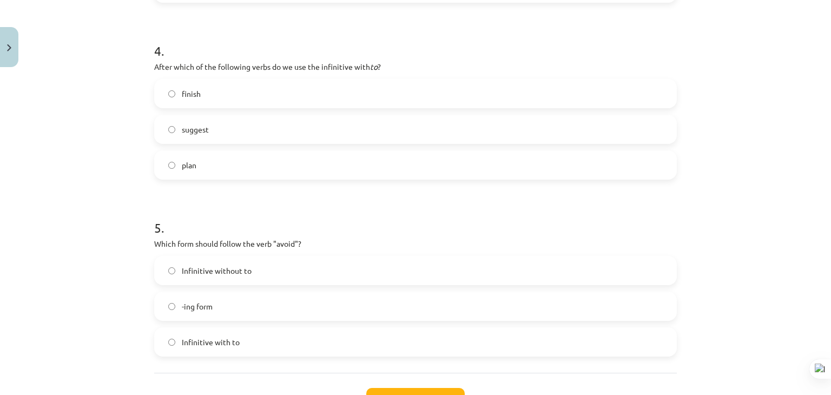
scroll to position [758, 0]
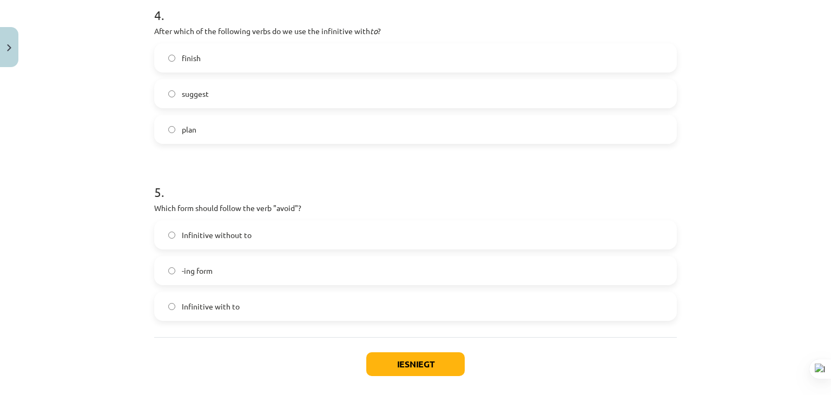
click at [255, 254] on div "Infinitive without to -ing form Infinitive with to" at bounding box center [415, 270] width 523 height 101
click at [272, 283] on label "-ing form" at bounding box center [415, 270] width 521 height 27
click at [399, 358] on button "Iesniegt" at bounding box center [415, 364] width 99 height 24
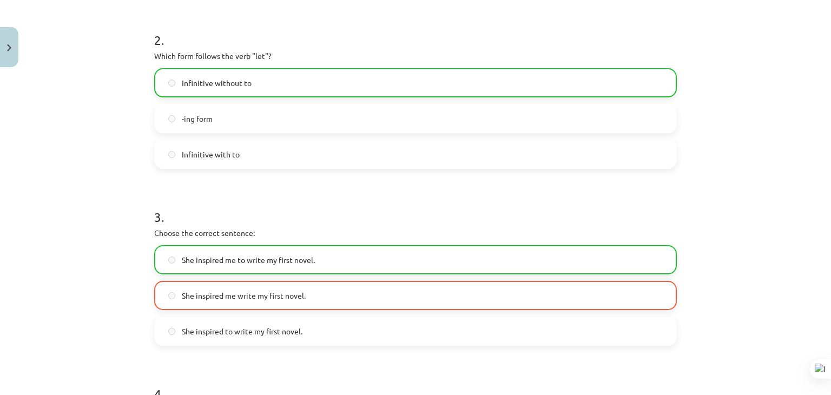
scroll to position [812, 0]
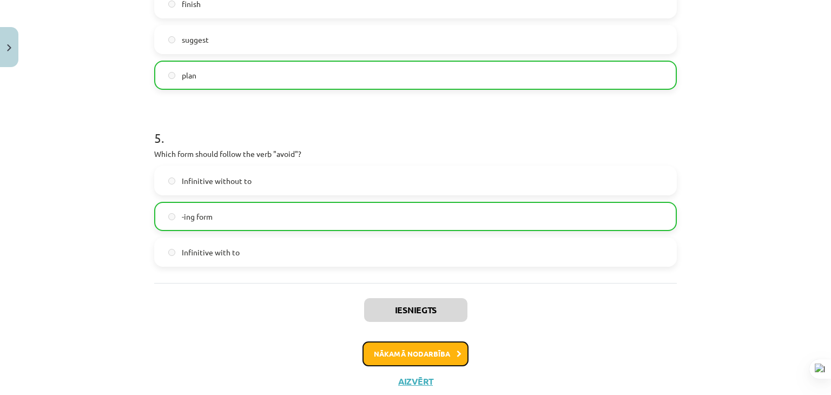
click at [398, 352] on button "Nākamā nodarbība" at bounding box center [416, 354] width 106 height 25
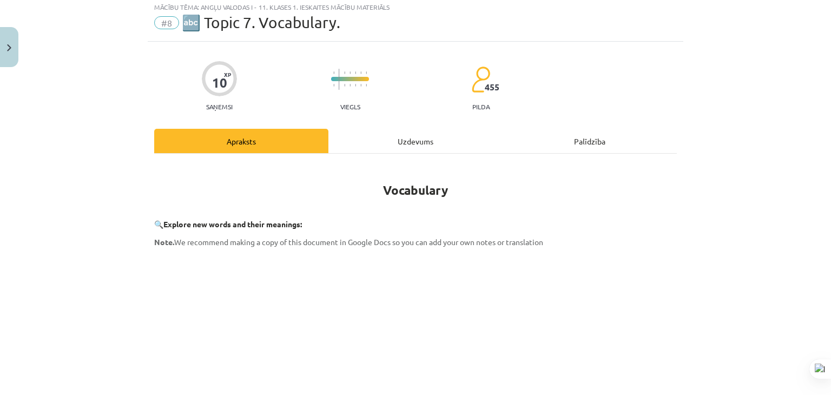
scroll to position [27, 0]
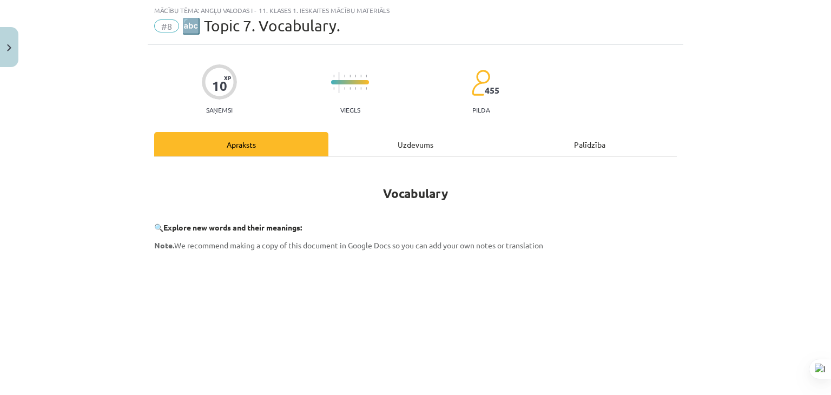
click at [357, 141] on div "Uzdevums" at bounding box center [416, 144] width 174 height 24
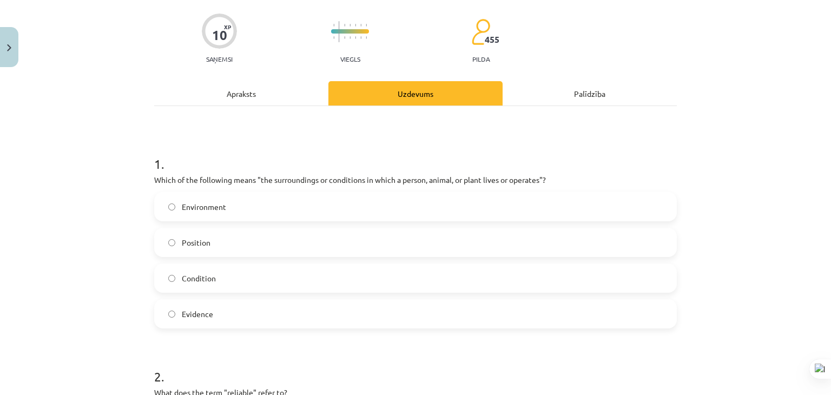
scroll to position [135, 0]
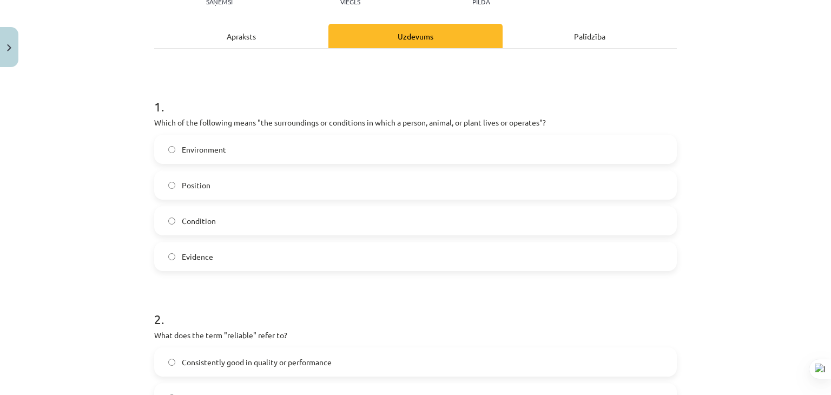
click at [154, 107] on h1 "1 ." at bounding box center [415, 97] width 523 height 34
click at [218, 147] on span "Environment" at bounding box center [204, 149] width 44 height 11
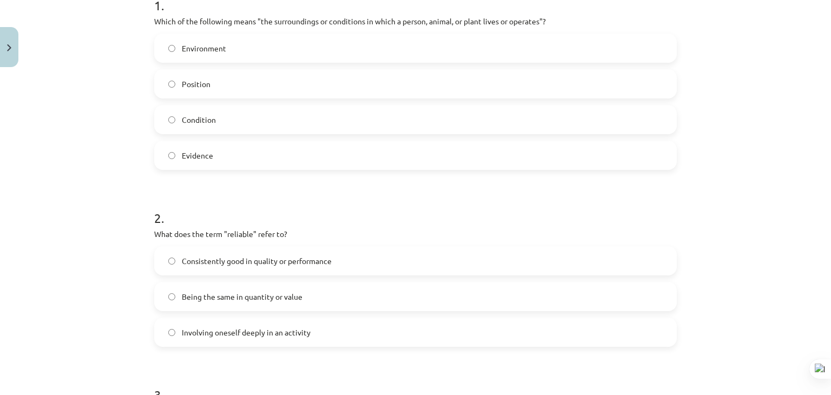
scroll to position [298, 0]
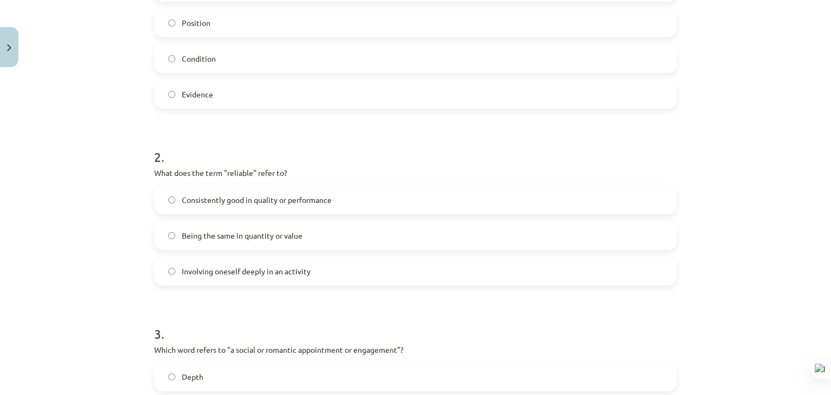
click at [323, 198] on span "Consistently good in quality or performance" at bounding box center [257, 199] width 150 height 11
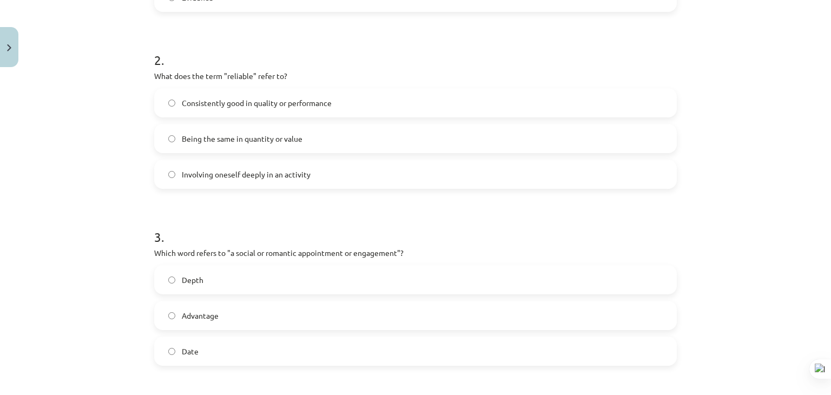
scroll to position [460, 0]
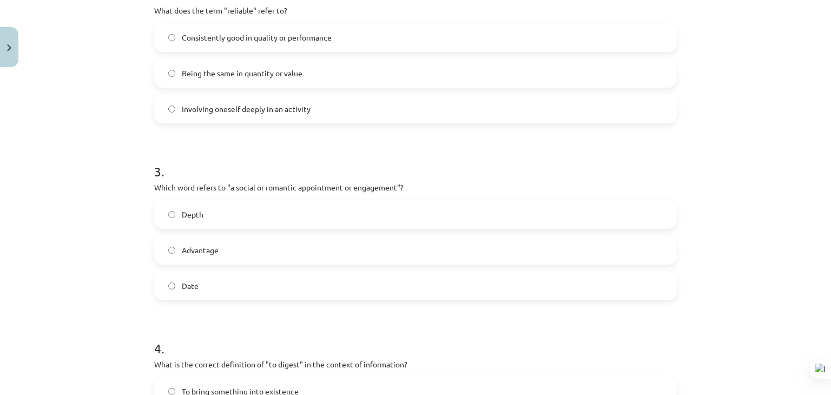
click at [313, 246] on label "Advantage" at bounding box center [415, 250] width 521 height 27
click at [319, 284] on label "Date" at bounding box center [415, 285] width 521 height 27
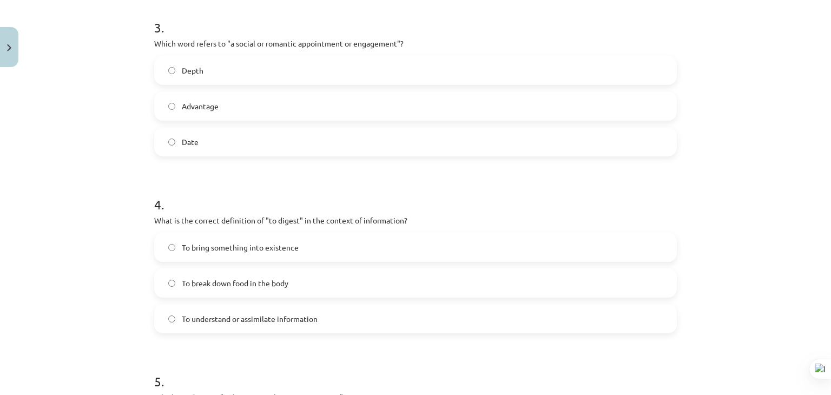
scroll to position [622, 0]
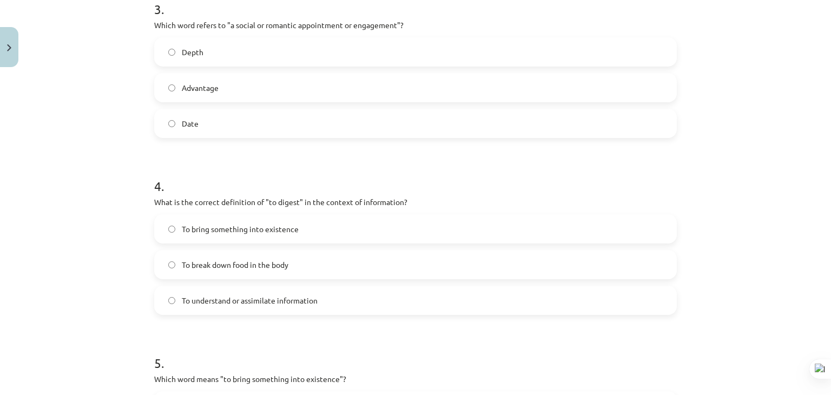
click at [335, 305] on label "To understand or assimilate information" at bounding box center [415, 300] width 521 height 27
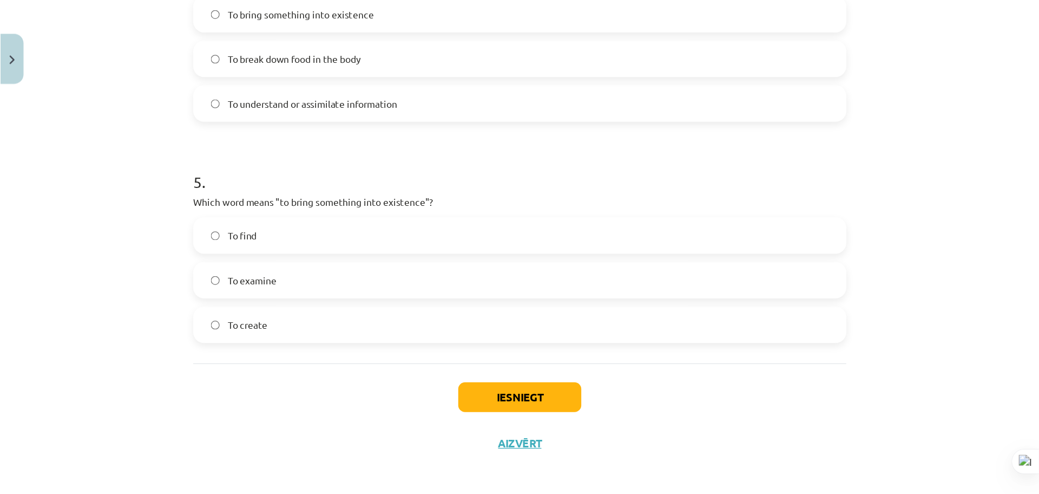
scroll to position [844, 0]
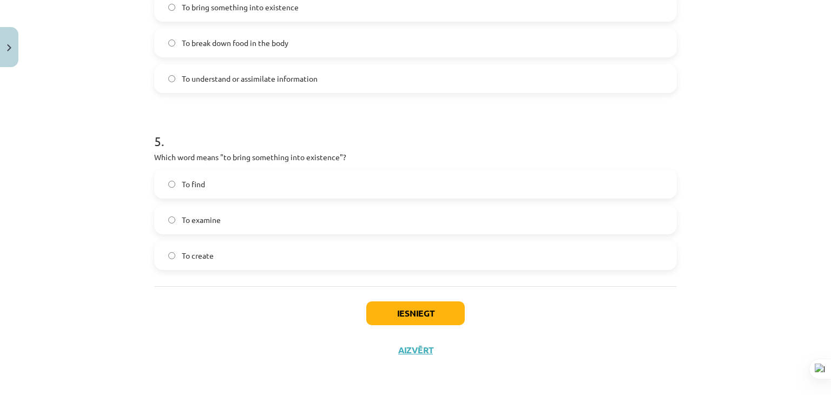
click at [321, 253] on label "To create" at bounding box center [415, 255] width 521 height 27
click at [445, 315] on button "Iesniegt" at bounding box center [415, 314] width 99 height 24
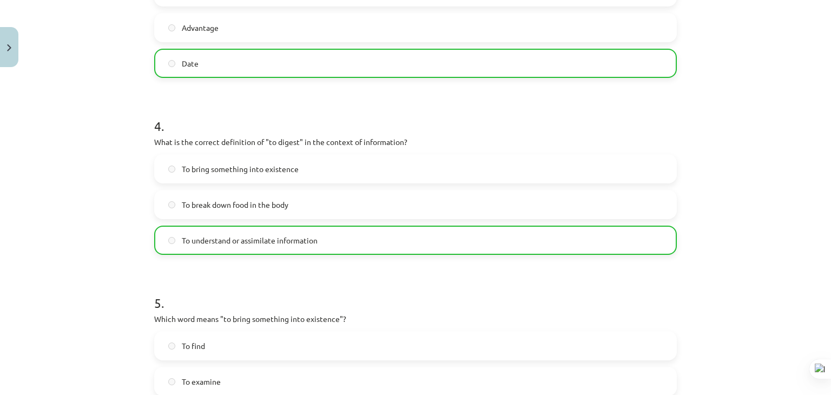
scroll to position [879, 0]
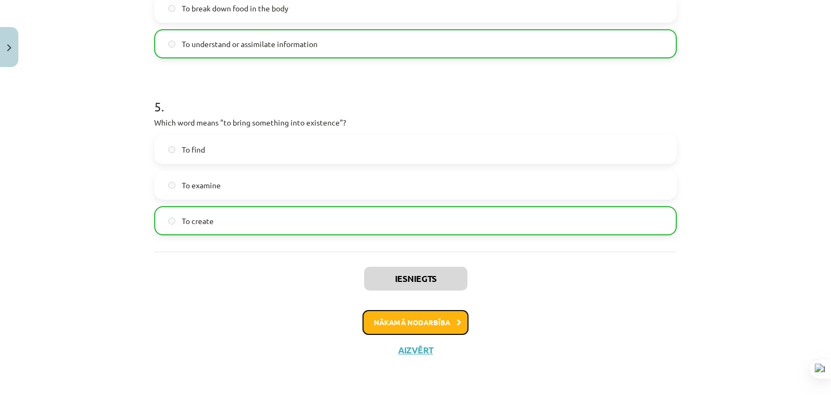
click at [397, 321] on button "Nākamā nodarbība" at bounding box center [416, 322] width 106 height 25
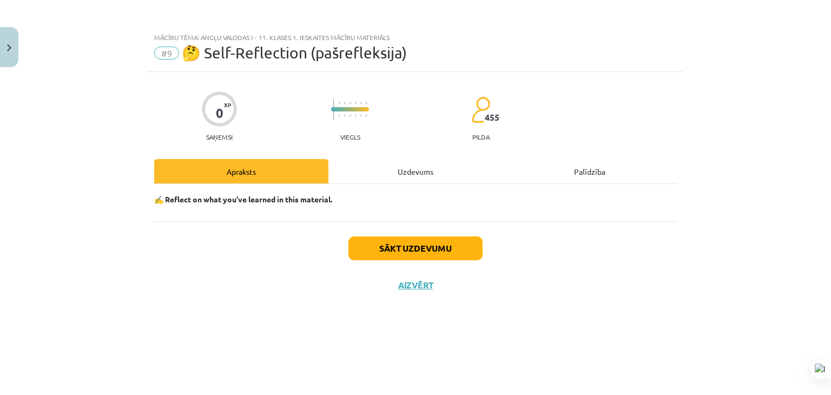
click at [384, 180] on div "Uzdevums" at bounding box center [416, 171] width 174 height 24
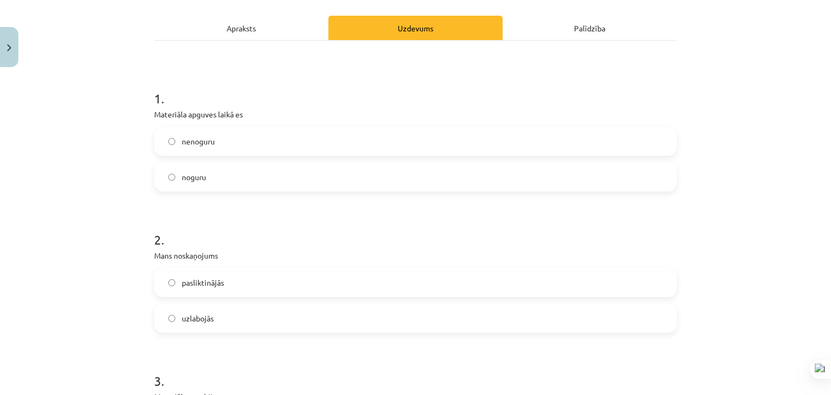
scroll to position [125, 0]
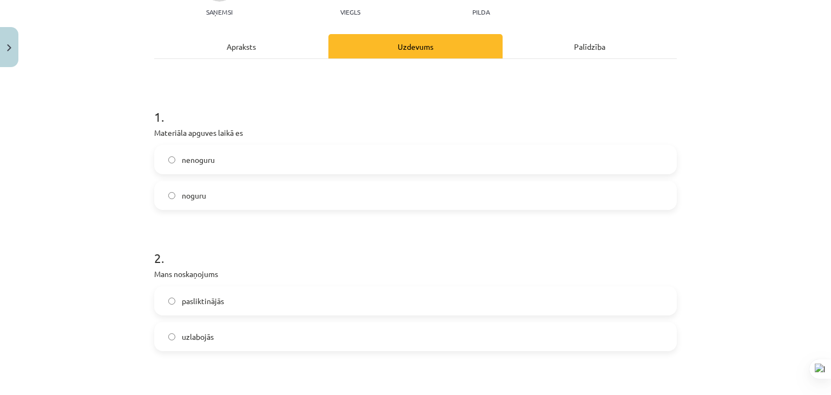
click at [211, 197] on label "noguru" at bounding box center [415, 195] width 521 height 27
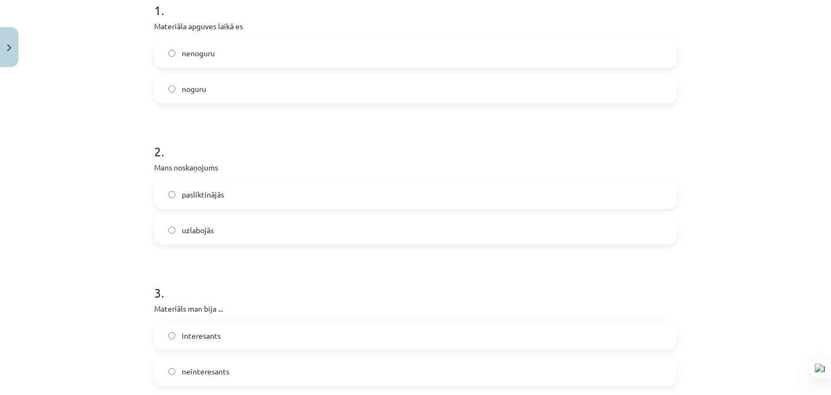
scroll to position [233, 0]
click at [224, 220] on label "uzlabojās" at bounding box center [415, 228] width 521 height 27
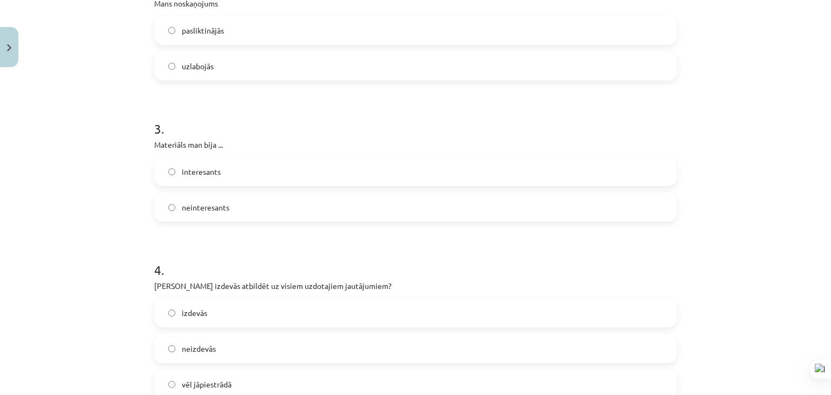
click at [208, 168] on span "interesants" at bounding box center [201, 171] width 39 height 11
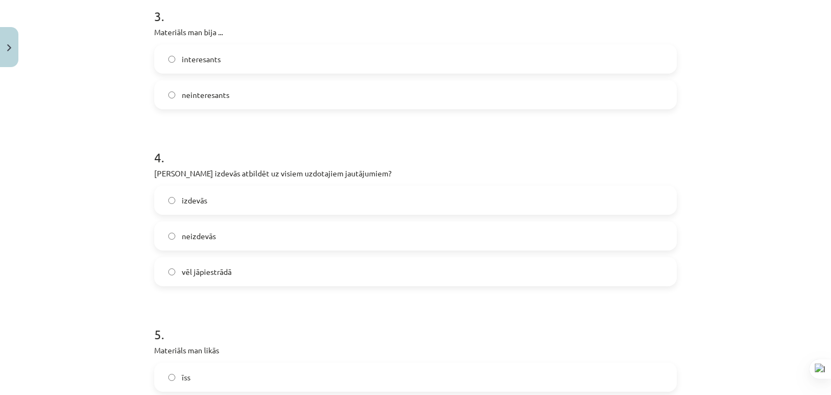
scroll to position [558, 0]
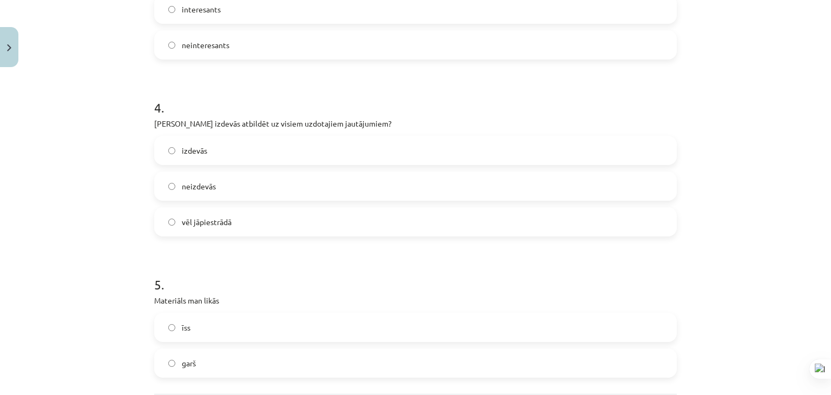
drag, startPoint x: 203, startPoint y: 149, endPoint x: 204, endPoint y: 156, distance: 6.6
click at [204, 149] on label "izdevās" at bounding box center [415, 150] width 521 height 27
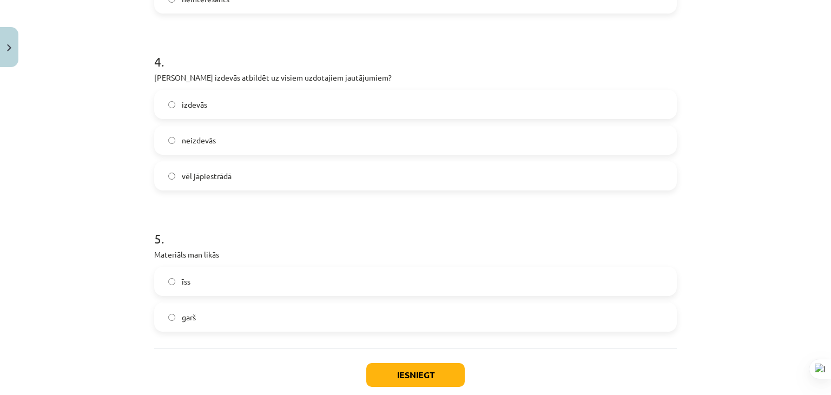
scroll to position [666, 0]
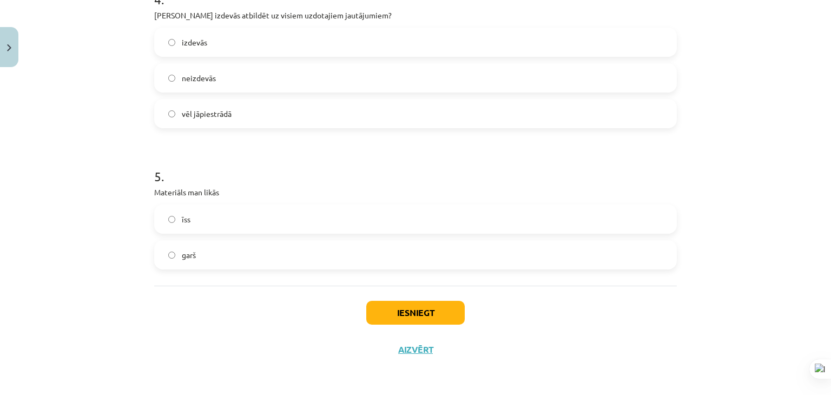
click at [246, 222] on label "īss" at bounding box center [415, 219] width 521 height 27
click at [378, 311] on button "Iesniegt" at bounding box center [415, 313] width 99 height 24
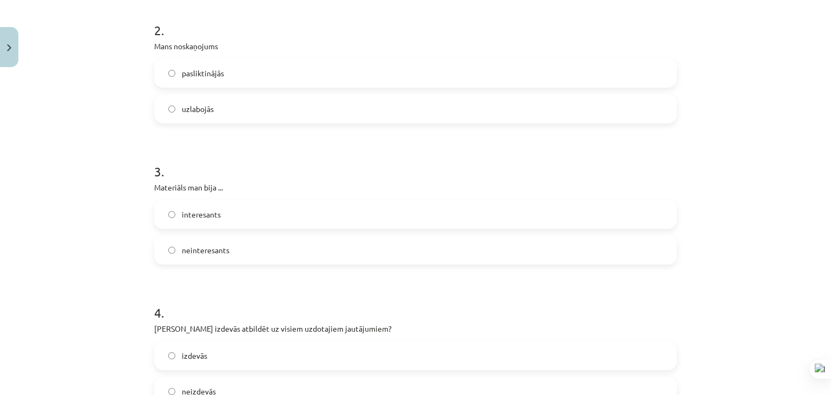
scroll to position [396, 0]
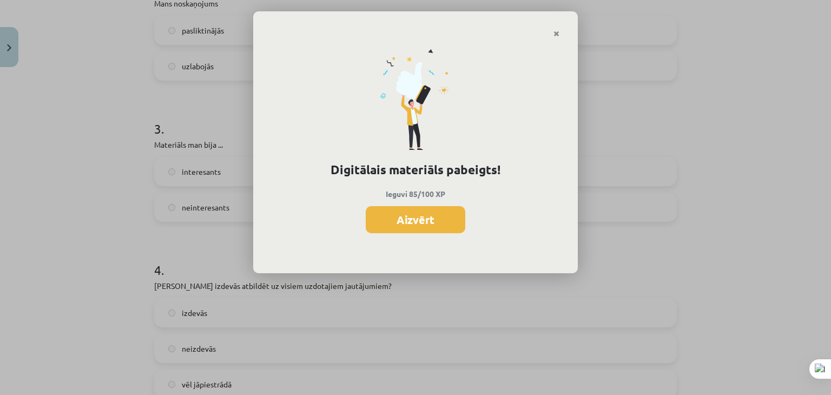
click at [377, 200] on div "Digitālais materiāls pabeigts! Ieguvi 85/100 XP Aizvērt" at bounding box center [415, 156] width 325 height 236
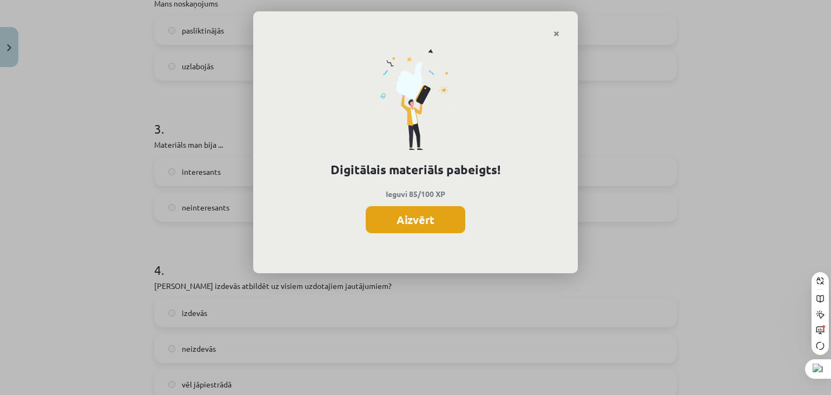
click at [414, 227] on html "0 Dāvanas 2174 mP 756 xp Tīna Kleina Sākums Aktuāli Kā mācīties eSKOLĀ Kontakti…" at bounding box center [415, 197] width 831 height 395
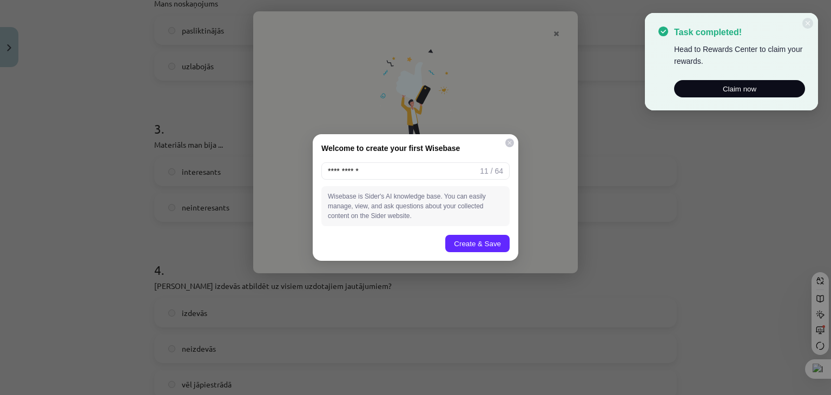
click at [508, 146] on div at bounding box center [510, 143] width 9 height 9
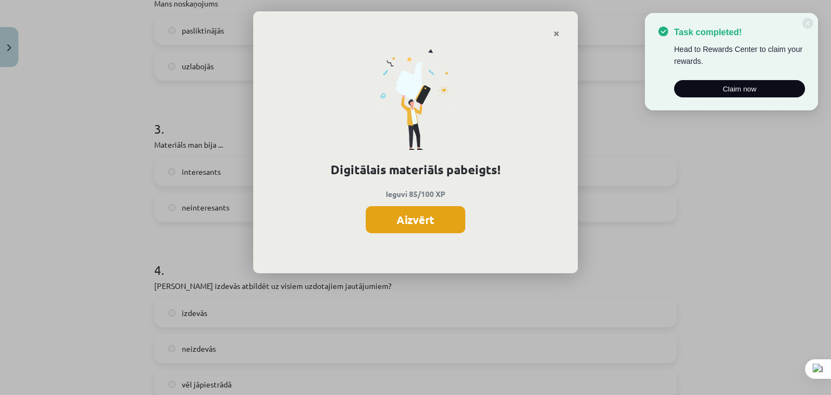
click at [433, 217] on button "Aizvērt" at bounding box center [416, 219] width 100 height 27
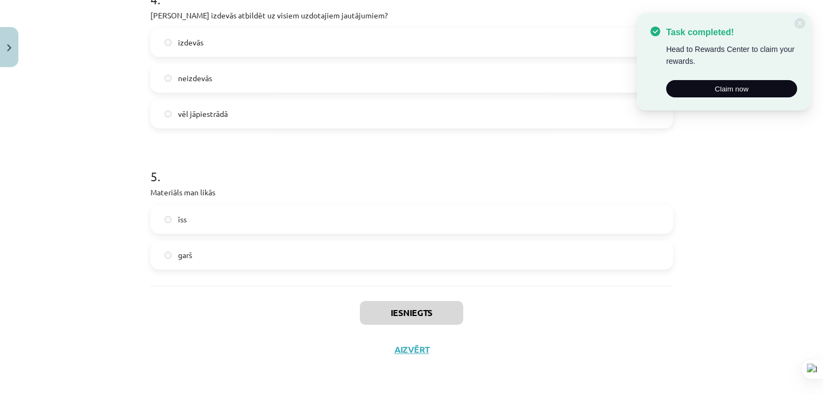
scroll to position [162, 0]
click at [408, 343] on div "Iesniegts Aizvērt" at bounding box center [411, 324] width 523 height 76
click at [411, 345] on button "Aizvērt" at bounding box center [411, 349] width 41 height 11
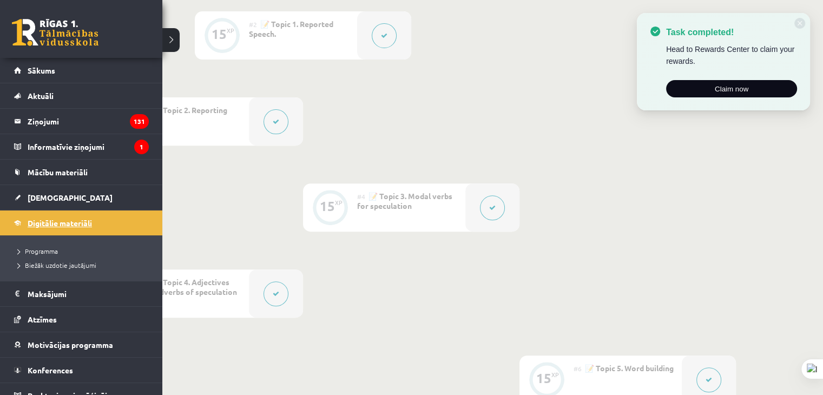
click at [66, 224] on span "Digitālie materiāli" at bounding box center [60, 223] width 64 height 10
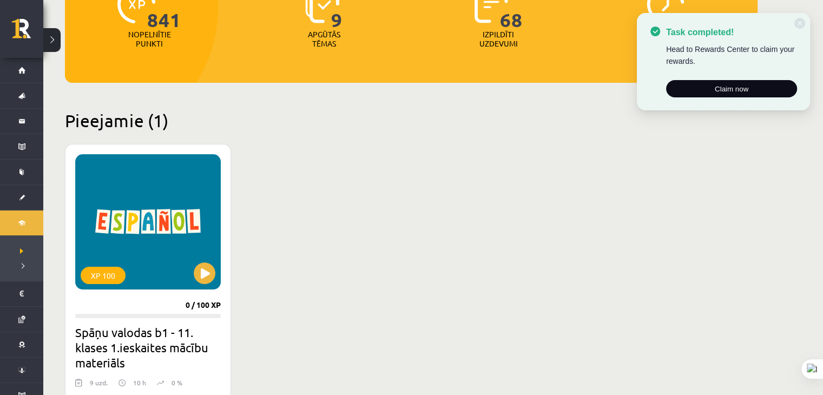
scroll to position [325, 0]
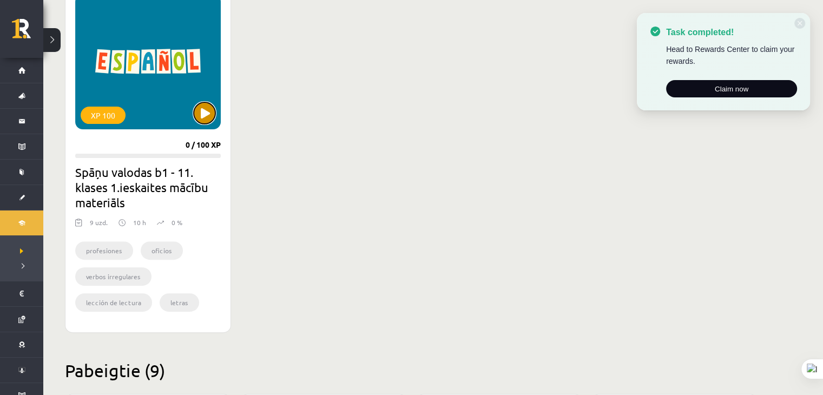
click at [209, 108] on button at bounding box center [205, 113] width 22 height 22
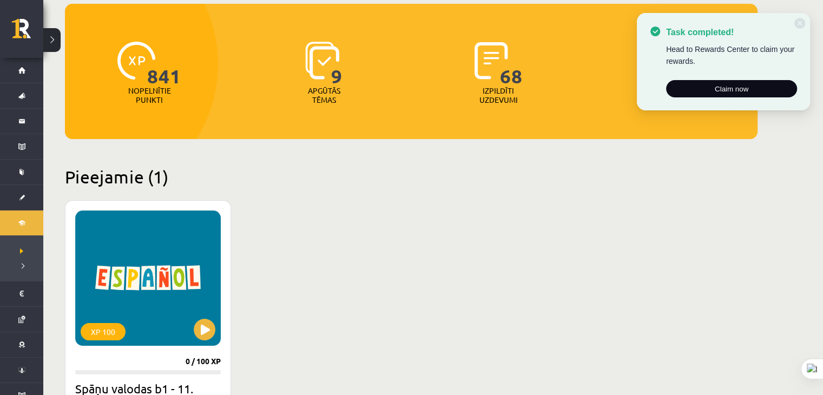
scroll to position [54, 0]
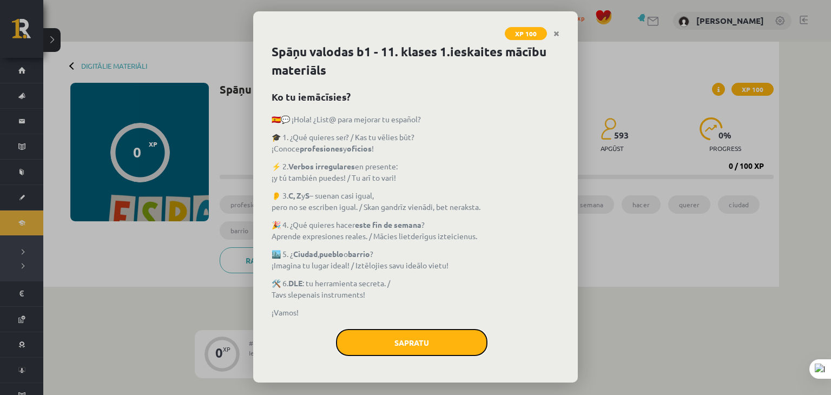
click at [433, 348] on button "Sapratu" at bounding box center [412, 342] width 152 height 27
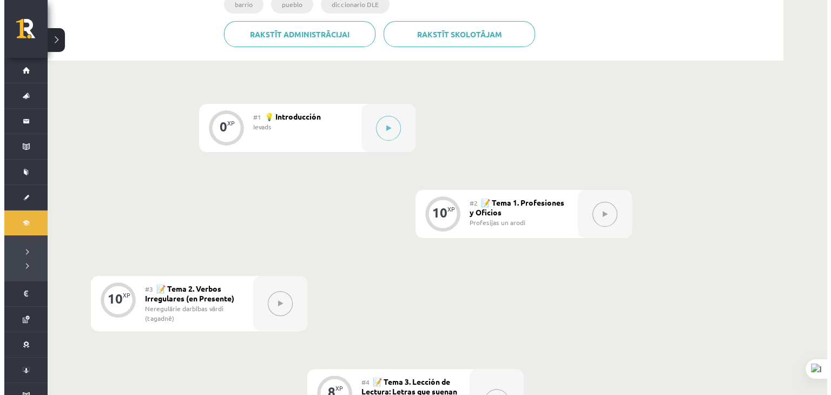
scroll to position [215, 0]
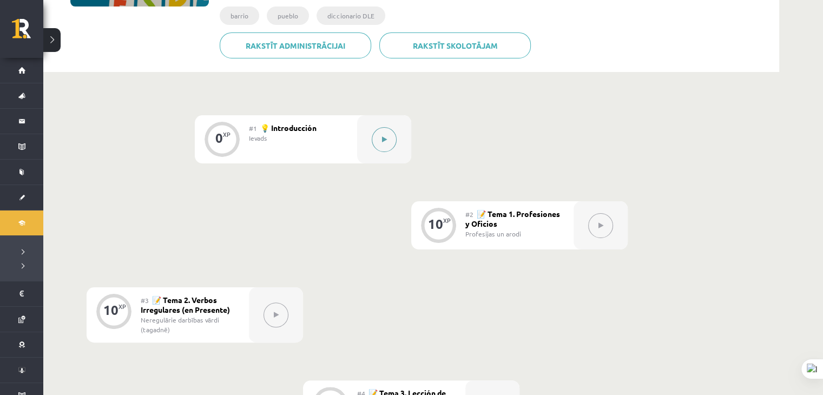
click at [400, 152] on div at bounding box center [384, 139] width 54 height 48
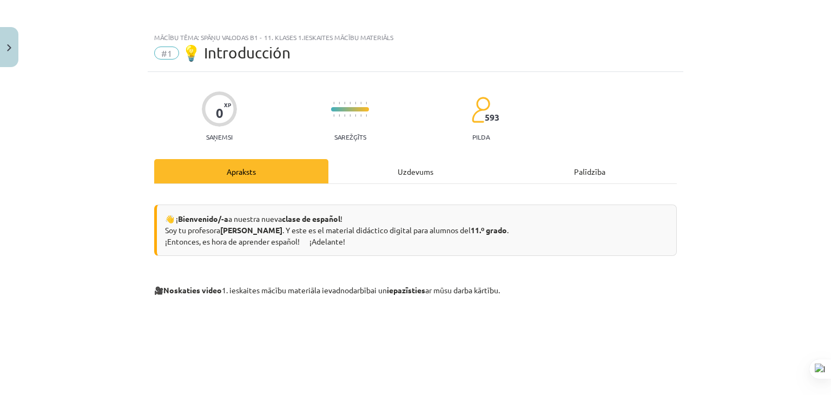
click at [436, 174] on div "Uzdevums" at bounding box center [416, 171] width 174 height 24
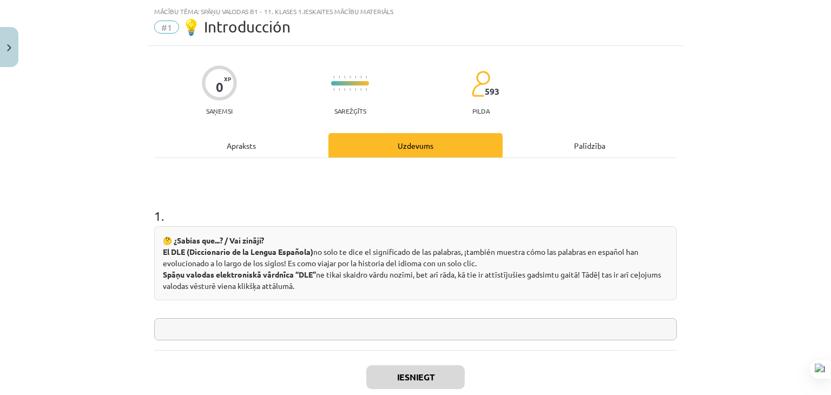
scroll to position [27, 0]
click at [385, 325] on input "text" at bounding box center [415, 328] width 523 height 22
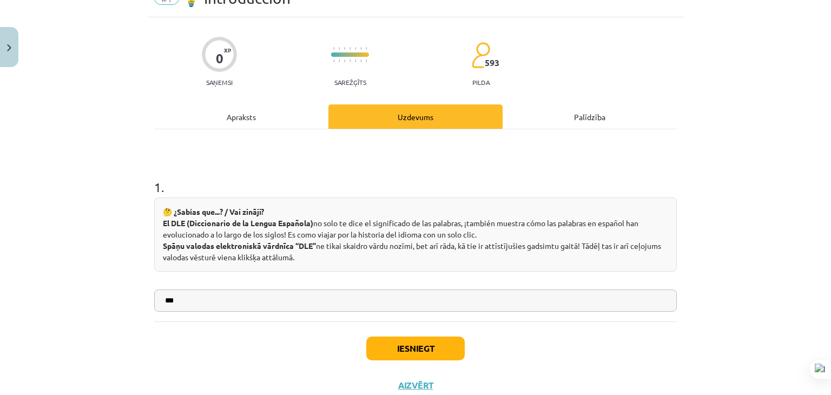
scroll to position [81, 0]
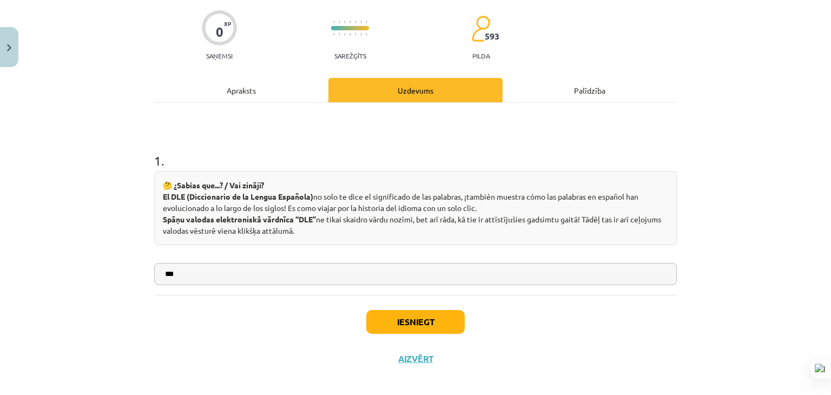
type input "***"
drag, startPoint x: 410, startPoint y: 340, endPoint x: 410, endPoint y: 332, distance: 8.7
click at [410, 339] on div "Iesniegt Aizvērt" at bounding box center [415, 333] width 523 height 76
click at [410, 330] on button "Iesniegt" at bounding box center [415, 322] width 99 height 24
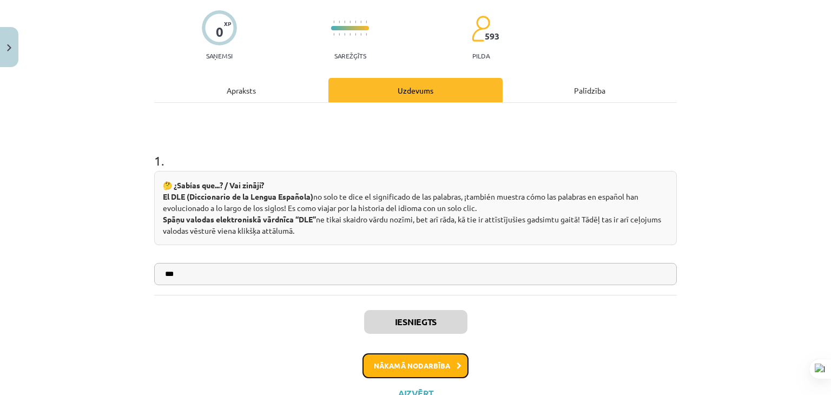
click at [421, 360] on button "Nākamā nodarbība" at bounding box center [416, 365] width 106 height 25
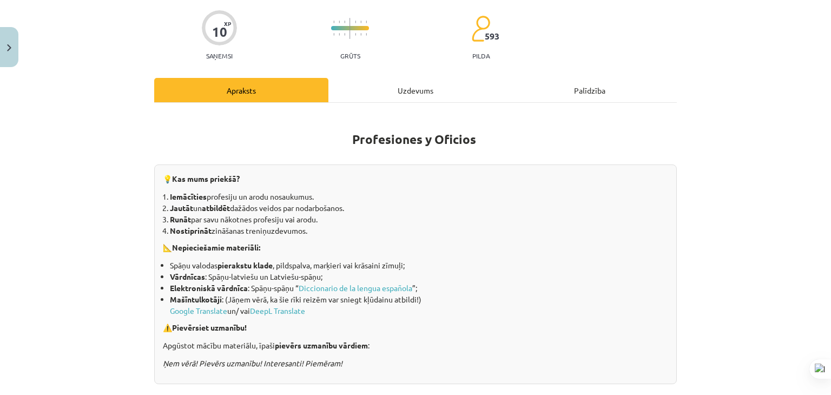
scroll to position [27, 0]
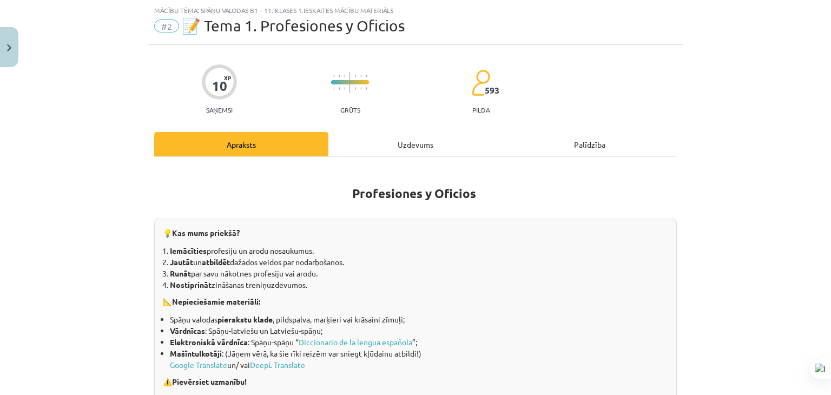
click at [397, 146] on div "Uzdevums" at bounding box center [416, 144] width 174 height 24
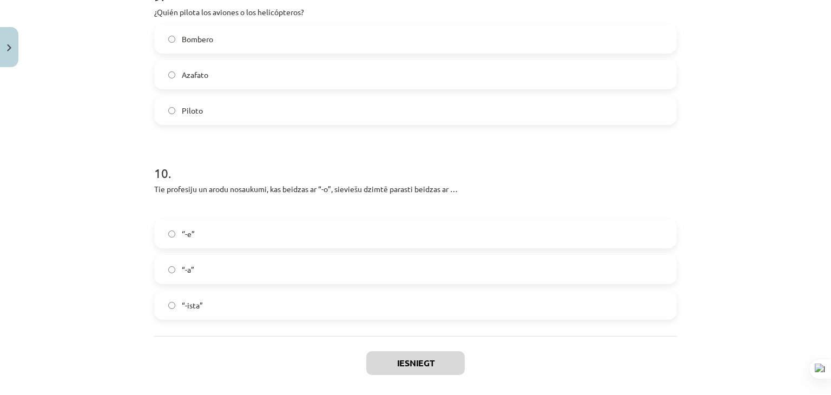
scroll to position [1712, 0]
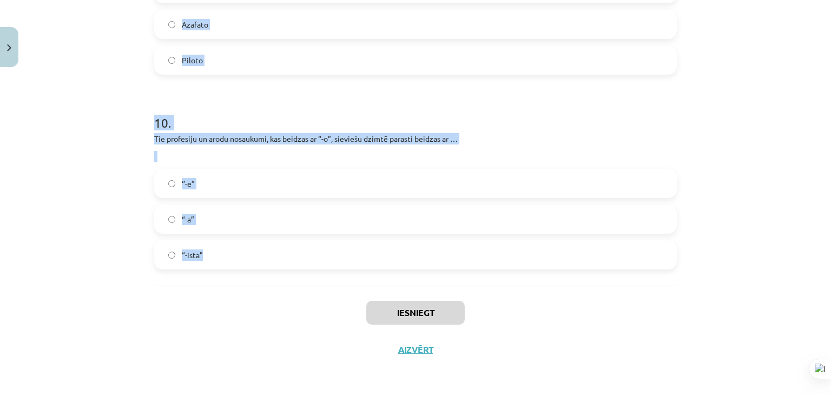
drag, startPoint x: 146, startPoint y: 44, endPoint x: 272, endPoint y: 250, distance: 240.8
copy form "1 . Tie profesiju un arodu nosaukumi, kas beidzas ar “-or”, sieviešu dzimtē par…"
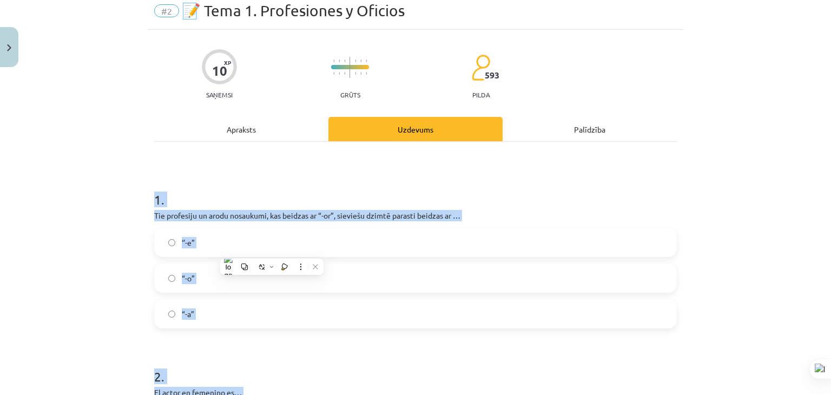
scroll to position [0, 0]
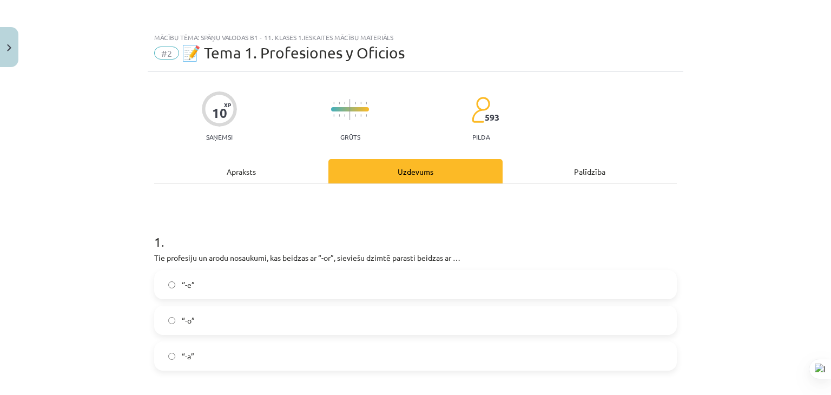
scroll to position [54, 0]
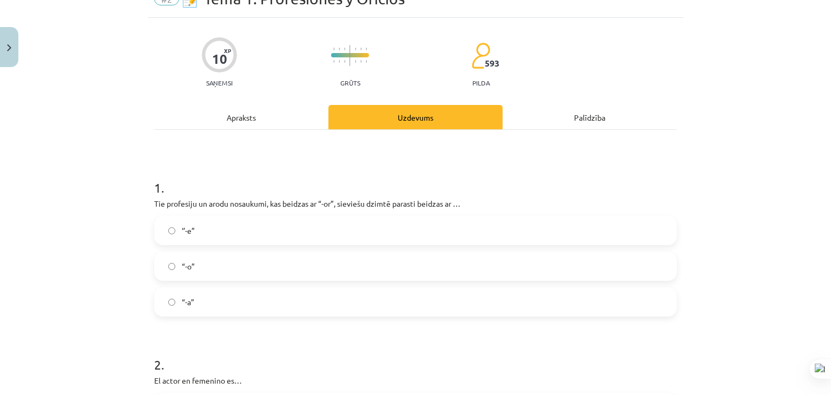
click at [244, 308] on label "“-a”" at bounding box center [415, 302] width 521 height 27
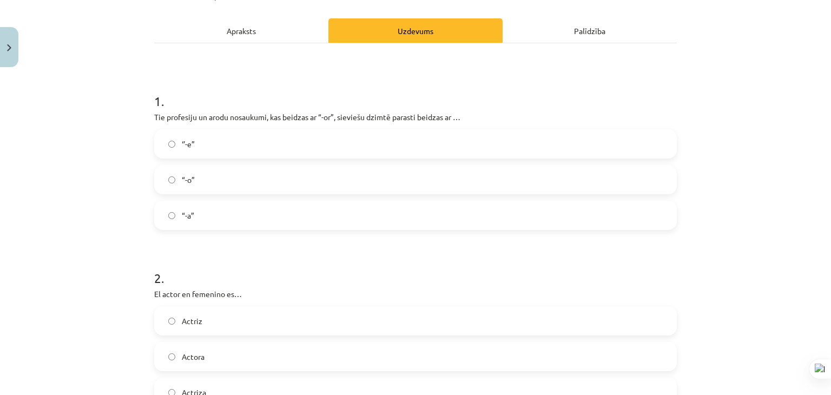
scroll to position [271, 0]
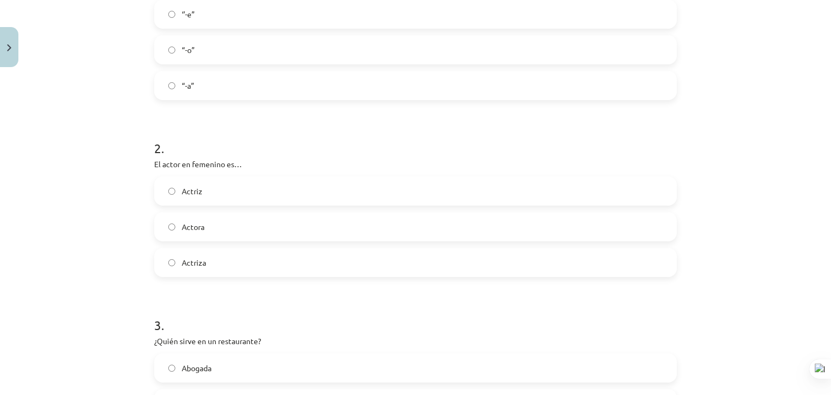
click at [231, 187] on label "Actriz" at bounding box center [415, 191] width 521 height 27
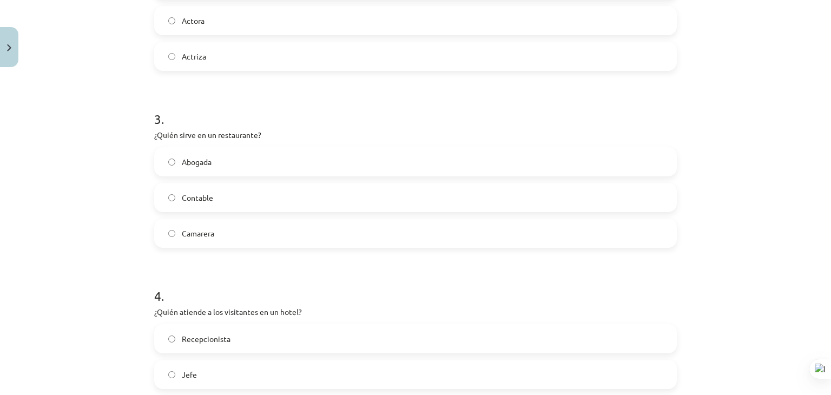
scroll to position [541, 0]
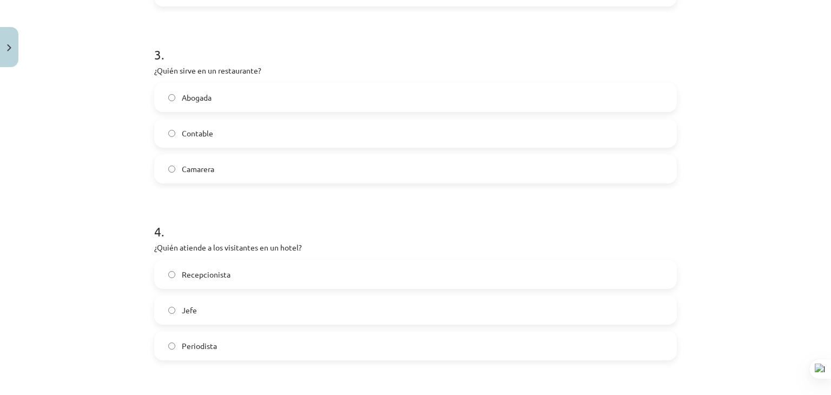
click at [213, 162] on label "Camarera" at bounding box center [415, 168] width 521 height 27
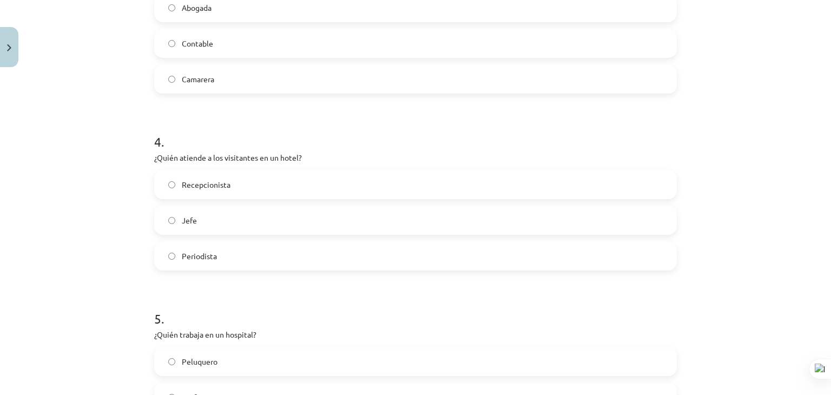
scroll to position [650, 0]
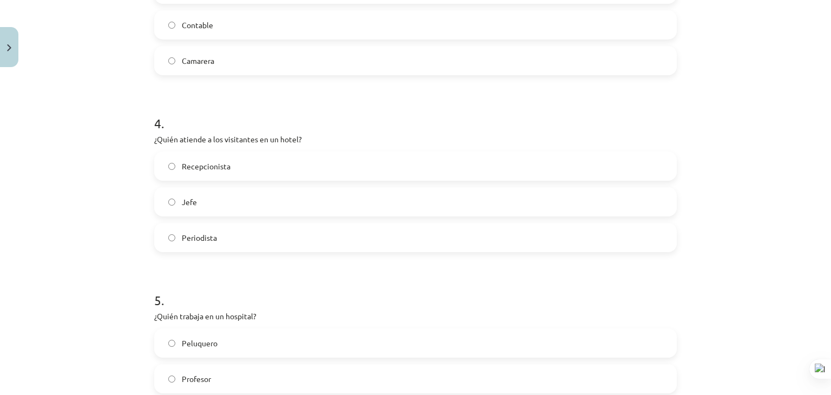
click at [258, 159] on label "Recepcionista" at bounding box center [415, 166] width 521 height 27
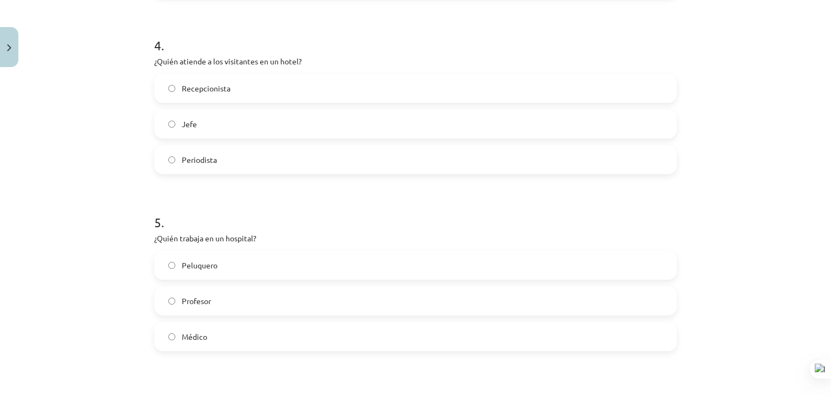
scroll to position [812, 0]
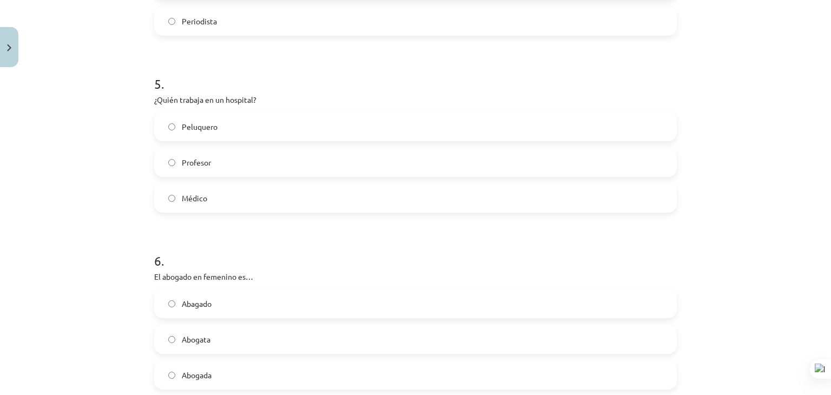
click at [257, 205] on label "Médico" at bounding box center [415, 198] width 521 height 27
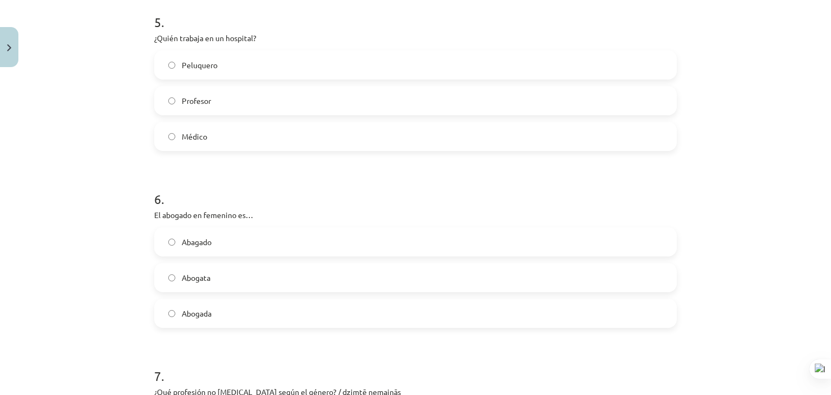
scroll to position [974, 0]
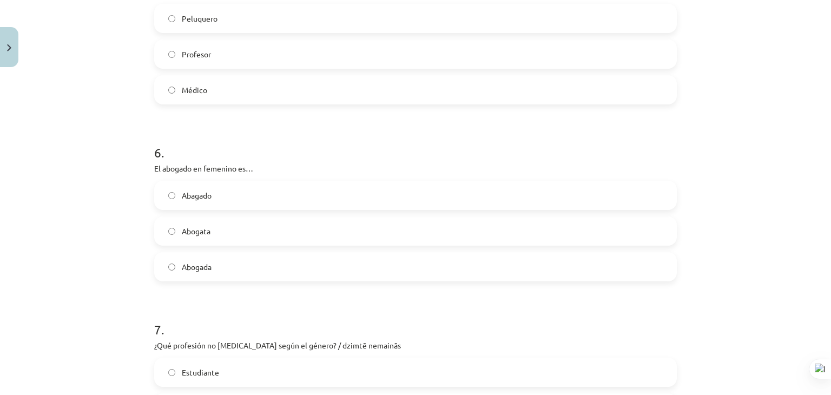
click at [249, 265] on label "Abogada" at bounding box center [415, 266] width 521 height 27
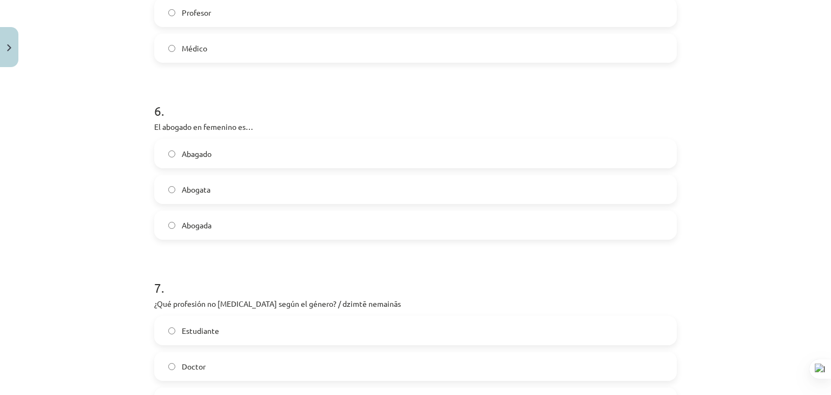
scroll to position [1083, 0]
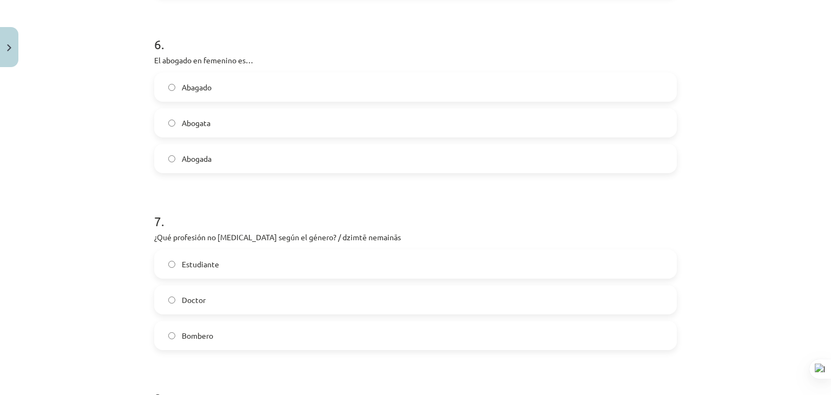
click at [234, 257] on label "Estudiante" at bounding box center [415, 264] width 521 height 27
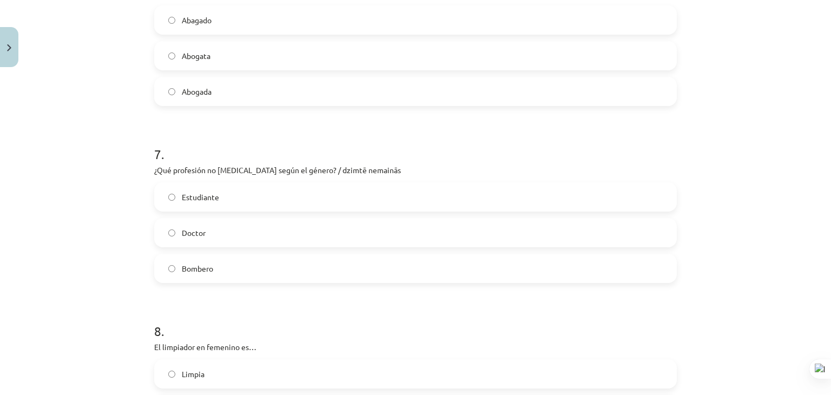
scroll to position [1245, 0]
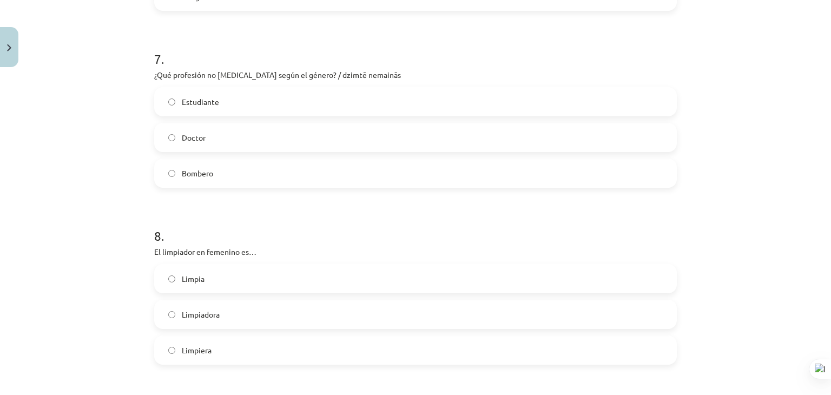
click at [243, 321] on label "Limpiadora" at bounding box center [415, 314] width 521 height 27
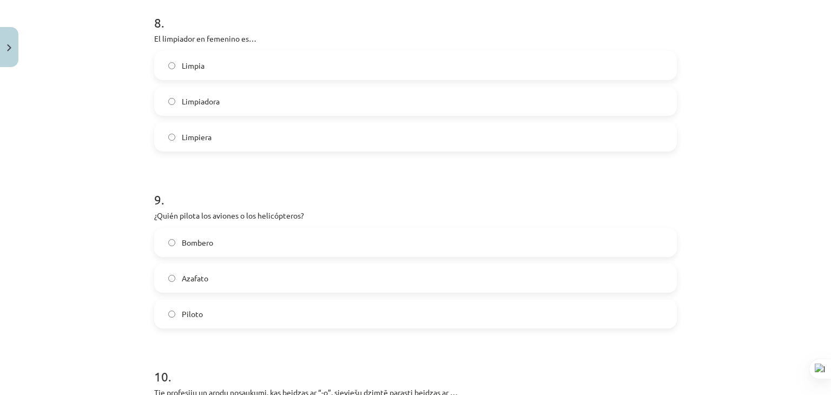
scroll to position [1516, 0]
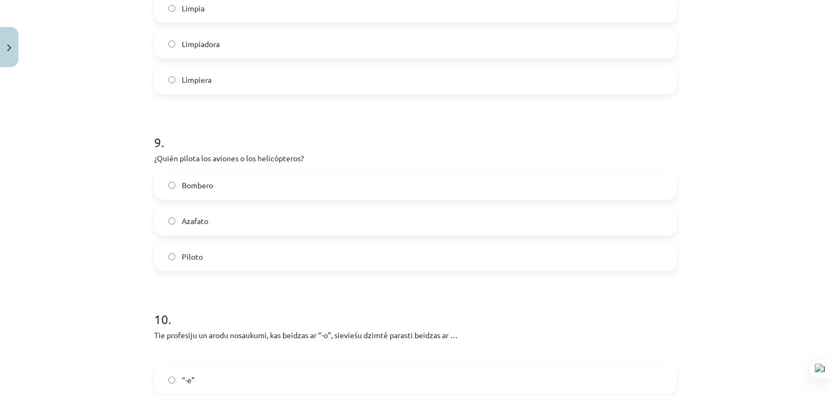
click at [260, 257] on label "Piloto" at bounding box center [415, 256] width 521 height 27
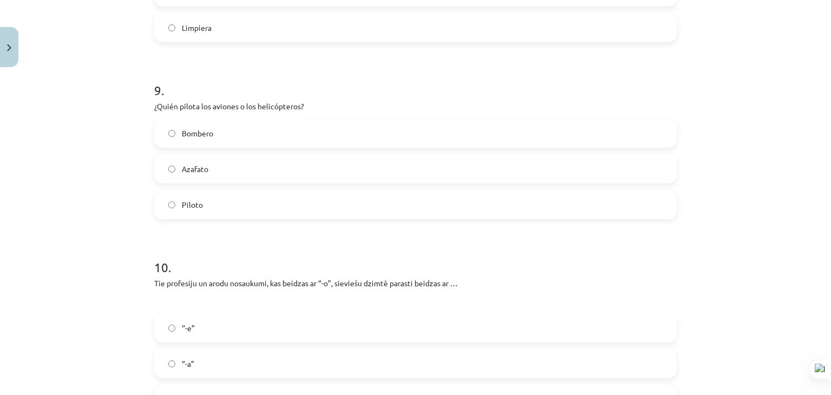
scroll to position [1624, 0]
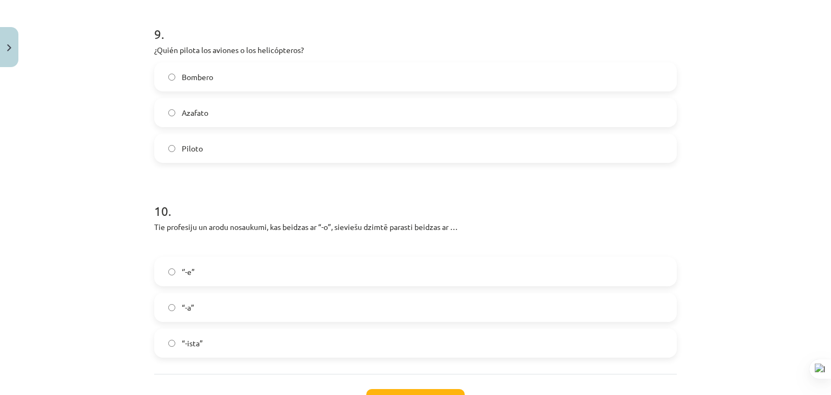
click at [264, 315] on label "“-a”" at bounding box center [415, 307] width 521 height 27
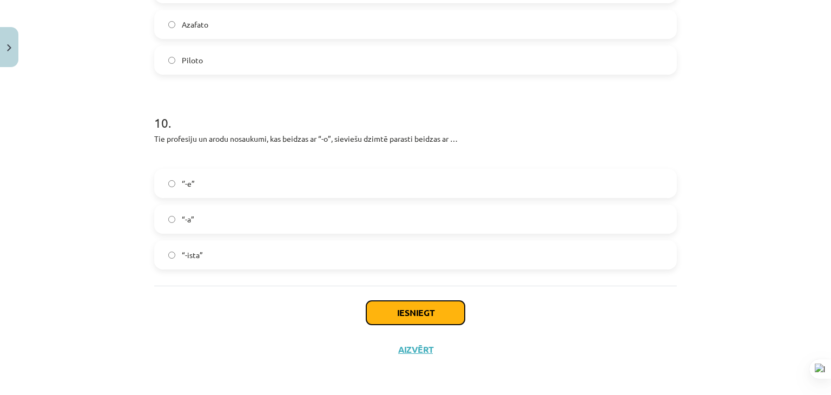
click at [382, 301] on button "Iesniegt" at bounding box center [415, 313] width 99 height 24
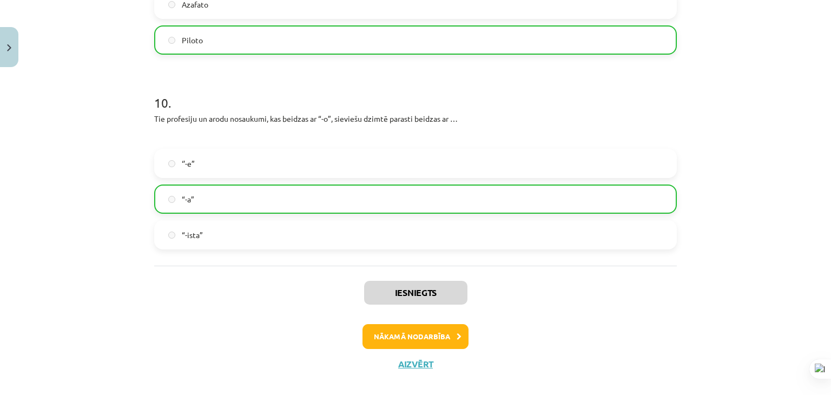
scroll to position [1746, 0]
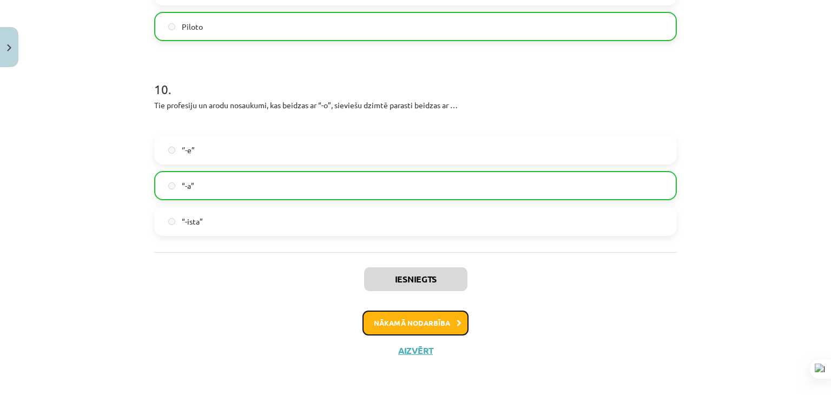
click at [413, 326] on button "Nākamā nodarbība" at bounding box center [416, 323] width 106 height 25
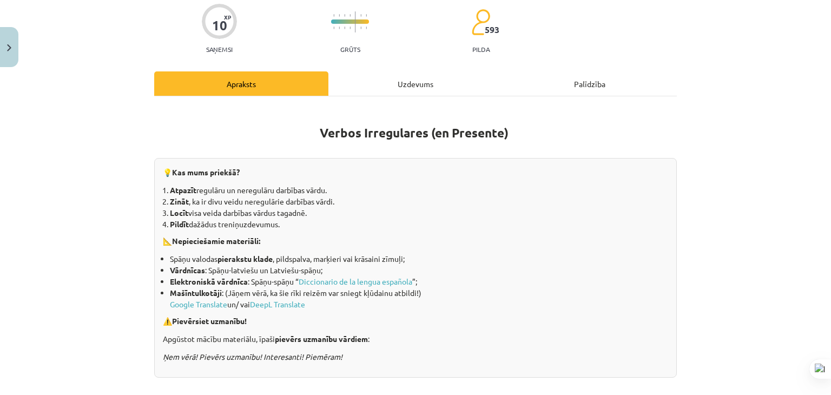
scroll to position [27, 0]
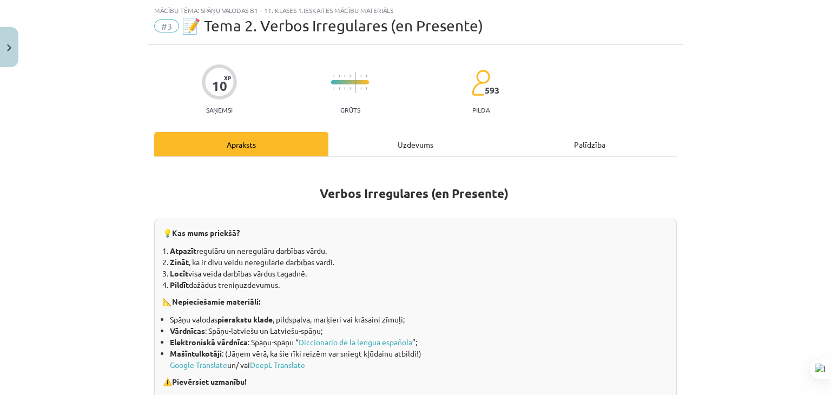
click at [390, 143] on div "Uzdevums" at bounding box center [416, 144] width 174 height 24
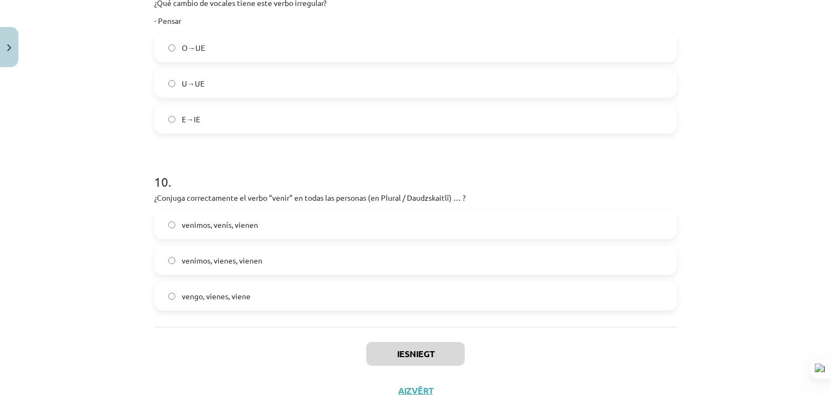
scroll to position [1819, 0]
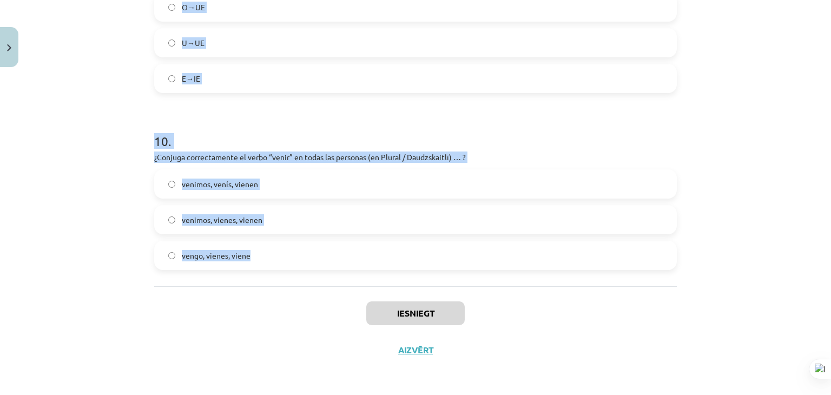
drag, startPoint x: 149, startPoint y: 157, endPoint x: 281, endPoint y: 254, distance: 163.8
copy form "1 . ¿Conjuga correctamente el verbo “venir” en todas las personas (en Singular …"
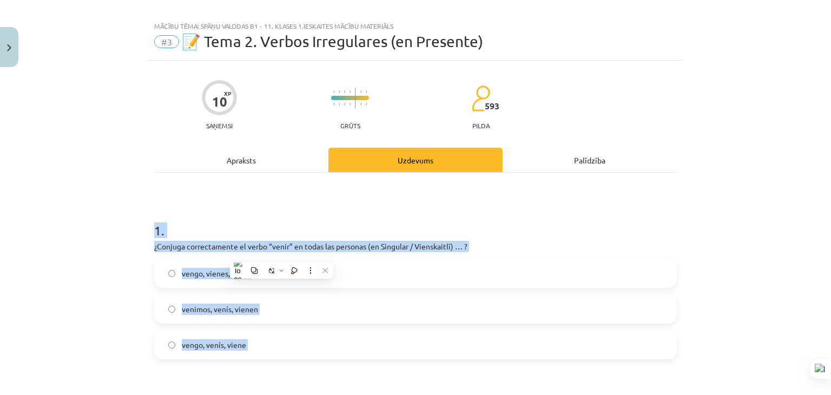
scroll to position [0, 0]
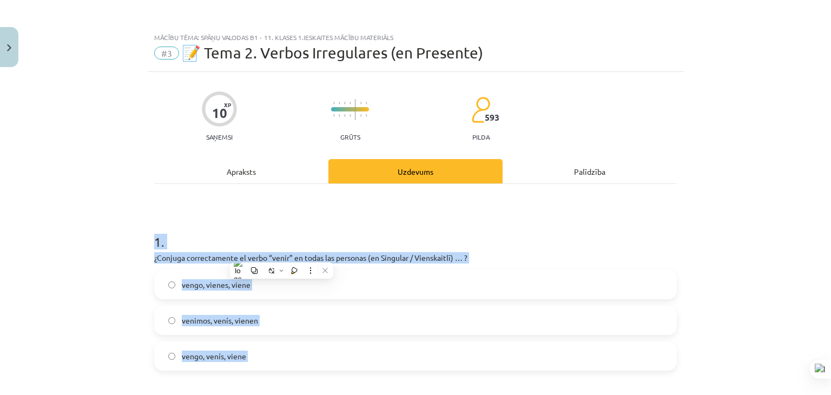
click at [348, 238] on h1 "1 ." at bounding box center [415, 232] width 523 height 34
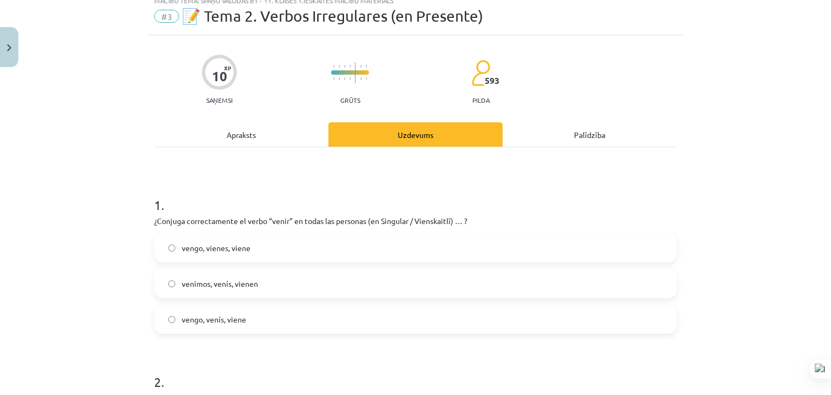
scroll to position [54, 0]
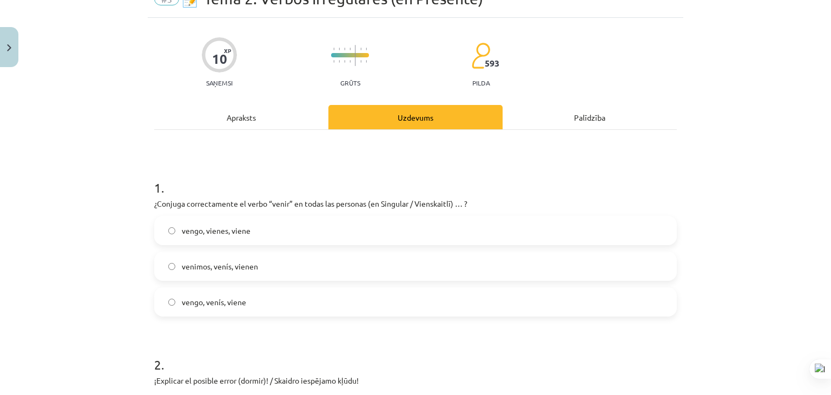
click at [281, 300] on label "vengo, venís, viene" at bounding box center [415, 302] width 521 height 27
click at [248, 211] on div "1 . ¿Conjuga correctamente el verbo “venir” en todas las personas (en Singular …" at bounding box center [415, 238] width 523 height 155
click at [254, 228] on label "vengo, vienes, viene" at bounding box center [415, 230] width 521 height 27
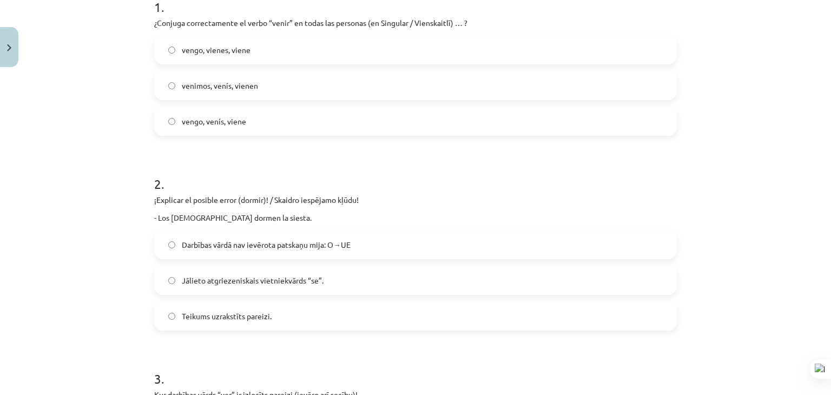
scroll to position [217, 0]
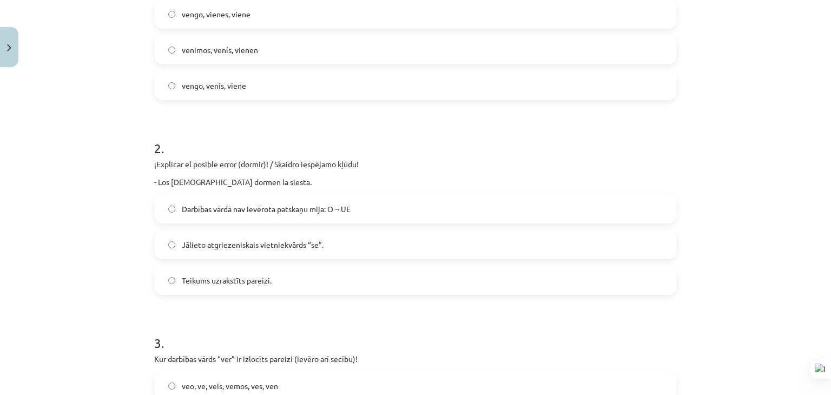
click at [293, 212] on span "Darbības vārdā nav ievērota patskaņu mija: O→UE" at bounding box center [266, 209] width 169 height 11
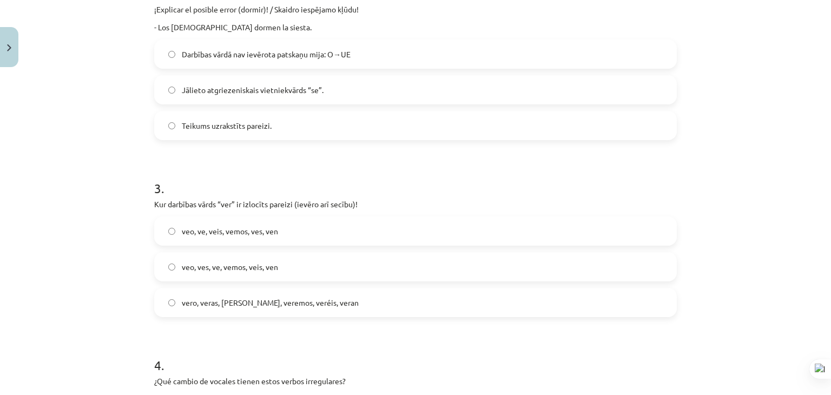
scroll to position [433, 0]
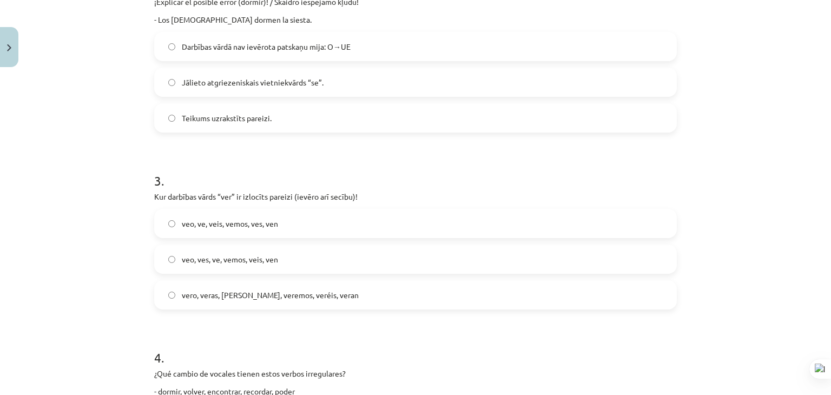
click at [261, 269] on label "veo, ves, ve, vemos, veis, ven" at bounding box center [415, 259] width 521 height 27
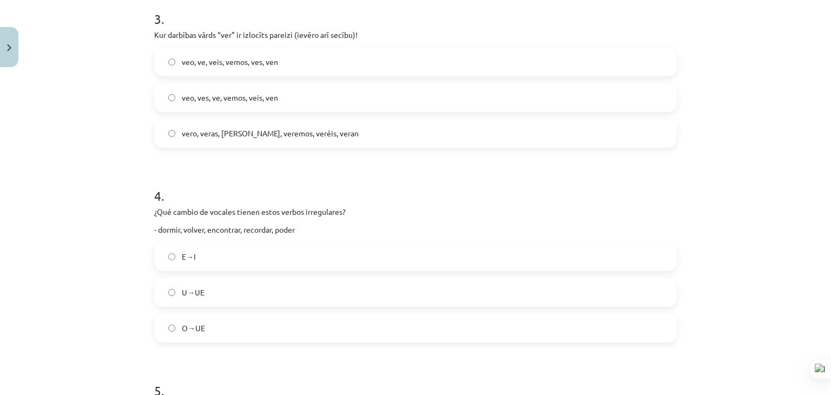
scroll to position [595, 0]
click at [255, 328] on label "O→UE" at bounding box center [415, 327] width 521 height 27
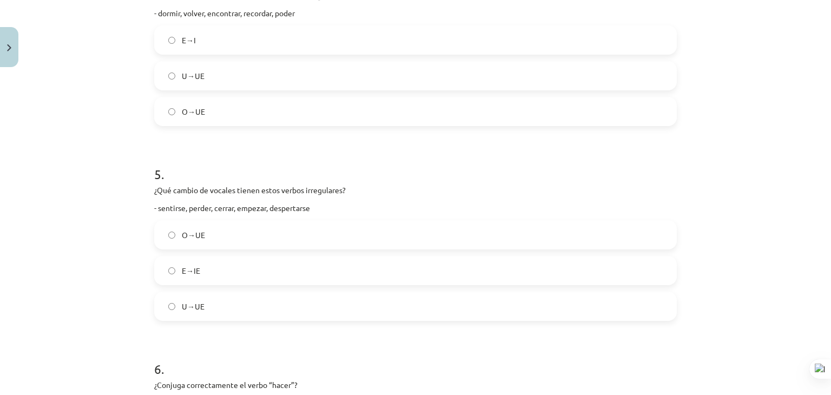
scroll to position [812, 0]
click at [243, 278] on label "E→IE" at bounding box center [415, 270] width 521 height 27
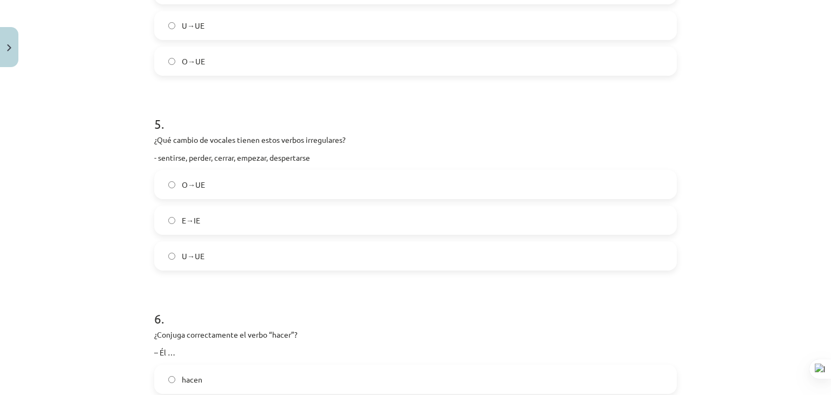
scroll to position [920, 0]
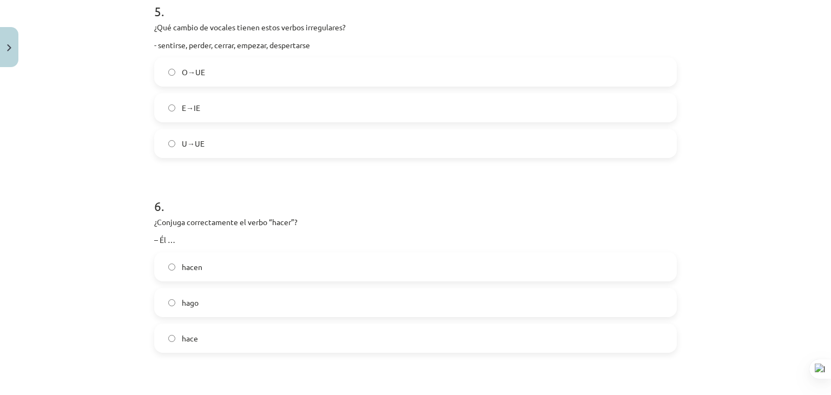
click at [243, 345] on label "hace" at bounding box center [415, 338] width 521 height 27
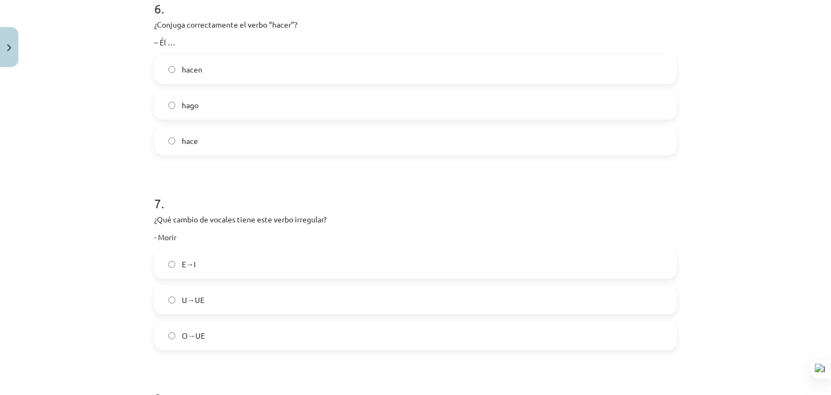
scroll to position [1191, 0]
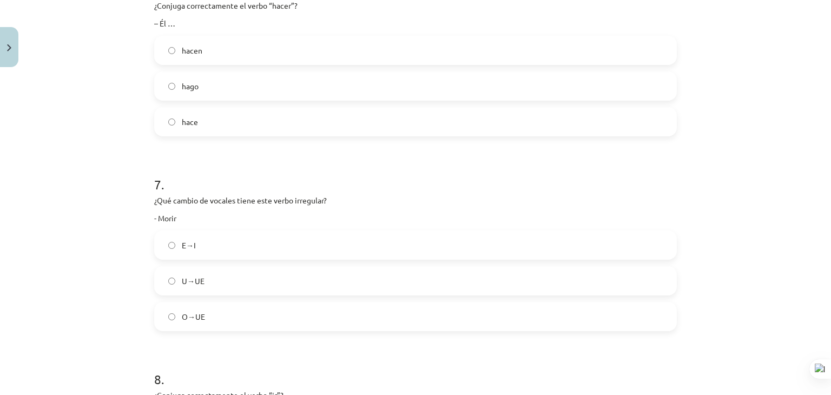
click at [237, 317] on label "O→UE" at bounding box center [415, 316] width 521 height 27
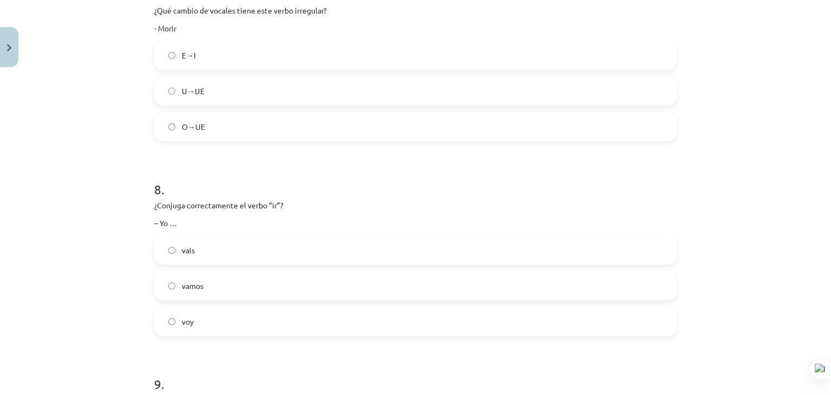
scroll to position [1407, 0]
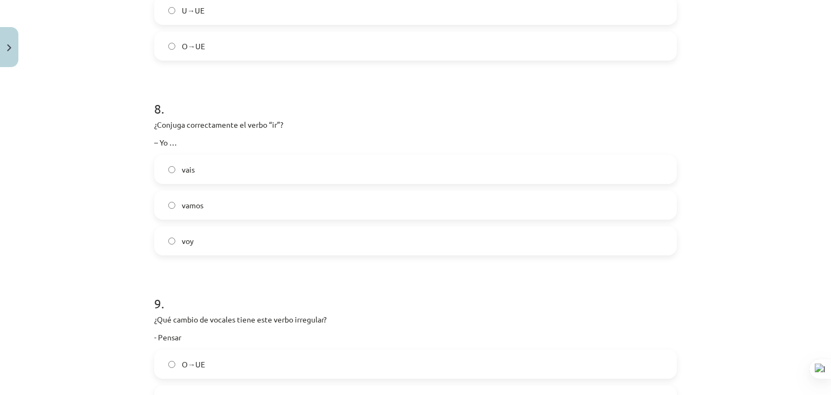
click at [234, 237] on label "voy" at bounding box center [415, 240] width 521 height 27
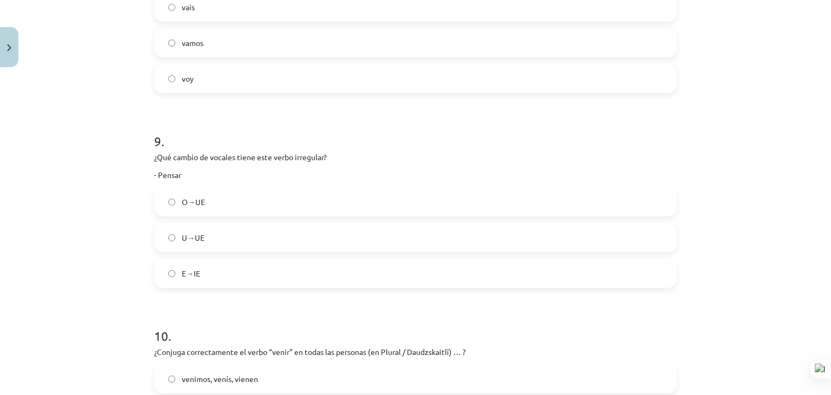
click at [242, 255] on div "O→UE U→UE E→IE" at bounding box center [415, 237] width 523 height 101
click at [240, 274] on label "E→IE" at bounding box center [415, 273] width 521 height 27
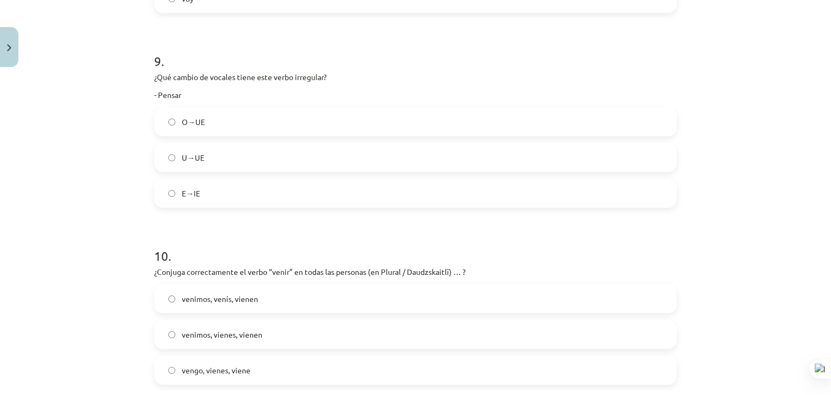
scroll to position [1786, 0]
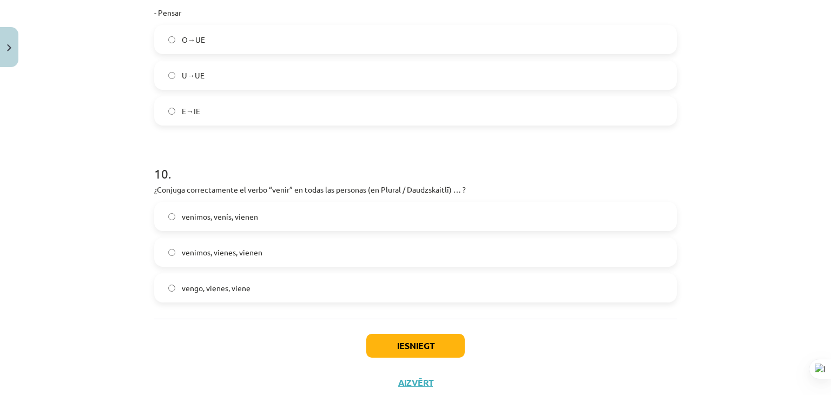
click at [287, 256] on label "venimos, vienes, vienen" at bounding box center [415, 252] width 521 height 27
click at [411, 346] on button "Iesniegt" at bounding box center [415, 346] width 99 height 24
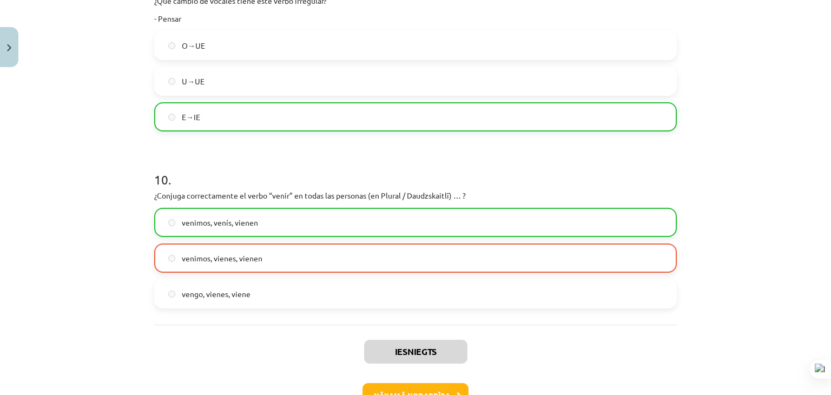
scroll to position [1853, 0]
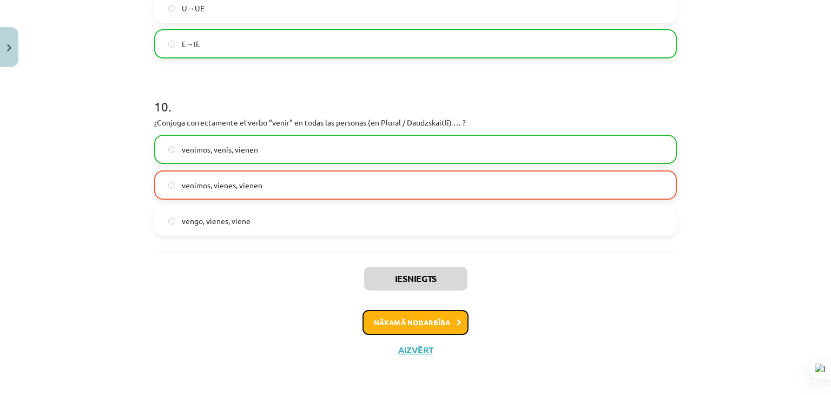
click at [381, 327] on button "Nākamā nodarbība" at bounding box center [416, 322] width 106 height 25
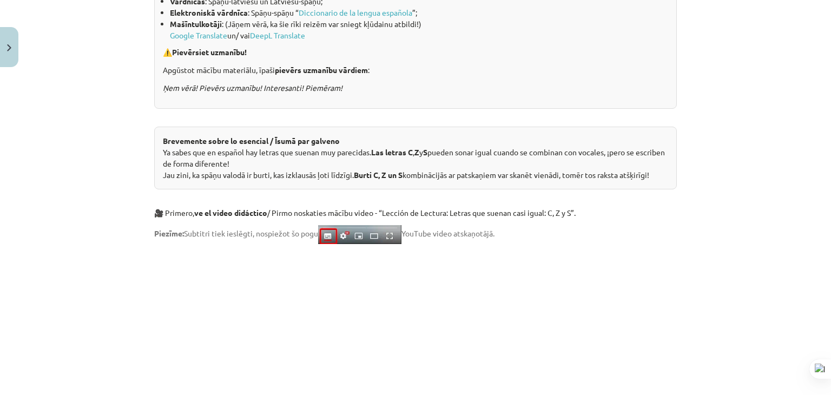
scroll to position [27, 0]
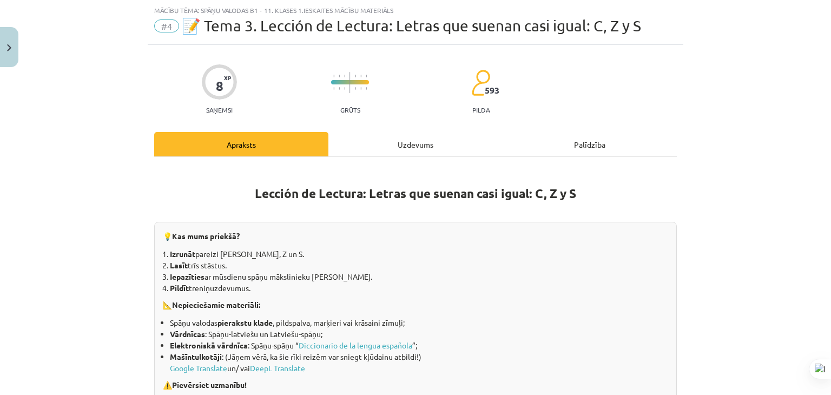
click at [362, 136] on div "Uzdevums" at bounding box center [416, 144] width 174 height 24
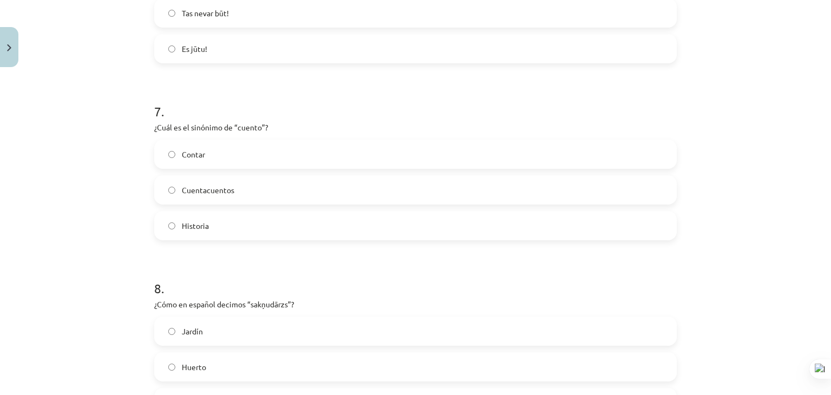
scroll to position [1340, 0]
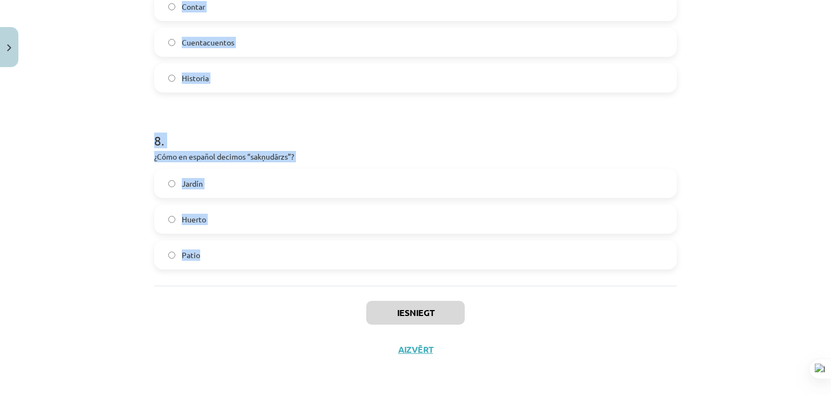
drag, startPoint x: 151, startPoint y: 105, endPoint x: 239, endPoint y: 237, distance: 158.4
copy form "1 . ¿Qué significa la frase “cara a cara”? Aci pret aci Seju pret seju Ļoti dār…"
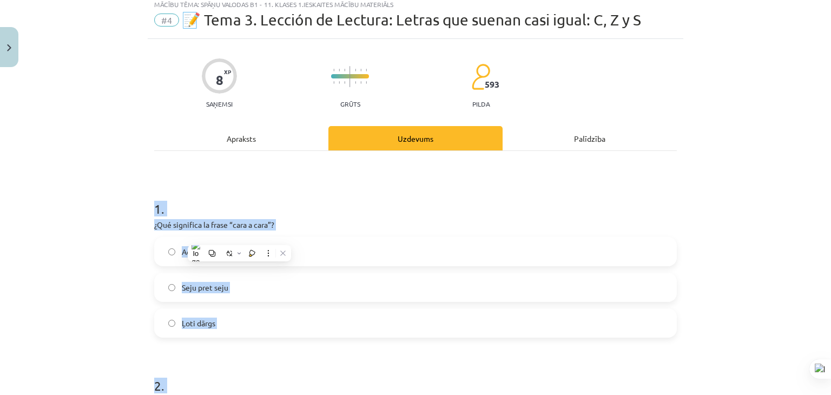
scroll to position [0, 0]
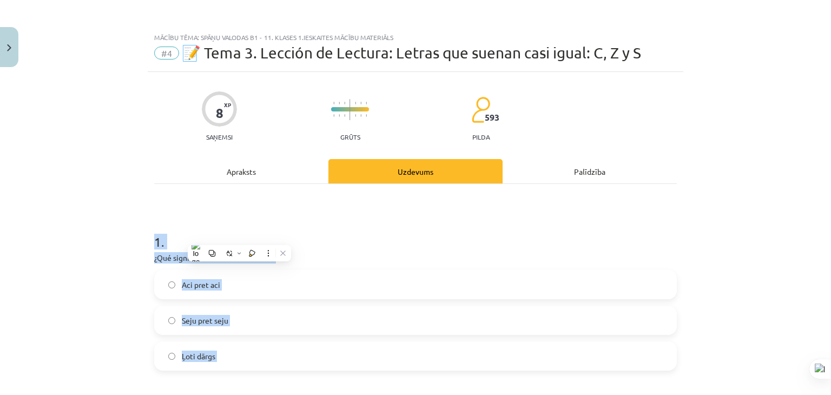
click at [285, 322] on label "Seju pret seju" at bounding box center [415, 320] width 521 height 27
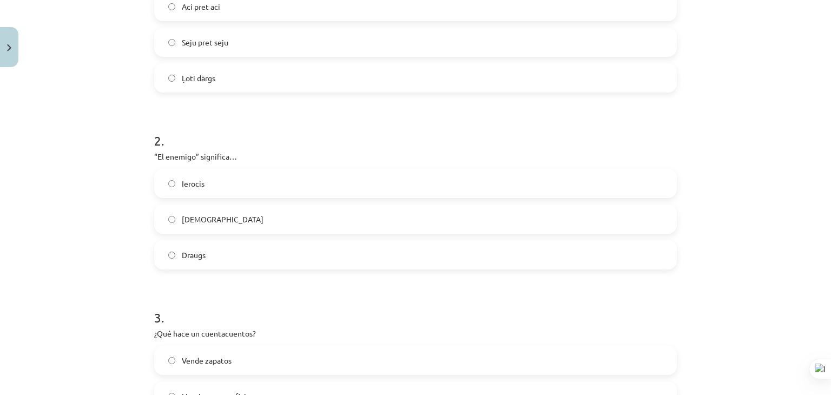
scroll to position [325, 0]
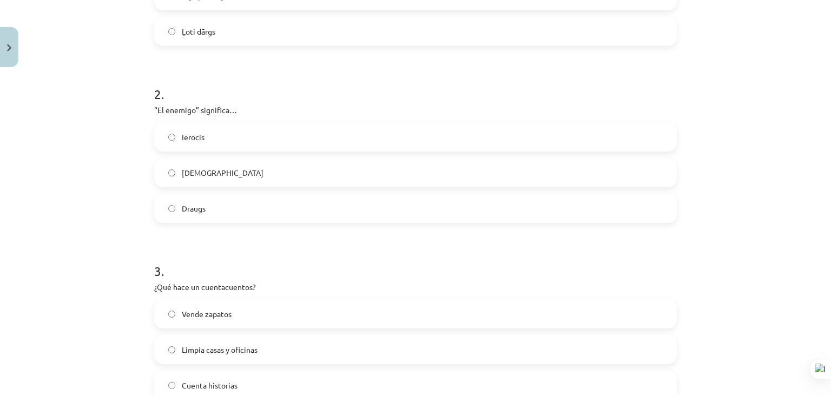
click at [224, 174] on label "Ienaidnieks" at bounding box center [415, 172] width 521 height 27
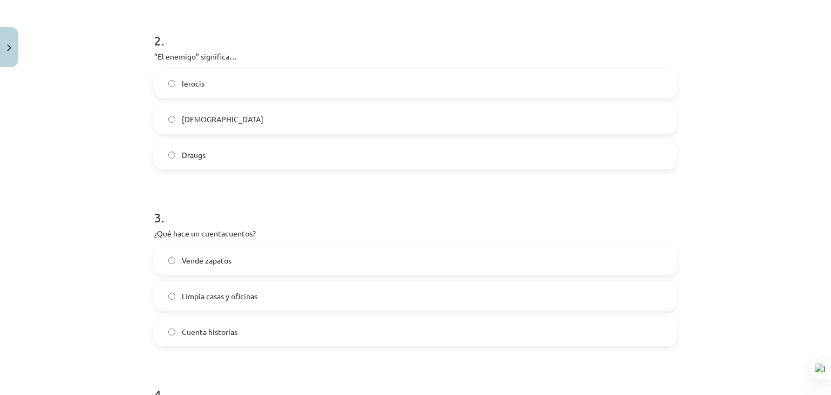
scroll to position [433, 0]
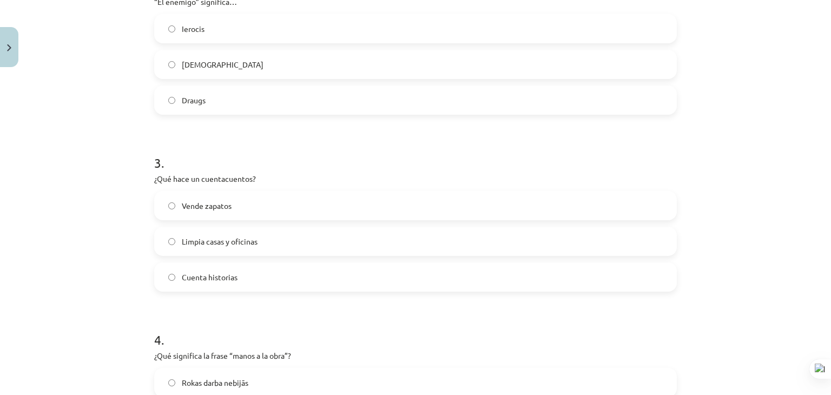
click at [241, 286] on label "Cuenta historias" at bounding box center [415, 277] width 521 height 27
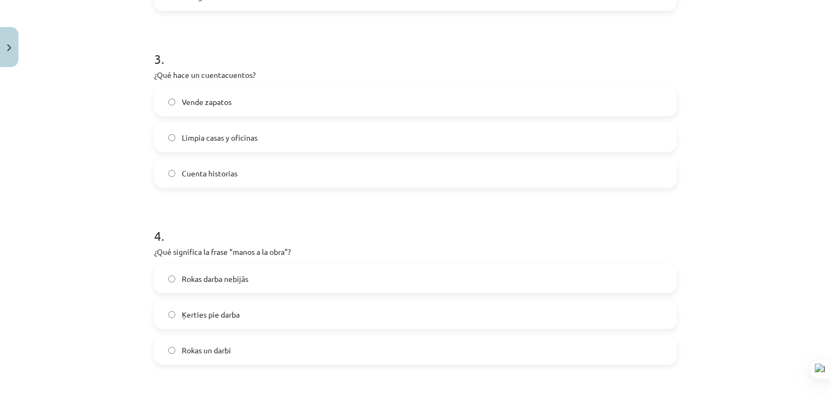
scroll to position [595, 0]
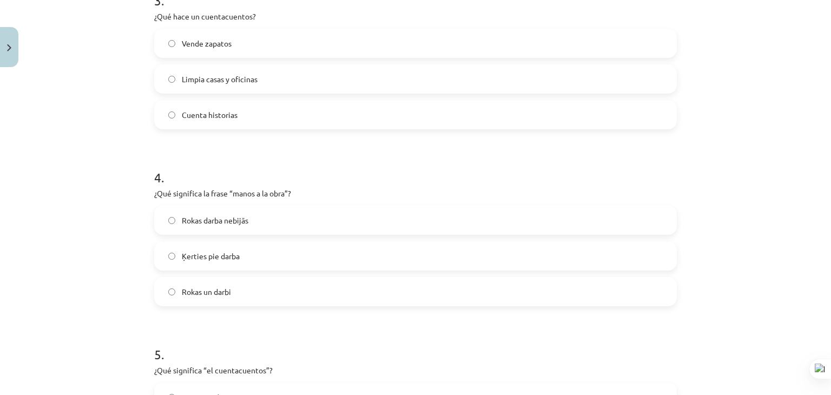
click at [231, 257] on span "Ķerties pie darba" at bounding box center [211, 256] width 58 height 11
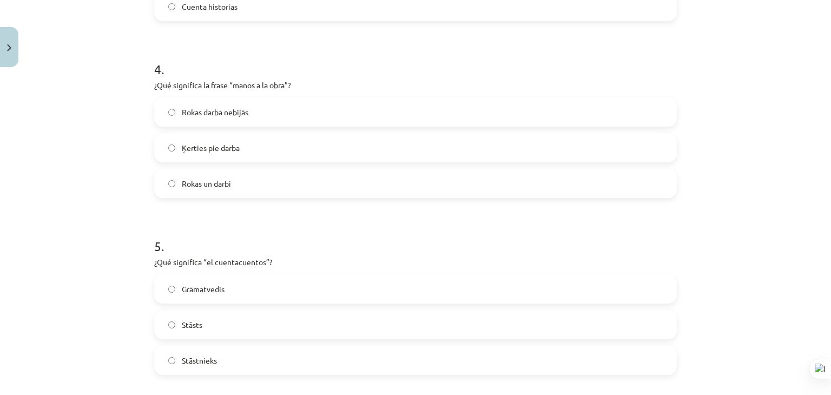
scroll to position [812, 0]
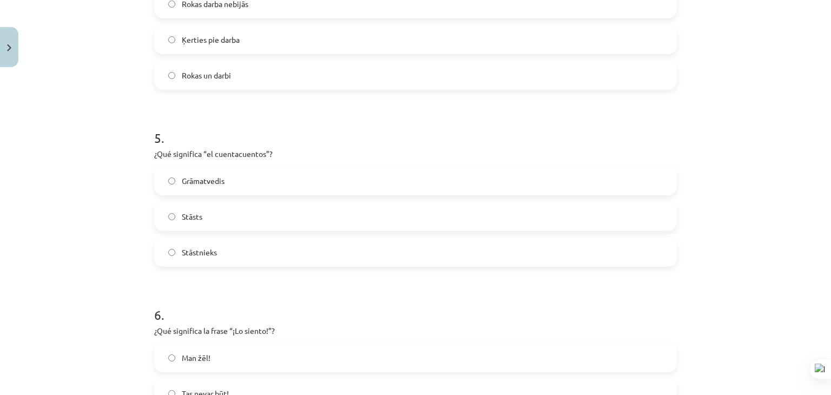
click at [235, 241] on label "Stāstnieks" at bounding box center [415, 252] width 521 height 27
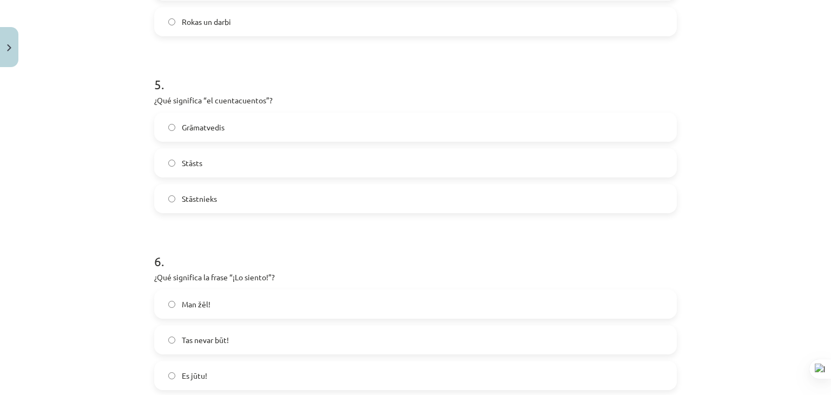
scroll to position [866, 0]
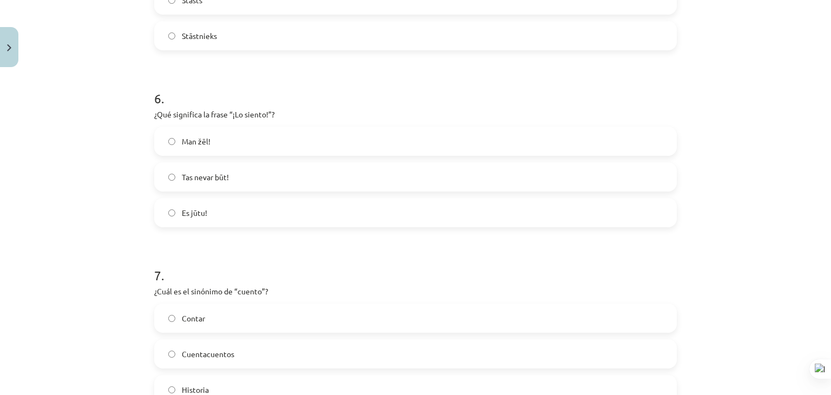
click at [248, 136] on label "Man žēl!" at bounding box center [415, 141] width 521 height 27
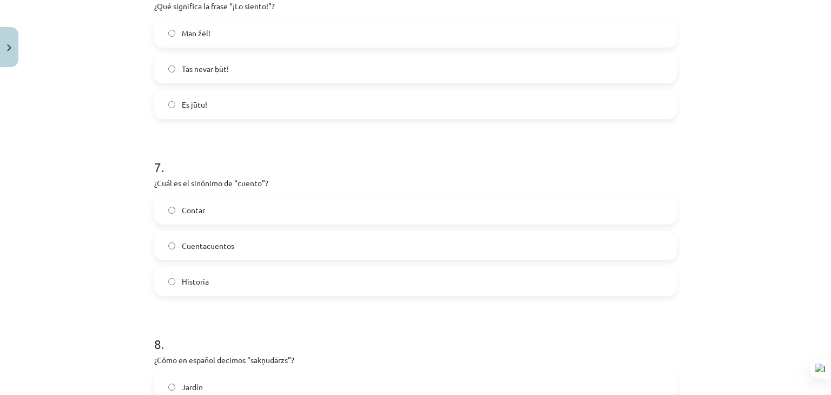
click at [270, 272] on label "Historia" at bounding box center [415, 281] width 521 height 27
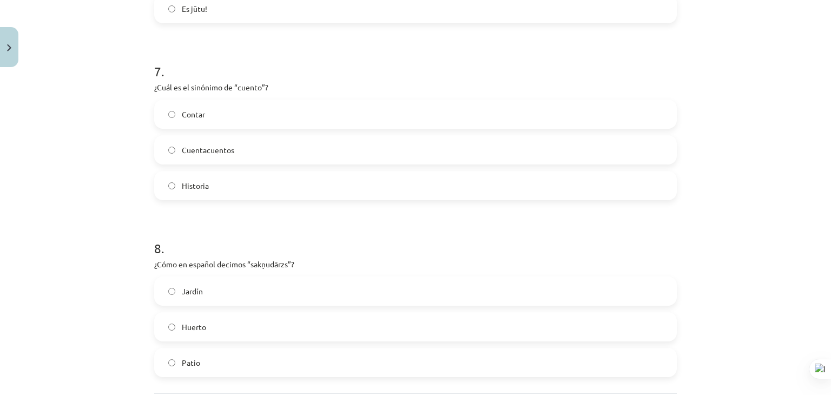
scroll to position [1299, 0]
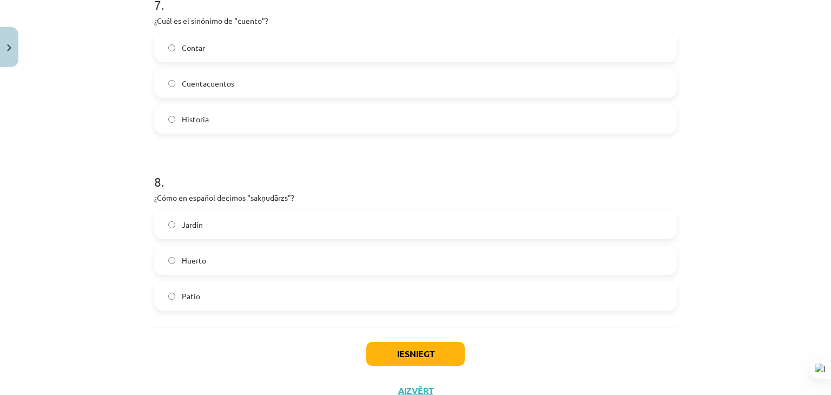
click at [271, 267] on label "Huerto" at bounding box center [415, 260] width 521 height 27
click at [384, 343] on button "Iesniegt" at bounding box center [415, 354] width 99 height 24
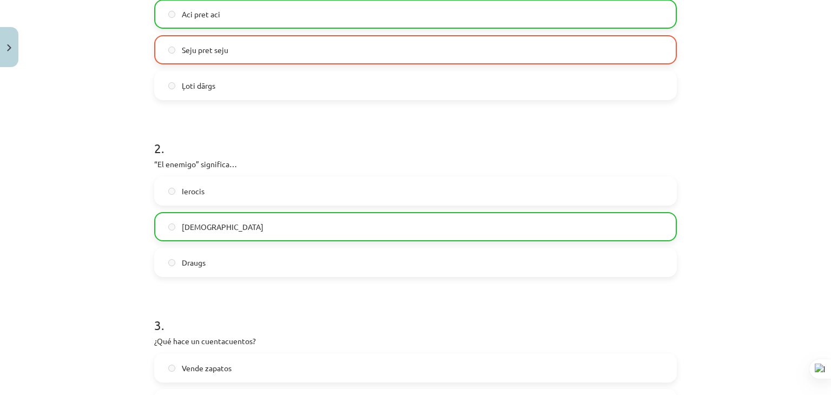
scroll to position [54, 0]
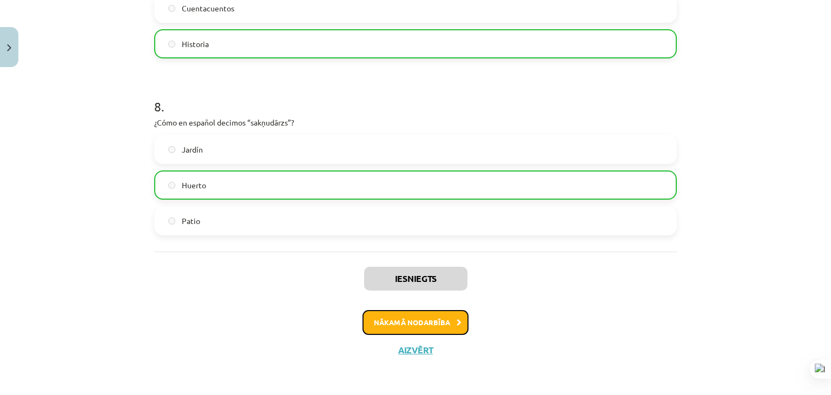
click at [395, 323] on button "Nākamā nodarbība" at bounding box center [416, 322] width 106 height 25
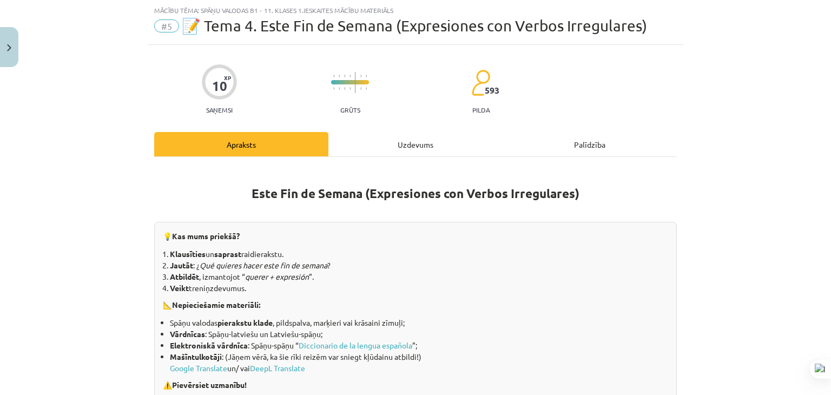
click at [357, 146] on div "Uzdevums" at bounding box center [416, 144] width 174 height 24
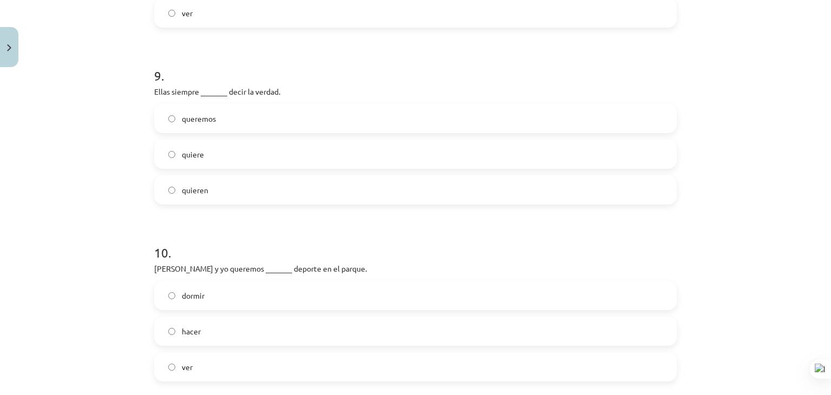
scroll to position [1694, 0]
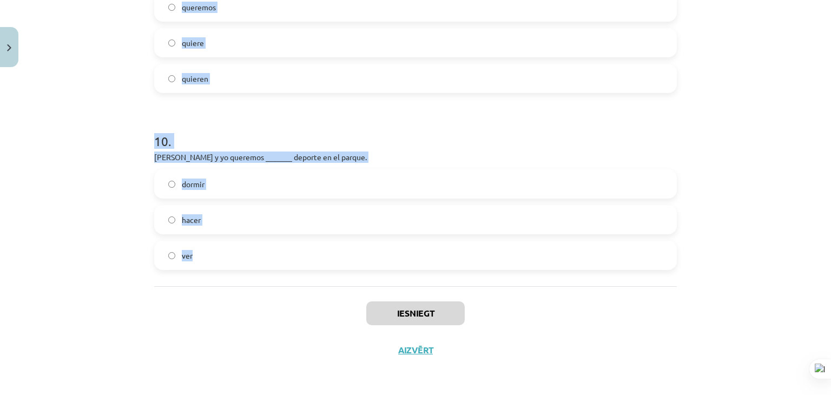
drag, startPoint x: 152, startPoint y: 49, endPoint x: 326, endPoint y: 267, distance: 278.5
copy form "1 . ¿Cuál de estas expresiones es incorrecta? / Kurš no izteicieniem ir kļūdain…"
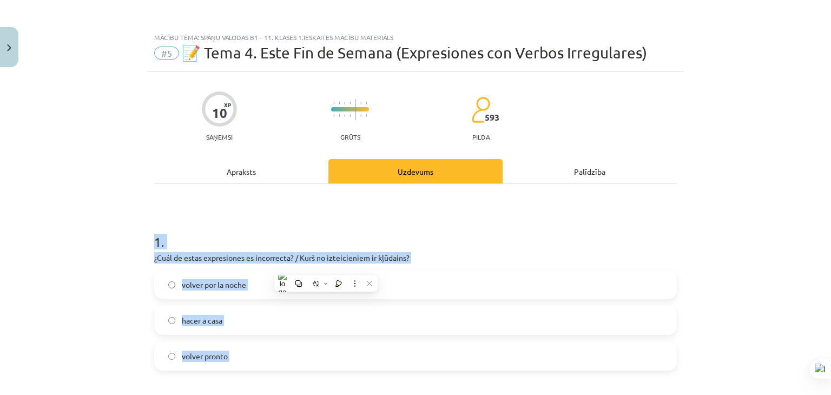
scroll to position [0, 0]
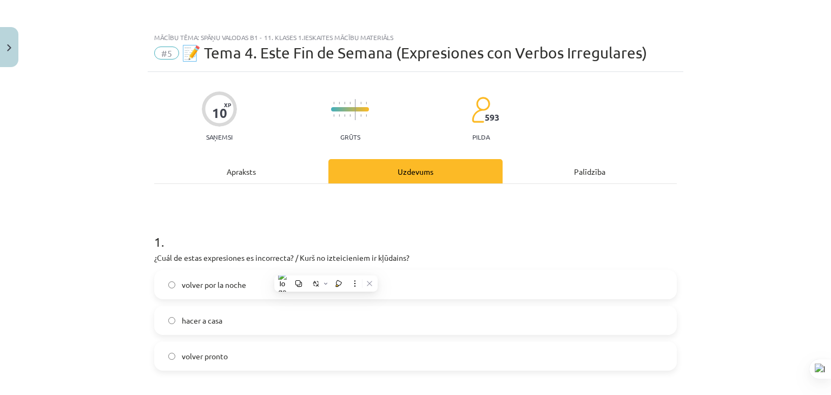
click at [177, 175] on div "Apraksts" at bounding box center [241, 171] width 174 height 24
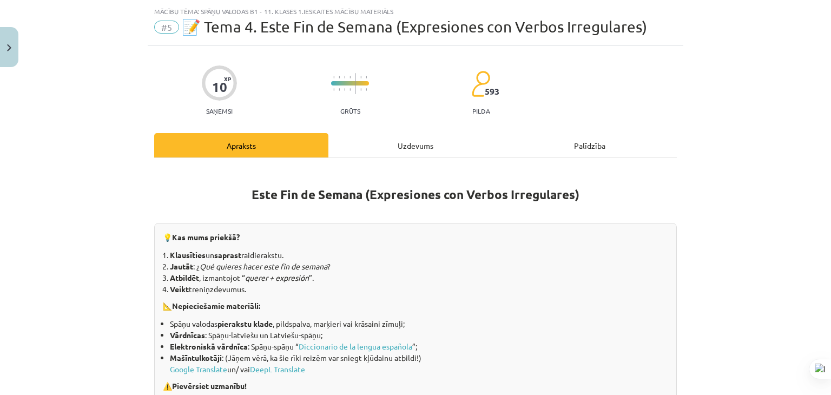
scroll to position [27, 0]
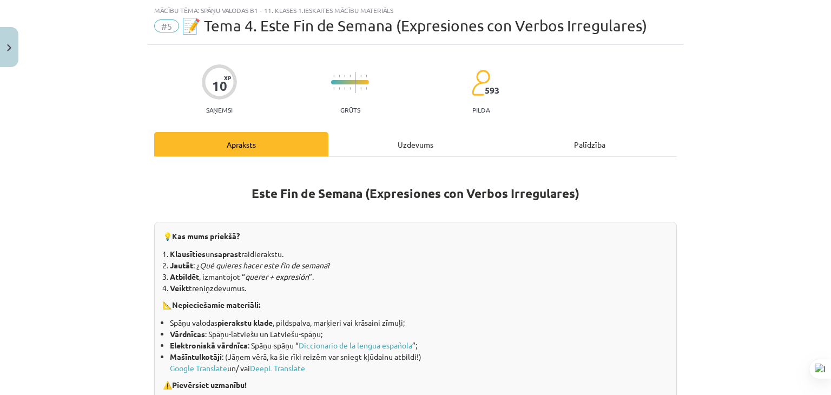
click at [385, 148] on div "Uzdevums" at bounding box center [416, 144] width 174 height 24
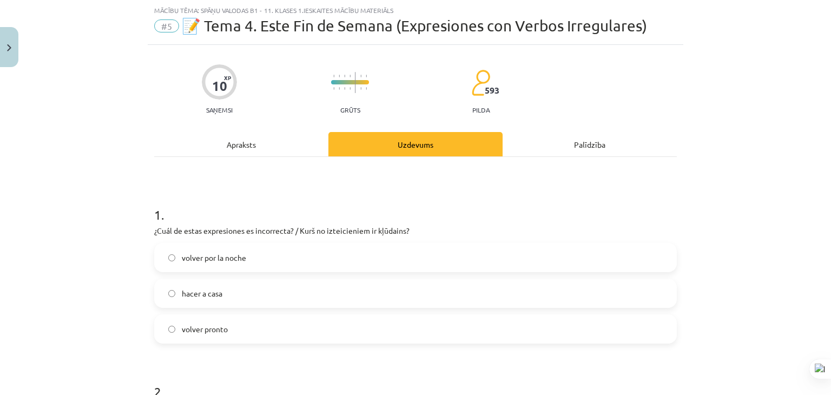
scroll to position [189, 0]
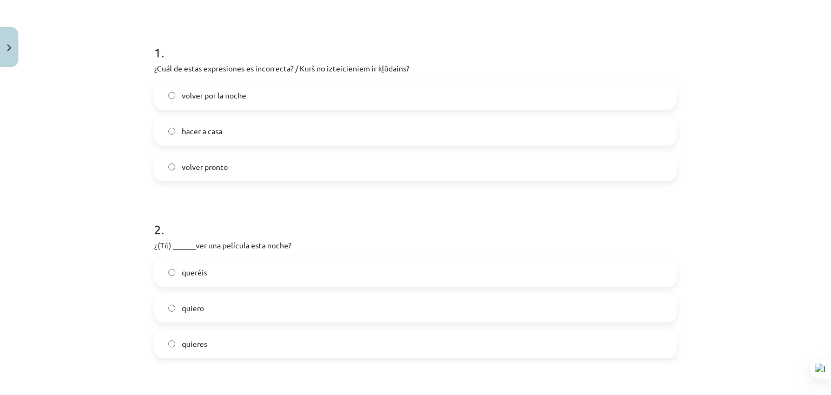
click at [271, 134] on label "hacer a casa" at bounding box center [415, 130] width 521 height 27
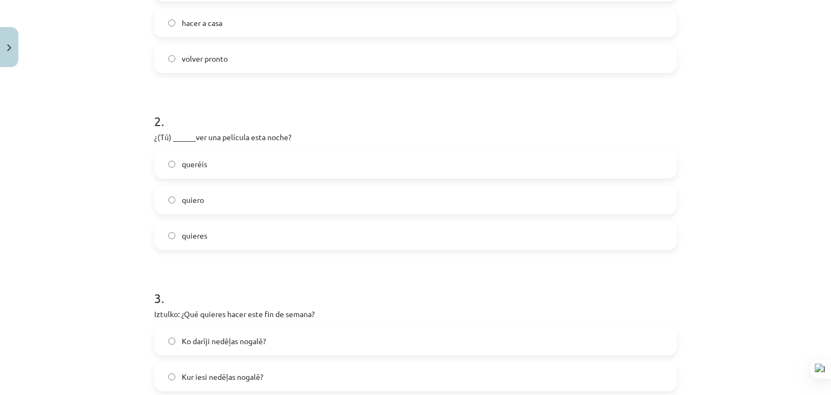
scroll to position [352, 0]
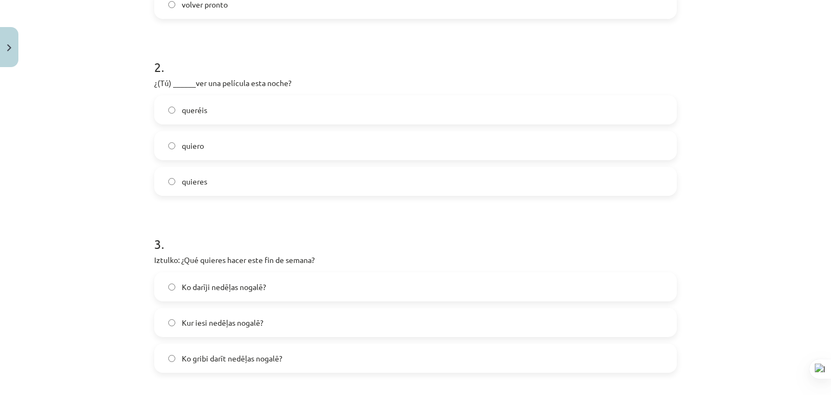
click at [205, 180] on label "quieres" at bounding box center [415, 181] width 521 height 27
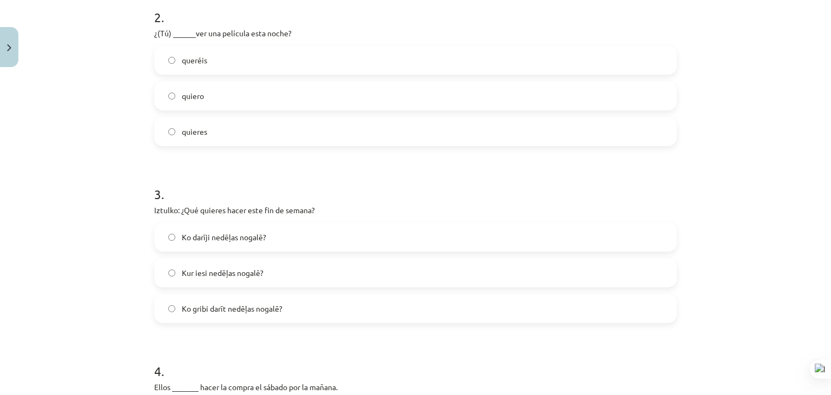
scroll to position [460, 0]
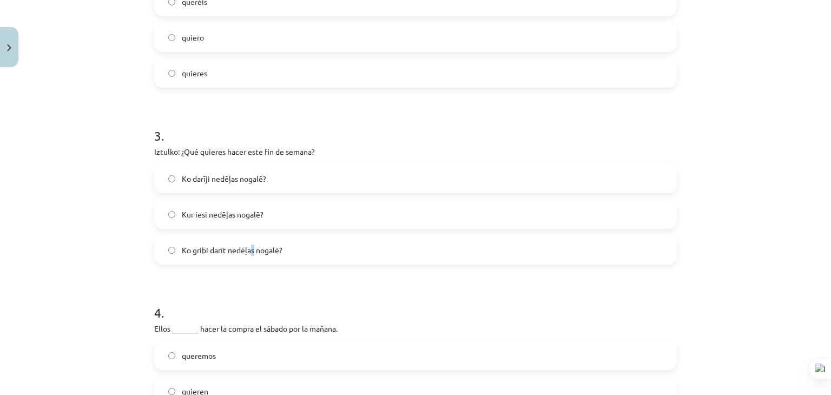
click at [249, 251] on span "Ko gribi darīt nedēļas nogalē?" at bounding box center [232, 250] width 101 height 11
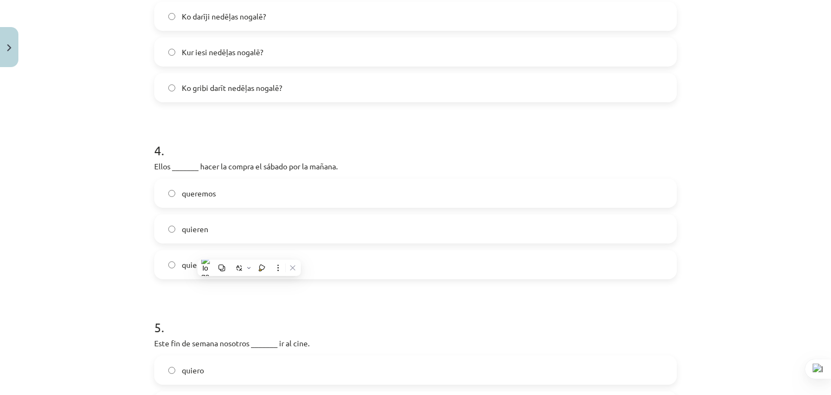
click at [163, 89] on label "Ko gribi darīt nedēļas nogalē?" at bounding box center [415, 87] width 521 height 27
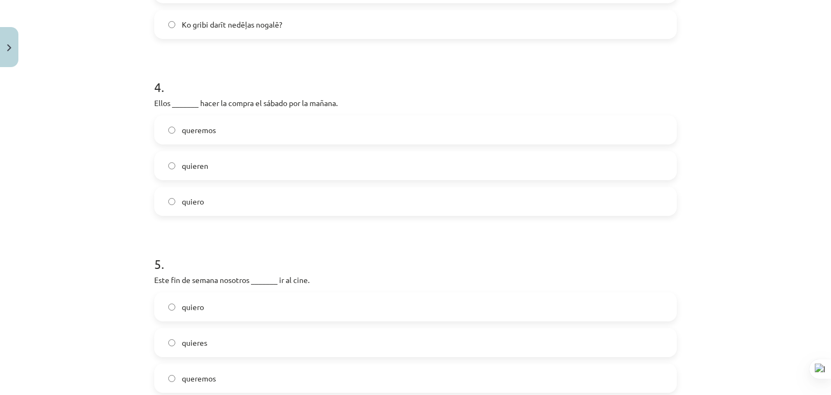
scroll to position [731, 0]
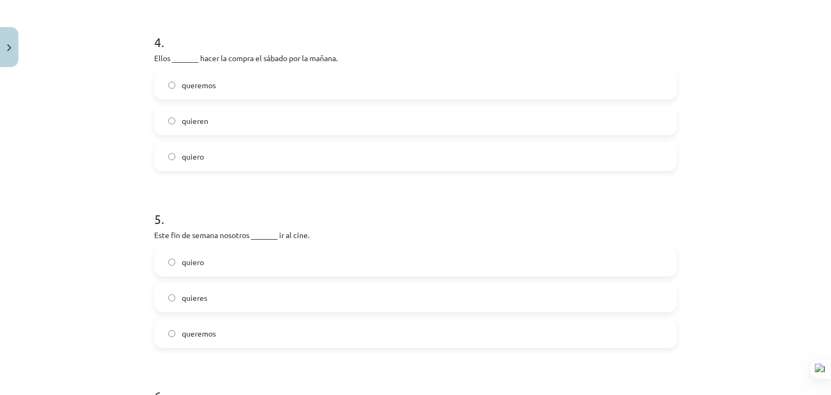
click at [223, 120] on label "quieren" at bounding box center [415, 120] width 521 height 27
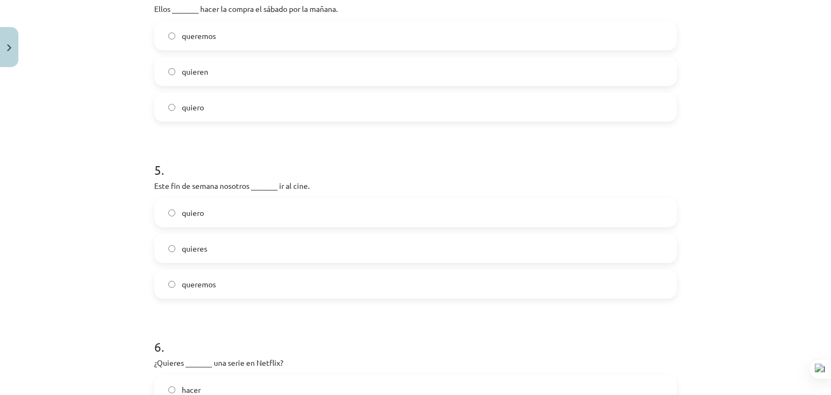
scroll to position [839, 0]
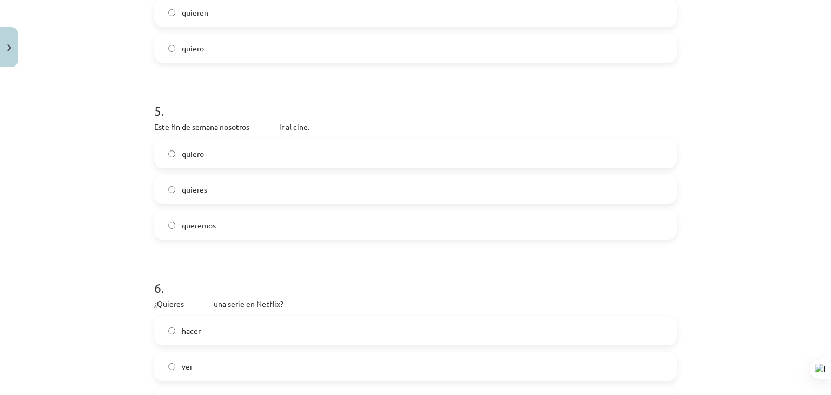
click at [244, 229] on label "queremos" at bounding box center [415, 225] width 521 height 27
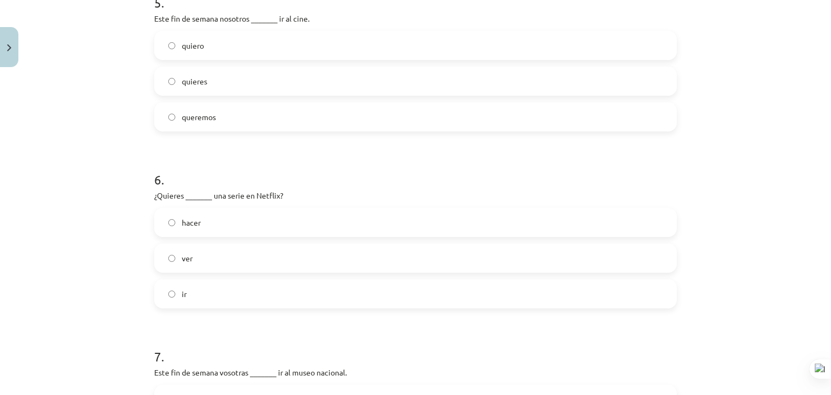
click at [223, 264] on label "ver" at bounding box center [415, 258] width 521 height 27
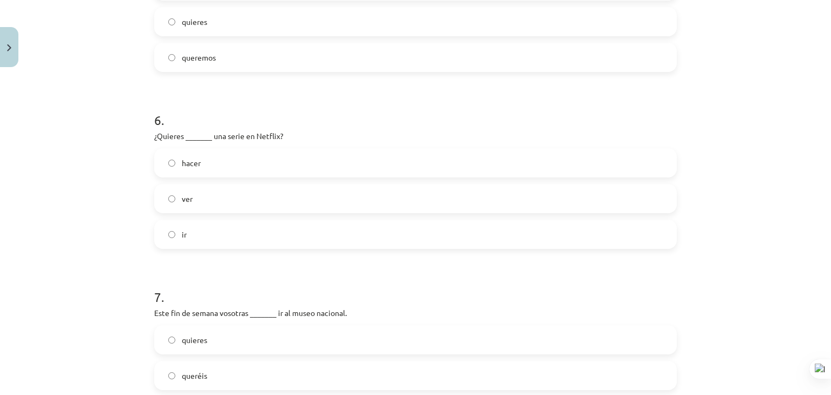
scroll to position [1110, 0]
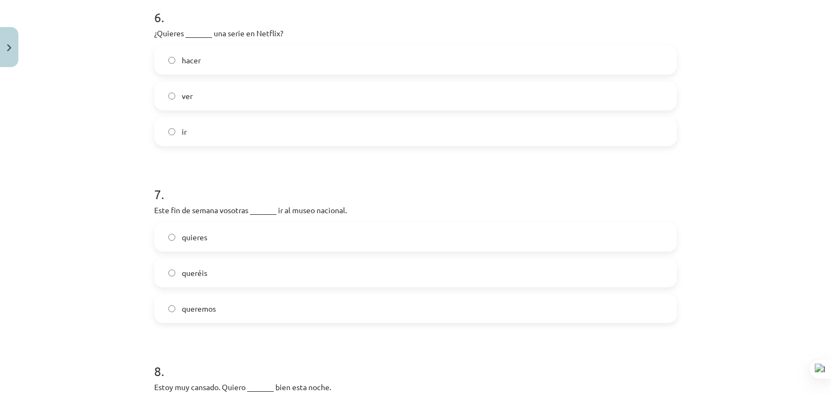
click at [225, 267] on label "queréis" at bounding box center [415, 272] width 521 height 27
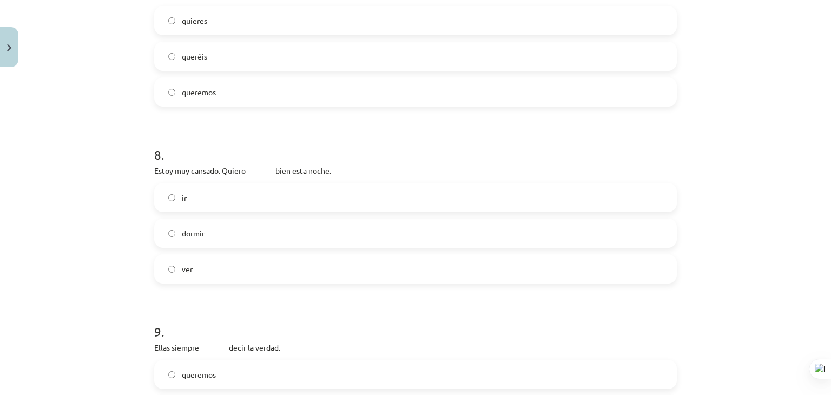
click at [249, 235] on label "dormir" at bounding box center [415, 233] width 521 height 27
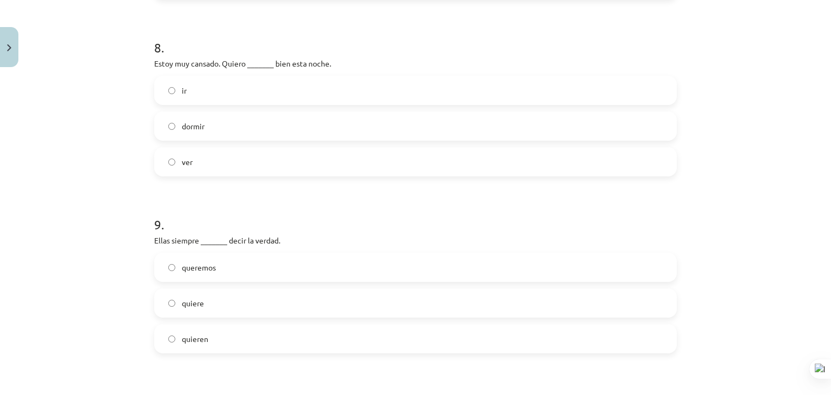
scroll to position [1543, 0]
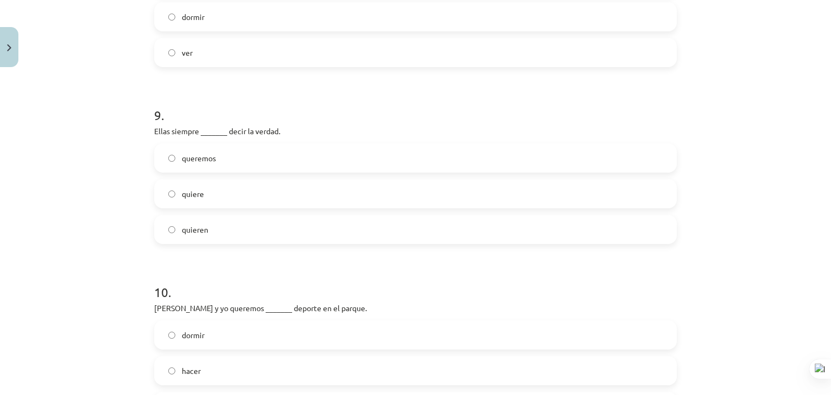
click at [251, 221] on label "quieren" at bounding box center [415, 229] width 521 height 27
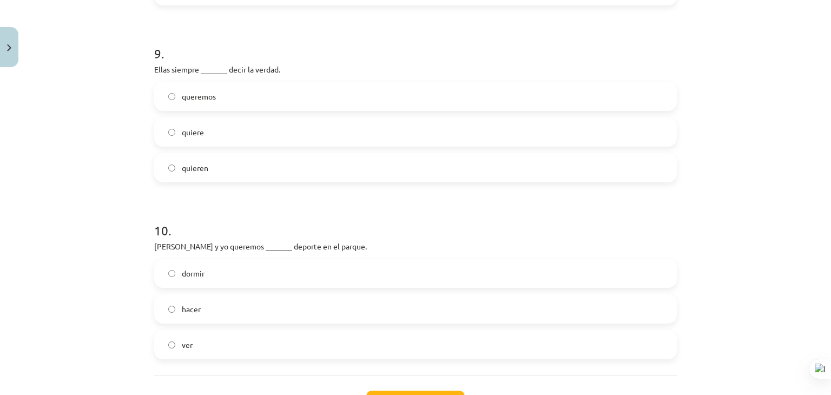
scroll to position [1651, 0]
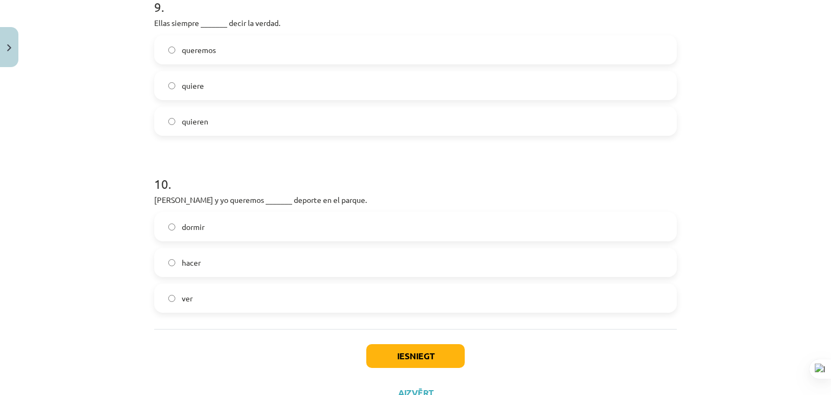
click at [236, 265] on label "hacer" at bounding box center [415, 262] width 521 height 27
click at [387, 361] on button "Iesniegt" at bounding box center [415, 356] width 99 height 24
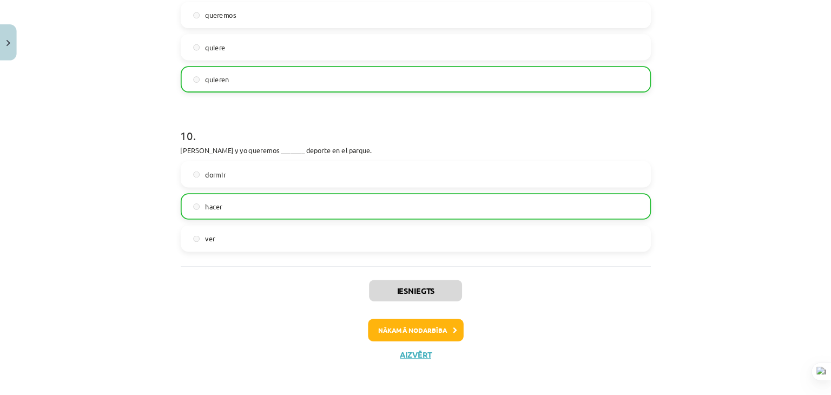
scroll to position [0, 0]
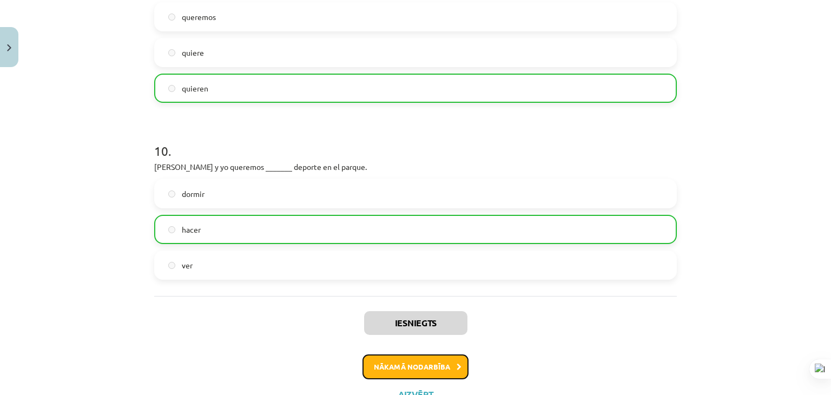
click at [387, 365] on button "Nākamā nodarbība" at bounding box center [416, 367] width 106 height 25
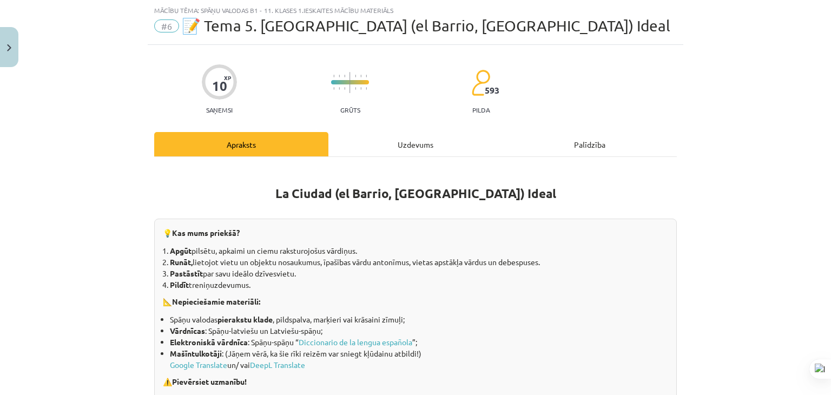
click at [368, 146] on div "Uzdevums" at bounding box center [416, 144] width 174 height 24
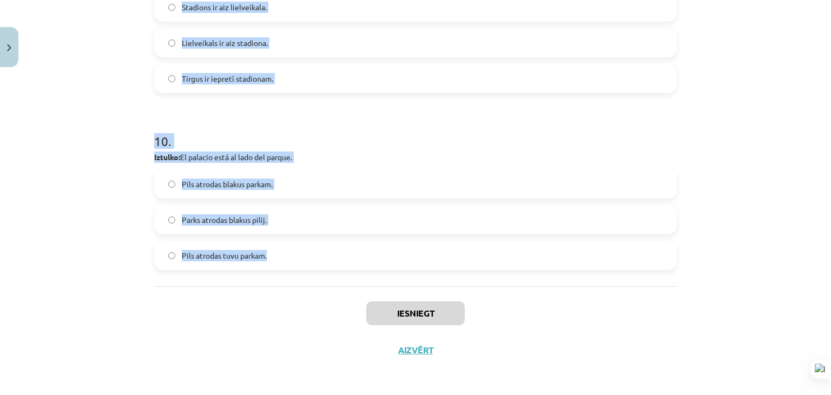
drag, startPoint x: 150, startPoint y: 160, endPoint x: 300, endPoint y: 259, distance: 179.9
copy form "1 . En la ciudad ___ un polideportivo grande. tiene es hay 2 . Iztulko: La casa…"
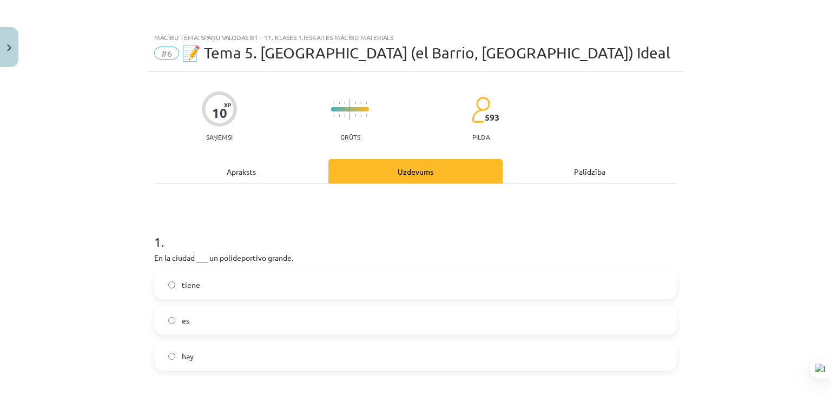
click at [316, 350] on label "hay" at bounding box center [415, 356] width 521 height 27
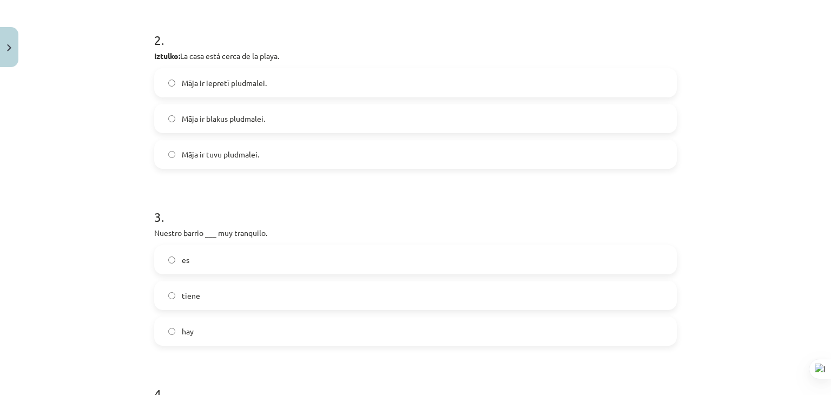
click at [255, 78] on span "Māja ir iepretī pludmalei." at bounding box center [224, 82] width 85 height 11
click at [281, 149] on label "Māja ir tuvu pludmalei." at bounding box center [415, 154] width 521 height 27
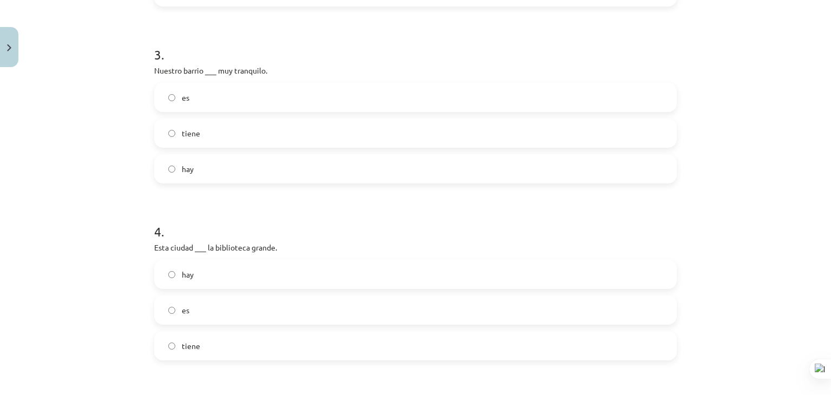
click at [209, 91] on label "es" at bounding box center [415, 97] width 521 height 27
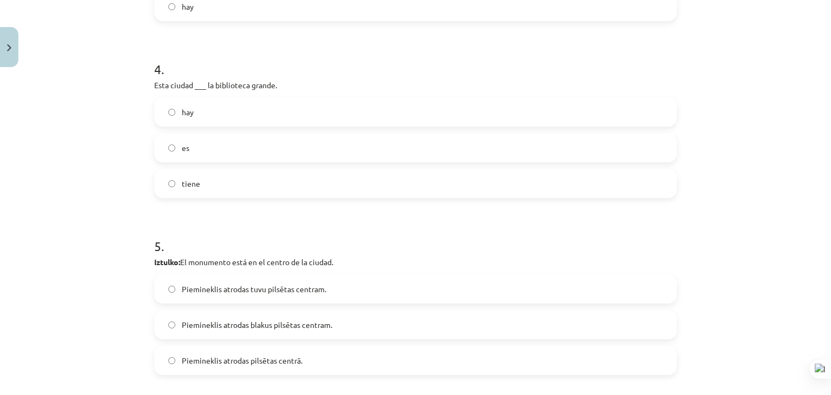
click at [240, 196] on label "tiene" at bounding box center [415, 183] width 521 height 27
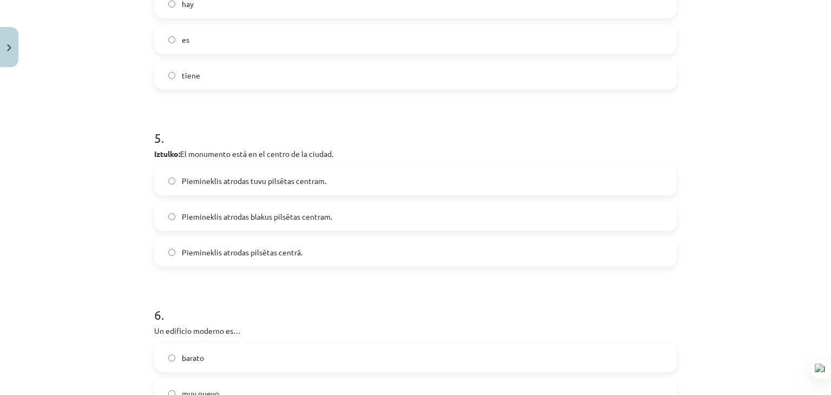
click at [266, 213] on span "Piemineklis atrodas blakus pilsētas centram." at bounding box center [257, 216] width 150 height 11
click at [235, 176] on span "Piemineklis atrodas tuvu pilsētas centram." at bounding box center [254, 180] width 145 height 11
click at [250, 247] on span "Piemineklis atrodas pilsētas centrā." at bounding box center [242, 252] width 121 height 11
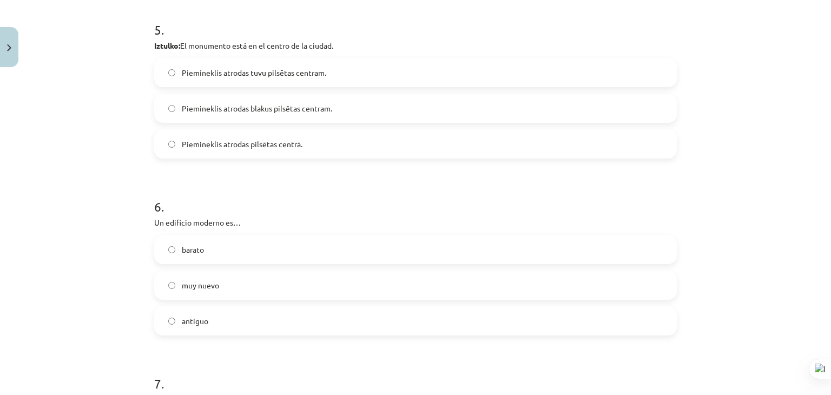
click at [240, 286] on label "muy nuevo" at bounding box center [415, 285] width 521 height 27
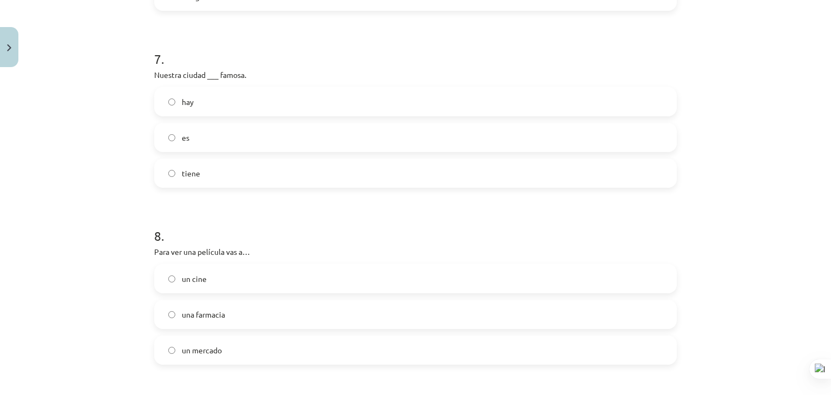
click at [215, 130] on label "es" at bounding box center [415, 137] width 521 height 27
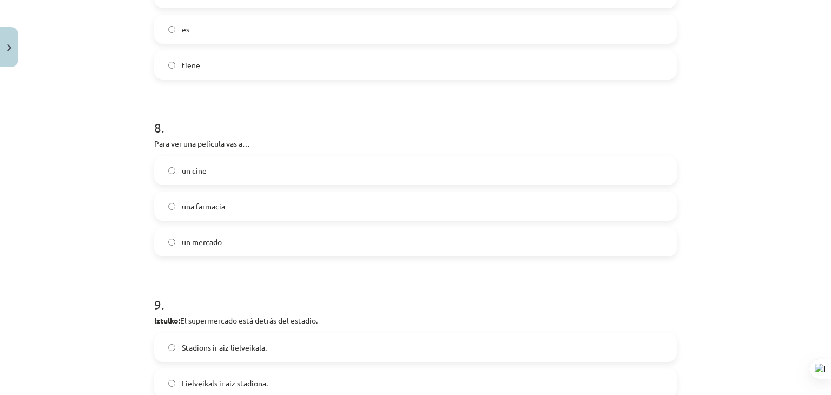
click at [226, 147] on p "Para ver una película vas a…" at bounding box center [415, 143] width 523 height 11
click at [231, 166] on label "un cine" at bounding box center [415, 170] width 521 height 27
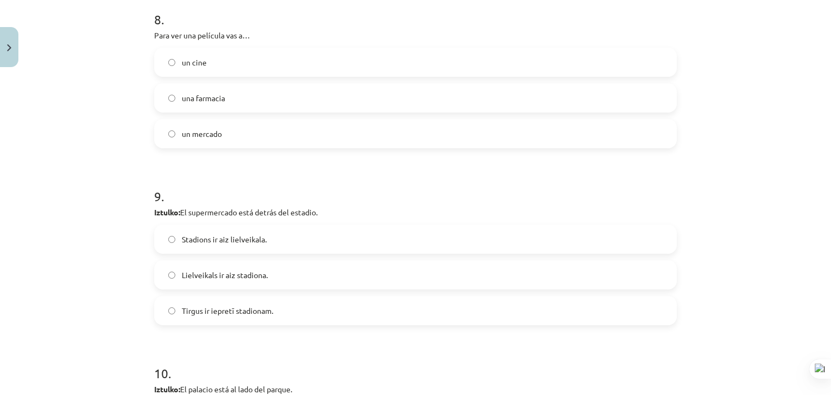
click at [246, 275] on span "Lielveikals ir aiz stadiona." at bounding box center [225, 275] width 86 height 11
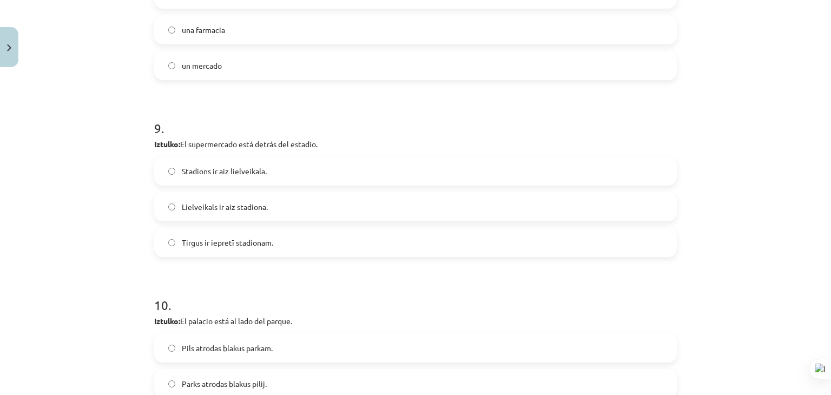
scroll to position [1624, 0]
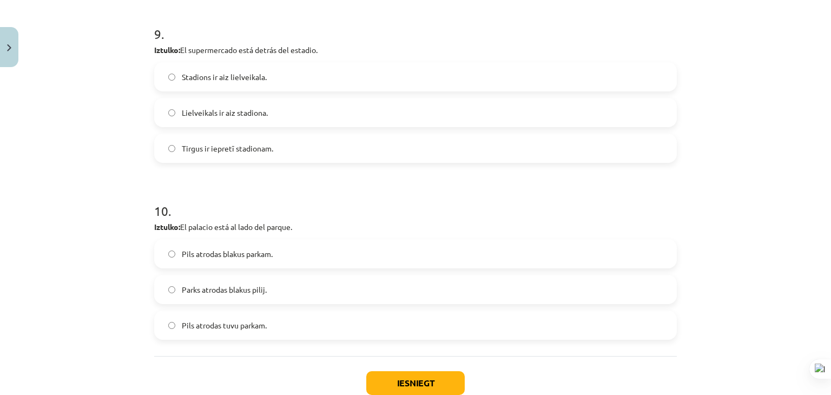
click at [306, 327] on label "Pils atrodas tuvu parkam." at bounding box center [415, 325] width 521 height 27
click at [293, 243] on label "Pils atrodas blakus parkam." at bounding box center [415, 253] width 521 height 27
click at [408, 377] on button "Iesniegt" at bounding box center [415, 383] width 99 height 24
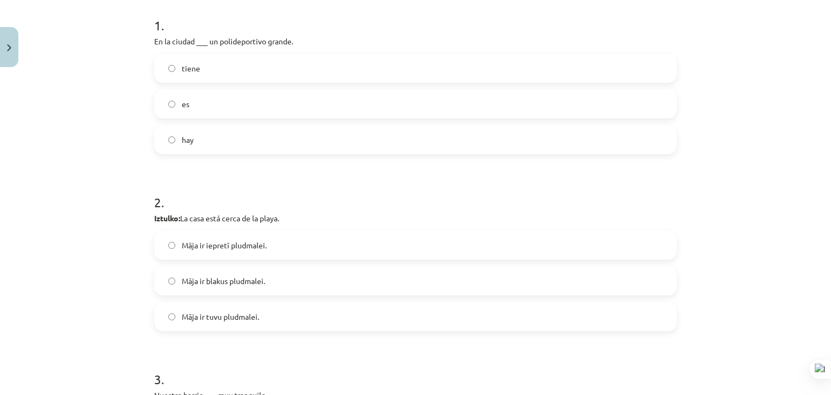
scroll to position [0, 0]
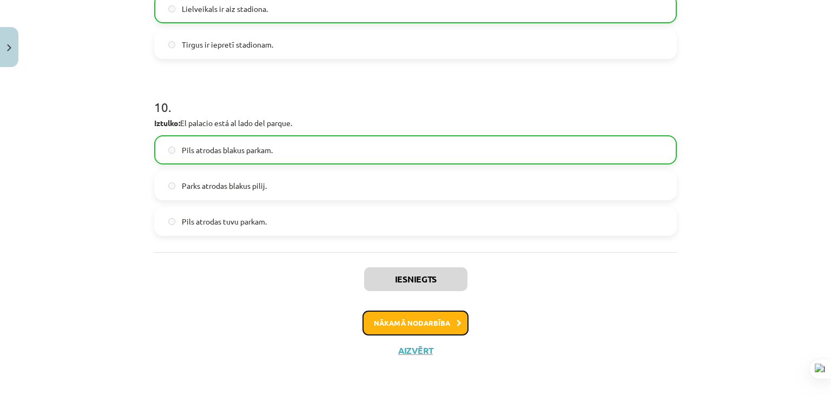
click at [379, 329] on button "Nākamā nodarbība" at bounding box center [416, 323] width 106 height 25
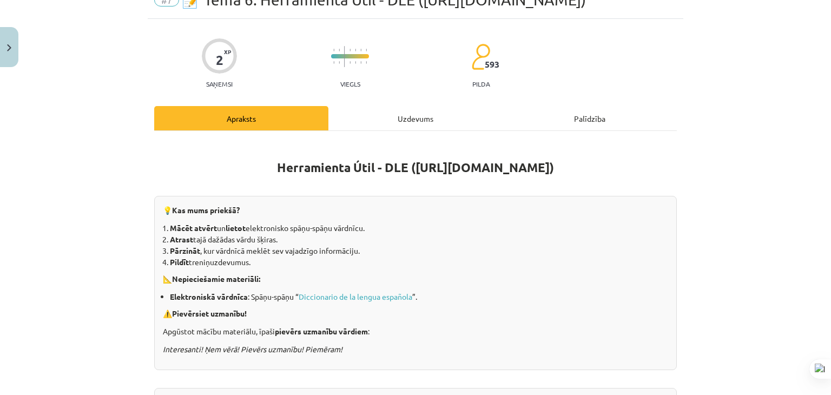
scroll to position [27, 0]
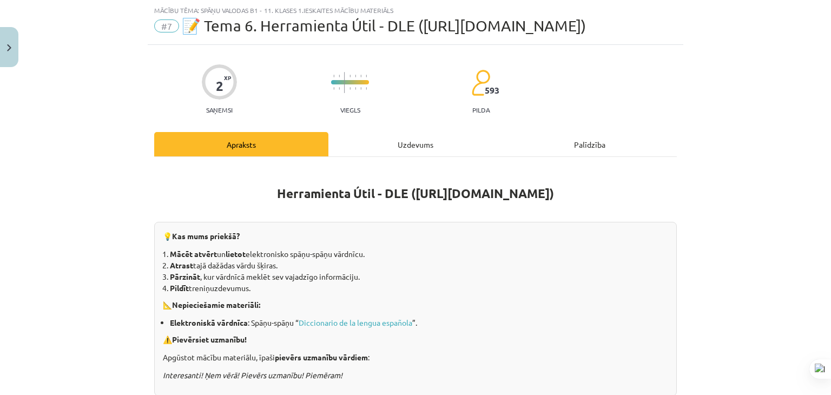
click at [398, 147] on div "Uzdevums" at bounding box center [416, 144] width 174 height 24
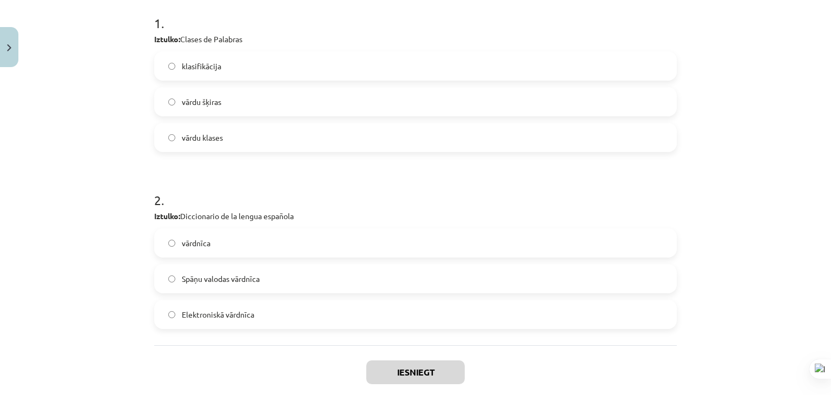
scroll to position [278, 0]
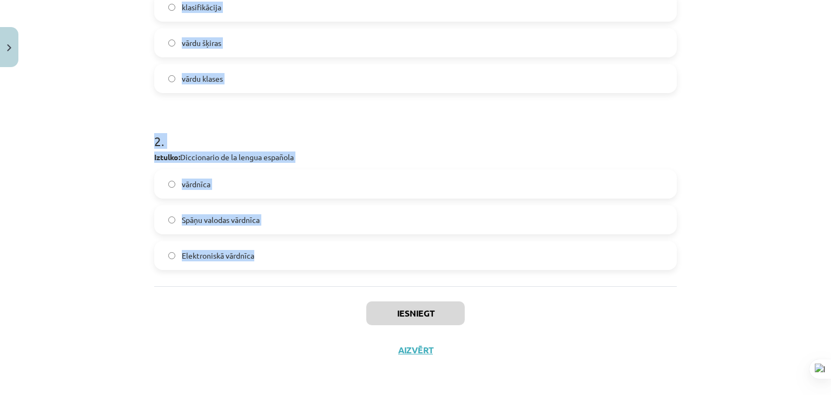
drag, startPoint x: 152, startPoint y: 158, endPoint x: 271, endPoint y: 258, distance: 155.2
click at [271, 258] on form "1 . Iztulko: Clases de Palabras klasifikācija vārdu šķiras vārdu klases 2 . Izt…" at bounding box center [415, 104] width 523 height 332
copy form "1 . Iztulko: Clases de Palabras klasifikācija vārdu šķiras vārdu klases 2 . Izt…"
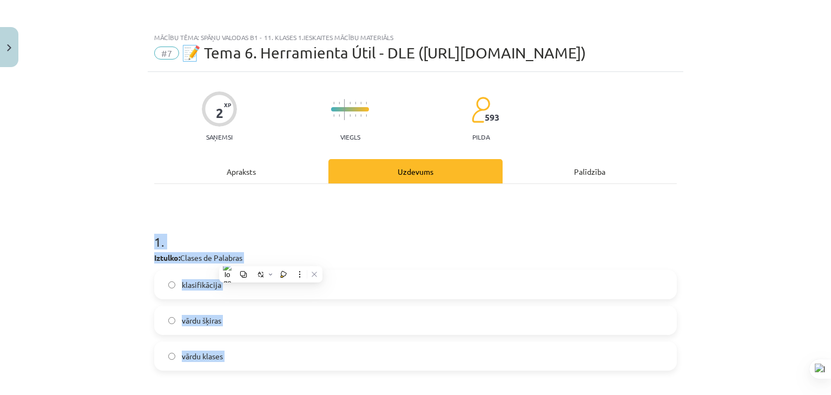
scroll to position [0, 0]
click at [206, 206] on div "1 . Iztulko: Clases de Palabras klasifikācija vārdu šķiras vārdu klases 2 . Izt…" at bounding box center [415, 374] width 523 height 380
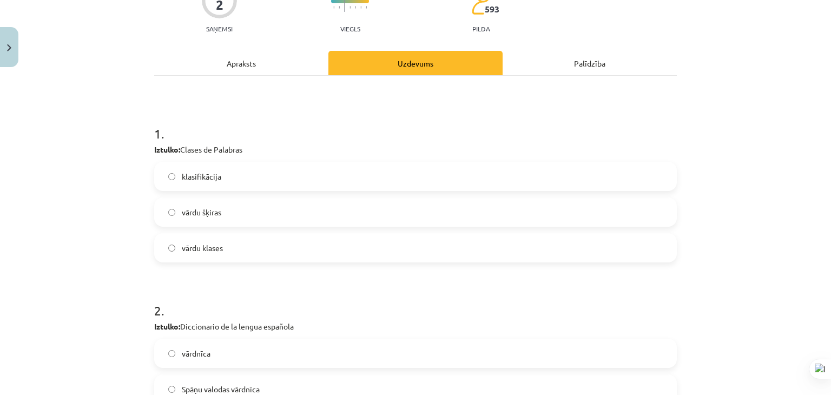
click at [245, 200] on label "vārdu šķiras" at bounding box center [415, 212] width 521 height 27
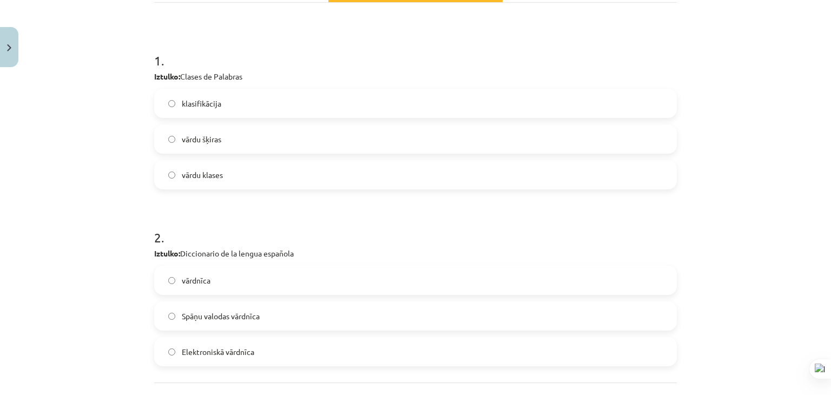
scroll to position [271, 0]
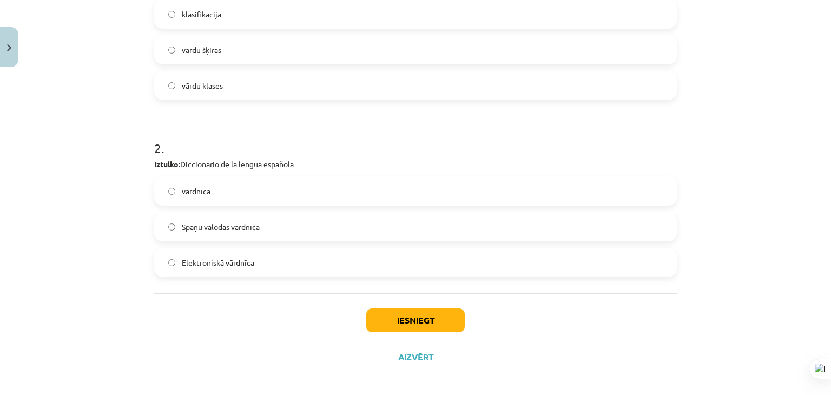
click at [264, 226] on label "Spāņu valodas vārdnīca" at bounding box center [415, 226] width 521 height 27
click at [357, 304] on div "Iesniegt Aizvērt" at bounding box center [415, 331] width 523 height 76
click at [369, 320] on button "Iesniegt" at bounding box center [415, 321] width 99 height 24
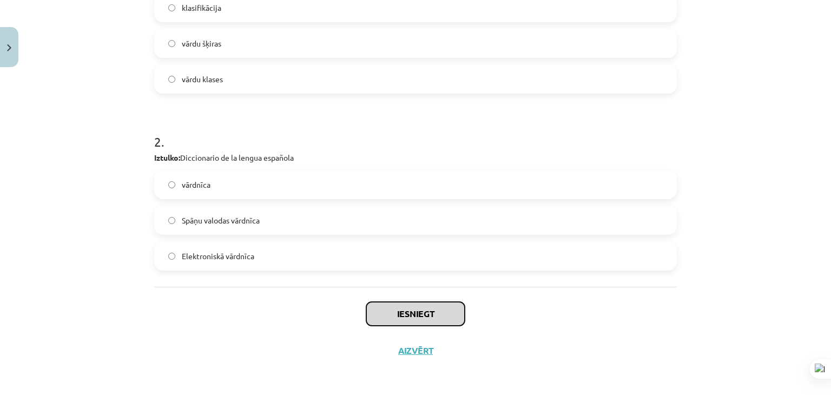
scroll to position [278, 0]
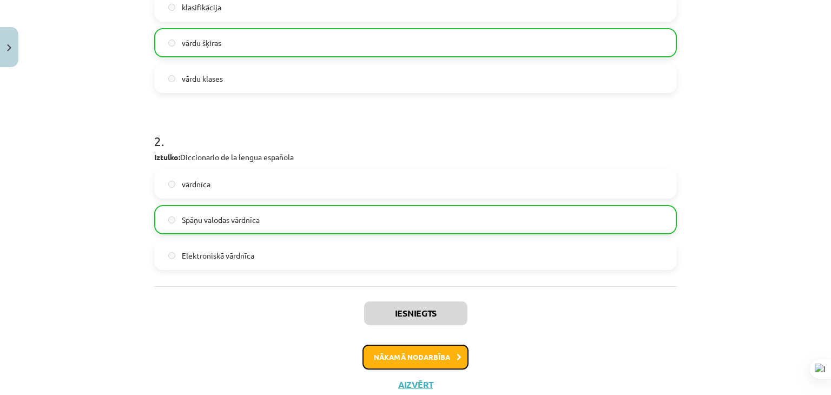
click at [395, 351] on button "Nākamā nodarbība" at bounding box center [416, 357] width 106 height 25
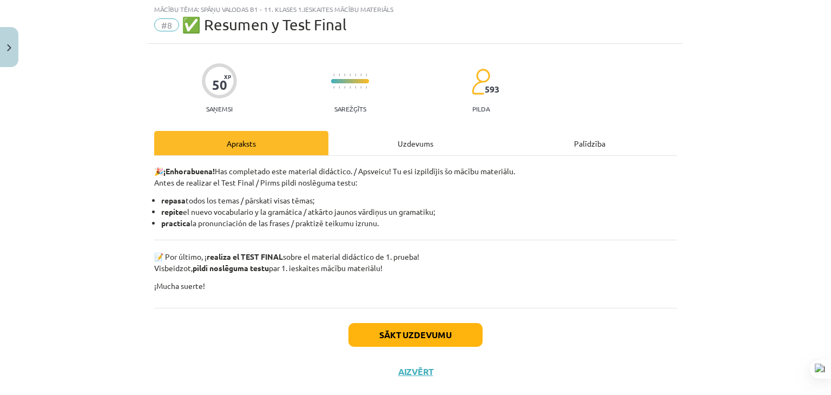
scroll to position [27, 0]
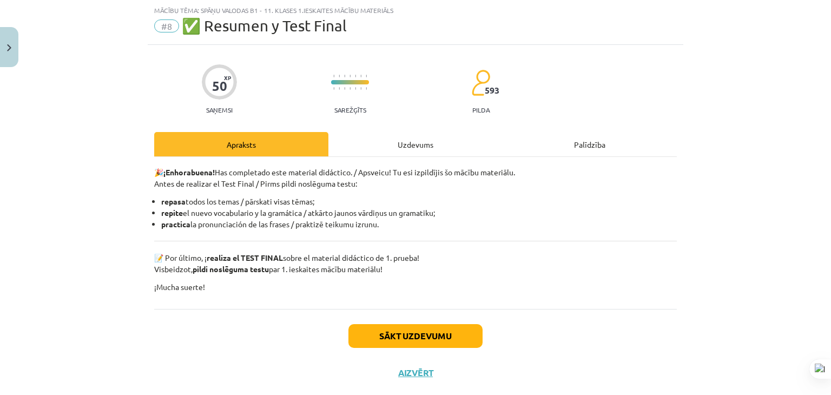
click at [383, 145] on div "Uzdevums" at bounding box center [416, 144] width 174 height 24
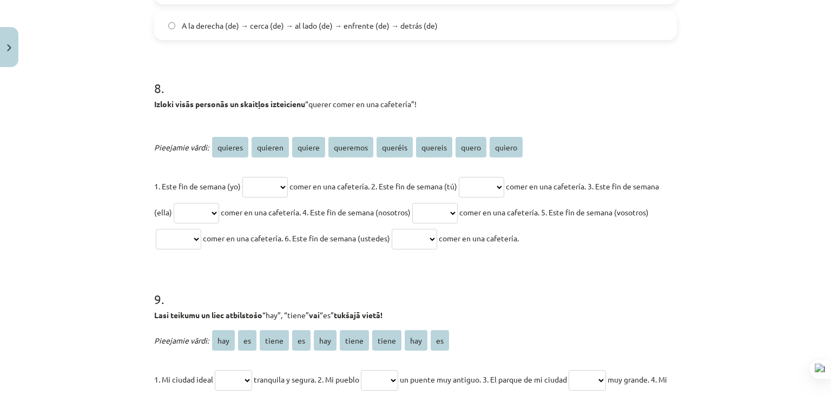
scroll to position [1762, 0]
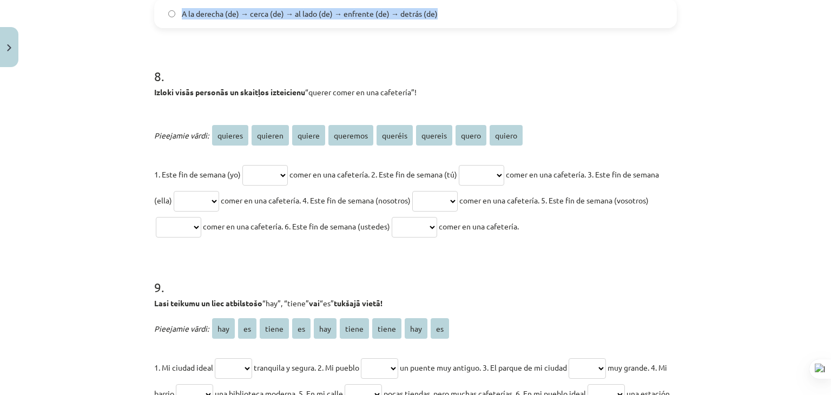
drag, startPoint x: 152, startPoint y: 213, endPoint x: 446, endPoint y: 18, distance: 353.1
copy form "1 . Kuriem no šiem profesiju un arodu nosaukumiem / Profesiones y Oficios sievi…"
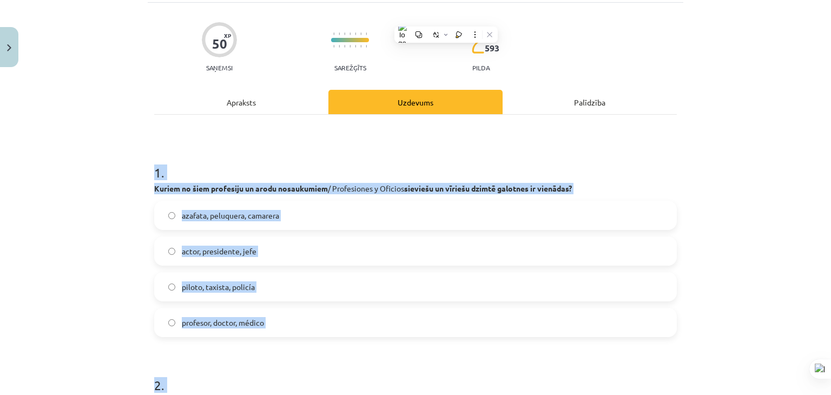
scroll to position [0, 0]
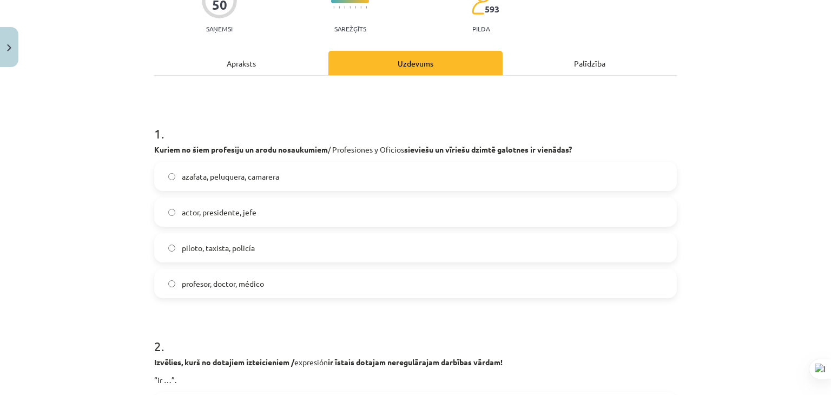
click at [296, 240] on label "piloto, taxista, policía" at bounding box center [415, 247] width 521 height 27
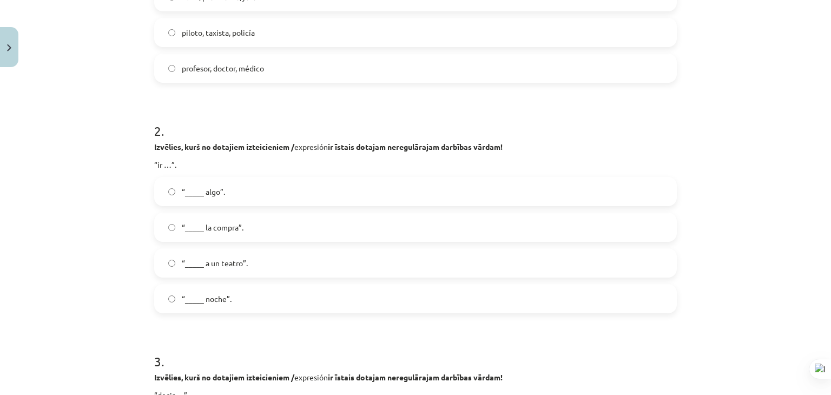
scroll to position [325, 0]
click at [253, 302] on label "“_____ noche”." at bounding box center [415, 297] width 521 height 27
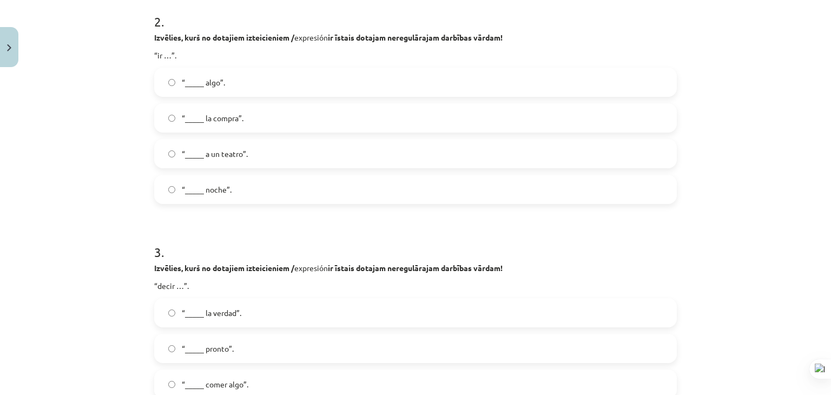
scroll to position [487, 0]
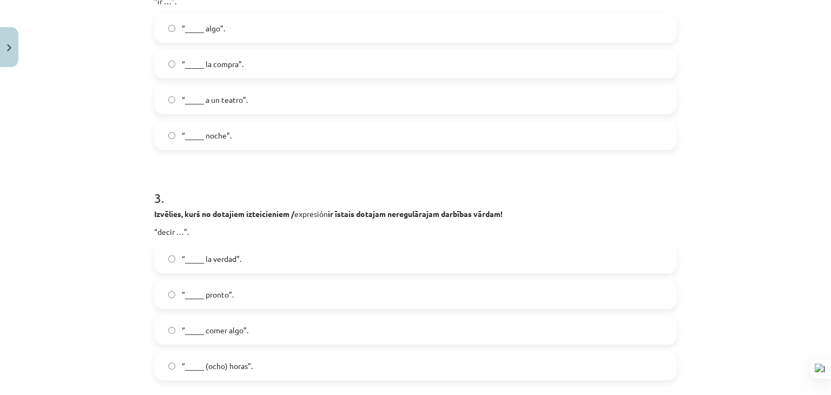
click at [274, 259] on label "“_____ la verdad”." at bounding box center [415, 258] width 521 height 27
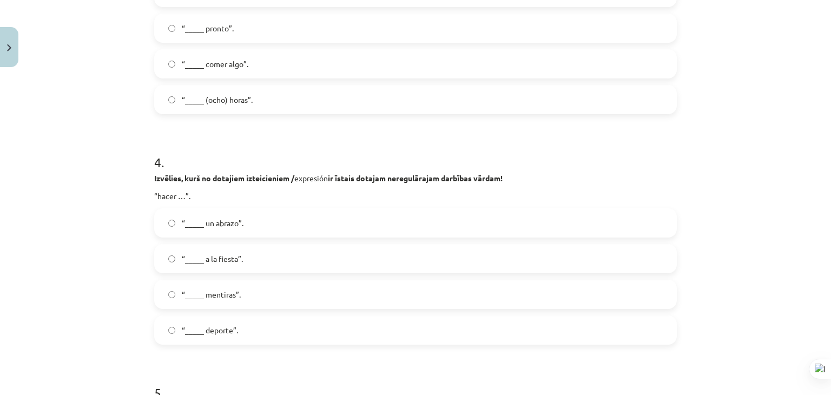
scroll to position [758, 0]
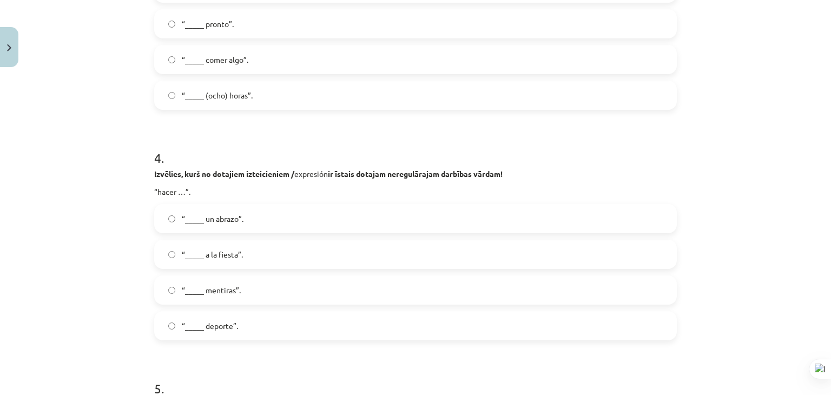
click at [268, 318] on label "“_____ deporte”." at bounding box center [415, 325] width 521 height 27
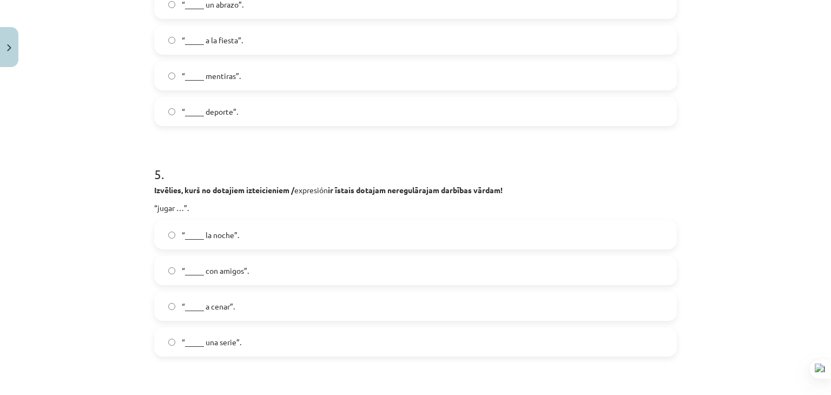
scroll to position [974, 0]
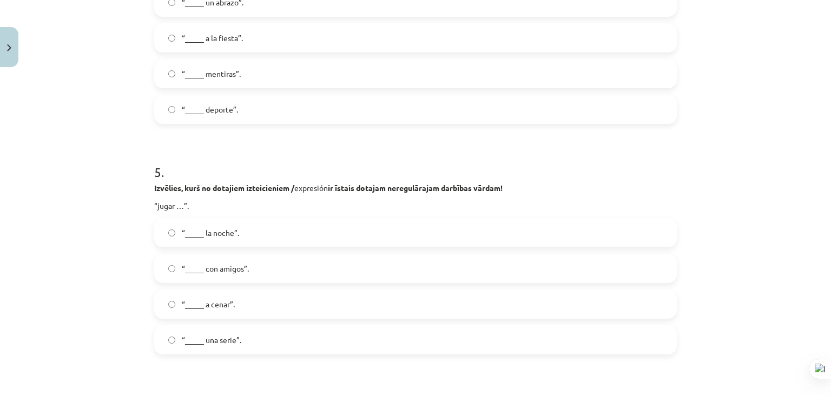
click at [278, 268] on label "“_____ con amigos”." at bounding box center [415, 268] width 521 height 27
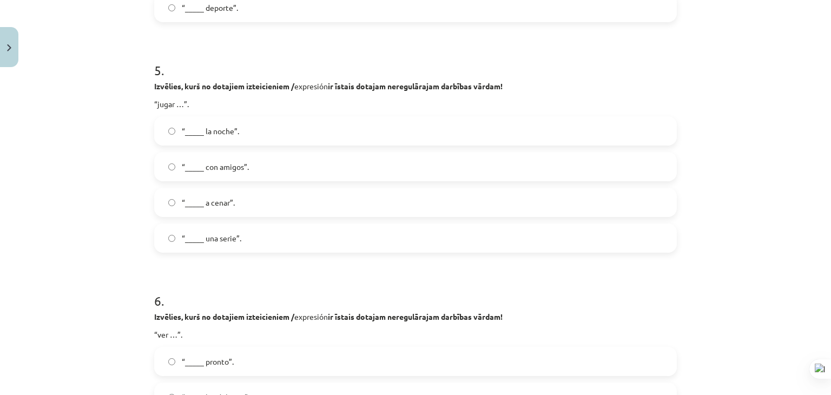
scroll to position [1191, 0]
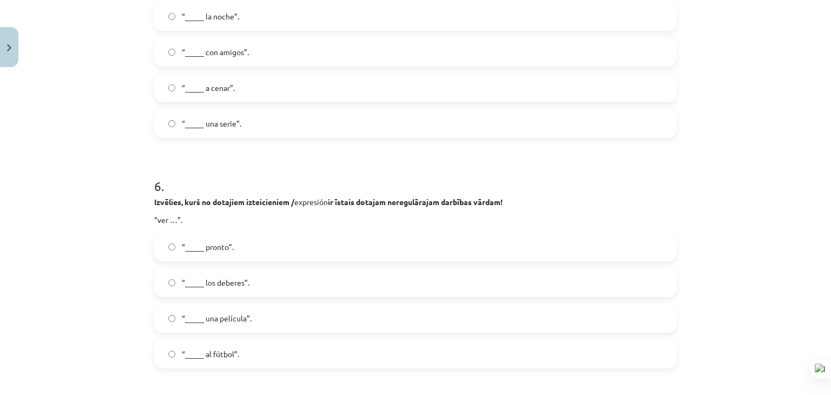
click at [263, 316] on label "“_____ una película”." at bounding box center [415, 318] width 521 height 27
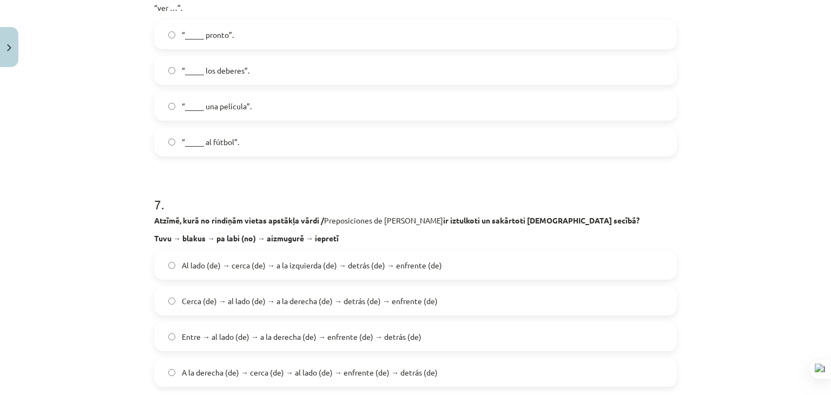
scroll to position [1462, 0]
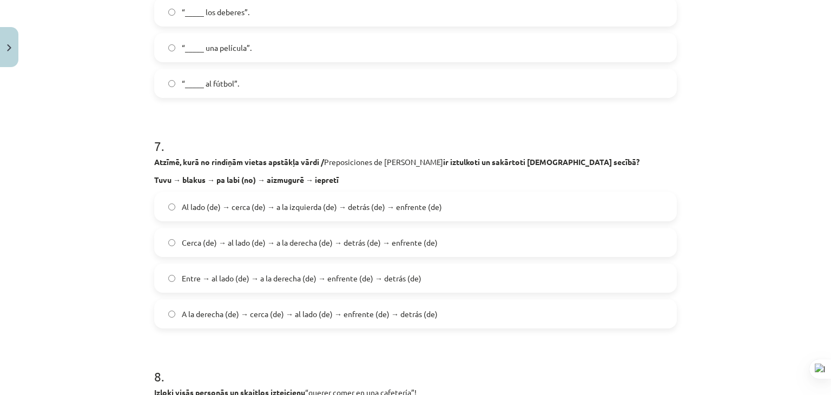
click at [258, 240] on span "Cerca (de) → al lado (de) → a la derecha (de) → detrás (de) → enfrente (de)" at bounding box center [310, 242] width 256 height 11
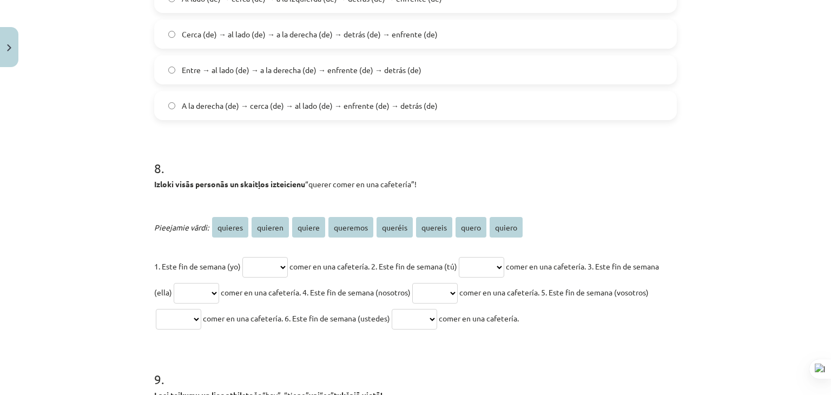
scroll to position [1732, 0]
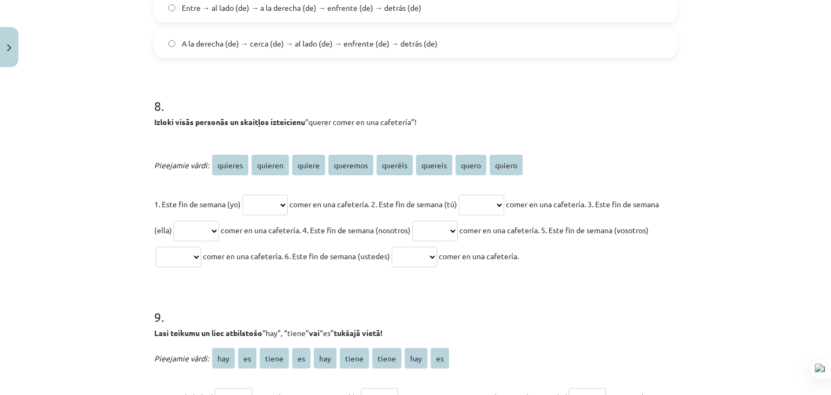
click at [279, 200] on select "******* ******* ****** ******** ******* ******* ***** ******" at bounding box center [265, 205] width 45 height 21
click at [322, 195] on p "1. Este fin de semana (yo) ******* ******* ****** ******** ******* ******* ****…" at bounding box center [415, 230] width 523 height 78
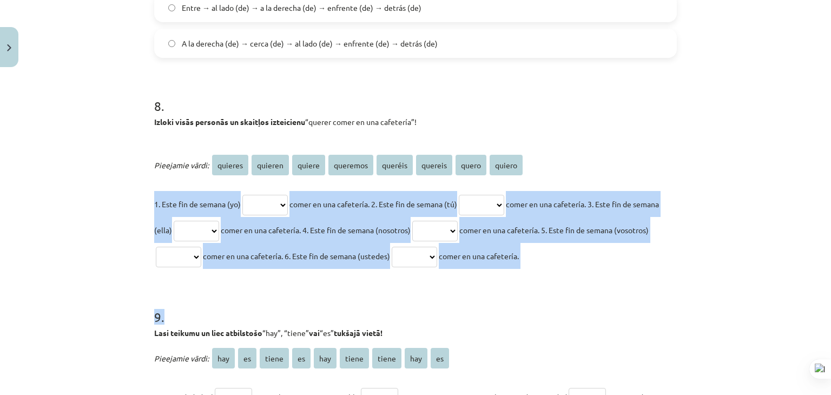
drag, startPoint x: 150, startPoint y: 203, endPoint x: 660, endPoint y: 272, distance: 515.1
copy form "1. Este fin de semana (yo) ******* ******* ****** ******** ******* ******* ****…"
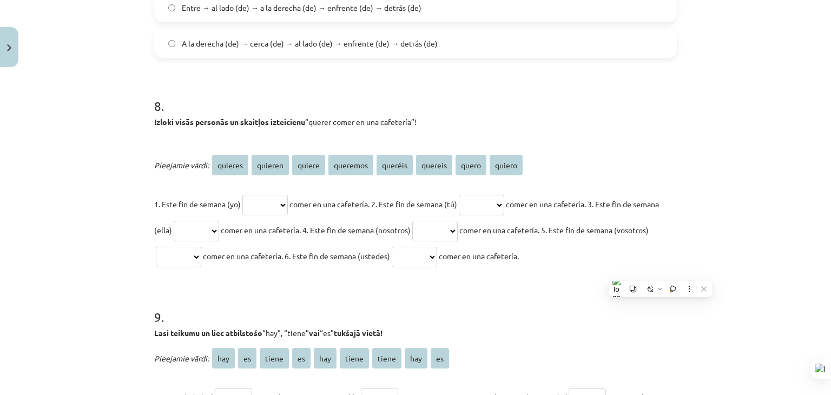
click at [233, 108] on h1 "8 ." at bounding box center [415, 97] width 523 height 34
drag, startPoint x: 149, startPoint y: 107, endPoint x: 606, endPoint y: 247, distance: 477.5
copy div "8 . Izloki visās personās un skaitļos izteicienu “querer comer en una cafetería…"
click at [290, 114] on div "8 . Izloki visās personās un skaitļos izteicienu “querer comer en una cafetería…" at bounding box center [415, 174] width 523 height 189
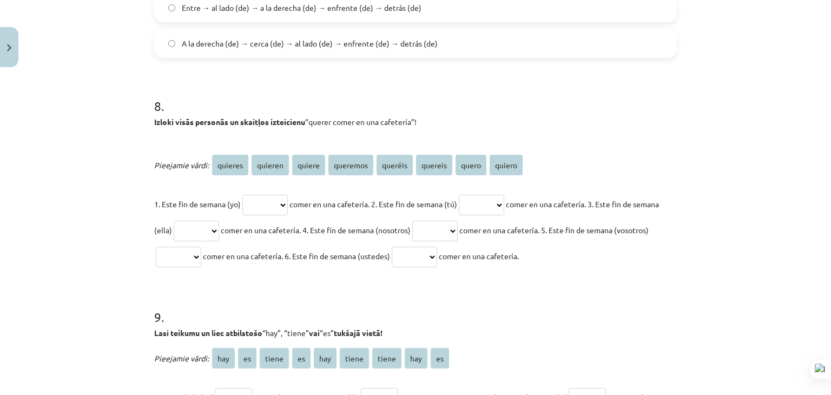
click at [343, 87] on h1 "8 ." at bounding box center [415, 97] width 523 height 34
click at [574, 139] on p at bounding box center [415, 139] width 523 height 11
click at [504, 201] on select "******* ******* ****** ******** ******* ******* ***** ******" at bounding box center [481, 205] width 45 height 21
click at [246, 200] on select "******* ******* ****** ******** ******* ******* ***** ******" at bounding box center [265, 205] width 45 height 21
click at [355, 227] on span "comer en una cafetería. 4. Este fin de semana (nosotros)" at bounding box center [316, 230] width 190 height 10
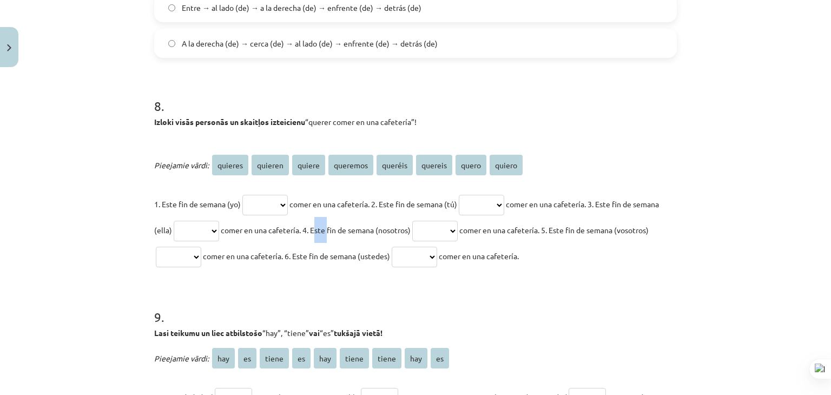
click at [355, 227] on span "comer en una cafetería. 4. Este fin de semana (nosotros)" at bounding box center [316, 230] width 190 height 10
click at [288, 199] on select "******* ******* ****** ******** ******* ******* ***** ******" at bounding box center [265, 205] width 45 height 21
click at [329, 241] on p "1. Este fin de semana (yo) ******* ******* ****** ******** ******* ******* ****…" at bounding box center [415, 230] width 523 height 78
click at [288, 202] on select "******* ******* ****** ******** ******* ******* ***** ******" at bounding box center [265, 205] width 45 height 21
select select "******"
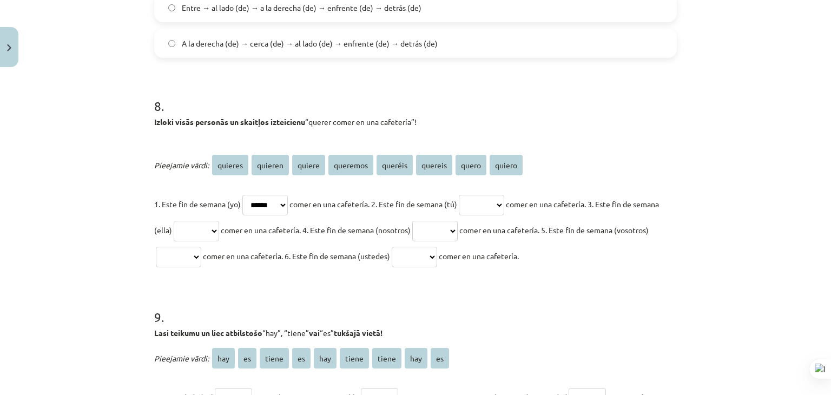
click at [243, 195] on select "******* ******* ****** ******** ******* ******* ***** ******" at bounding box center [265, 205] width 45 height 21
click at [479, 205] on select "******* ******* ****** ******** ******* ******* ***** ******" at bounding box center [481, 205] width 45 height 21
select select "*******"
click at [473, 195] on select "******* ******* ****** ******** ******* ******* ***** ******" at bounding box center [481, 205] width 45 height 21
click at [219, 224] on select "******* ******* ****** ******** ******* ******* ***** ******" at bounding box center [196, 231] width 45 height 21
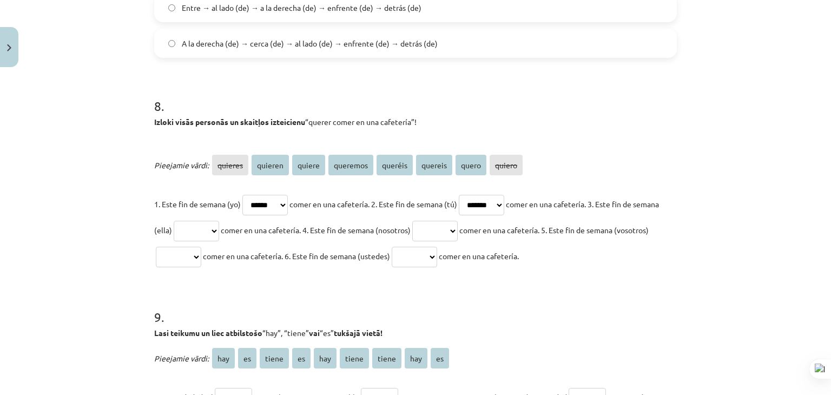
select select "******"
click at [199, 221] on select "******* ******* ****** ******** ******* ******* ***** ******" at bounding box center [196, 231] width 45 height 21
click at [458, 226] on select "******* ******* ****** ******** ******* ******* ***** ******" at bounding box center [434, 231] width 45 height 21
select select "********"
click at [454, 221] on select "******* ******* ****** ******** ******* ******* ***** ******" at bounding box center [434, 231] width 45 height 21
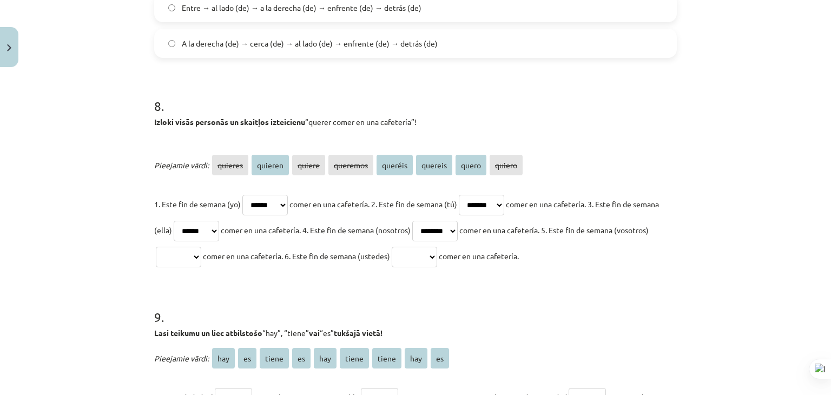
click at [201, 251] on select "******* ******* ****** ******** ******* ******* ***** ******" at bounding box center [178, 257] width 45 height 21
select select "*******"
click at [188, 247] on select "******* ******* ****** ******** ******* ******* ***** ******" at bounding box center [178, 257] width 45 height 21
click at [437, 261] on select "******* ******* ****** ******** ******* ******* ***** ******" at bounding box center [414, 257] width 45 height 21
select select "*******"
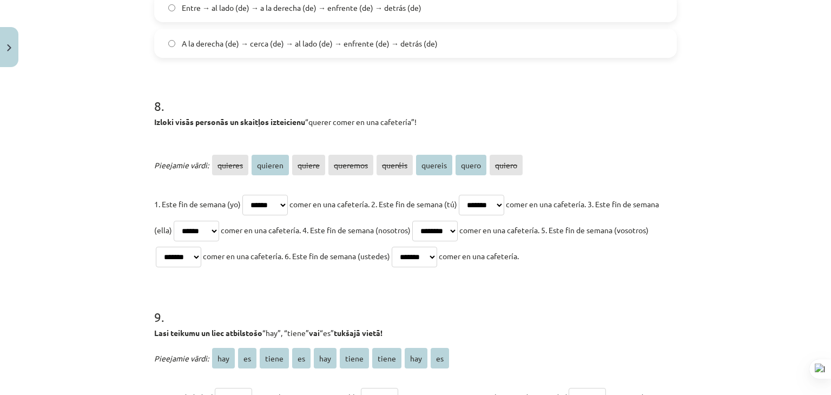
click at [437, 247] on select "******* ******* ****** ******** ******* ******* ***** ******" at bounding box center [414, 257] width 45 height 21
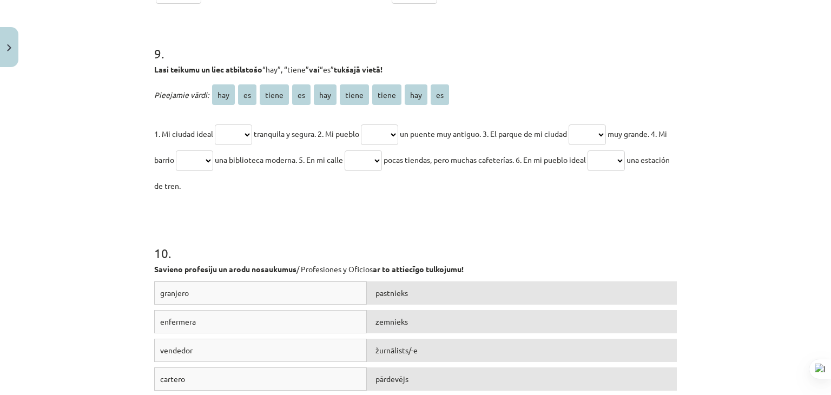
scroll to position [2003, 0]
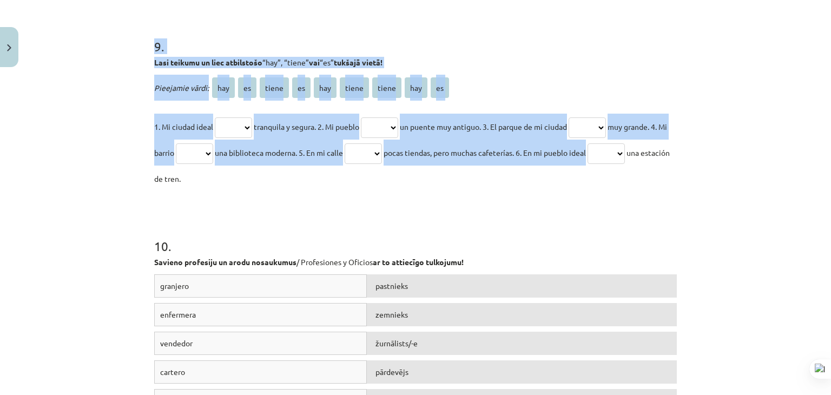
drag, startPoint x: 153, startPoint y: 45, endPoint x: 725, endPoint y: 161, distance: 583.7
click at [725, 161] on div "Mācību tēma: Spāņu valodas b1 - 11. klases 1.ieskaites mācību materiāls #8 ✅ Re…" at bounding box center [415, 197] width 831 height 395
copy div "9 . Lasi teikumu un liec atbilstošo “hay”, “tiene” vai “es” tukšajā vietā! Piee…"
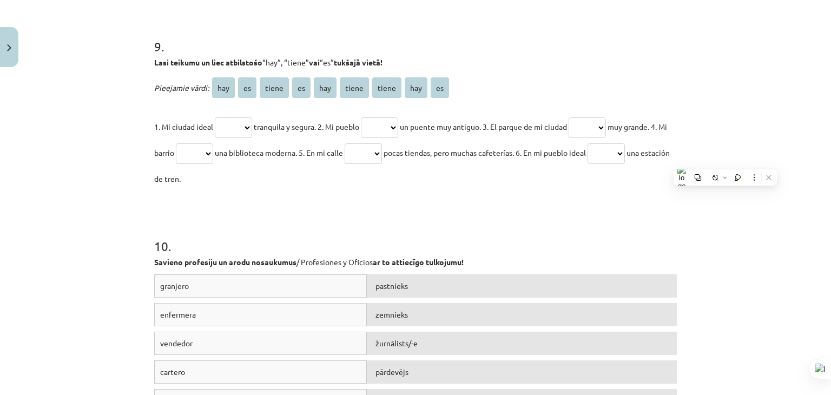
click at [214, 185] on p "1. Mi ciudad ideal *** ** ***** ** *** ***** ***** *** ** tranquila y segura. 2…" at bounding box center [415, 153] width 523 height 78
click at [230, 125] on select "*** ** ***** ** *** ***** ***** *** **" at bounding box center [233, 127] width 37 height 21
select select "**"
click at [215, 117] on select "*** ** ***** ** *** ***** ***** *** **" at bounding box center [233, 127] width 37 height 21
click at [377, 123] on select "*** ** ***** ** *** ***** ***** *** **" at bounding box center [379, 127] width 37 height 21
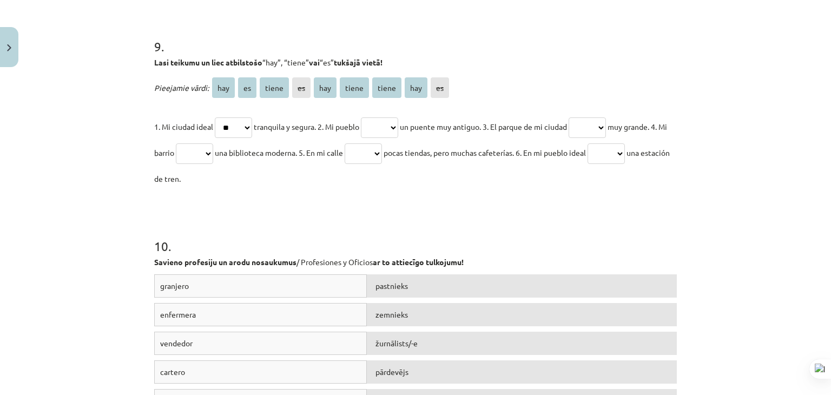
select select "*****"
click at [368, 117] on select "*** ** ***** ** *** ***** ***** *** **" at bounding box center [379, 127] width 37 height 21
click at [567, 128] on span "un puente muy antiguo. 3. El parque de mi ciudad" at bounding box center [483, 127] width 167 height 10
click at [595, 131] on select "*** ** ***** ** *** ***** ***** *** **" at bounding box center [587, 127] width 37 height 21
select select "**"
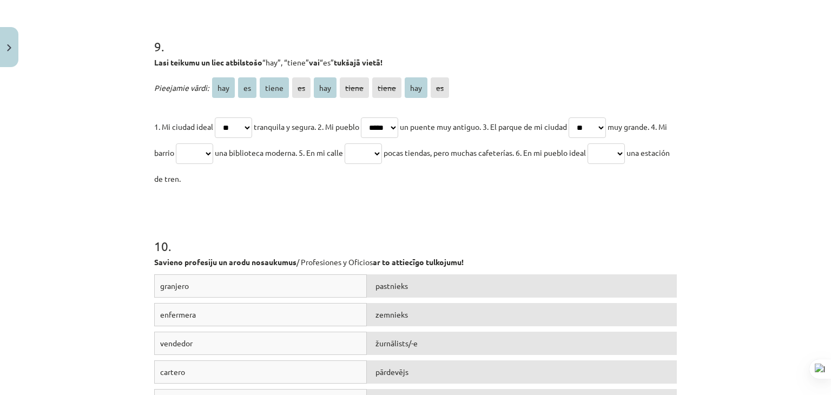
click at [584, 117] on select "*** ** ***** ** *** ***** ***** *** **" at bounding box center [587, 127] width 37 height 21
click at [233, 147] on p "1. Mi ciudad ideal *** ** ***** ** *** ***** ***** *** ** tranquila y segura. 2…" at bounding box center [415, 153] width 523 height 78
click at [213, 153] on select "*** ** ***** ** *** ***** ***** *** **" at bounding box center [194, 153] width 37 height 21
select select "*****"
click at [192, 143] on select "*** ** ***** ** *** ***** ***** *** **" at bounding box center [194, 153] width 37 height 21
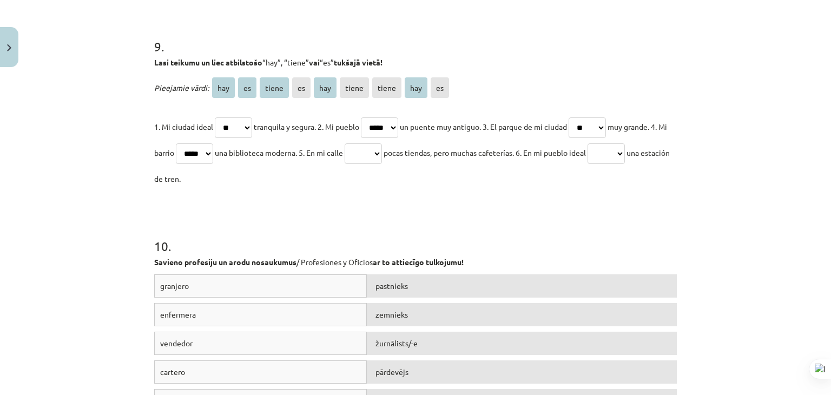
click at [382, 154] on select "*** ** ***** ** *** ***** ***** *** **" at bounding box center [363, 153] width 37 height 21
select select "***"
click at [369, 143] on select "*** ** ***** ** *** ***** ***** *** **" at bounding box center [363, 153] width 37 height 21
click at [625, 156] on select "*** ** ***** ** *** ***** ***** *** **" at bounding box center [606, 153] width 37 height 21
click at [621, 143] on select "*** ** ***** ** *** ***** ***** *** **" at bounding box center [606, 153] width 37 height 21
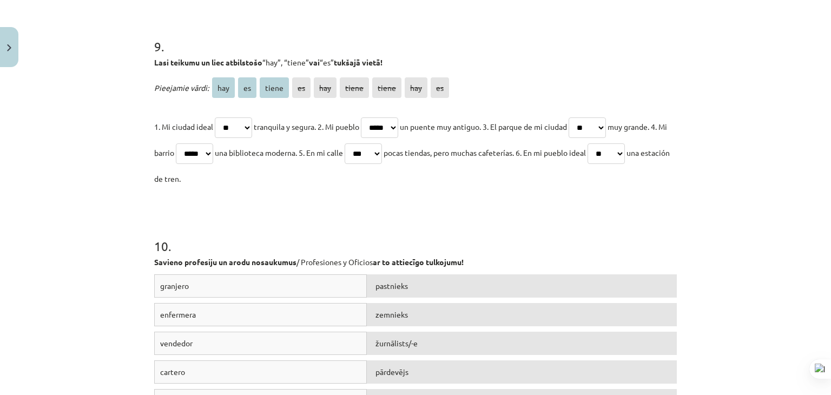
click at [625, 161] on select "*** ** ***** ** *** ***** ***** *** **" at bounding box center [606, 153] width 37 height 21
select select "***"
click at [621, 143] on select "*** ** ***** ** *** ***** ***** *** **" at bounding box center [606, 153] width 37 height 21
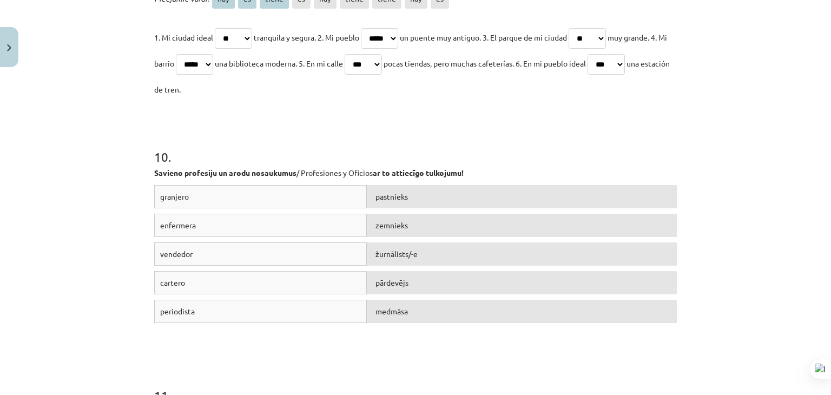
scroll to position [2111, 0]
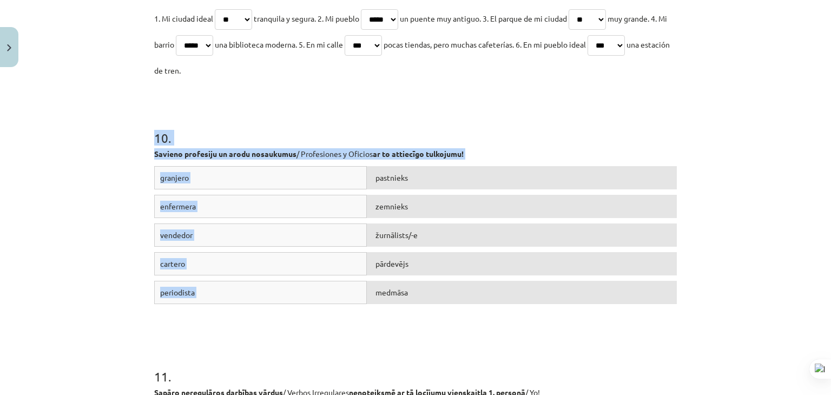
drag, startPoint x: 150, startPoint y: 129, endPoint x: 434, endPoint y: 284, distance: 323.1
click at [434, 284] on div "10 . Savieno profesiju un arodu nosaukumus / Profesiones y Oficios ar to attiec…" at bounding box center [415, 209] width 523 height 239
drag, startPoint x: 451, startPoint y: 134, endPoint x: 450, endPoint y: 140, distance: 6.1
click at [452, 134] on h1 "10 ." at bounding box center [415, 129] width 523 height 34
click at [447, 148] on p "Savieno profesiju un arodu nosaukumus / Profesiones y Oficios ar to attiecīgo t…" at bounding box center [415, 153] width 523 height 11
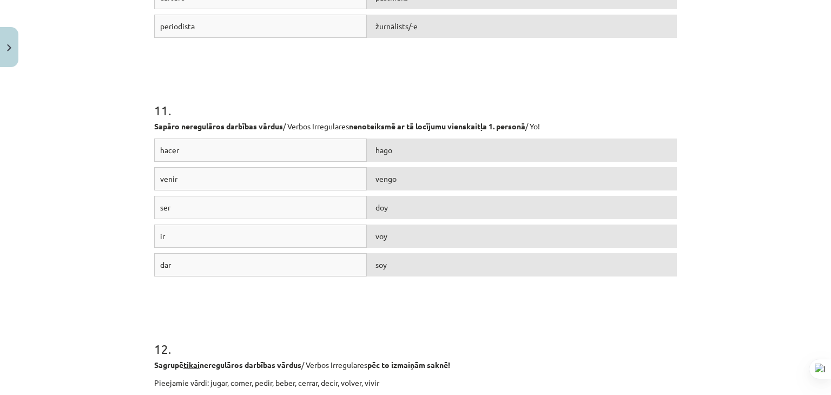
scroll to position [2382, 0]
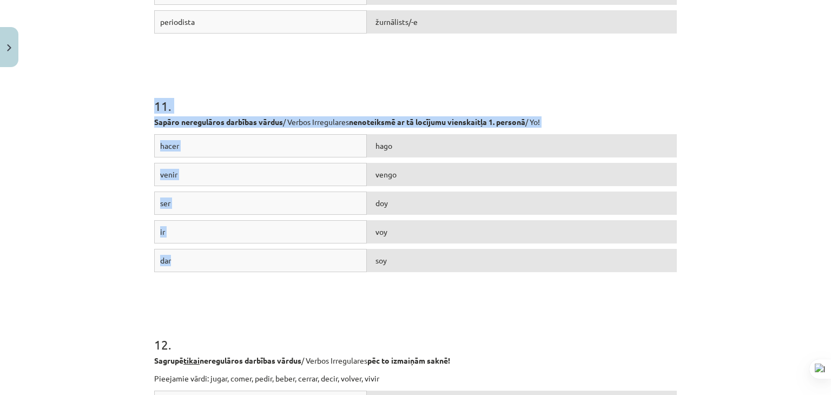
drag, startPoint x: 148, startPoint y: 100, endPoint x: 231, endPoint y: 264, distance: 183.3
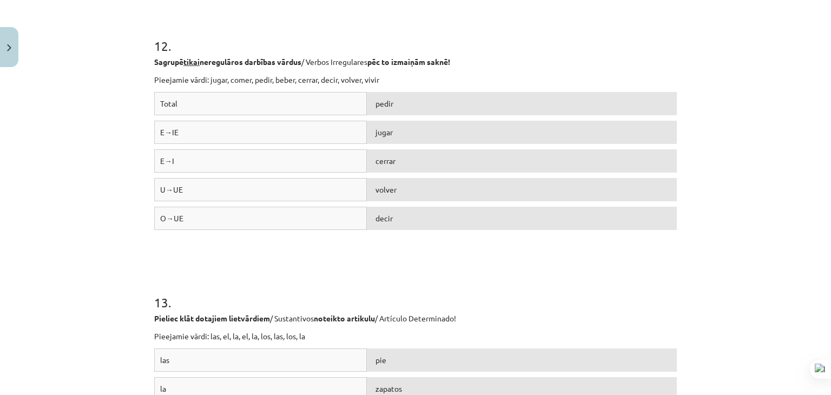
scroll to position [2706, 0]
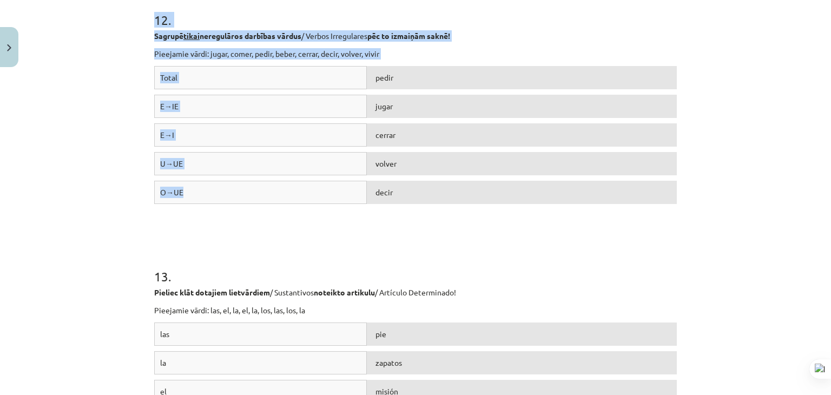
drag, startPoint x: 151, startPoint y: 17, endPoint x: 264, endPoint y: 204, distance: 218.5
click at [264, 204] on div "12 . Sagrupē tikai neregulāros darbības vārdus / Verbos Irregulares pēc to izma…" at bounding box center [415, 100] width 523 height 257
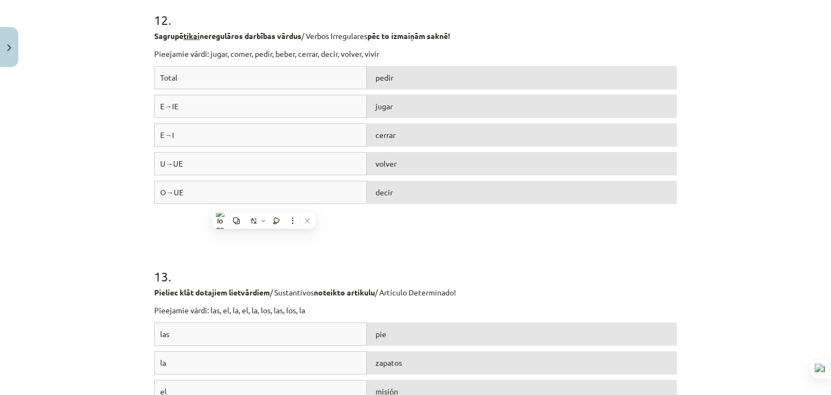
click at [345, 252] on h1 "13 ." at bounding box center [415, 267] width 523 height 34
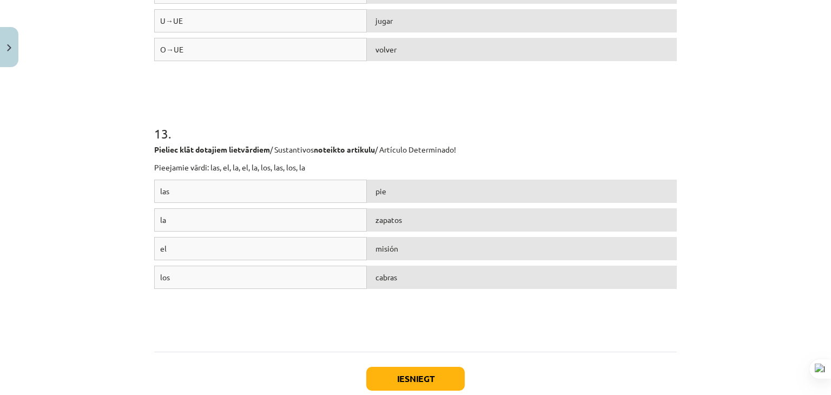
scroll to position [2869, 0]
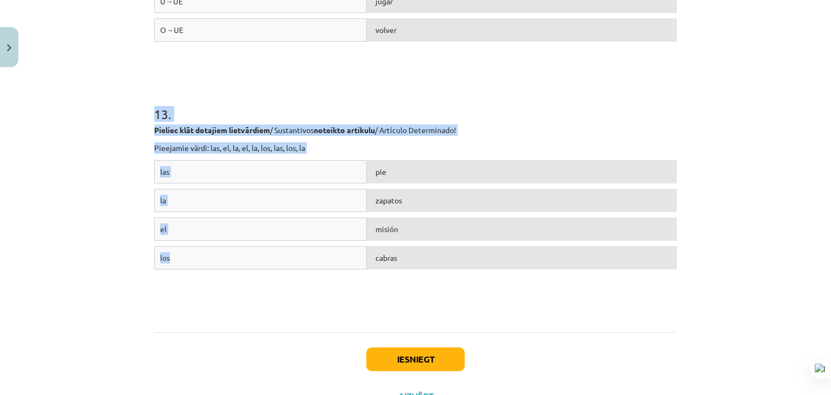
drag, startPoint x: 152, startPoint y: 112, endPoint x: 253, endPoint y: 258, distance: 177.3
click at [253, 258] on div "13 . Pieliec klāt dotajiem lietvārdiem / Sustantivos noteikto artikulu / Artícu…" at bounding box center [415, 194] width 523 height 257
click at [416, 130] on p "Pieliec klāt dotajiem lietvārdiem / Sustantivos noteikto artikulu / Artículo De…" at bounding box center [415, 129] width 523 height 11
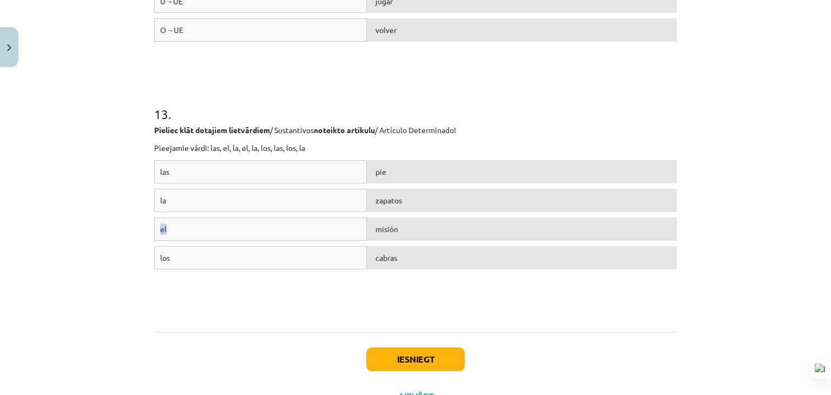
drag, startPoint x: 323, startPoint y: 199, endPoint x: 323, endPoint y: 230, distance: 30.9
click at [325, 233] on div "las pie la zapatos el misión los cabras" at bounding box center [415, 241] width 523 height 162
click at [302, 195] on div "la" at bounding box center [260, 200] width 213 height 23
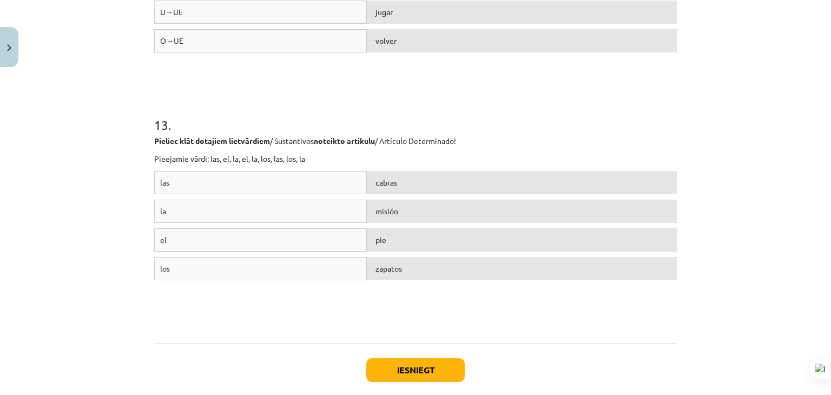
scroll to position [2915, 0]
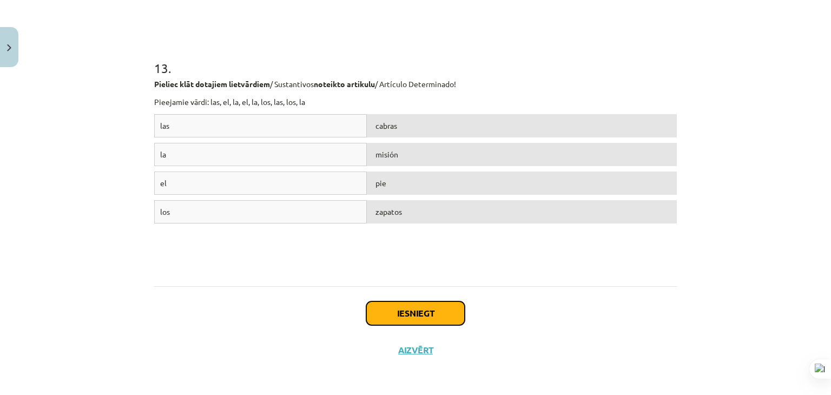
click at [411, 311] on button "Iesniegt" at bounding box center [415, 314] width 99 height 24
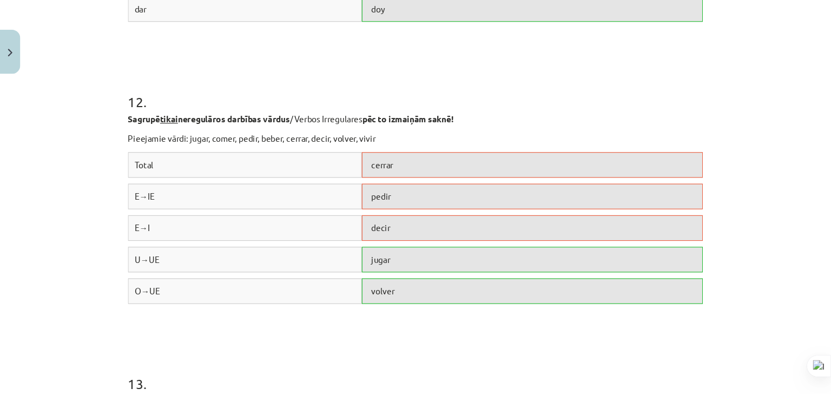
scroll to position [2635, 0]
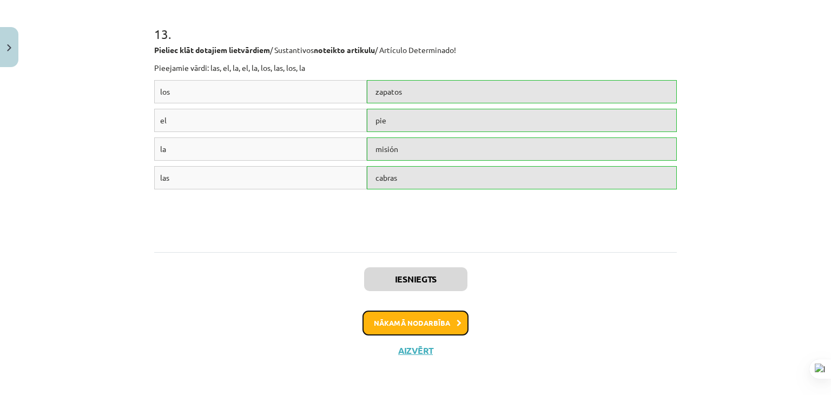
click at [440, 318] on button "Nākamā nodarbība" at bounding box center [416, 323] width 106 height 25
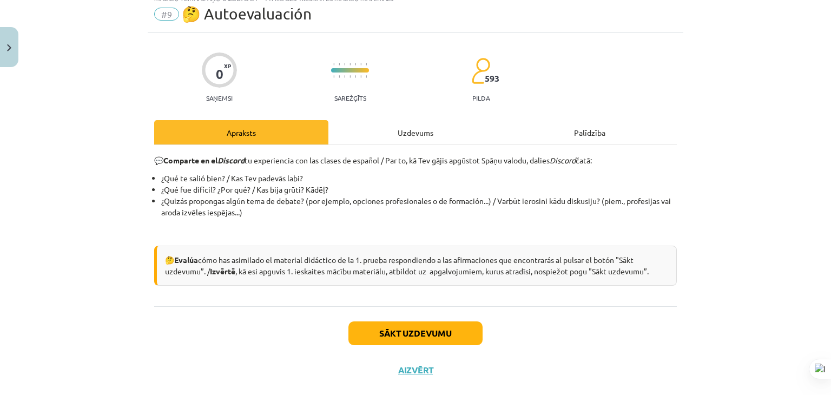
scroll to position [27, 0]
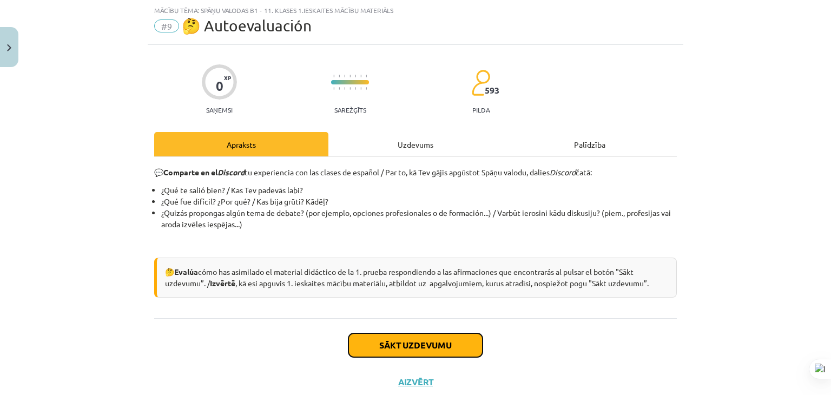
click at [432, 340] on button "Sākt uzdevumu" at bounding box center [416, 345] width 134 height 24
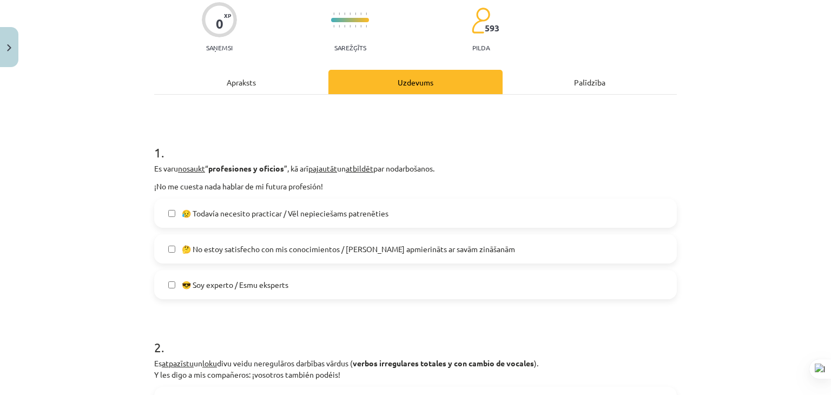
scroll to position [81, 0]
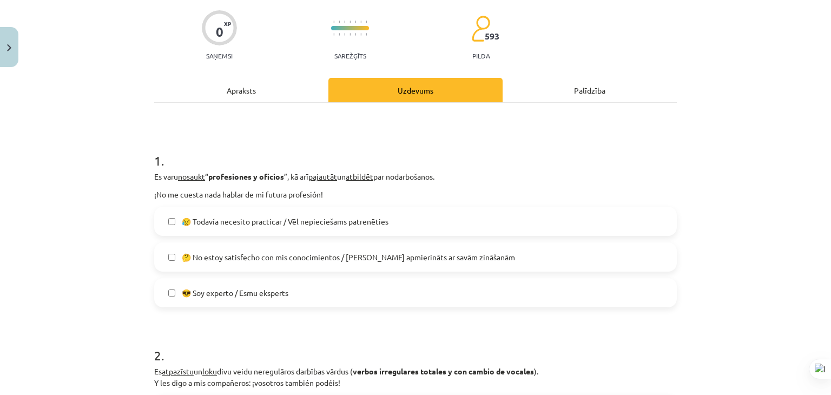
click at [287, 260] on span "🤔 No estoy satisfecho con mis conocimientos / Neesmu apmierināts ar savām zināš…" at bounding box center [348, 257] width 333 height 11
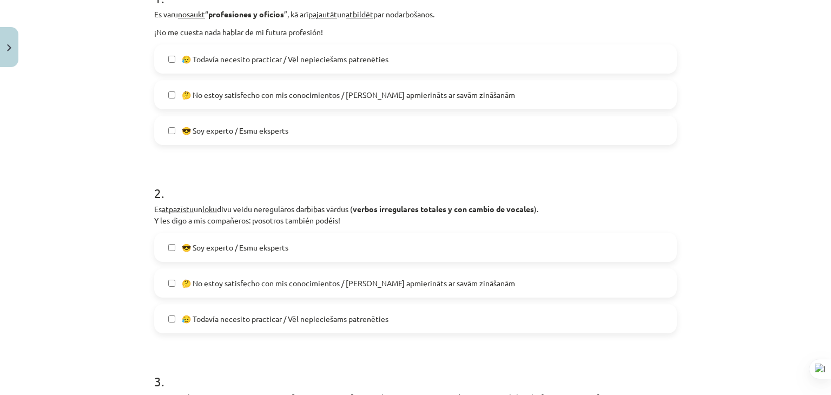
click at [286, 278] on span "🤔 No estoy satisfecho con mis conocimientos / Neesmu apmierināts ar savām zināš…" at bounding box center [348, 283] width 333 height 11
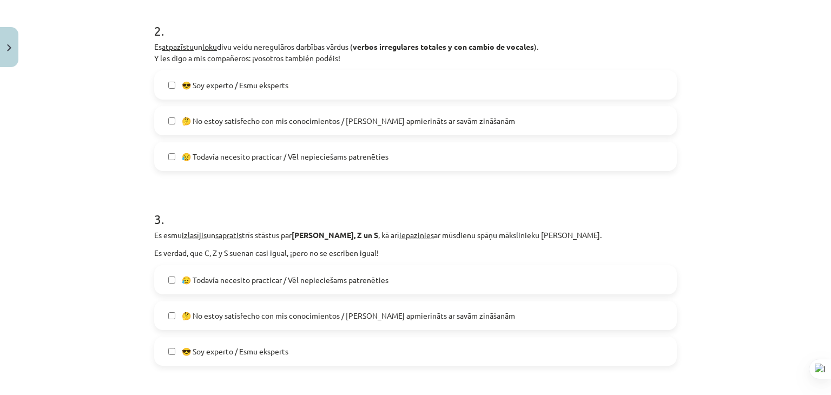
click at [287, 314] on span "🤔 No estoy satisfecho con mis conocimientos / Neesmu apmierināts ar savām zināš…" at bounding box center [348, 315] width 333 height 11
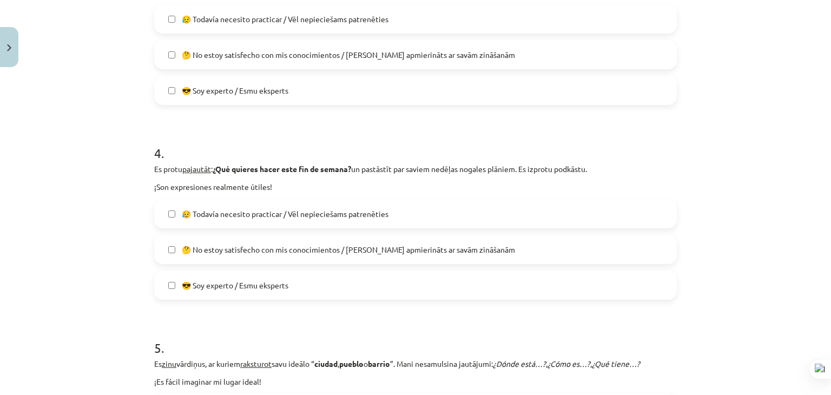
scroll to position [677, 0]
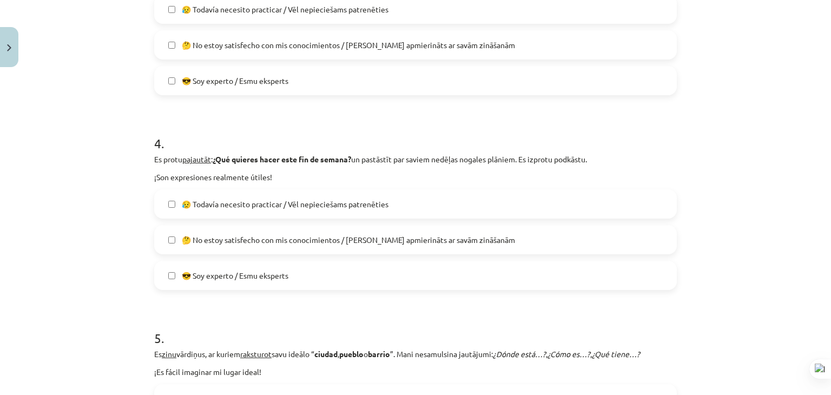
click at [290, 200] on span "😥 Todavía necesito practicar / Vēl nepieciešams patrenēties" at bounding box center [285, 204] width 207 height 11
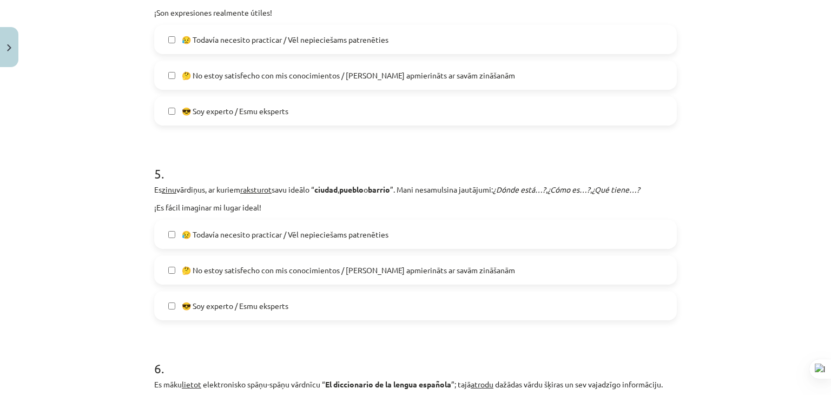
scroll to position [893, 0]
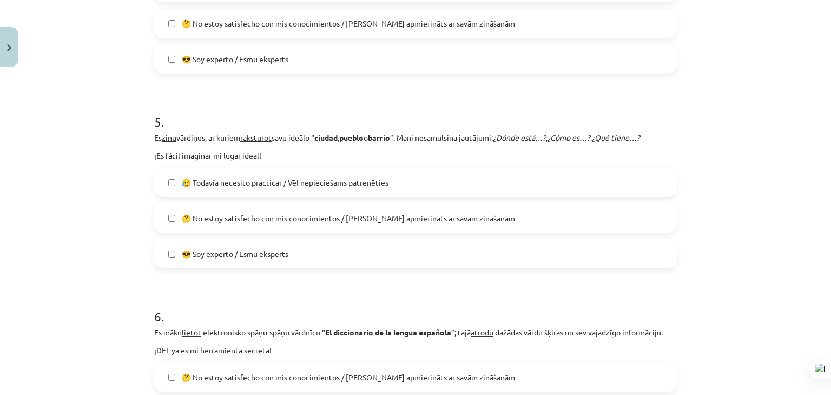
click at [304, 215] on span "🤔 No estoy satisfecho con mis conocimientos / Neesmu apmierināts ar savām zināš…" at bounding box center [348, 218] width 333 height 11
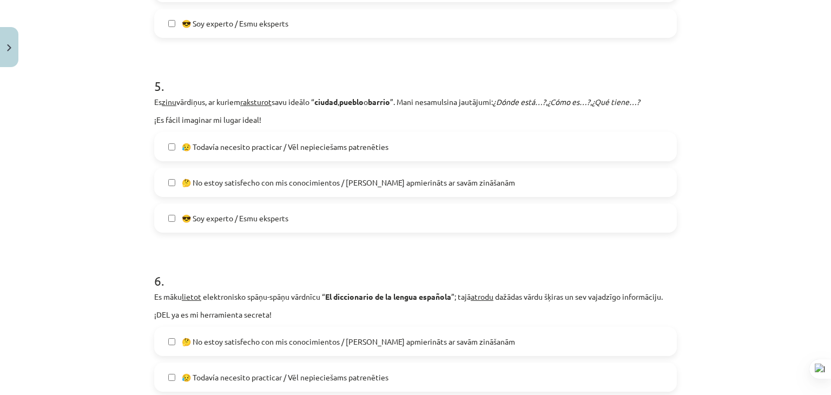
scroll to position [947, 0]
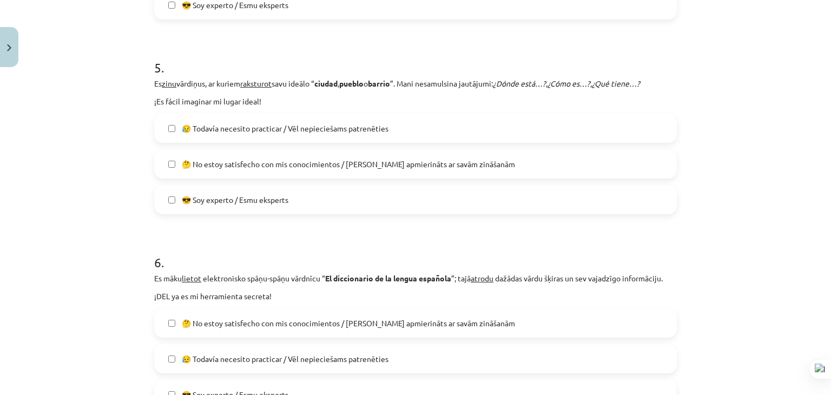
click at [307, 174] on label "🤔 No estoy satisfecho con mis conocimientos / Neesmu apmierināts ar savām zināš…" at bounding box center [415, 163] width 521 height 27
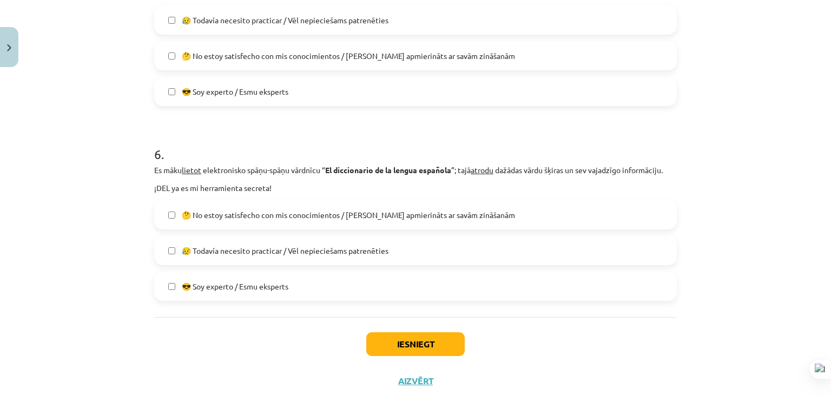
click at [324, 248] on span "😥 Todavía necesito practicar / Vēl nepieciešams patrenēties" at bounding box center [285, 250] width 207 height 11
click at [386, 339] on button "Iesniegt" at bounding box center [415, 344] width 99 height 24
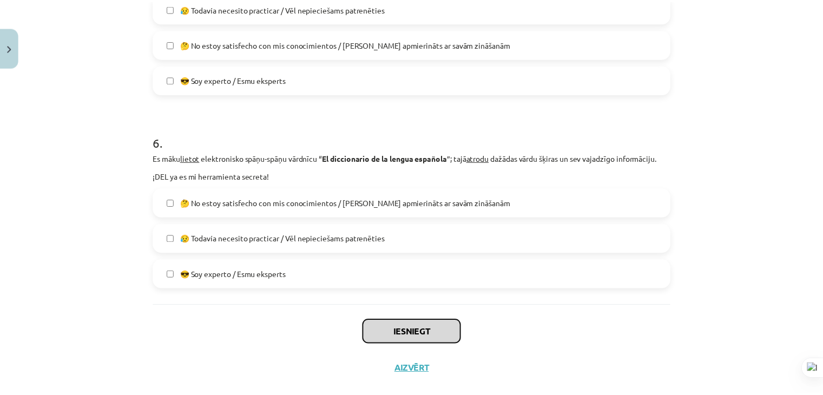
scroll to position [1087, 0]
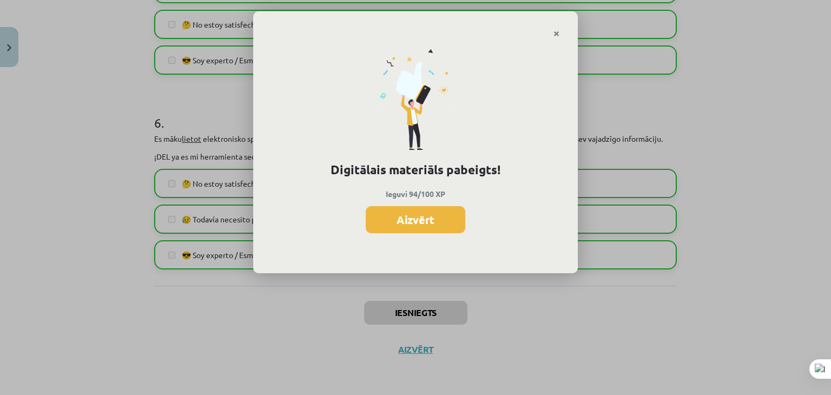
click at [415, 221] on button "Aizvērt" at bounding box center [416, 219] width 100 height 27
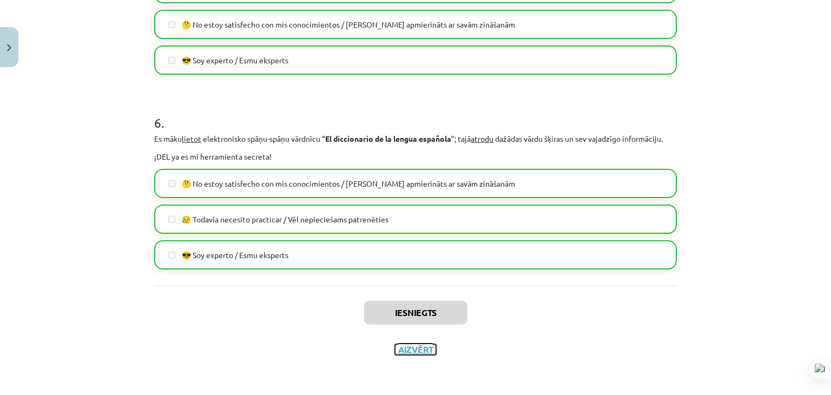
click at [414, 348] on button "Aizvērt" at bounding box center [415, 349] width 41 height 11
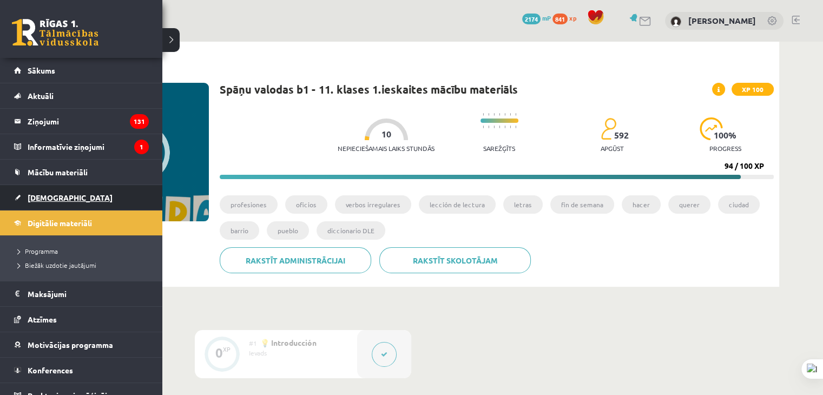
click at [44, 200] on span "[DEMOGRAPHIC_DATA]" at bounding box center [70, 198] width 85 height 10
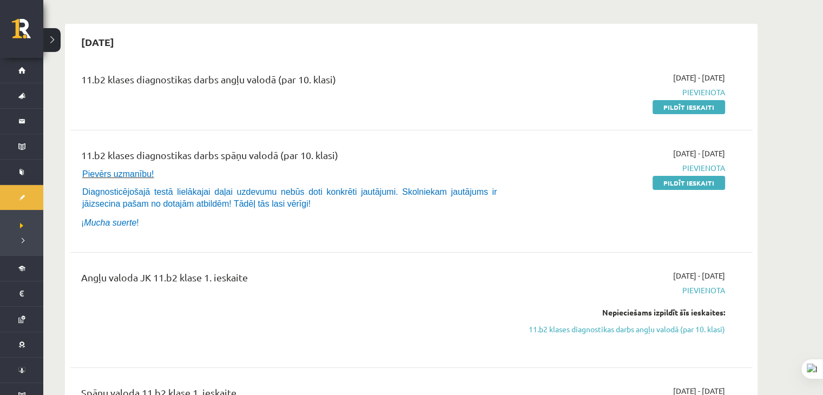
scroll to position [54, 0]
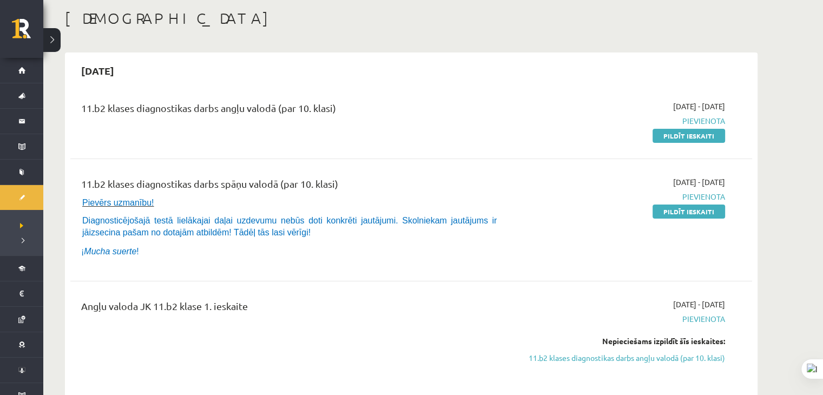
click at [654, 142] on div "11.b2 klases diagnostikas darbs angļu valodā (par 10. klasi) 2025-09-01 - 2025-…" at bounding box center [411, 121] width 682 height 62
click at [660, 139] on link "Pildīt ieskaiti" at bounding box center [689, 136] width 73 height 14
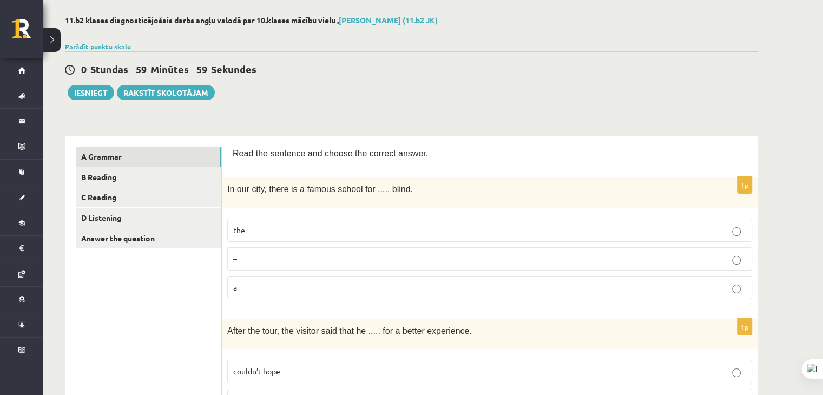
scroll to position [108, 0]
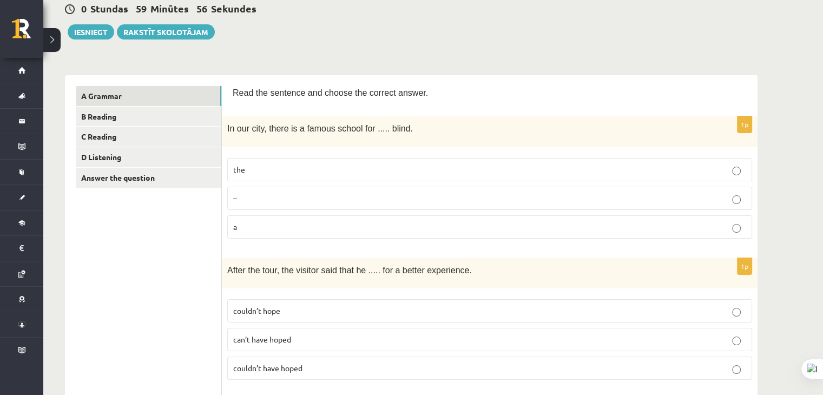
click at [261, 158] on label "the" at bounding box center [489, 169] width 525 height 23
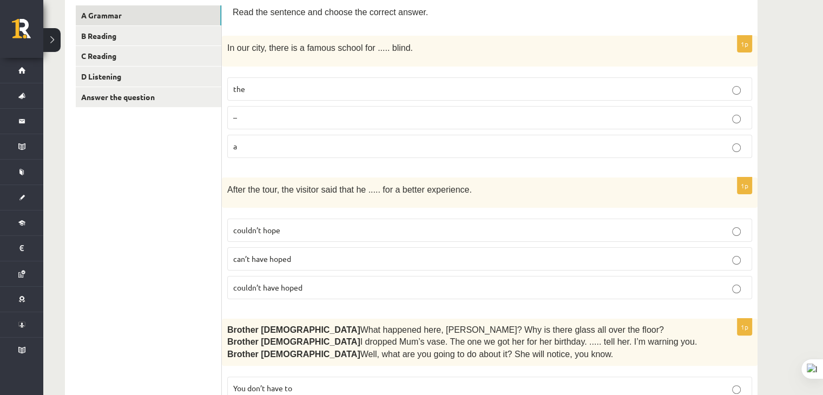
scroll to position [271, 0]
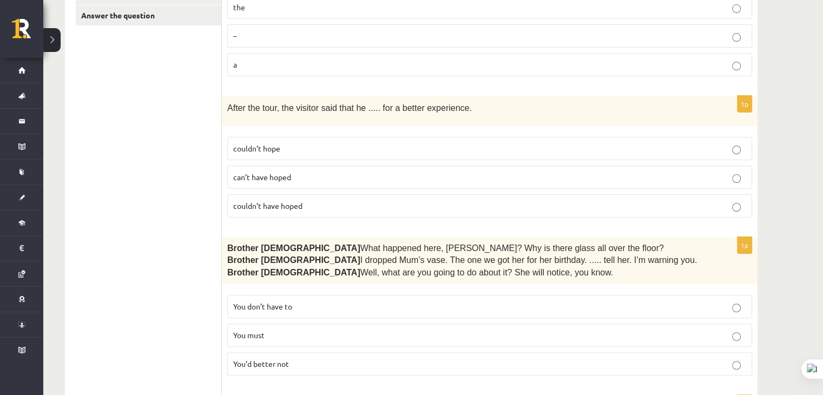
click at [291, 202] on span "couldn’t have hoped" at bounding box center [267, 206] width 69 height 10
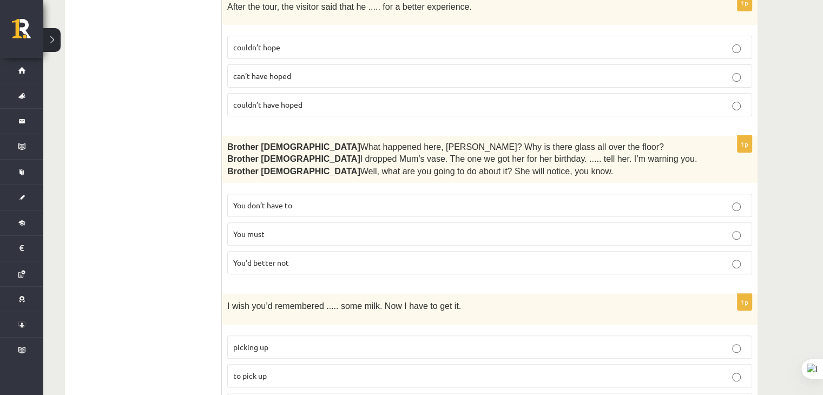
scroll to position [379, 0]
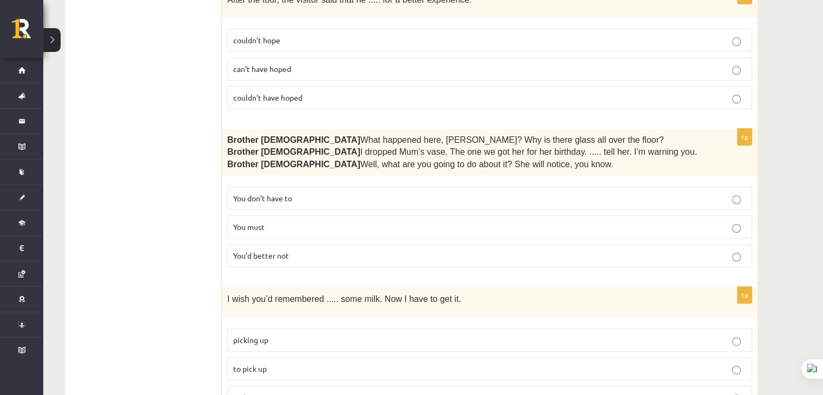
click at [294, 250] on p "You’d better not" at bounding box center [489, 255] width 513 height 11
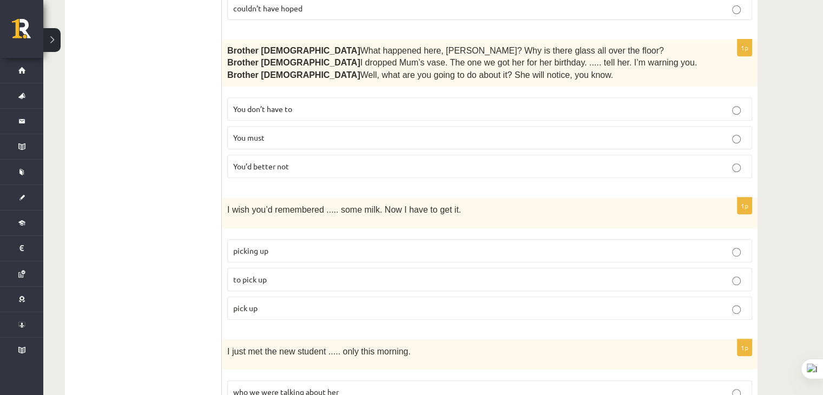
scroll to position [487, 0]
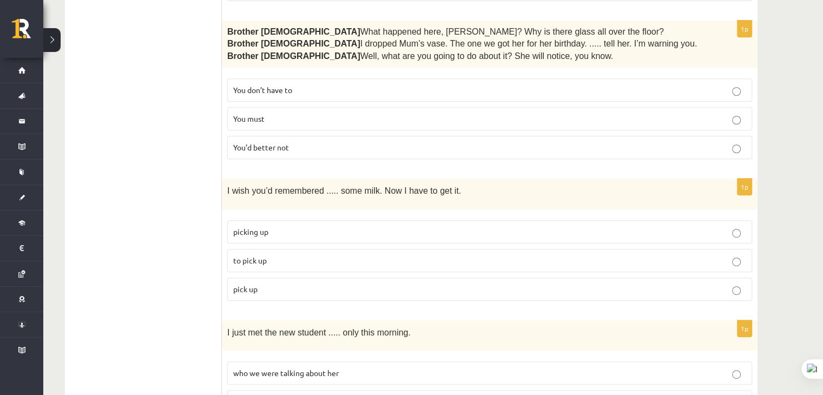
click at [321, 255] on p "to pick up" at bounding box center [489, 260] width 513 height 11
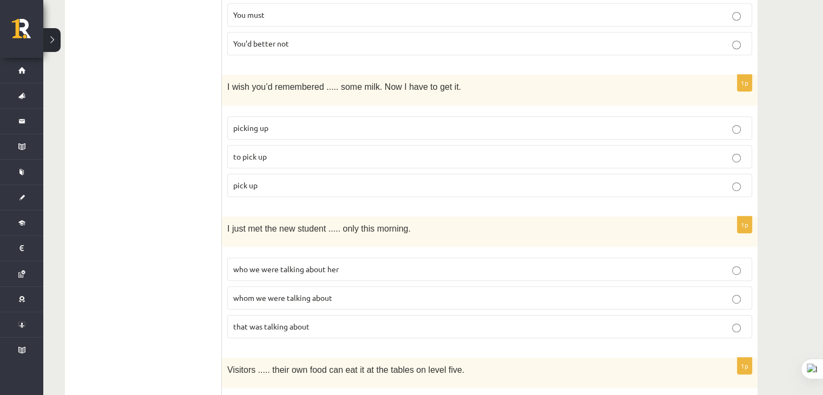
scroll to position [650, 0]
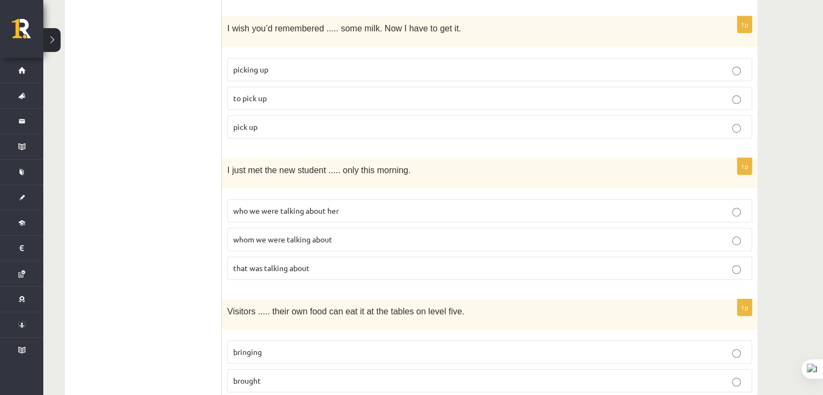
click at [314, 234] on span "whom we were talking about" at bounding box center [282, 239] width 99 height 10
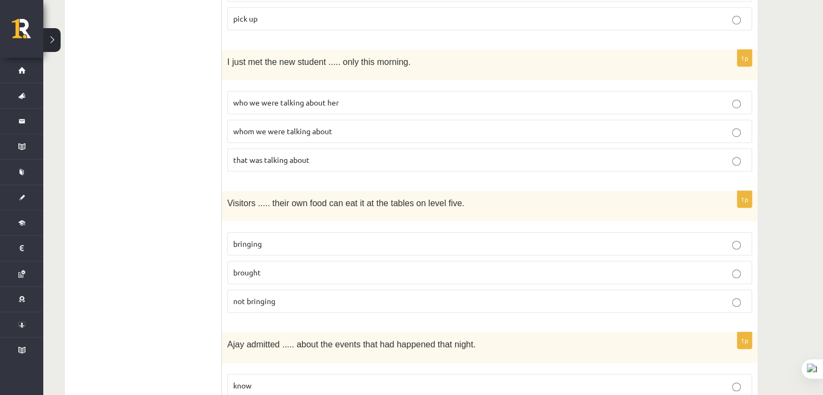
scroll to position [812, 0]
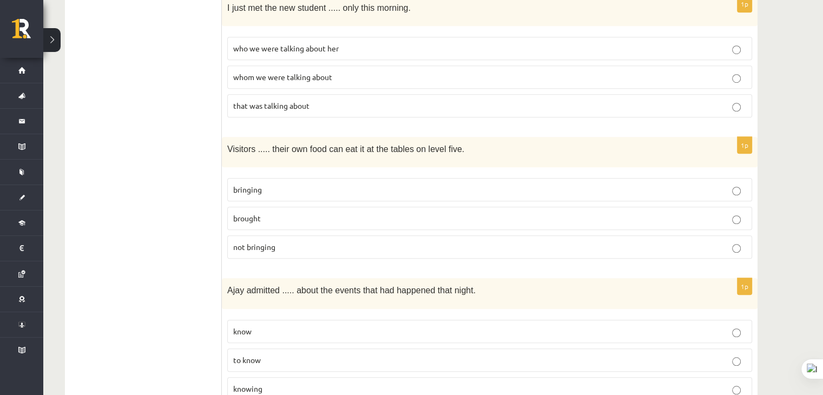
click at [264, 184] on p "bringing" at bounding box center [489, 189] width 513 height 11
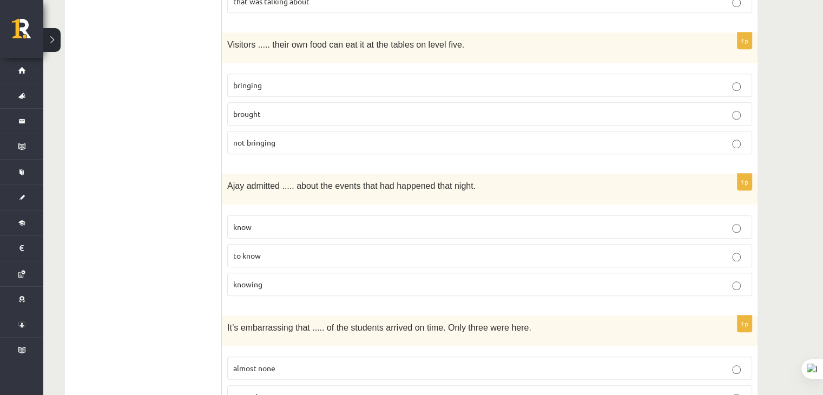
scroll to position [920, 0]
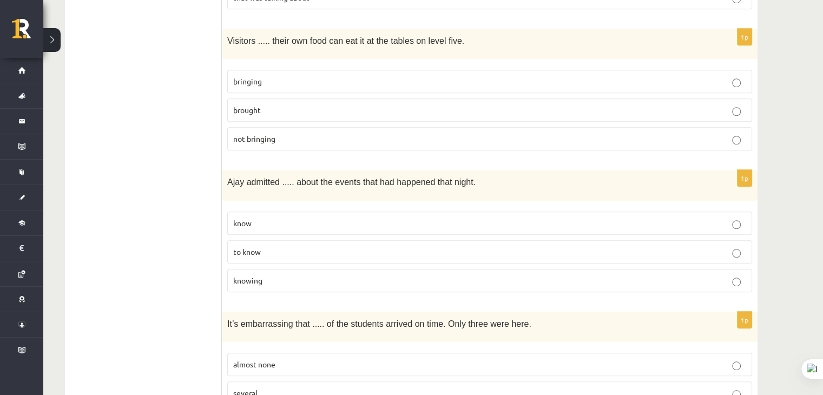
click at [274, 247] on label "to know" at bounding box center [489, 251] width 525 height 23
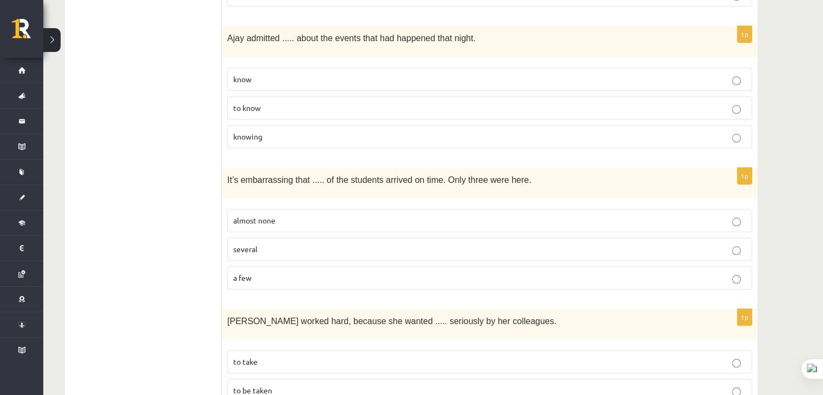
scroll to position [1083, 0]
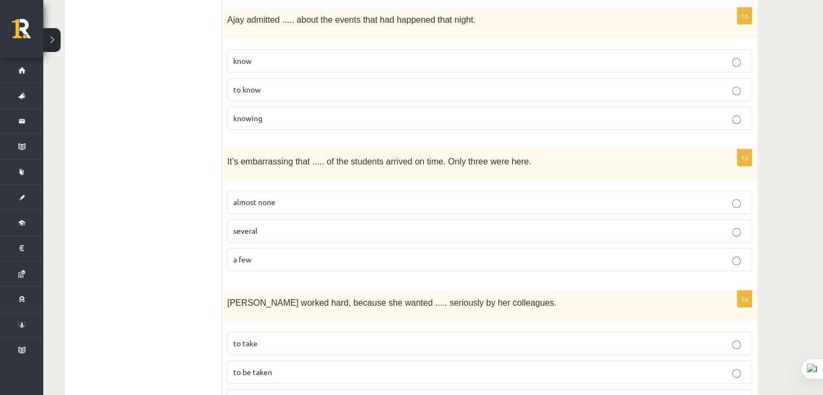
click at [272, 197] on span "almost none" at bounding box center [254, 202] width 42 height 10
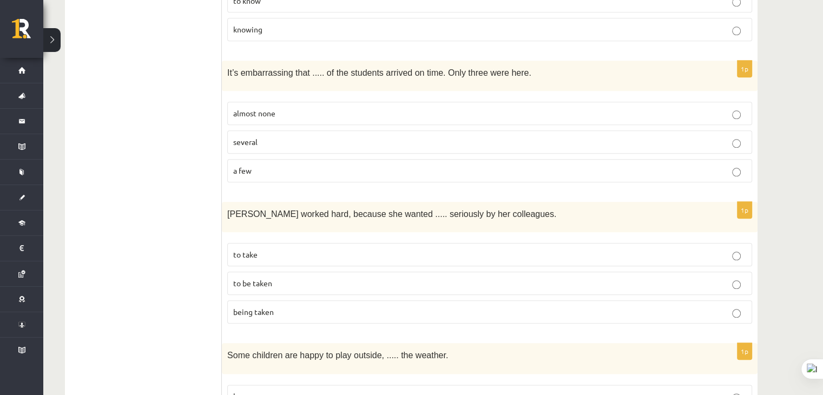
scroll to position [1191, 0]
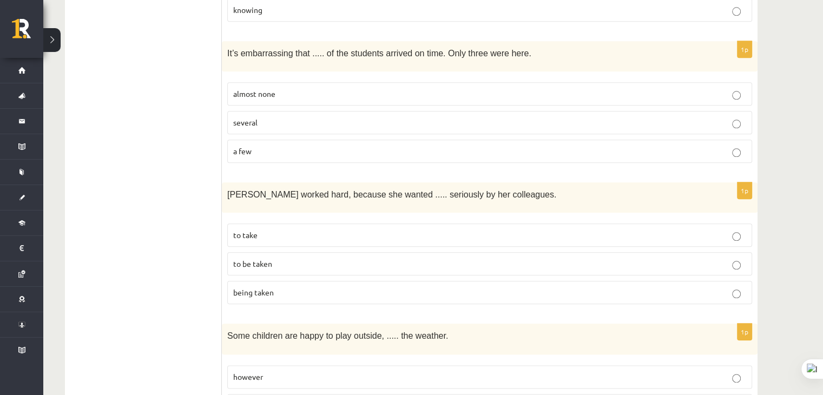
click at [288, 258] on p "to be taken" at bounding box center [489, 263] width 513 height 11
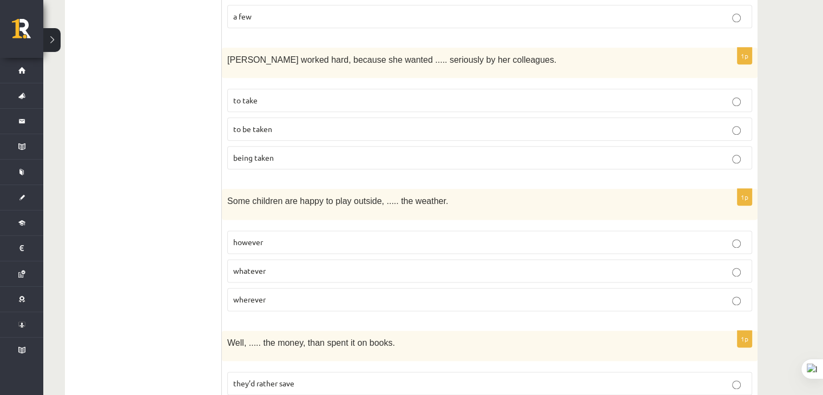
scroll to position [1353, 0]
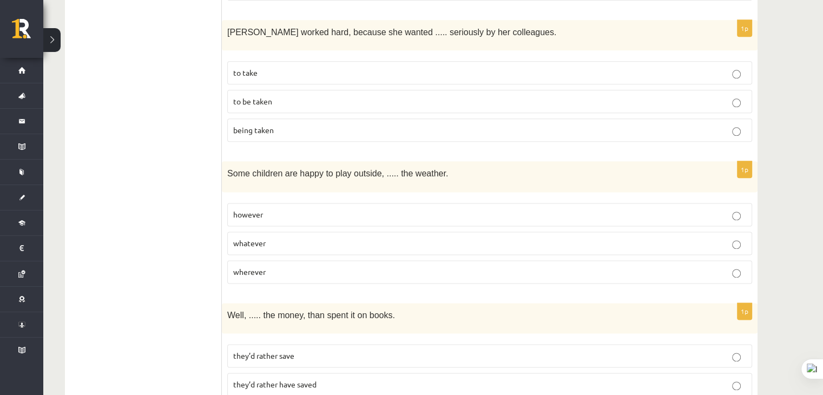
click at [277, 238] on p "whatever" at bounding box center [489, 243] width 513 height 11
click at [273, 209] on p "however" at bounding box center [489, 214] width 513 height 11
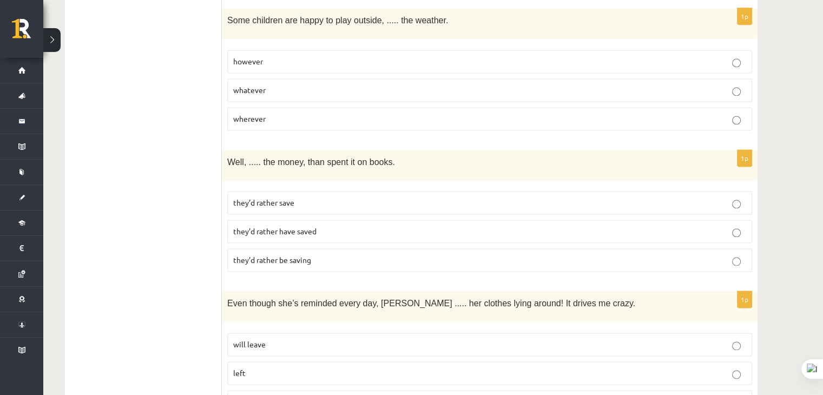
scroll to position [1570, 0]
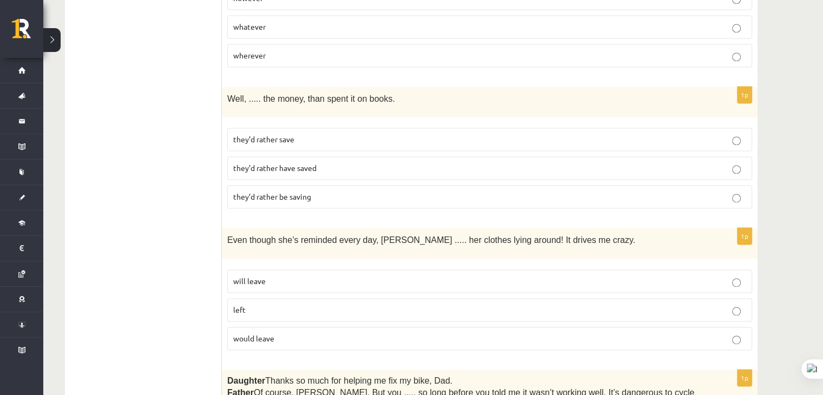
click at [276, 163] on span "they’d rather have saved" at bounding box center [274, 168] width 83 height 10
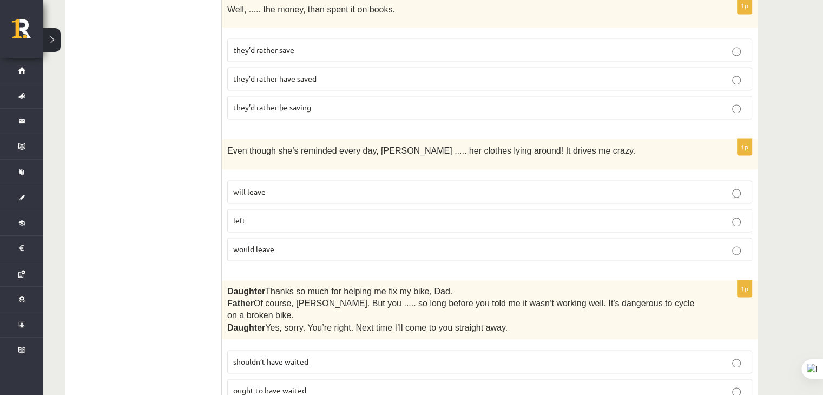
scroll to position [1678, 0]
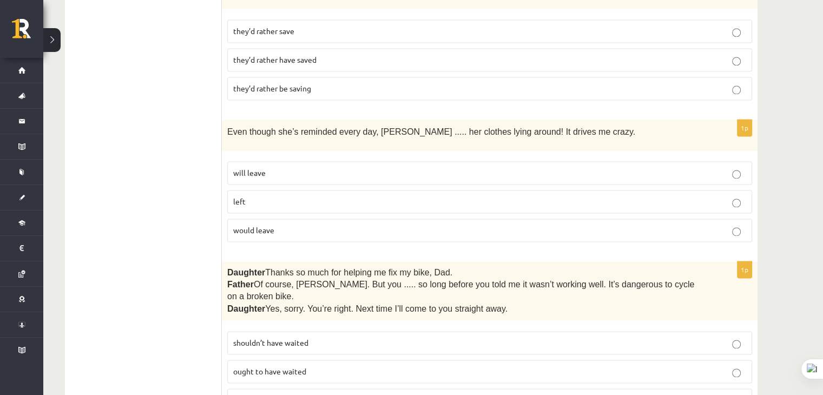
click at [272, 167] on p "will leave" at bounding box center [489, 172] width 513 height 11
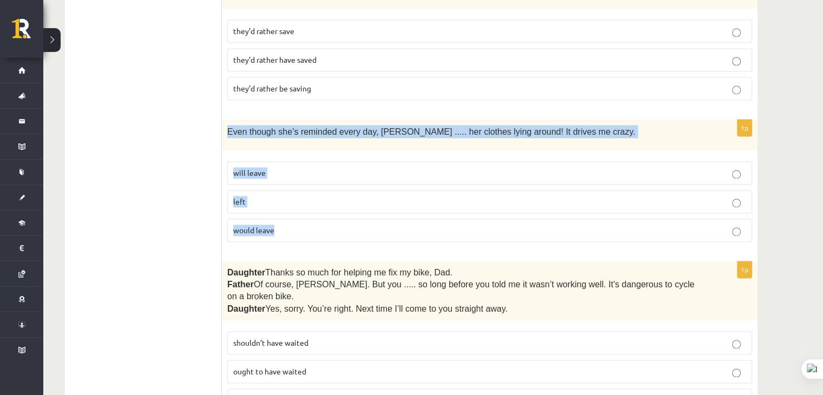
drag, startPoint x: 229, startPoint y: 111, endPoint x: 314, endPoint y: 224, distance: 141.1
click at [314, 224] on div "1p Even though she’s reminded every day, [PERSON_NAME] ..... her clothes lying …" at bounding box center [490, 185] width 536 height 130
copy div "Even though she’s reminded every day, [PERSON_NAME] ..... her clothes lying aro…"
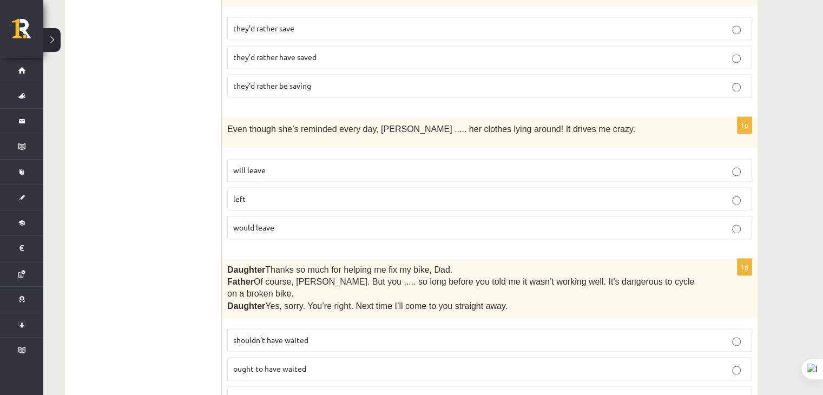
scroll to position [1786, 0]
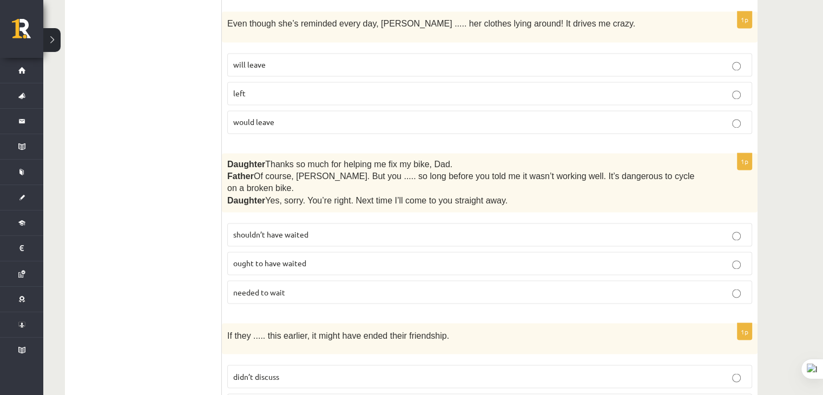
click at [248, 230] on span "shouldn’t have waited" at bounding box center [270, 235] width 75 height 10
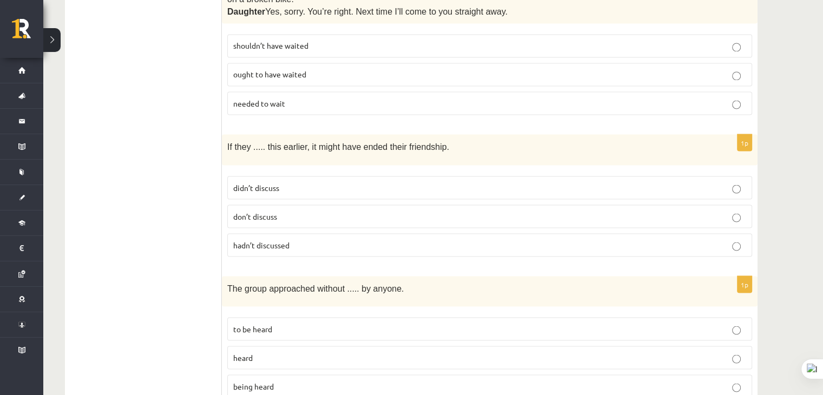
scroll to position [2003, 0]
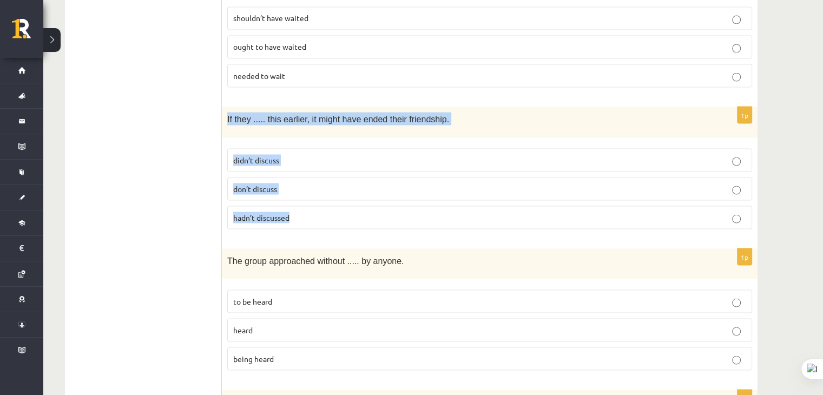
drag, startPoint x: 227, startPoint y: 84, endPoint x: 307, endPoint y: 186, distance: 129.5
click at [307, 186] on div "1p If they ..... this earlier, it might have ended their friendship. didn’t dis…" at bounding box center [490, 172] width 536 height 130
copy div "If they ..... this earlier, it might have ended their friendship. didn’t discus…"
click at [448, 206] on label "hadn’t discussed" at bounding box center [489, 217] width 525 height 23
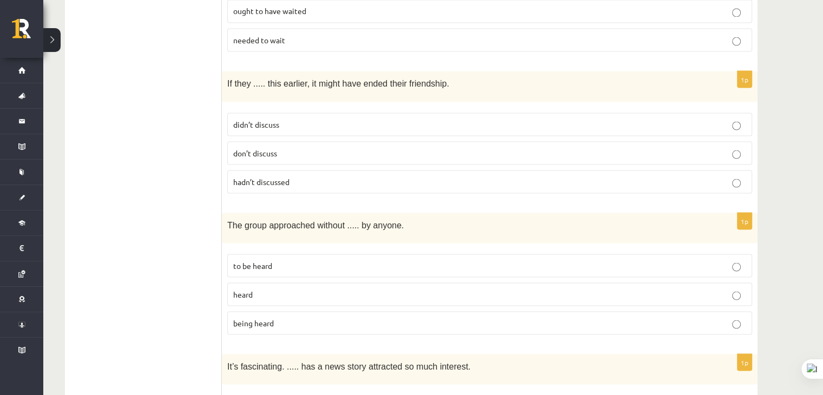
scroll to position [2057, 0]
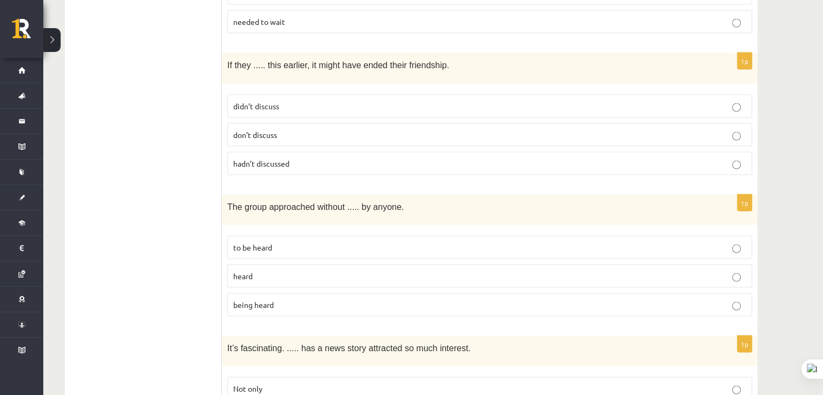
click at [270, 299] on span "being heard" at bounding box center [253, 304] width 41 height 10
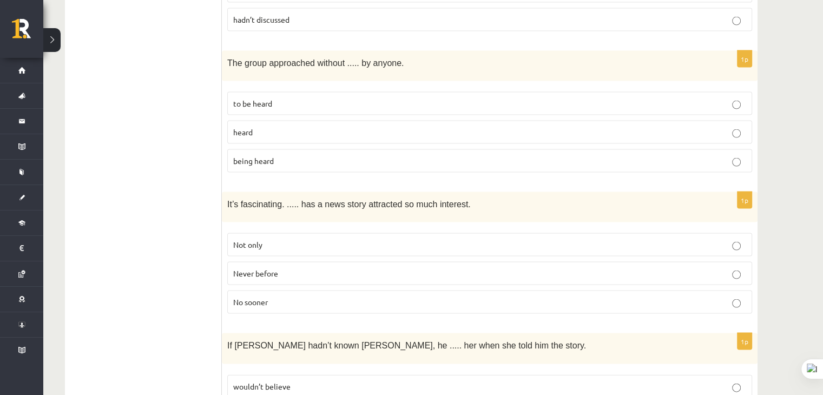
scroll to position [2219, 0]
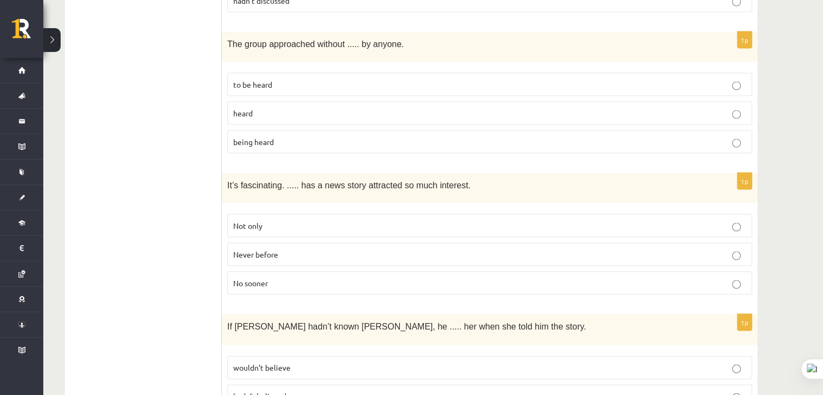
click at [258, 250] on span "Never before" at bounding box center [255, 255] width 45 height 10
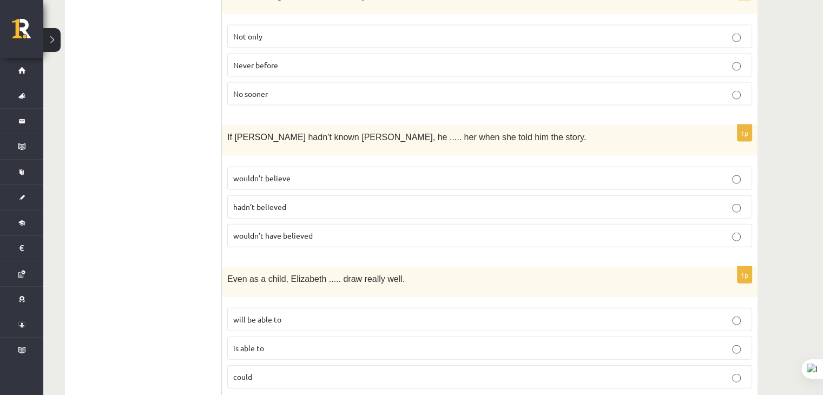
scroll to position [2310, 0]
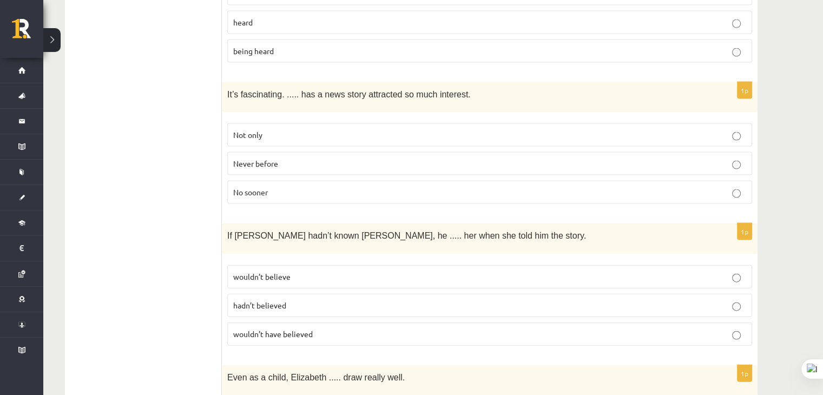
click at [298, 329] on span "wouldn’t have believed" at bounding box center [273, 334] width 80 height 10
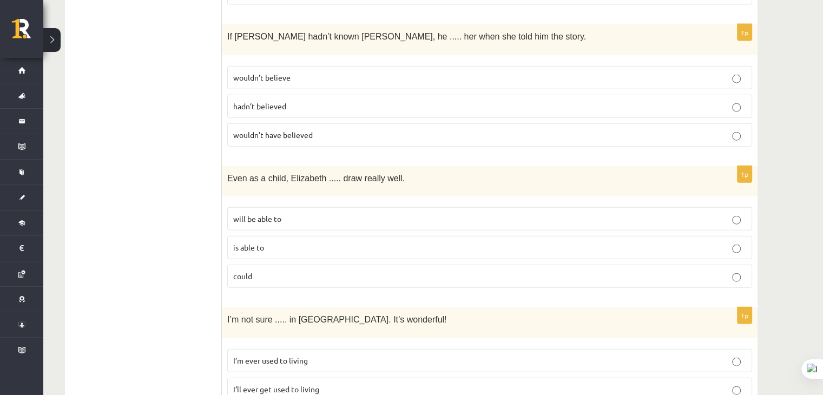
scroll to position [2527, 0]
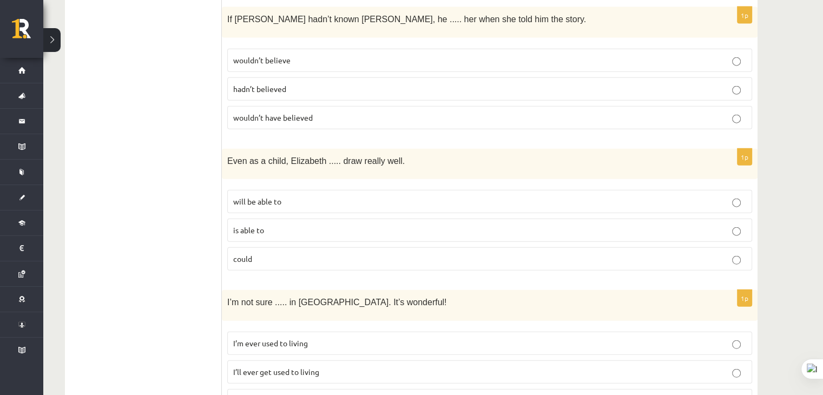
click at [277, 253] on p "could" at bounding box center [489, 258] width 513 height 11
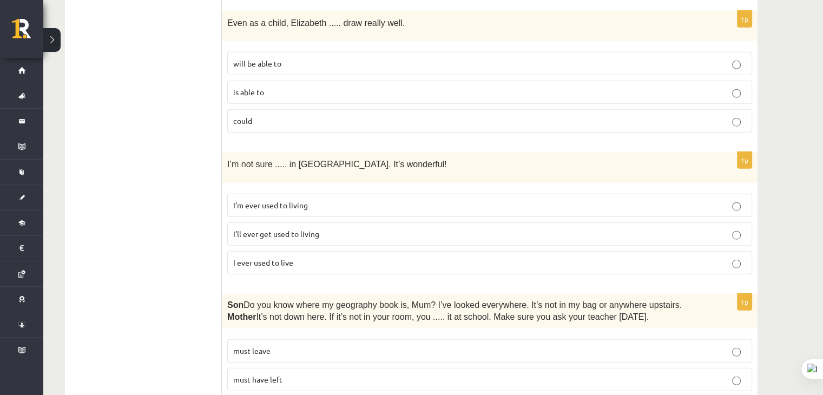
scroll to position [2689, 0]
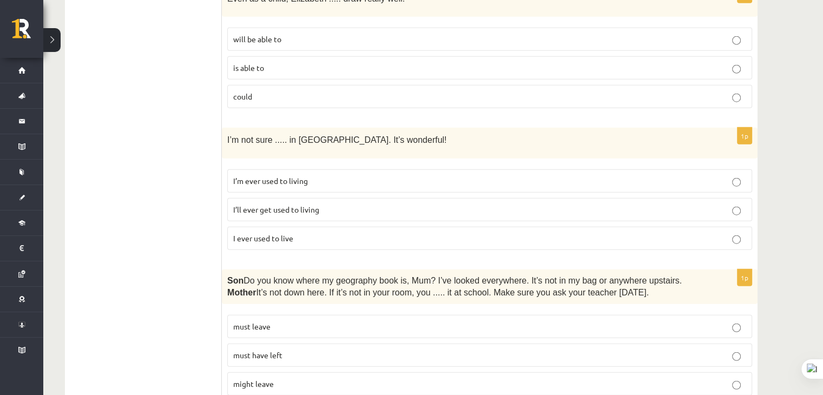
click at [267, 205] on span "I’ll ever get used to living" at bounding box center [276, 210] width 86 height 10
click at [266, 350] on p "must have left" at bounding box center [489, 355] width 513 height 11
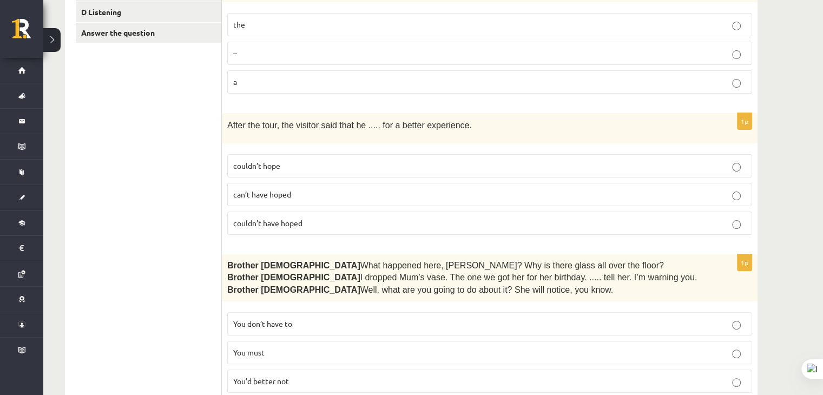
scroll to position [37, 0]
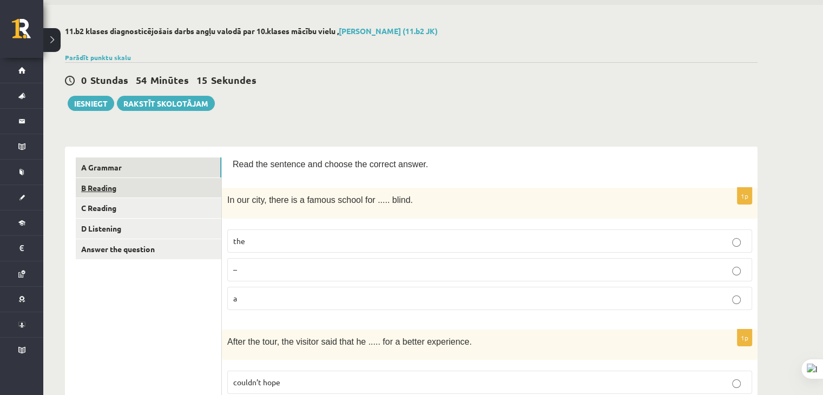
click at [132, 191] on link "B Reading" at bounding box center [149, 188] width 146 height 20
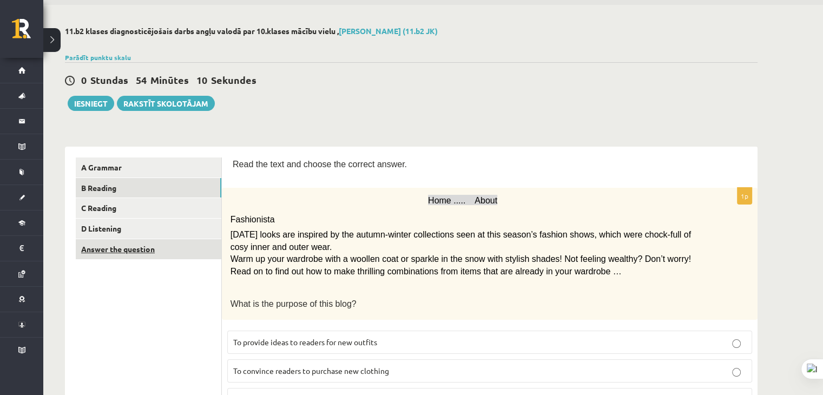
click at [158, 245] on link "Answer the question" at bounding box center [149, 249] width 146 height 20
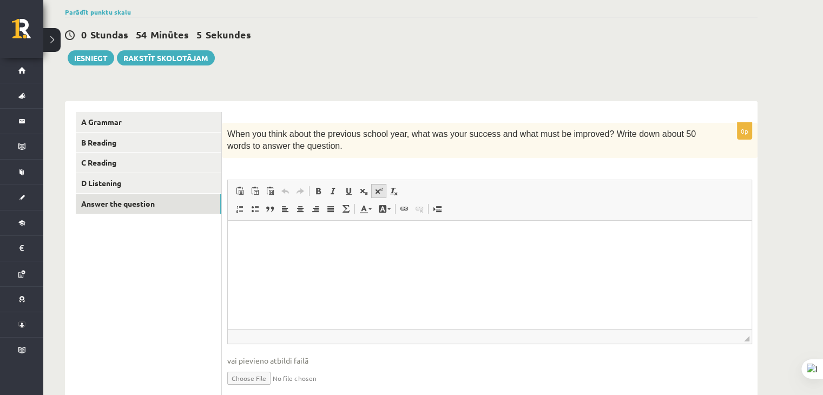
scroll to position [124, 0]
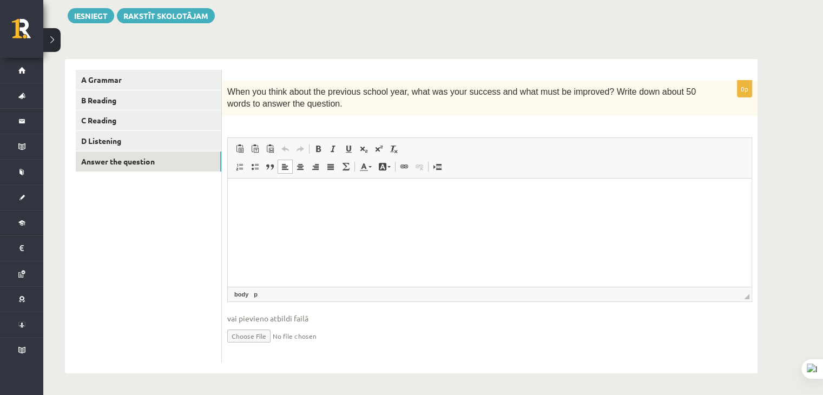
click at [269, 204] on html at bounding box center [490, 194] width 524 height 33
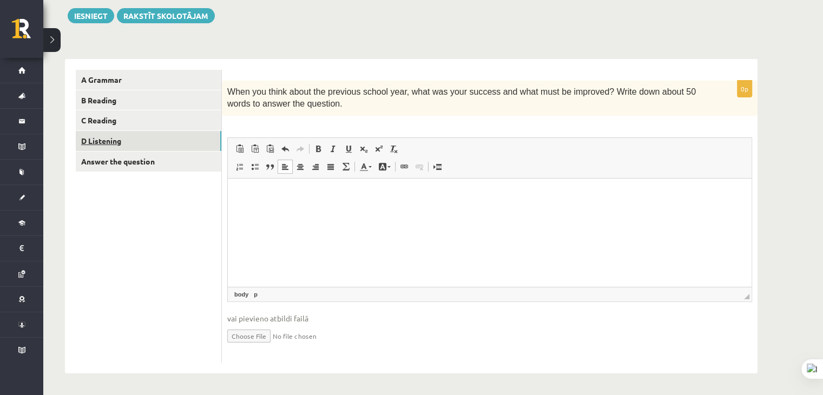
click at [179, 143] on link "D Listening" at bounding box center [149, 141] width 146 height 20
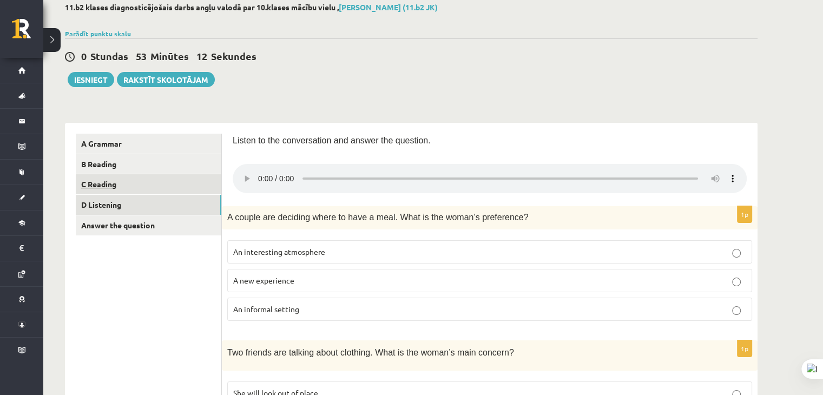
scroll to position [0, 0]
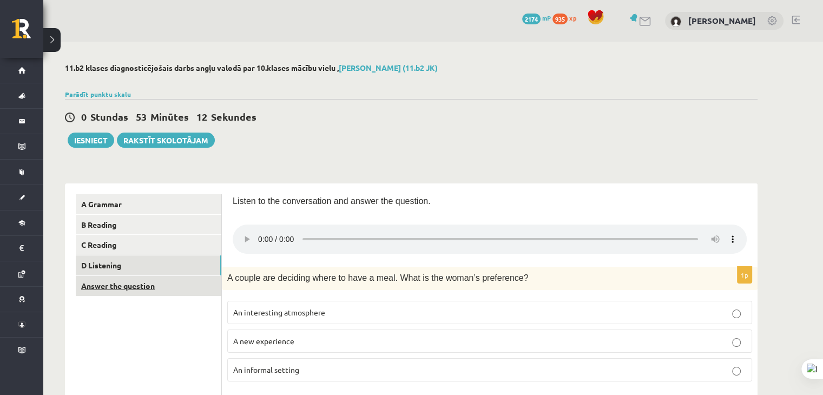
click at [173, 280] on link "Answer the question" at bounding box center [149, 286] width 146 height 20
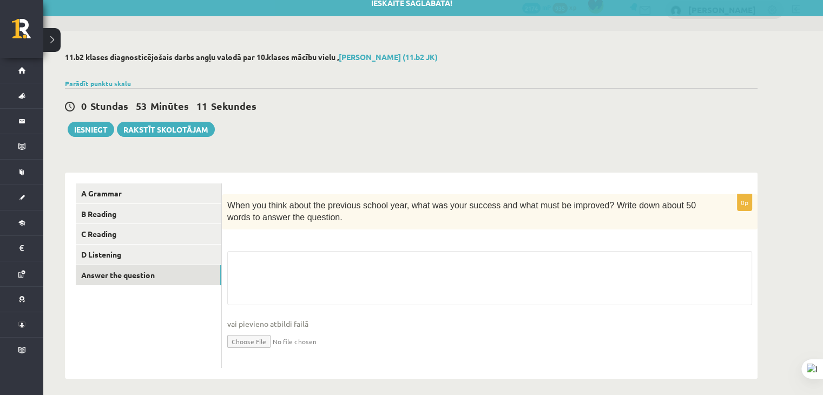
scroll to position [17, 0]
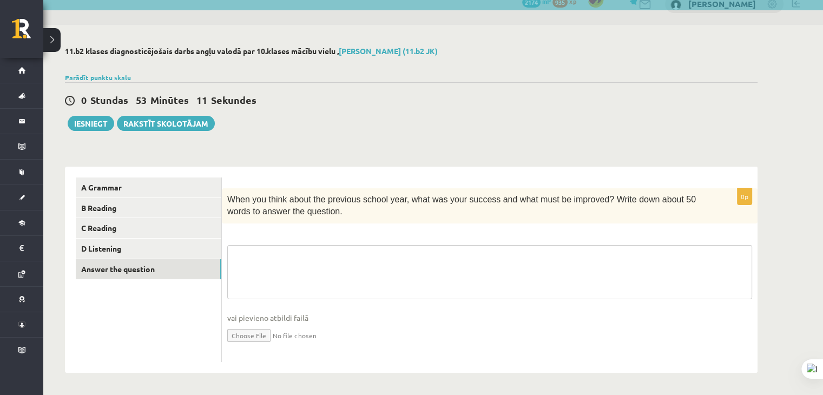
click at [302, 250] on textarea at bounding box center [489, 272] width 525 height 54
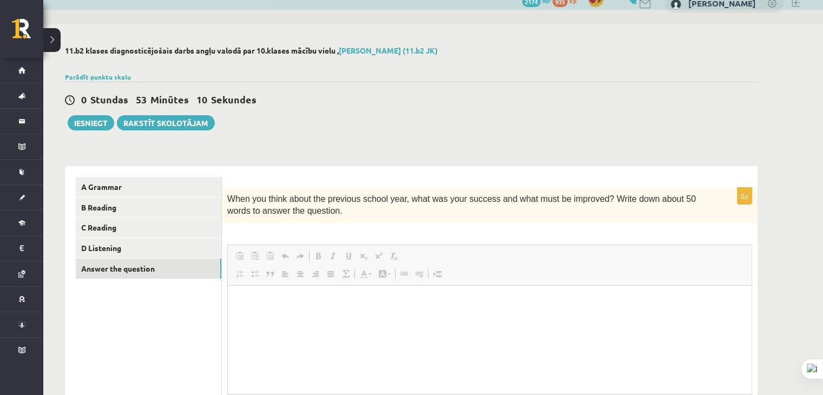
scroll to position [0, 0]
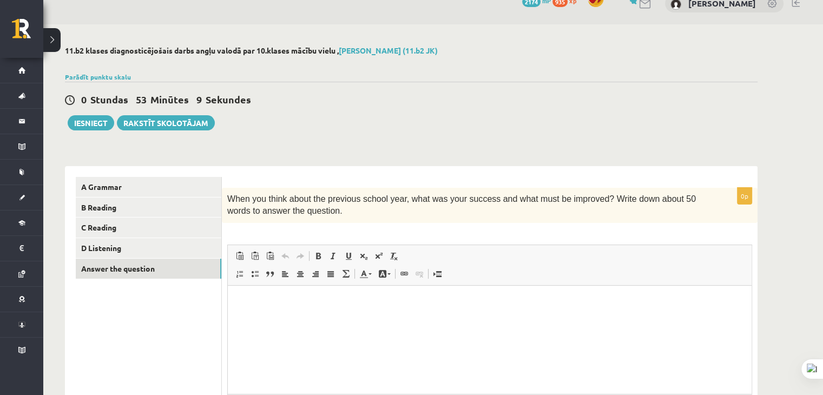
click at [314, 300] on p "Editor, wiswyg-editor-user-answer-47024953571460" at bounding box center [490, 301] width 502 height 11
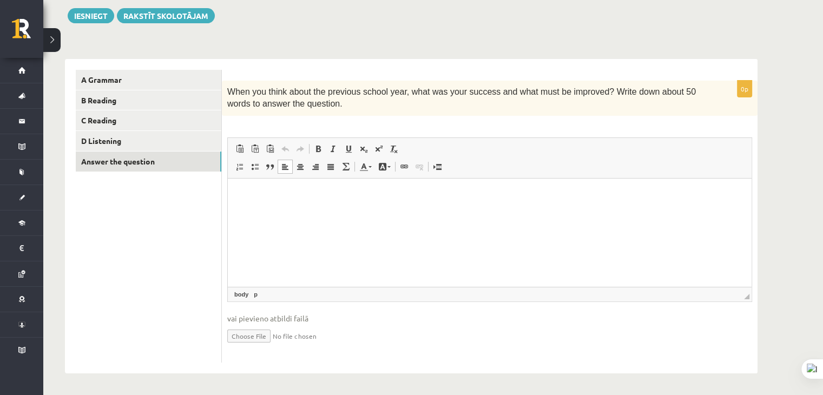
scroll to position [16, 0]
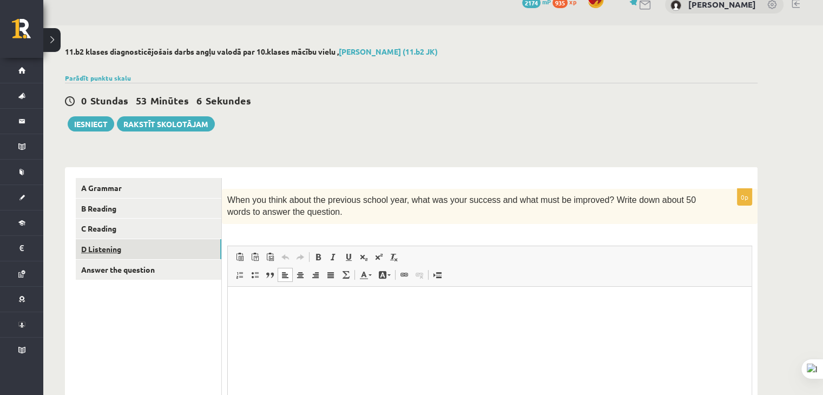
click at [156, 253] on link "D Listening" at bounding box center [149, 249] width 146 height 20
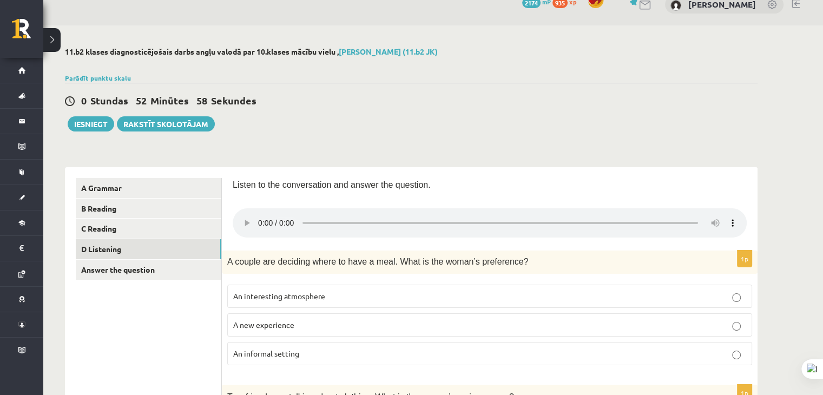
click at [504, 120] on div "0 Stundas 52 Minūtes 58 Sekundes Ieskaite saglabāta! Iesniegt Rakstīt skolotājam" at bounding box center [411, 107] width 693 height 49
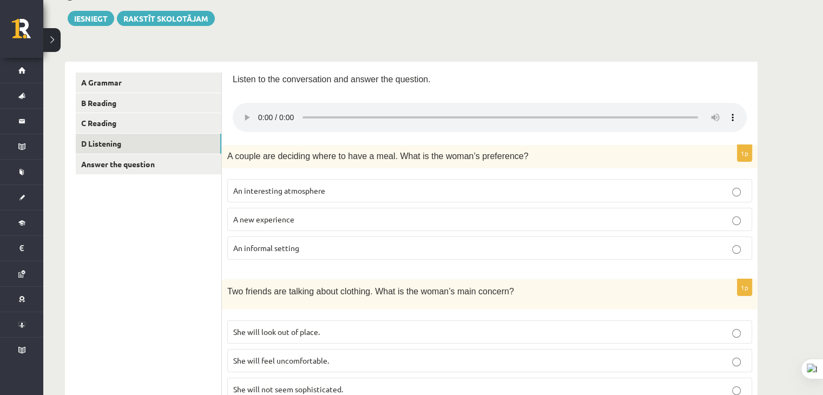
scroll to position [124, 0]
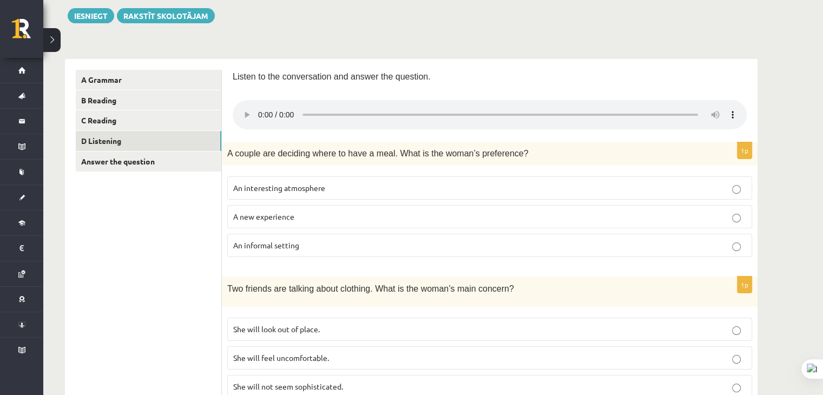
click at [298, 249] on p "An informal setting" at bounding box center [489, 245] width 513 height 11
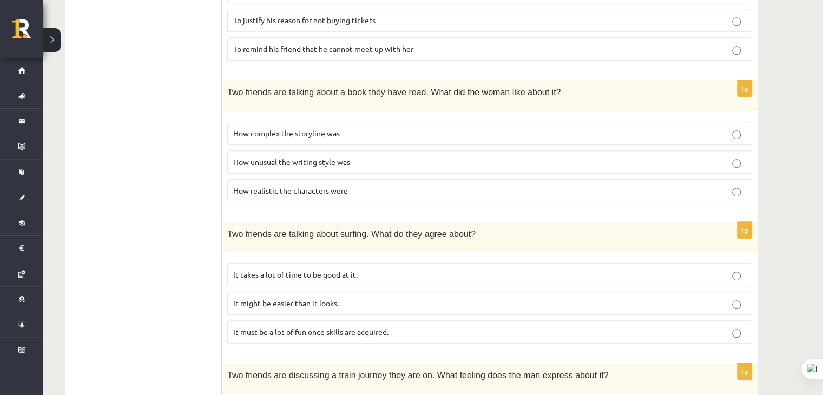
scroll to position [666, 0]
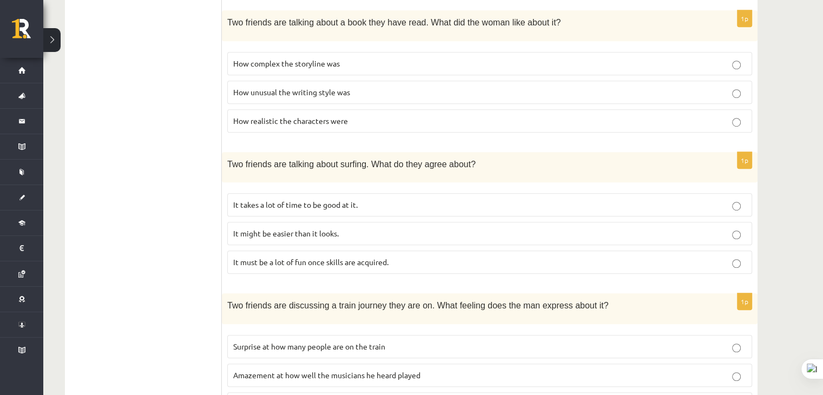
click at [313, 200] on span "It takes a lot of time to be good at it." at bounding box center [295, 205] width 124 height 10
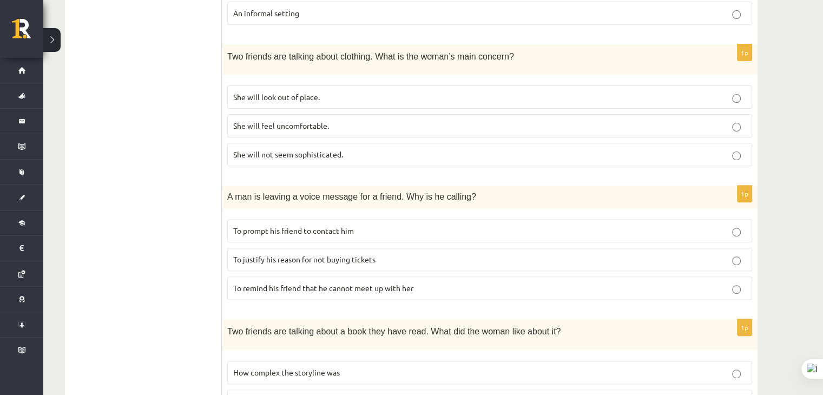
scroll to position [341, 0]
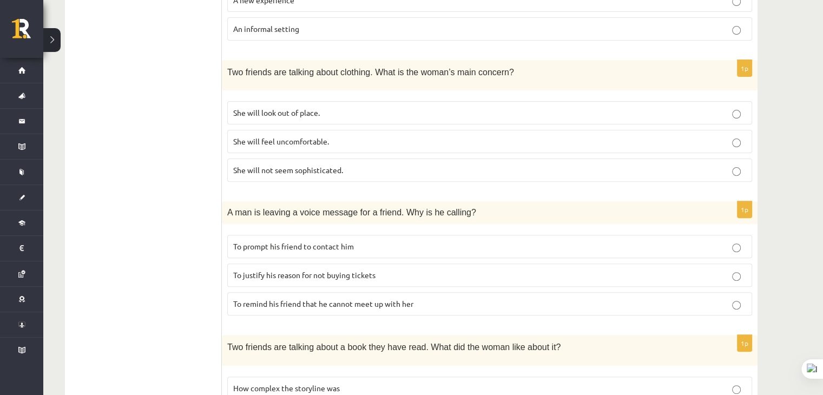
click at [450, 273] on p "To justify his reason for not buying tickets" at bounding box center [489, 275] width 513 height 11
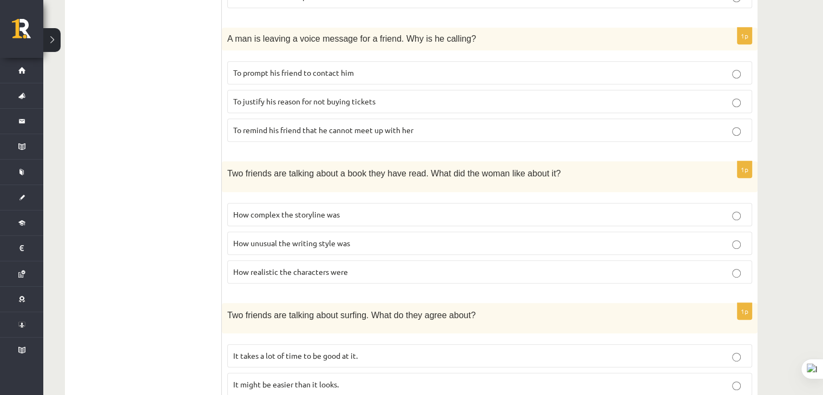
scroll to position [503, 0]
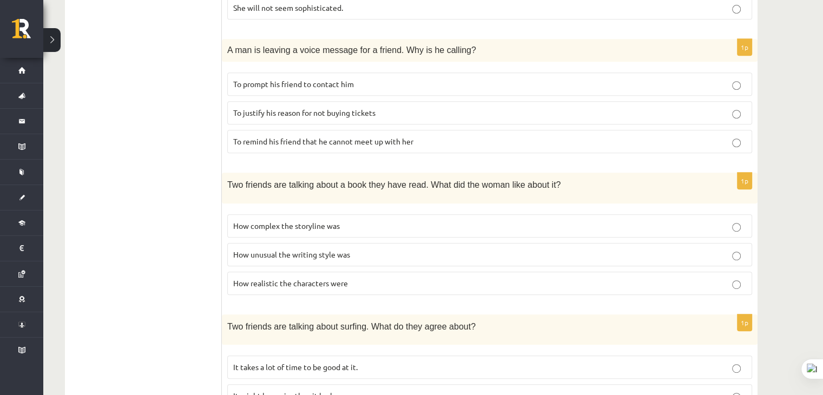
click at [333, 272] on label "How realistic the characters were" at bounding box center [489, 283] width 525 height 23
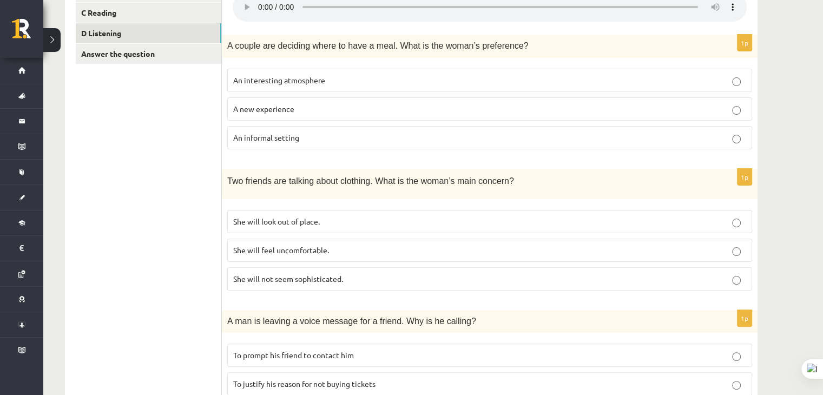
scroll to position [233, 0]
click at [367, 244] on p "She will feel uncomfortable." at bounding box center [489, 249] width 513 height 11
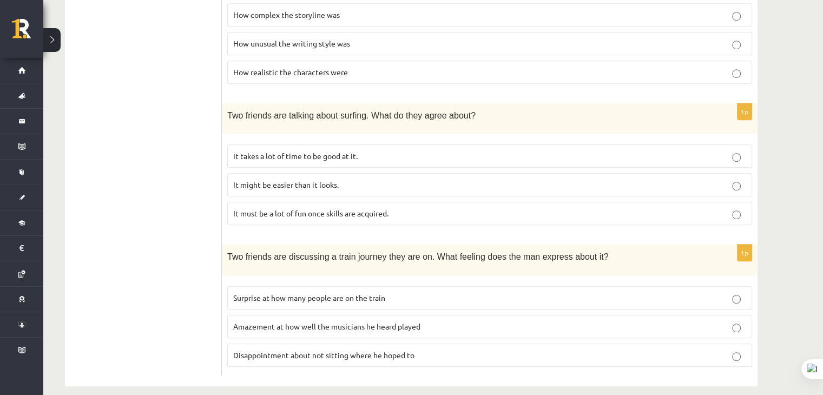
scroll to position [720, 0]
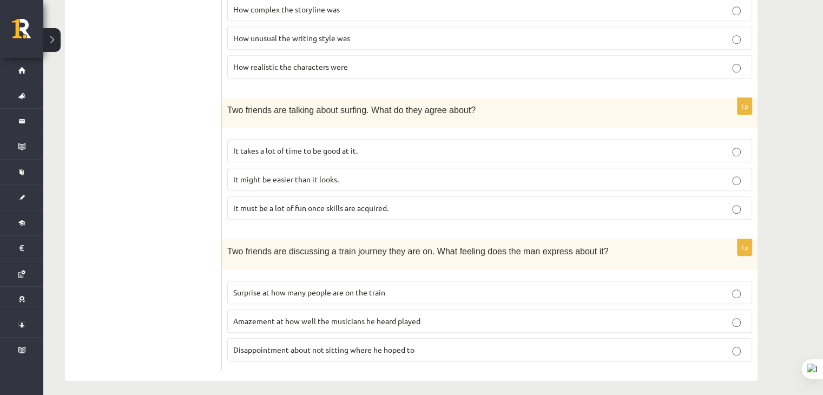
click at [417, 344] on p "Disappointment about not sitting where he hoped to" at bounding box center [489, 349] width 513 height 11
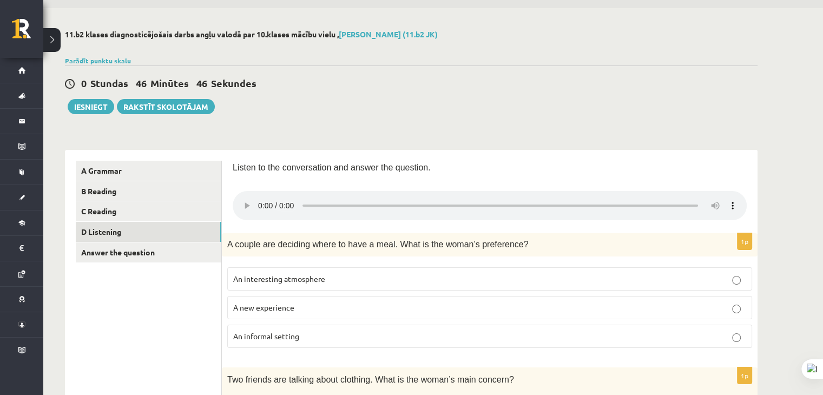
scroll to position [16, 0]
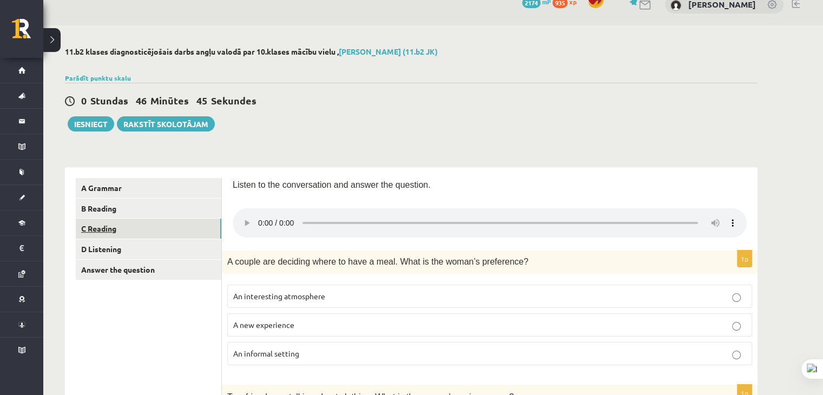
click at [124, 232] on link "C Reading" at bounding box center [149, 229] width 146 height 20
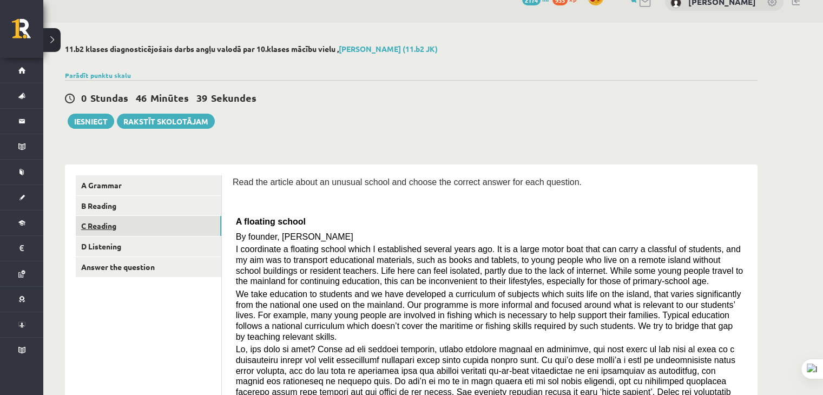
scroll to position [0, 0]
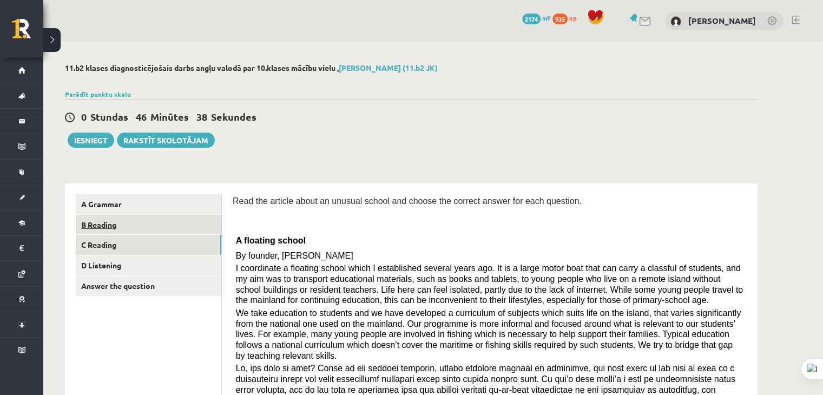
click at [100, 228] on link "B Reading" at bounding box center [149, 225] width 146 height 20
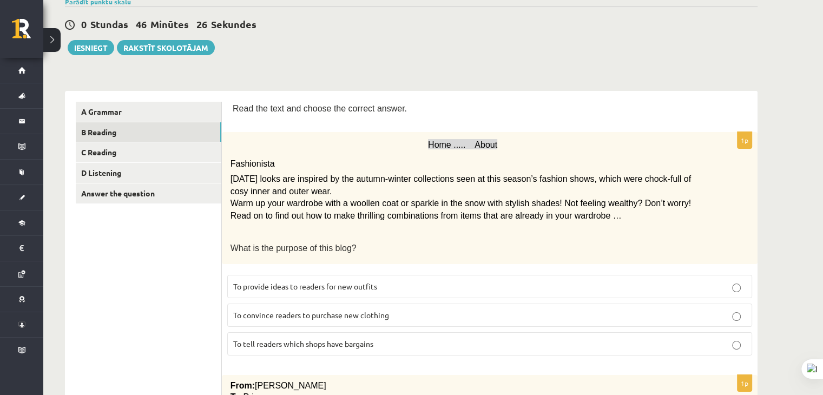
scroll to position [108, 0]
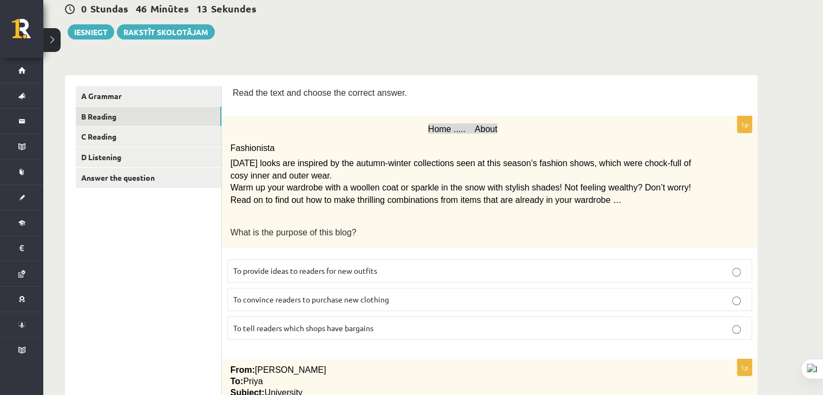
click at [385, 267] on p "To provide ideas to readers for new outfits" at bounding box center [489, 270] width 513 height 11
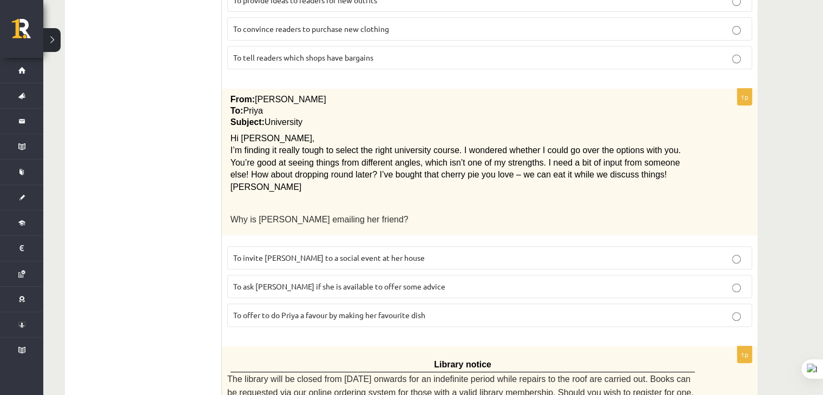
scroll to position [433, 0]
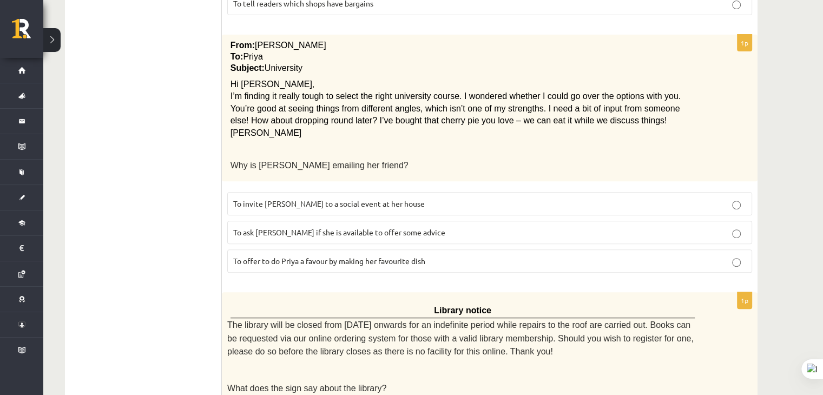
click at [407, 230] on p "To ask [PERSON_NAME] if she is available to offer some advice" at bounding box center [489, 232] width 513 height 11
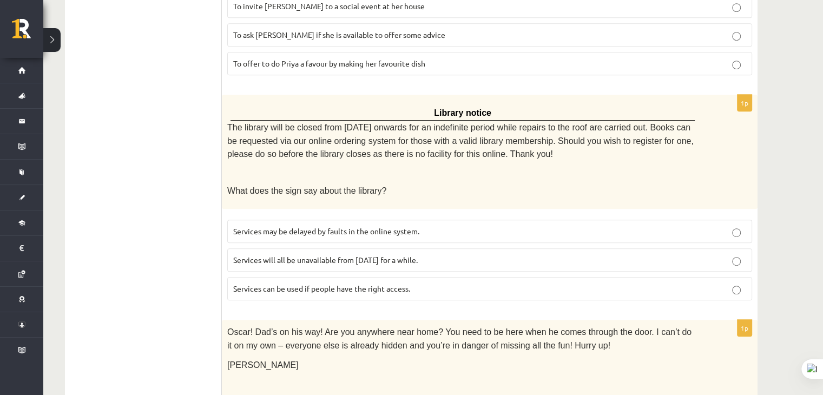
scroll to position [650, 0]
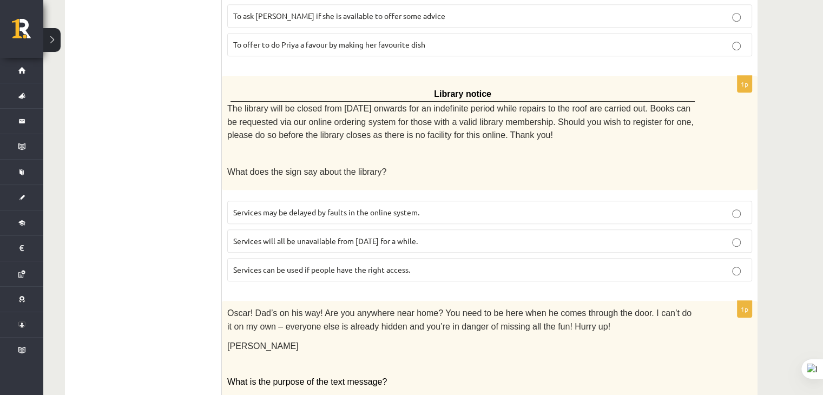
click at [437, 235] on p "Services will all be unavailable from [DATE] for a while." at bounding box center [489, 240] width 513 height 11
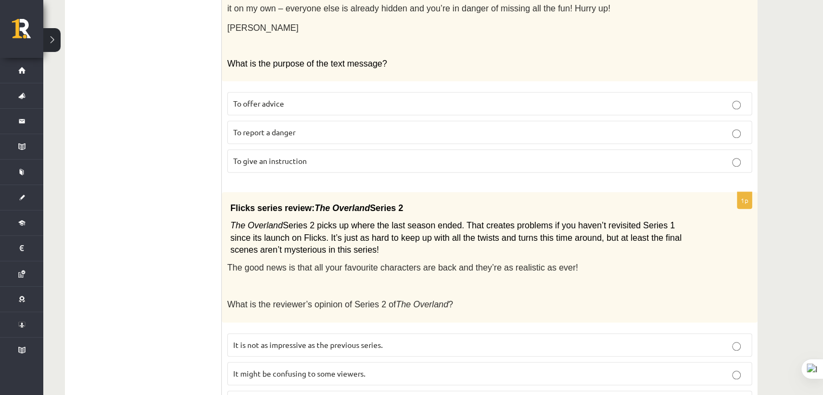
scroll to position [1033, 0]
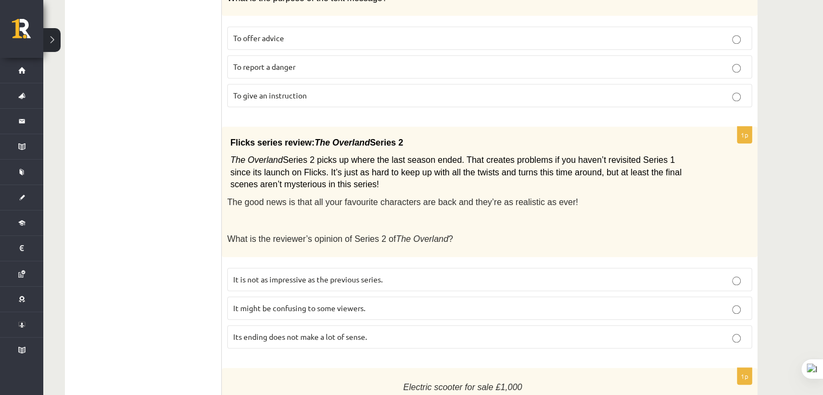
click at [325, 90] on p "To give an instruction" at bounding box center [489, 95] width 513 height 11
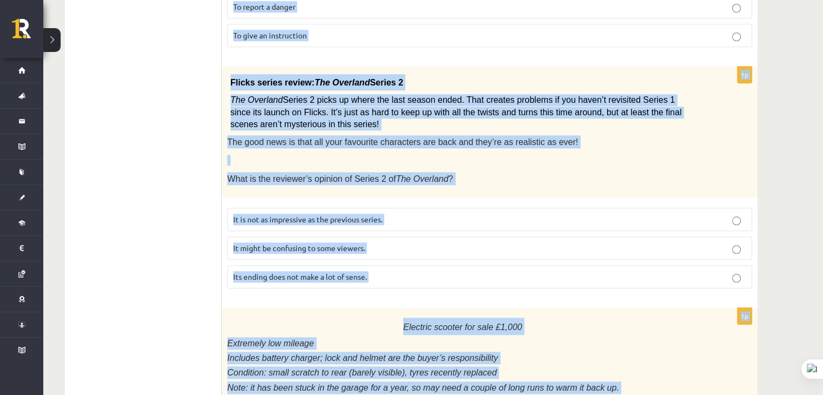
scroll to position [1250, 0]
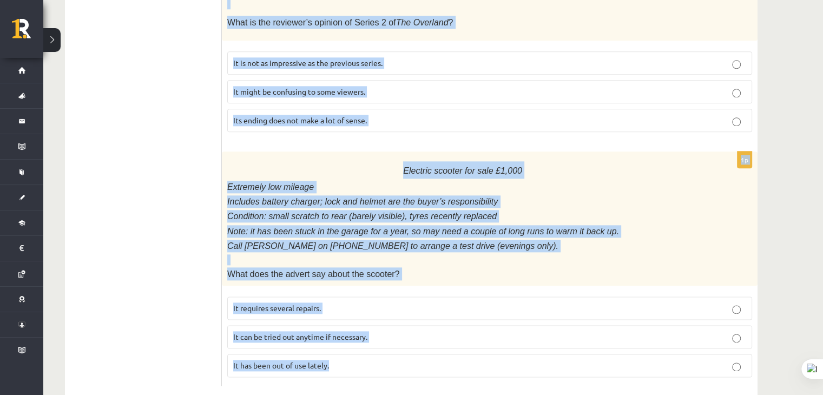
drag, startPoint x: 234, startPoint y: 202, endPoint x: 372, endPoint y: 345, distance: 198.7
copy form "Lore ips dolo sit ametco adi elitsed doeius. 5t Inci ..... Utlab Etdoloremag Al…"
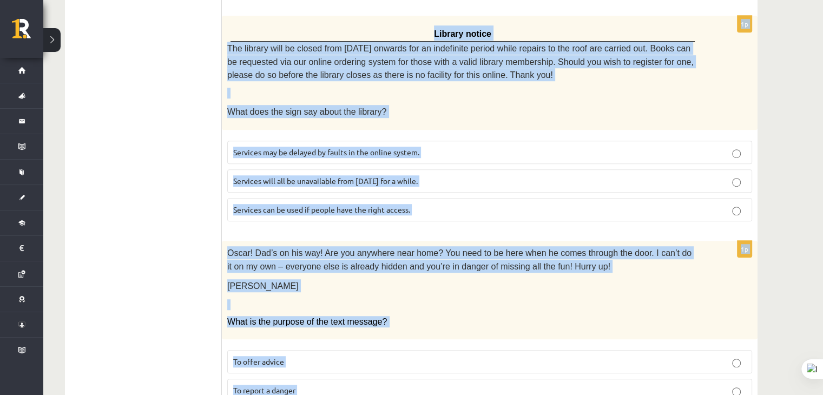
scroll to position [709, 0]
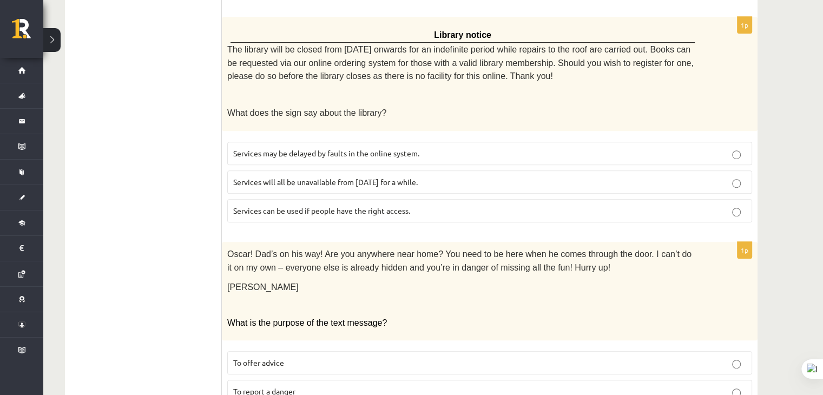
click at [201, 170] on ul "A Grammar B Reading C Reading D Listening Answer the question" at bounding box center [149, 207] width 146 height 1442
click at [300, 206] on span "Services can be used if people have the right access." at bounding box center [321, 211] width 177 height 10
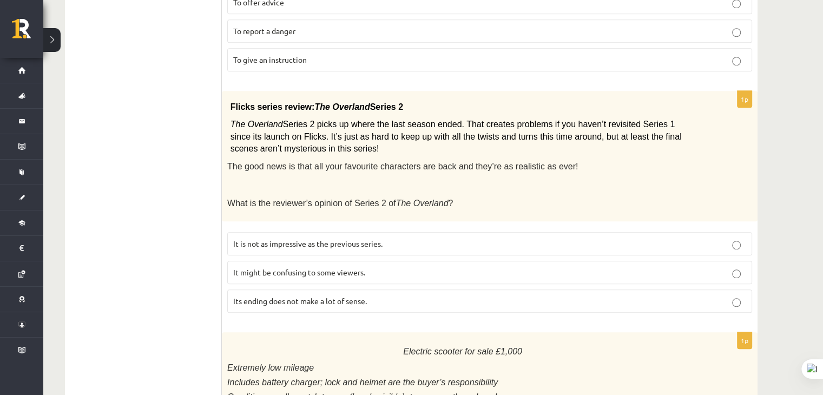
scroll to position [1087, 0]
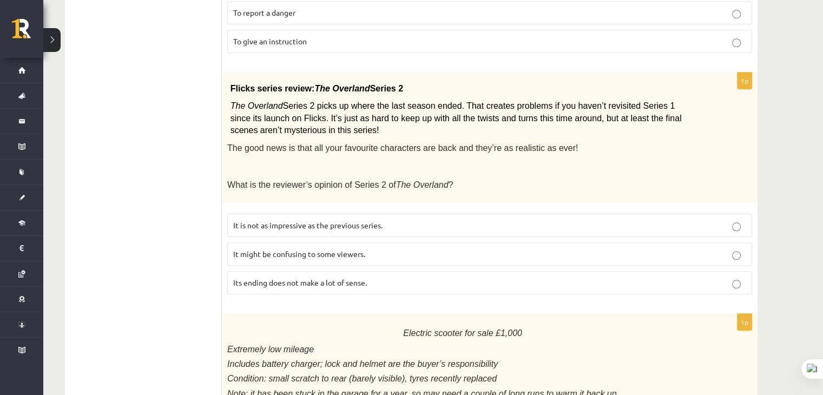
click at [344, 249] on span "It might be confusing to some viewers." at bounding box center [299, 254] width 132 height 10
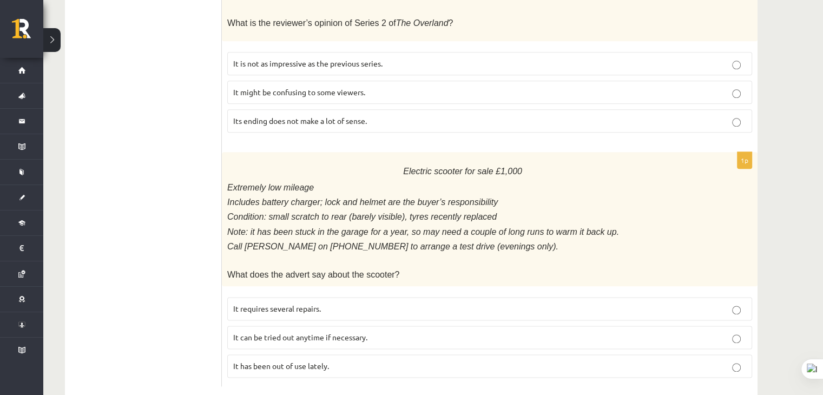
scroll to position [1250, 0]
click at [350, 360] on p "It has been out of use lately." at bounding box center [489, 365] width 513 height 11
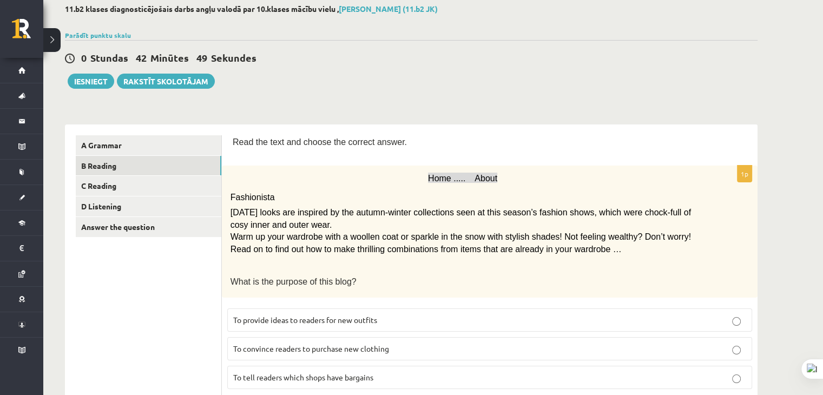
scroll to position [0, 0]
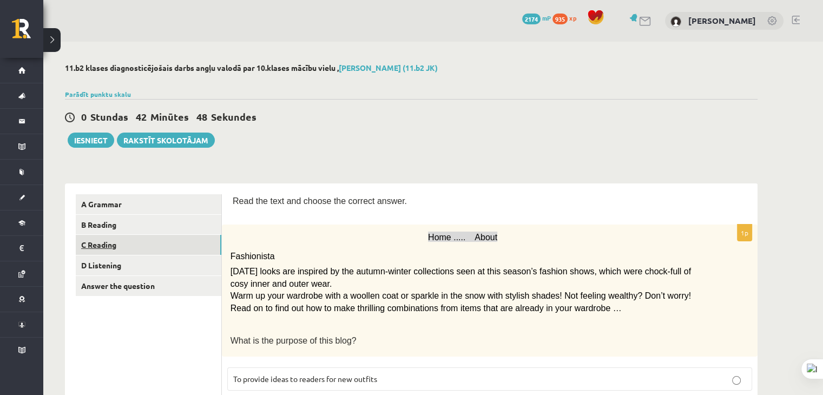
click at [149, 246] on link "C Reading" at bounding box center [149, 245] width 146 height 20
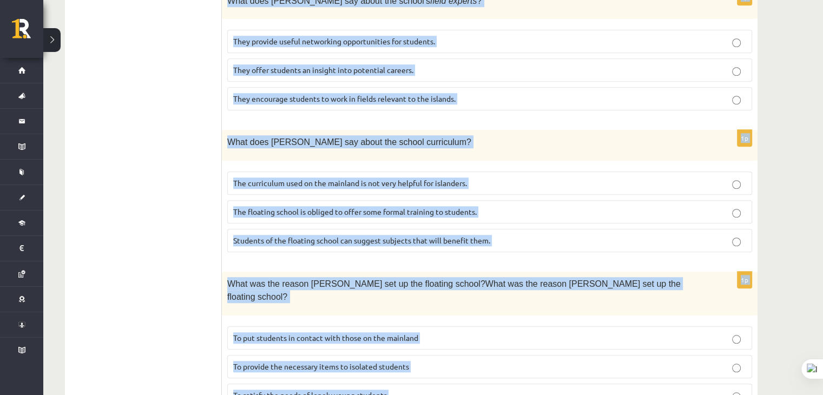
scroll to position [1012, 0]
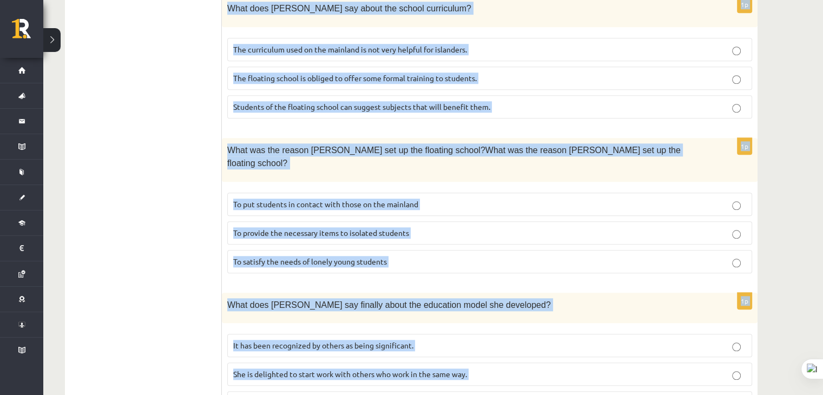
drag, startPoint x: 234, startPoint y: 91, endPoint x: 469, endPoint y: 339, distance: 342.3
copy form "Lore ips dolorsi ametc ad elitsed doeius tem incidi utl etdolor magnaa eni admi…"
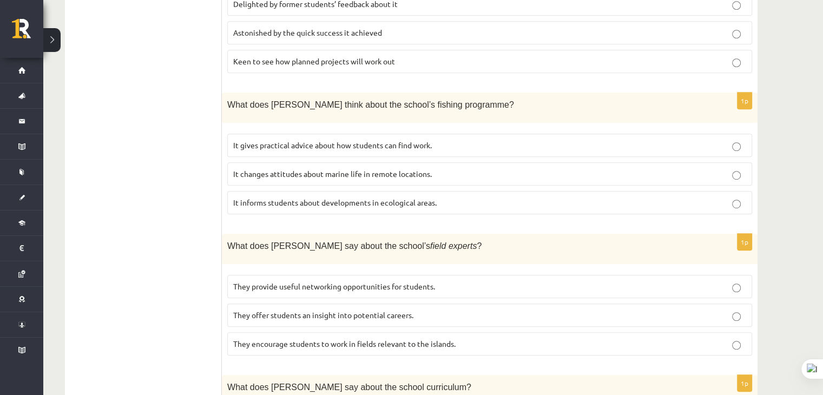
click at [198, 186] on ul "A Grammar B Reading C Reading D Listening Answer the question" at bounding box center [149, 181] width 146 height 1241
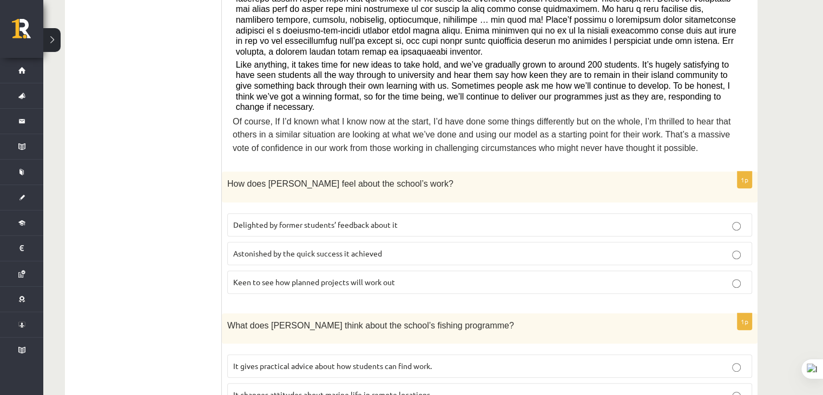
scroll to position [309, 0]
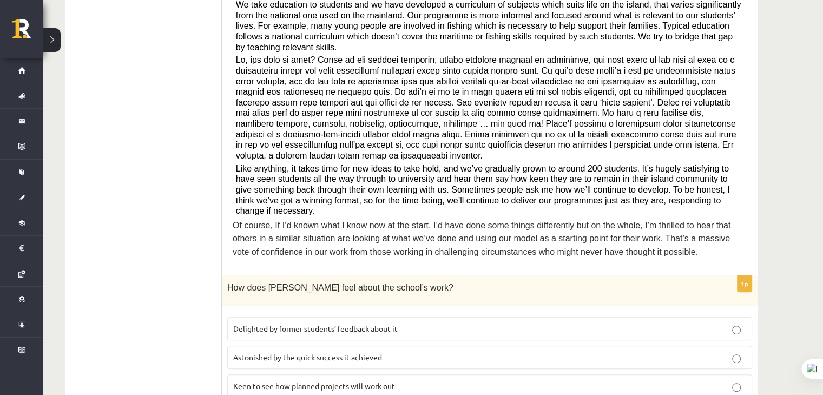
click at [280, 324] on span "Delighted by former students’ feedback about it" at bounding box center [315, 329] width 165 height 10
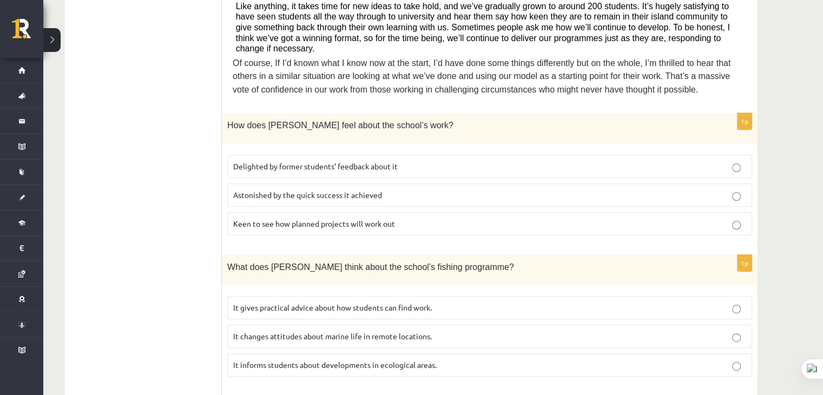
scroll to position [525, 0]
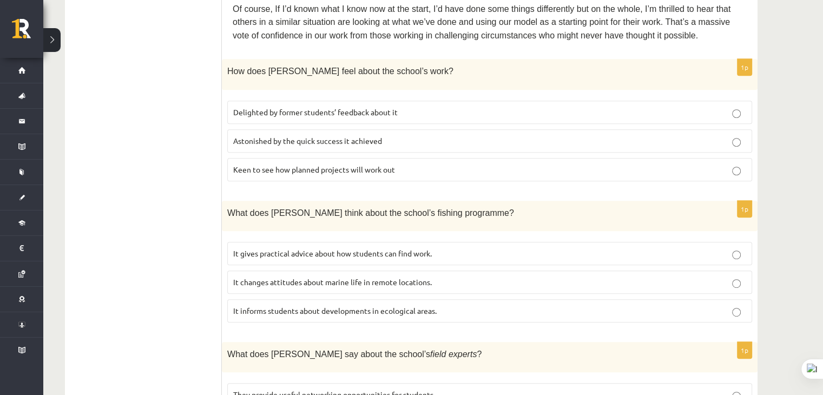
click at [290, 306] on span "It informs students about developments in ecological areas." at bounding box center [335, 311] width 204 height 10
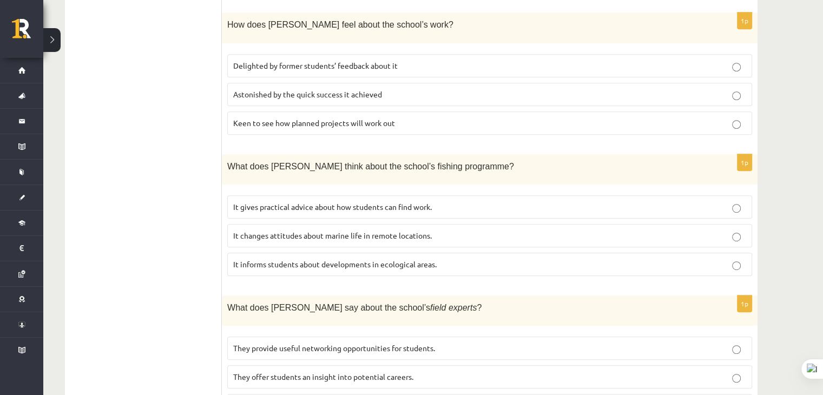
scroll to position [633, 0]
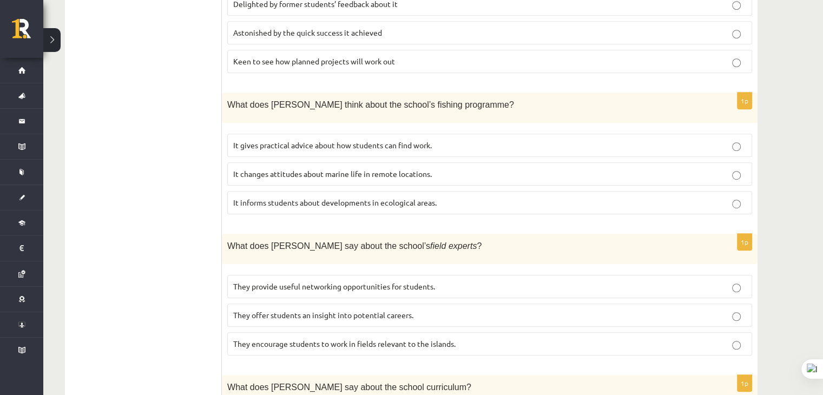
click at [302, 310] on span "They offer students an insight into potential careers." at bounding box center [323, 315] width 180 height 10
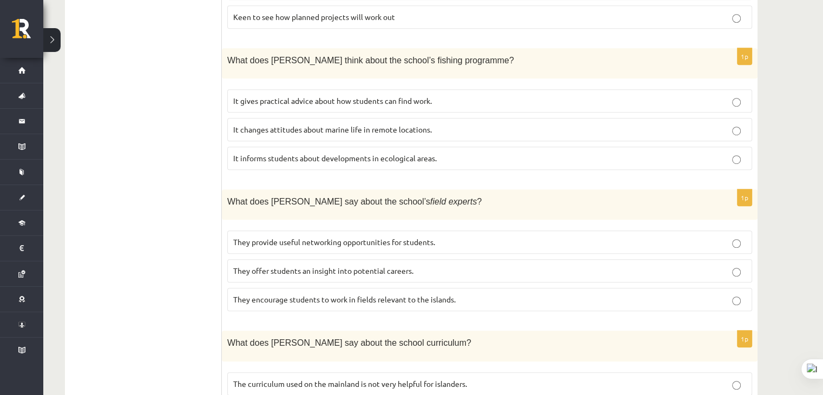
scroll to position [742, 0]
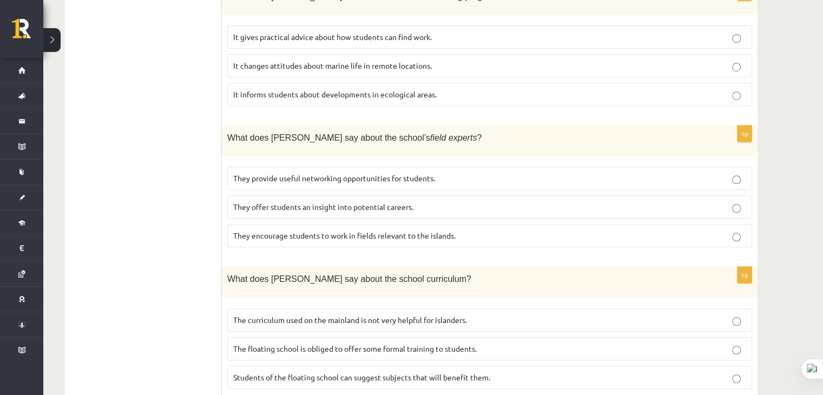
click at [285, 314] on p "The curriculum used on the mainland is not very helpful for islanders." at bounding box center [489, 319] width 513 height 11
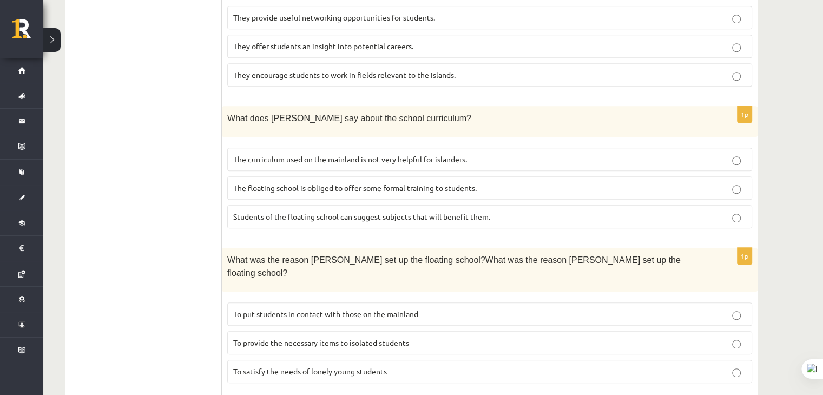
scroll to position [904, 0]
drag, startPoint x: 325, startPoint y: 286, endPoint x: 314, endPoint y: 261, distance: 27.2
click at [324, 336] on p "To provide the necessary items to isolated students" at bounding box center [489, 341] width 513 height 11
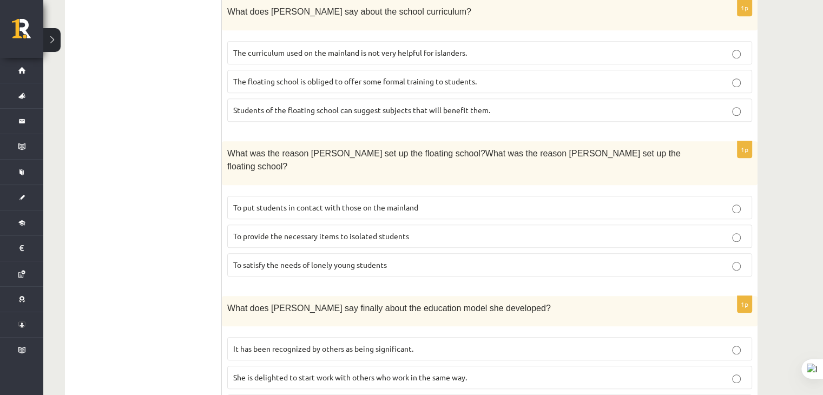
scroll to position [1012, 0]
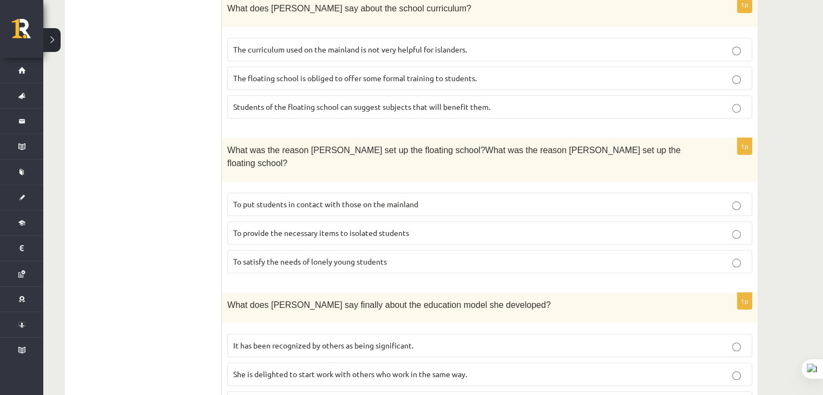
click at [352, 340] on span "It has been recognized by others as being significant." at bounding box center [323, 345] width 180 height 10
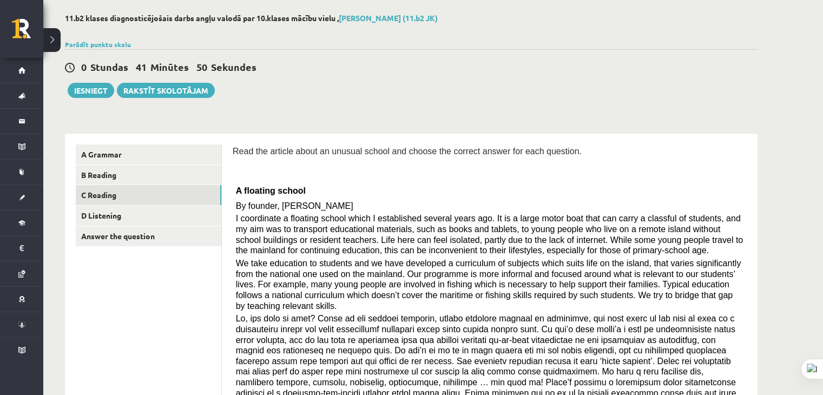
scroll to position [0, 0]
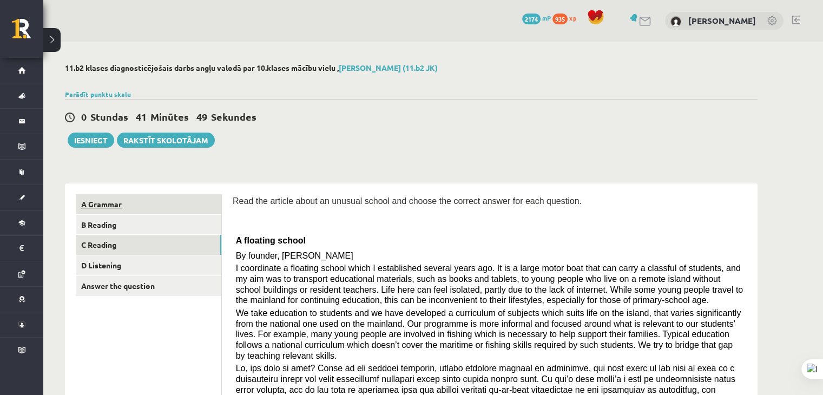
click at [115, 206] on link "A Grammar" at bounding box center [149, 204] width 146 height 20
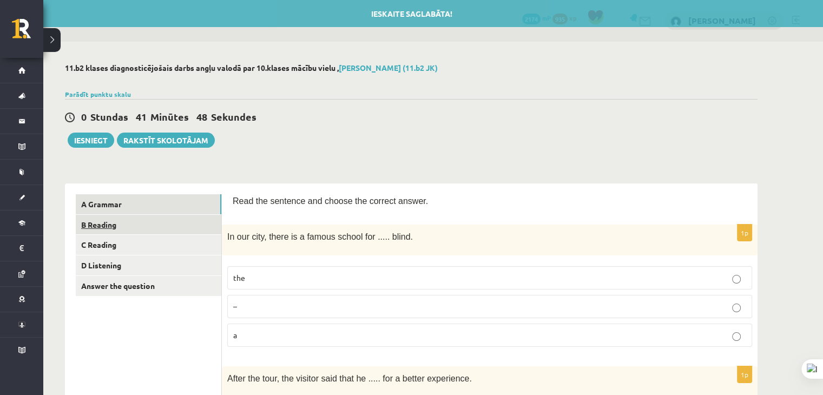
click at [124, 232] on link "B Reading" at bounding box center [149, 225] width 146 height 20
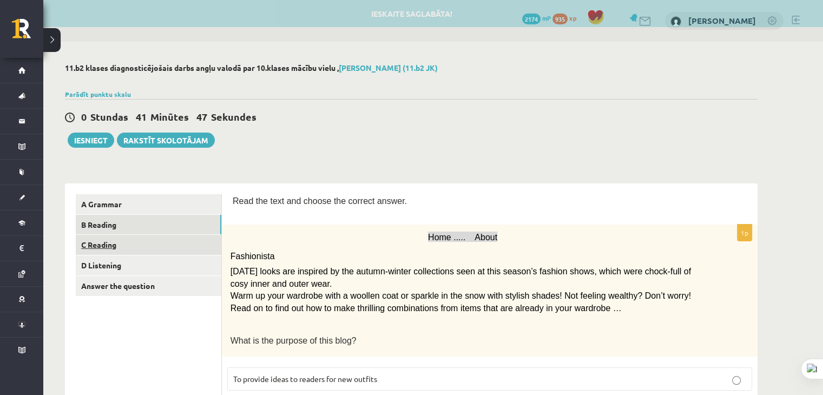
click at [124, 244] on link "C Reading" at bounding box center [149, 245] width 146 height 20
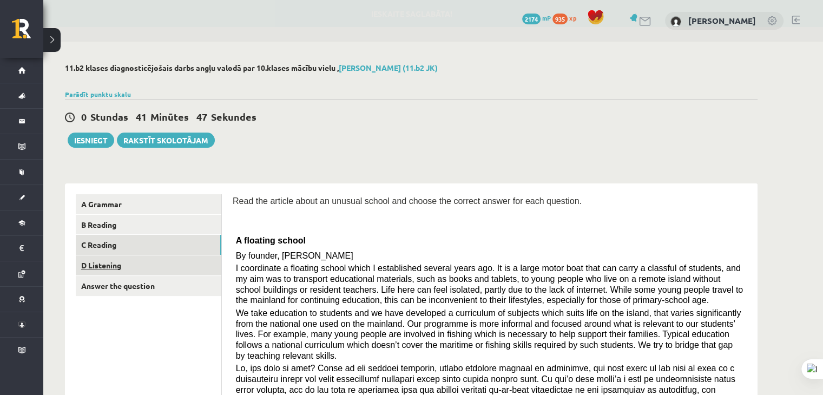
click at [129, 264] on link "D Listening" at bounding box center [149, 265] width 146 height 20
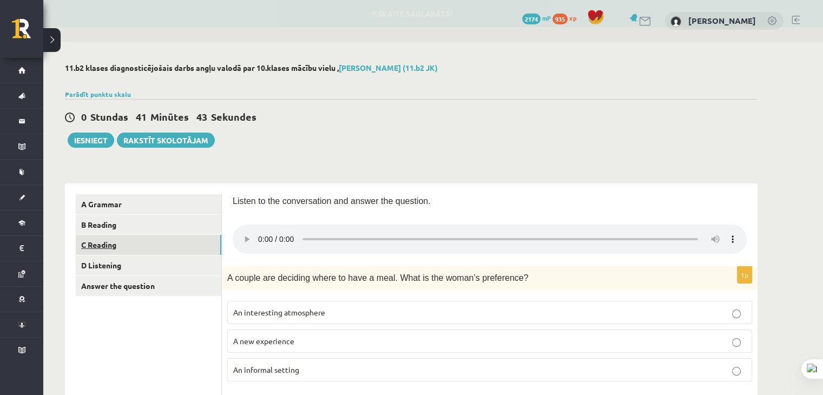
click at [122, 251] on link "C Reading" at bounding box center [149, 245] width 146 height 20
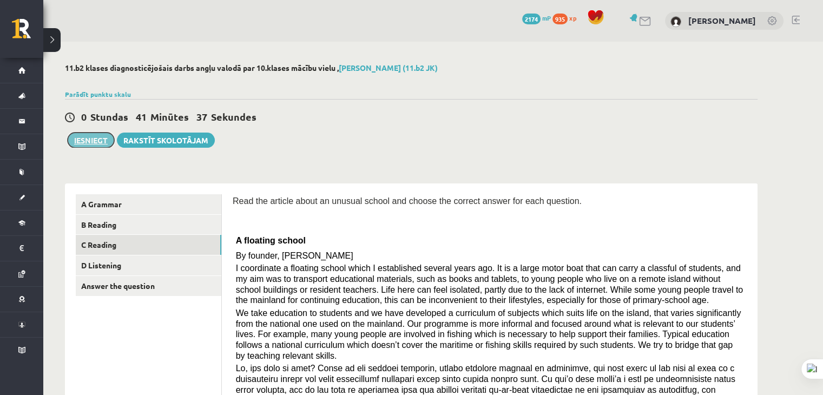
click at [90, 146] on button "Iesniegt" at bounding box center [91, 140] width 47 height 15
click at [91, 139] on button "Iesniegt" at bounding box center [91, 140] width 47 height 15
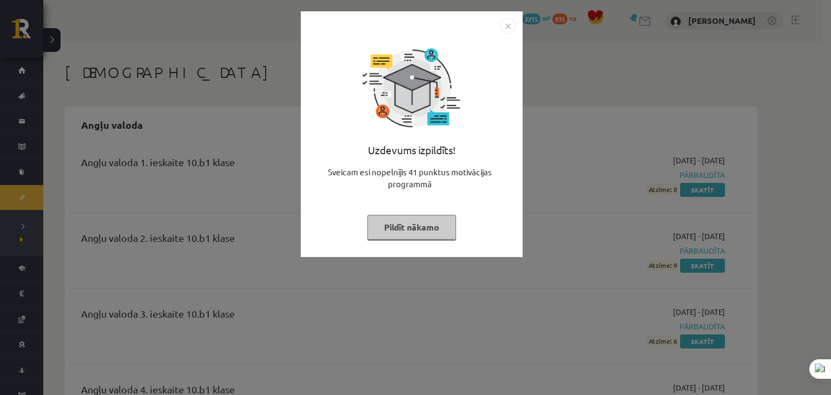
click at [509, 21] on img "Close" at bounding box center [508, 26] width 16 height 16
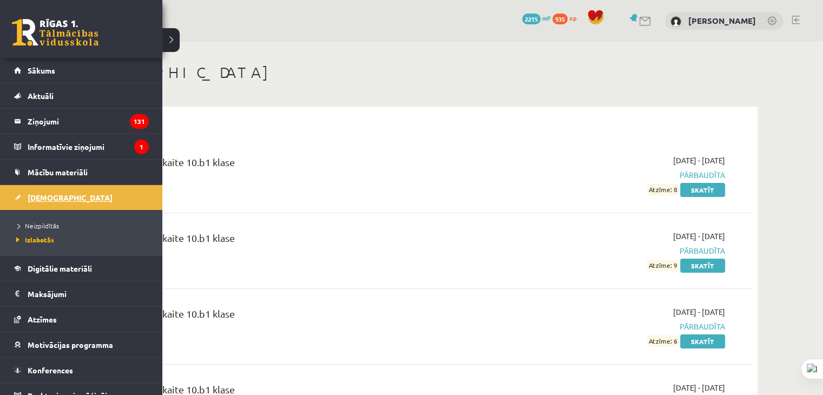
click at [43, 196] on span "[DEMOGRAPHIC_DATA]" at bounding box center [70, 198] width 85 height 10
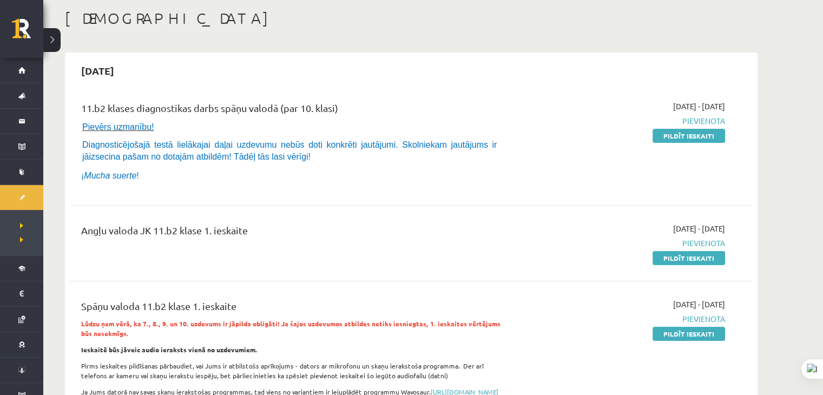
scroll to position [108, 0]
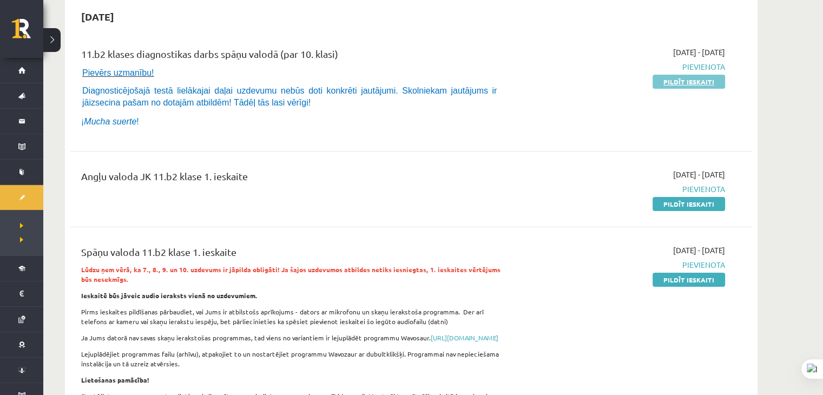
click at [676, 78] on link "Pildīt ieskaiti" at bounding box center [689, 82] width 73 height 14
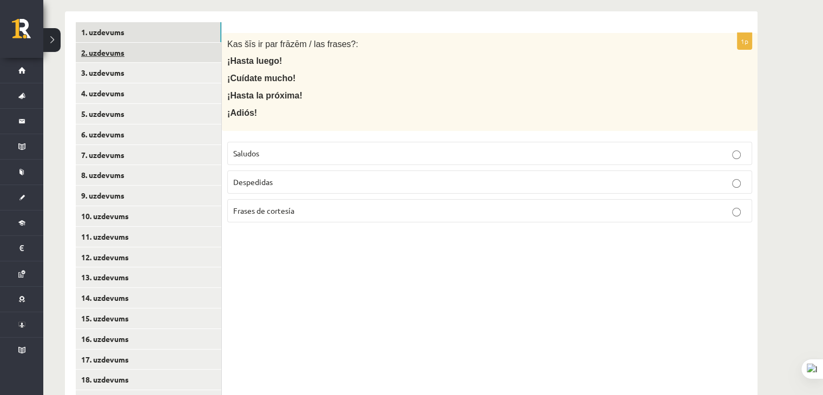
scroll to position [122, 0]
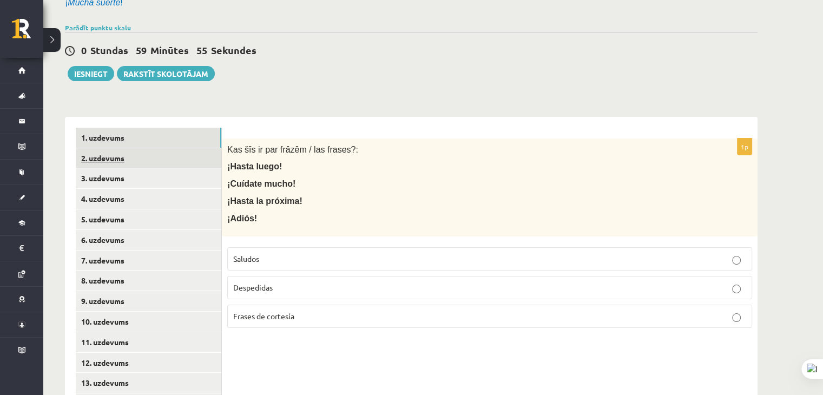
click at [119, 162] on link "2. uzdevums" at bounding box center [149, 158] width 146 height 20
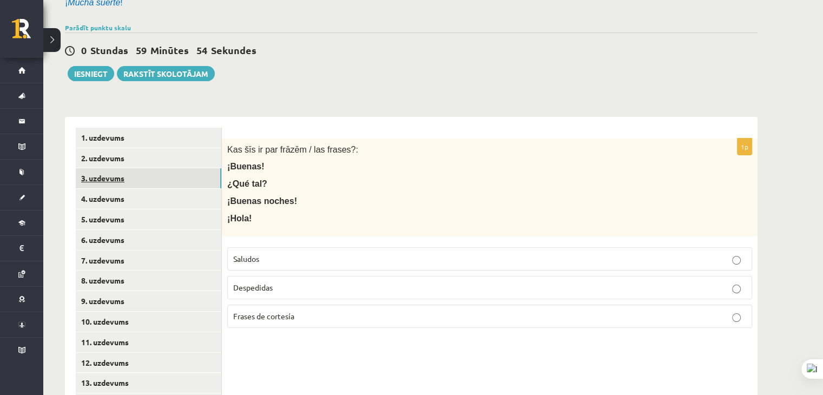
click at [124, 179] on link "3. uzdevums" at bounding box center [149, 178] width 146 height 20
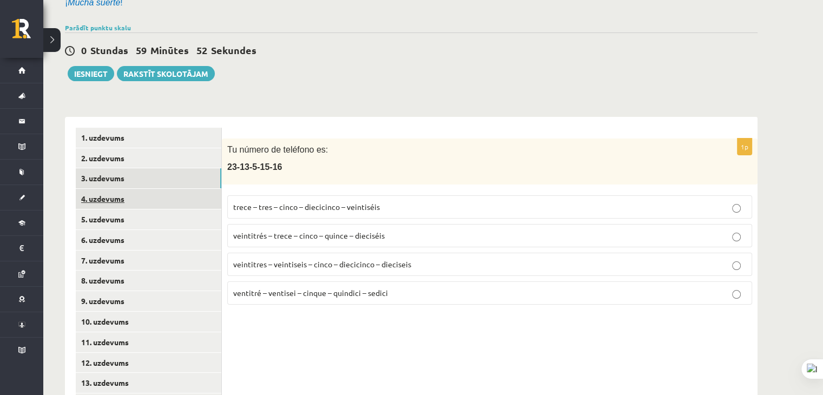
click at [129, 208] on link "4. uzdevums" at bounding box center [149, 199] width 146 height 20
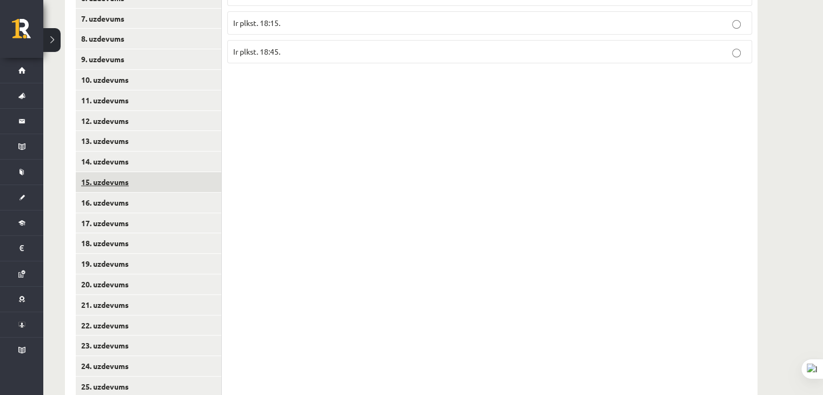
scroll to position [501, 0]
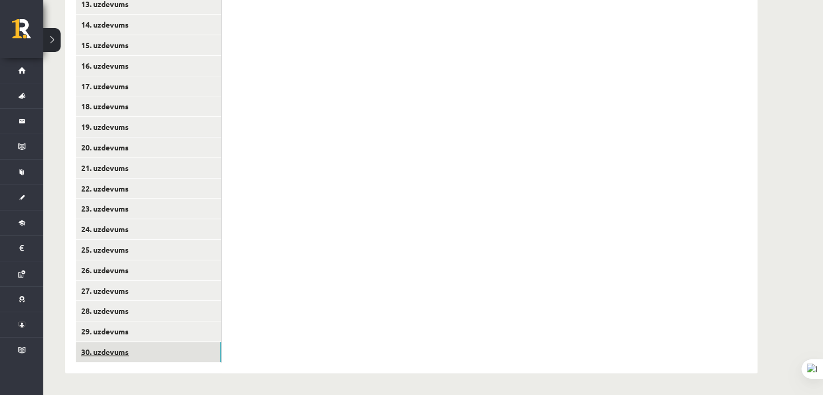
click at [107, 356] on link "30. uzdevums" at bounding box center [149, 352] width 146 height 20
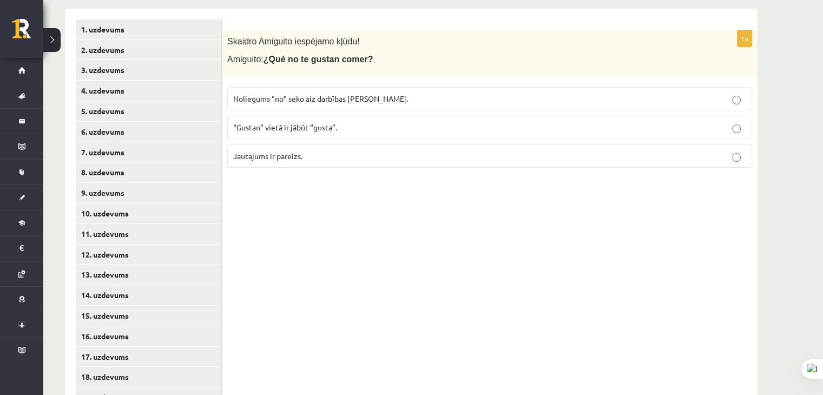
scroll to position [68, 0]
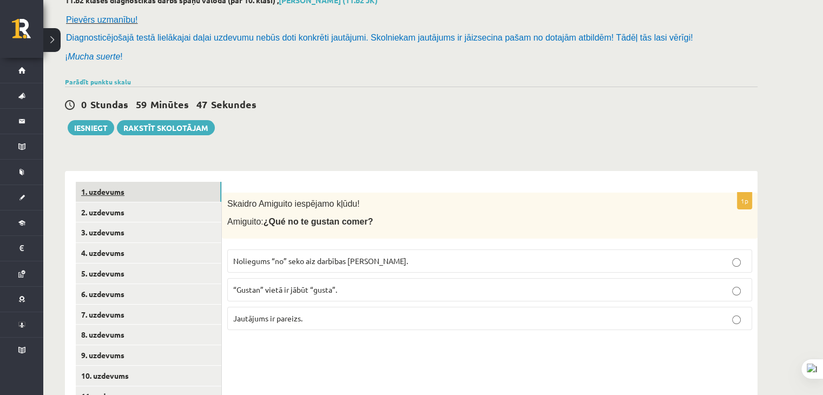
click at [165, 196] on link "1. uzdevums" at bounding box center [149, 192] width 146 height 20
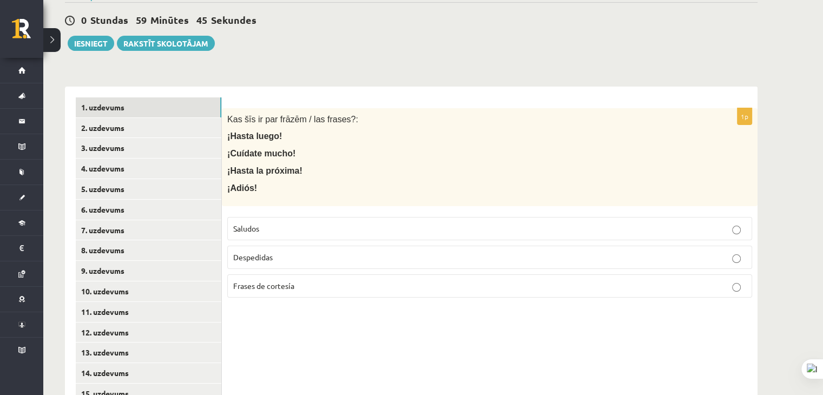
scroll to position [176, 0]
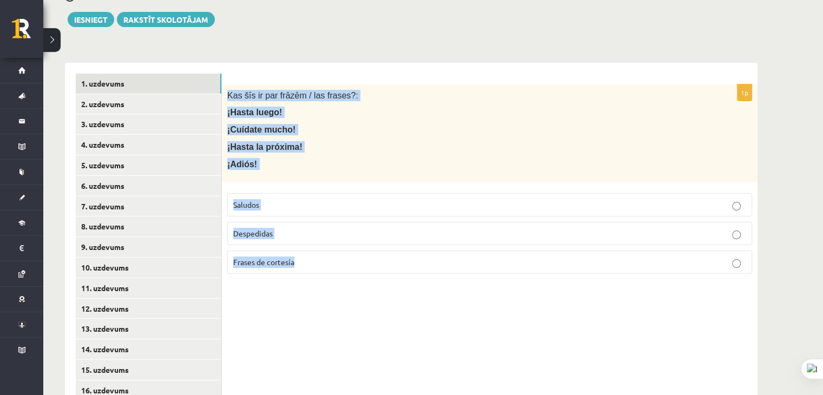
drag, startPoint x: 227, startPoint y: 94, endPoint x: 339, endPoint y: 271, distance: 209.5
click at [339, 271] on div "1p Kas šīs ir par frāzēm / las frases?: ¡Hasta luego! ¡Cuídate mucho! ¡Hasta la…" at bounding box center [490, 183] width 536 height 198
copy div "Kas šīs ir par frāzēm / las frases?: ¡Hasta luego! ¡Cuídate mucho! ¡Hasta la pr…"
click at [330, 240] on label "Despedidas" at bounding box center [489, 233] width 525 height 23
click at [381, 137] on div "Kas šīs ir par frāzēm / las frases?: ¡Hasta luego! ¡Cuídate mucho! ¡Hasta la pr…" at bounding box center [490, 133] width 536 height 98
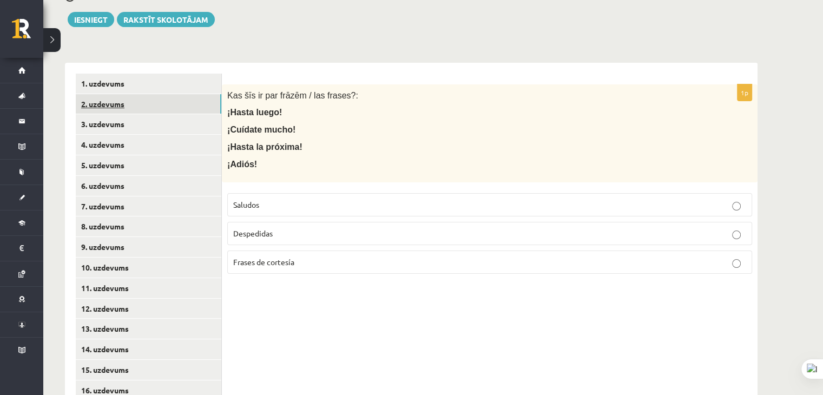
click at [126, 106] on link "2. uzdevums" at bounding box center [149, 104] width 146 height 20
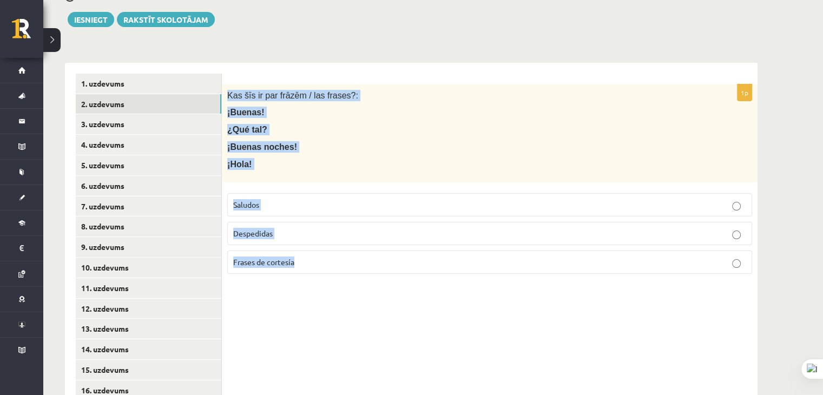
drag, startPoint x: 227, startPoint y: 95, endPoint x: 330, endPoint y: 261, distance: 196.2
click at [330, 261] on div "1p Kas šīs ir par frāzēm / las frases?: ¡Buenas! ¿Qué tal? ¡Buenas noches! ¡Hol…" at bounding box center [490, 183] width 536 height 198
copy div "Kas šīs ir par frāzēm / las frases?: ¡Buenas! ¿Qué tal? ¡Buenas noches! ¡Hola! …"
click at [279, 199] on p "Saludos" at bounding box center [489, 204] width 513 height 11
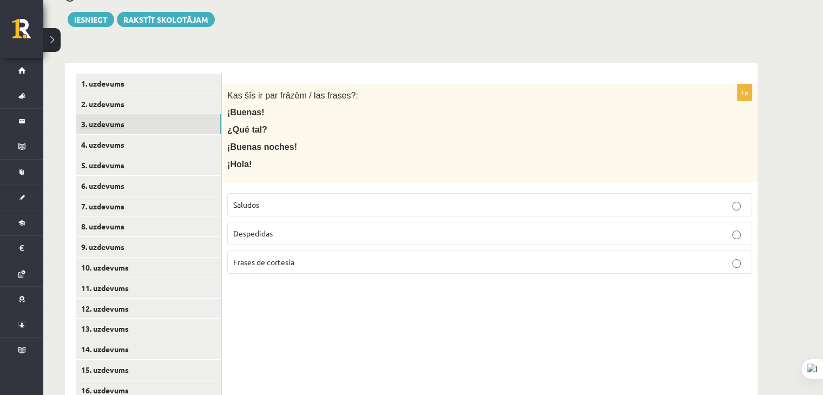
click at [130, 127] on link "3. uzdevums" at bounding box center [149, 124] width 146 height 20
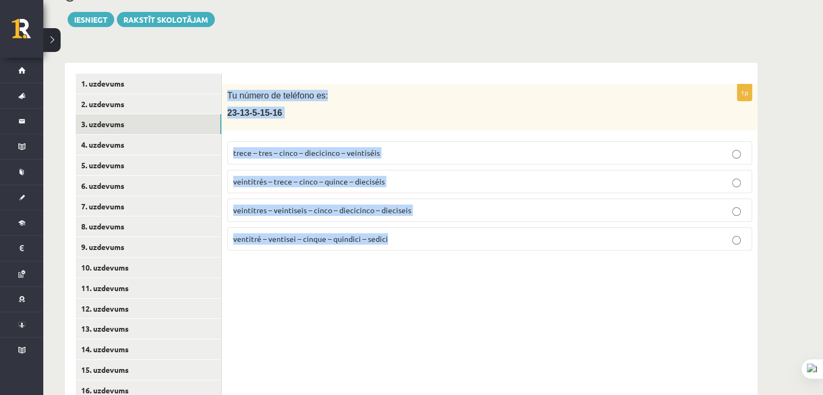
drag, startPoint x: 225, startPoint y: 92, endPoint x: 416, endPoint y: 285, distance: 271.4
click at [416, 285] on div "1p Tu número de teléfono es: [PHONE_NUMBER] trece – tres – cinco – diecicinco –…" at bounding box center [490, 380] width 536 height 635
copy div "Tu número de teléfono es: [PHONE_NUMBER] trece – tres – cinco – diecicinco – ve…"
click at [310, 303] on div "1p Tu número de teléfono es: [PHONE_NUMBER] trece – tres – cinco – diecicinco –…" at bounding box center [490, 380] width 536 height 635
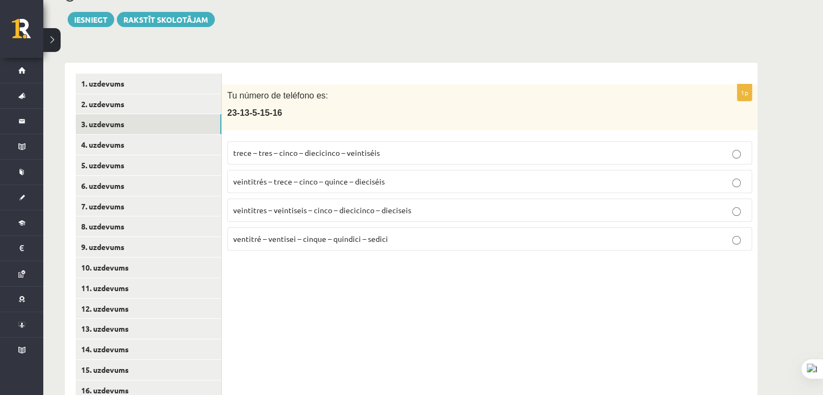
click at [329, 177] on span "veintitrés – trece – cinco – quince – dieciséis" at bounding box center [309, 181] width 152 height 10
click at [166, 143] on link "4. uzdevums" at bounding box center [149, 145] width 146 height 20
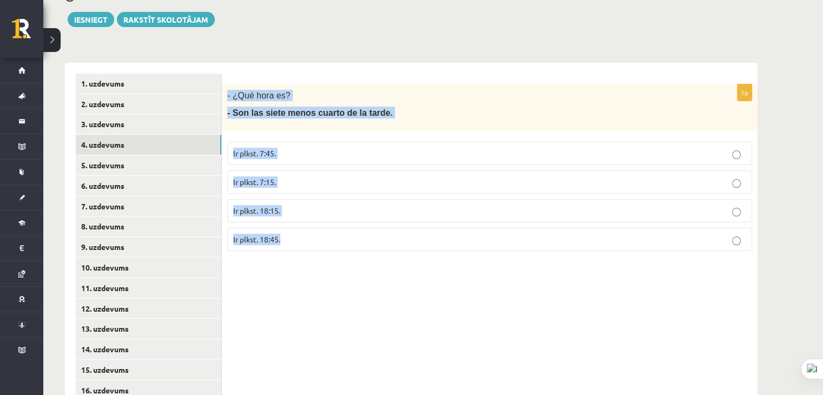
drag, startPoint x: 228, startPoint y: 94, endPoint x: 324, endPoint y: 248, distance: 181.3
click at [324, 248] on div "1p - ¿Qué hora es? - Son las siete menos cuarto de la tarde. Ir plkst. 7:45. Ir…" at bounding box center [490, 171] width 536 height 175
copy div "- ¿Qué hora es? - Son las siete menos cuarto de la tarde. Ir plkst. 7:45. Ir pl…"
click at [334, 203] on label "Ir plkst. 18:15." at bounding box center [489, 210] width 525 height 23
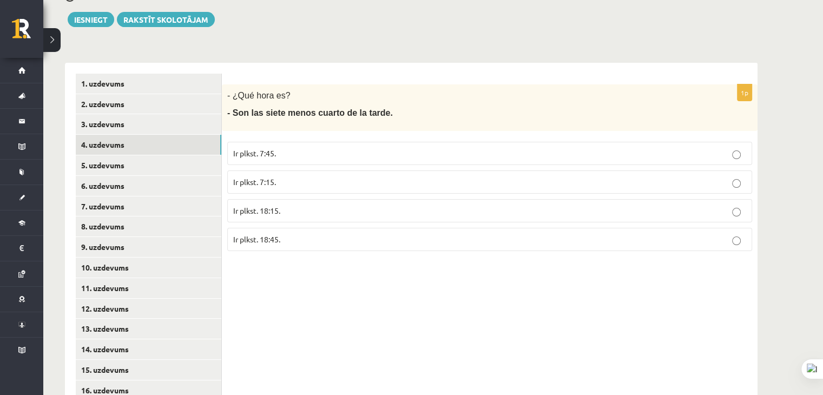
click at [334, 235] on p "Ir plkst. 18:45." at bounding box center [489, 239] width 513 height 11
click at [171, 165] on link "5. uzdevums" at bounding box center [149, 165] width 146 height 20
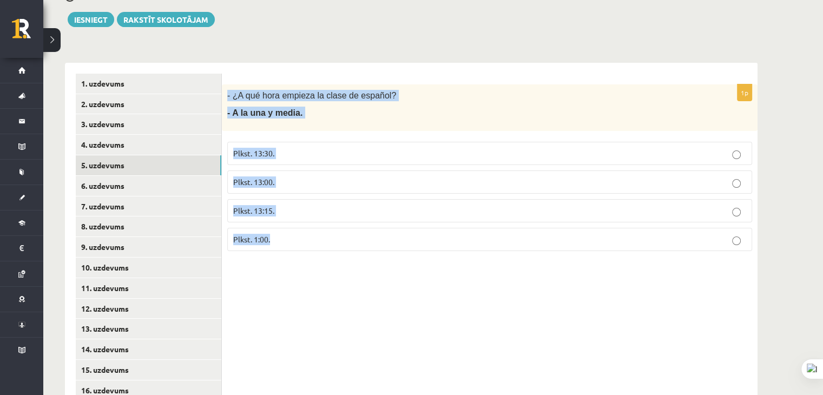
drag, startPoint x: 227, startPoint y: 93, endPoint x: 323, endPoint y: 267, distance: 198.6
click at [323, 267] on div "1p - ¿A qué hora empieza la clase de español? - A la una y media. Plkst. 13:30.…" at bounding box center [490, 380] width 536 height 635
copy div "- ¿A qué hora empieza la clase de español? - A la una y media. Plkst. 13:30. Pl…"
click at [294, 149] on p "Plkst. 13:30." at bounding box center [489, 153] width 513 height 11
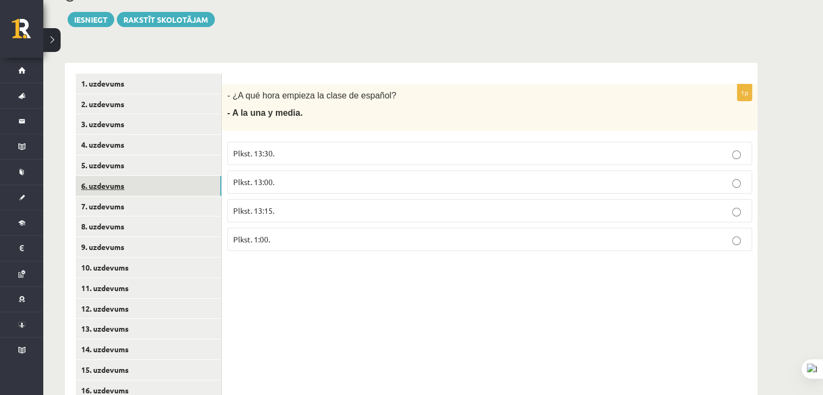
click at [169, 182] on link "6. uzdevums" at bounding box center [149, 186] width 146 height 20
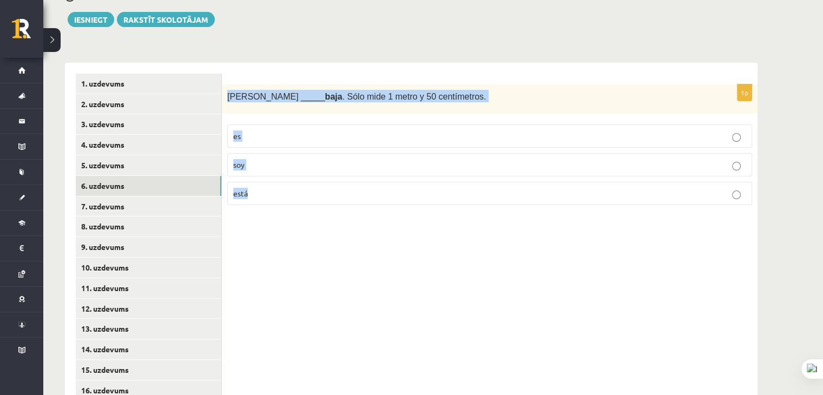
drag, startPoint x: 226, startPoint y: 94, endPoint x: 281, endPoint y: 213, distance: 131.8
click at [281, 213] on div "1p [PERSON_NAME] _____ baja . Sólo mide 1 metro y 50 centímetros. es soy está" at bounding box center [490, 380] width 536 height 635
copy div "[PERSON_NAME] _____ baja . Sólo mide 1 metro y 50 centímetros. es soy está"
click at [262, 136] on p "es" at bounding box center [489, 135] width 513 height 11
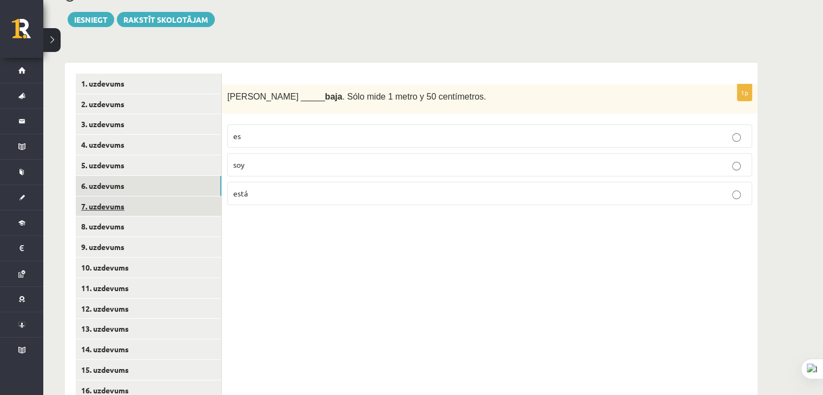
click at [150, 209] on link "7. uzdevums" at bounding box center [149, 206] width 146 height 20
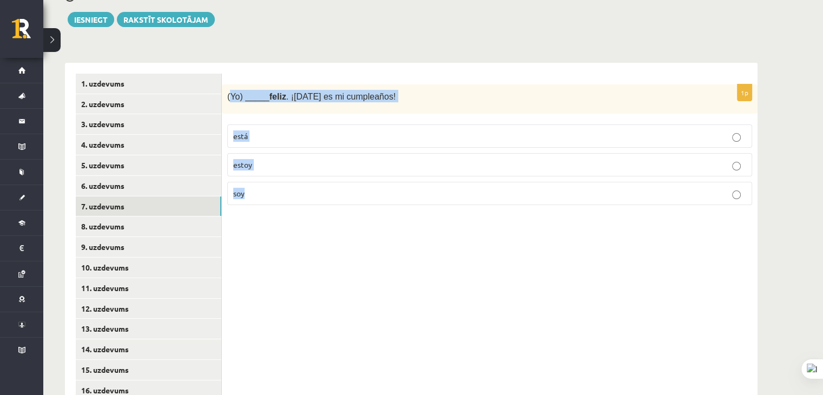
drag, startPoint x: 229, startPoint y: 92, endPoint x: 267, endPoint y: 201, distance: 115.9
click at [267, 201] on div "1p (Yo) _____ feliz . ¡[DATE] es mi cumpleaños! está estoy soy" at bounding box center [490, 149] width 536 height 130
click at [230, 96] on span "(Yo) _____ feliz . ¡Hoy es mi cumpleaños!" at bounding box center [311, 96] width 168 height 9
drag, startPoint x: 227, startPoint y: 94, endPoint x: 273, endPoint y: 202, distance: 117.9
click at [273, 202] on div "1p (Yo) _____ feliz . ¡Hoy es mi cumpleaños! está estoy soy" at bounding box center [490, 149] width 536 height 130
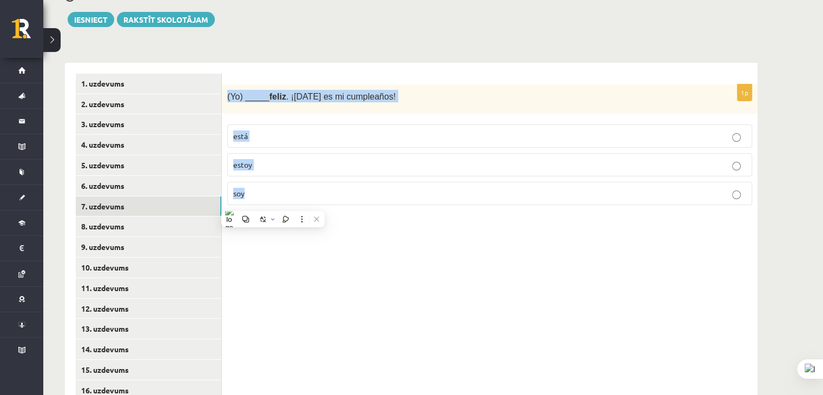
copy div "(Yo) _____ feliz . ¡Hoy es mi cumpleaños! está estoy soy"
click at [283, 167] on p "estoy" at bounding box center [489, 164] width 513 height 11
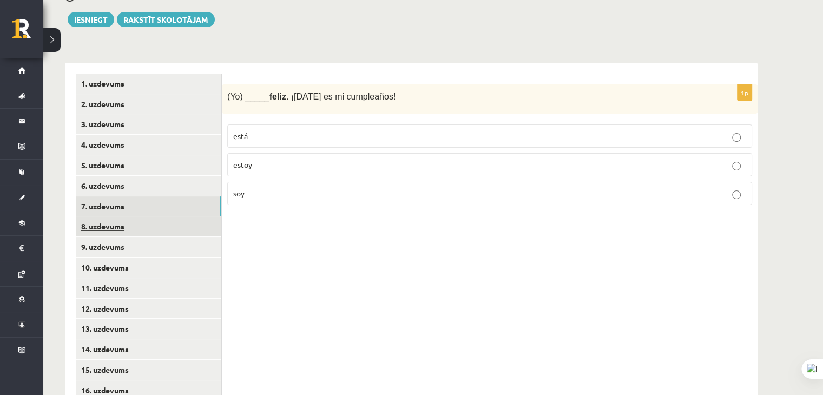
click at [174, 220] on link "8. uzdevums" at bounding box center [149, 227] width 146 height 20
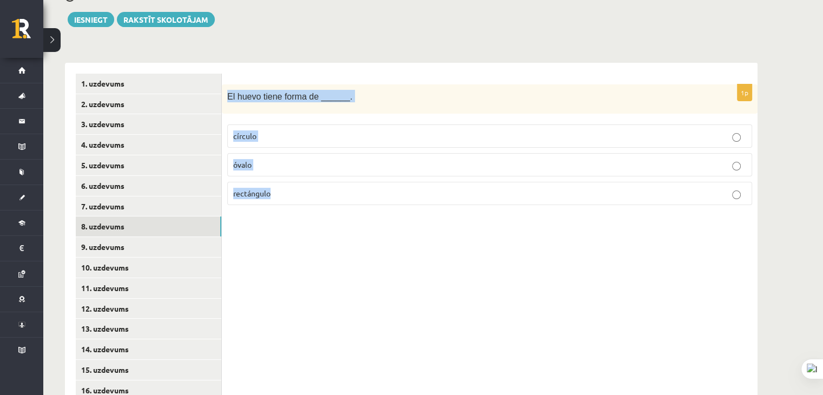
drag, startPoint x: 225, startPoint y: 95, endPoint x: 301, endPoint y: 202, distance: 131.3
click at [301, 202] on div "1p El huevo tiene forma de ______. círculo óvalo rectángulo" at bounding box center [490, 149] width 536 height 130
copy div "El huevo tiene forma de ______. círculo óvalo rectángulo"
click at [275, 168] on p "óvalo" at bounding box center [489, 164] width 513 height 11
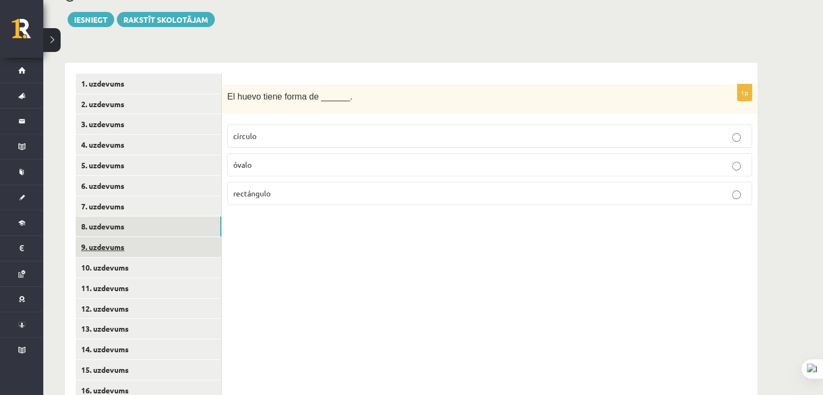
click at [177, 249] on link "9. uzdevums" at bounding box center [149, 247] width 146 height 20
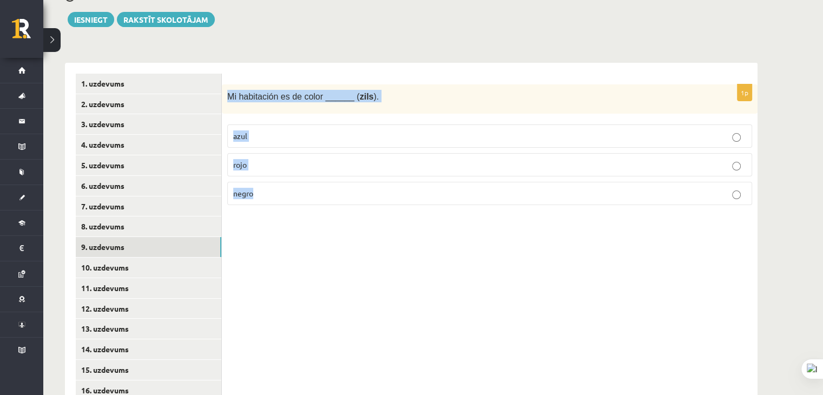
drag, startPoint x: 227, startPoint y: 93, endPoint x: 295, endPoint y: 224, distance: 148.2
click at [295, 224] on div "1p Mi habitación es de color ______ ( zils ). azul rojo negro" at bounding box center [490, 380] width 536 height 635
copy div "Mi habitación es de color ______ ( zils ). azul rojo negro"
click at [286, 134] on p "azul" at bounding box center [489, 135] width 513 height 11
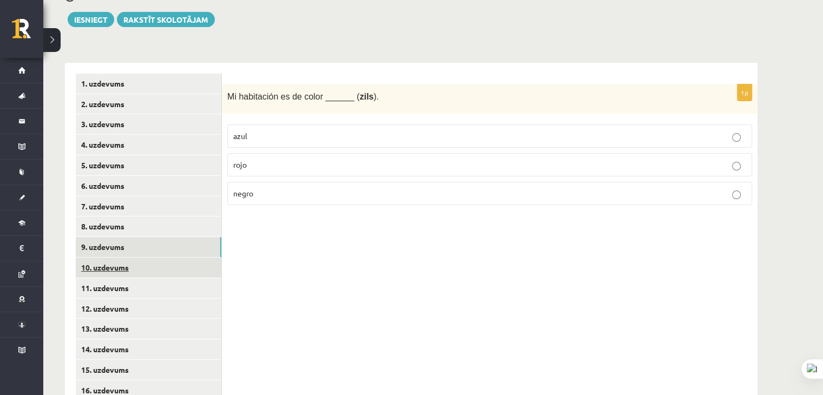
click at [148, 270] on link "10. uzdevums" at bounding box center [149, 268] width 146 height 20
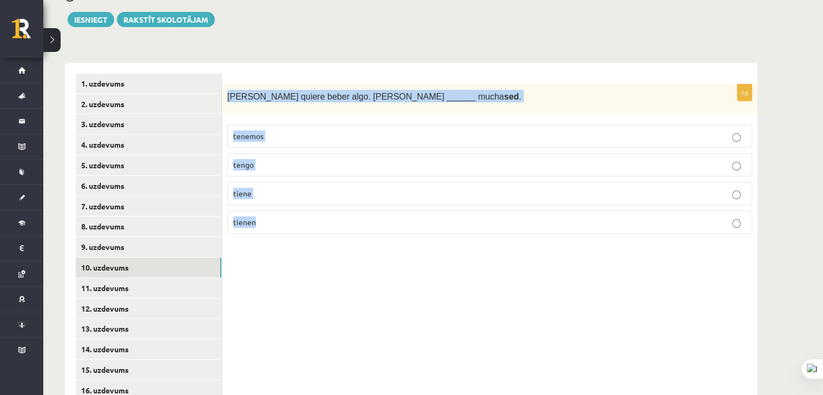
drag, startPoint x: 228, startPoint y: 93, endPoint x: 291, endPoint y: 217, distance: 139.0
click at [291, 217] on div "1p Ana quiere beber algo. Ana ______ mucha sed . tenemos tengo tiene tienen" at bounding box center [490, 163] width 536 height 159
copy div "Ana quiere beber algo. Ana ______ mucha sed . tenemos tengo tiene tienen"
click at [281, 191] on p "tiene" at bounding box center [489, 193] width 513 height 11
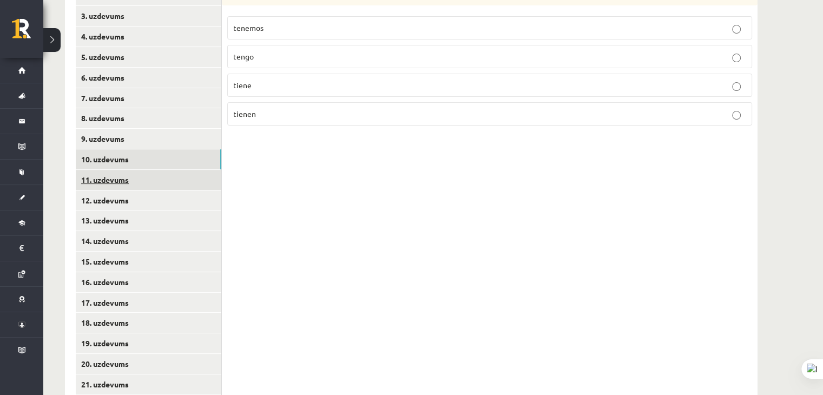
click at [134, 180] on link "11. uzdevums" at bounding box center [149, 180] width 146 height 20
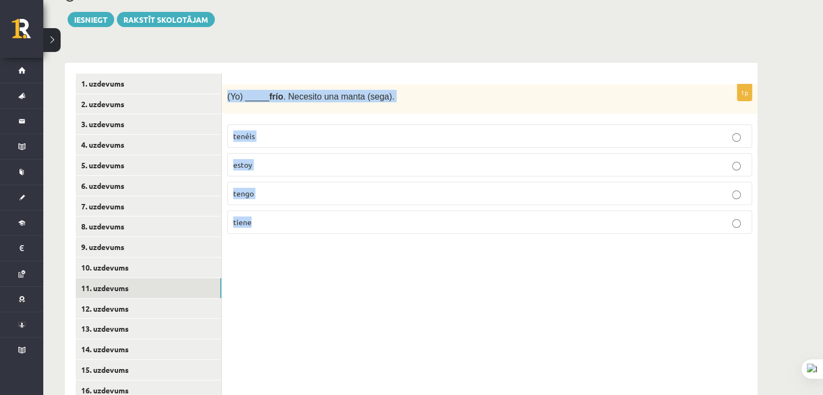
drag, startPoint x: 228, startPoint y: 92, endPoint x: 271, endPoint y: 219, distance: 134.2
click at [271, 219] on div "1p (Yo) _____ frío . Necesito una manta (sega). tenéis estoy tengo tiene" at bounding box center [490, 163] width 536 height 159
click at [291, 191] on p "tengo" at bounding box center [489, 193] width 513 height 11
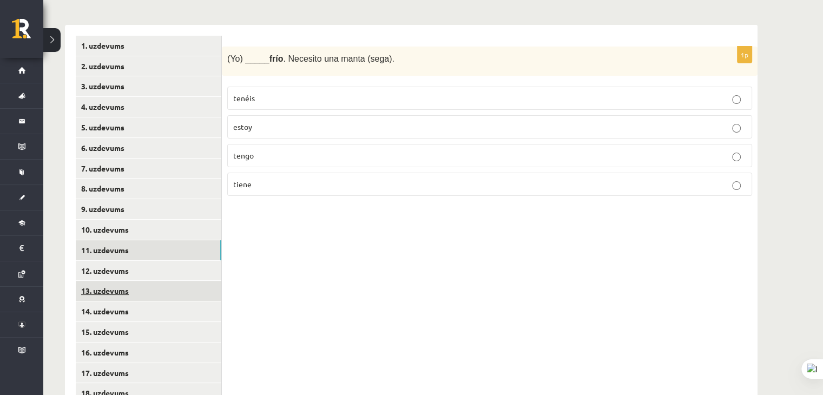
scroll to position [230, 0]
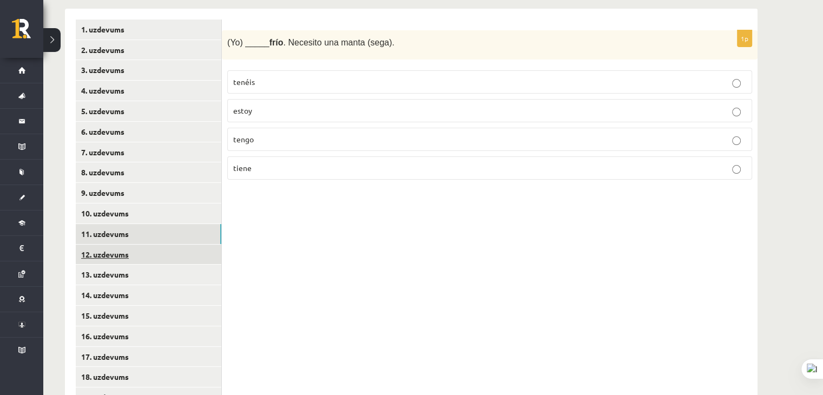
click at [136, 247] on link "12. uzdevums" at bounding box center [149, 255] width 146 height 20
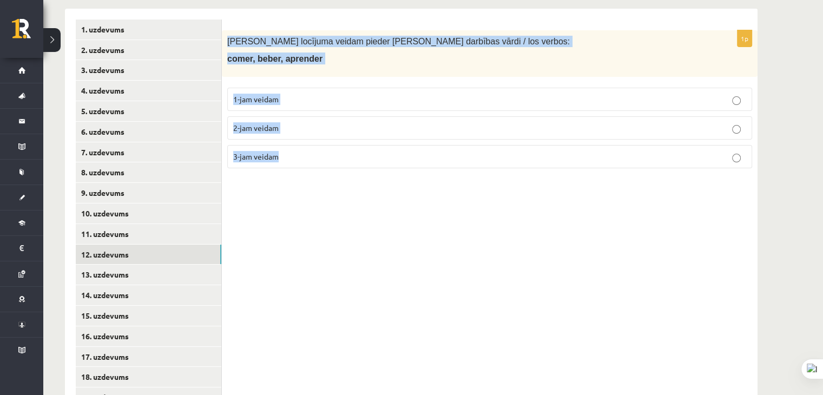
drag, startPoint x: 225, startPoint y: 36, endPoint x: 326, endPoint y: 187, distance: 181.8
click at [326, 187] on div "1p Kādam locījuma veidam pieder dotie darbības vārdi / los verbos: comer, beber…" at bounding box center [490, 326] width 536 height 635
click at [333, 125] on p "2-jam veidam" at bounding box center [489, 127] width 513 height 11
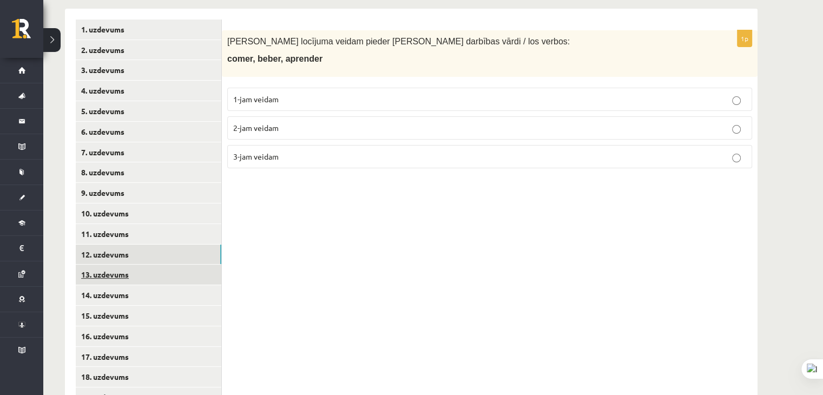
click at [148, 274] on link "13. uzdevums" at bounding box center [149, 275] width 146 height 20
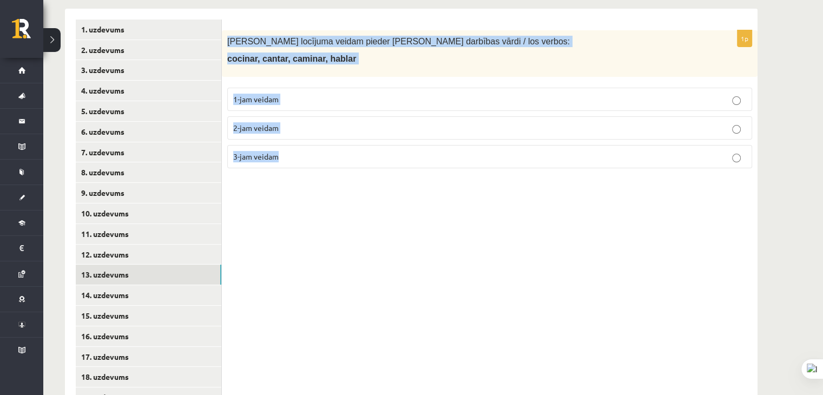
drag, startPoint x: 226, startPoint y: 38, endPoint x: 355, endPoint y: 202, distance: 208.6
click at [355, 202] on div "1p Kādam locījuma veidam pieder dotie darbības vārdi / los verbos: cocinar, can…" at bounding box center [490, 326] width 536 height 635
click at [314, 100] on p "1-jam veidam" at bounding box center [489, 99] width 513 height 11
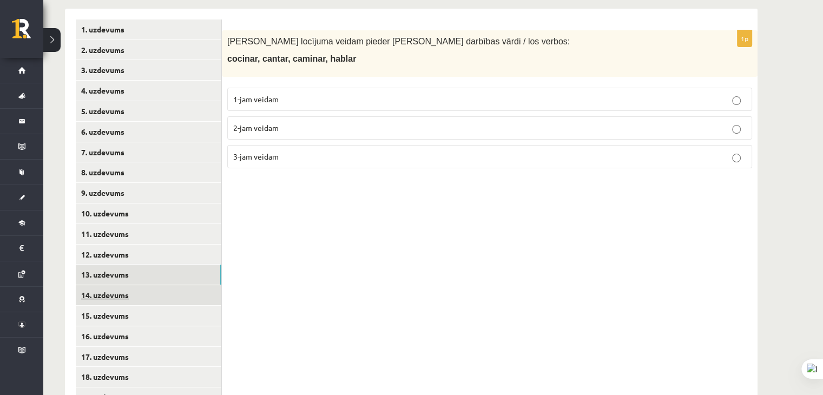
click at [167, 294] on link "14. uzdevums" at bounding box center [149, 295] width 146 height 20
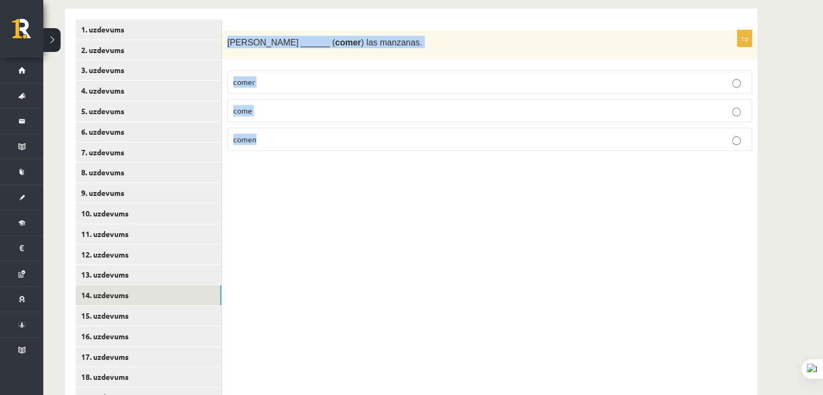
drag, startPoint x: 229, startPoint y: 41, endPoint x: 316, endPoint y: 166, distance: 152.4
click at [316, 166] on div "1p Susana ______ ( comer ) las manzanas. comer come comen" at bounding box center [490, 326] width 536 height 635
click at [270, 109] on p "come" at bounding box center [489, 110] width 513 height 11
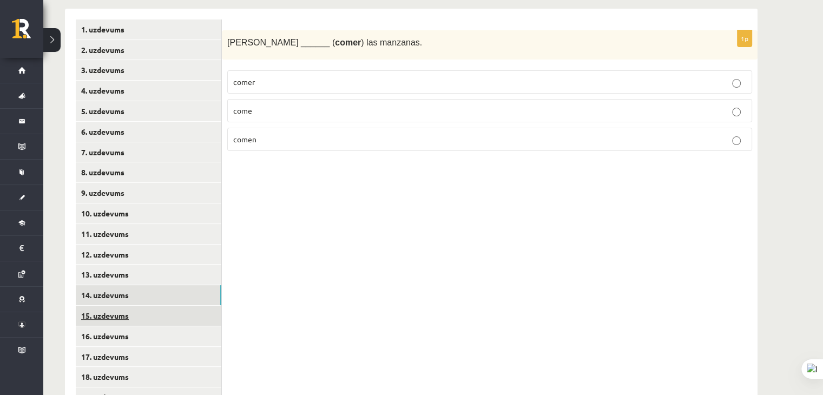
click at [143, 319] on link "15. uzdevums" at bounding box center [149, 316] width 146 height 20
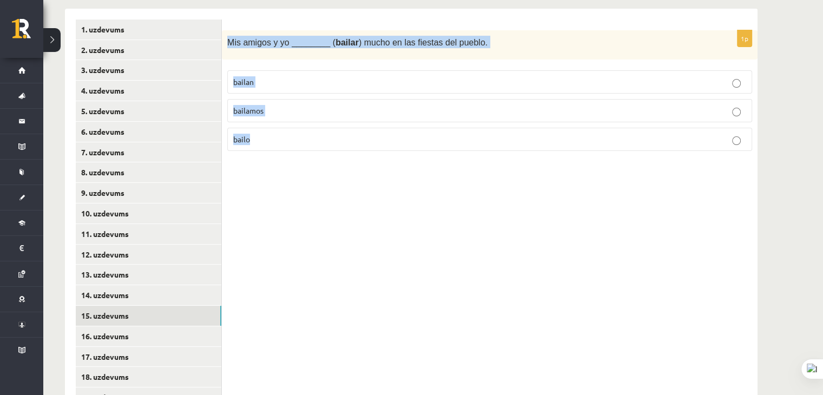
drag, startPoint x: 227, startPoint y: 40, endPoint x: 268, endPoint y: 147, distance: 115.3
click at [268, 147] on div "1p Mis amigos y yo ________ ( bailar ) mucho en las fiestas del pueblo. bailan …" at bounding box center [490, 95] width 536 height 130
click at [284, 112] on p "bailamos" at bounding box center [489, 110] width 513 height 11
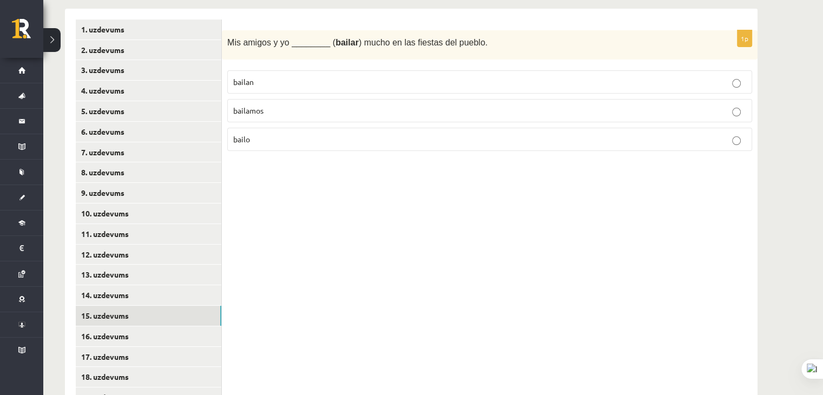
scroll to position [284, 0]
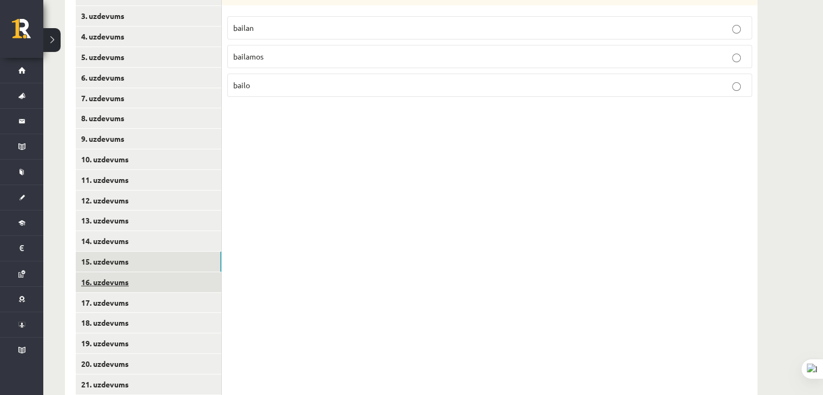
click at [141, 280] on link "16. uzdevums" at bounding box center [149, 282] width 146 height 20
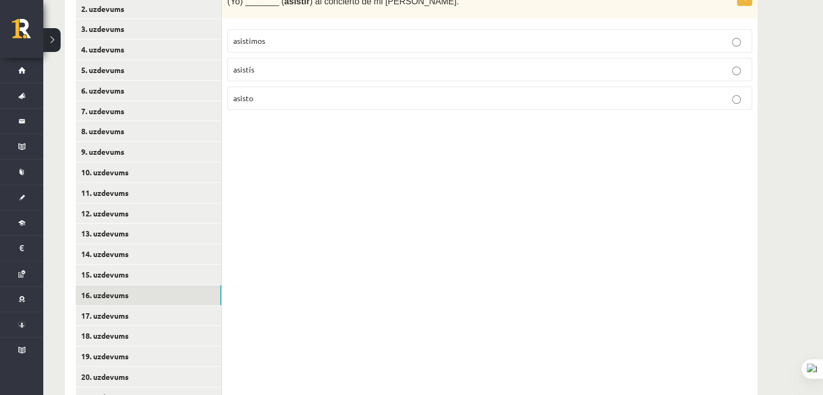
scroll to position [176, 0]
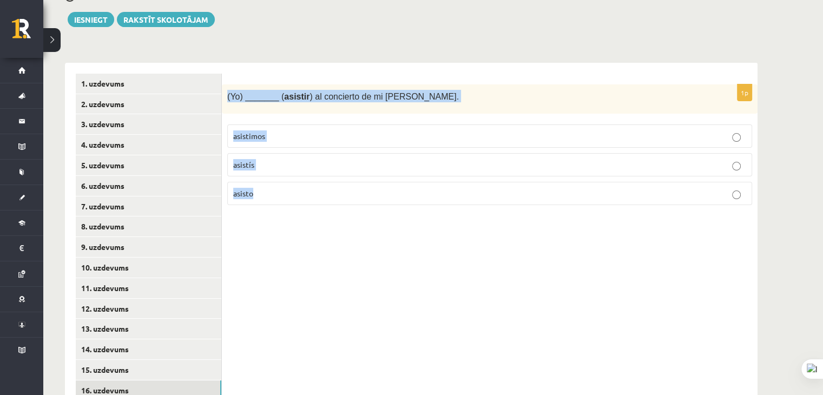
drag, startPoint x: 225, startPoint y: 91, endPoint x: 303, endPoint y: 193, distance: 127.9
click at [303, 193] on div "1p (Yo) _______ ( asistir ) al concierto de mi abuela Mónica. asistimos asistís…" at bounding box center [490, 149] width 536 height 130
click at [284, 193] on p "asisto" at bounding box center [489, 193] width 513 height 11
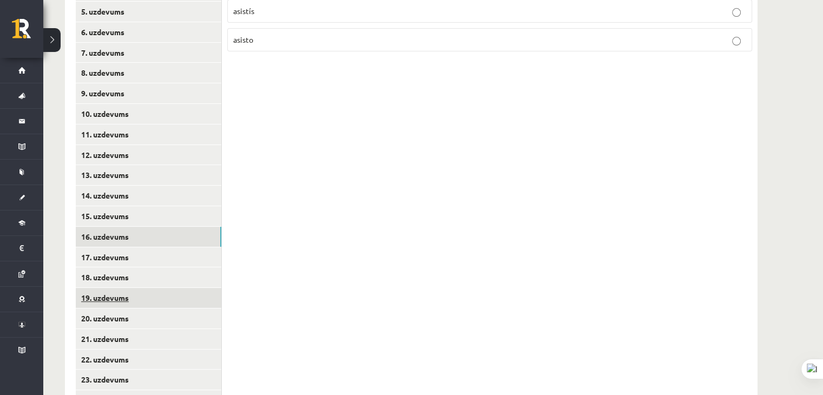
scroll to position [338, 0]
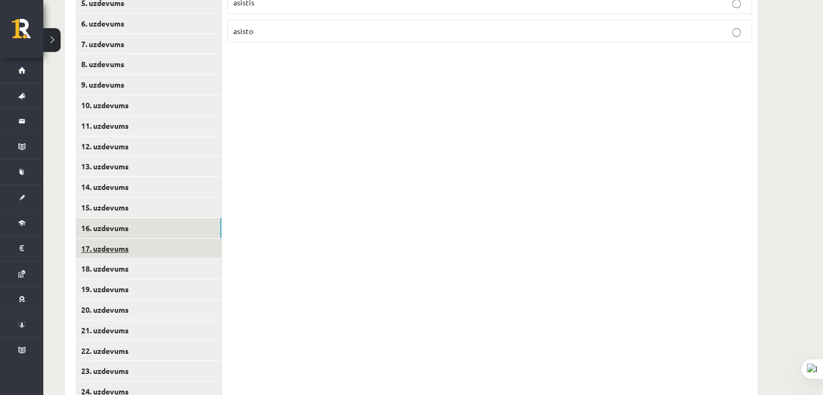
click at [152, 250] on link "17. uzdevums" at bounding box center [149, 249] width 146 height 20
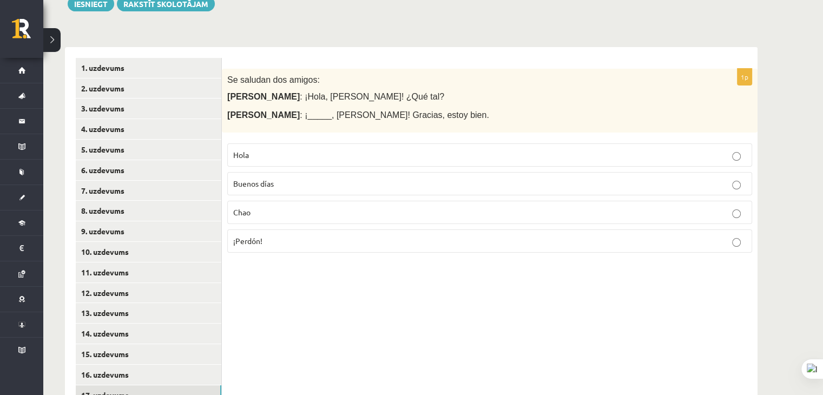
scroll to position [176, 0]
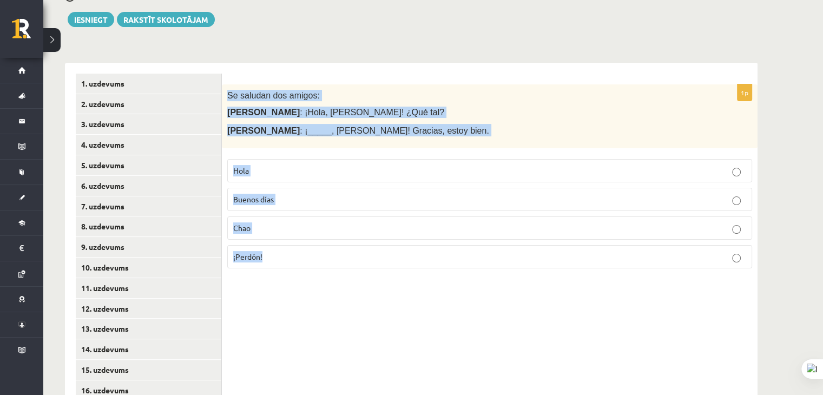
drag, startPoint x: 228, startPoint y: 93, endPoint x: 314, endPoint y: 269, distance: 195.8
click at [314, 269] on div "1p Se saludan dos amigos: María : ¡Hola, Juan! ¿Qué tal? Juan : ¡_____, María! …" at bounding box center [490, 180] width 536 height 193
click at [477, 314] on div "1p Se saludan dos amigos: María : ¡Hola, Juan! ¿Qué tal? Juan : ¡_____, María! …" at bounding box center [490, 380] width 536 height 635
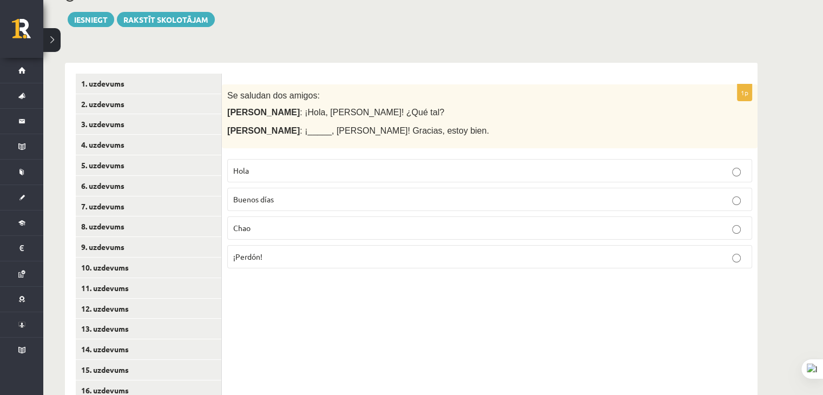
click at [401, 169] on p "Hola" at bounding box center [489, 170] width 513 height 11
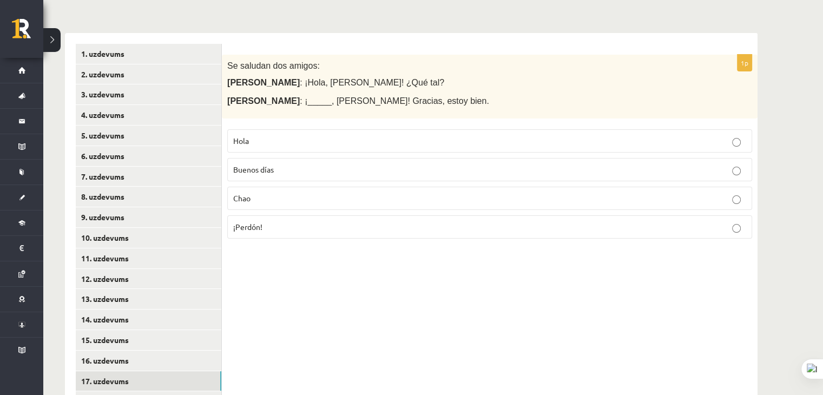
scroll to position [284, 0]
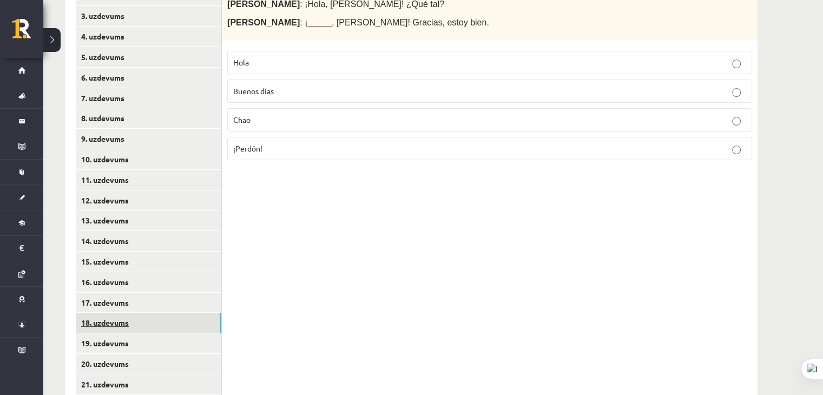
click at [167, 317] on link "18. uzdevums" at bounding box center [149, 323] width 146 height 20
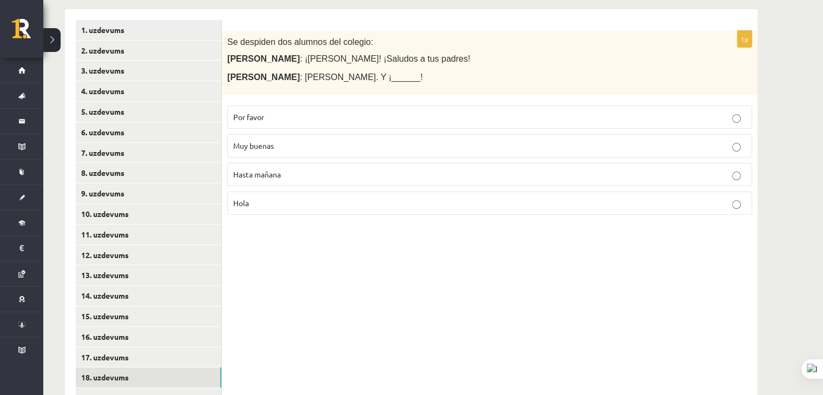
scroll to position [176, 0]
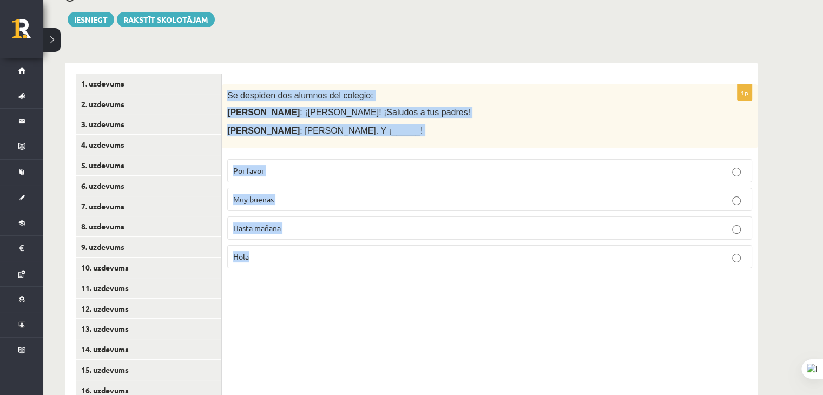
drag, startPoint x: 228, startPoint y: 95, endPoint x: 350, endPoint y: 303, distance: 241.4
click at [350, 303] on div "1p Se despiden dos alumnos del colegio: Marta : ¡Chao, José! ¡Saludos a tus pad…" at bounding box center [490, 380] width 536 height 635
click at [317, 232] on p "Hasta mañana" at bounding box center [489, 227] width 513 height 11
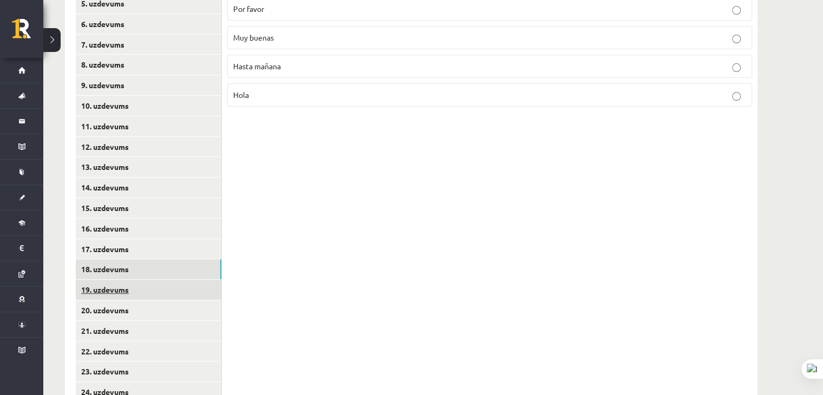
scroll to position [338, 0]
click at [160, 294] on link "19. uzdevums" at bounding box center [149, 289] width 146 height 20
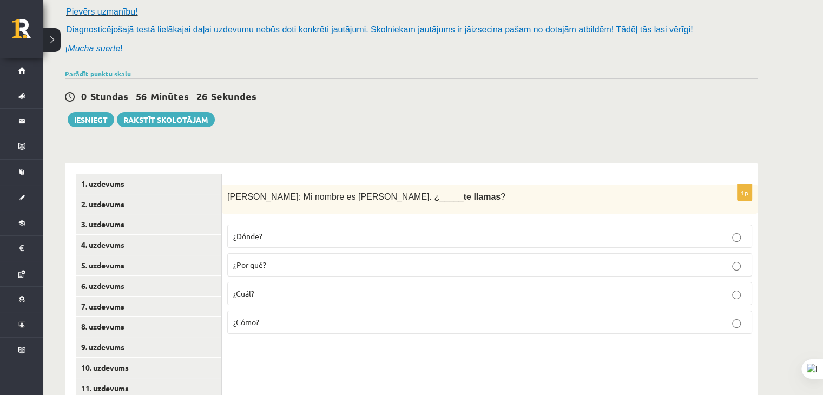
scroll to position [68, 0]
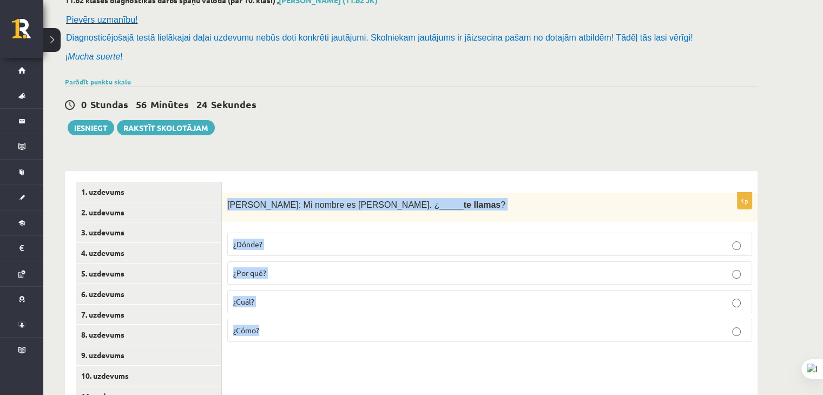
drag, startPoint x: 227, startPoint y: 201, endPoint x: 309, endPoint y: 323, distance: 146.7
click at [309, 323] on div "1p Patricia: Mi nombre es Patricia. ¿_____ te llamas ? ¿Dónde? ¿Por qué? ¿Cuál?…" at bounding box center [490, 272] width 536 height 159
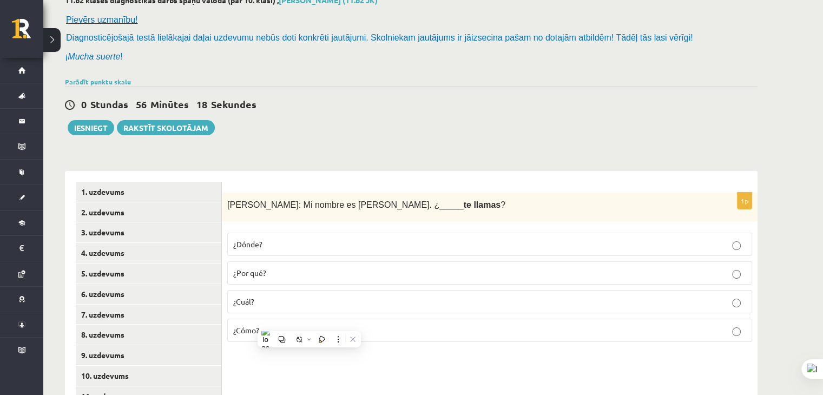
click at [405, 95] on div "0 Stundas 56 Minūtes 18 Sekundes Ieskaite saglabāta! Iesniegt Rakstīt skolotājam" at bounding box center [411, 111] width 693 height 49
click at [367, 335] on label "¿Cómo?" at bounding box center [489, 330] width 525 height 23
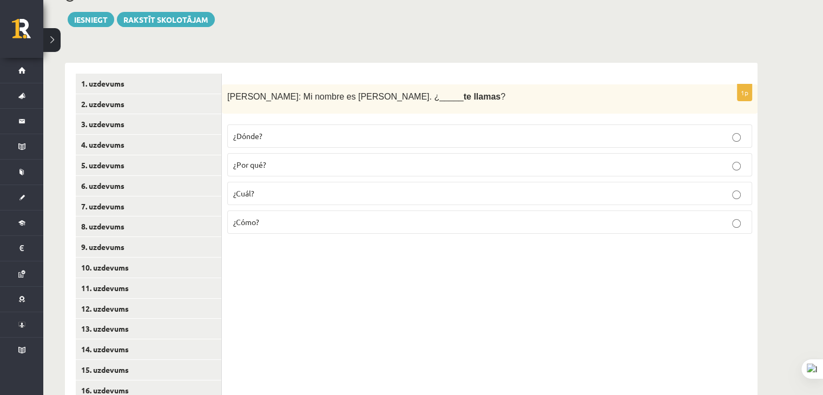
scroll to position [284, 0]
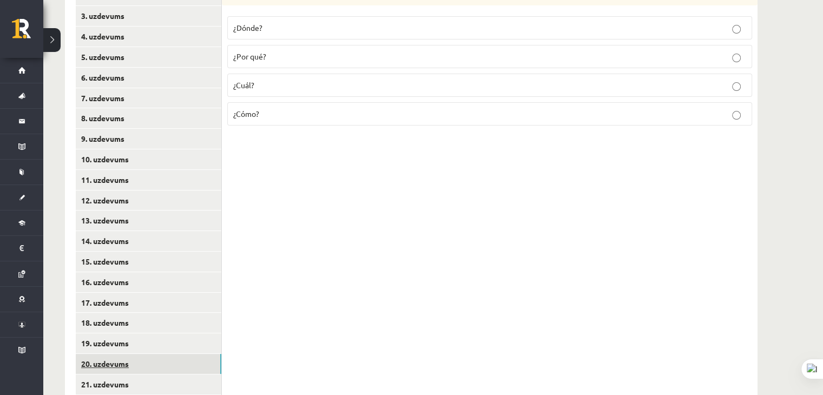
click at [150, 363] on link "20. uzdevums" at bounding box center [149, 364] width 146 height 20
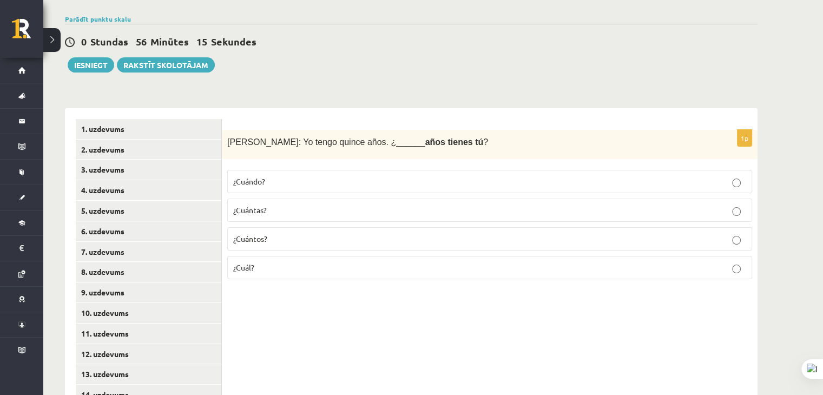
scroll to position [122, 0]
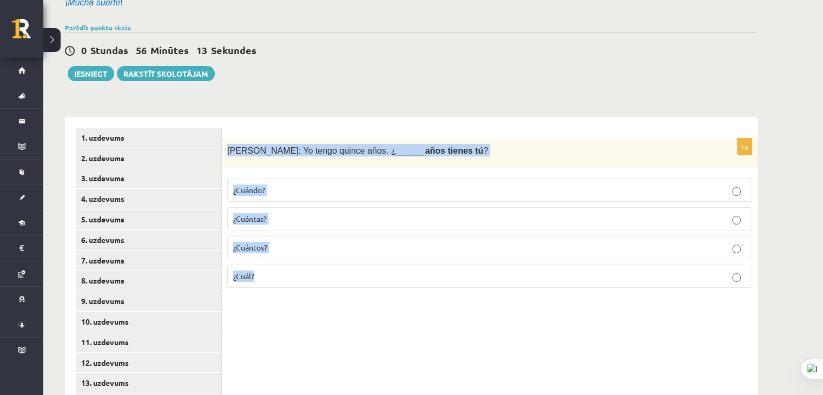
drag, startPoint x: 227, startPoint y: 148, endPoint x: 316, endPoint y: 273, distance: 153.0
click at [316, 273] on div "1p Inés: Yo tengo quince años. ¿______ años tienes tú ? ¿Cuándo? ¿Cuántas? ¿Cuá…" at bounding box center [490, 218] width 536 height 159
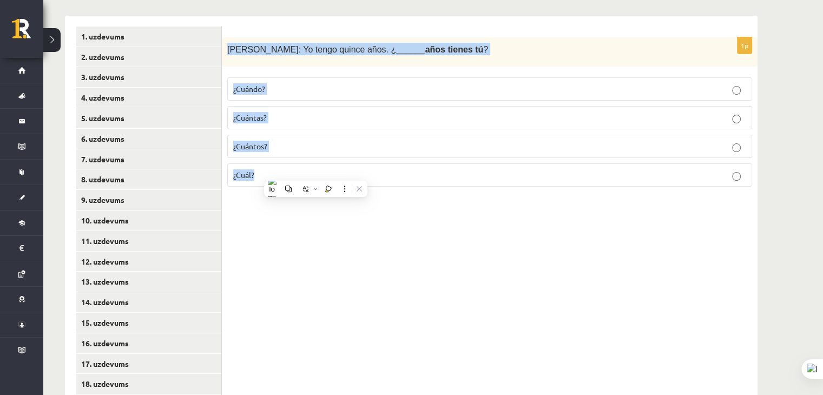
scroll to position [230, 0]
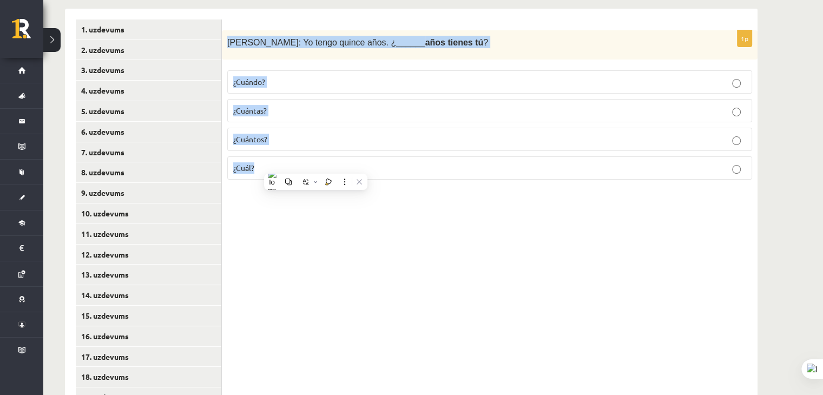
click at [300, 140] on p "¿Cuántos?" at bounding box center [489, 139] width 513 height 11
click at [335, 209] on div "1p Inés: Yo tengo quince años. ¿______ años tienes tú ? ¿Cuándo? ¿Cuántas? ¿Cuá…" at bounding box center [490, 326] width 536 height 635
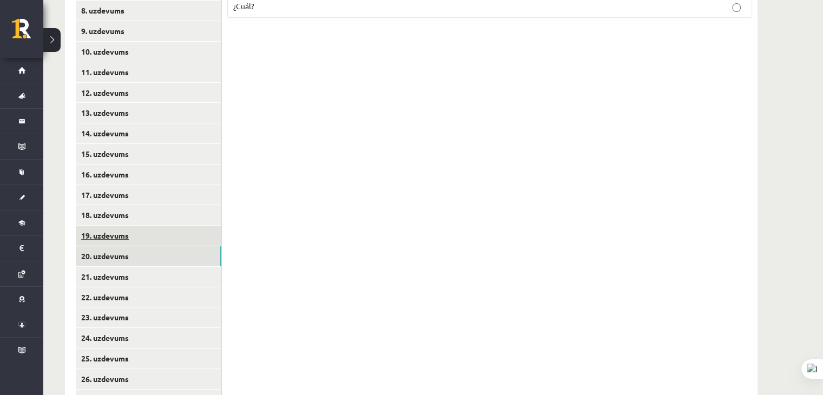
scroll to position [392, 0]
click at [171, 275] on link "21. uzdevums" at bounding box center [149, 276] width 146 height 20
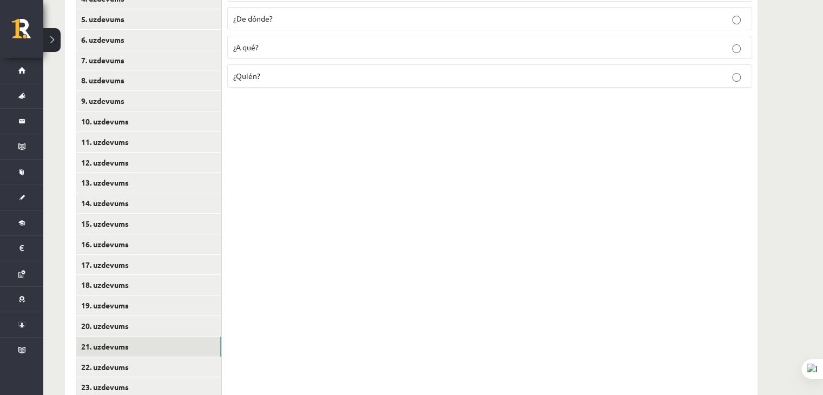
scroll to position [176, 0]
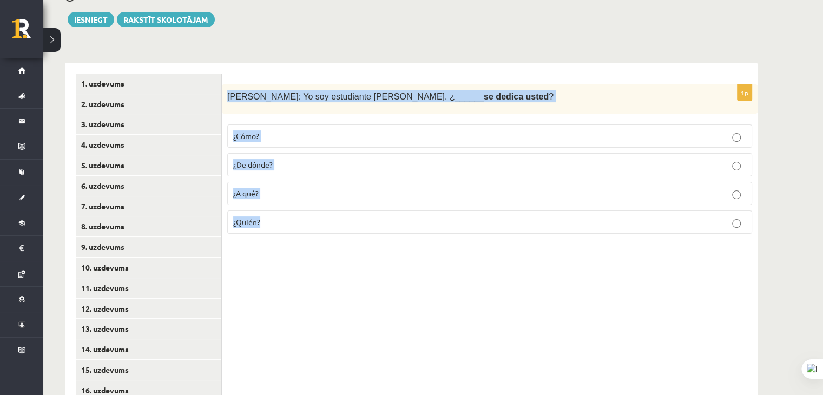
drag, startPoint x: 226, startPoint y: 92, endPoint x: 306, endPoint y: 240, distance: 168.4
click at [306, 240] on div "1p Sara: Yo soy estudiante de inglés. ¿______ se dedica usted ? ¿Cómo? ¿De dónd…" at bounding box center [490, 163] width 536 height 159
click at [368, 282] on div "1p Sara: Yo soy estudiante de inglés. ¿______ se dedica usted ? ¿Cómo? ¿De dónd…" at bounding box center [490, 380] width 536 height 635
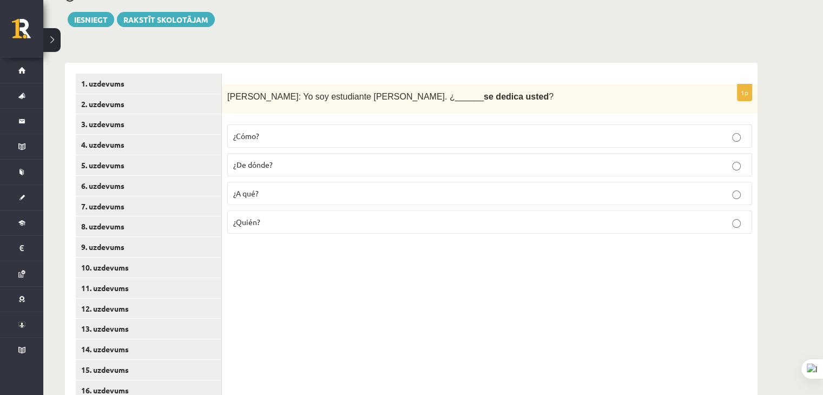
click at [338, 195] on p "¿A qué?" at bounding box center [489, 193] width 513 height 11
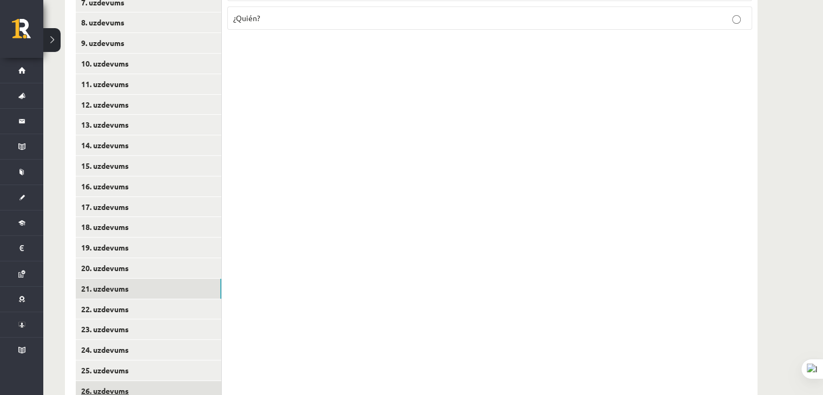
scroll to position [447, 0]
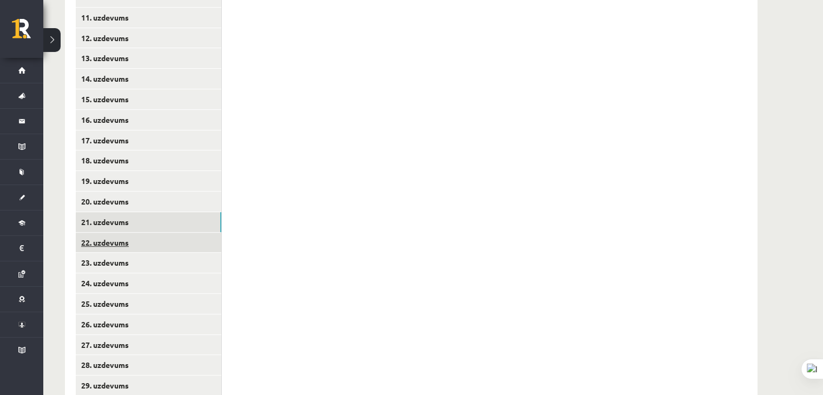
click at [140, 242] on link "22. uzdevums" at bounding box center [149, 243] width 146 height 20
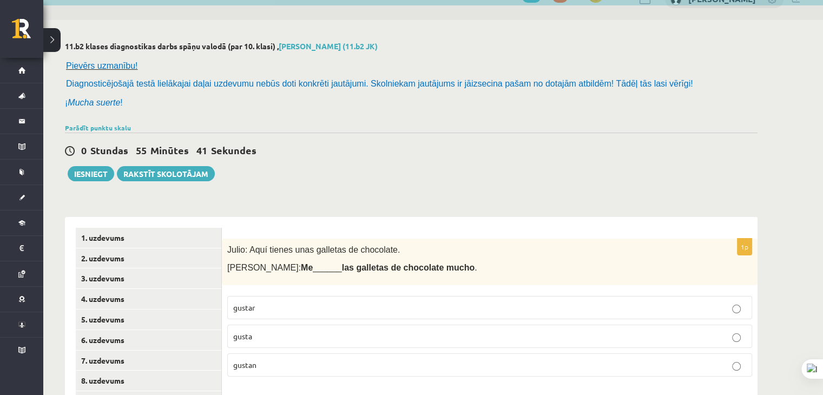
scroll to position [122, 0]
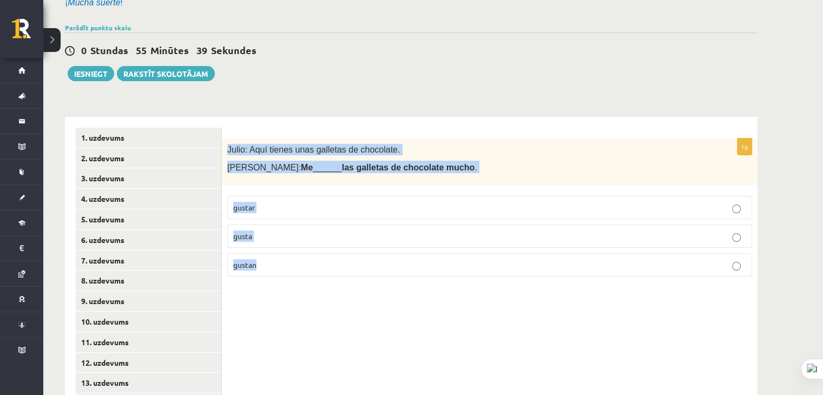
drag, startPoint x: 225, startPoint y: 146, endPoint x: 325, endPoint y: 268, distance: 157.8
click at [325, 268] on div "1p Julio: Aquí tienes unas galletas de chocolate. Paqui: Me ______ las galletas…" at bounding box center [490, 212] width 536 height 147
click at [390, 265] on p "gustan" at bounding box center [489, 264] width 513 height 11
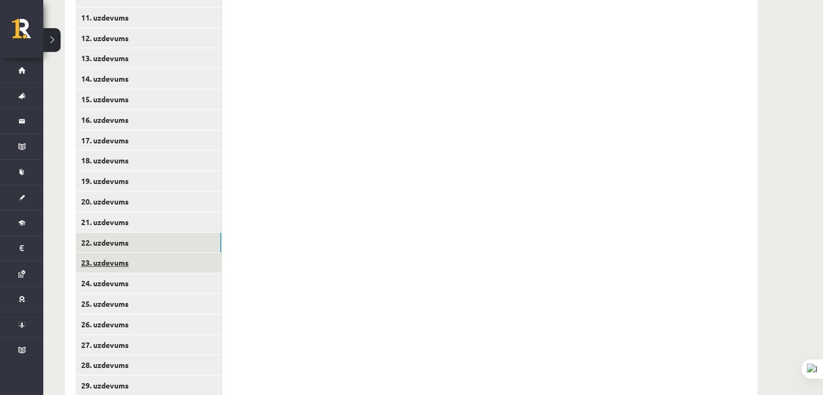
click at [171, 263] on link "23. uzdevums" at bounding box center [149, 263] width 146 height 20
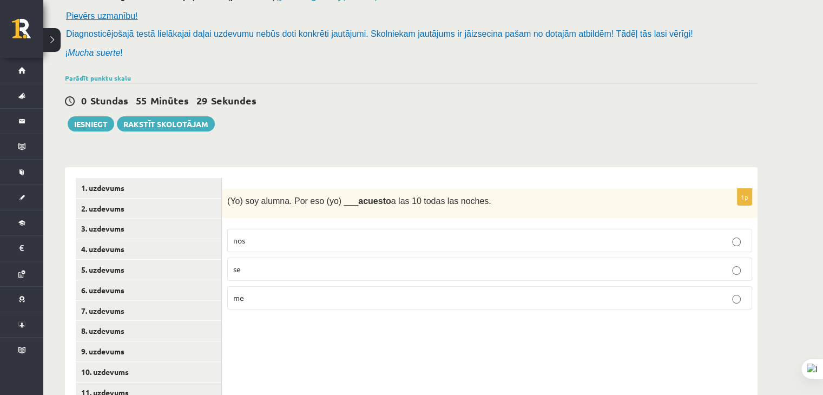
scroll to position [68, 0]
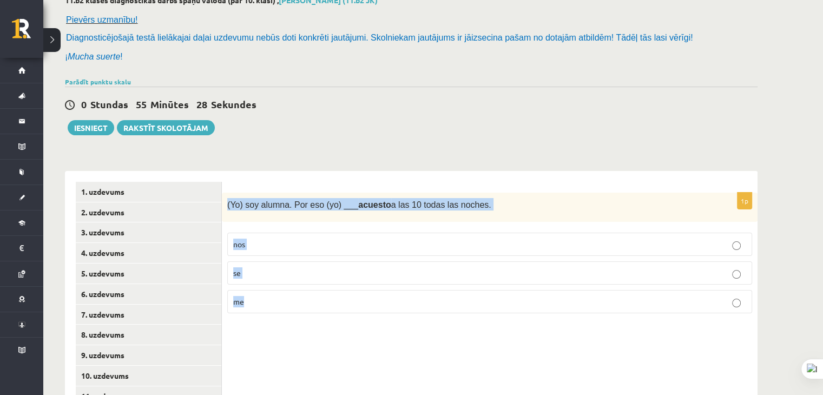
drag, startPoint x: 228, startPoint y: 202, endPoint x: 311, endPoint y: 319, distance: 143.7
click at [311, 319] on div "1p (Yo) soy alumna. Por eso (yo) ___ acuesto a las 10 todas las noches. nos se …" at bounding box center [490, 258] width 536 height 130
click at [320, 306] on p "me" at bounding box center [489, 301] width 513 height 11
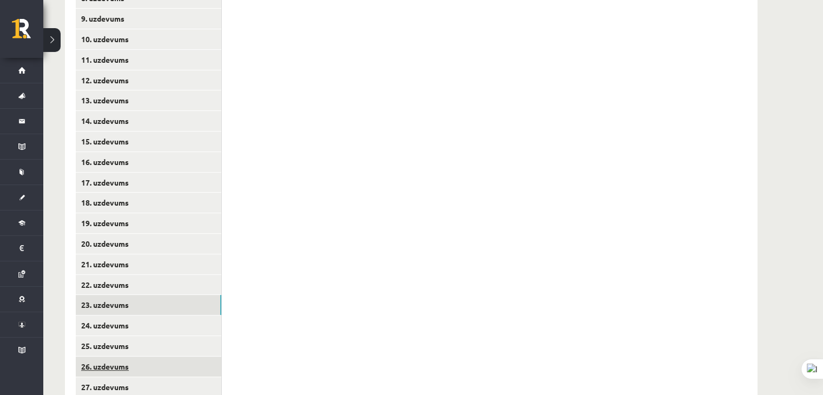
scroll to position [447, 0]
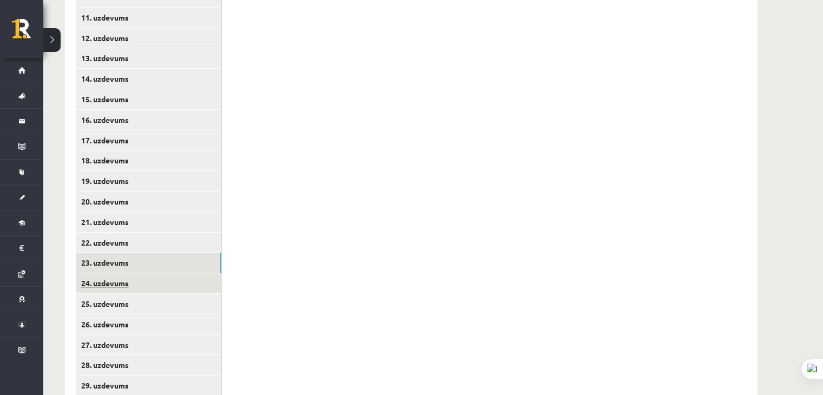
click at [148, 286] on link "24. uzdevums" at bounding box center [149, 283] width 146 height 20
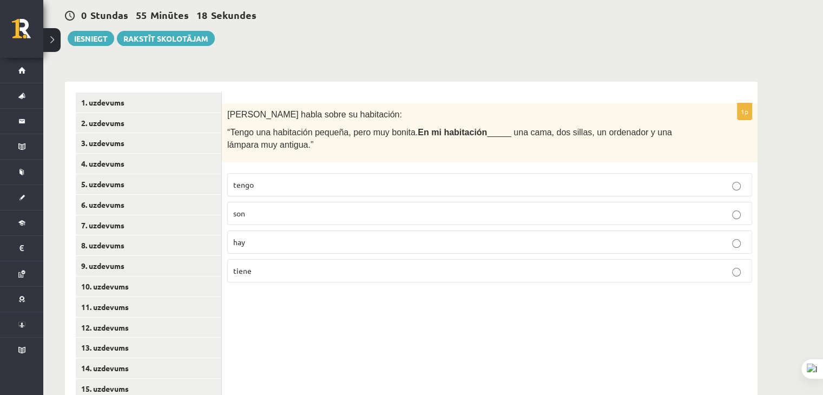
scroll to position [122, 0]
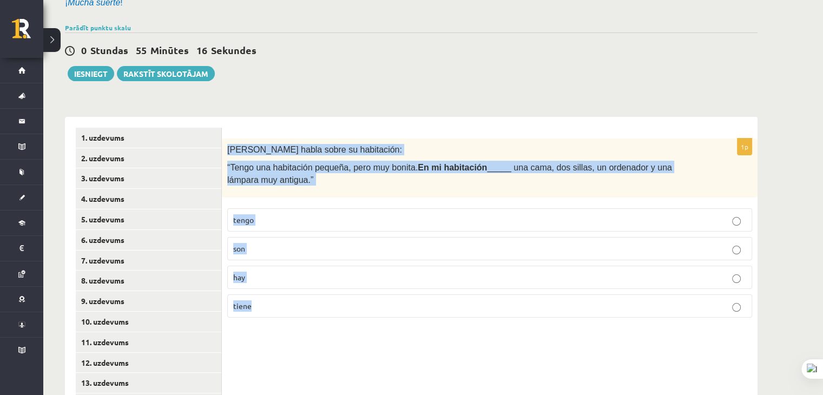
drag, startPoint x: 228, startPoint y: 148, endPoint x: 317, endPoint y: 327, distance: 200.0
click at [306, 281] on p "hay" at bounding box center [489, 277] width 513 height 11
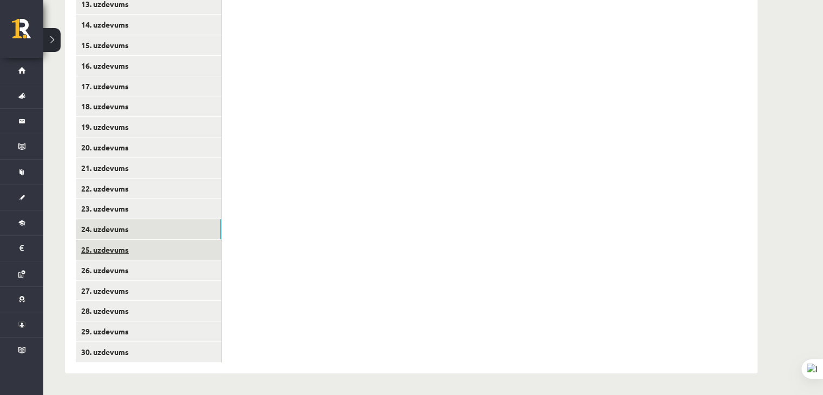
click at [143, 250] on link "25. uzdevums" at bounding box center [149, 250] width 146 height 20
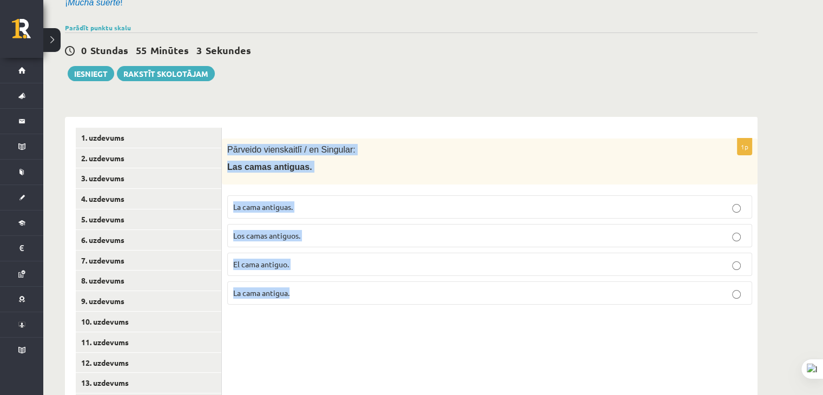
drag, startPoint x: 227, startPoint y: 147, endPoint x: 336, endPoint y: 313, distance: 198.3
click at [337, 207] on p "La cama antiguas." at bounding box center [489, 206] width 513 height 11
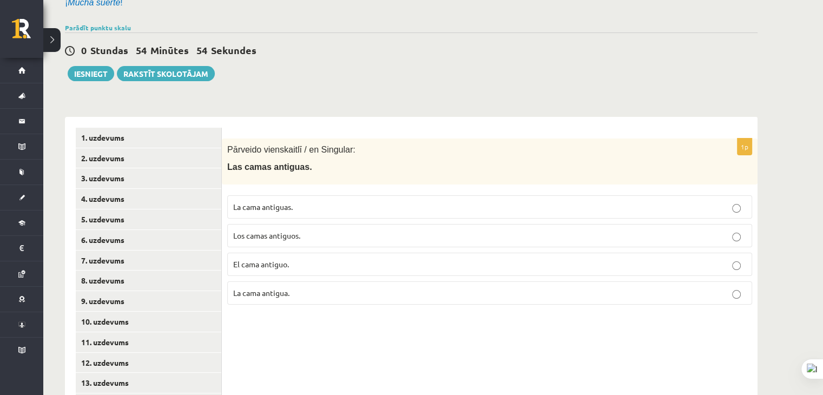
click at [336, 293] on p "La cama antigua." at bounding box center [489, 292] width 513 height 11
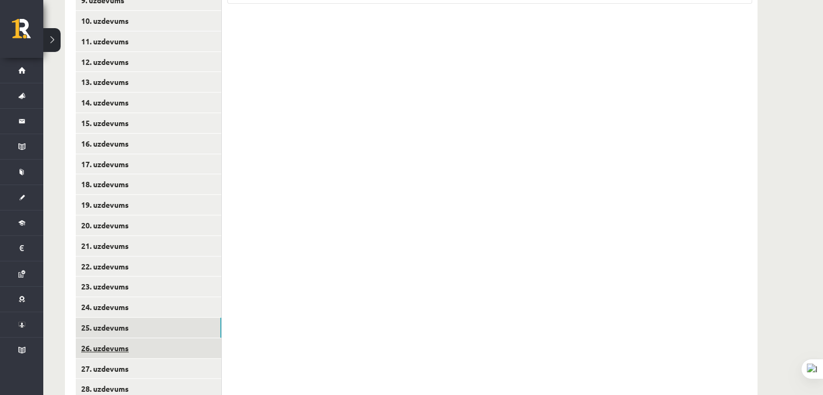
scroll to position [447, 0]
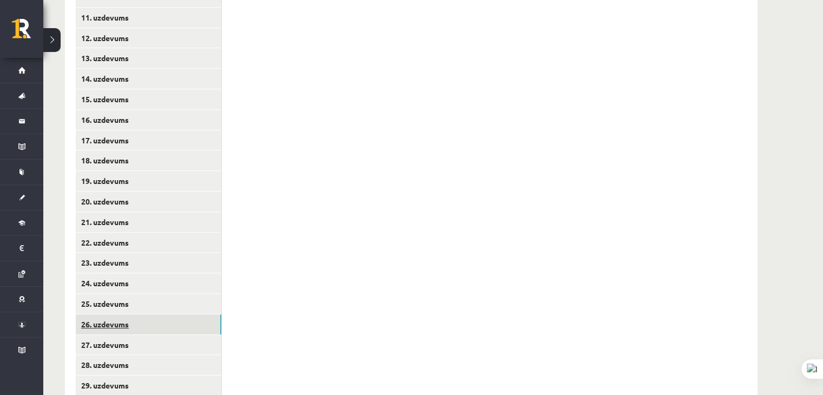
click at [156, 324] on link "26. uzdevums" at bounding box center [149, 324] width 146 height 20
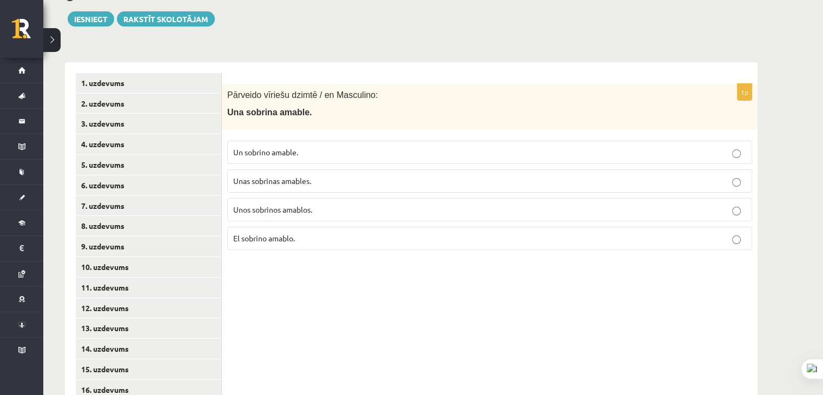
scroll to position [176, 0]
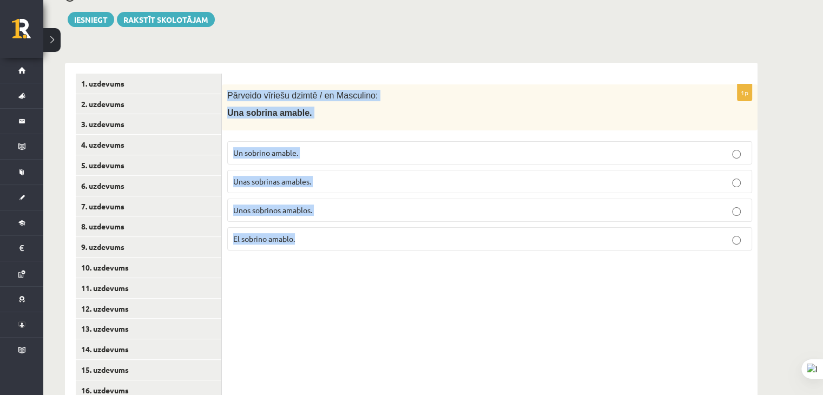
drag, startPoint x: 226, startPoint y: 94, endPoint x: 356, endPoint y: 251, distance: 204.2
click at [356, 251] on div "1p Pārveido vīriešu dzimtē / en Masculino: Una sobrina amable. Un sobrino amabl…" at bounding box center [490, 171] width 536 height 175
click at [543, 280] on div "1p Pārveido vīriešu dzimtē / en Masculino: Una sobrina amable. Un sobrino amabl…" at bounding box center [490, 380] width 536 height 635
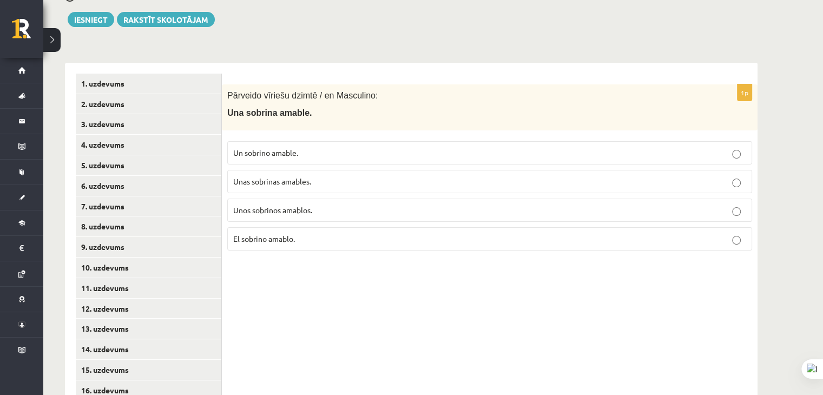
click at [366, 154] on p "Un sobrino amable." at bounding box center [489, 152] width 513 height 11
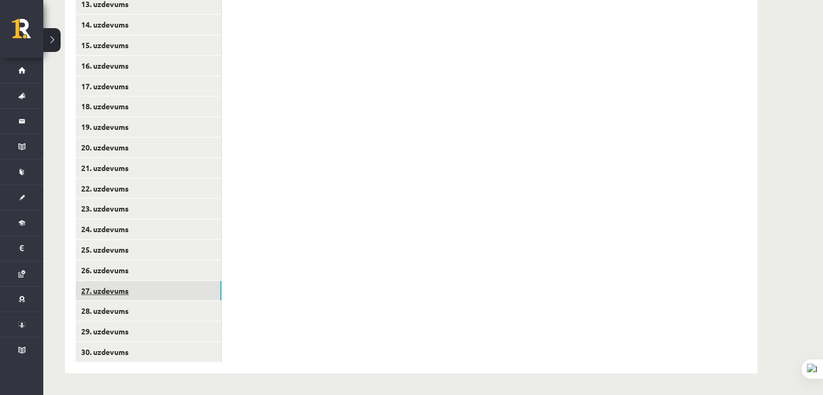
click at [155, 293] on link "27. uzdevums" at bounding box center [149, 291] width 146 height 20
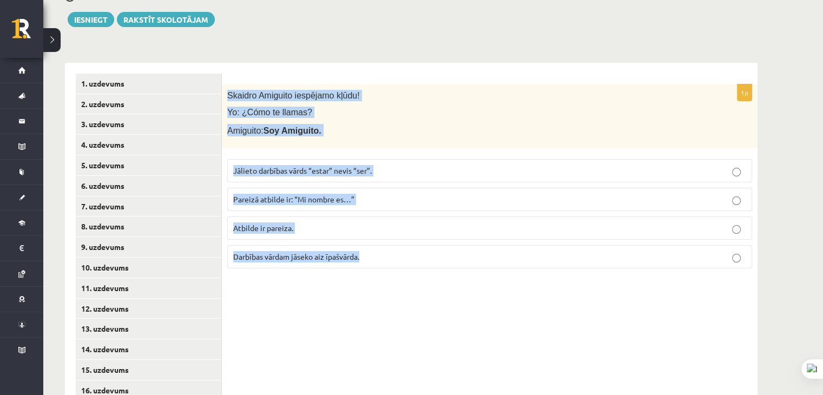
drag, startPoint x: 226, startPoint y: 94, endPoint x: 380, endPoint y: 252, distance: 220.5
click at [380, 252] on div "1p Skaidro Amiguito iespējamo kļūdu! Yo: ¿Cómo te llamas? Amiguito: Soy Amiguit…" at bounding box center [490, 180] width 536 height 193
click at [524, 318] on div "1p Skaidro Amiguito iespējamo kļūdu! Yo: ¿Cómo te llamas? Amiguito: Soy Amiguit…" at bounding box center [490, 380] width 536 height 635
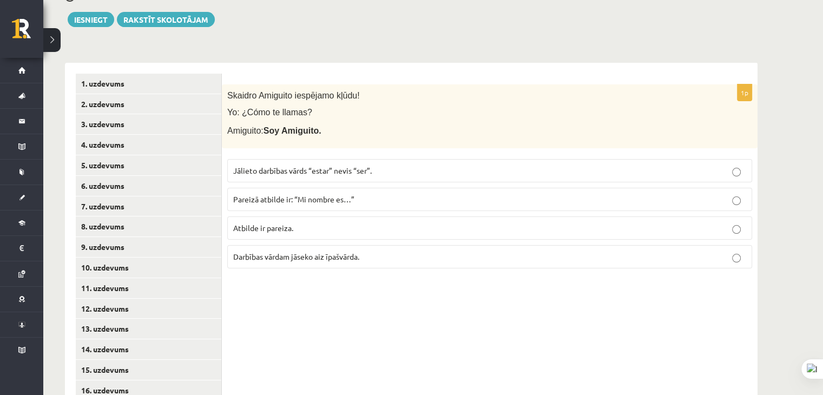
click at [390, 194] on p "Pareizā atbilde ir: “Mi nombre es…”" at bounding box center [489, 199] width 513 height 11
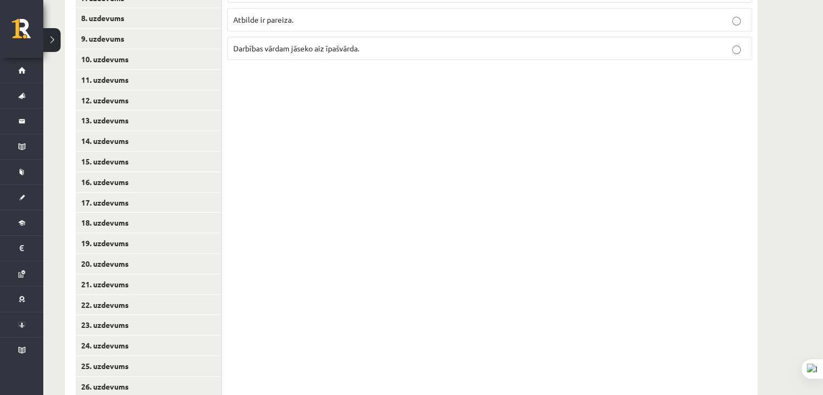
scroll to position [501, 0]
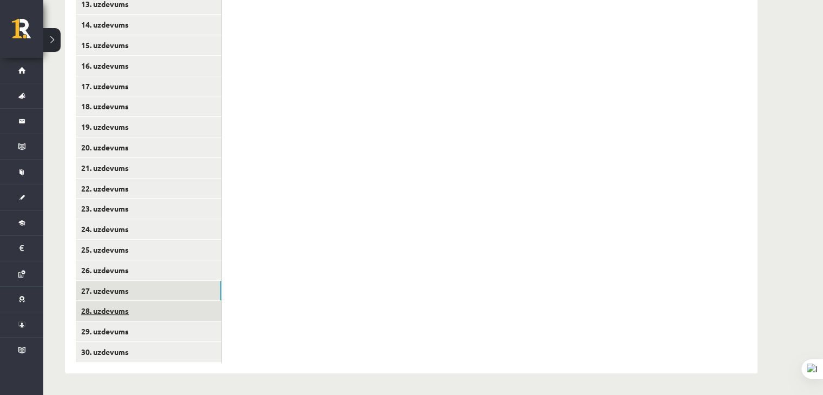
click at [181, 306] on link "28. uzdevums" at bounding box center [149, 311] width 146 height 20
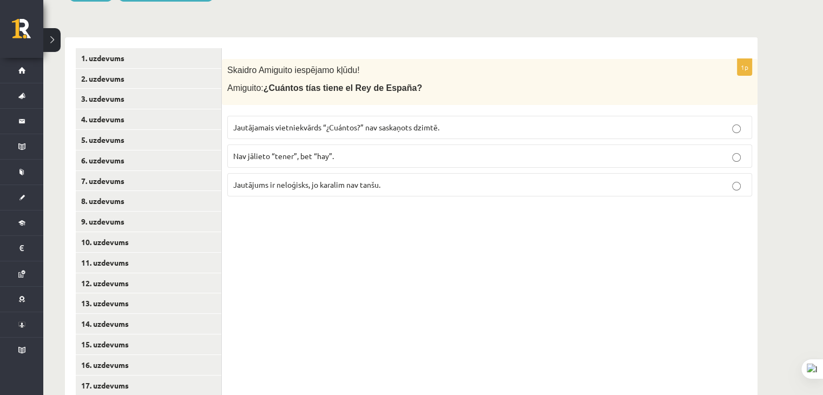
scroll to position [122, 0]
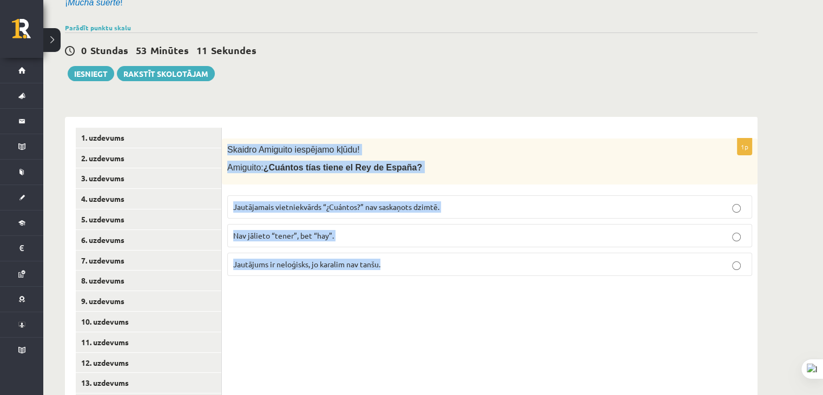
drag, startPoint x: 228, startPoint y: 148, endPoint x: 434, endPoint y: 274, distance: 241.7
click at [434, 274] on div "1p Skaidro Amiguito iespējamo kļūdu! Amiguito: ¿Cuántos tías tiene el Rey de Es…" at bounding box center [490, 212] width 536 height 146
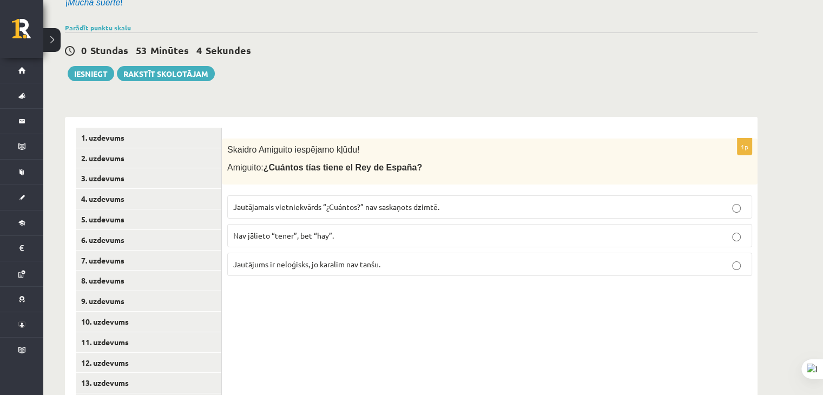
click at [380, 196] on label "Jautājamais vietniekvārds “¿Cuántos?” nav saskaņots dzimtē." at bounding box center [489, 206] width 525 height 23
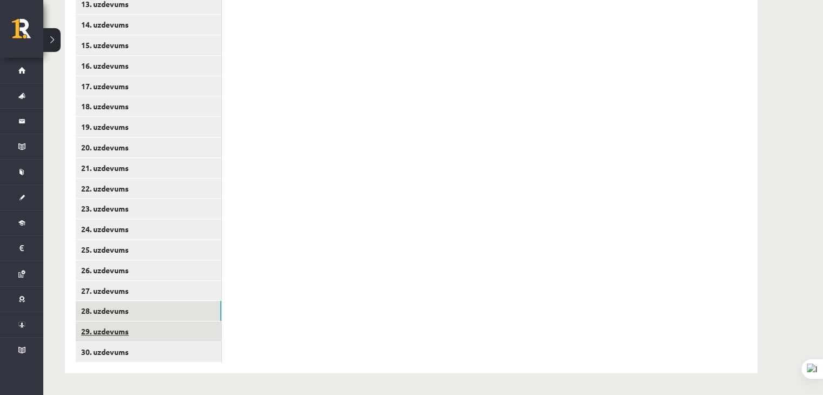
click at [165, 324] on link "29. uzdevums" at bounding box center [149, 332] width 146 height 20
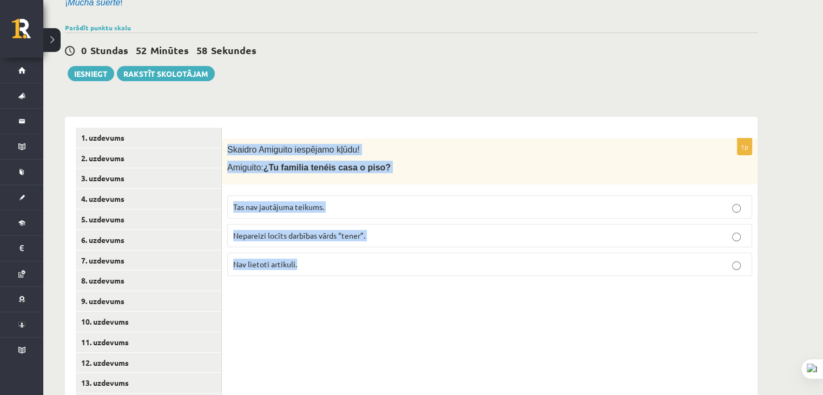
drag, startPoint x: 227, startPoint y: 143, endPoint x: 340, endPoint y: 282, distance: 178.9
click at [340, 282] on div "1p Skaidro Amiguito iespējamo kļūdu! Amiguito: ¿Tu familia tenéis casa o piso? …" at bounding box center [490, 212] width 536 height 146
click at [394, 232] on p "Nepareizi locīts darbības vārds “tener”." at bounding box center [489, 235] width 513 height 11
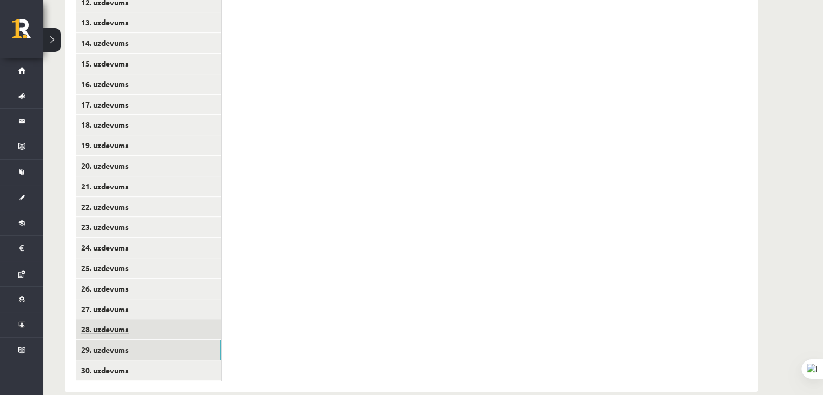
scroll to position [501, 0]
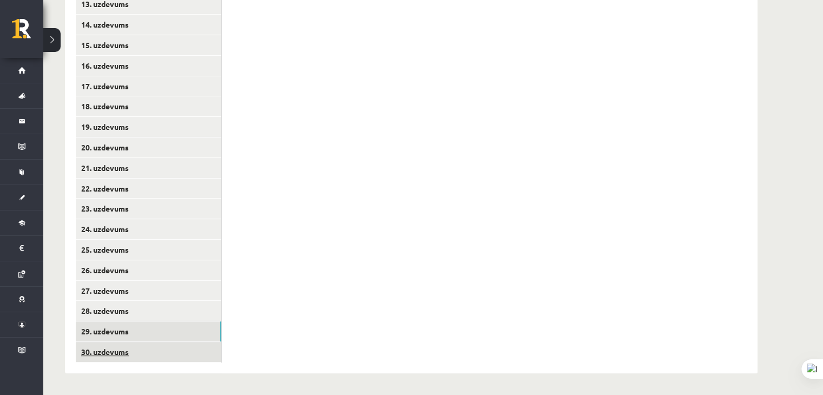
click at [156, 348] on link "30. uzdevums" at bounding box center [149, 352] width 146 height 20
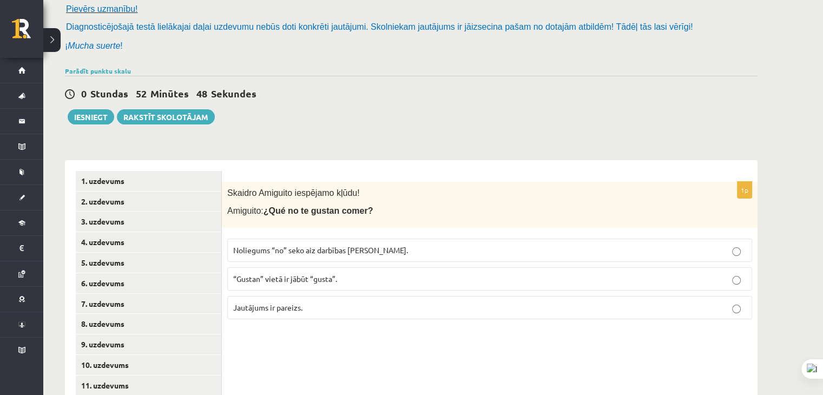
scroll to position [122, 0]
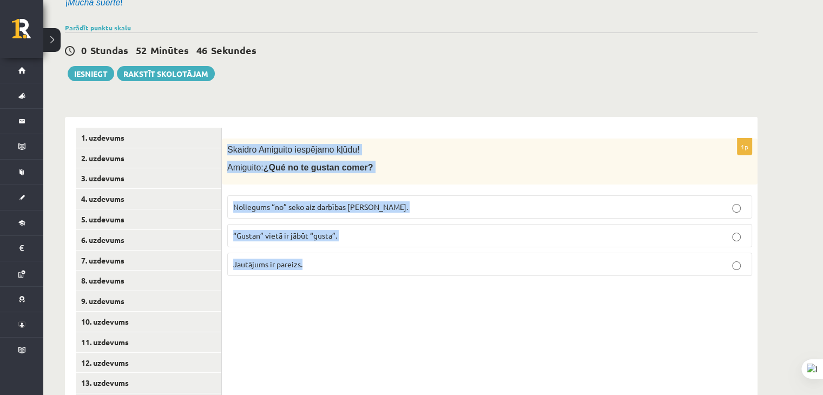
drag, startPoint x: 227, startPoint y: 148, endPoint x: 373, endPoint y: 319, distance: 225.0
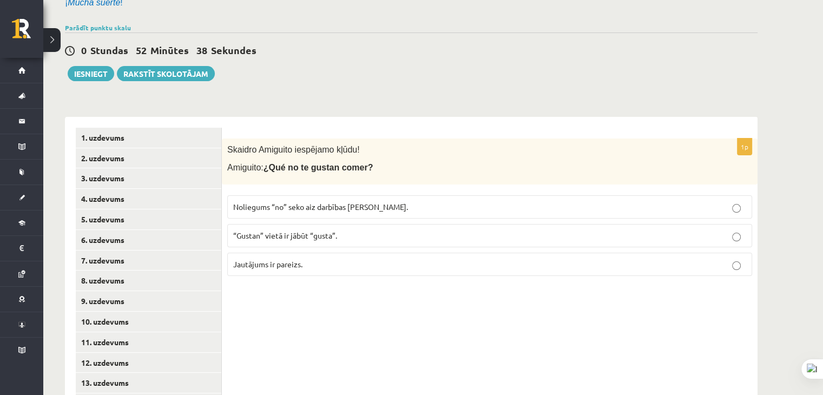
click at [378, 206] on p "Noliegums “no” seko aiz darbības vārda." at bounding box center [489, 206] width 513 height 11
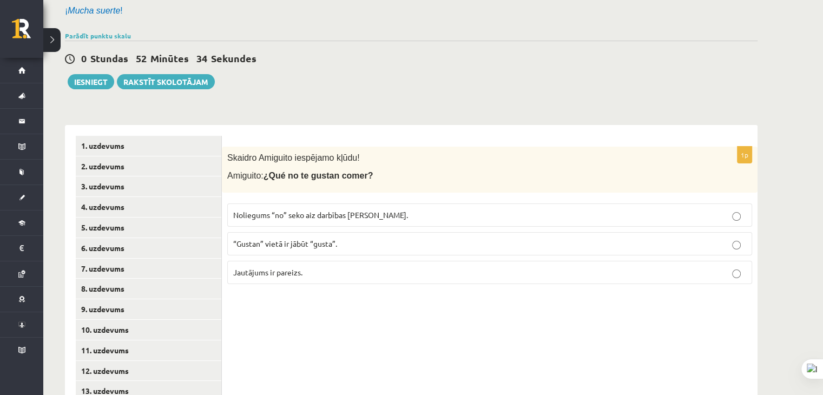
scroll to position [68, 0]
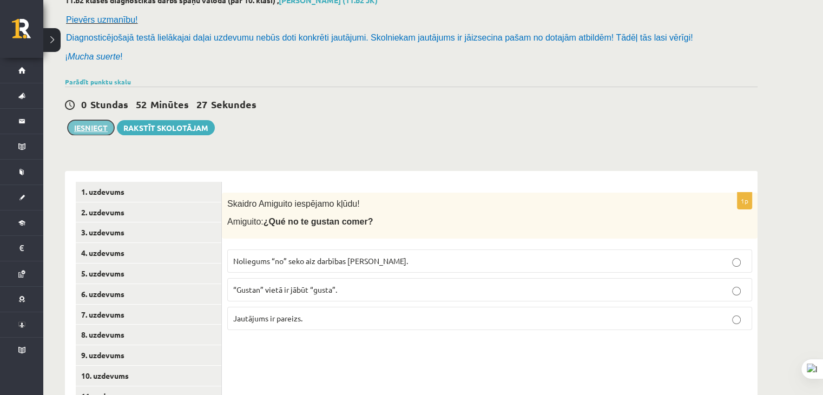
click at [97, 124] on button "Iesniegt" at bounding box center [91, 127] width 47 height 15
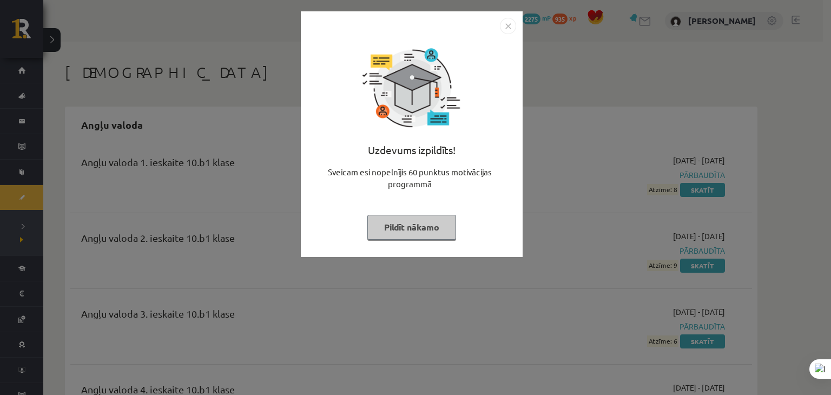
click at [507, 24] on img "Close" at bounding box center [508, 26] width 16 height 16
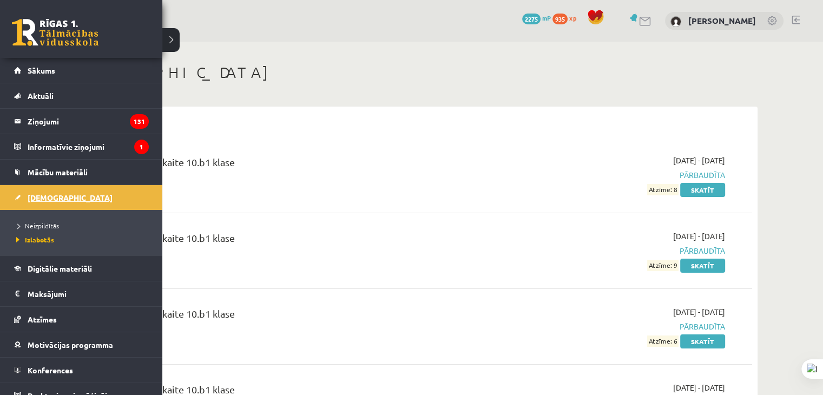
click at [31, 195] on span "[DEMOGRAPHIC_DATA]" at bounding box center [70, 198] width 85 height 10
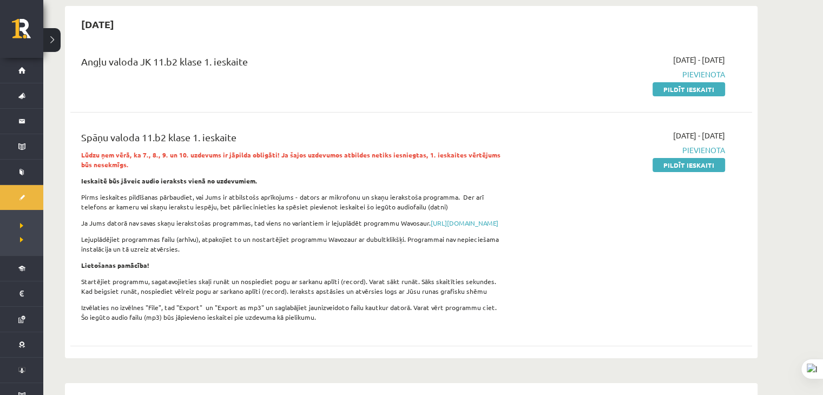
scroll to position [54, 0]
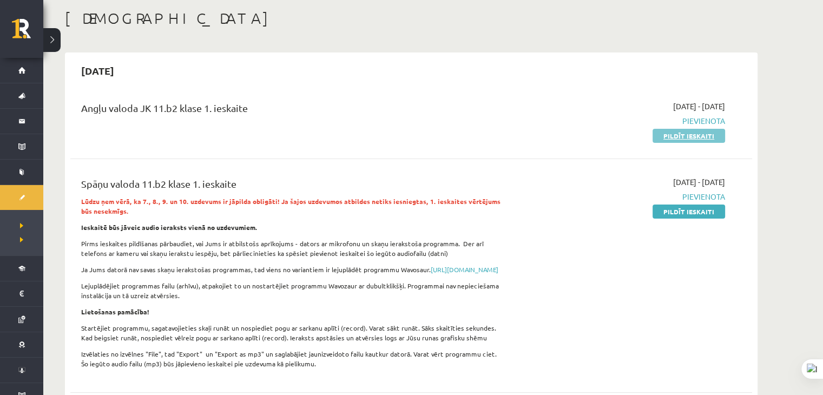
click at [667, 135] on link "Pildīt ieskaiti" at bounding box center [689, 136] width 73 height 14
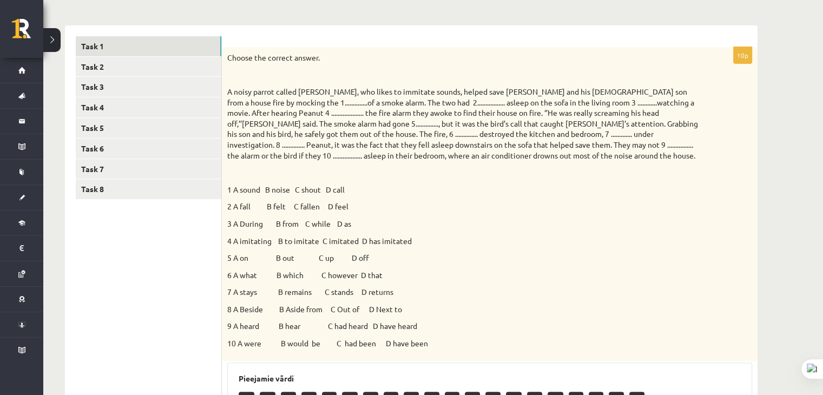
scroll to position [139, 0]
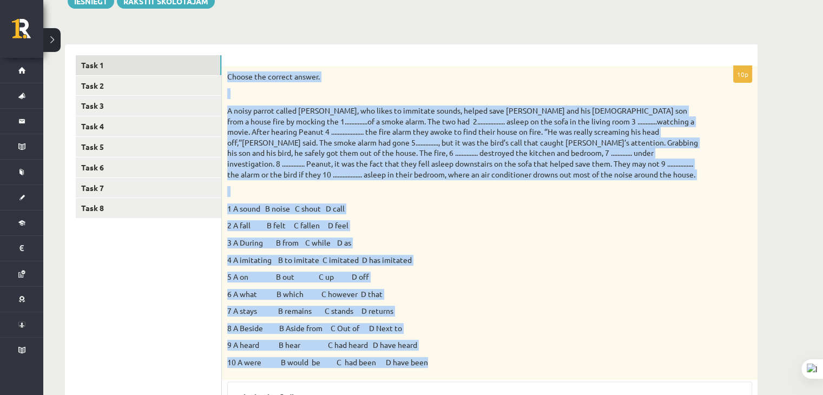
drag, startPoint x: 227, startPoint y: 76, endPoint x: 477, endPoint y: 370, distance: 386.0
click at [477, 370] on div "Choose the correct answer. 1 A sound B noise C shout D call 2 A fall B felt C f…" at bounding box center [490, 223] width 536 height 314
copy div "Choose the correct answer. A noisy parrot called Peanut, who likes to immitate …"
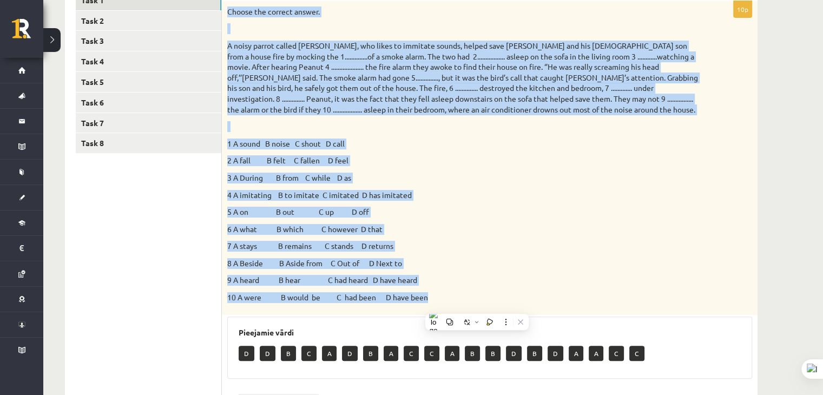
scroll to position [356, 0]
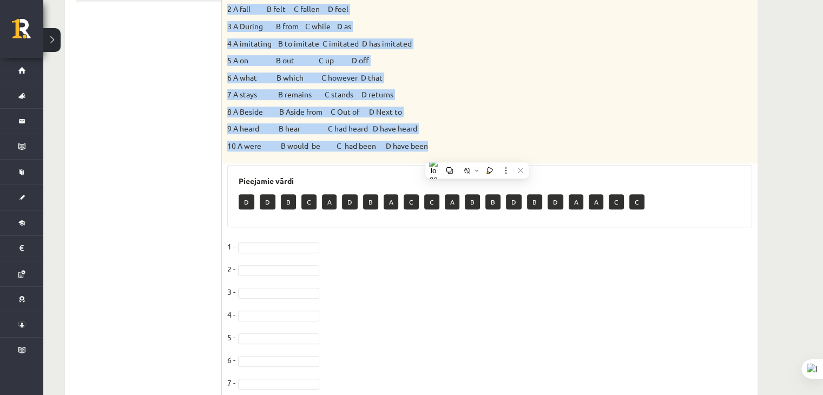
click at [474, 87] on div "Choose the correct answer. 1 A sound B noise C shout D call 2 A fall B felt C f…" at bounding box center [490, 7] width 536 height 314
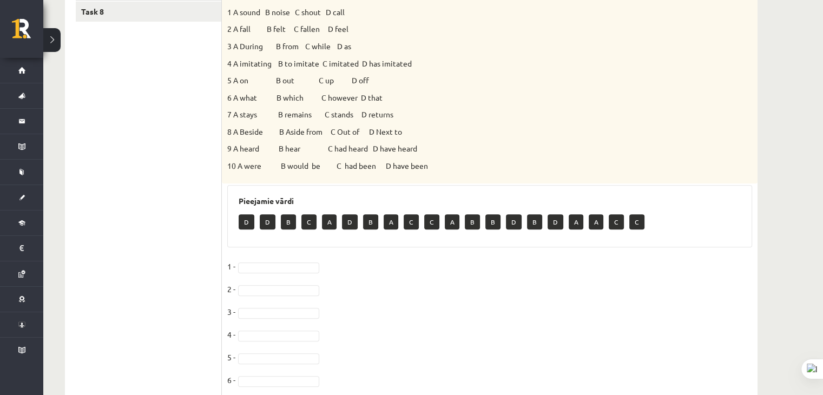
scroll to position [410, 0]
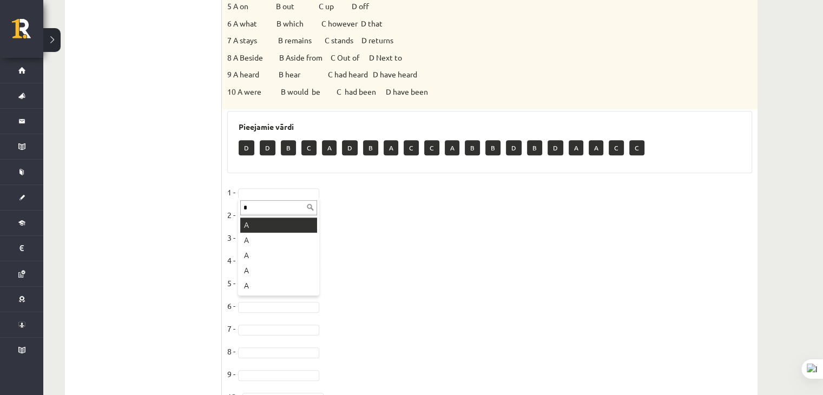
type input "*"
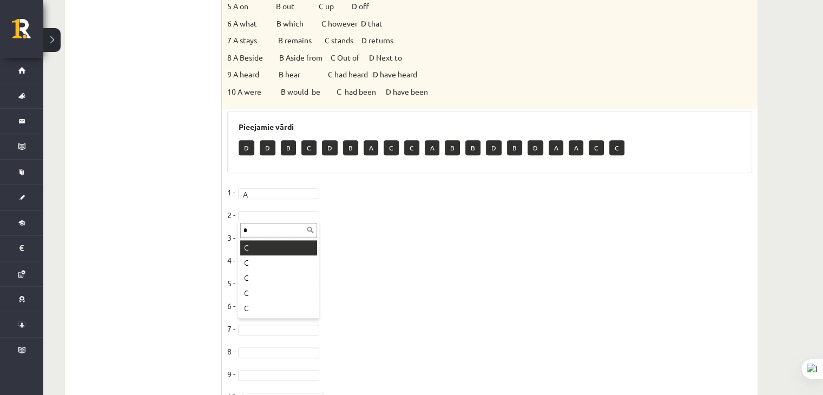
type input "*"
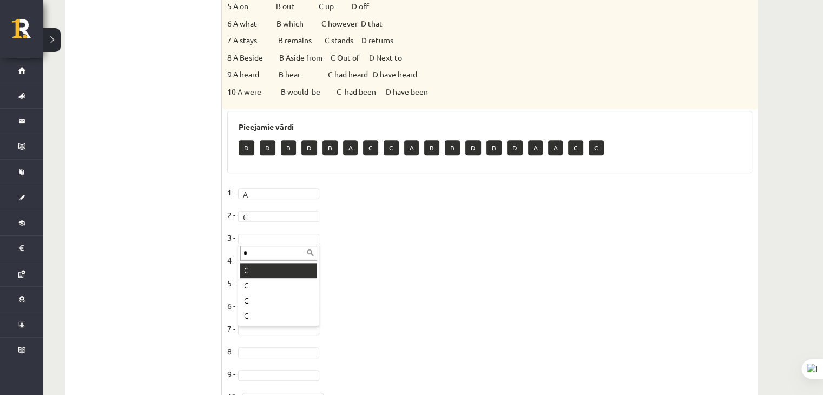
type input "*"
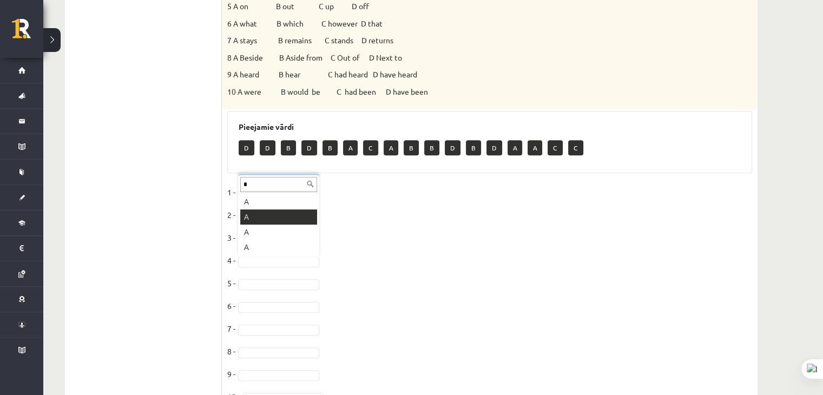
type input "*"
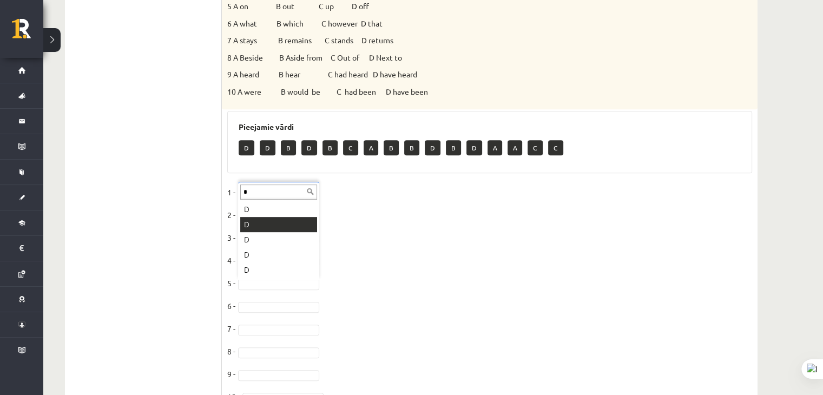
type input "*"
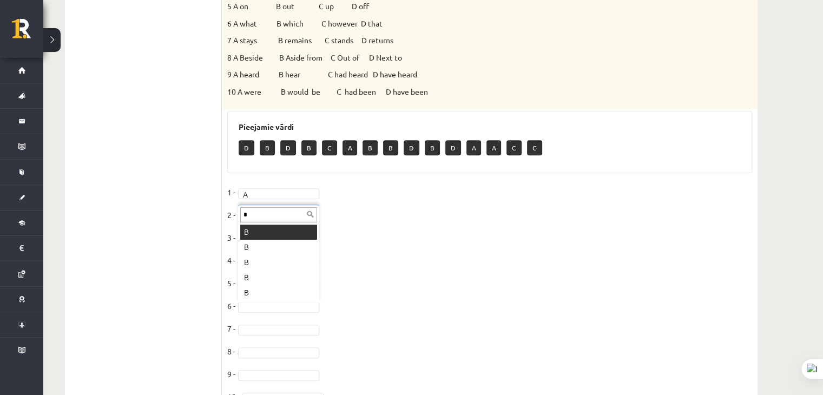
type input "*"
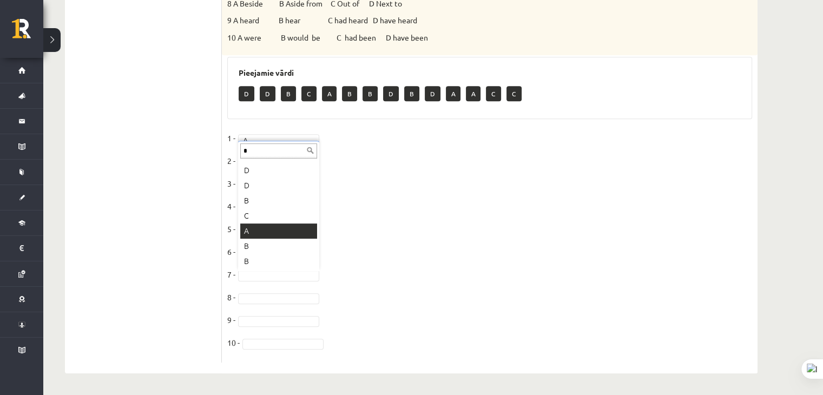
scroll to position [0, 0]
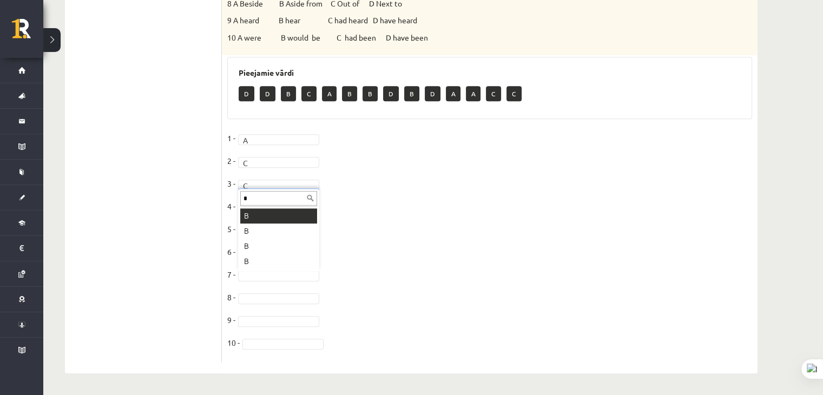
type input "*"
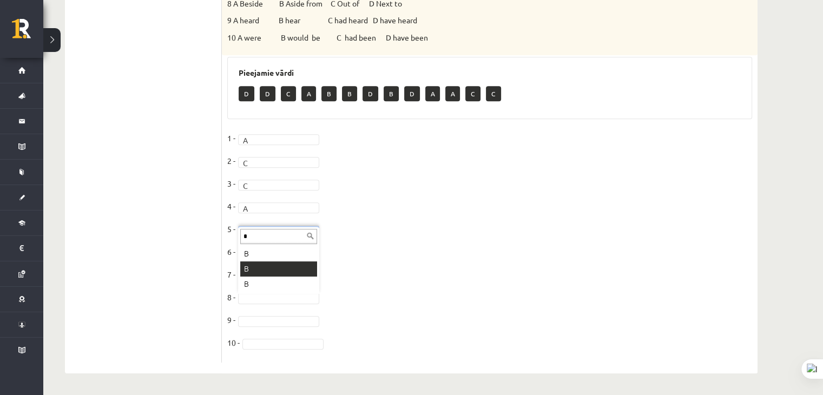
type input "*"
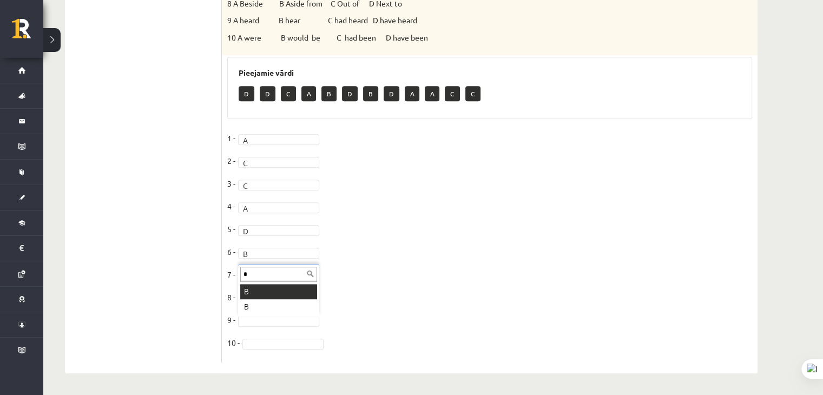
type input "*"
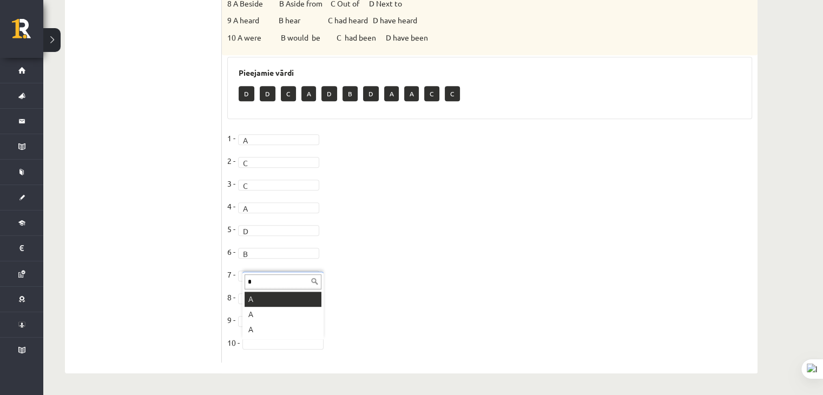
type input "*"
click at [394, 273] on fieldset "1 - A * 2 - C * 3 - C * 4 - A * 5 - D * 6 - B * 7 - B * 8 - B * 9 - B * 10 - A *" at bounding box center [489, 243] width 525 height 227
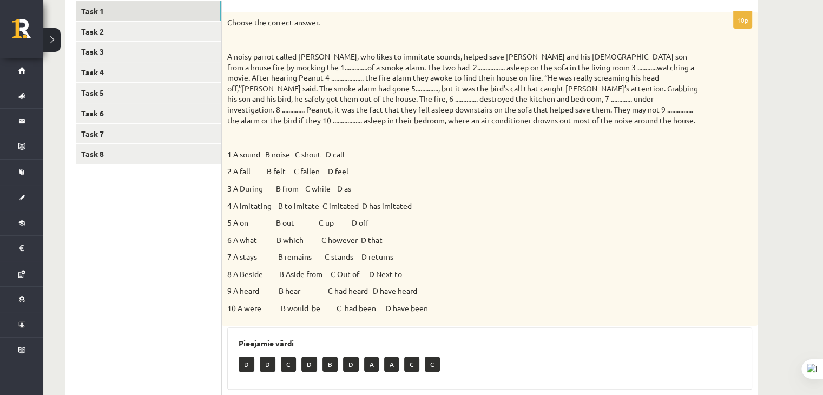
scroll to position [31, 0]
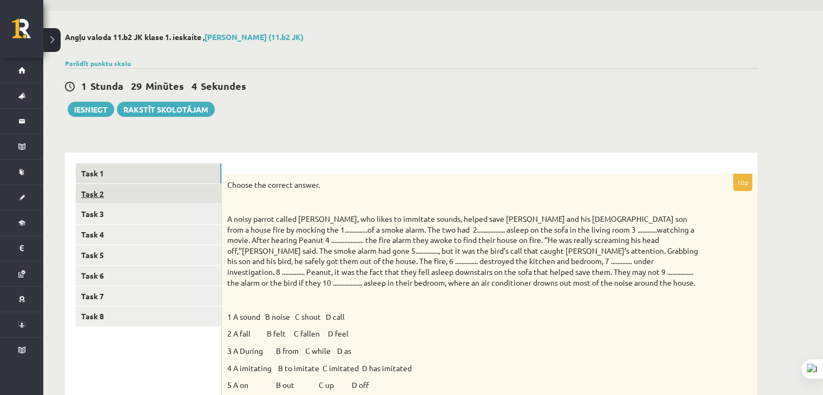
click at [131, 188] on link "Task 2" at bounding box center [149, 194] width 146 height 20
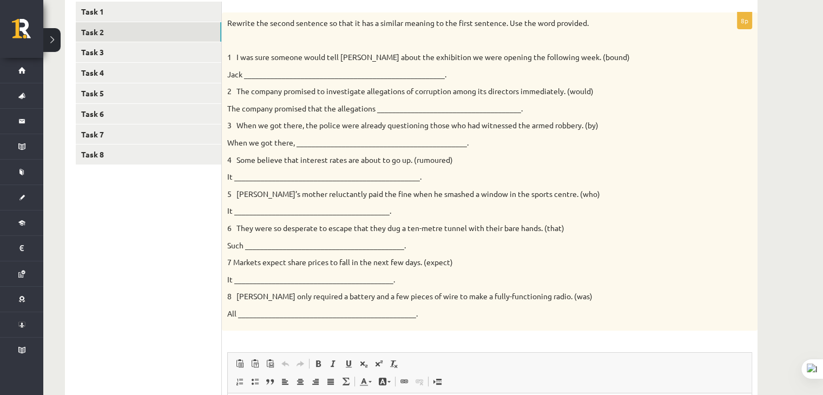
scroll to position [191, 0]
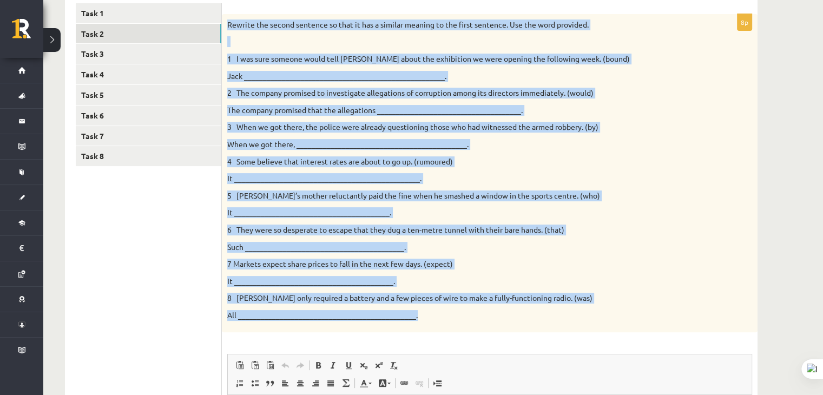
drag, startPoint x: 226, startPoint y: 22, endPoint x: 454, endPoint y: 322, distance: 376.3
click at [454, 322] on div "Rewrite the second sentence so that it has a similar meaning to the first sente…" at bounding box center [490, 173] width 536 height 319
copy div "Rewrite the second sentence so that it has a similar meaning to the first sente…"
click at [366, 184] on div "Rewrite the second sentence so that it has a similar meaning to the first sente…" at bounding box center [490, 173] width 536 height 319
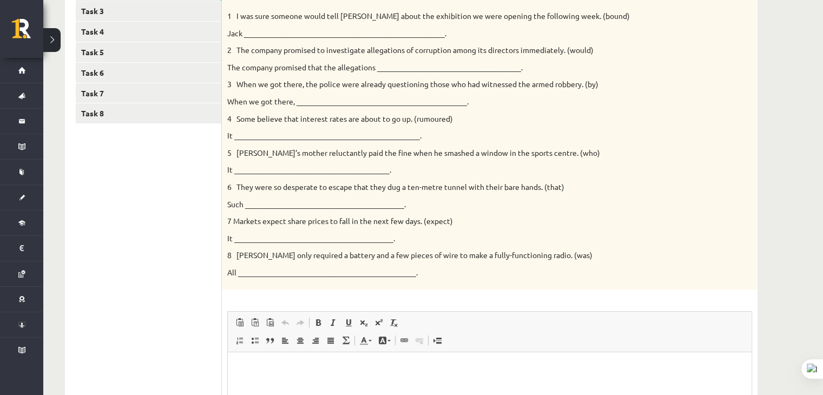
scroll to position [299, 0]
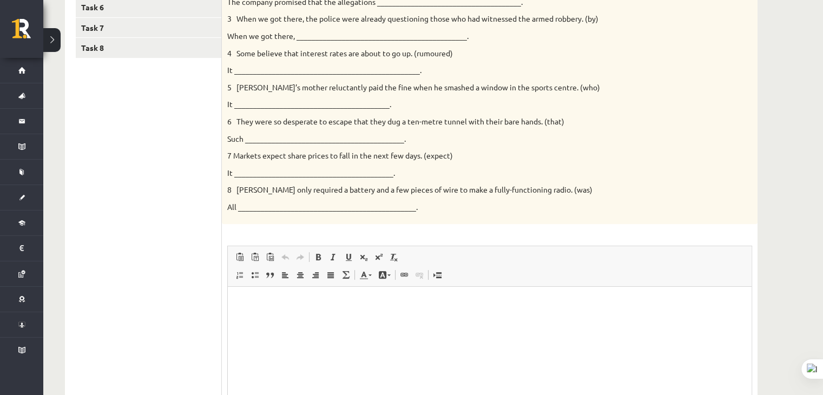
click at [289, 298] on p "Editor, wiswyg-editor-user-answer-47024987056100" at bounding box center [490, 303] width 502 height 11
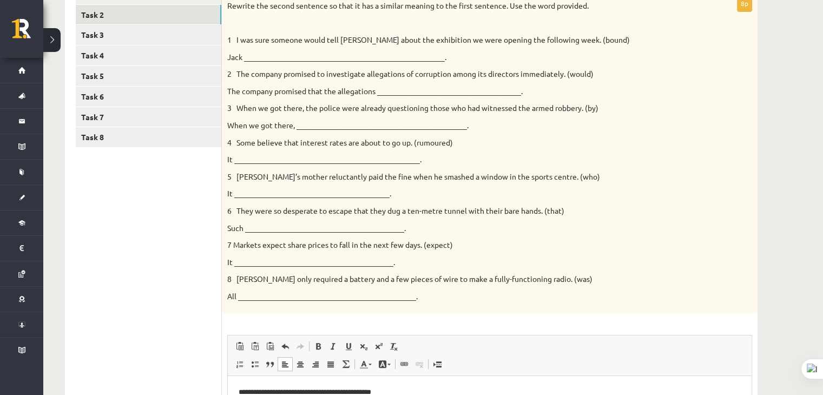
scroll to position [191, 0]
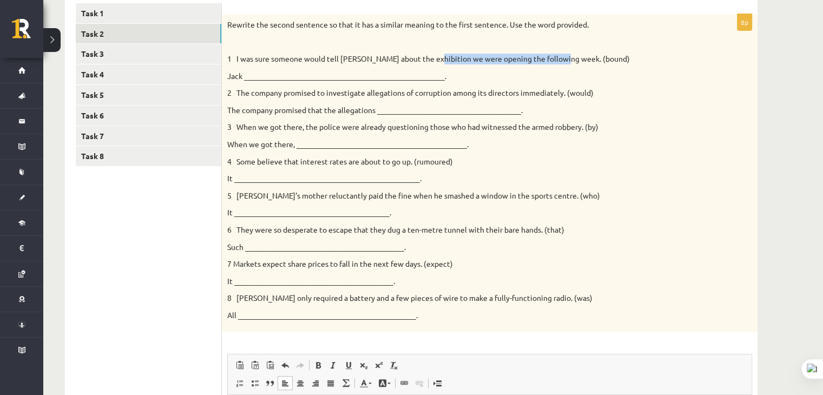
drag, startPoint x: 431, startPoint y: 58, endPoint x: 561, endPoint y: 61, distance: 129.4
click at [561, 61] on p "1 I was sure someone would tell Jack about the exhibition we were opening the f…" at bounding box center [462, 59] width 471 height 11
copy p "we were opening the following week."
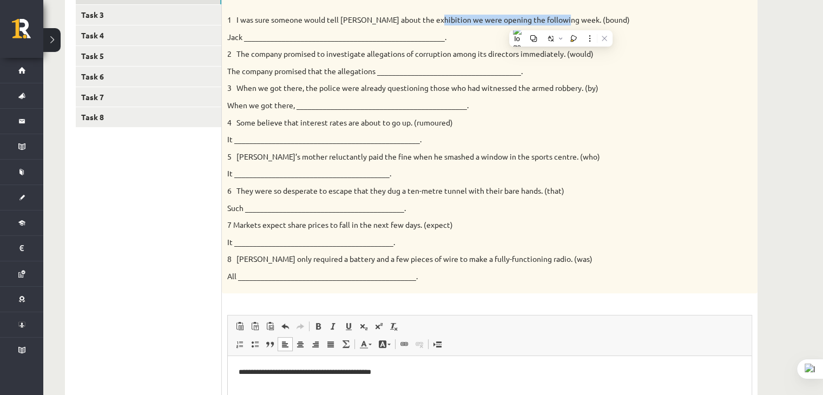
scroll to position [408, 0]
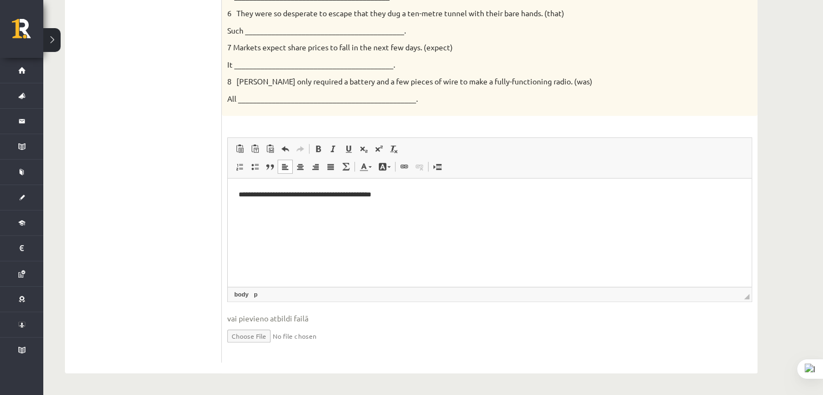
click at [412, 187] on html "**********" at bounding box center [490, 195] width 524 height 33
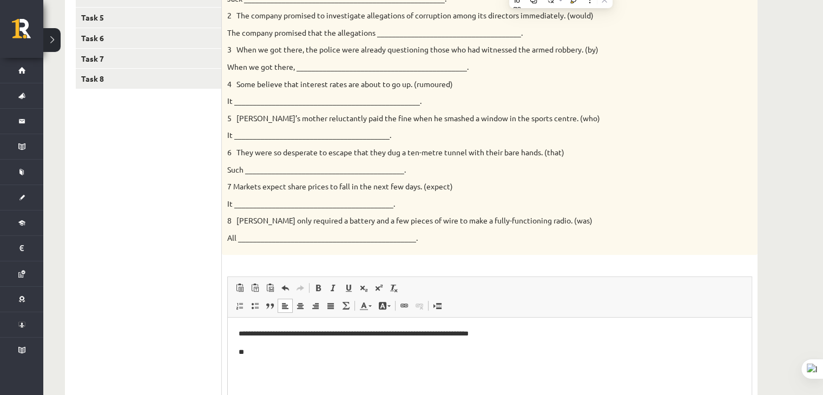
scroll to position [137, 0]
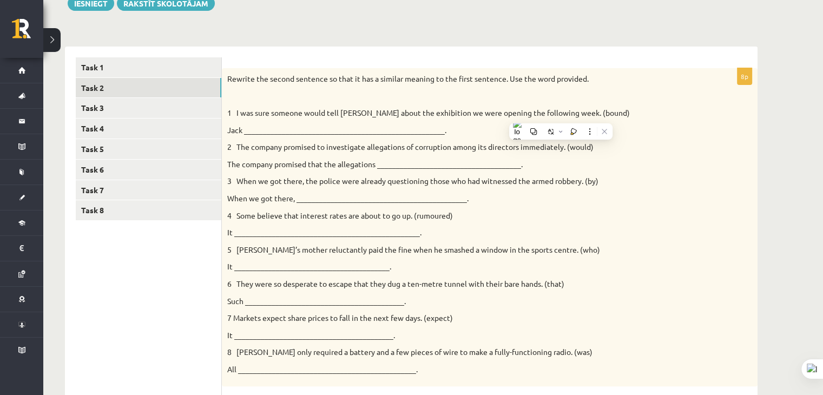
click at [359, 178] on p "3 When we got there, the police were already questioning those who had witnesse…" at bounding box center [462, 181] width 471 height 11
drag, startPoint x: 230, startPoint y: 164, endPoint x: 375, endPoint y: 164, distance: 145.1
click at [375, 164] on p "The company promised that the allegations _____________________________________…" at bounding box center [462, 164] width 471 height 11
click at [226, 162] on div "Rewrite the second sentence so that it has a similar meaning to the first sente…" at bounding box center [490, 227] width 536 height 319
drag, startPoint x: 227, startPoint y: 162, endPoint x: 376, endPoint y: 168, distance: 149.5
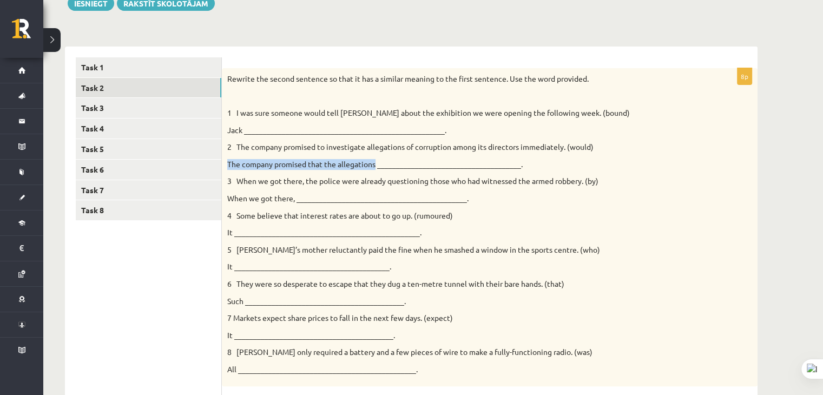
click at [376, 168] on div "Rewrite the second sentence so that it has a similar meaning to the first sente…" at bounding box center [490, 227] width 536 height 319
click at [376, 148] on p "2 The company promised to investigate allegations of corruption among its direc…" at bounding box center [462, 147] width 471 height 11
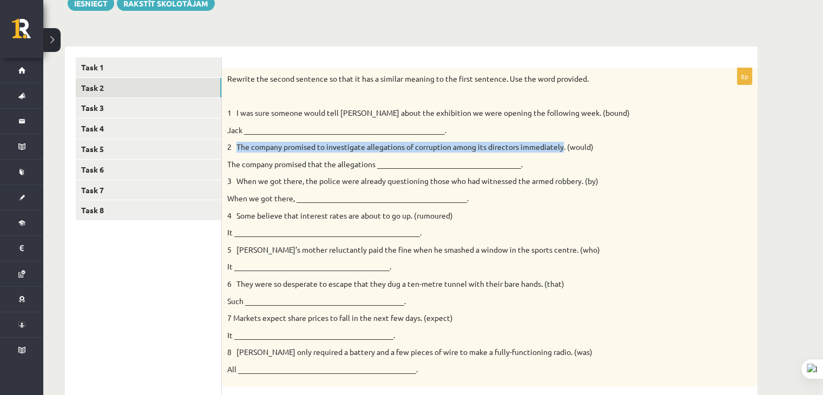
drag, startPoint x: 240, startPoint y: 147, endPoint x: 565, endPoint y: 148, distance: 324.2
click at [565, 148] on p "2 The company promised to investigate allegations of corruption among its direc…" at bounding box center [462, 147] width 471 height 11
copy p "The company promised to investigate allegations of corruption among its directo…"
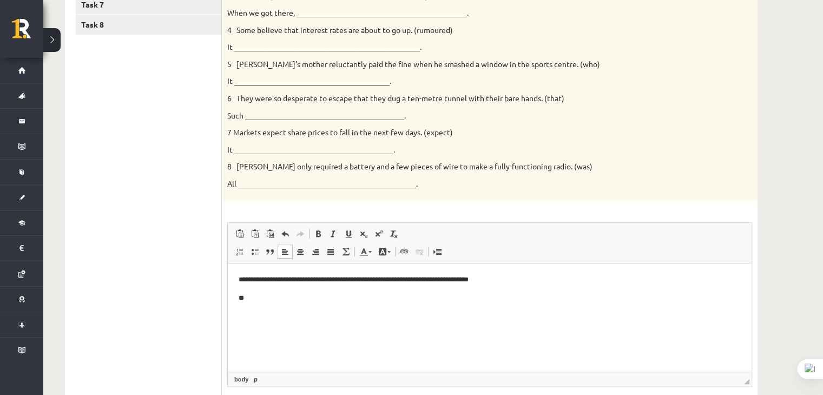
scroll to position [408, 0]
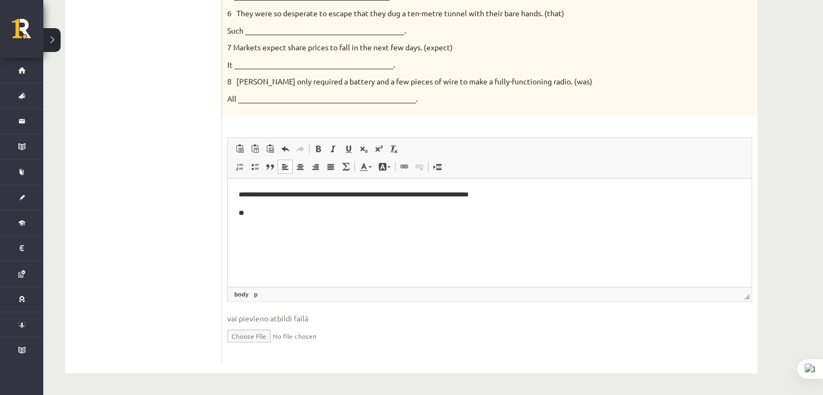
click at [317, 215] on p "**" at bounding box center [490, 213] width 503 height 11
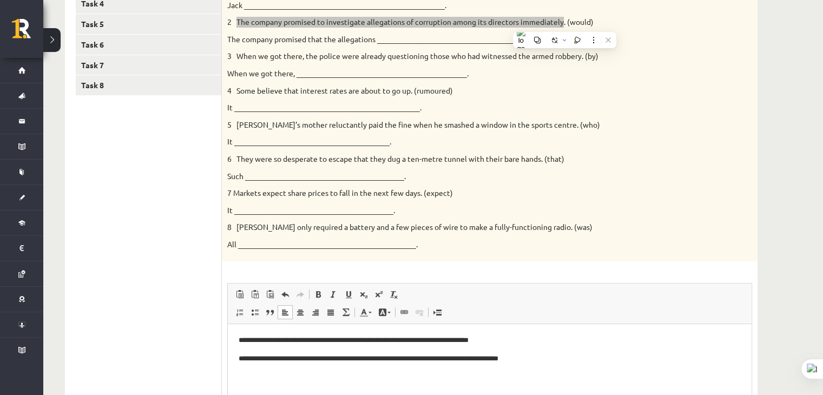
scroll to position [245, 0]
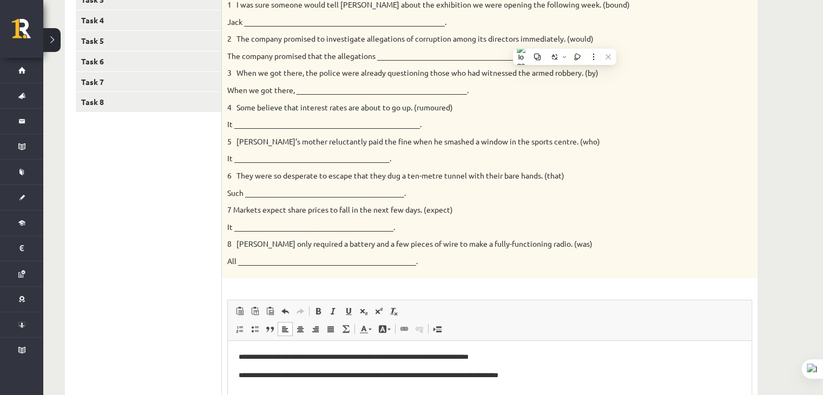
click at [325, 123] on p "It _________________________________________________." at bounding box center [462, 124] width 471 height 11
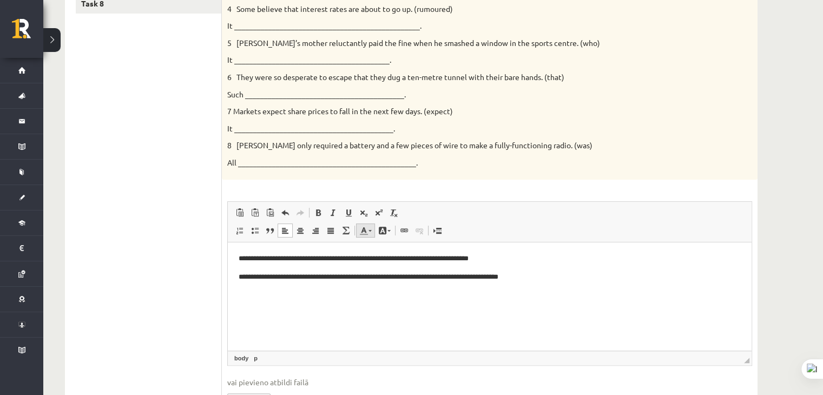
scroll to position [353, 0]
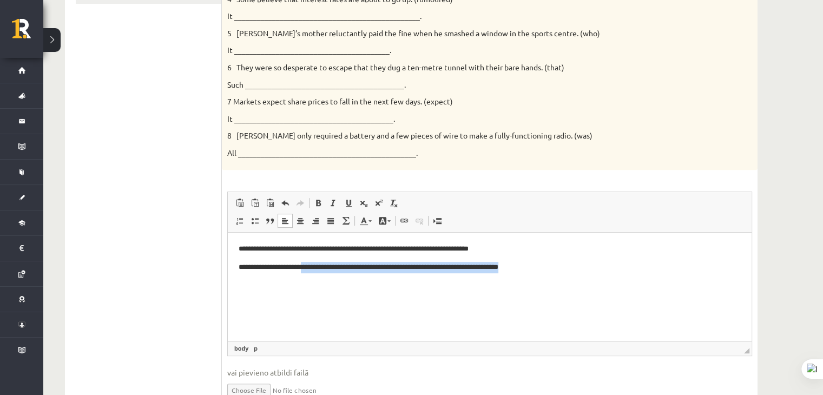
drag, startPoint x: 320, startPoint y: 267, endPoint x: 552, endPoint y: 267, distance: 231.1
click at [552, 267] on p "**********" at bounding box center [490, 267] width 503 height 11
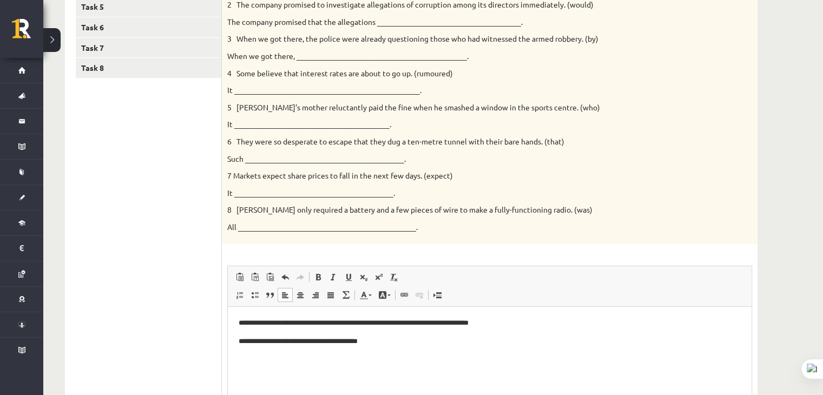
scroll to position [191, 0]
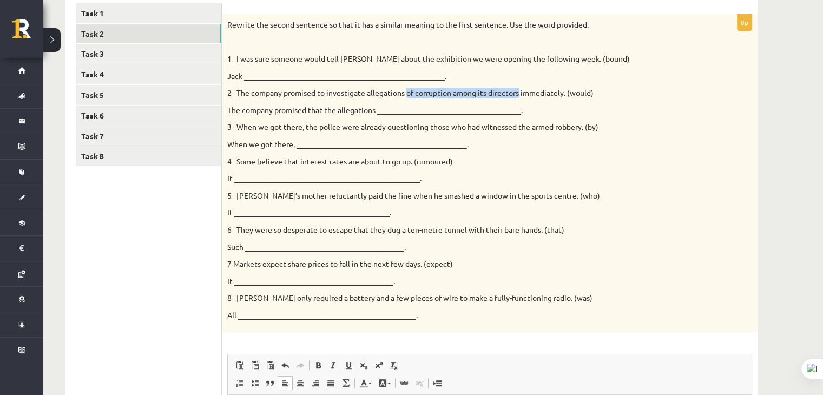
drag, startPoint x: 407, startPoint y: 92, endPoint x: 519, endPoint y: 95, distance: 112.1
click at [519, 95] on p "2 The company promised to investigate allegations of corruption among its direc…" at bounding box center [462, 93] width 471 height 11
copy p "of corruption among its directors"
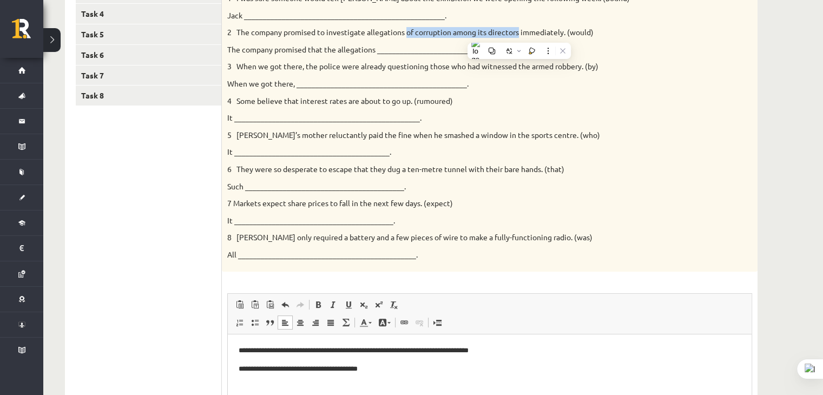
scroll to position [408, 0]
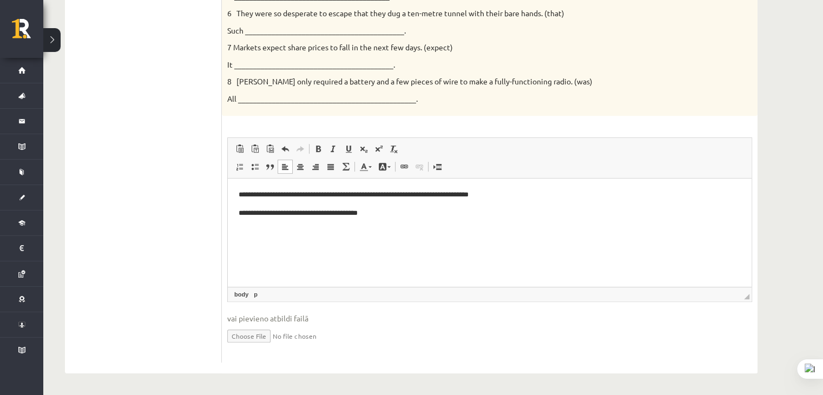
click at [402, 218] on p "**********" at bounding box center [490, 213] width 503 height 11
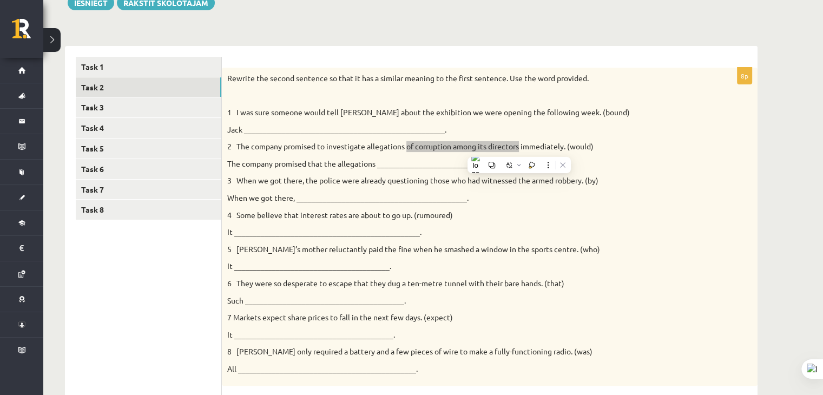
scroll to position [137, 0]
click at [408, 165] on p "The company promised that the allegations _____________________________________…" at bounding box center [462, 164] width 471 height 11
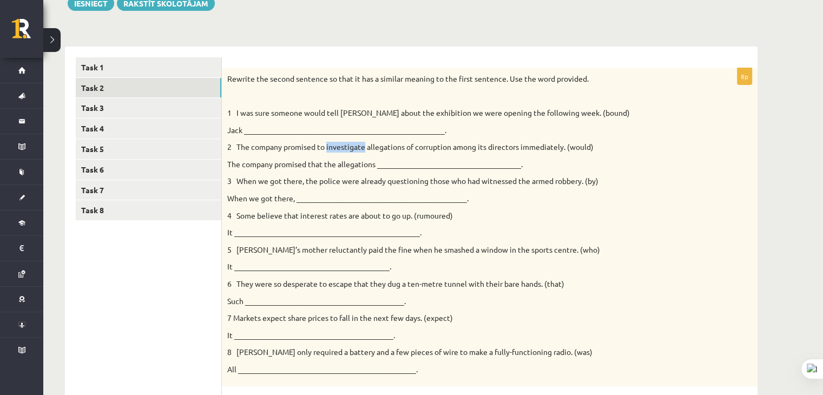
drag, startPoint x: 327, startPoint y: 147, endPoint x: 363, endPoint y: 150, distance: 36.4
click at [363, 150] on p "2 The company promised to investigate allegations of corruption among its direc…" at bounding box center [462, 147] width 471 height 11
click at [365, 162] on div at bounding box center [363, 167] width 5 height 14
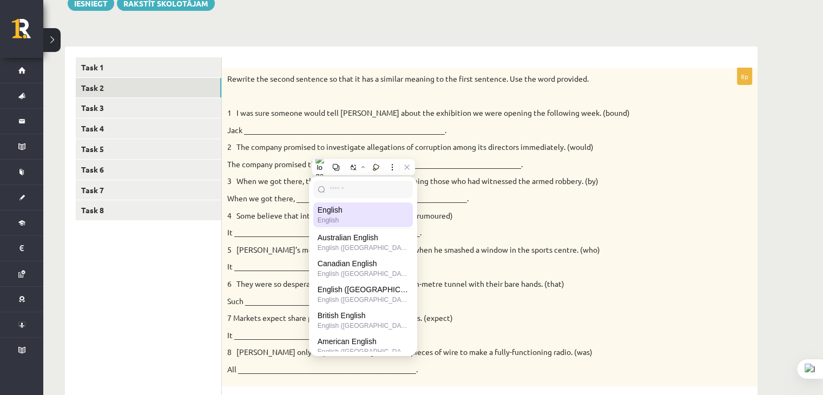
click at [437, 148] on p "2 The company promised to investigate allegations of corruption among its direc…" at bounding box center [462, 147] width 471 height 11
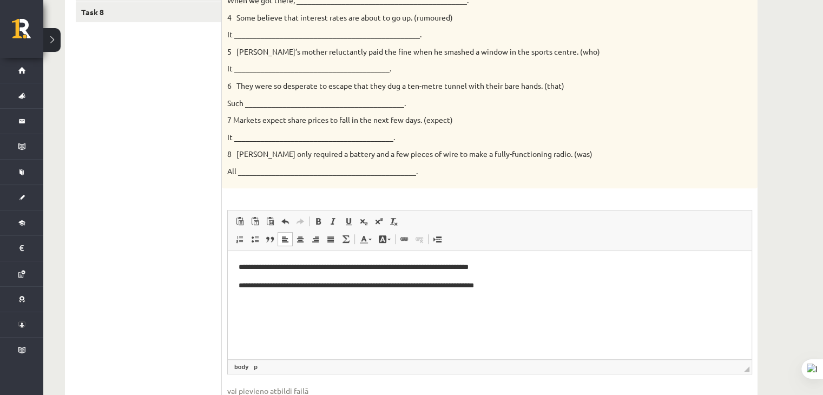
scroll to position [353, 0]
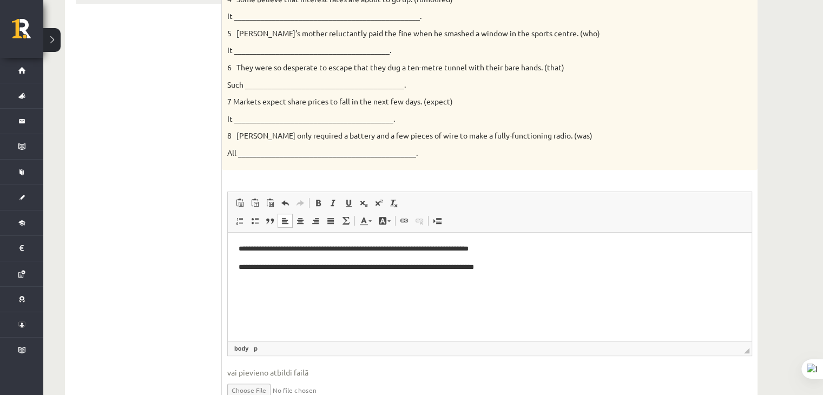
click at [516, 271] on p "**********" at bounding box center [490, 267] width 503 height 11
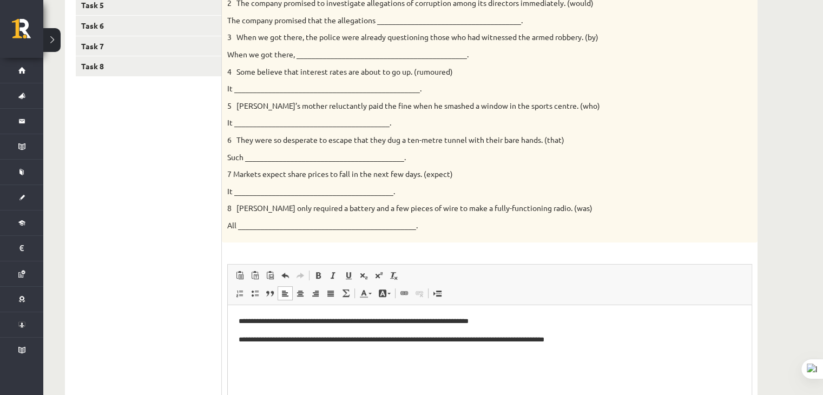
scroll to position [299, 0]
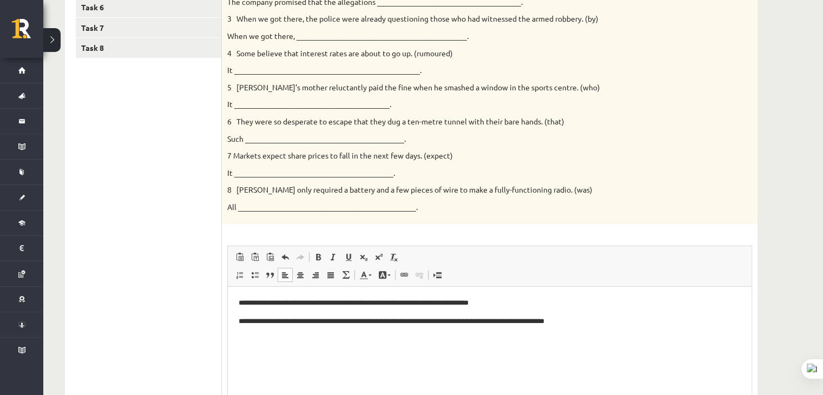
click at [580, 322] on p "**********" at bounding box center [490, 321] width 503 height 11
click at [604, 321] on p "**********" at bounding box center [490, 321] width 503 height 11
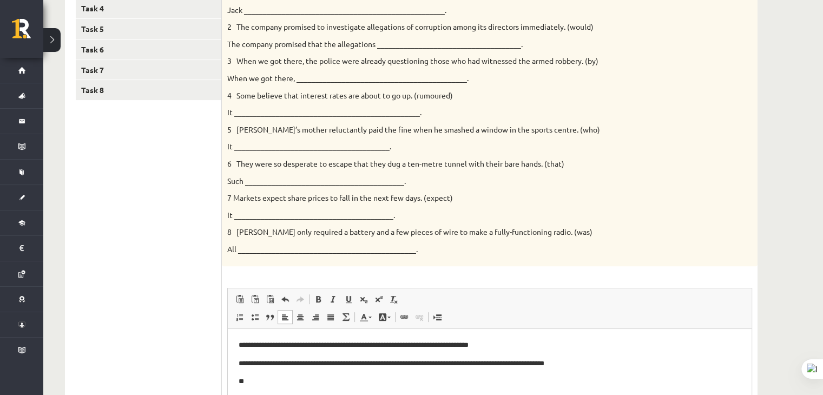
scroll to position [191, 0]
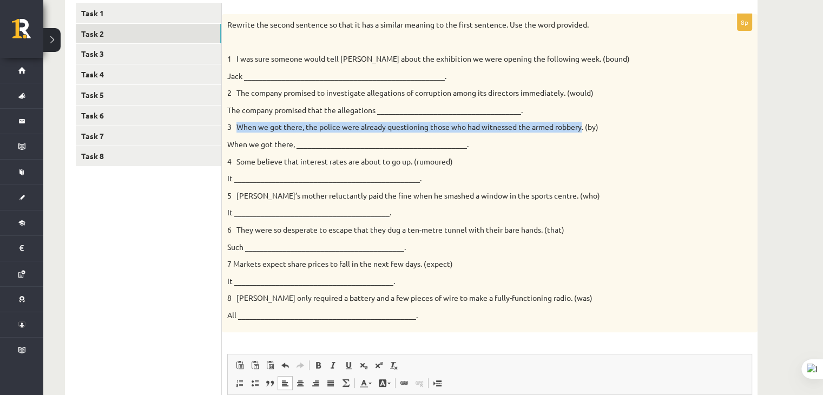
drag, startPoint x: 239, startPoint y: 128, endPoint x: 584, endPoint y: 126, distance: 344.8
click at [584, 126] on p "3 When we got there, the police were already questioning those who had witnesse…" at bounding box center [462, 127] width 471 height 11
copy p "When we got there, the police were already questioning those who had witnessed …"
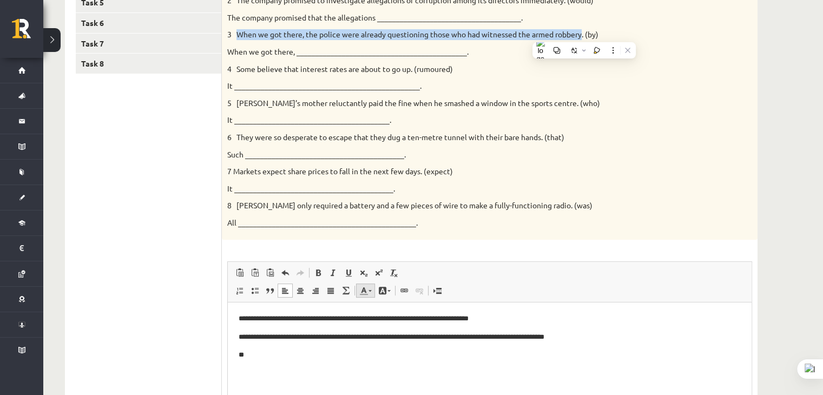
scroll to position [408, 0]
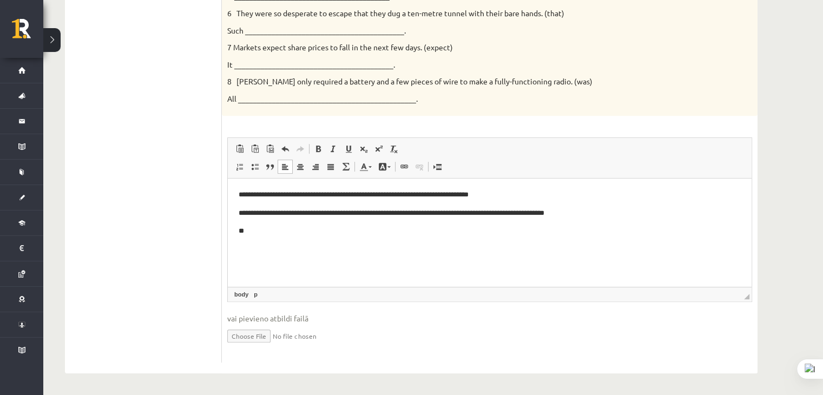
click at [299, 237] on p "**" at bounding box center [490, 231] width 503 height 11
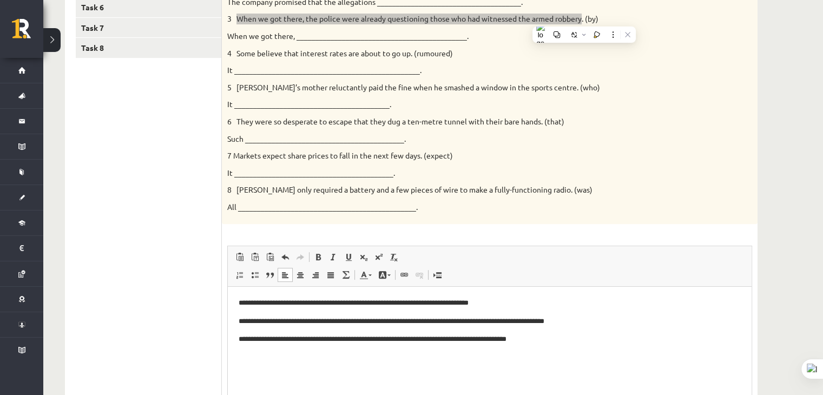
scroll to position [245, 0]
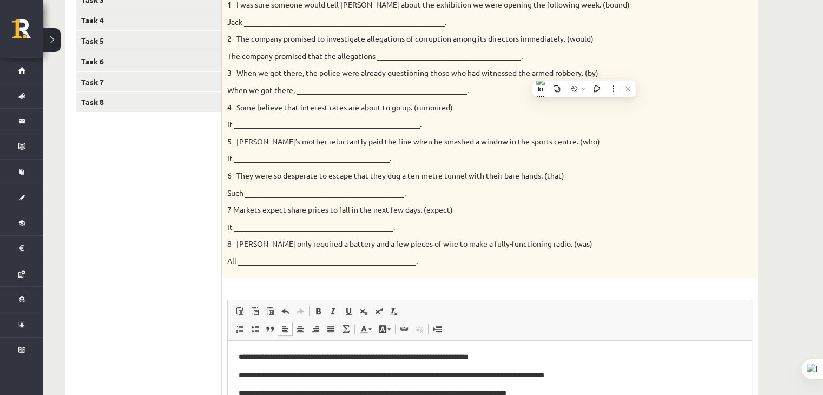
click at [334, 222] on p "It __________________________________________." at bounding box center [462, 227] width 471 height 11
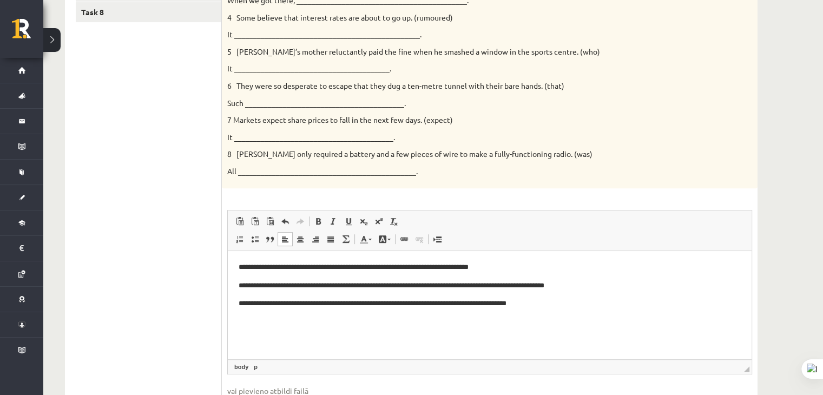
scroll to position [353, 0]
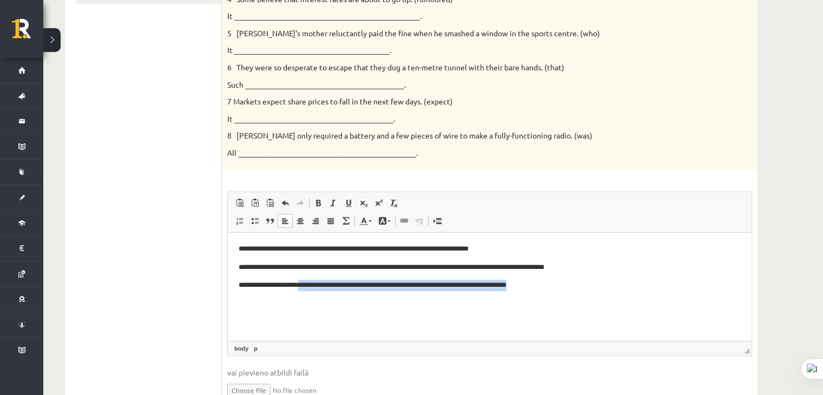
drag, startPoint x: 310, startPoint y: 285, endPoint x: 578, endPoint y: 289, distance: 268.0
click at [578, 289] on p "**********" at bounding box center [490, 285] width 503 height 11
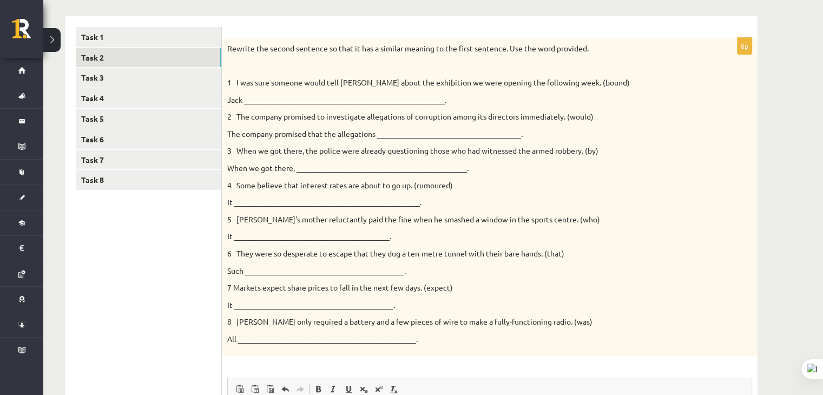
scroll to position [137, 0]
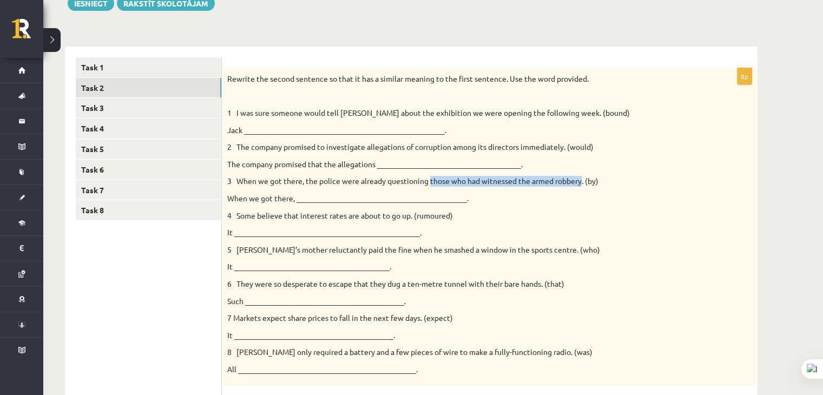
drag, startPoint x: 431, startPoint y: 180, endPoint x: 584, endPoint y: 180, distance: 153.2
click at [584, 180] on p "3 When we got there, the police were already questioning those who had witnesse…" at bounding box center [462, 181] width 471 height 11
copy p "those who had witnessed the armed robbery"
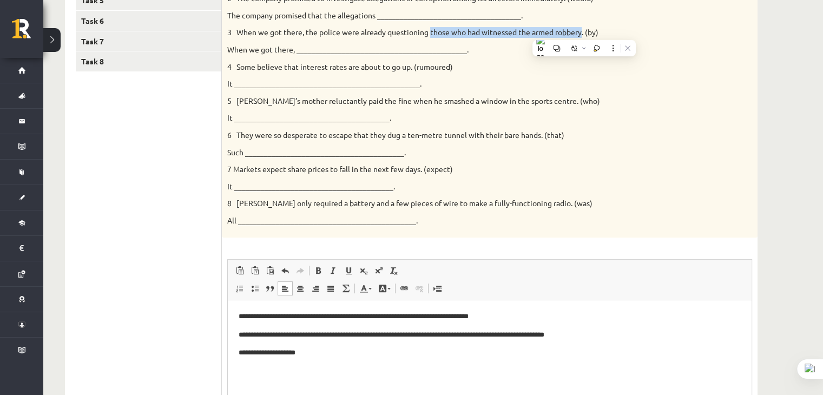
scroll to position [408, 0]
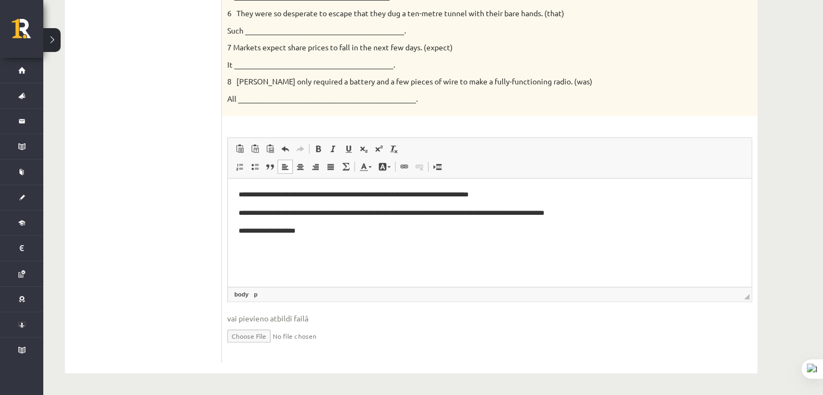
click at [358, 232] on p "**********" at bounding box center [490, 231] width 503 height 11
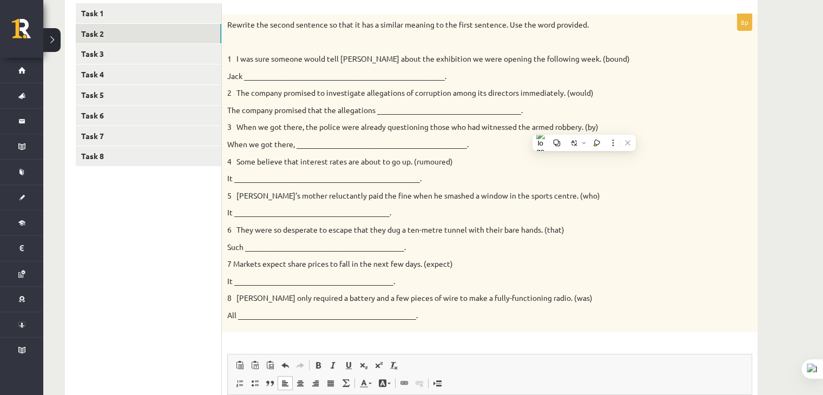
click at [469, 136] on div "Rewrite the second sentence so that it has a similar meaning to the first sente…" at bounding box center [490, 173] width 536 height 319
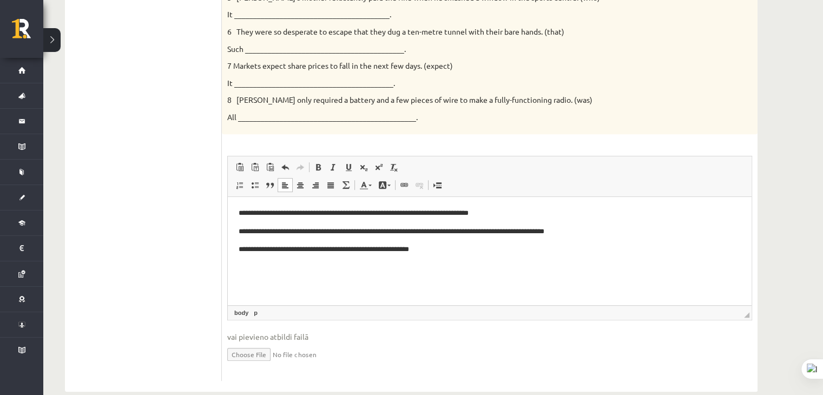
scroll to position [408, 0]
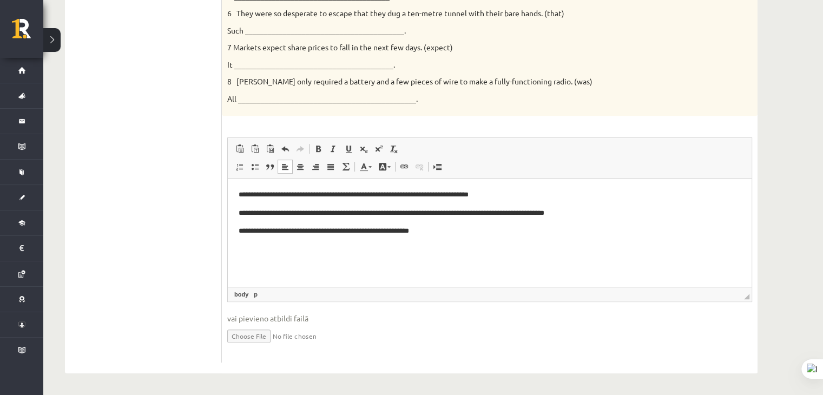
click at [458, 238] on html "**********" at bounding box center [490, 213] width 524 height 69
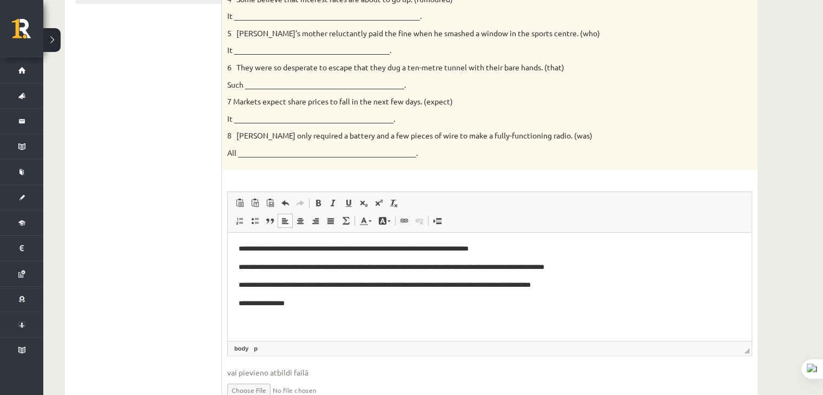
scroll to position [245, 0]
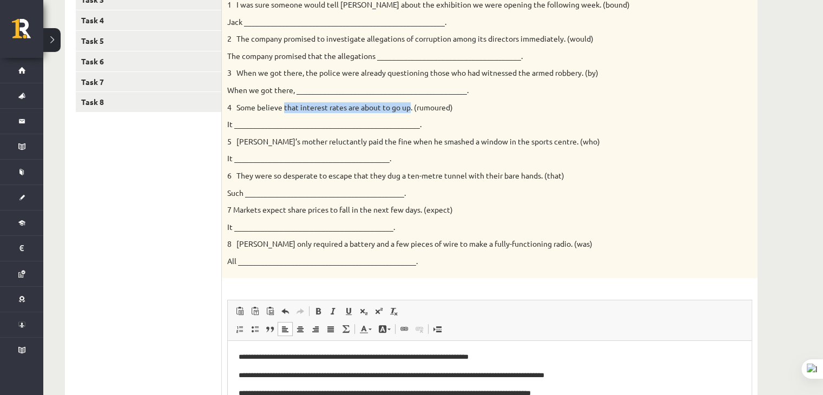
drag, startPoint x: 284, startPoint y: 106, endPoint x: 411, endPoint y: 107, distance: 127.7
click at [411, 107] on p "4 Some believe that interest rates are about to go up. (rumoured)" at bounding box center [462, 107] width 471 height 11
copy p "that interest rates are about to go up"
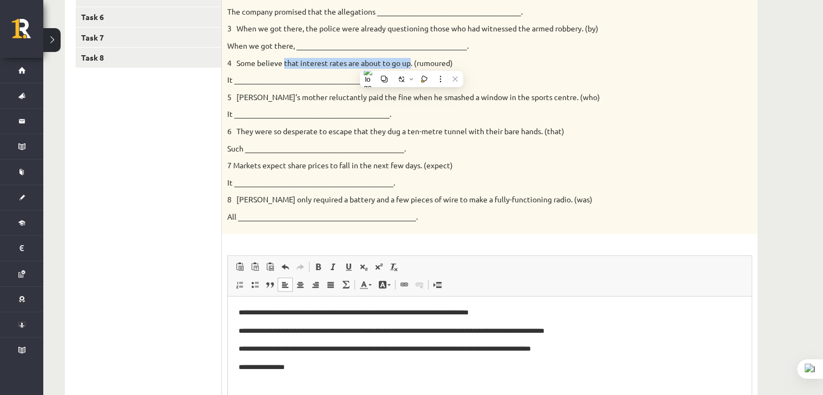
scroll to position [408, 0]
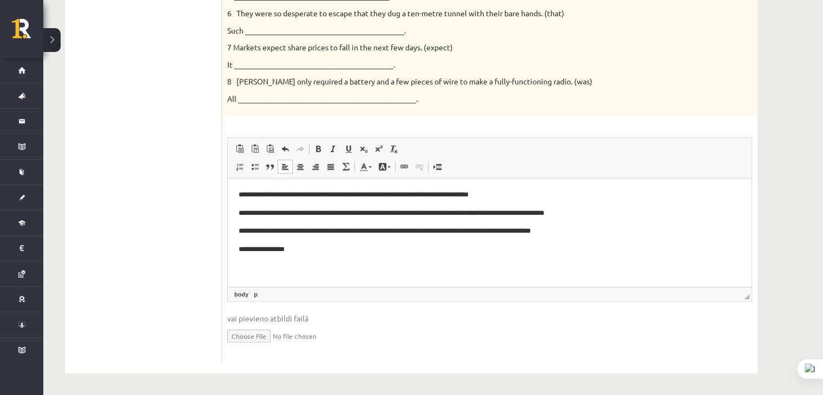
click at [321, 246] on p "**********" at bounding box center [490, 249] width 503 height 11
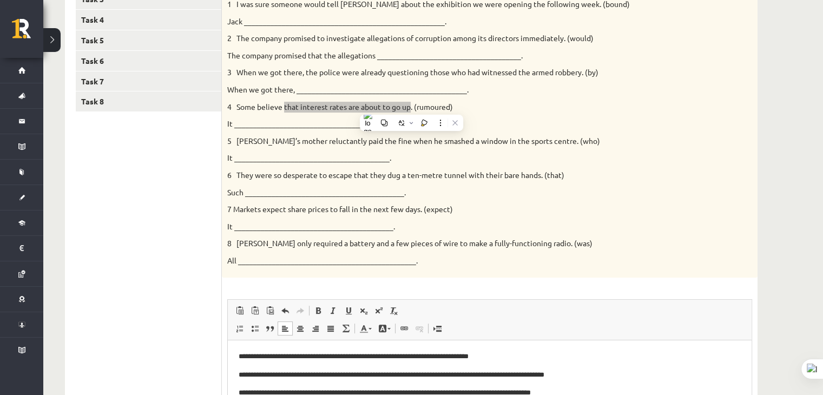
scroll to position [245, 0]
click at [264, 156] on p "It _________________________________________." at bounding box center [462, 158] width 471 height 11
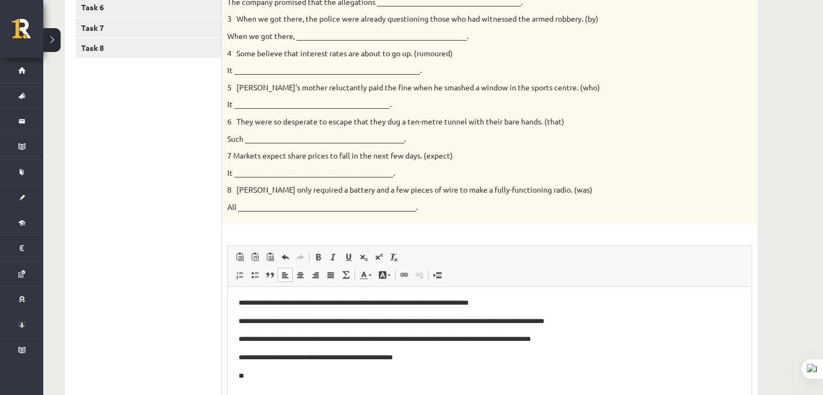
scroll to position [353, 0]
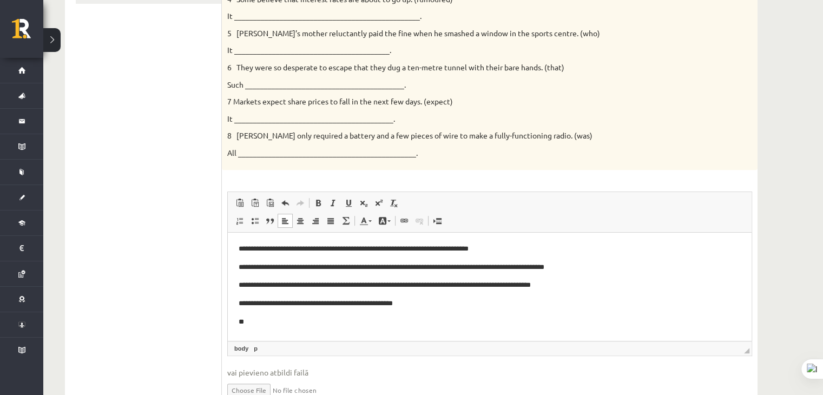
click at [267, 319] on p "**" at bounding box center [490, 322] width 503 height 11
drag, startPoint x: 238, startPoint y: 32, endPoint x: 287, endPoint y: 34, distance: 48.7
click at [287, 34] on p "5 John’s mother reluctantly paid the fine when he smashed a window in the sport…" at bounding box center [462, 33] width 471 height 11
copy p "John’s mother"
click at [295, 318] on p "*********" at bounding box center [490, 322] width 503 height 11
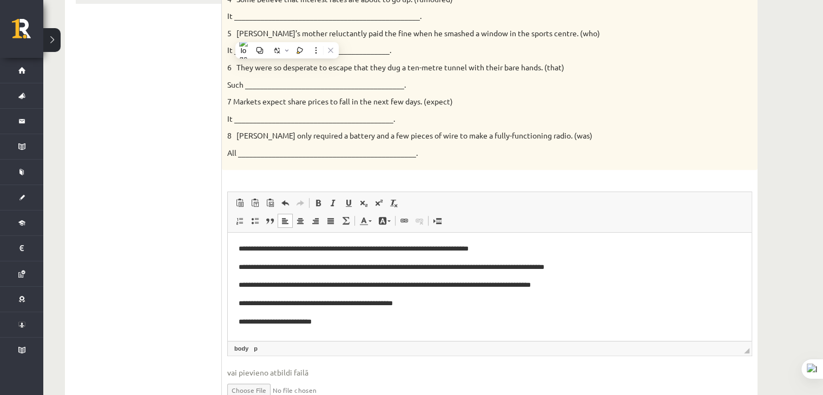
click at [334, 100] on p "7 Markets expect share prices to fall in the next few days. (expect)" at bounding box center [462, 101] width 471 height 11
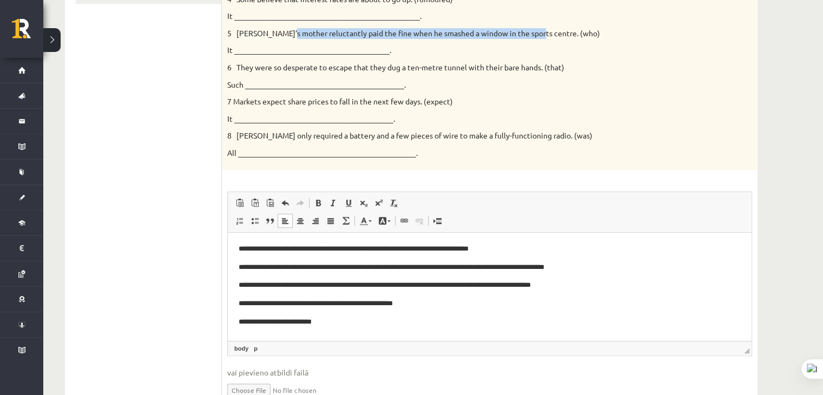
drag, startPoint x: 287, startPoint y: 33, endPoint x: 536, endPoint y: 35, distance: 248.5
click at [536, 35] on p "5 John’s mother reluctantly paid the fine when he smashed a window in the sport…" at bounding box center [462, 33] width 471 height 11
copy p "reluctantly paid the fine when he smashed a window in the sports centre"
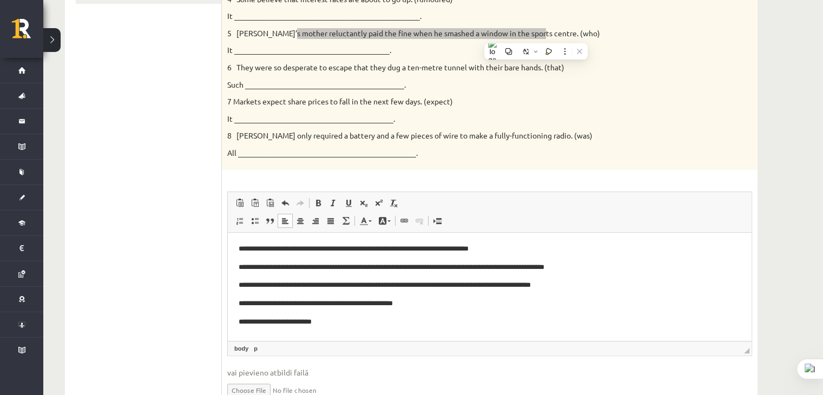
click at [352, 326] on p "**********" at bounding box center [490, 322] width 503 height 11
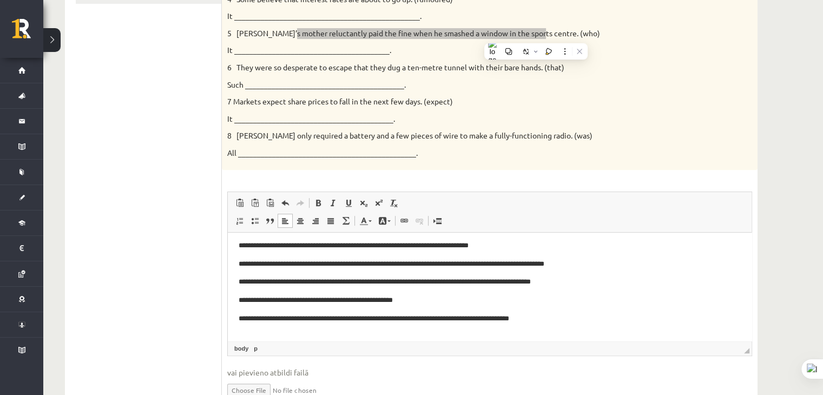
scroll to position [0, 0]
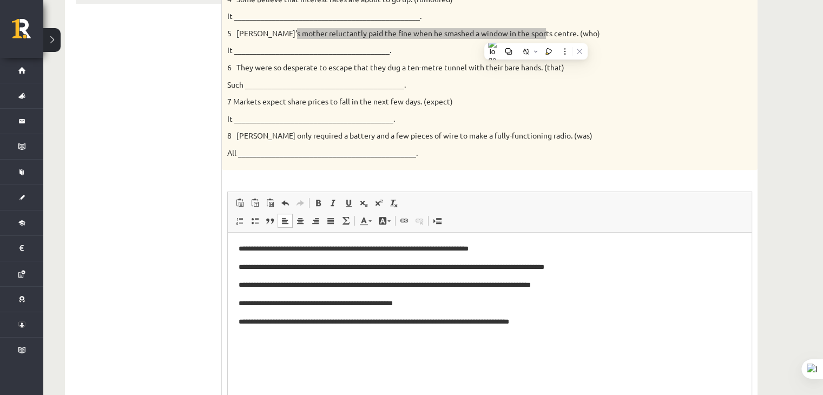
drag, startPoint x: 749, startPoint y: 351, endPoint x: 753, endPoint y: 420, distance: 68.9
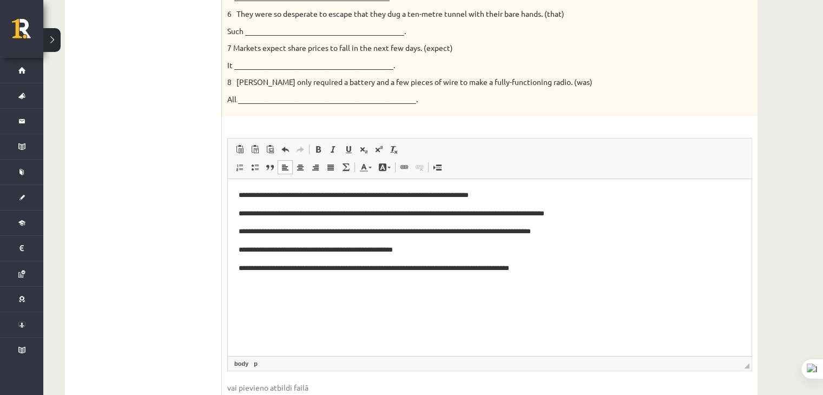
scroll to position [462, 0]
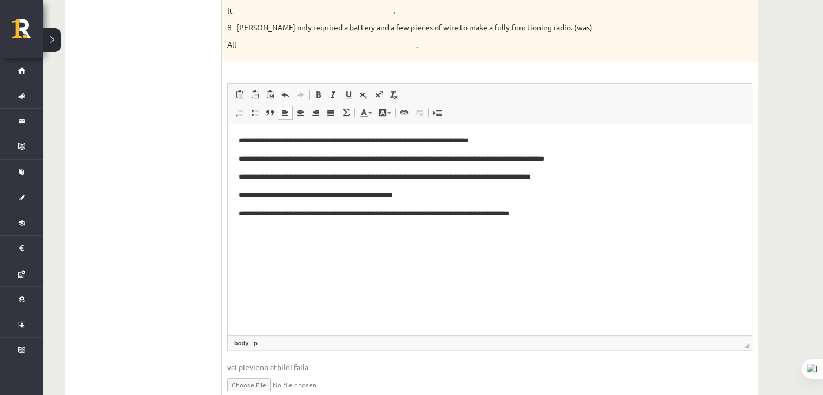
drag, startPoint x: 747, startPoint y: 311, endPoint x: 746, endPoint y: 351, distance: 40.1
click at [746, 348] on span "◢" at bounding box center [746, 345] width 5 height 5
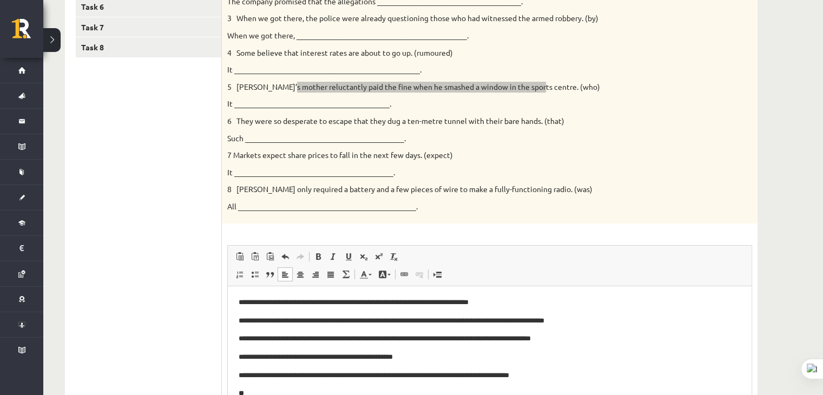
scroll to position [299, 0]
click at [291, 134] on p "Such __________________________________________." at bounding box center [462, 139] width 471 height 11
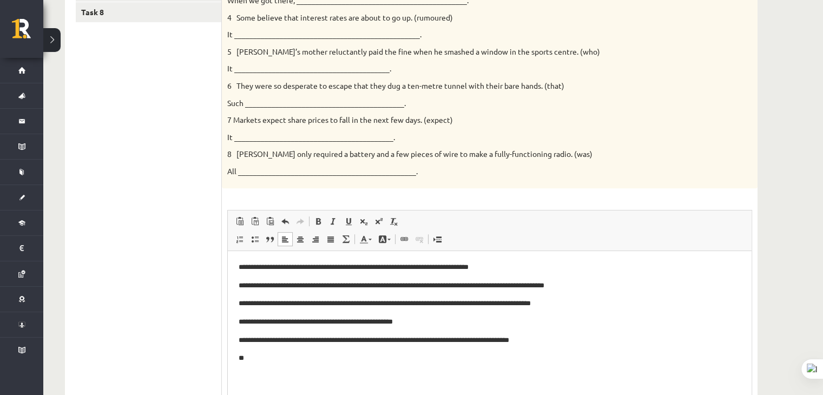
scroll to position [353, 0]
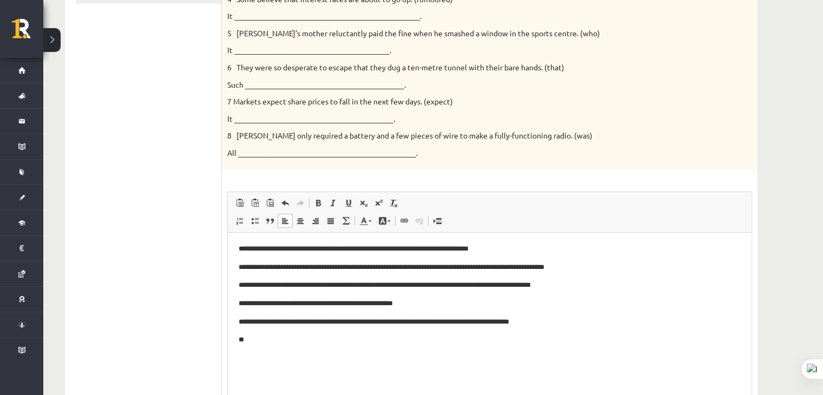
click at [278, 339] on p "**" at bounding box center [490, 340] width 503 height 11
drag, startPoint x: 370, startPoint y: 66, endPoint x: 543, endPoint y: 67, distance: 172.7
click at [543, 67] on p "6 They were so desperate to escape that they dug a ten-metre tunnel with their …" at bounding box center [462, 67] width 471 height 11
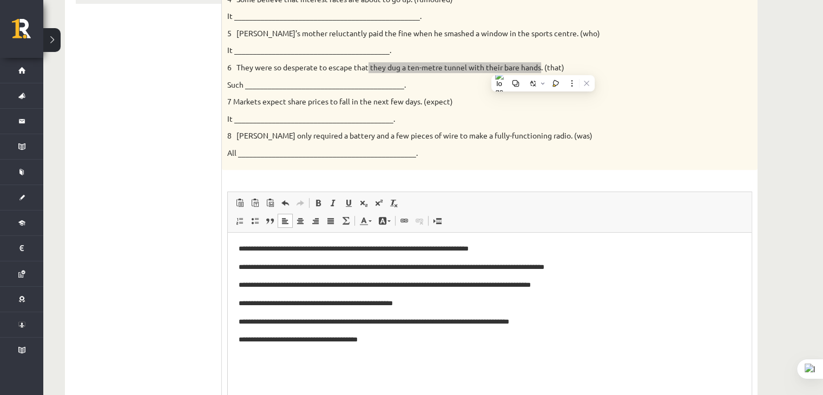
click at [388, 343] on p "**********" at bounding box center [490, 340] width 503 height 11
click at [383, 341] on p "**********" at bounding box center [490, 340] width 503 height 11
click at [382, 342] on p "**********" at bounding box center [490, 340] width 503 height 11
click at [535, 342] on p "**********" at bounding box center [490, 340] width 503 height 11
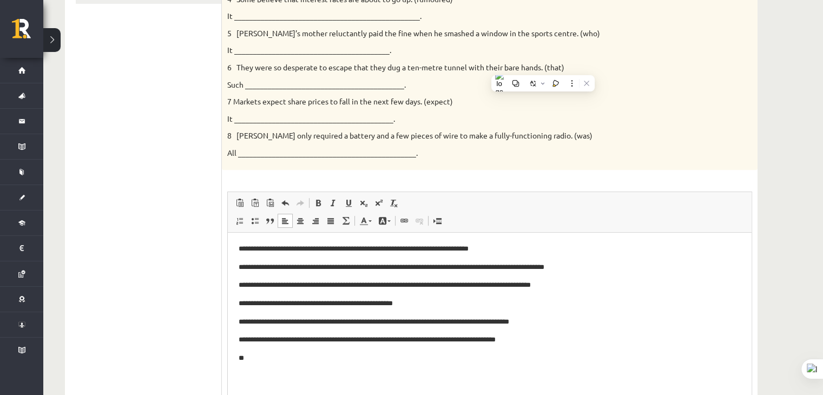
click at [324, 126] on div "Rewrite the second sentence so that it has a similar meaning to the first sente…" at bounding box center [490, 11] width 536 height 319
click at [249, 358] on p "**" at bounding box center [490, 358] width 503 height 11
drag, startPoint x: 287, startPoint y: 102, endPoint x: 329, endPoint y: 102, distance: 41.1
click at [329, 102] on p "7 Markets expect share prices to fall in the next few days. (expect)" at bounding box center [462, 101] width 471 height 11
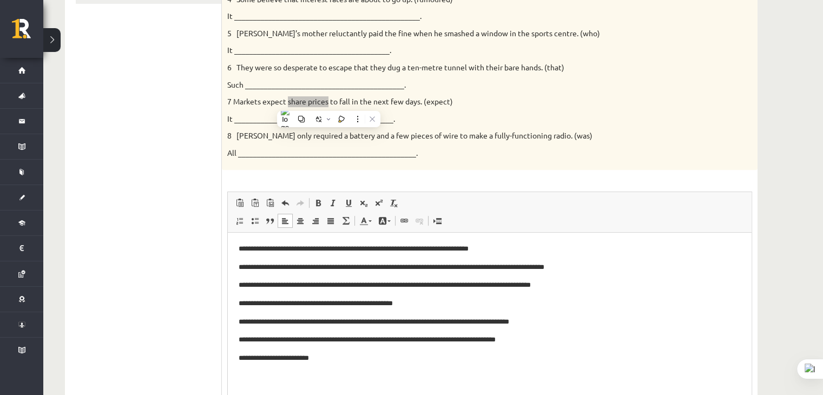
click at [336, 362] on p "**********" at bounding box center [490, 358] width 503 height 11
click at [415, 145] on div "Rewrite the second sentence so that it has a similar meaning to the first sente…" at bounding box center [490, 11] width 536 height 319
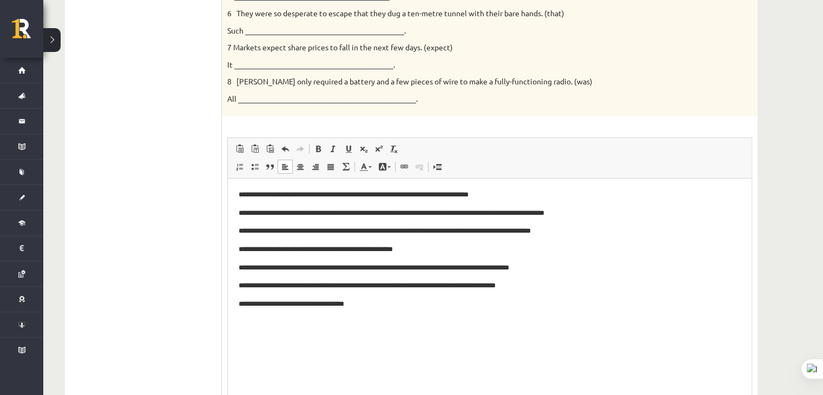
click at [364, 308] on p "**********" at bounding box center [490, 304] width 503 height 11
drag, startPoint x: 339, startPoint y: 47, endPoint x: 421, endPoint y: 50, distance: 81.3
click at [421, 50] on p "7 Markets expect share prices to fall in the next few days. (expect)" at bounding box center [462, 47] width 471 height 11
click at [388, 309] on p "**********" at bounding box center [490, 304] width 503 height 11
click at [291, 83] on p "8 Patrick only required a battery and a few pieces of wire to make a fully-func…" at bounding box center [462, 81] width 471 height 11
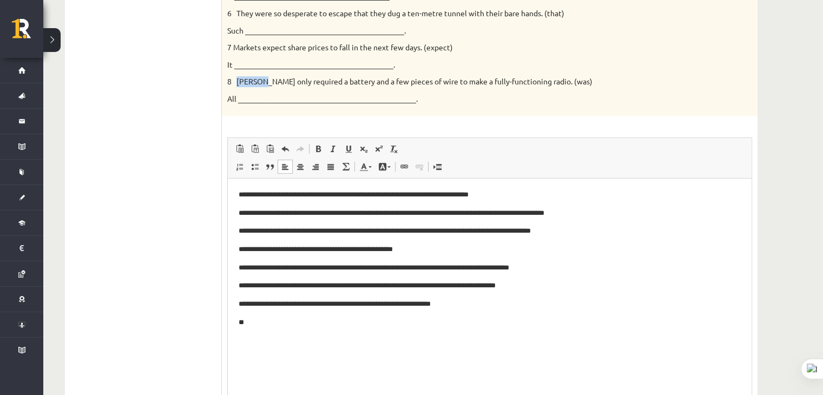
drag, startPoint x: 238, startPoint y: 81, endPoint x: 260, endPoint y: 82, distance: 21.7
click at [260, 82] on p "8 Patrick only required a battery and a few pieces of wire to make a fully-func…" at bounding box center [462, 81] width 471 height 11
click at [259, 320] on p "**" at bounding box center [490, 322] width 503 height 11
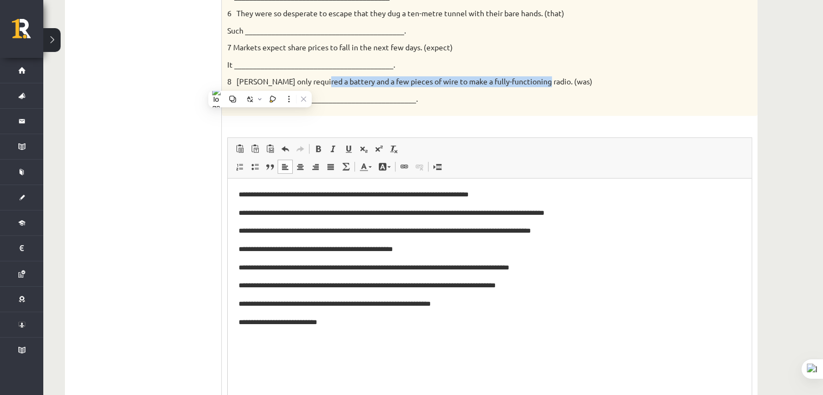
drag, startPoint x: 315, startPoint y: 81, endPoint x: 537, endPoint y: 81, distance: 221.9
click at [537, 81] on p "8 Patrick only required a battery and a few pieces of wire to make a fully-func…" at bounding box center [462, 81] width 471 height 11
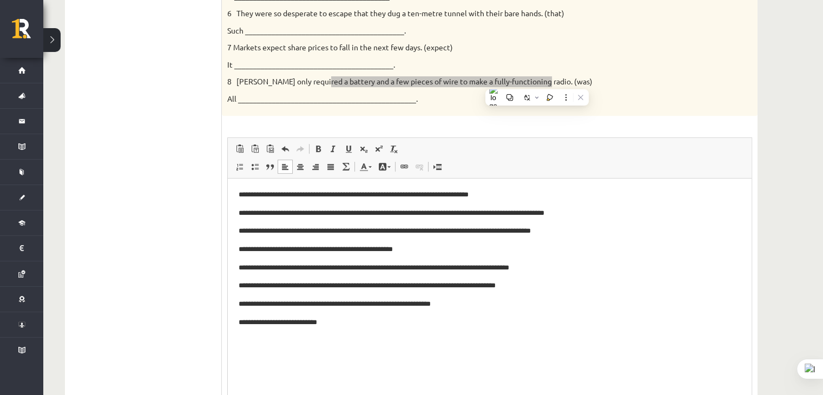
click at [331, 324] on p "**********" at bounding box center [490, 322] width 503 height 11
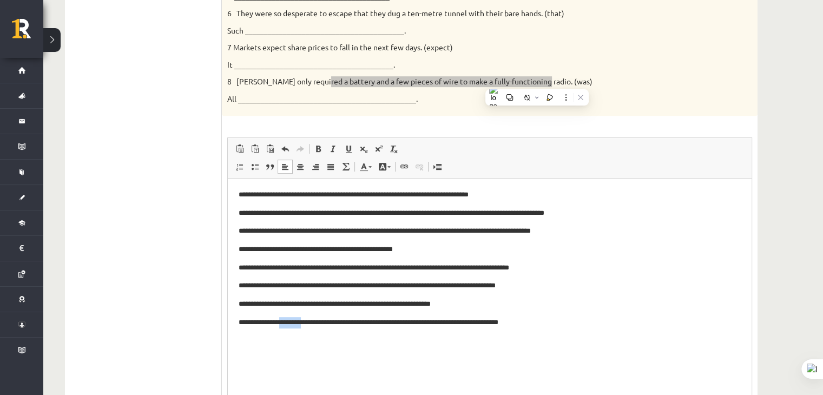
drag, startPoint x: 304, startPoint y: 324, endPoint x: 280, endPoint y: 322, distance: 23.9
click at [280, 322] on p "**********" at bounding box center [490, 322] width 503 height 11
click at [307, 323] on p "**********" at bounding box center [490, 322] width 503 height 11
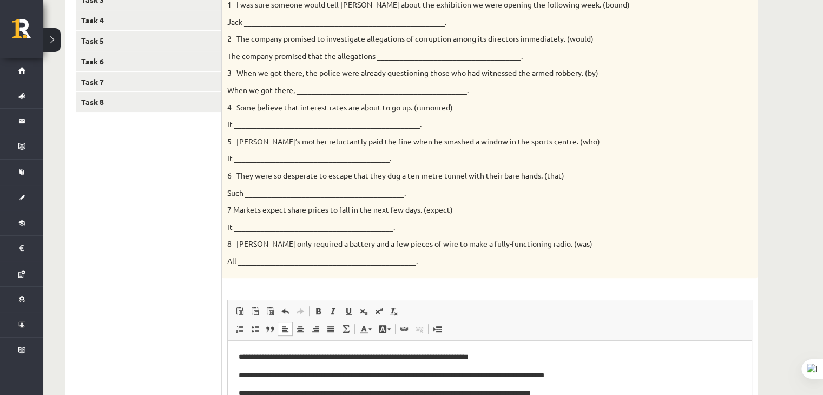
scroll to position [462, 0]
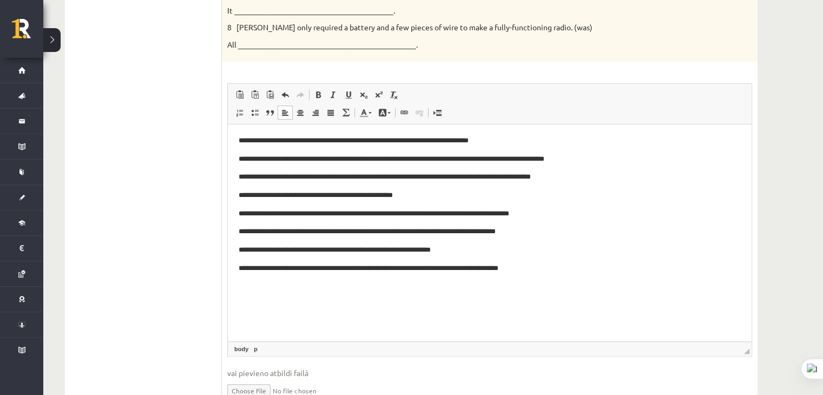
click at [531, 269] on p "**********" at bounding box center [490, 268] width 503 height 11
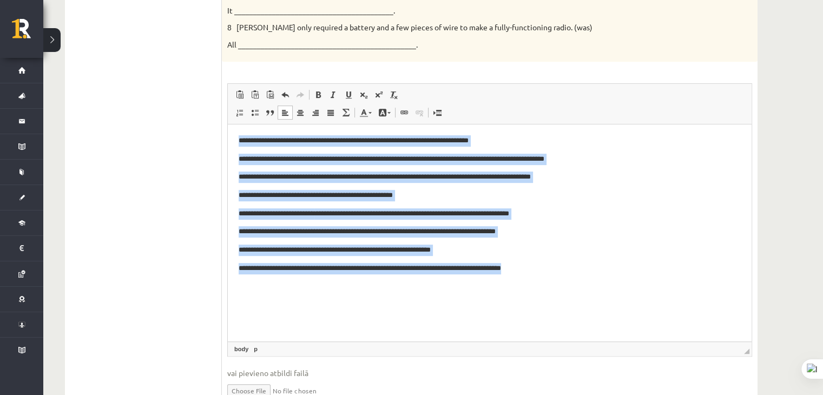
drag, startPoint x: 237, startPoint y: 140, endPoint x: 663, endPoint y: 303, distance: 456.8
click at [663, 285] on html "**********" at bounding box center [490, 204] width 524 height 161
click at [548, 265] on p "**********" at bounding box center [490, 268] width 503 height 11
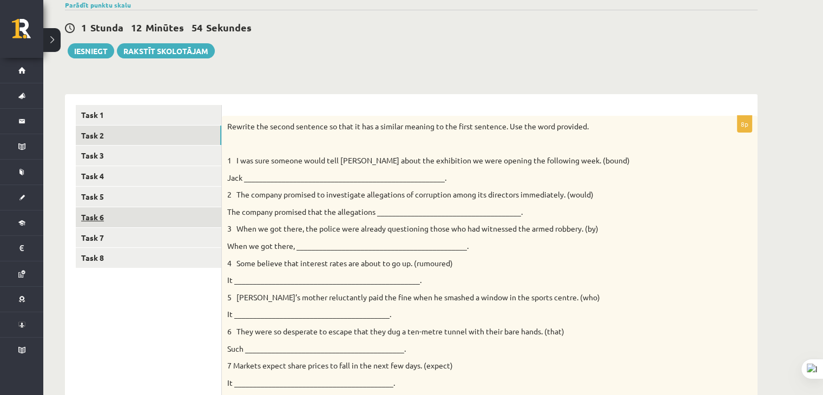
scroll to position [83, 0]
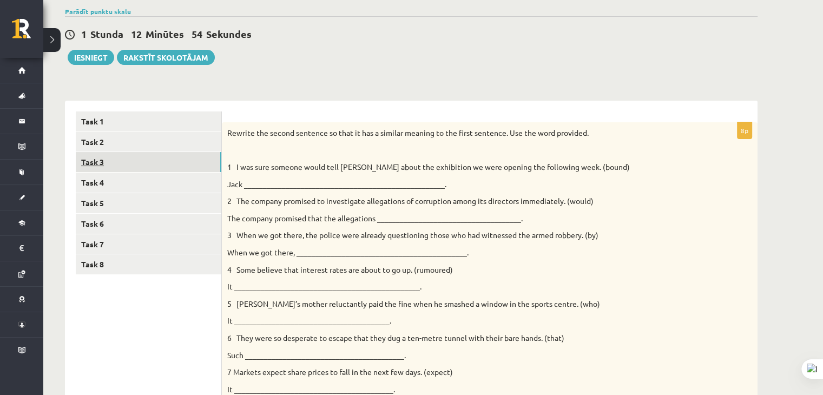
click at [132, 163] on link "Task 3" at bounding box center [149, 162] width 146 height 20
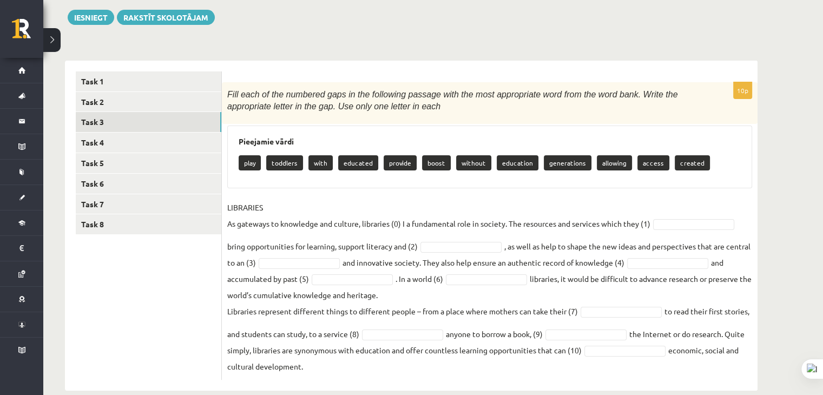
scroll to position [141, 0]
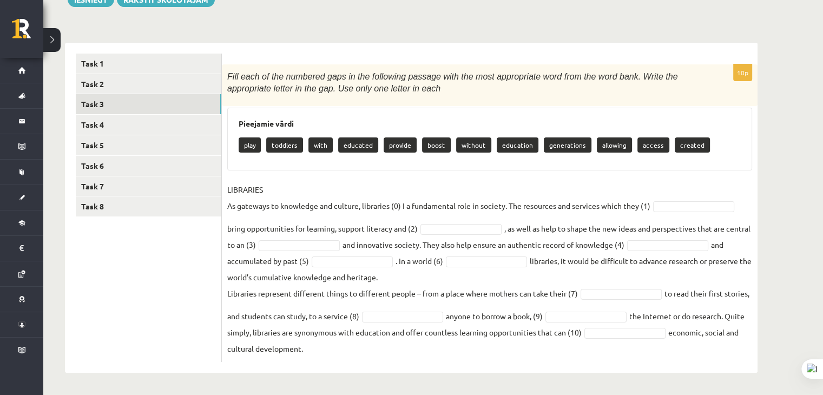
drag, startPoint x: 227, startPoint y: 130, endPoint x: 548, endPoint y: 361, distance: 394.8
click at [548, 361] on div "10p Fill each of the numbered gaps in the following passage with the most appro…" at bounding box center [490, 213] width 536 height 298
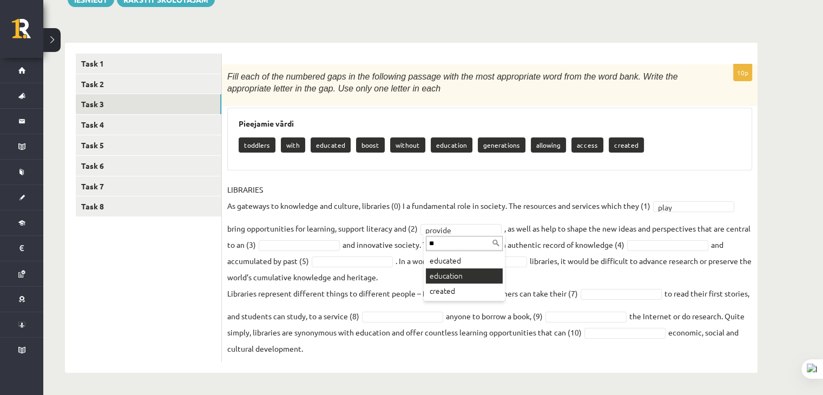
type input "**"
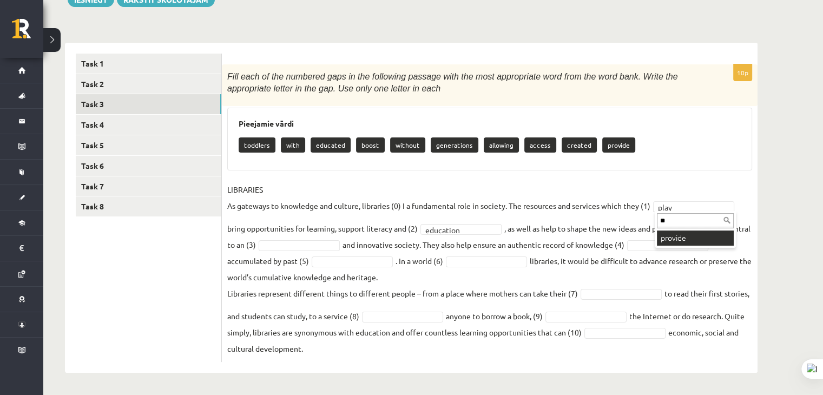
type input "**"
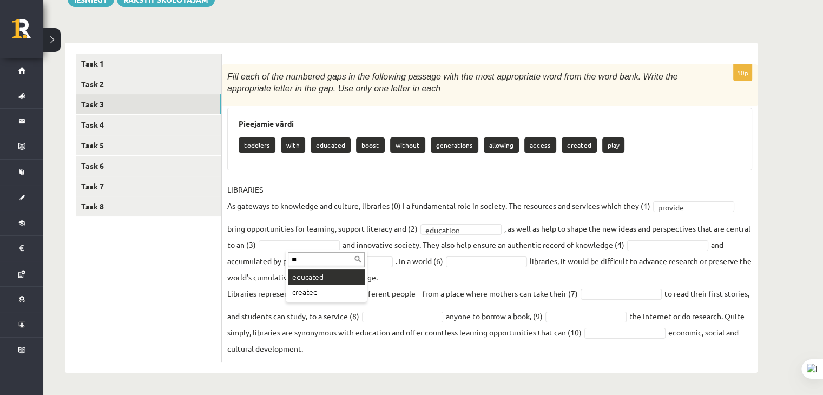
type input "**"
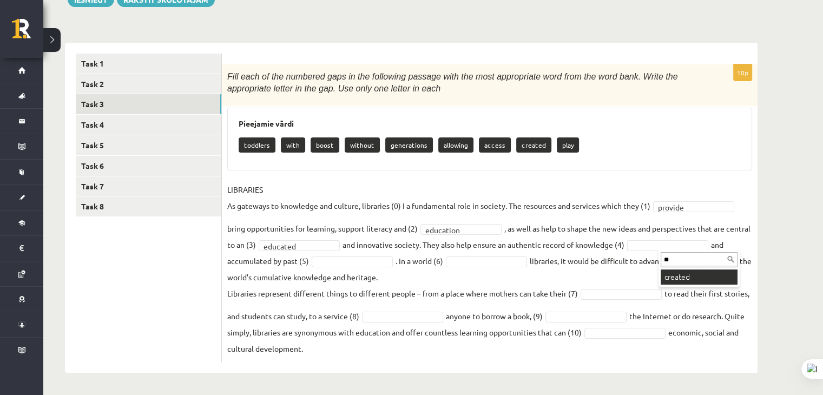
type input "**"
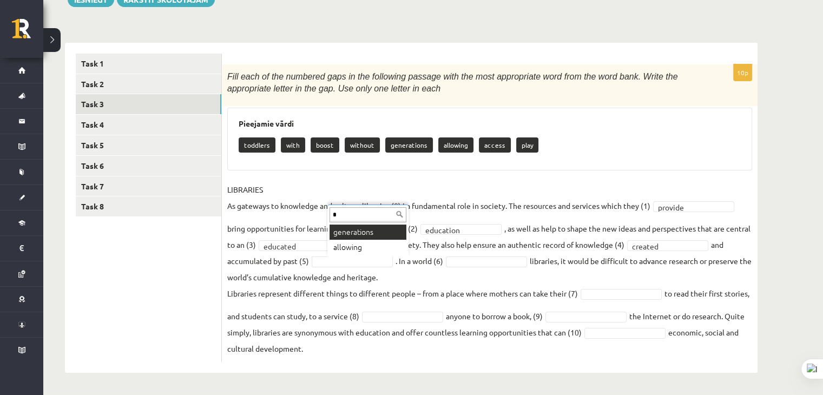
type input "*"
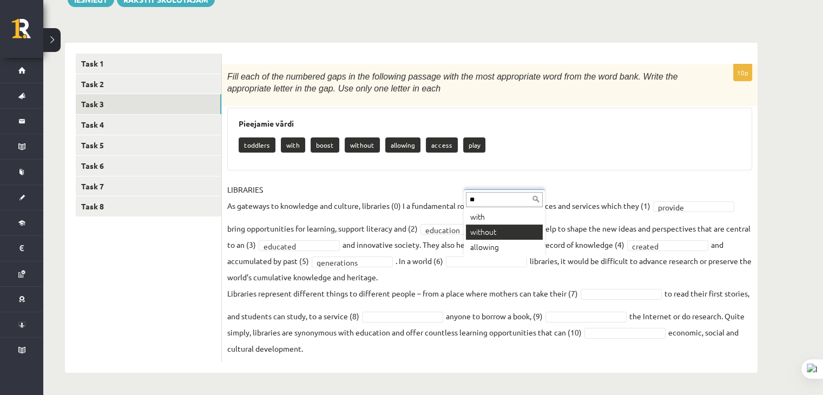
type input "**"
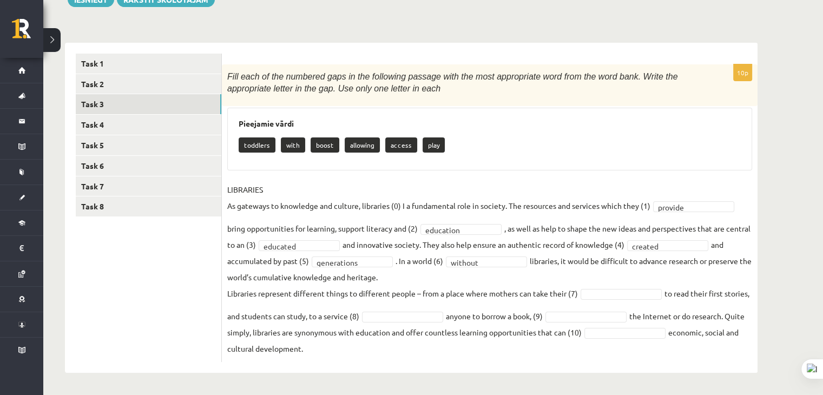
click at [611, 284] on fieldset "**********" at bounding box center [489, 268] width 525 height 175
type input "**"
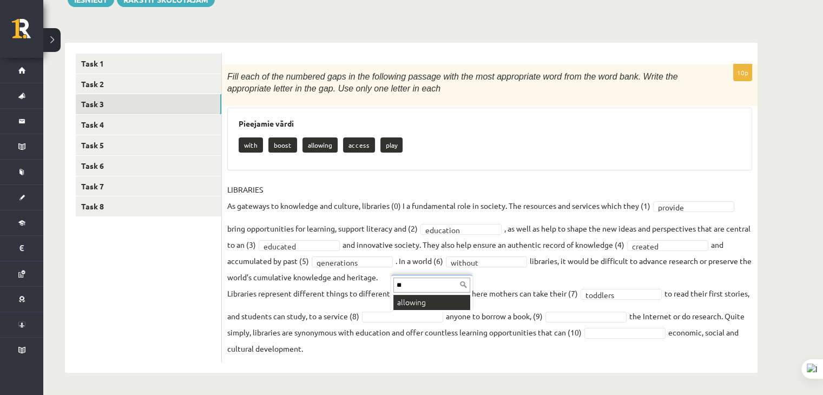
type input "**"
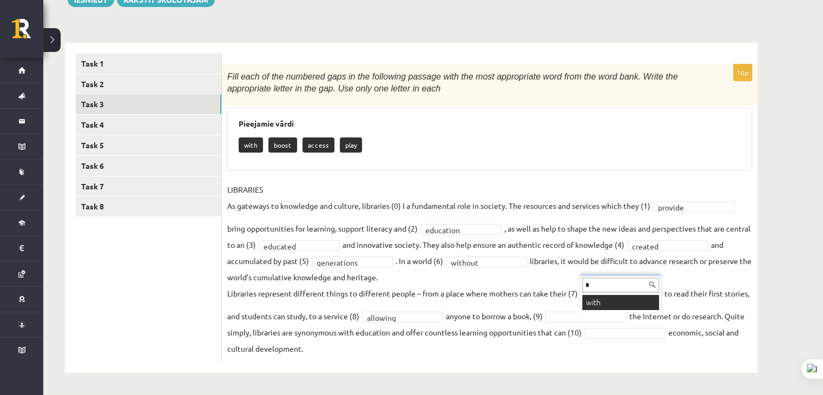
type input "*"
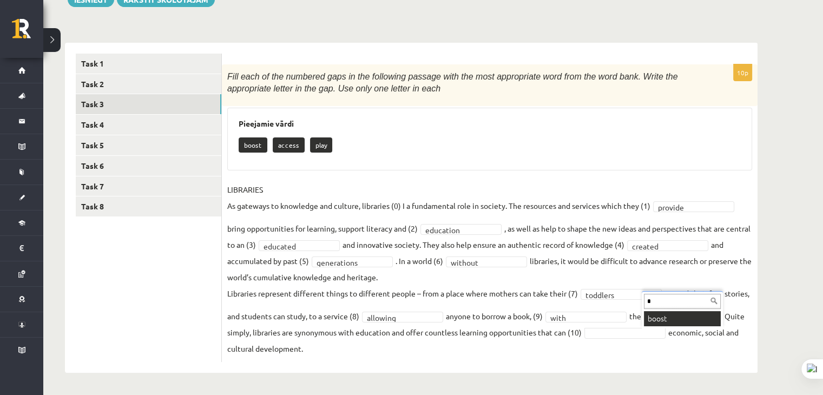
type input "*"
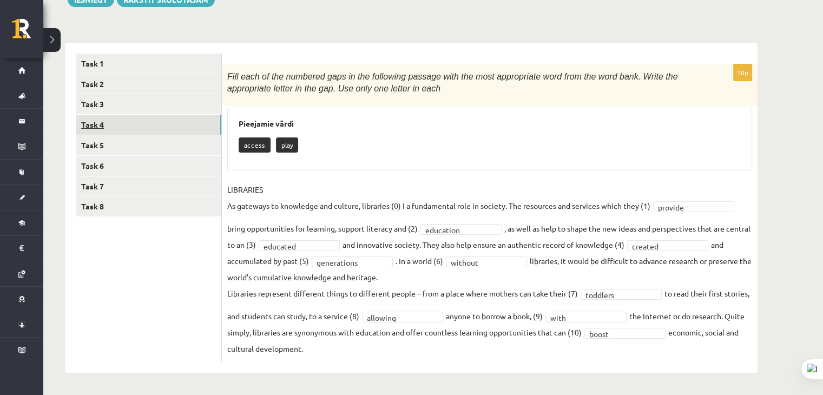
click at [147, 120] on link "Task 4" at bounding box center [149, 125] width 146 height 20
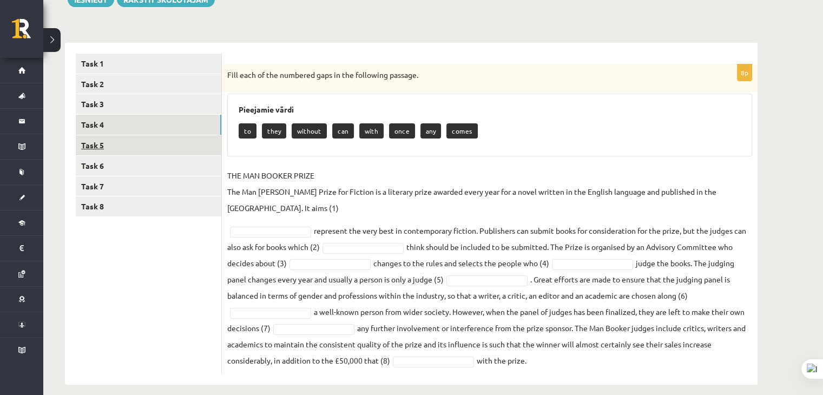
scroll to position [136, 0]
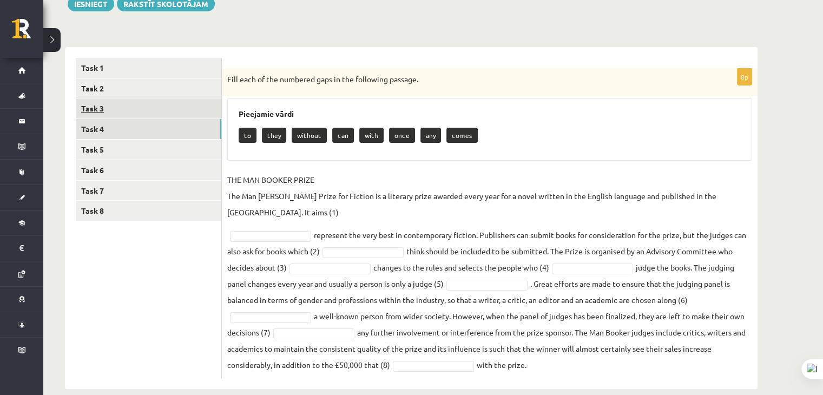
click at [112, 109] on link "Task 3" at bounding box center [149, 109] width 146 height 20
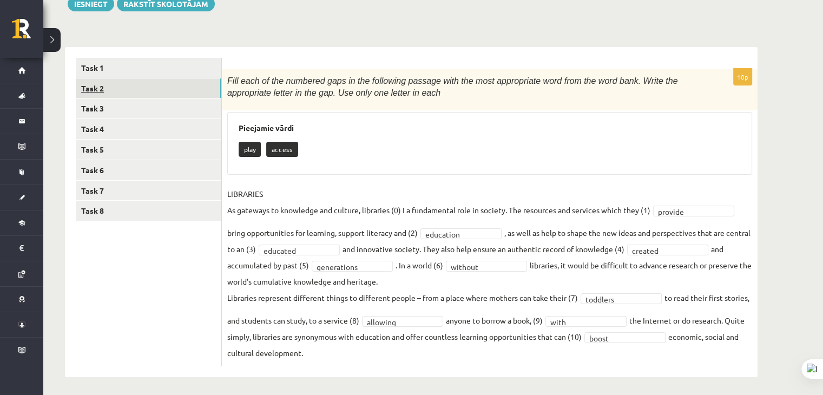
click at [103, 81] on link "Task 2" at bounding box center [149, 88] width 146 height 20
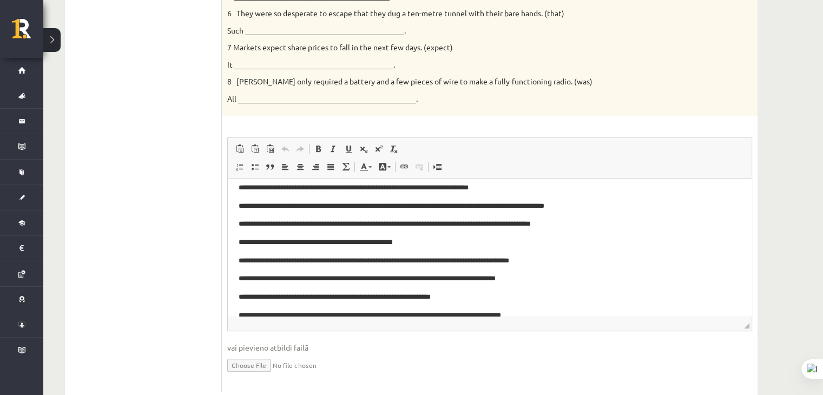
scroll to position [0, 0]
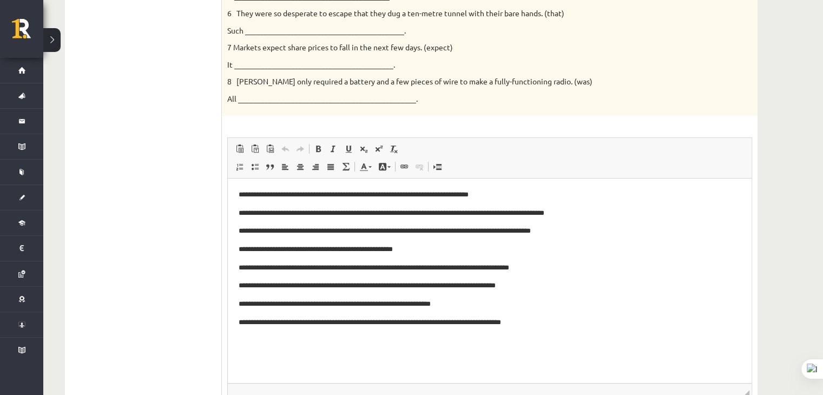
drag, startPoint x: 746, startPoint y: 295, endPoint x: 758, endPoint y: 420, distance: 125.7
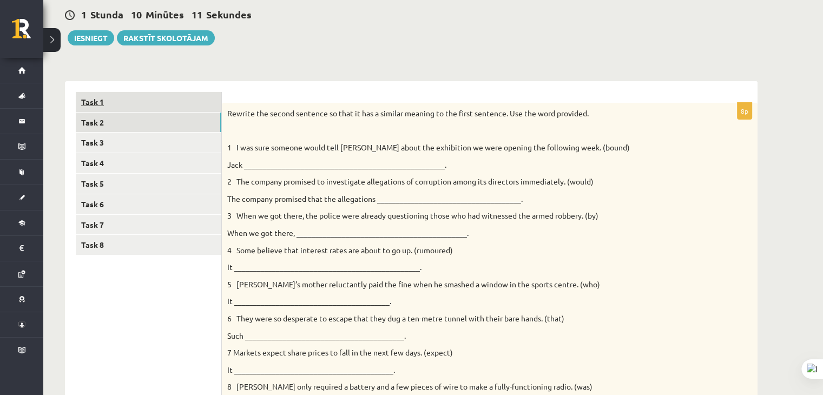
scroll to position [83, 0]
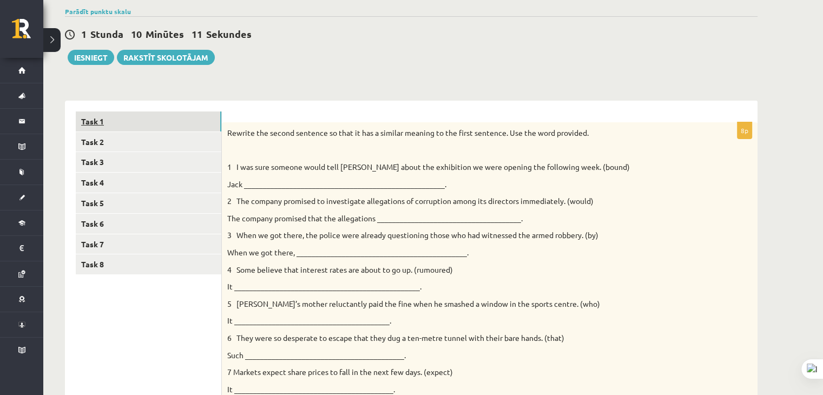
click at [110, 120] on link "Task 1" at bounding box center [149, 122] width 146 height 20
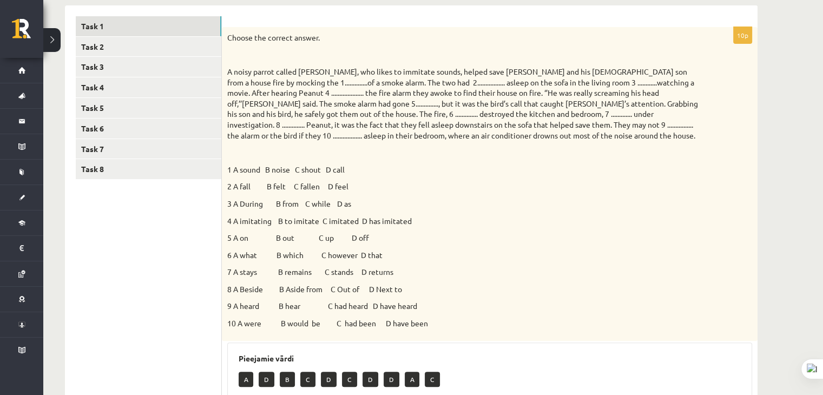
scroll to position [140, 0]
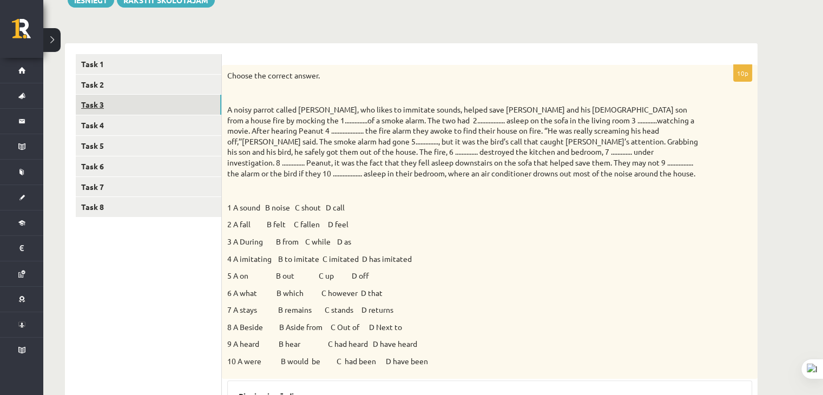
click at [129, 103] on link "Task 3" at bounding box center [149, 105] width 146 height 20
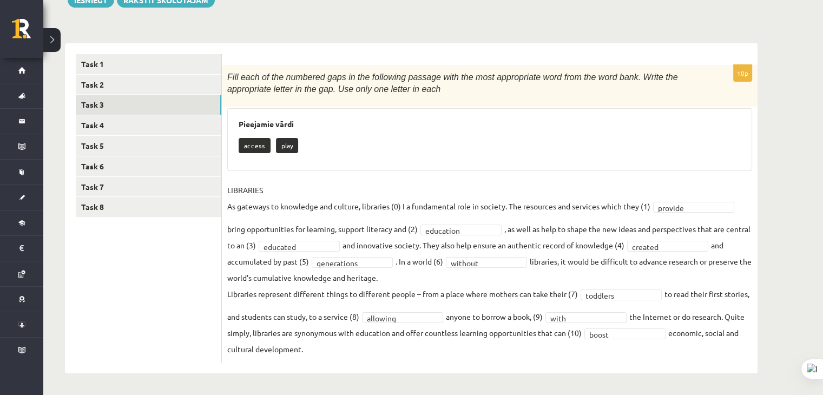
scroll to position [141, 0]
click at [164, 130] on link "Task 4" at bounding box center [149, 125] width 146 height 20
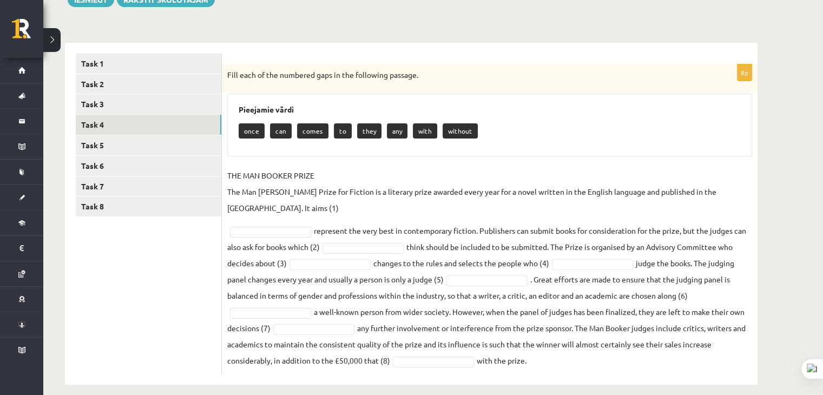
scroll to position [136, 0]
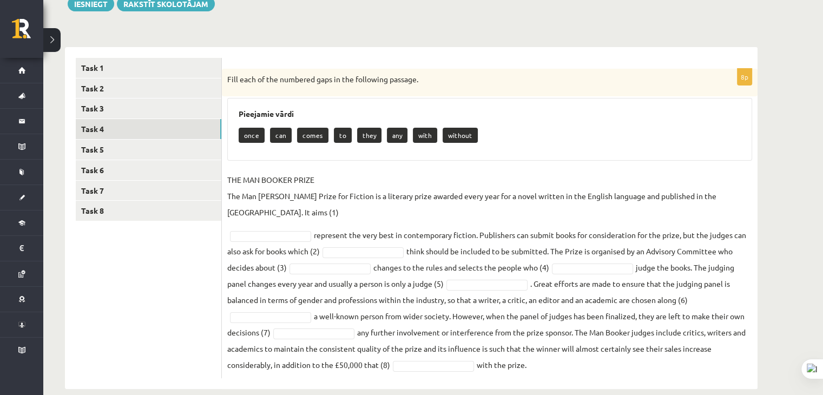
drag, startPoint x: 226, startPoint y: 76, endPoint x: 554, endPoint y: 356, distance: 431.2
click at [554, 356] on div "8p Fill each of the numbered gaps in the following passage. Pieejamie vārdi onc…" at bounding box center [490, 224] width 536 height 310
click at [376, 223] on fieldset "THE MAN BOOKER PRIZE The Man Booker Prize for Fiction is a literary prize award…" at bounding box center [489, 272] width 525 height 201
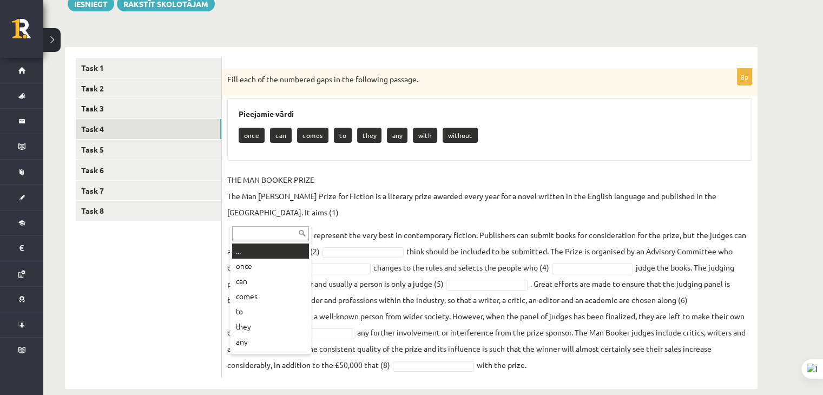
type input "*"
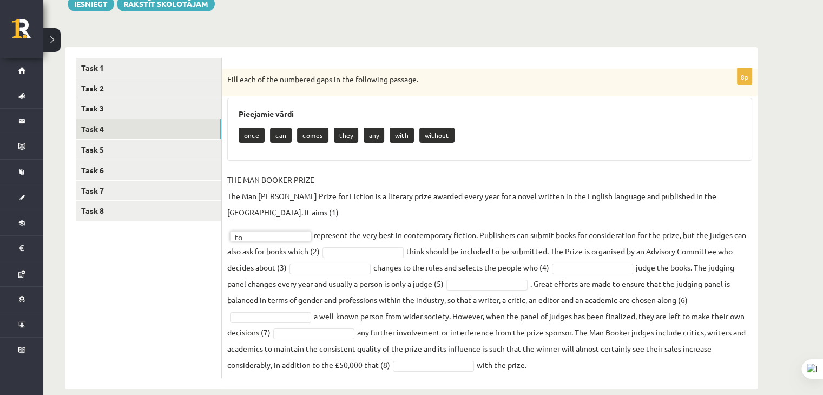
click at [366, 227] on fieldset "THE MAN BOOKER PRIZE The Man Booker Prize for Fiction is a literary prize award…" at bounding box center [489, 272] width 525 height 201
type input "**"
type input "*"
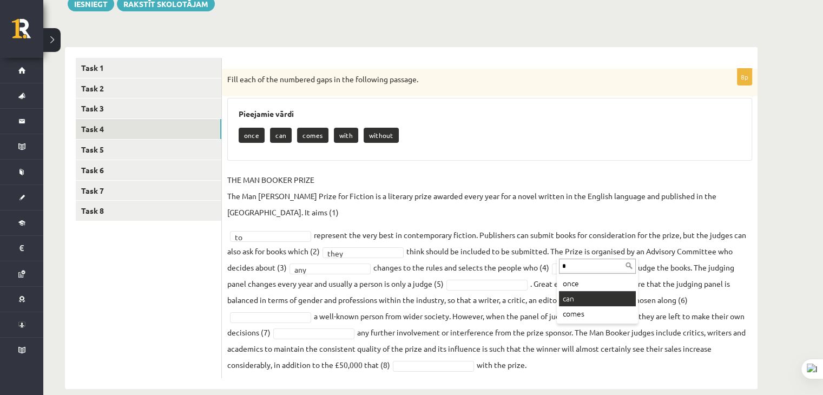
type input "*"
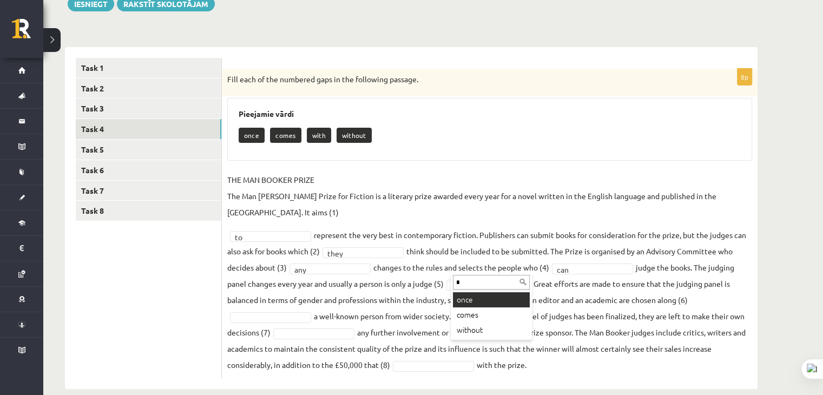
type input "*"
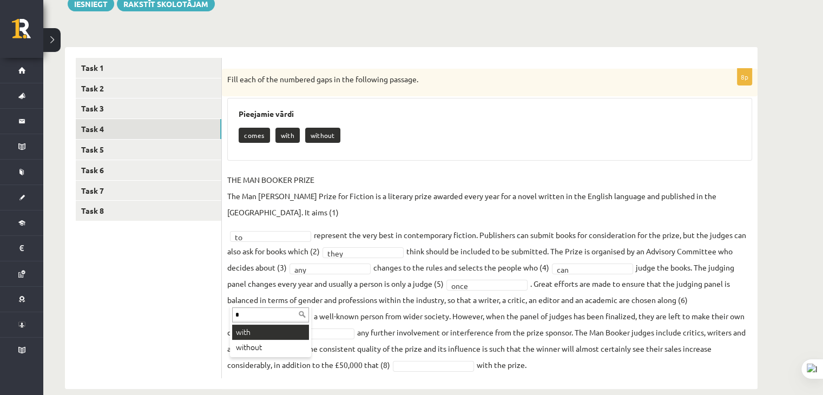
type input "*"
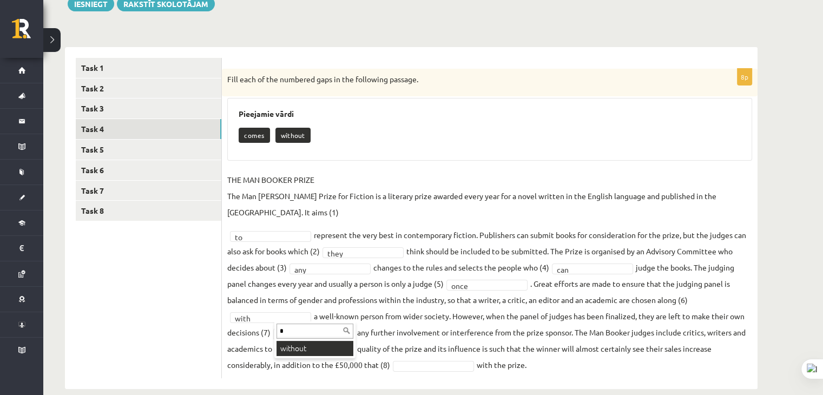
type input "*"
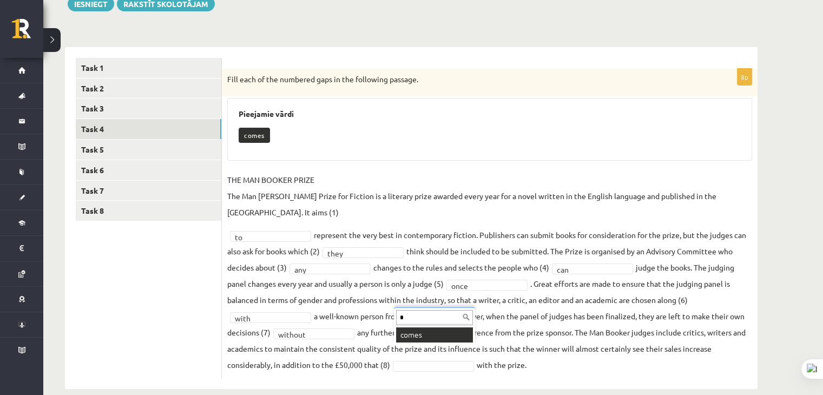
type input "*"
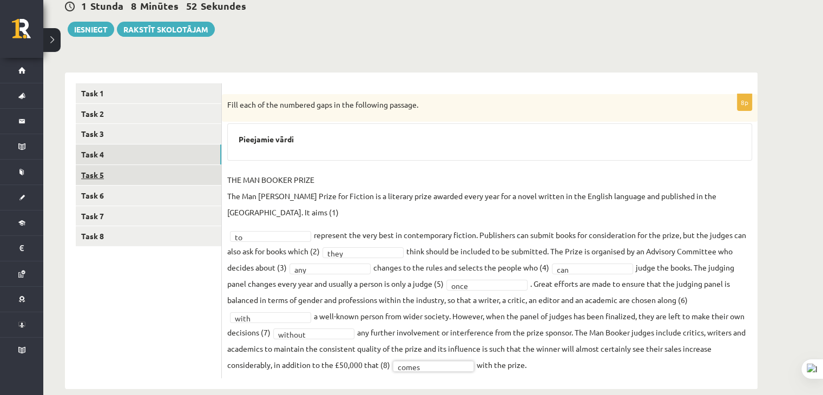
click at [149, 176] on link "Task 5" at bounding box center [149, 175] width 146 height 20
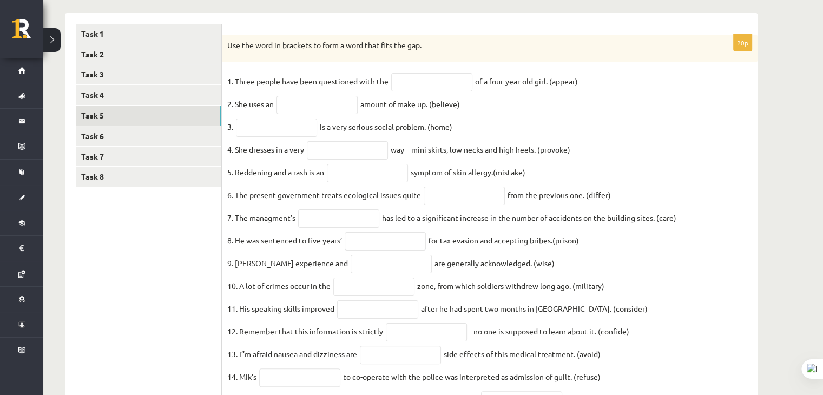
scroll to position [145, 0]
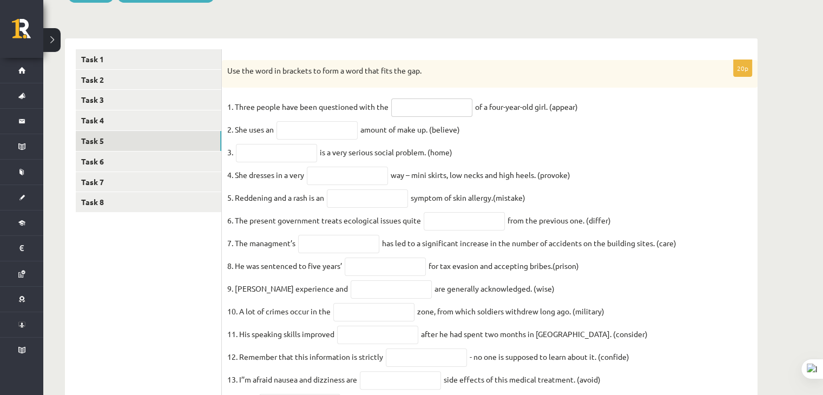
click at [400, 112] on input "text" at bounding box center [431, 108] width 81 height 18
type input "**********"
click at [285, 132] on input "text" at bounding box center [317, 130] width 81 height 18
click at [493, 145] on fieldset "**********" at bounding box center [489, 326] width 525 height 455
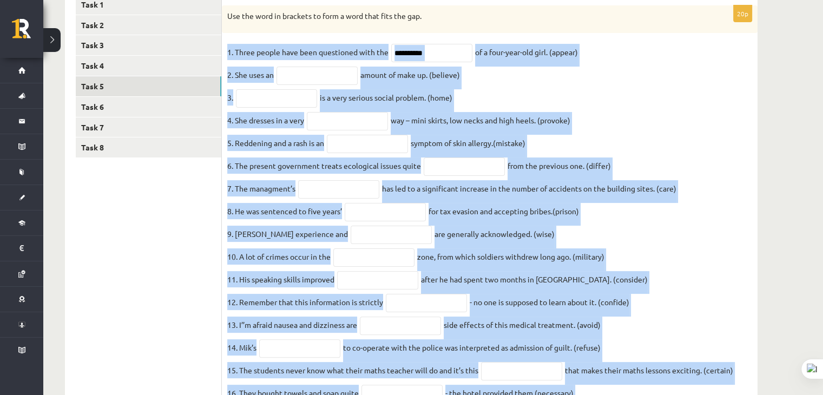
scroll to position [362, 0]
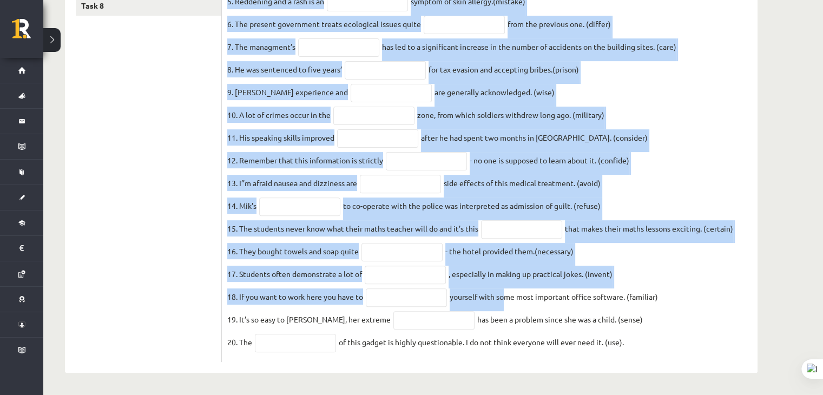
drag, startPoint x: 228, startPoint y: 107, endPoint x: 712, endPoint y: 377, distance: 554.9
click at [712, 377] on div "Angļu valoda 11.b2 JK klase 1. ieskaite , Tīna Kleina (11.b2 JK) Parādīt punktu…" at bounding box center [411, 47] width 736 height 694
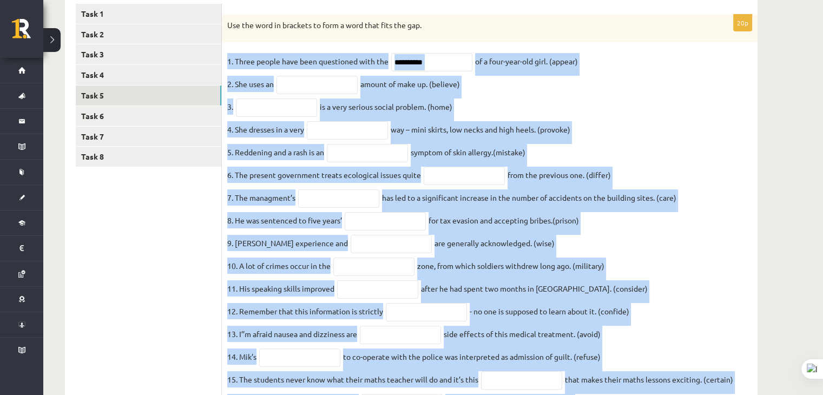
scroll to position [145, 0]
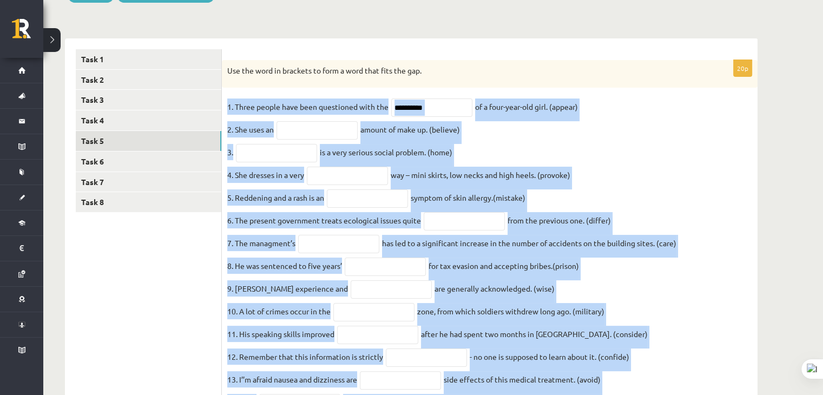
click at [571, 145] on fieldset "**********" at bounding box center [489, 326] width 525 height 455
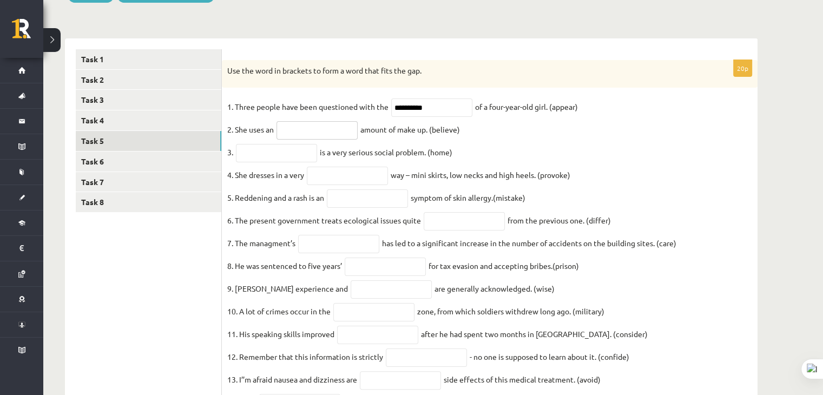
click at [295, 131] on input "text" at bounding box center [317, 130] width 81 height 18
type input "**********"
click at [270, 154] on input "text" at bounding box center [276, 153] width 81 height 18
click at [274, 158] on input "**********" at bounding box center [276, 153] width 81 height 18
type input "**********"
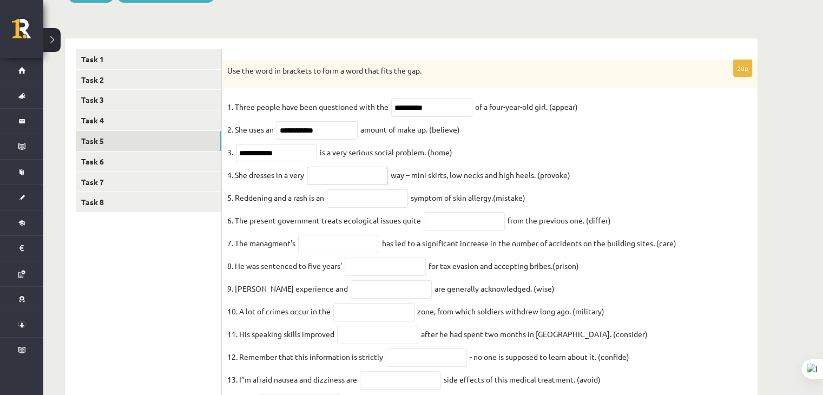
click at [348, 180] on input "text" at bounding box center [347, 176] width 81 height 18
type input "**********"
click at [337, 203] on input "text" at bounding box center [367, 198] width 81 height 18
type input "********"
click at [436, 231] on input "text" at bounding box center [464, 221] width 81 height 18
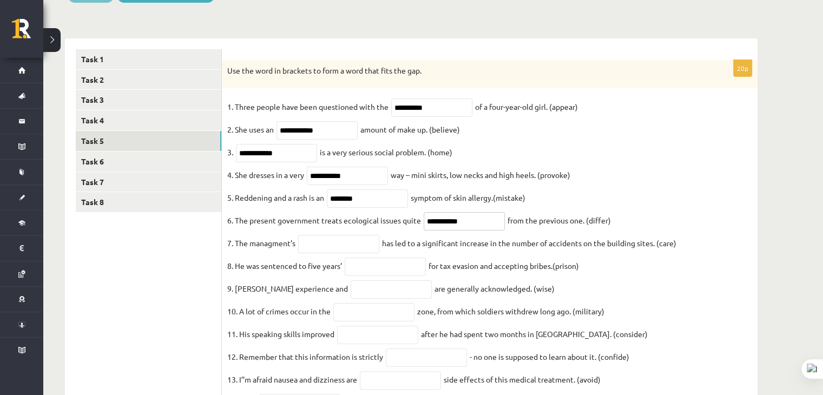
type input "**********"
click at [312, 247] on input "text" at bounding box center [338, 244] width 81 height 18
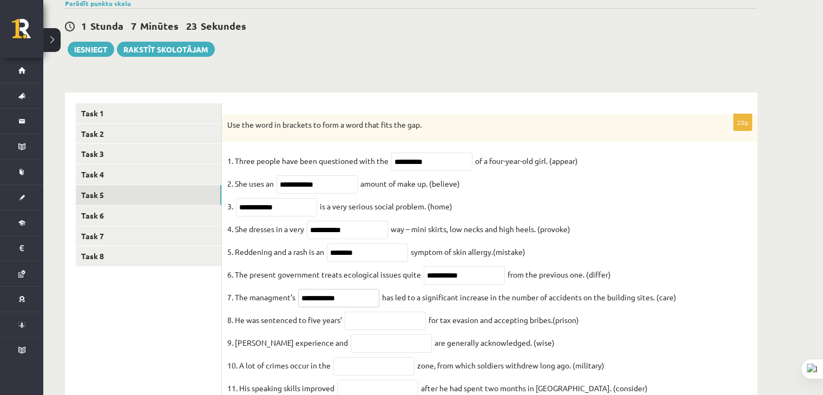
scroll to position [91, 0]
type input "**********"
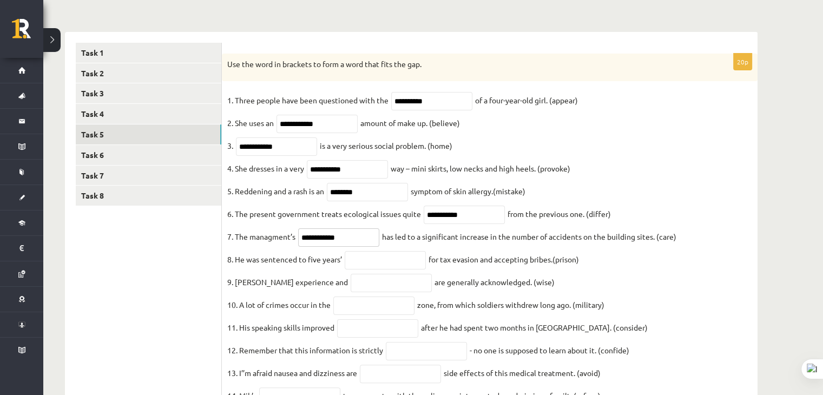
scroll to position [199, 0]
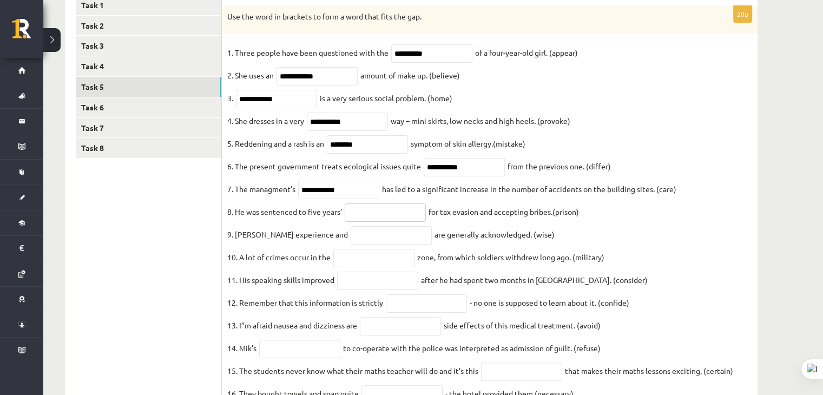
click at [373, 213] on input "text" at bounding box center [385, 213] width 81 height 18
type input "**********"
click at [352, 242] on input "text" at bounding box center [391, 235] width 81 height 18
type input "******"
click at [381, 265] on input "text" at bounding box center [373, 258] width 81 height 18
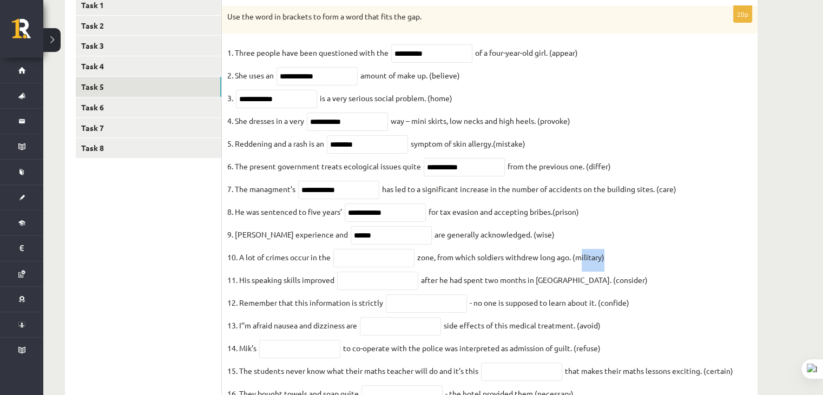
drag, startPoint x: 579, startPoint y: 267, endPoint x: 606, endPoint y: 268, distance: 27.1
click at [606, 268] on fieldset "**********" at bounding box center [489, 271] width 525 height 455
click at [362, 267] on input "text" at bounding box center [373, 258] width 81 height 18
paste input "********"
type input "********"
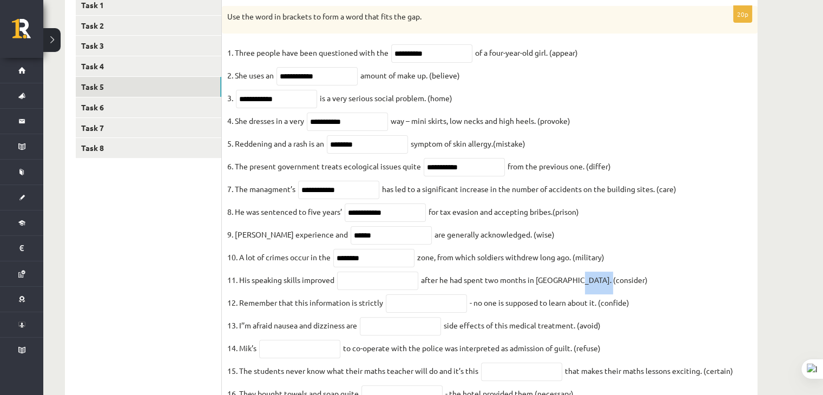
drag, startPoint x: 568, startPoint y: 292, endPoint x: 596, endPoint y: 291, distance: 28.2
click at [596, 291] on fieldset "**********" at bounding box center [489, 271] width 525 height 455
click at [361, 290] on input "text" at bounding box center [377, 281] width 81 height 18
paste input "********"
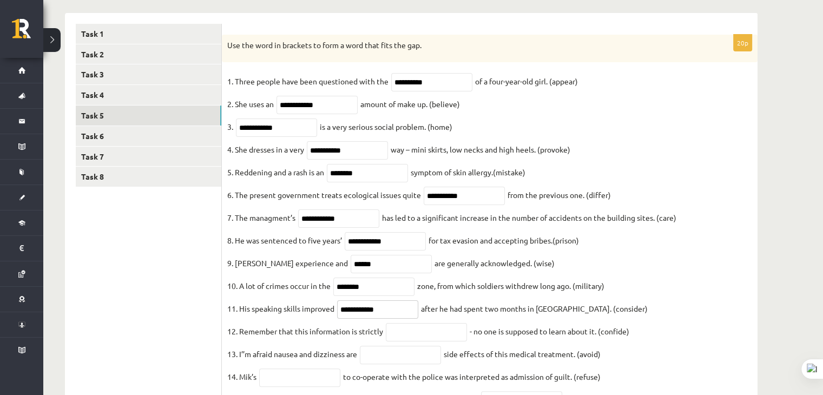
scroll to position [145, 0]
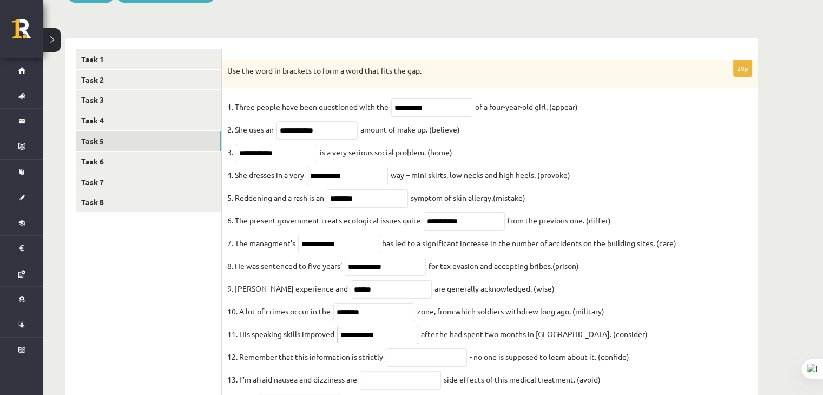
type input "**********"
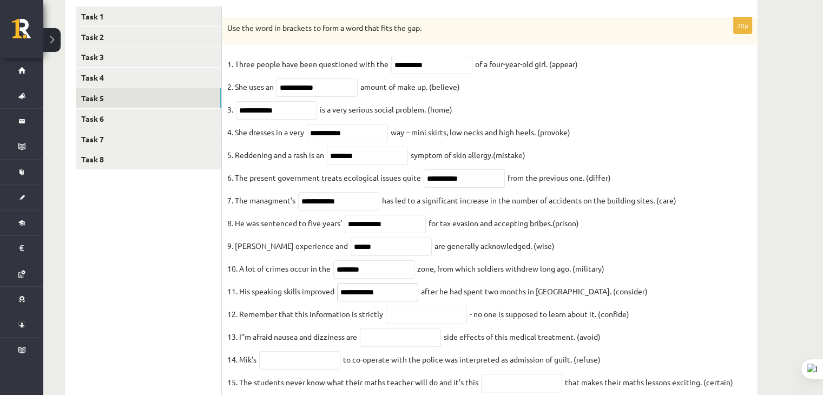
scroll to position [253, 0]
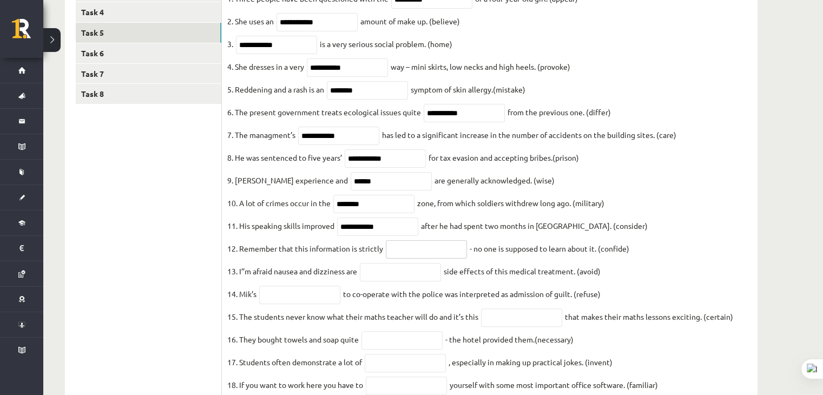
click at [414, 259] on input "text" at bounding box center [426, 249] width 81 height 18
type input "**********"
click at [409, 281] on input "text" at bounding box center [400, 272] width 81 height 18
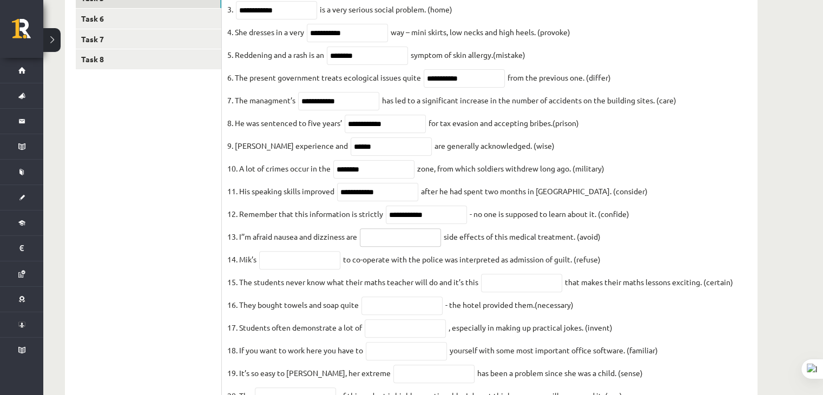
scroll to position [362, 0]
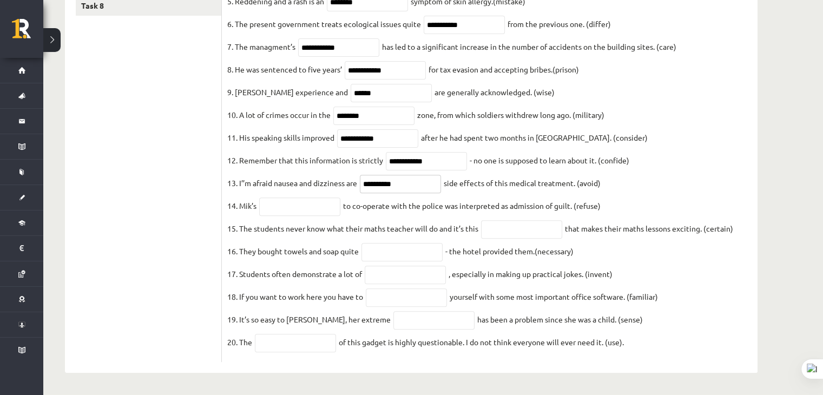
type input "**********"
click at [304, 200] on input "text" at bounding box center [299, 207] width 81 height 18
type input "*******"
click at [508, 220] on input "text" at bounding box center [521, 229] width 81 height 18
type input "**********"
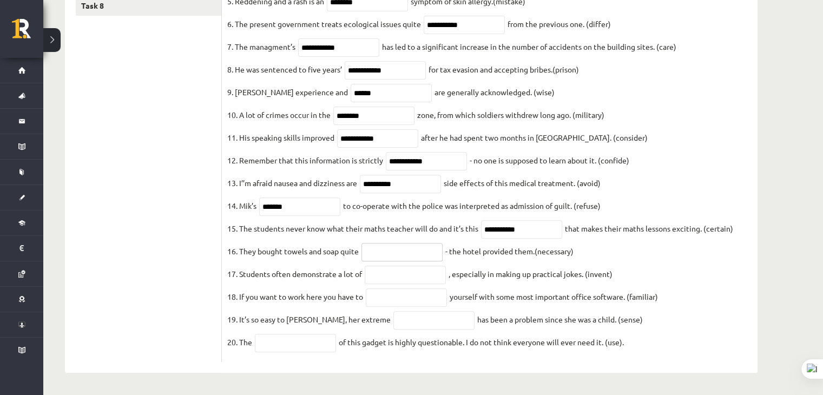
click at [385, 246] on input "text" at bounding box center [402, 252] width 81 height 18
type input "**********"
click at [389, 270] on input "text" at bounding box center [405, 275] width 81 height 18
type input "**********"
click at [431, 296] on input "text" at bounding box center [406, 298] width 81 height 18
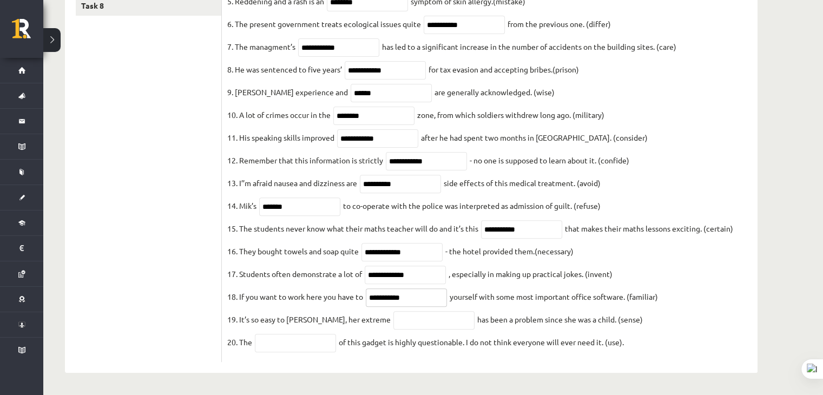
type input "**********"
click at [402, 318] on input "text" at bounding box center [434, 320] width 81 height 18
type input "**********"
click at [319, 342] on input "text" at bounding box center [295, 343] width 81 height 18
type input "**********"
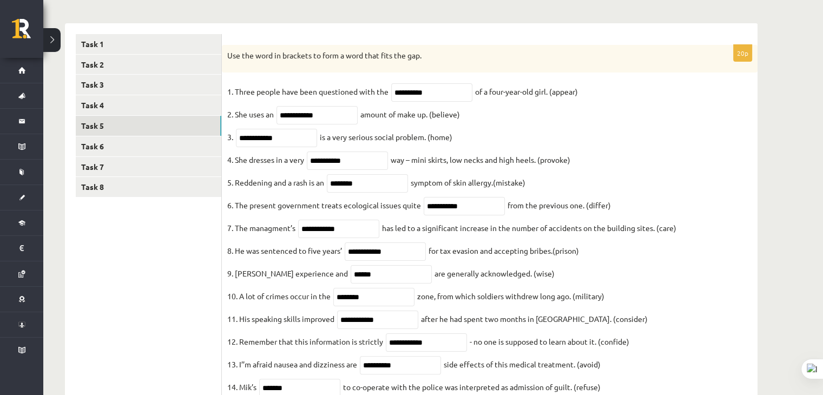
scroll to position [145, 0]
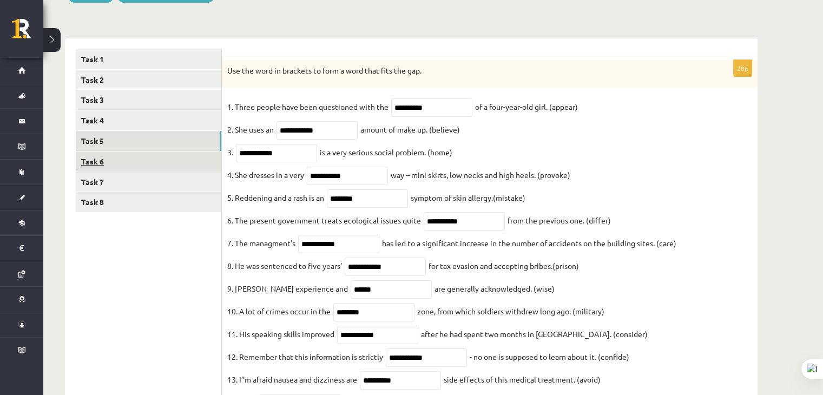
click at [147, 159] on link "Task 6" at bounding box center [149, 162] width 146 height 20
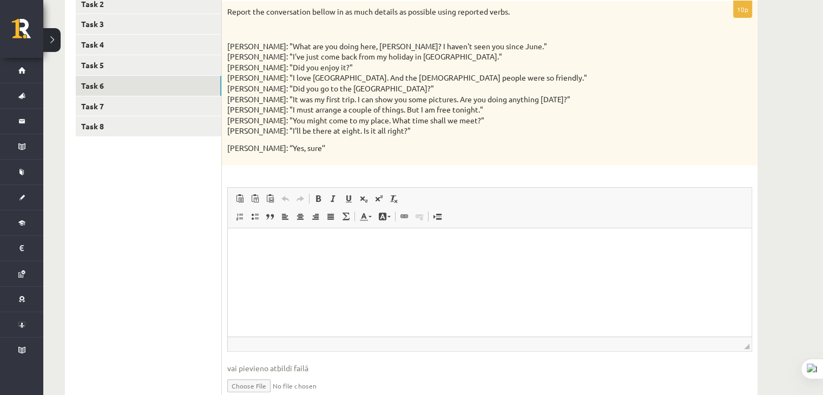
scroll to position [162, 0]
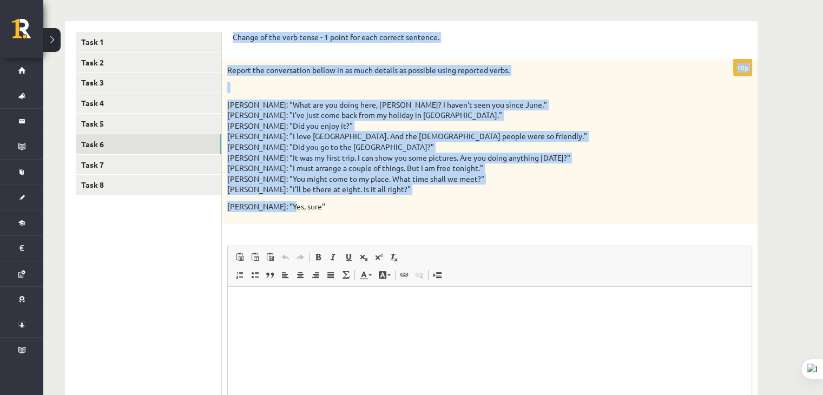
drag, startPoint x: 233, startPoint y: 36, endPoint x: 318, endPoint y: 208, distance: 192.5
click at [318, 208] on form "Change of the verb tense - 1 point for each correct sentence. 10p Report the co…" at bounding box center [490, 251] width 514 height 439
click at [333, 161] on p "Mike: "What are you doing here, Liz? I haven't seen you since June." Liz: "I've…" at bounding box center [462, 147] width 471 height 95
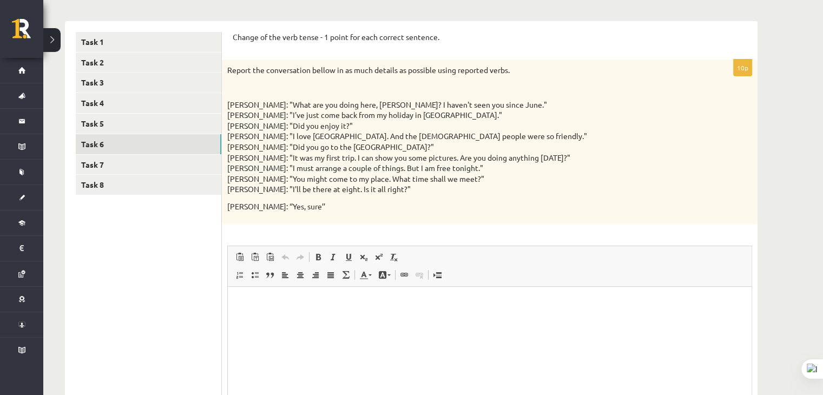
click at [263, 306] on p "Editor, wiswyg-editor-user-answer-47024948154680" at bounding box center [490, 302] width 502 height 11
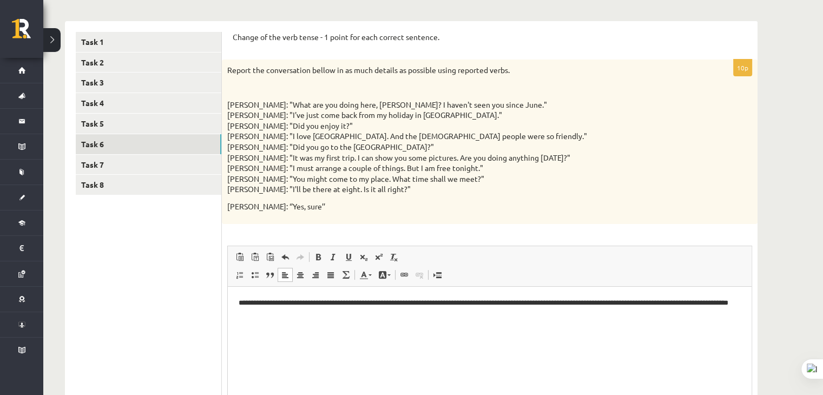
click at [267, 314] on p "**********" at bounding box center [490, 308] width 503 height 23
click at [315, 315] on p "**********" at bounding box center [490, 308] width 503 height 23
click at [490, 314] on p "**********" at bounding box center [490, 308] width 503 height 23
click at [570, 315] on p "**********" at bounding box center [490, 308] width 503 height 23
click at [476, 305] on p "**********" at bounding box center [490, 308] width 503 height 23
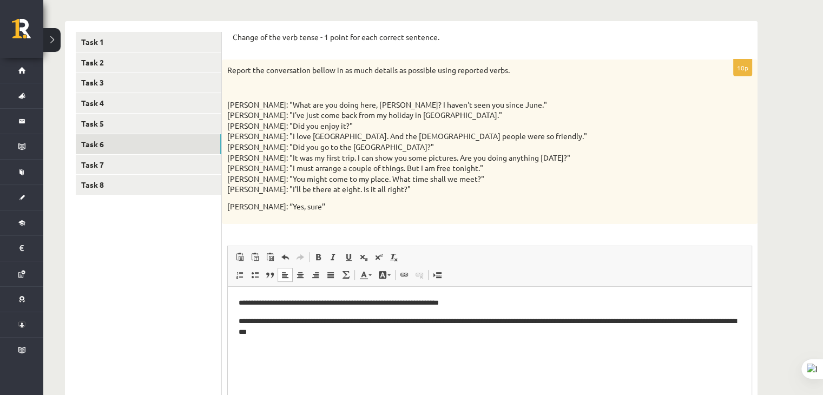
click at [445, 321] on p "**********" at bounding box center [490, 327] width 503 height 23
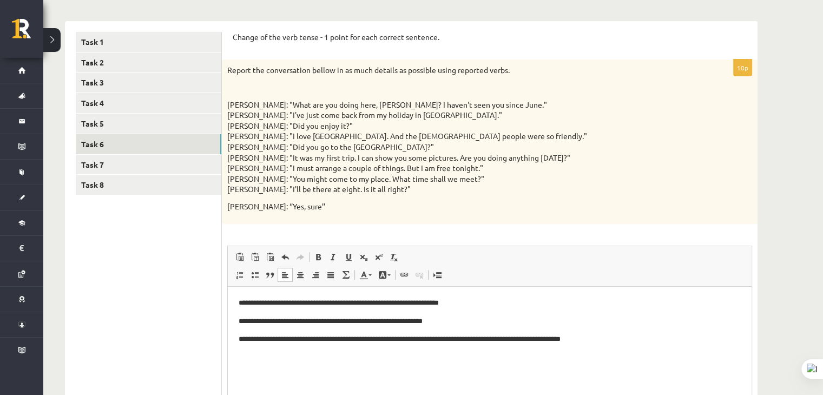
click at [370, 339] on p "**********" at bounding box center [490, 338] width 503 height 11
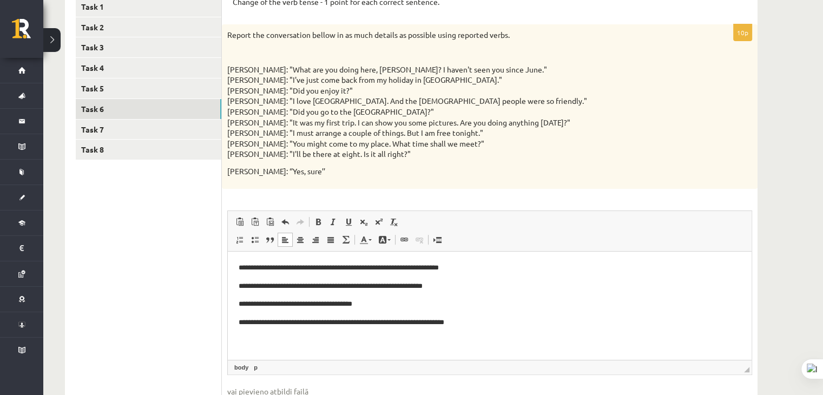
scroll to position [217, 0]
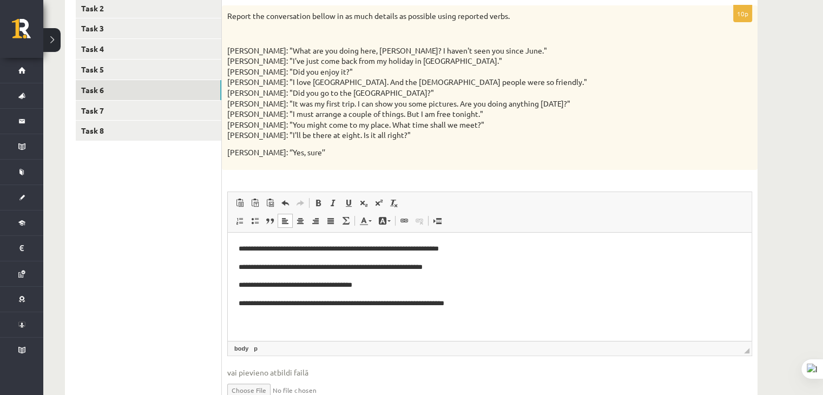
click at [482, 307] on p "**********" at bounding box center [490, 303] width 503 height 11
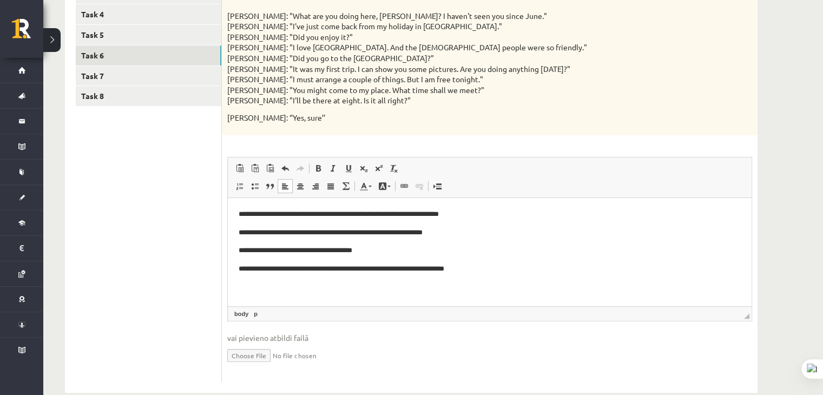
scroll to position [271, 0]
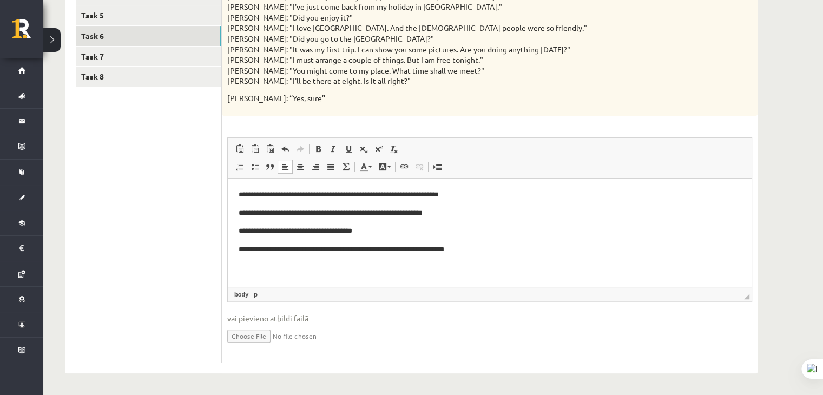
drag, startPoint x: 750, startPoint y: 297, endPoint x: 757, endPoint y: 343, distance: 46.0
click at [757, 360] on div "**********" at bounding box center [490, 156] width 536 height 411
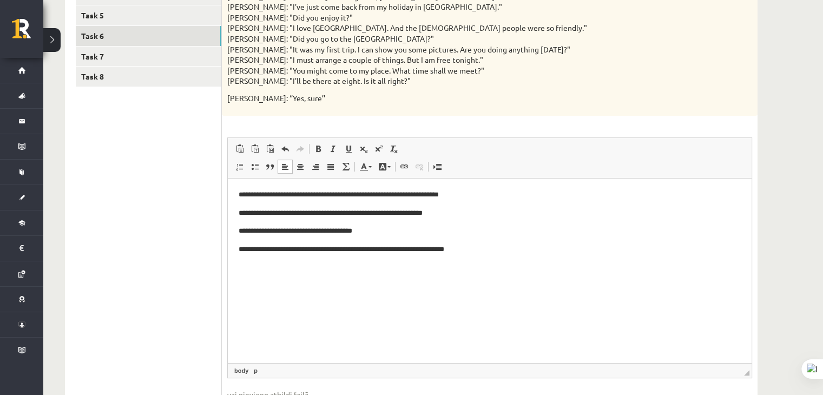
drag, startPoint x: 749, startPoint y: 295, endPoint x: 753, endPoint y: 375, distance: 80.2
click at [753, 375] on div "**********" at bounding box center [490, 194] width 536 height 487
click at [489, 257] on html "**********" at bounding box center [490, 222] width 524 height 88
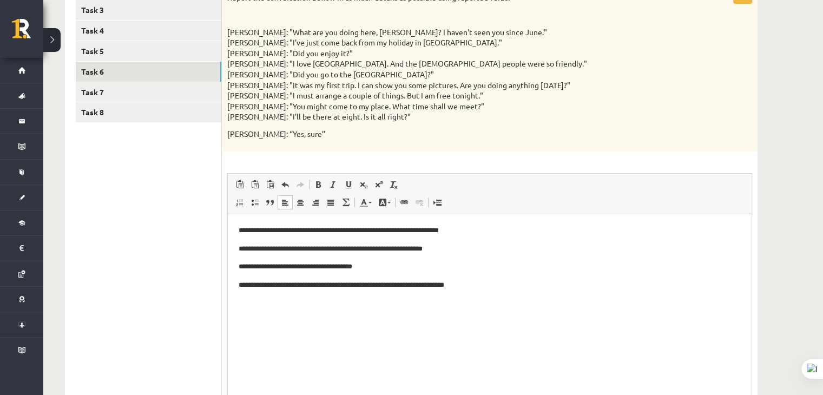
scroll to position [217, 0]
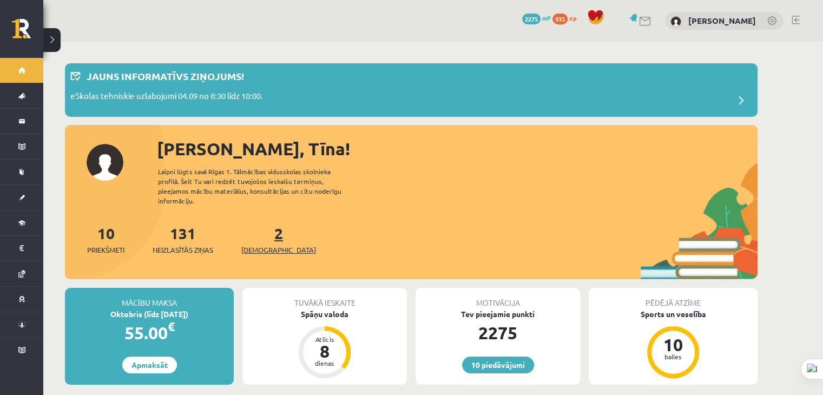
click at [262, 230] on link "2 Ieskaites" at bounding box center [278, 240] width 75 height 32
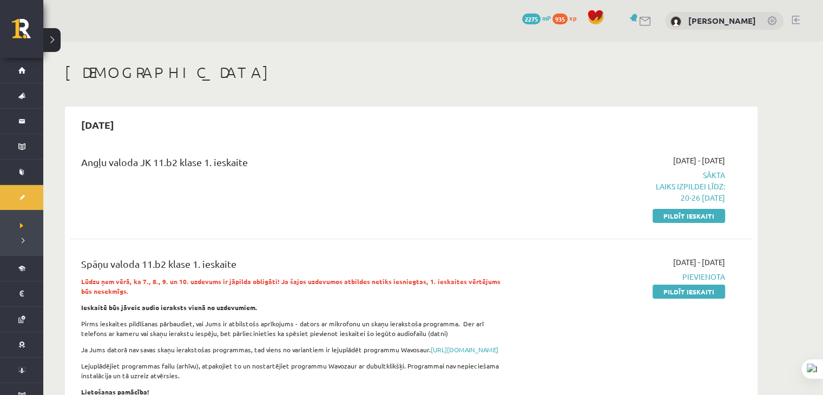
drag, startPoint x: 662, startPoint y: 214, endPoint x: 461, endPoint y: 54, distance: 257.2
click at [663, 214] on link "Pildīt ieskaiti" at bounding box center [689, 216] width 73 height 14
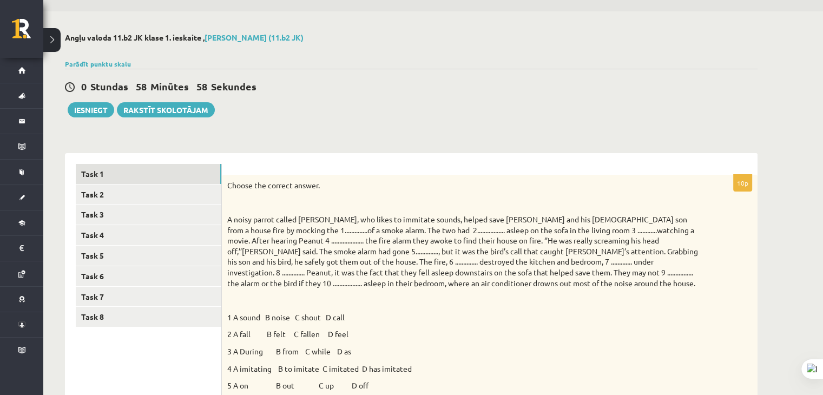
scroll to position [54, 0]
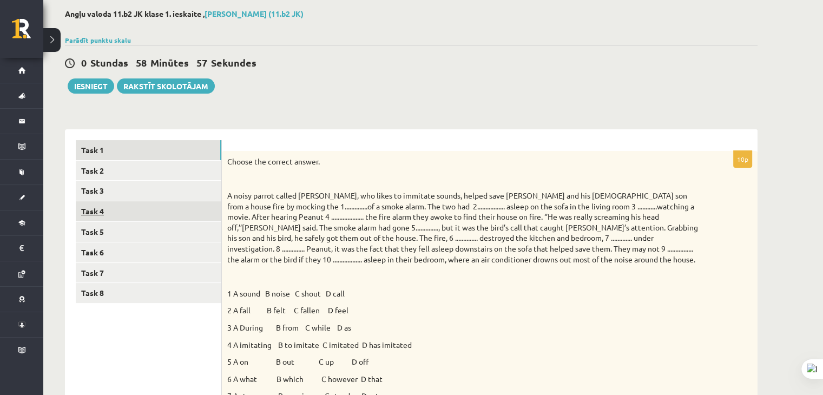
click at [154, 216] on link "Task 4" at bounding box center [149, 211] width 146 height 20
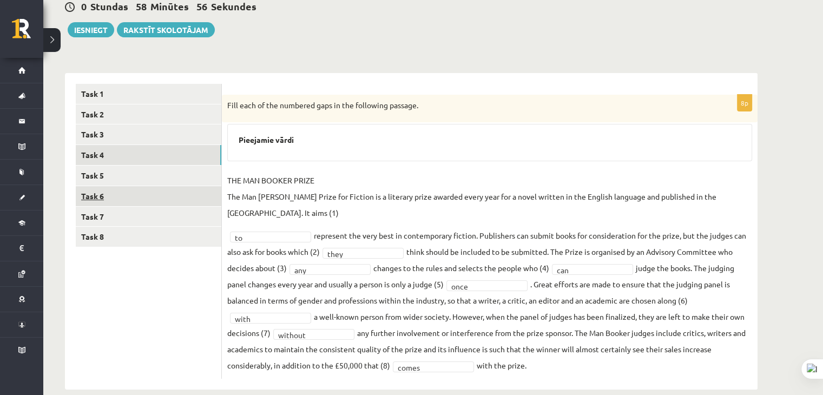
scroll to position [110, 0]
click at [161, 173] on link "Task 5" at bounding box center [149, 176] width 146 height 20
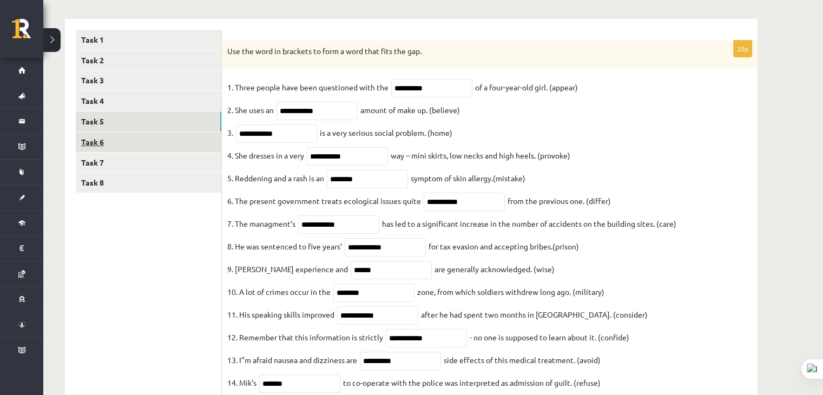
click at [134, 139] on link "Task 6" at bounding box center [149, 142] width 146 height 20
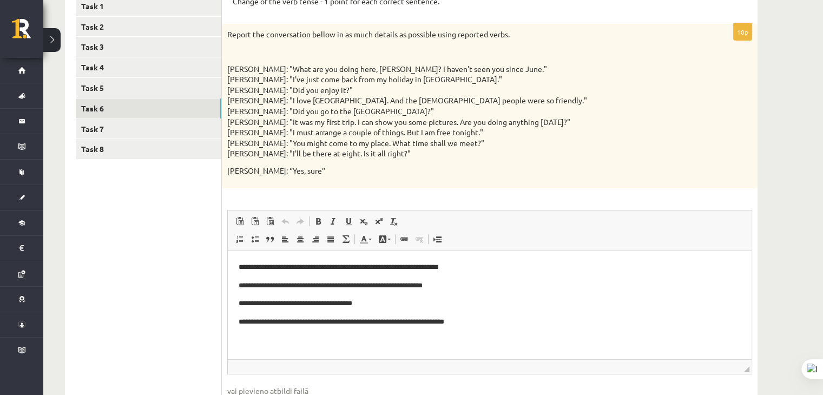
scroll to position [217, 0]
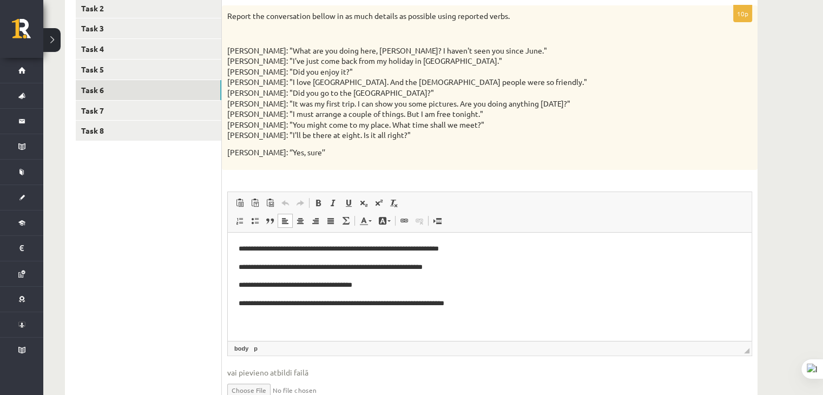
click at [479, 303] on p "**********" at bounding box center [490, 303] width 503 height 11
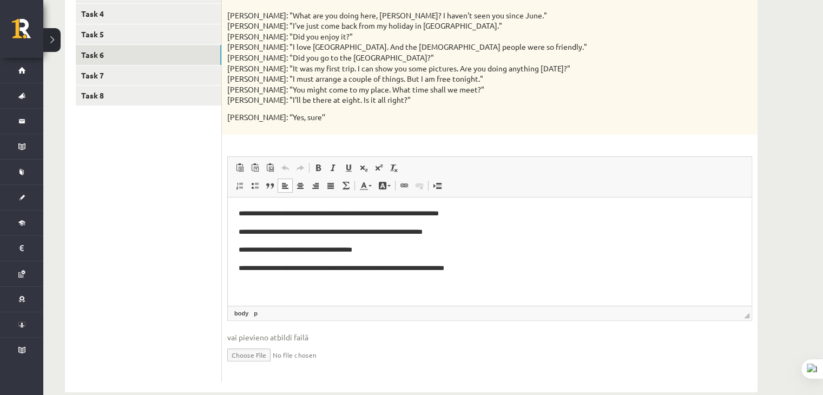
scroll to position [271, 0]
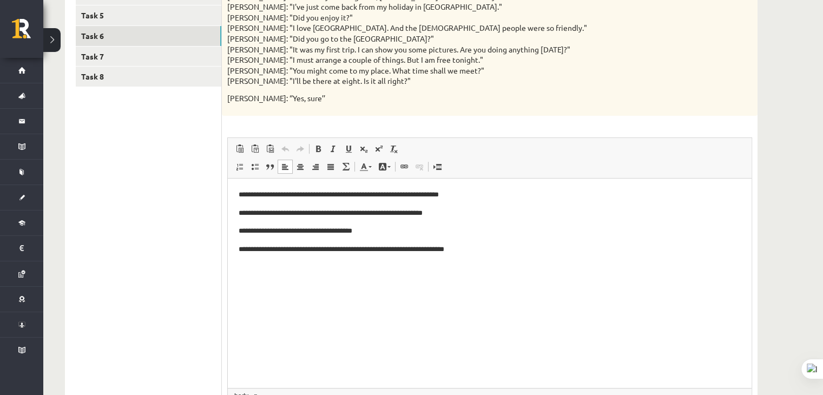
drag, startPoint x: 746, startPoint y: 296, endPoint x: 755, endPoint y: 403, distance: 107.5
click at [370, 268] on p "**********" at bounding box center [490, 267] width 503 height 11
click at [421, 268] on p "**********" at bounding box center [490, 267] width 503 height 11
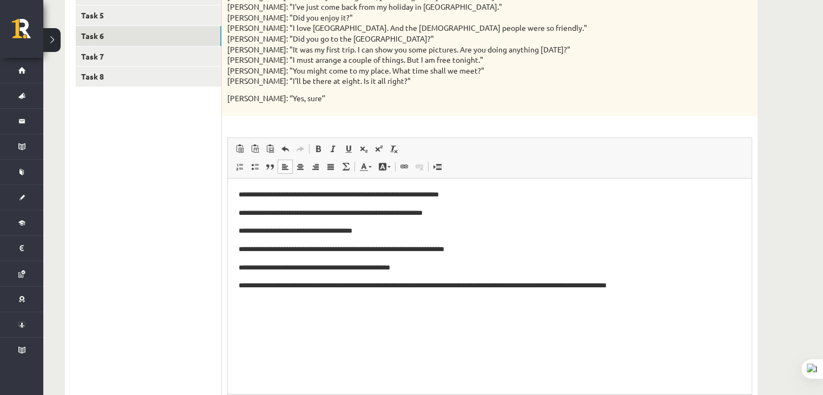
click at [637, 287] on p "**********" at bounding box center [490, 285] width 503 height 11
click at [676, 287] on p "**********" at bounding box center [490, 285] width 503 height 11
drag, startPoint x: 600, startPoint y: 286, endPoint x: 557, endPoint y: 284, distance: 42.8
click at [557, 284] on p "**********" at bounding box center [490, 285] width 503 height 11
click at [681, 287] on p "**********" at bounding box center [490, 285] width 503 height 11
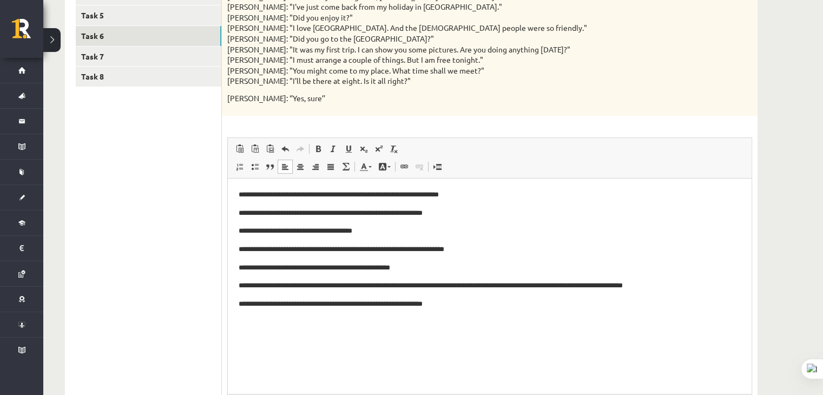
click at [420, 303] on p "**********" at bounding box center [490, 303] width 503 height 11
click at [477, 308] on p "**********" at bounding box center [490, 303] width 503 height 11
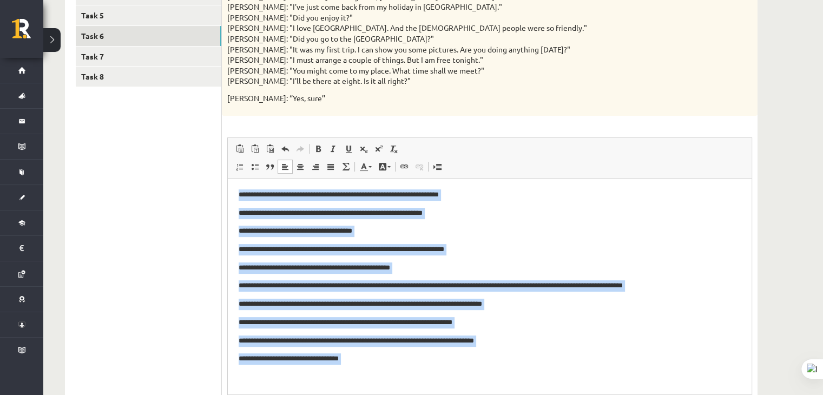
drag, startPoint x: 237, startPoint y: 193, endPoint x: 415, endPoint y: 377, distance: 256.1
click at [415, 377] on html "**********" at bounding box center [490, 285] width 524 height 215
copy body "**********"
click at [353, 258] on body "**********" at bounding box center [490, 286] width 502 height 194
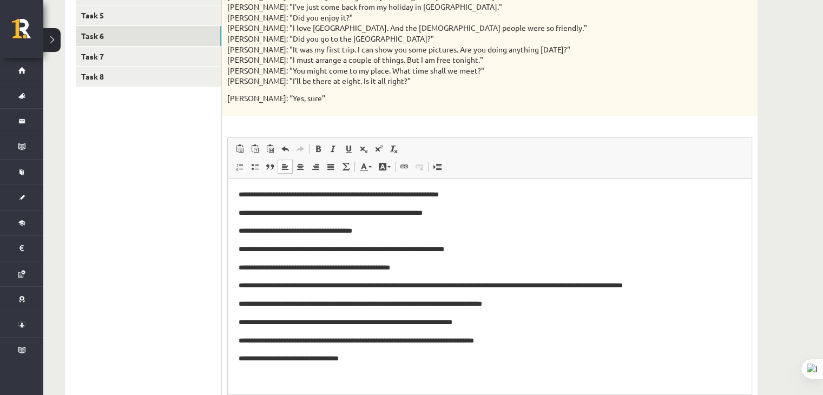
click at [267, 232] on p "**********" at bounding box center [486, 230] width 495 height 11
drag, startPoint x: 270, startPoint y: 232, endPoint x: 254, endPoint y: 232, distance: 15.2
click at [254, 232] on p "**********" at bounding box center [486, 230] width 495 height 11
click at [316, 258] on body "**********" at bounding box center [490, 286] width 502 height 194
click at [371, 350] on body "**********" at bounding box center [490, 286] width 502 height 194
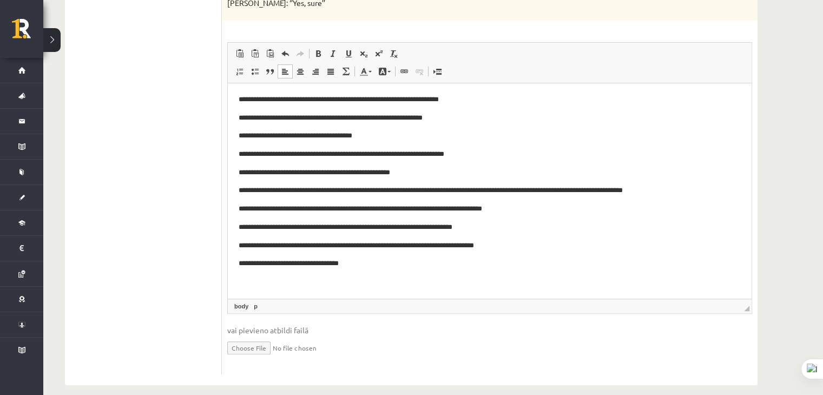
scroll to position [377, 0]
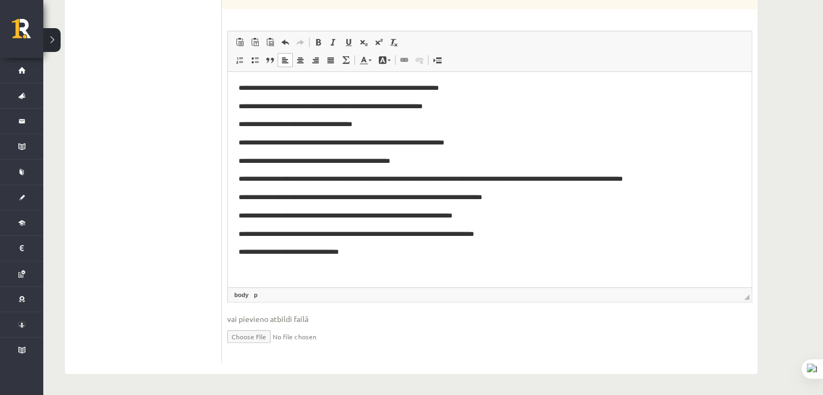
click at [540, 179] on p "**********" at bounding box center [486, 178] width 495 height 11
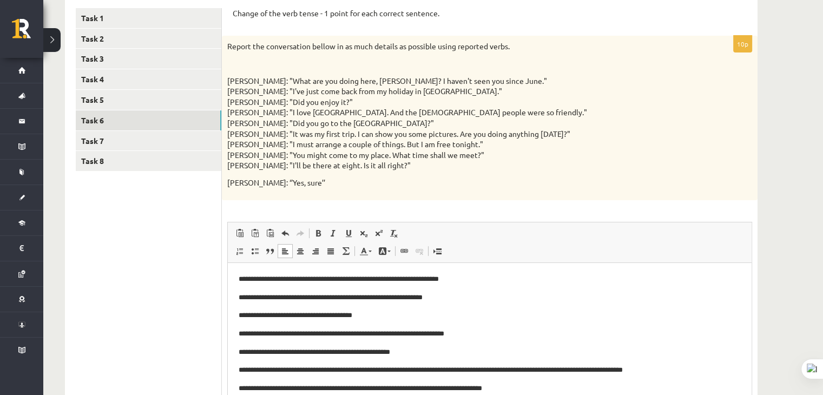
scroll to position [161, 0]
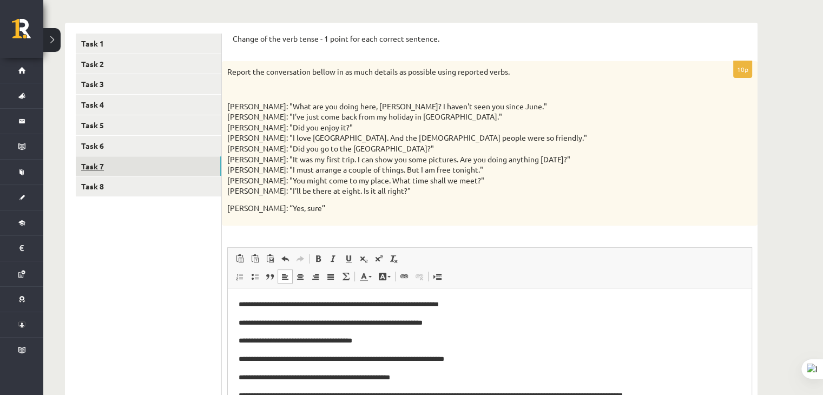
click at [113, 167] on link "Task 7" at bounding box center [149, 166] width 146 height 20
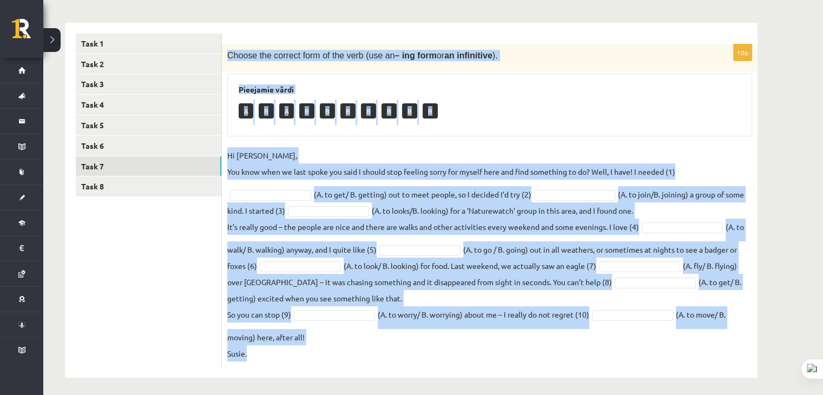
drag, startPoint x: 227, startPoint y: 52, endPoint x: 475, endPoint y: 352, distance: 389.5
click at [475, 352] on div "10p Choose the correct form of the verb (use an – ing form or an infinitive ). …" at bounding box center [490, 205] width 536 height 323
copy div "Choose the correct form of the verb (use an – ing form or an infinitive ). Piee…"
click at [463, 136] on div "10p Choose the correct form of the verb (use an – ing form or an infinitive ). …" at bounding box center [490, 205] width 536 height 323
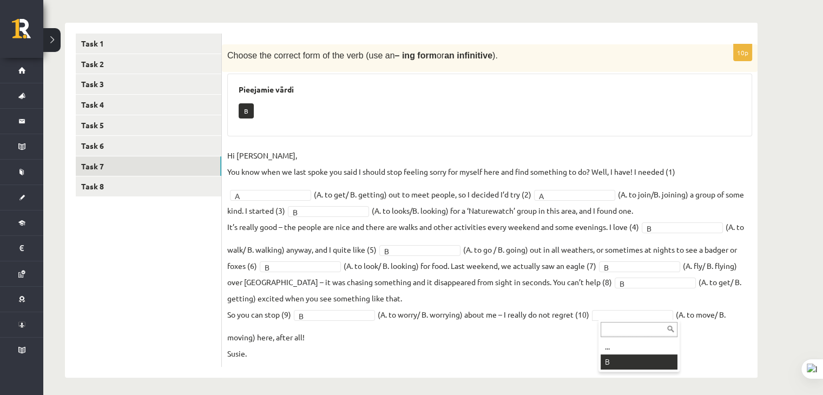
scroll to position [140, 0]
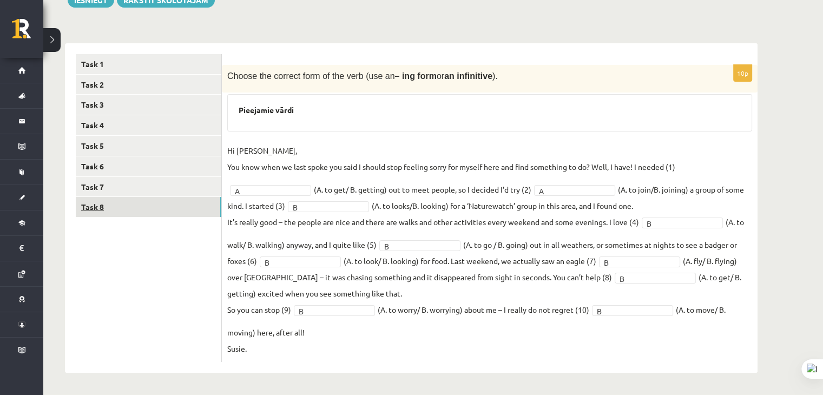
click at [125, 207] on link "Task 8" at bounding box center [149, 207] width 146 height 20
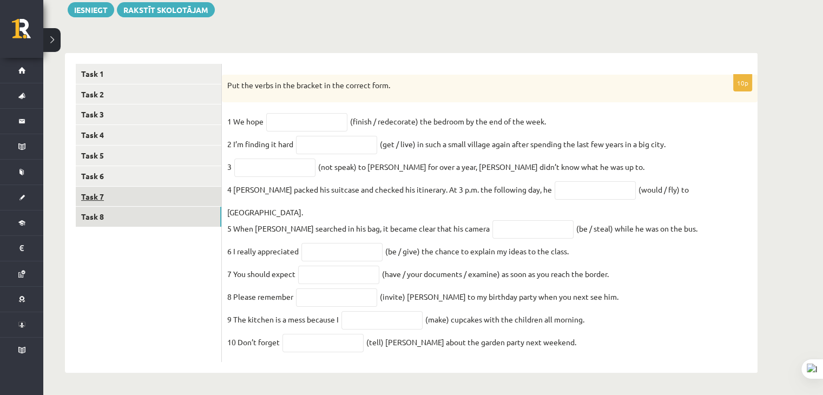
scroll to position [124, 0]
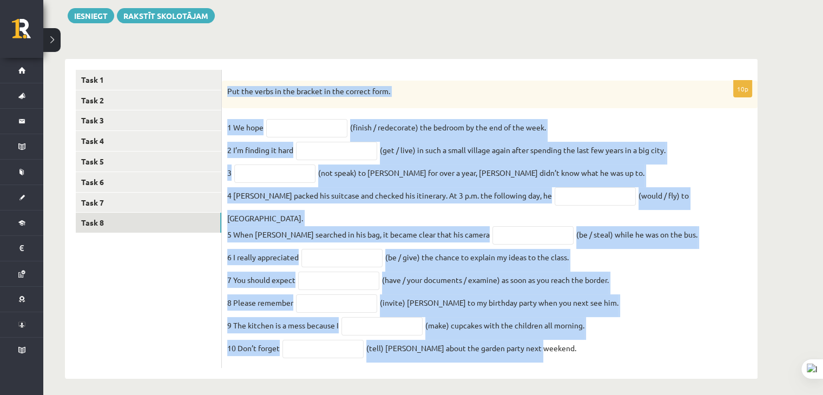
drag, startPoint x: 227, startPoint y: 88, endPoint x: 592, endPoint y: 348, distance: 447.9
click at [592, 348] on div "10p Put the verbs in the bracket in the correct form. 1 We hope (finish / redec…" at bounding box center [490, 225] width 536 height 288
copy div "Put the verbs in the bracket in the correct form. 1 We hope (finish / redecorat…"
click at [366, 154] on input "text" at bounding box center [336, 151] width 81 height 18
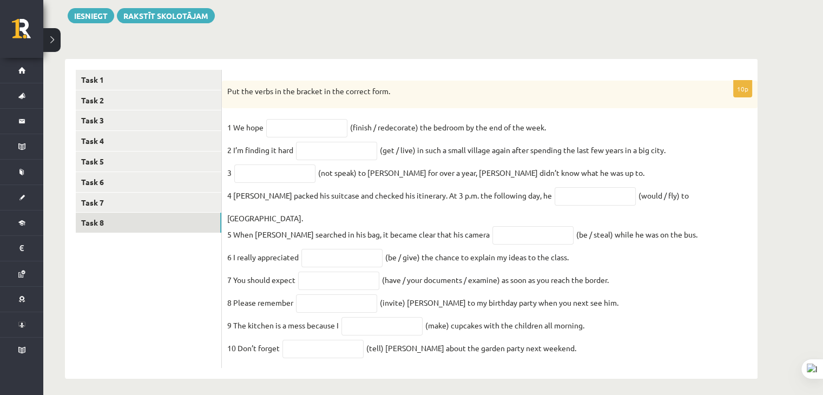
click at [428, 118] on div "10p Put the verbs in the bracket in the correct form. 1 We hope (finish / redec…" at bounding box center [490, 225] width 536 height 288
click at [329, 128] on input "text" at bounding box center [306, 128] width 81 height 18
type input "**********"
click at [331, 155] on input "text" at bounding box center [336, 151] width 81 height 18
type input "**********"
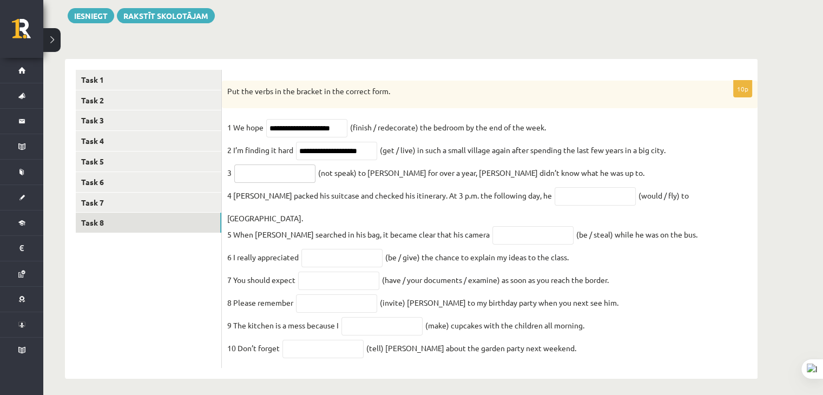
click at [295, 179] on input "text" at bounding box center [274, 174] width 81 height 18
type input "**********"
click at [555, 198] on input "text" at bounding box center [595, 196] width 81 height 18
type input "*********"
click at [520, 226] on input "text" at bounding box center [533, 235] width 81 height 18
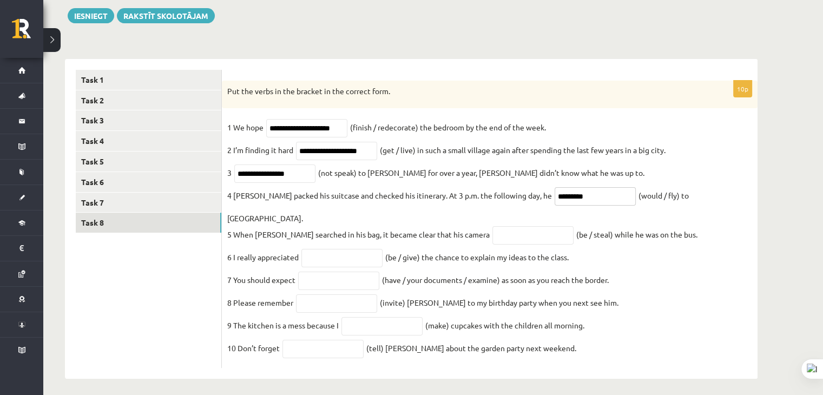
click at [555, 199] on input "*********" at bounding box center [595, 196] width 81 height 18
click at [507, 228] on input "text" at bounding box center [533, 235] width 81 height 18
type input "**********"
click at [330, 251] on input "text" at bounding box center [342, 258] width 81 height 18
type input "**********"
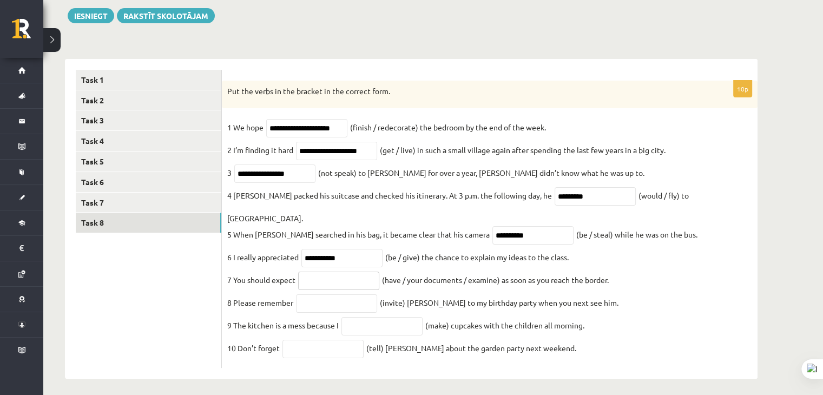
click at [325, 276] on input "text" at bounding box center [338, 281] width 81 height 18
type input "**********"
drag, startPoint x: 508, startPoint y: 226, endPoint x: 441, endPoint y: 223, distance: 66.6
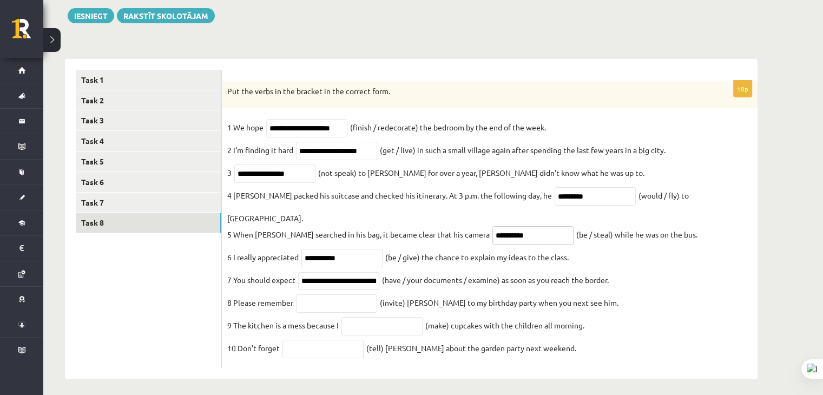
click at [441, 223] on fieldset "**********" at bounding box center [489, 241] width 525 height 244
type input "**********"
click at [351, 297] on input "text" at bounding box center [336, 303] width 81 height 18
type input "*********"
click at [362, 323] on input "text" at bounding box center [382, 326] width 81 height 18
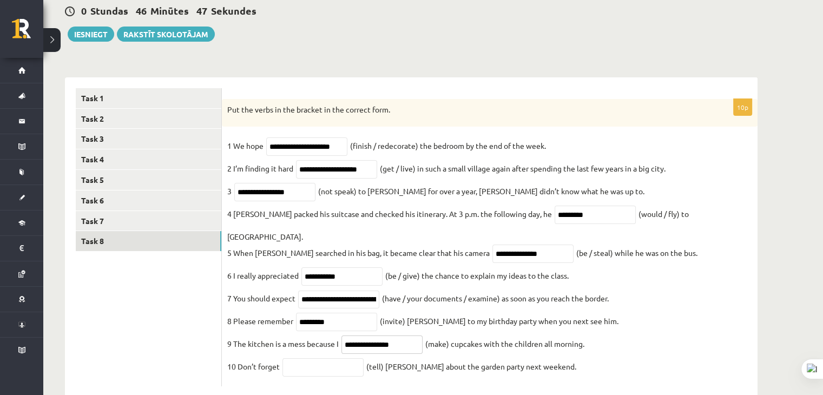
scroll to position [124, 0]
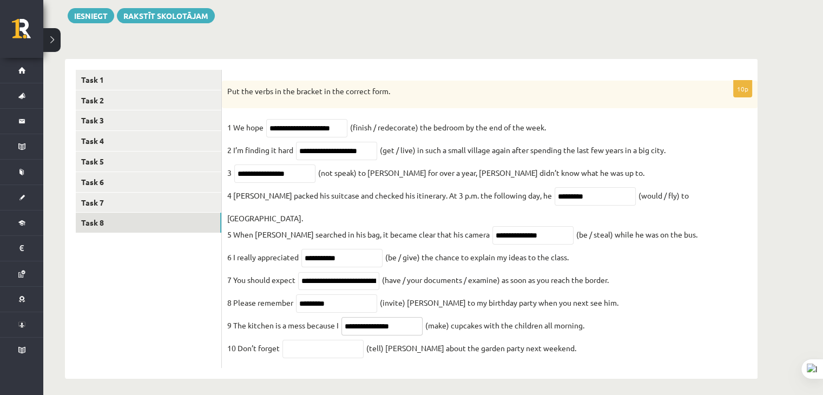
type input "**********"
click at [340, 340] on input "text" at bounding box center [323, 349] width 81 height 18
type input "*******"
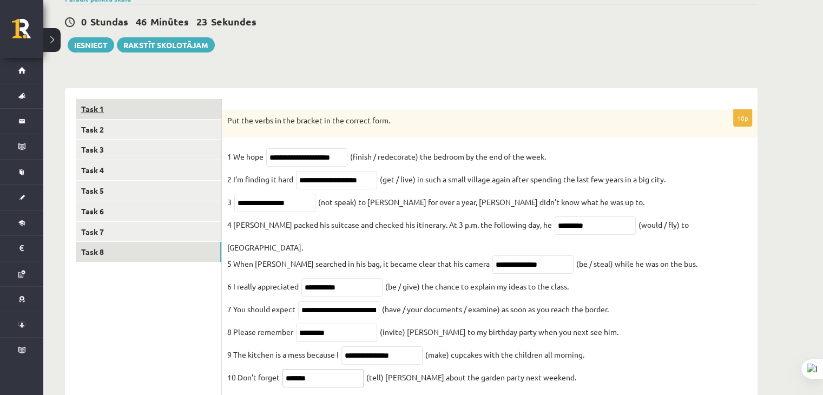
scroll to position [16, 0]
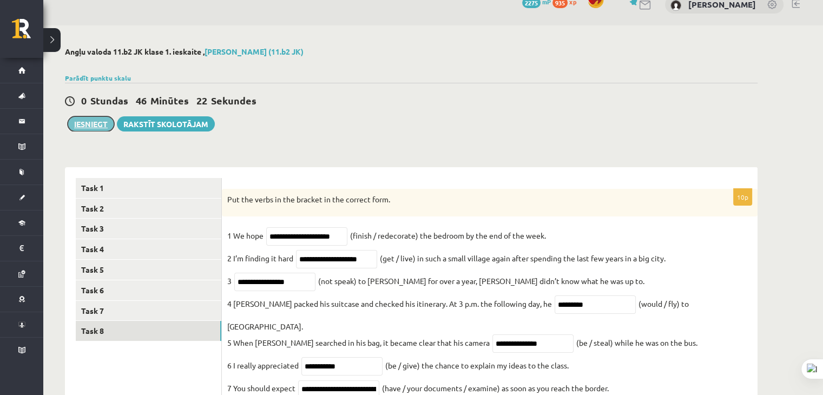
click at [97, 127] on button "Iesniegt" at bounding box center [91, 123] width 47 height 15
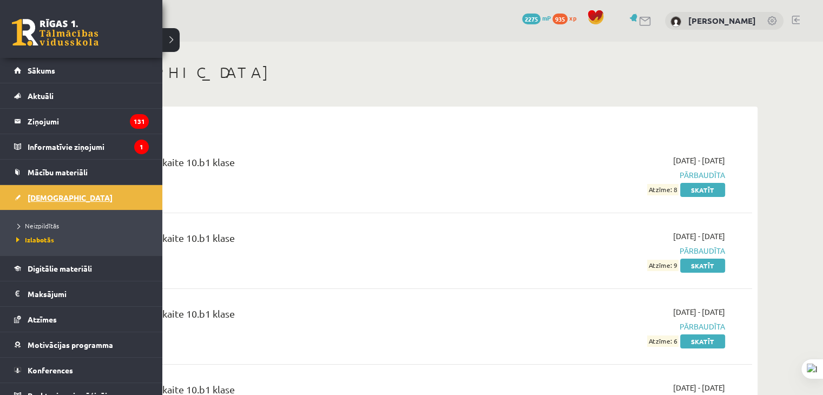
click at [29, 196] on span "[DEMOGRAPHIC_DATA]" at bounding box center [70, 198] width 85 height 10
